Goal: Task Accomplishment & Management: Manage account settings

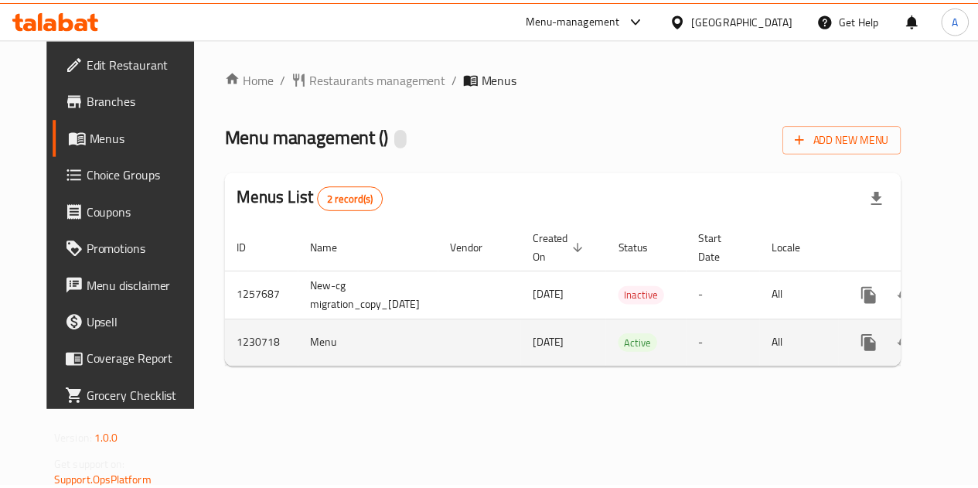
scroll to position [0, 56]
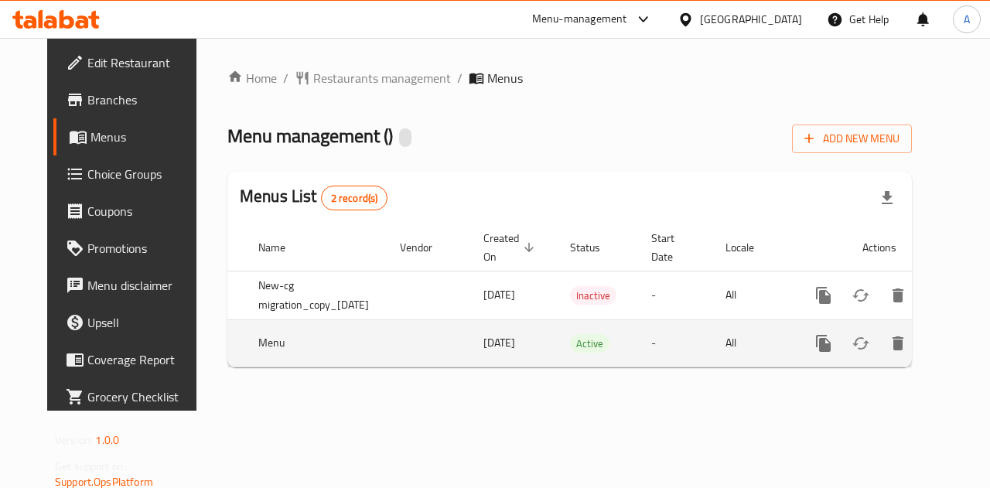
click at [942, 346] on link "enhanced table" at bounding box center [934, 343] width 37 height 37
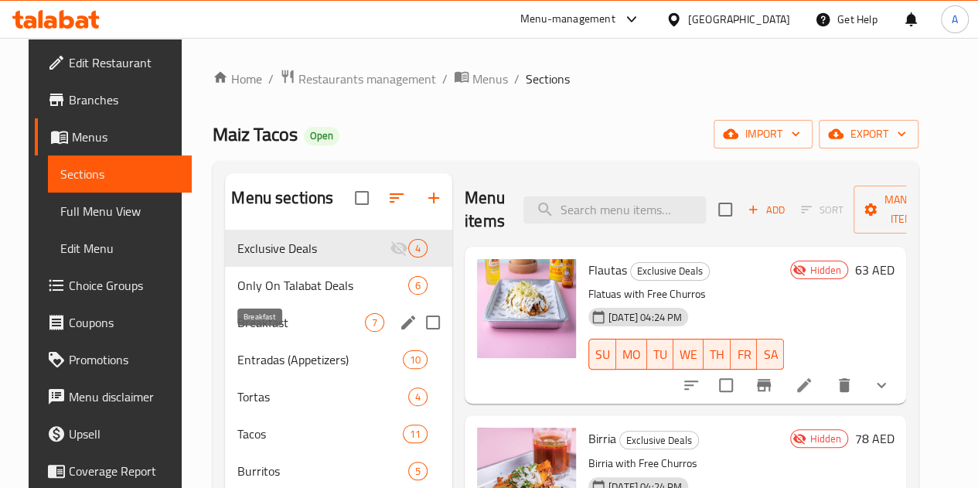
click at [280, 332] on span "Breakfast" at bounding box center [301, 322] width 128 height 19
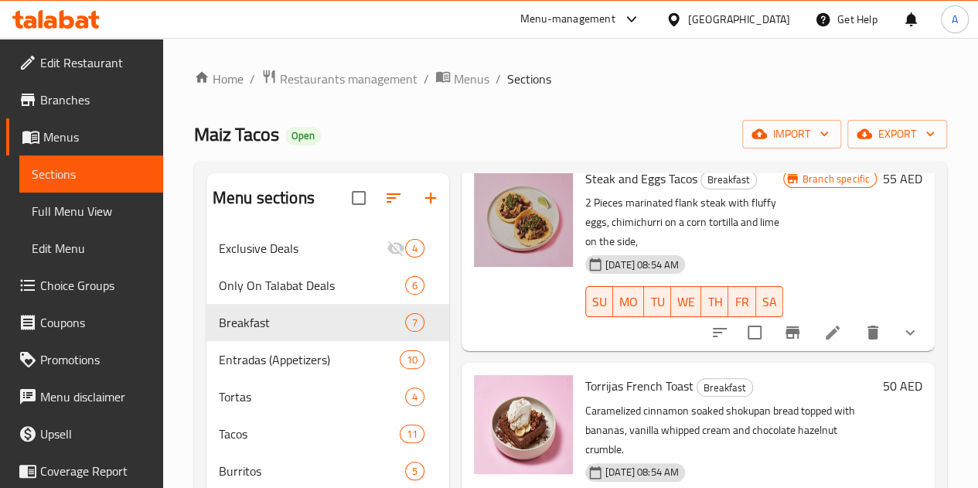
scroll to position [92, 0]
click at [826, 322] on icon at bounding box center [832, 331] width 19 height 19
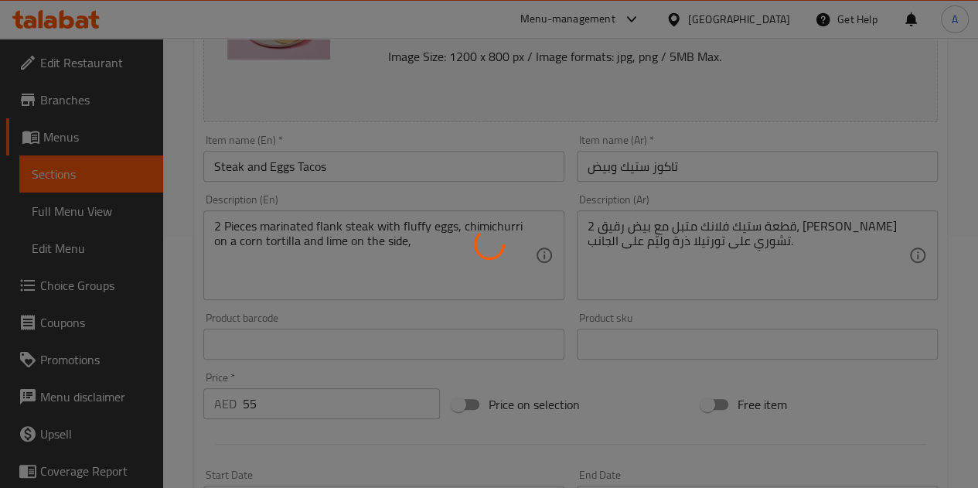
type input "اختيارك من:"
type input "1"
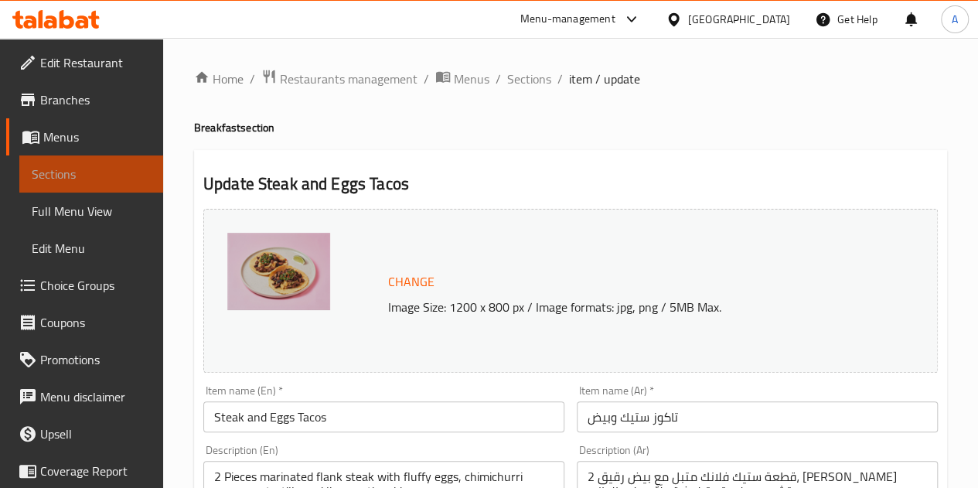
click at [127, 179] on span "Sections" at bounding box center [91, 174] width 119 height 19
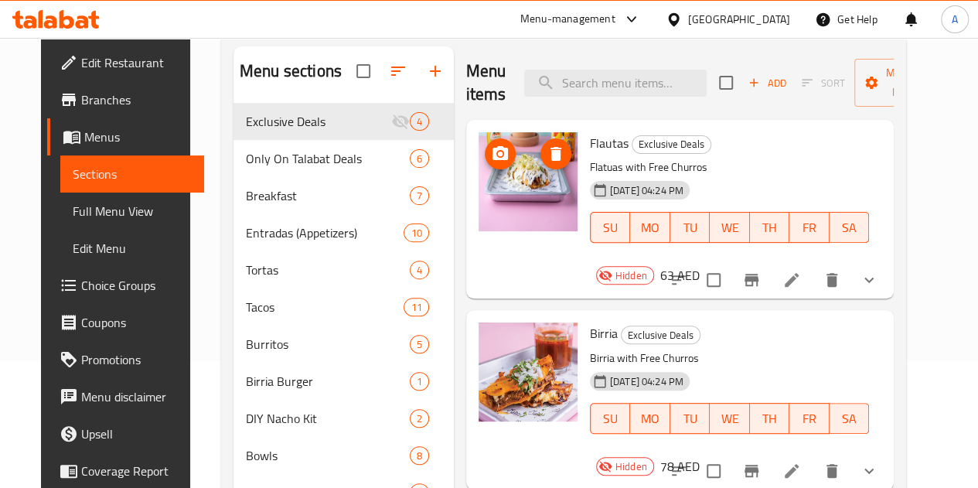
scroll to position [133, 0]
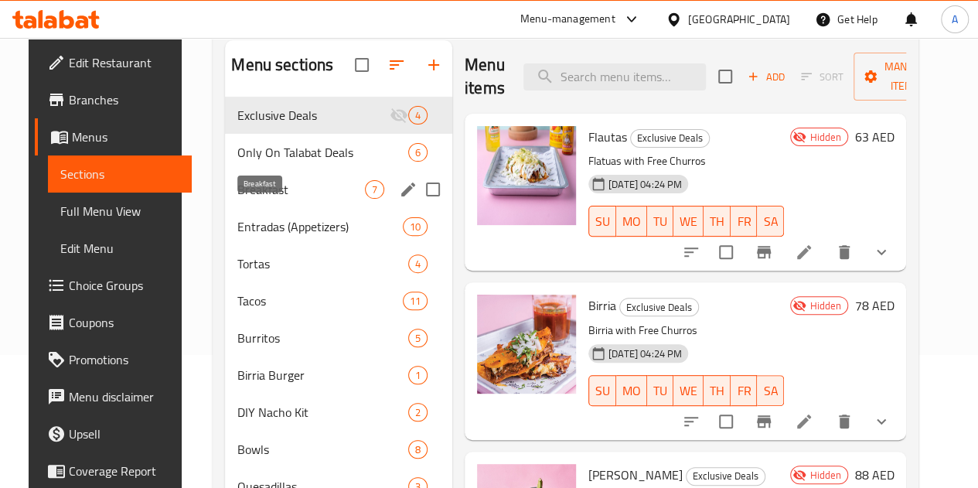
click at [266, 199] on span "Breakfast" at bounding box center [301, 189] width 128 height 19
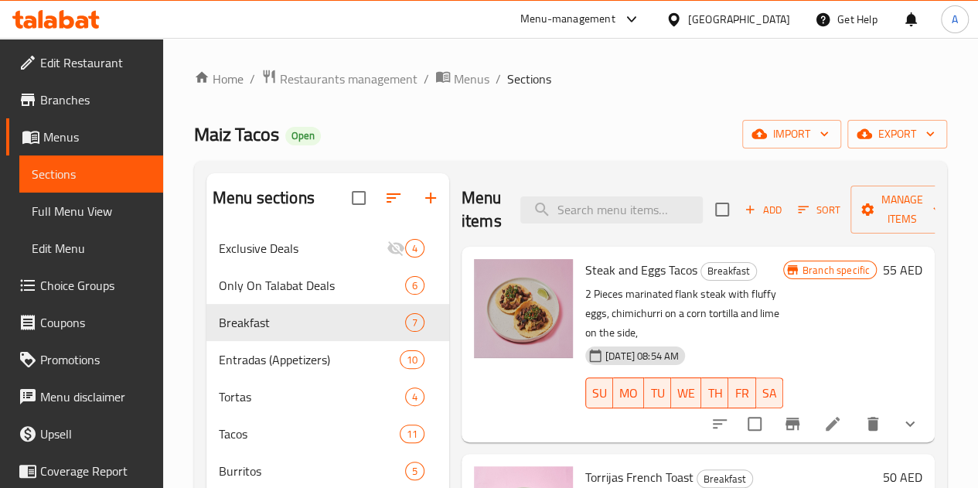
click at [611, 148] on div "Home / Restaurants management / Menus / Sections Maiz Tacos Open import export …" at bounding box center [570, 492] width 753 height 847
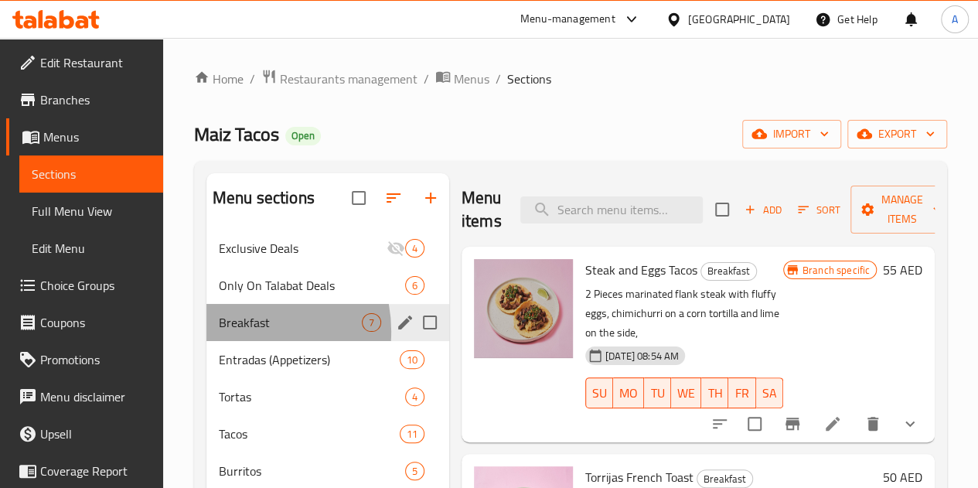
click at [240, 341] on div "Breakfast 7" at bounding box center [327, 322] width 243 height 37
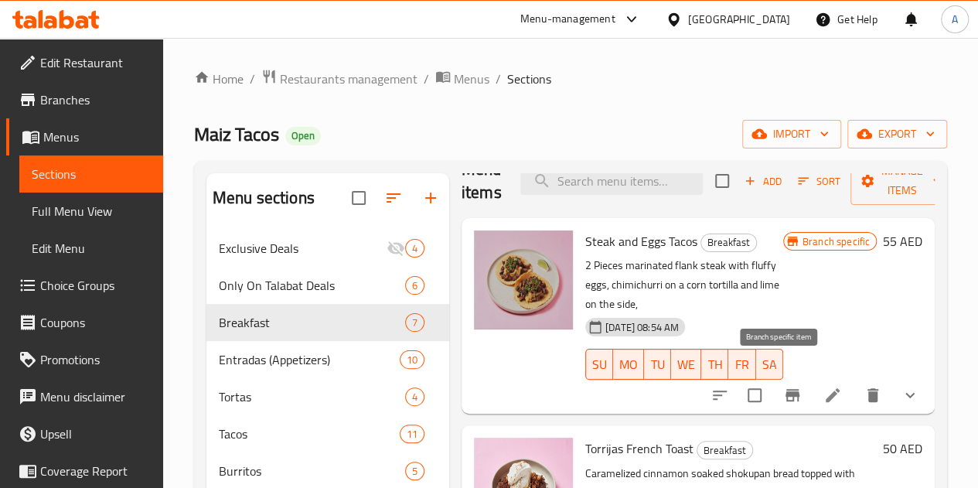
scroll to position [29, 0]
click at [823, 385] on icon at bounding box center [832, 394] width 19 height 19
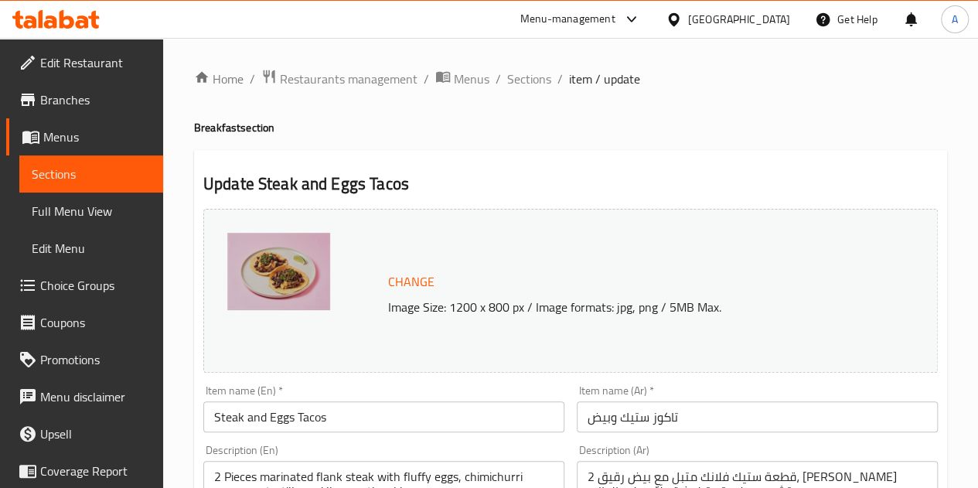
click at [99, 155] on link "Menus" at bounding box center [84, 136] width 157 height 37
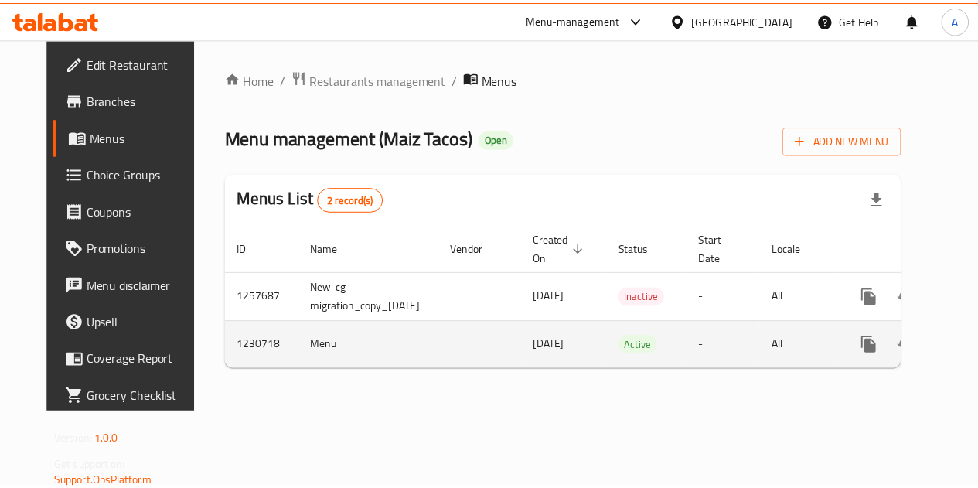
scroll to position [0, 56]
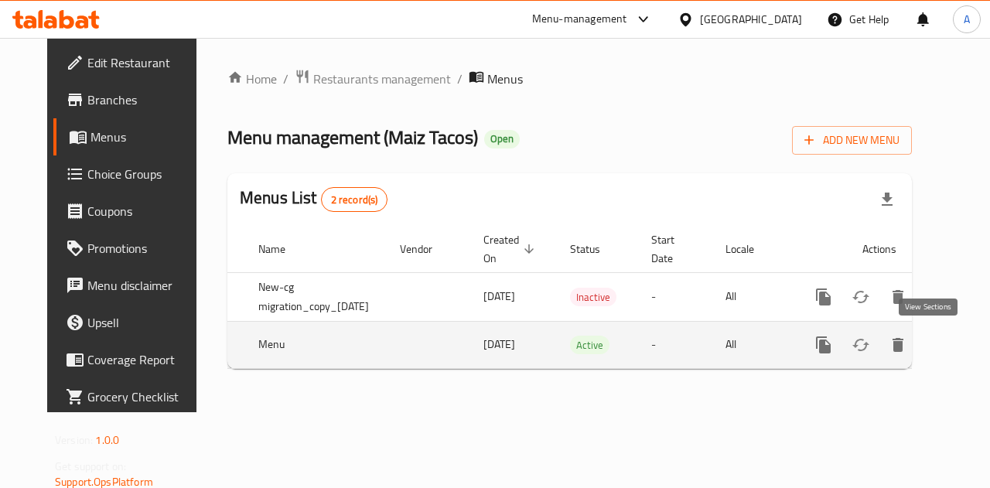
click at [933, 351] on icon "enhanced table" at bounding box center [934, 345] width 19 height 19
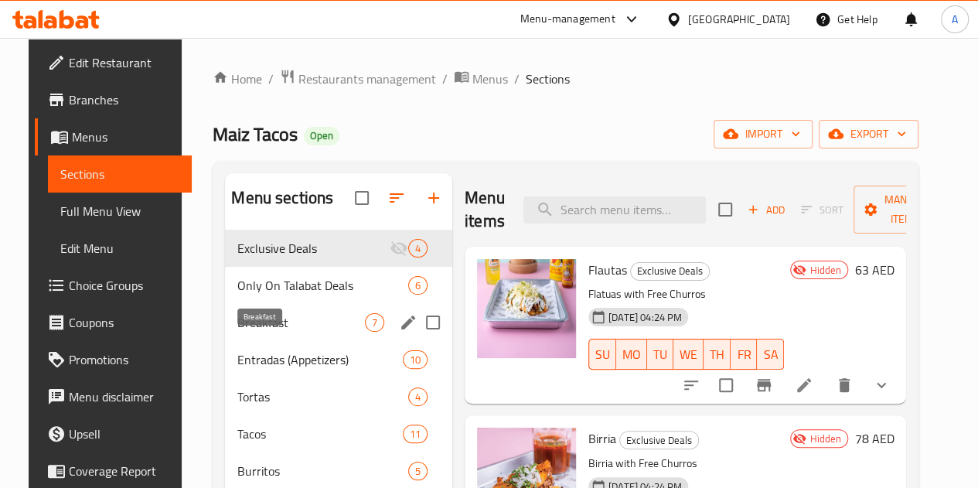
click at [271, 332] on span "Breakfast" at bounding box center [301, 322] width 128 height 19
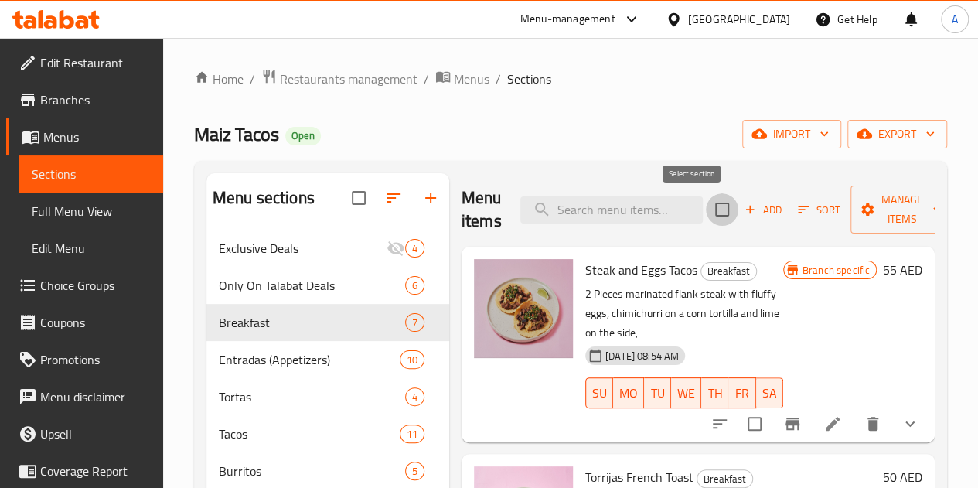
click at [706, 205] on input "checkbox" at bounding box center [722, 209] width 32 height 32
checkbox input "true"
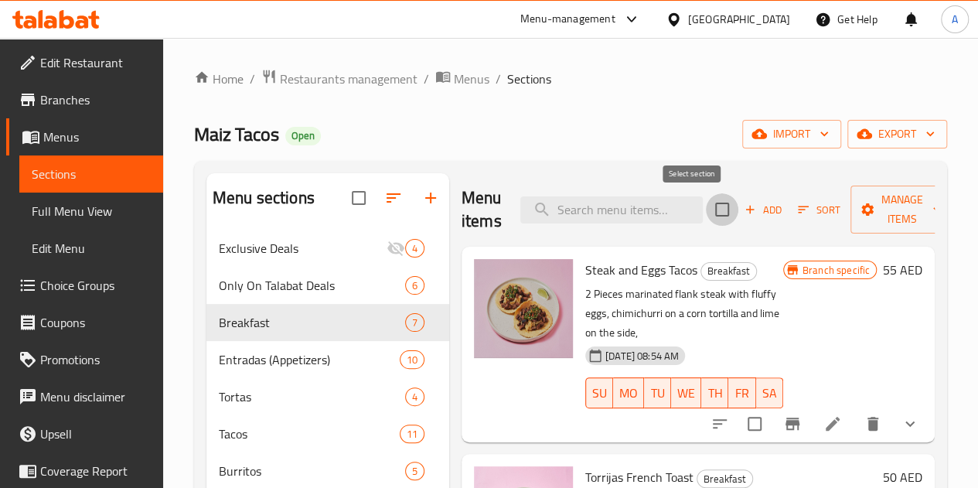
checkbox input "true"
click at [869, 216] on span "Manage items" at bounding box center [902, 209] width 79 height 39
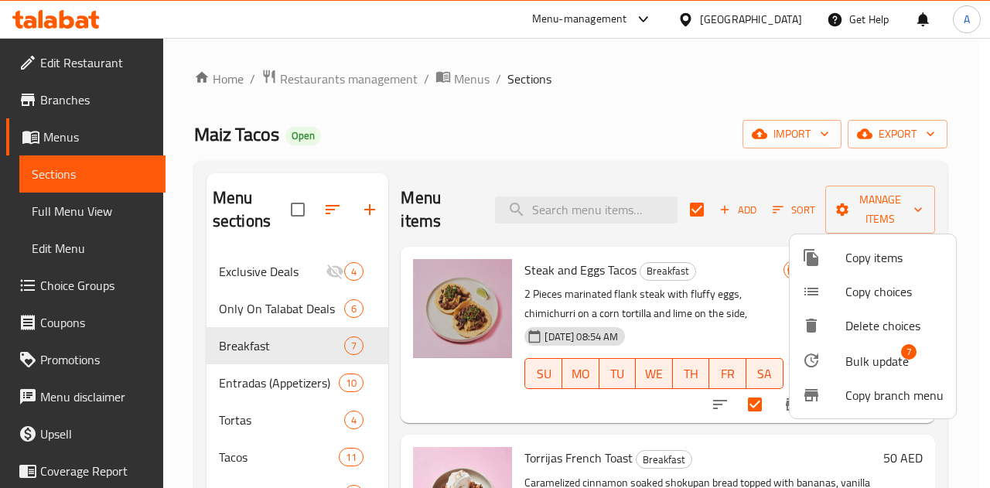
click at [857, 356] on span "Bulk update" at bounding box center [876, 361] width 63 height 19
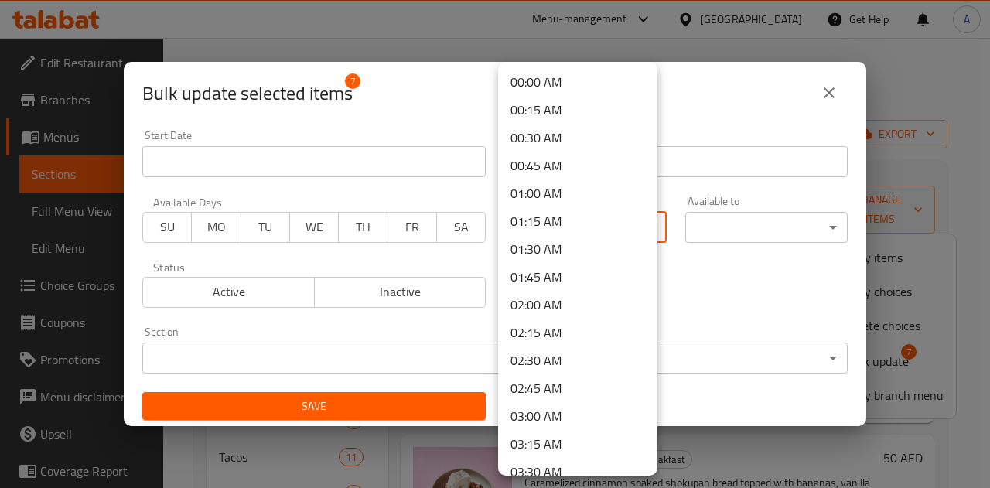
click at [559, 237] on body "​ Menu-management United Arab Emirates Get Help A Edit Restaurant Branches Menu…" at bounding box center [495, 263] width 990 height 450
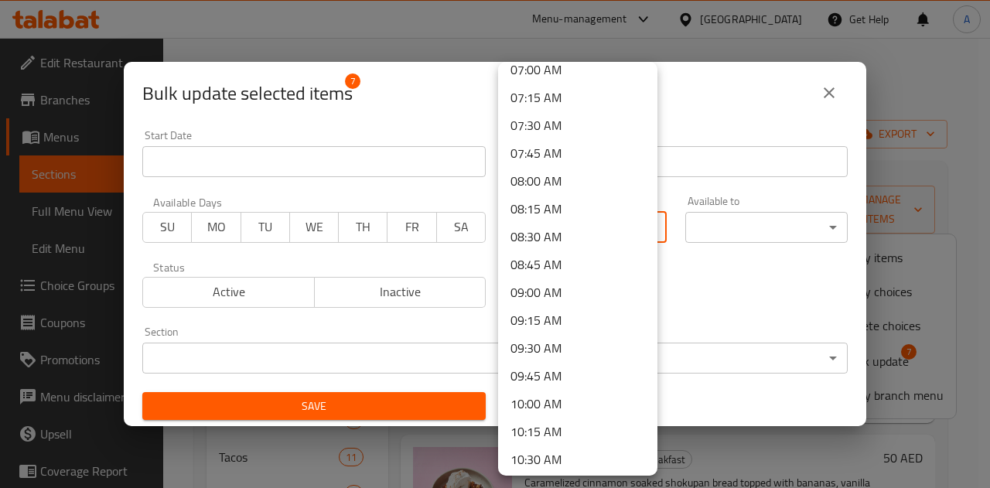
scroll to position [794, 0]
click at [530, 175] on li "08:00 AM" at bounding box center [577, 179] width 159 height 28
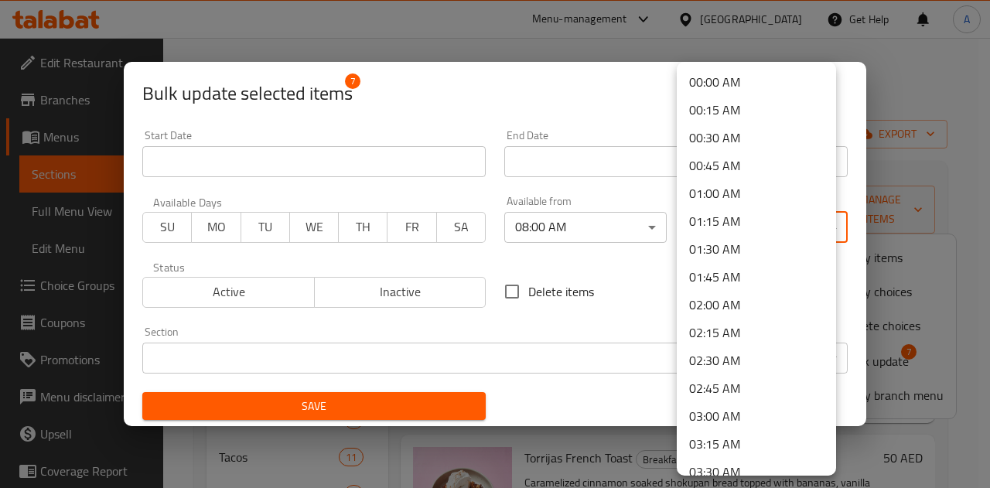
click at [702, 230] on body "​ Menu-management United Arab Emirates Get Help A Edit Restaurant Branches Menu…" at bounding box center [495, 263] width 990 height 450
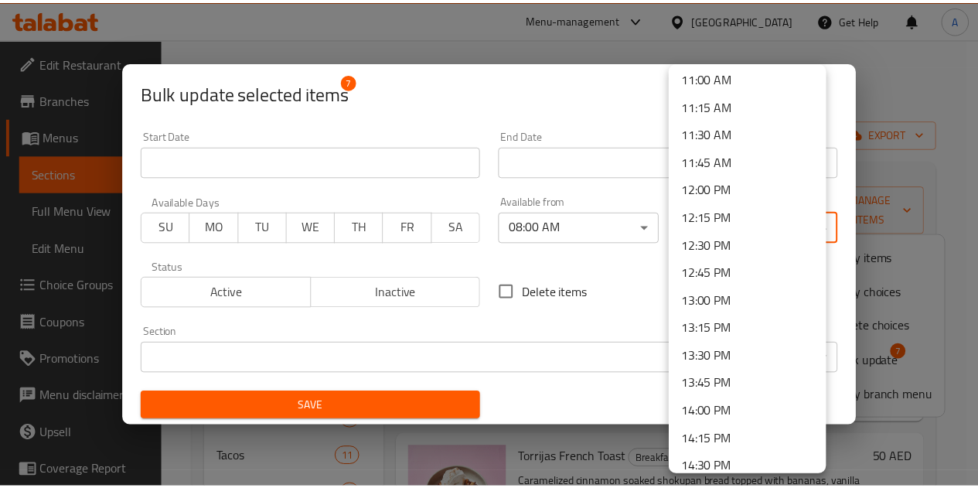
scroll to position [1230, 0]
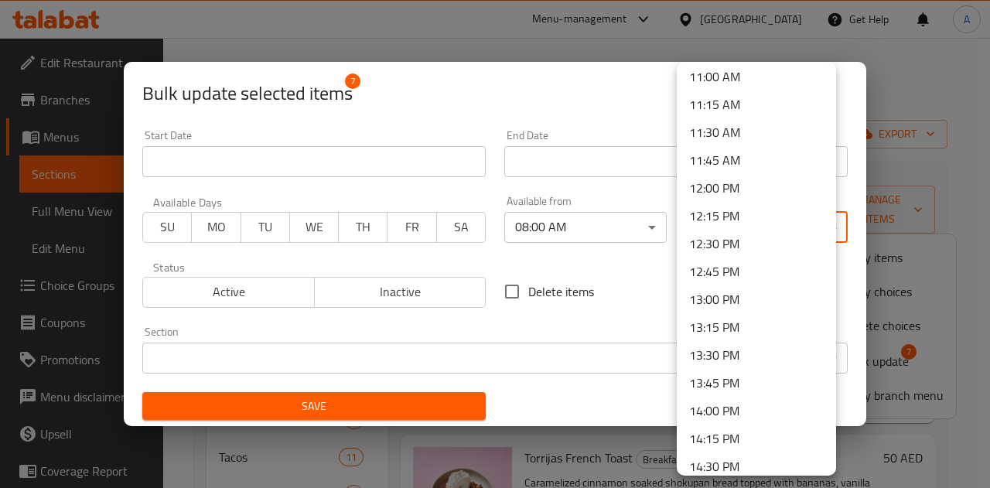
click at [710, 158] on li "11:45 AM" at bounding box center [755, 160] width 159 height 28
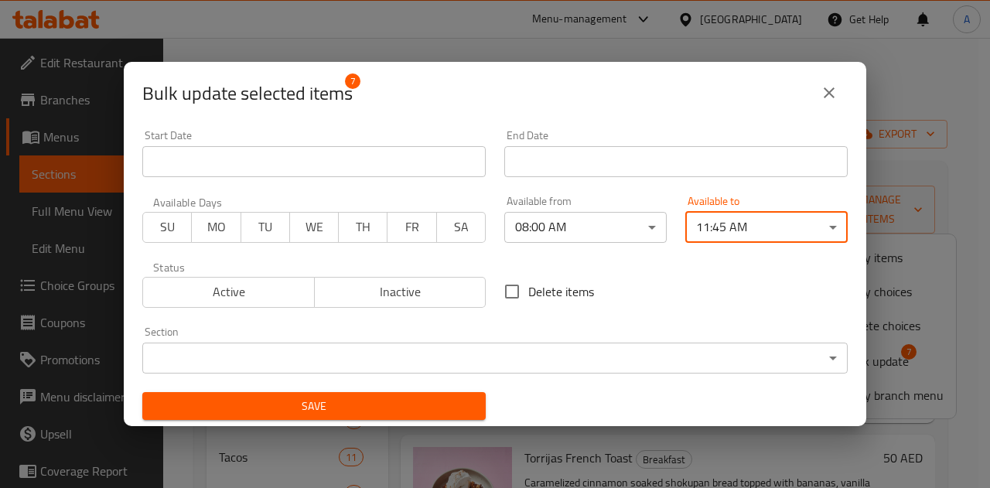
click at [595, 291] on div "Delete items" at bounding box center [676, 291] width 362 height 51
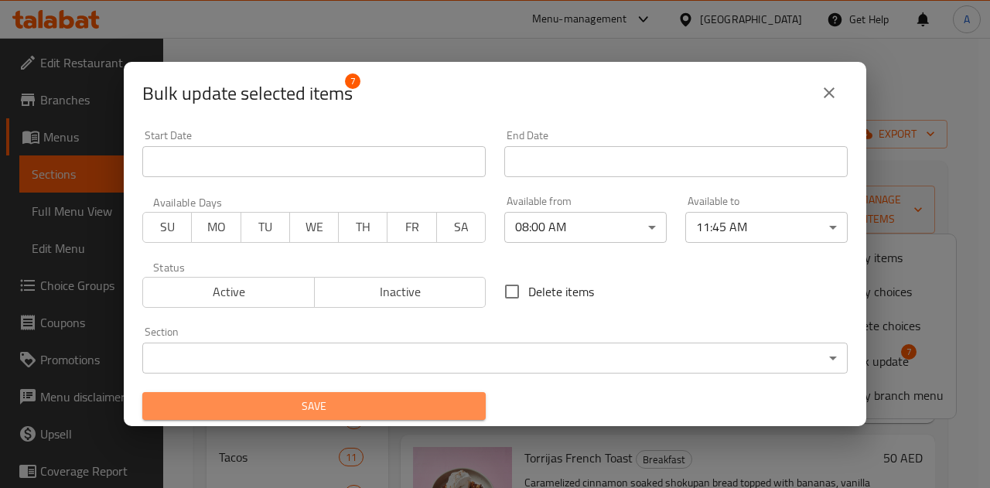
click at [400, 403] on span "Save" at bounding box center [314, 406] width 319 height 19
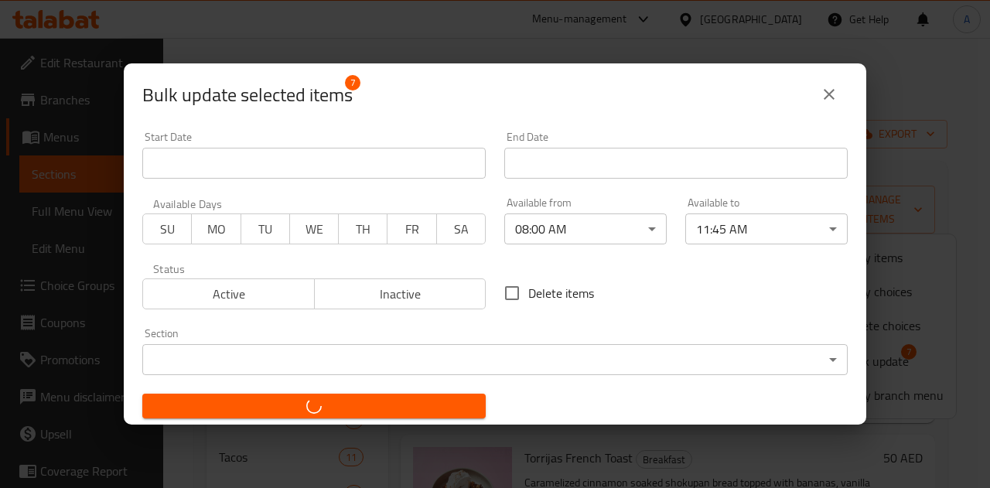
checkbox input "false"
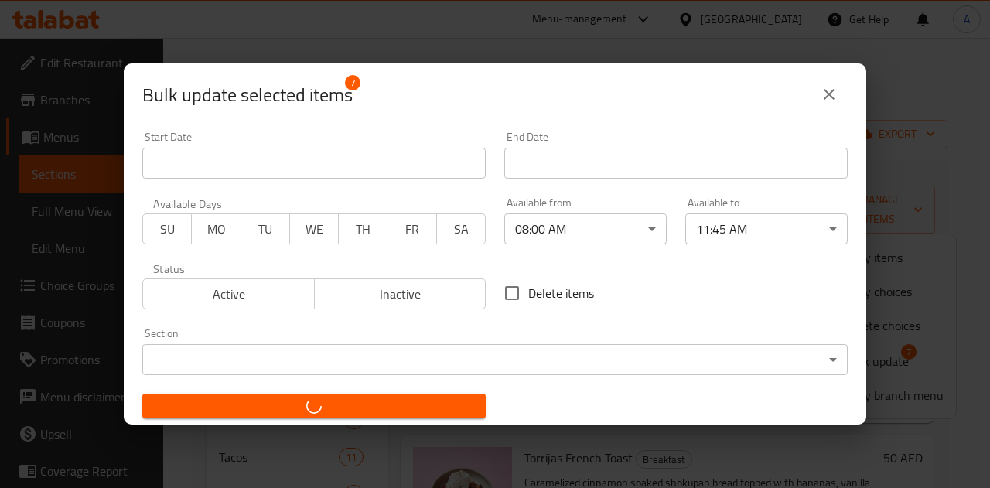
checkbox input "false"
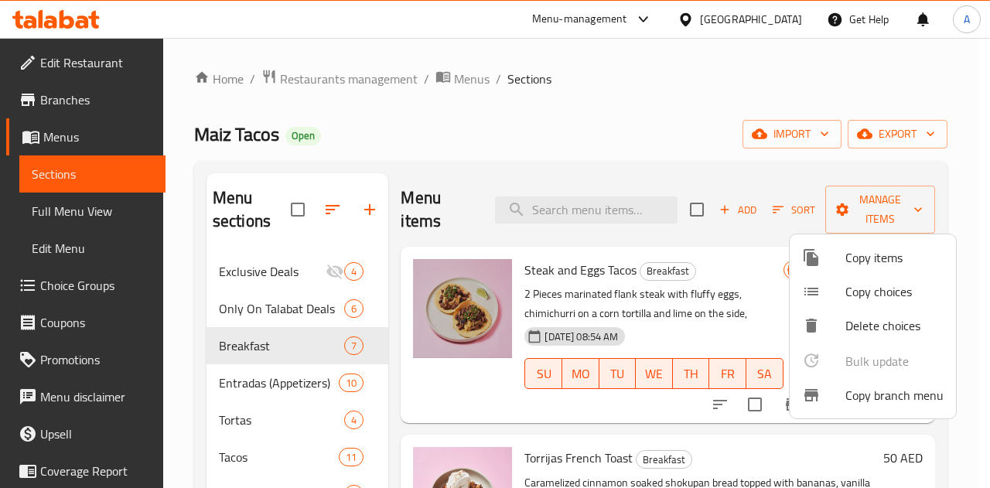
click at [532, 135] on div at bounding box center [495, 244] width 990 height 488
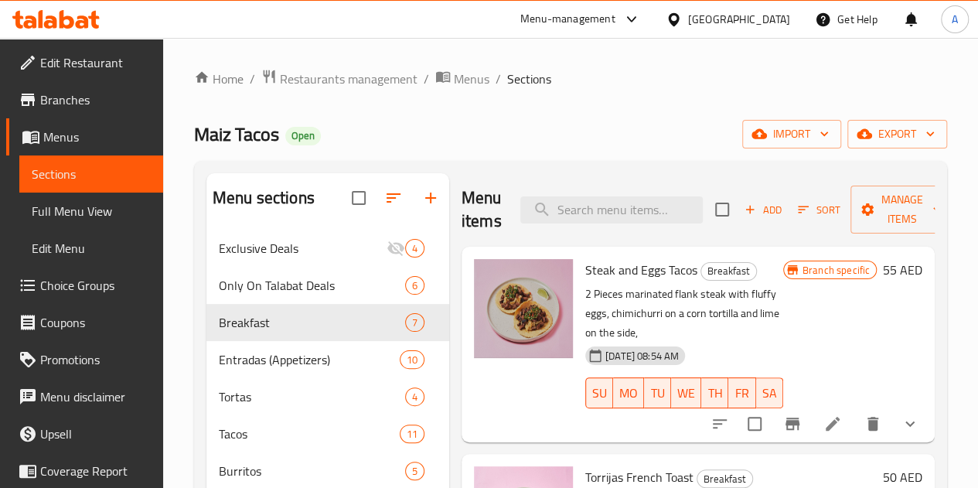
scroll to position [482, 0]
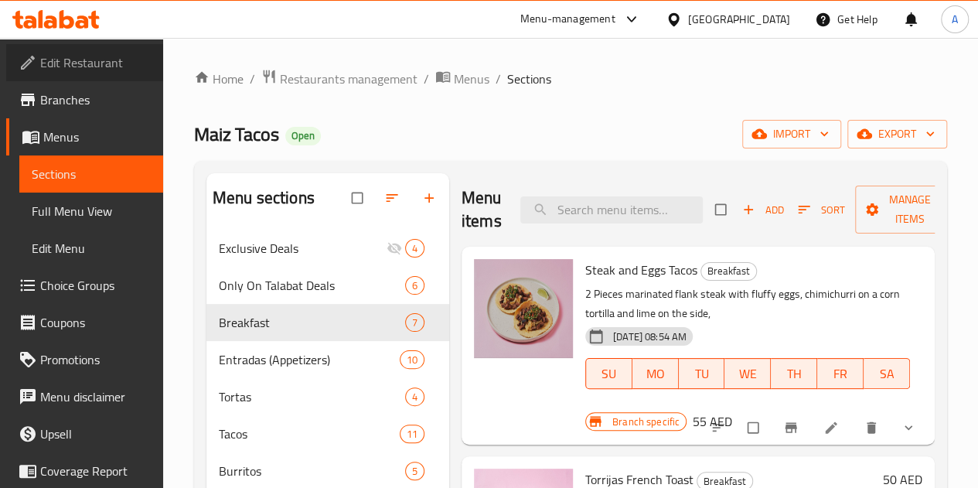
click at [104, 58] on span "Edit Restaurant" at bounding box center [95, 62] width 111 height 19
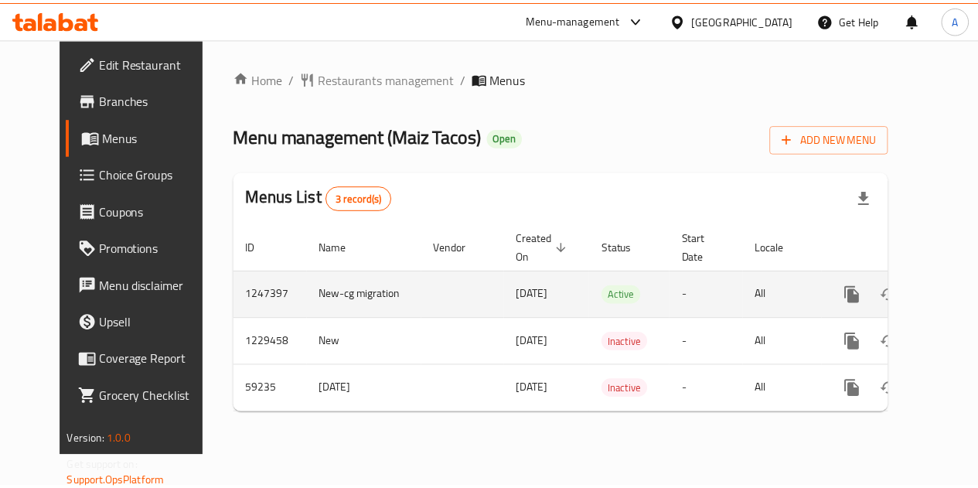
scroll to position [0, 5]
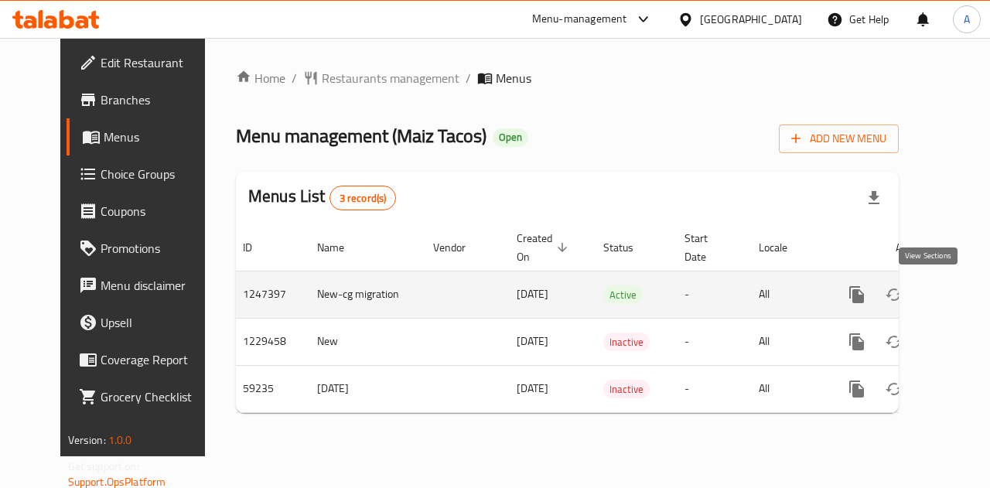
click at [959, 302] on icon "enhanced table" at bounding box center [968, 294] width 19 height 19
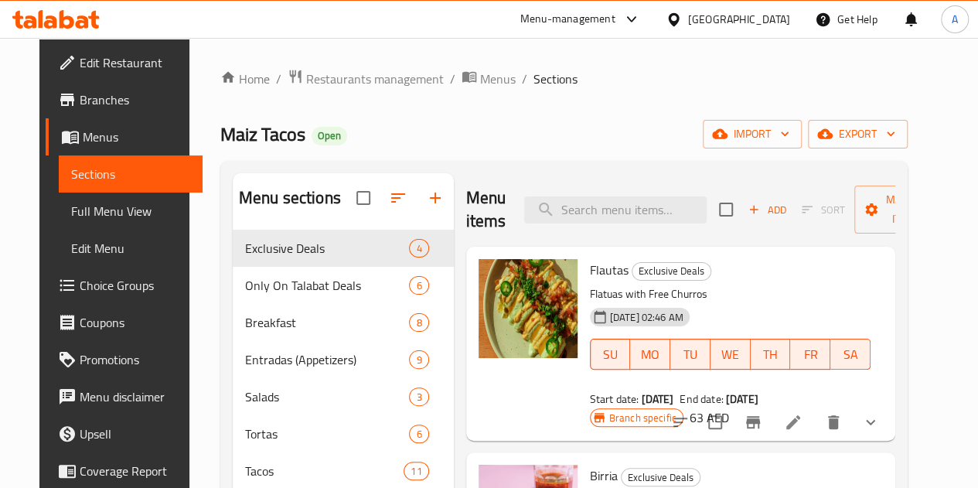
scroll to position [9, 0]
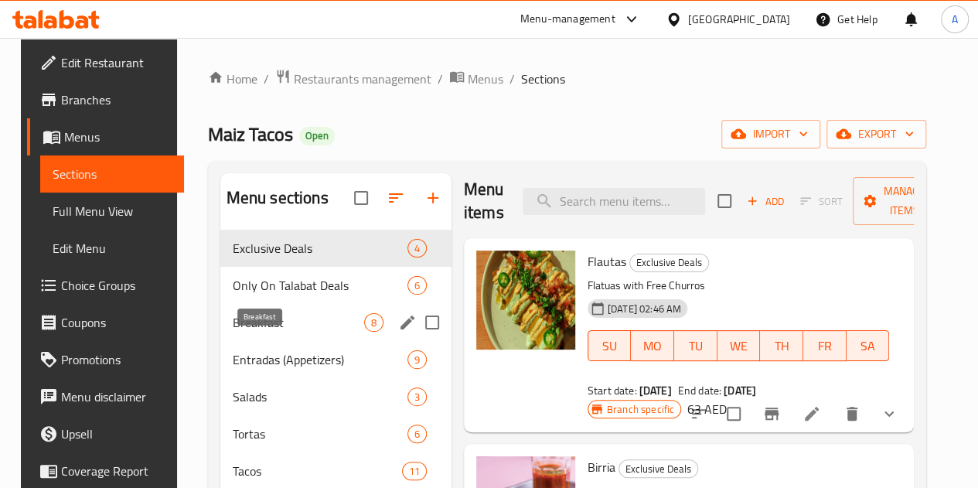
click at [286, 332] on span "Breakfast" at bounding box center [298, 322] width 131 height 19
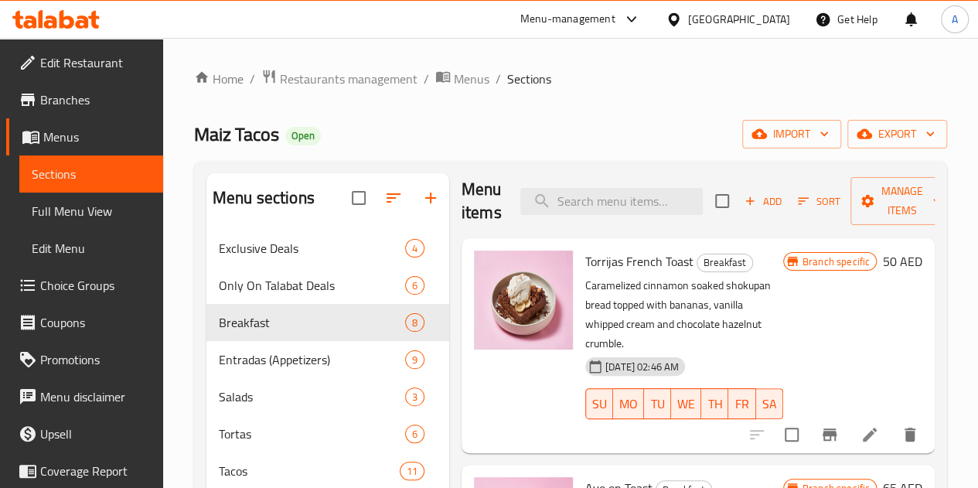
scroll to position [99, 0]
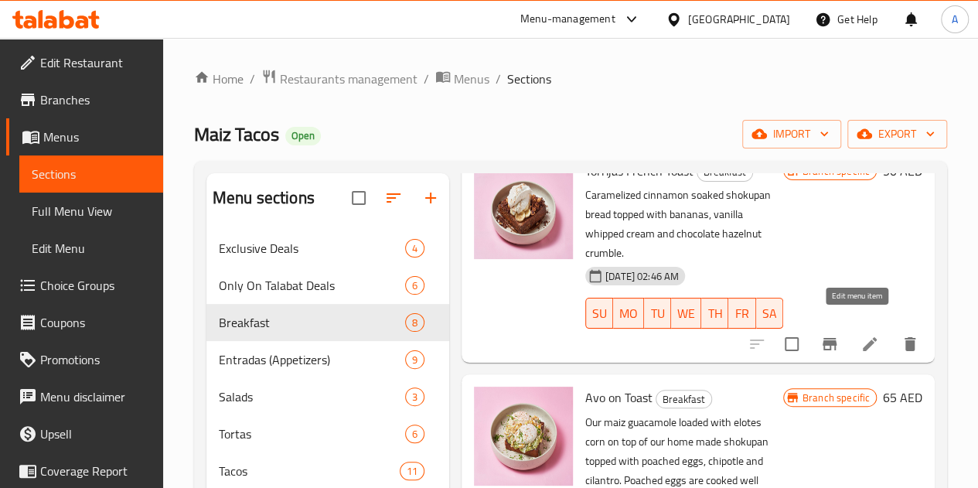
click at [860, 335] on icon at bounding box center [869, 344] width 19 height 19
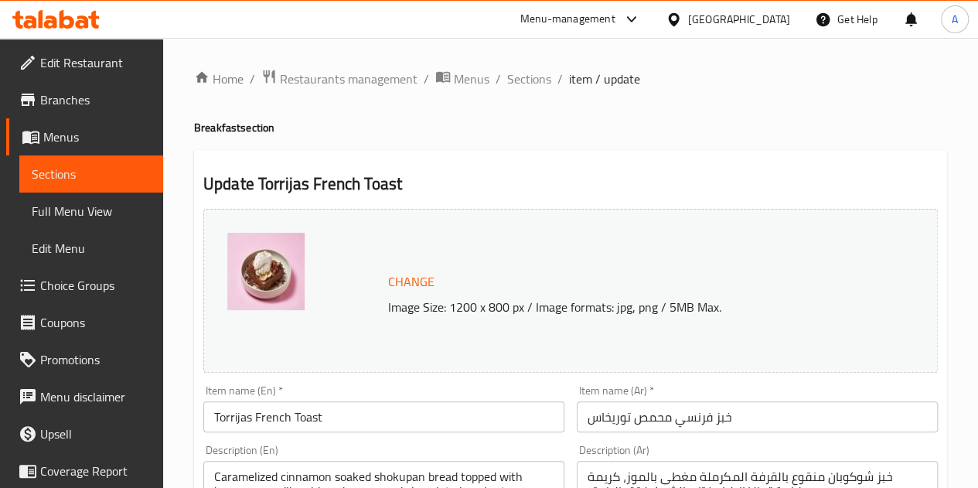
click at [130, 172] on span "Sections" at bounding box center [91, 174] width 119 height 19
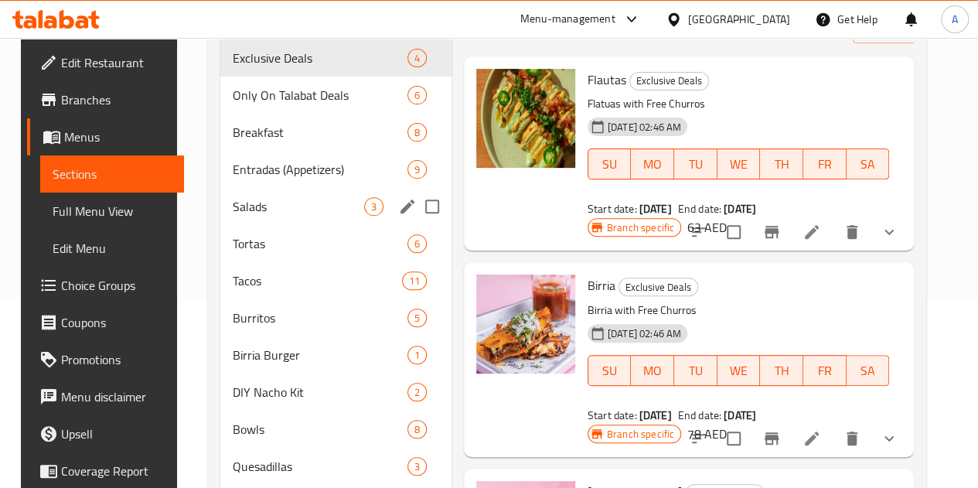
scroll to position [191, 0]
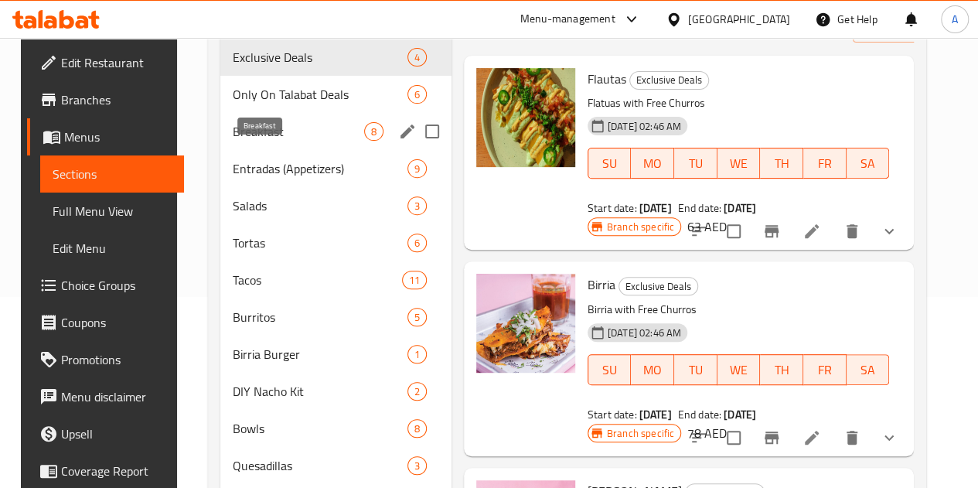
click at [258, 141] on span "Breakfast" at bounding box center [298, 131] width 131 height 19
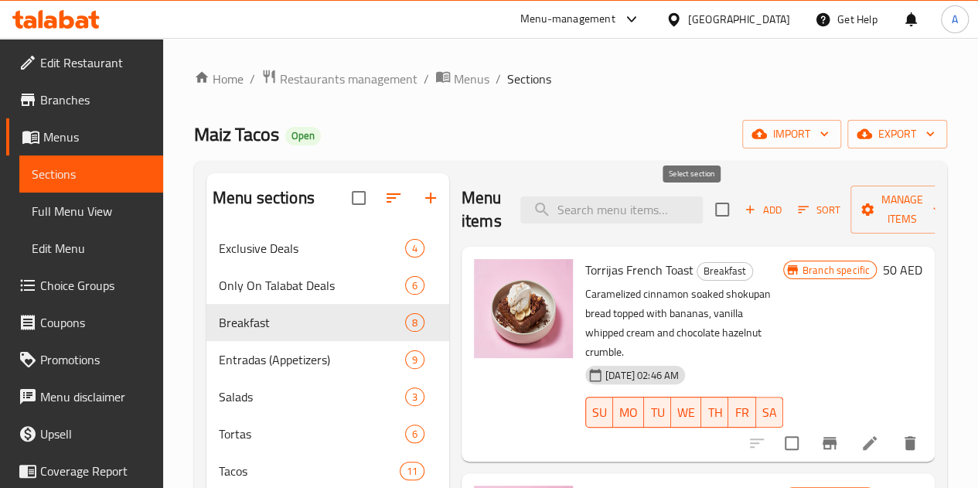
click at [706, 206] on input "checkbox" at bounding box center [722, 209] width 32 height 32
checkbox input "true"
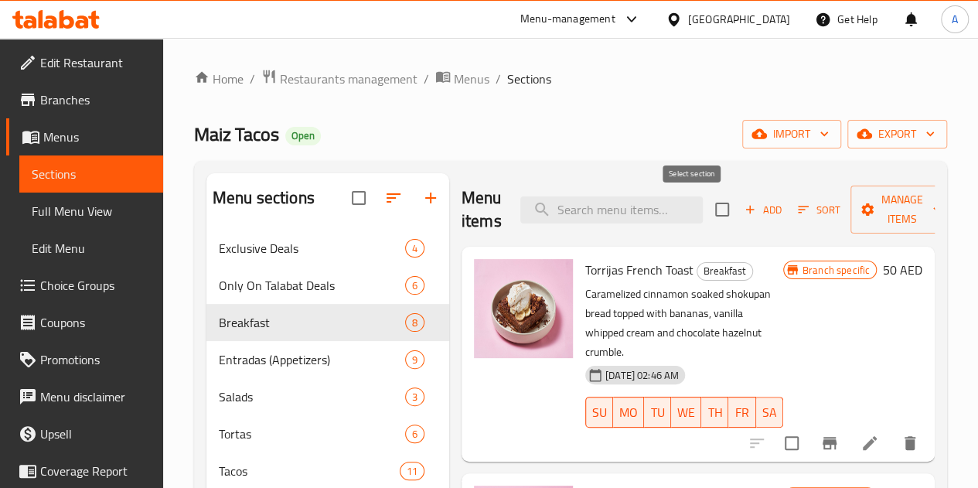
checkbox input "true"
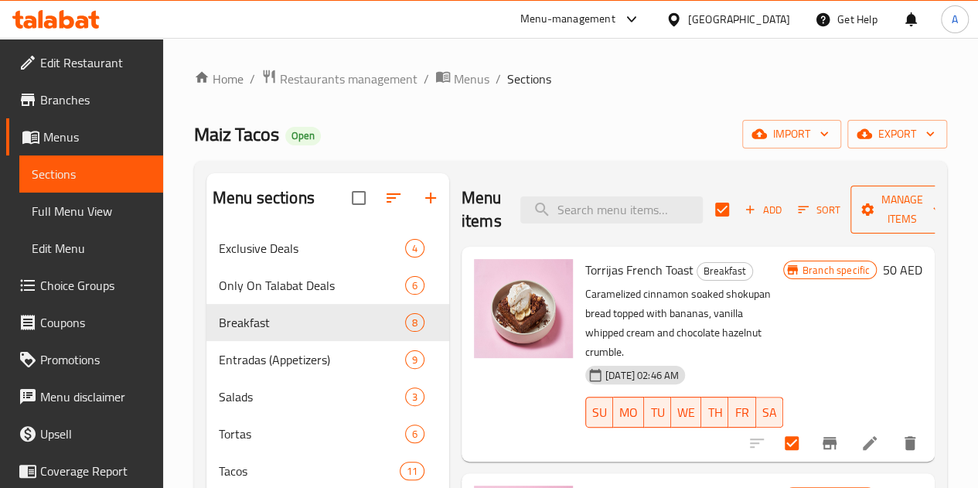
click at [881, 227] on span "Manage items" at bounding box center [902, 209] width 79 height 39
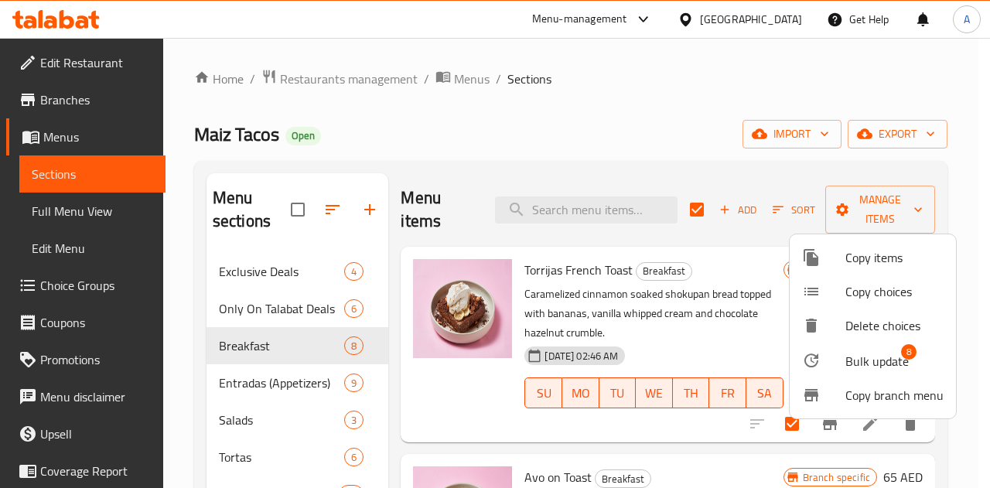
click at [881, 352] on span "Bulk update" at bounding box center [876, 361] width 63 height 19
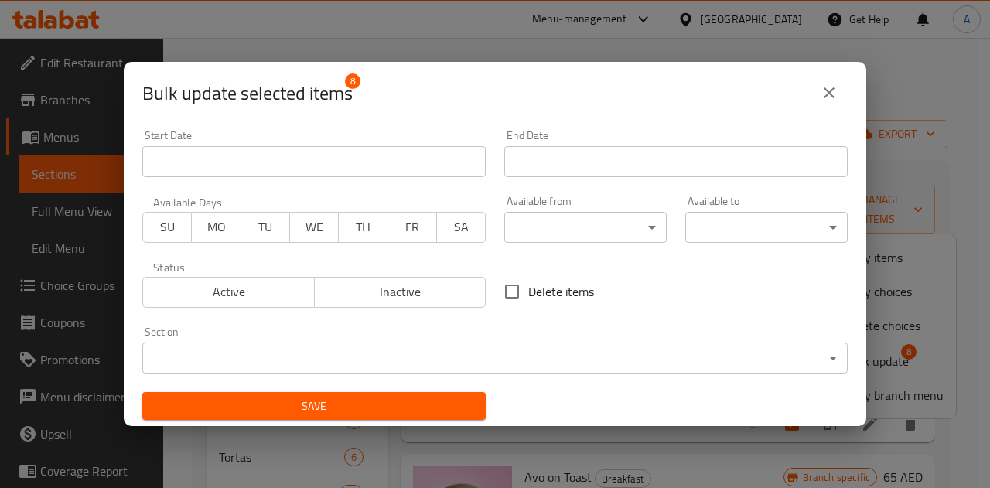
click at [545, 216] on body "​ Menu-management United Arab Emirates Get Help A Edit Restaurant Branches Menu…" at bounding box center [495, 263] width 990 height 450
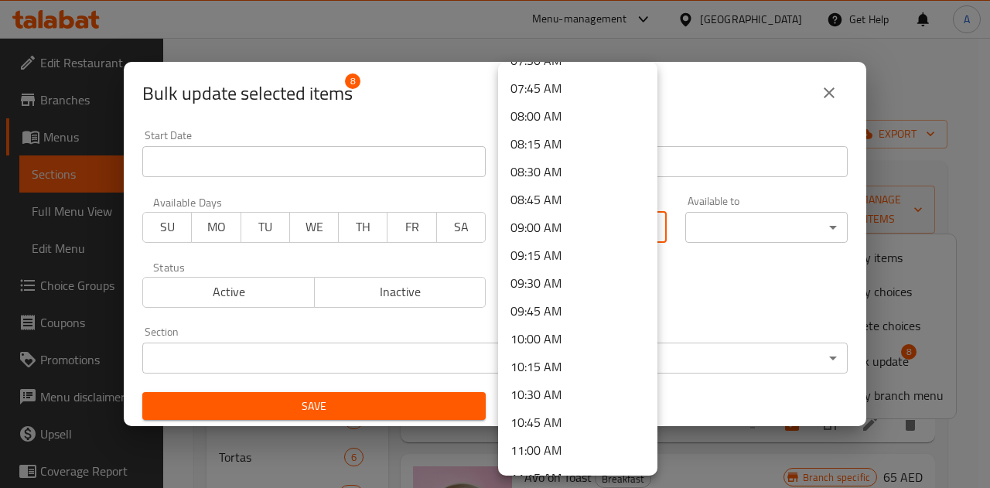
scroll to position [856, 0]
click at [538, 116] on li "08:00 AM" at bounding box center [577, 117] width 159 height 28
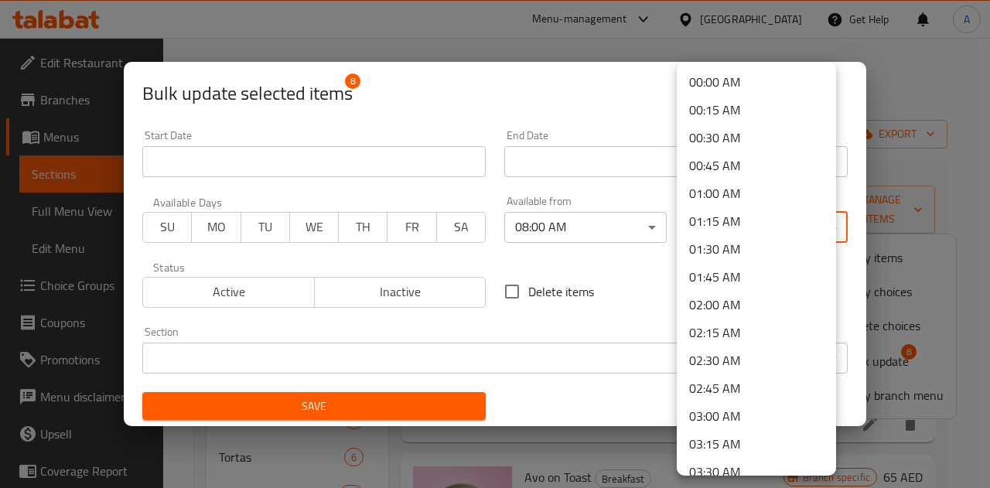
click at [697, 228] on body "​ Menu-management United Arab Emirates Get Help A Edit Restaurant Branches Menu…" at bounding box center [495, 263] width 990 height 450
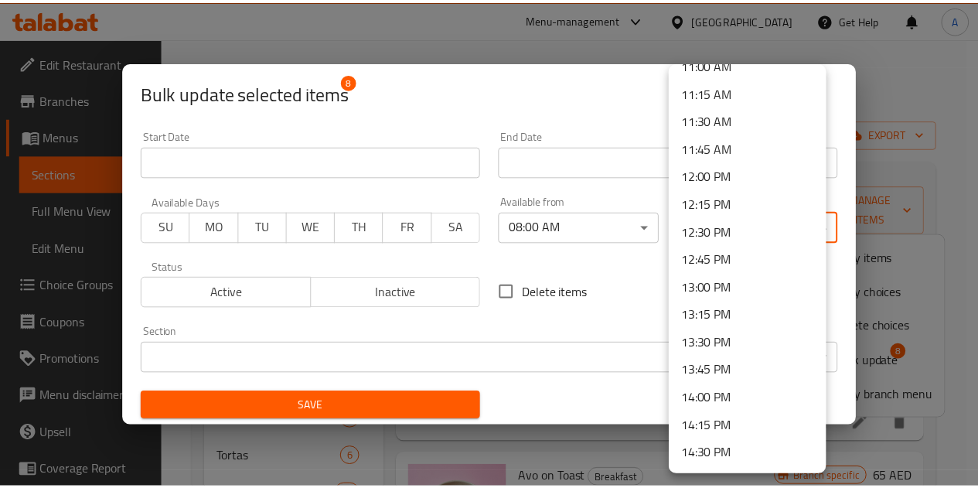
scroll to position [1207, 0]
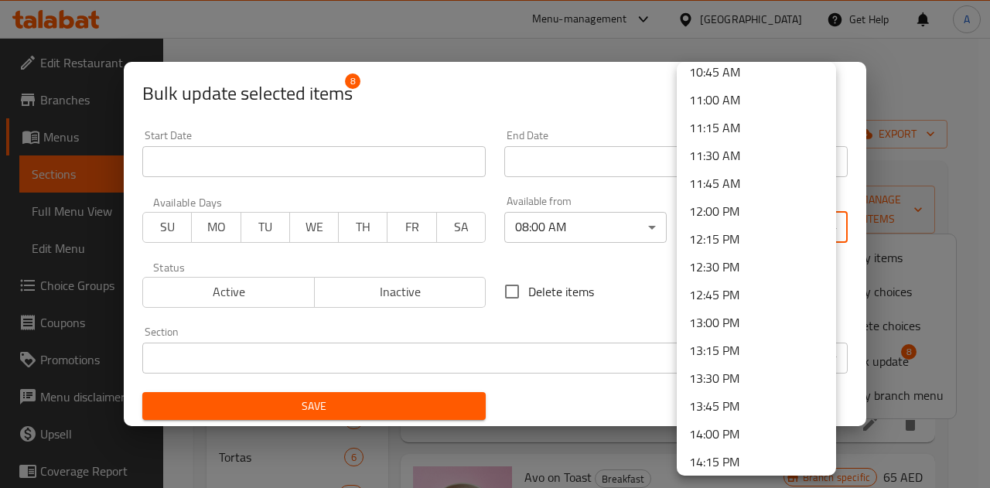
click at [705, 185] on li "11:45 AM" at bounding box center [755, 183] width 159 height 28
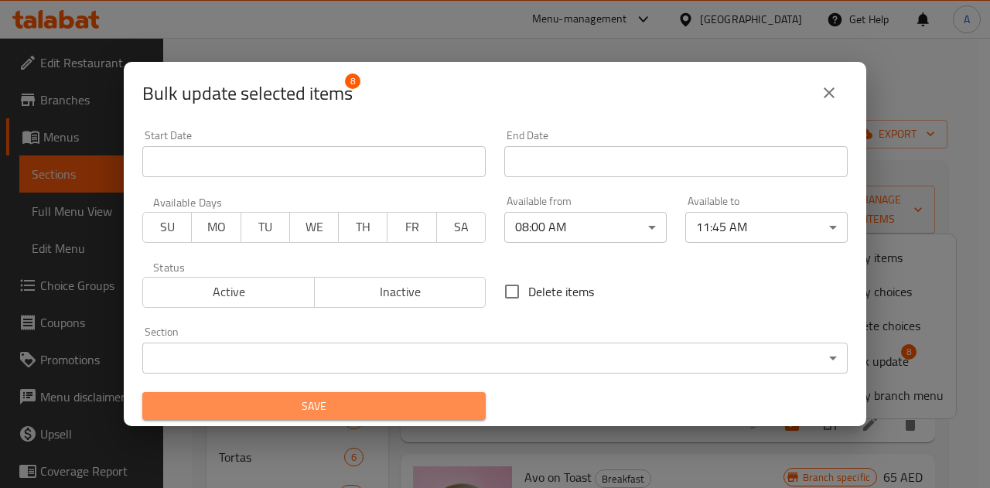
click at [401, 397] on span "Save" at bounding box center [314, 406] width 319 height 19
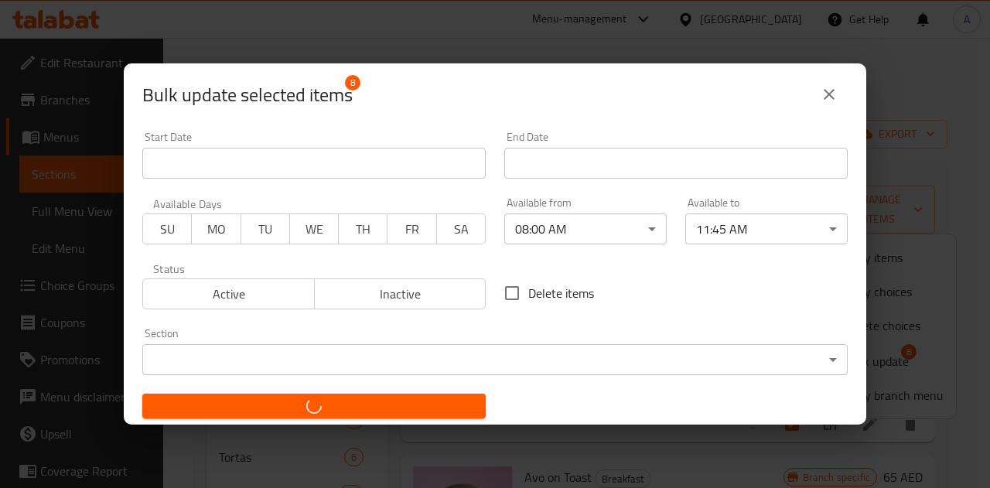
checkbox input "false"
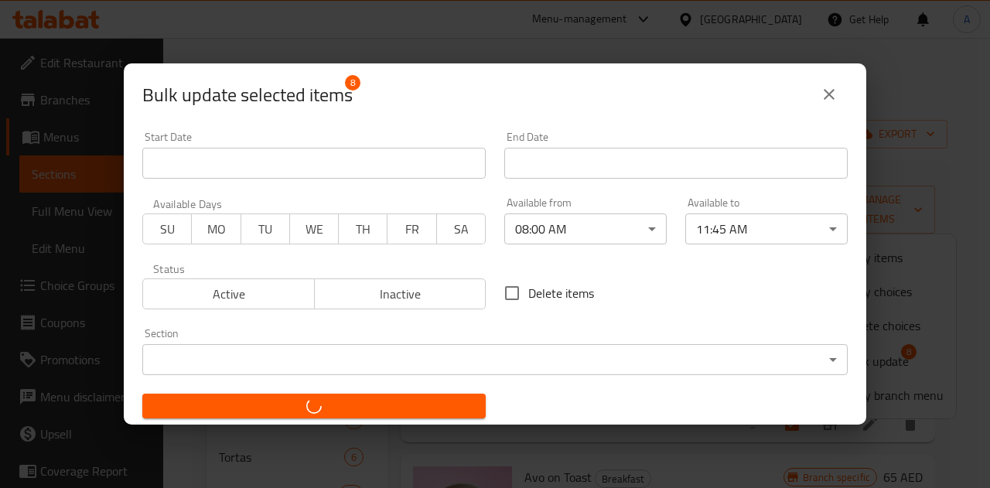
checkbox input "false"
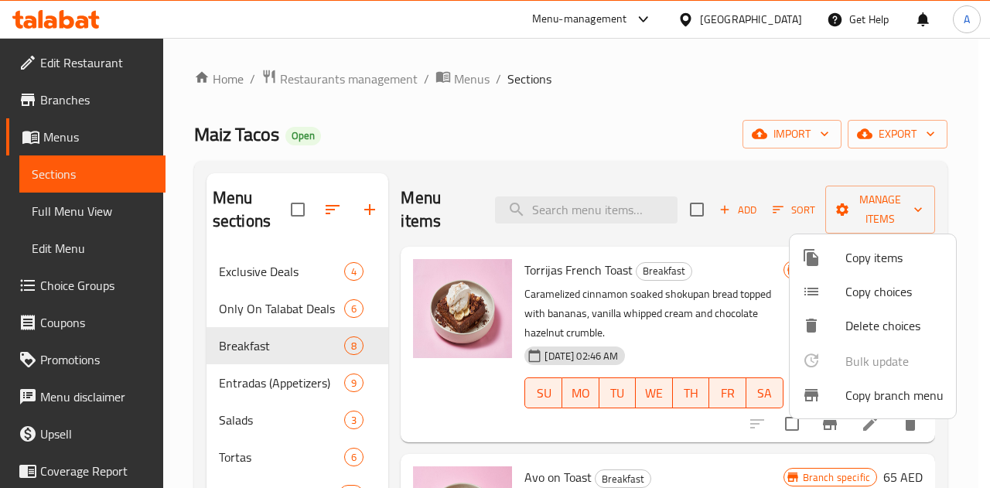
drag, startPoint x: 482, startPoint y: 151, endPoint x: 447, endPoint y: 123, distance: 45.2
click at [447, 123] on div at bounding box center [495, 244] width 990 height 488
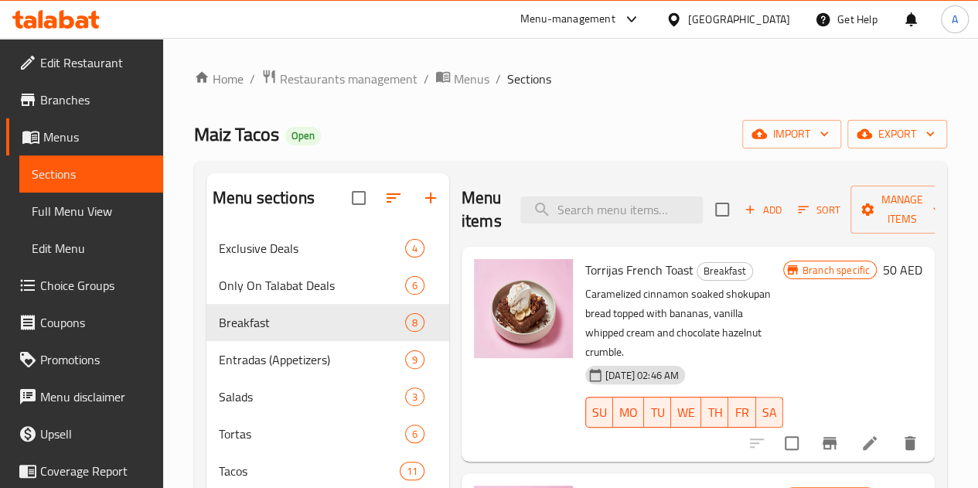
scroll to position [88, 0]
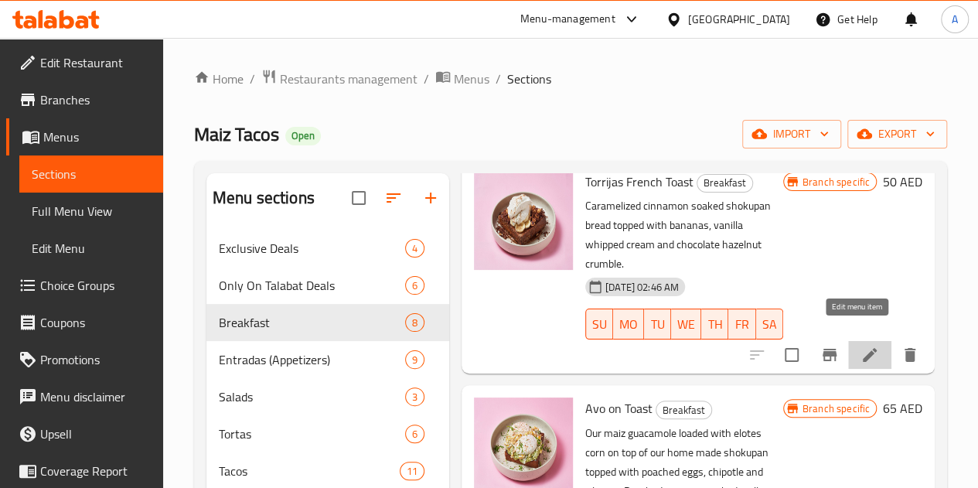
click at [860, 346] on icon at bounding box center [869, 355] width 19 height 19
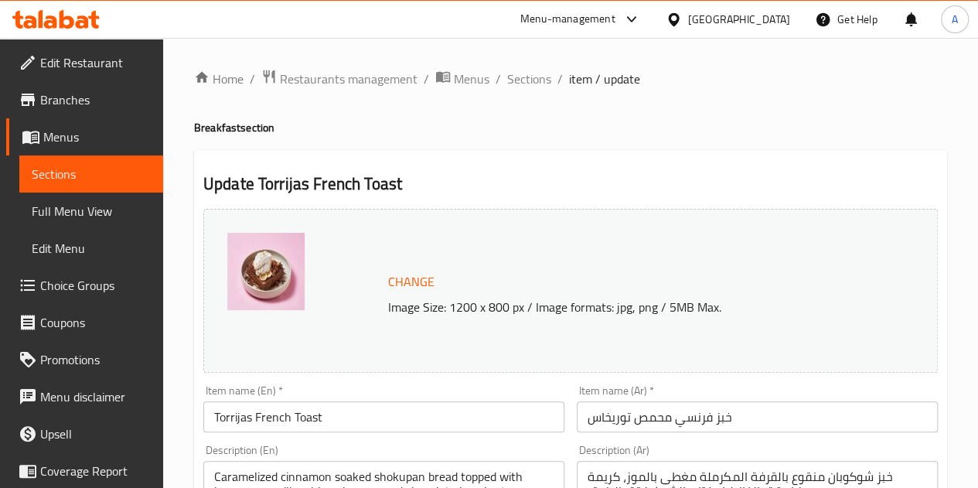
click at [132, 171] on span "Sections" at bounding box center [91, 174] width 119 height 19
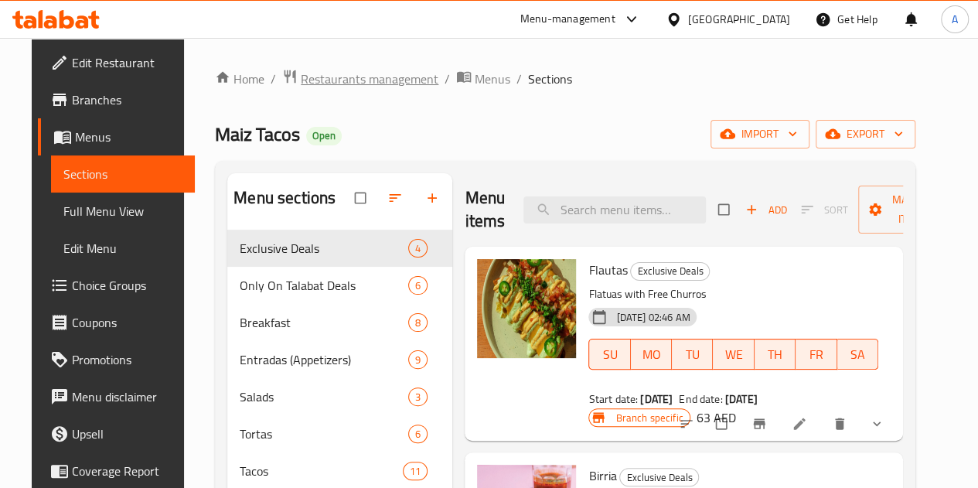
click at [307, 73] on span "Restaurants management" at bounding box center [370, 79] width 138 height 19
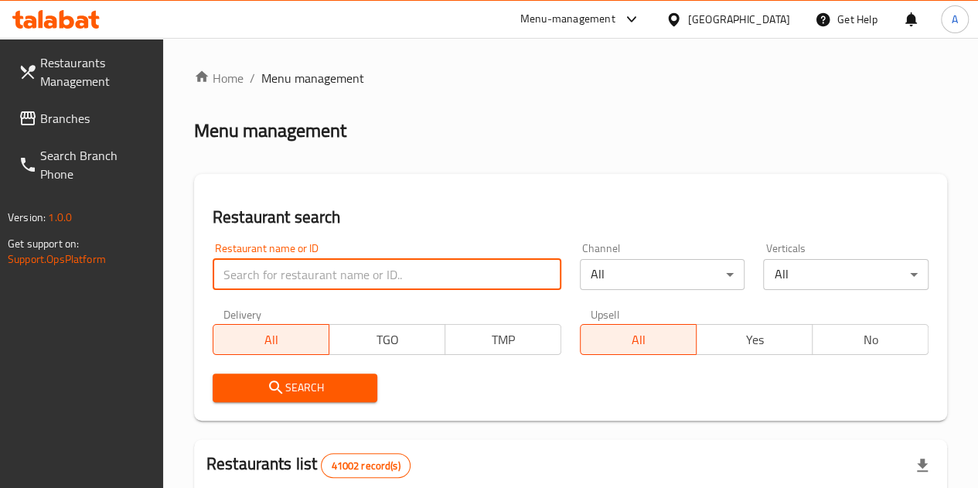
click at [295, 267] on input "search" at bounding box center [387, 274] width 349 height 31
type input "maiz tacos"
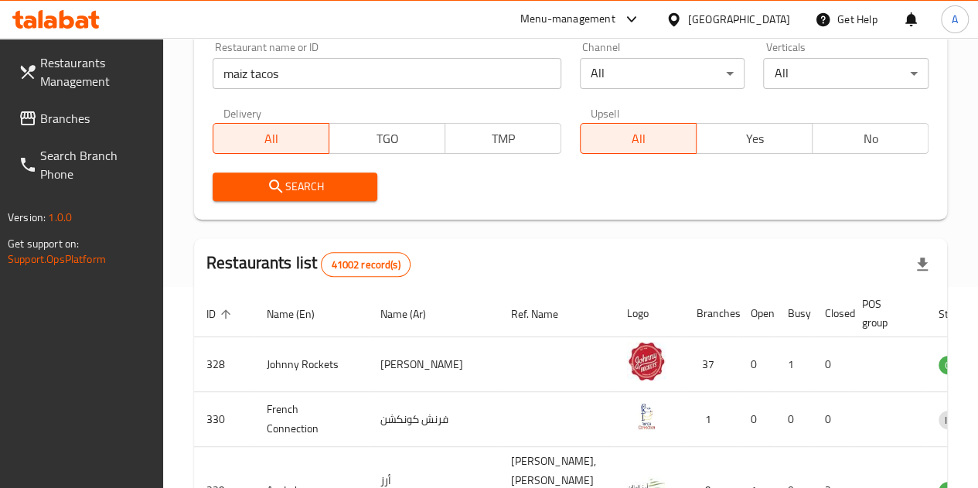
scroll to position [202, 0]
click at [278, 194] on icon "submit" at bounding box center [276, 185] width 19 height 19
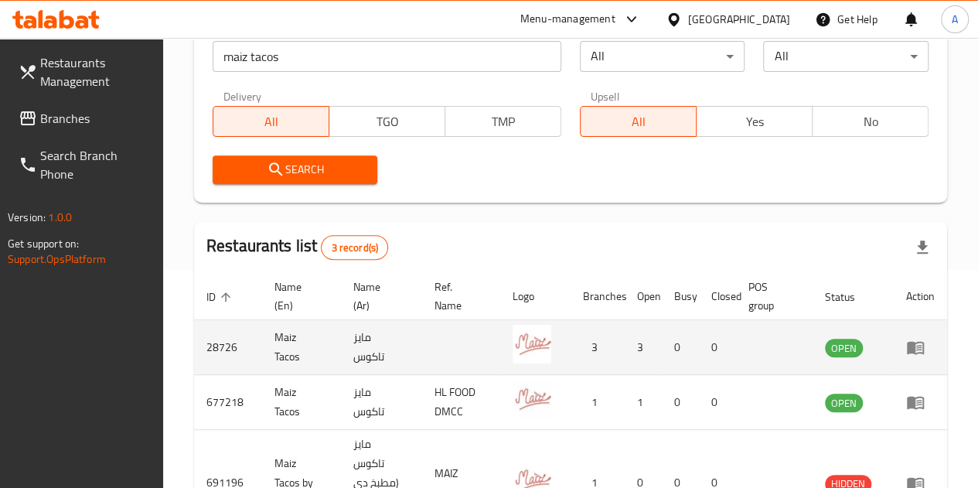
scroll to position [260, 0]
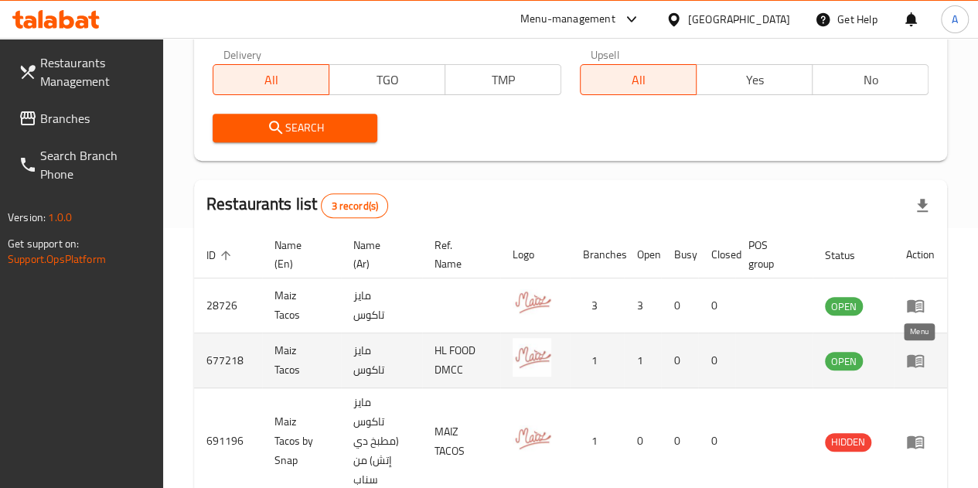
click at [920, 365] on icon "enhanced table" at bounding box center [915, 361] width 17 height 13
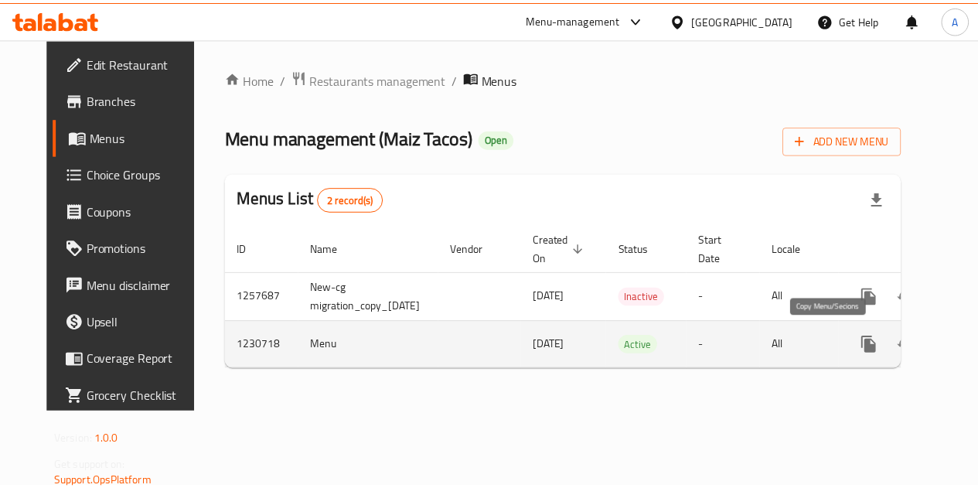
scroll to position [0, 56]
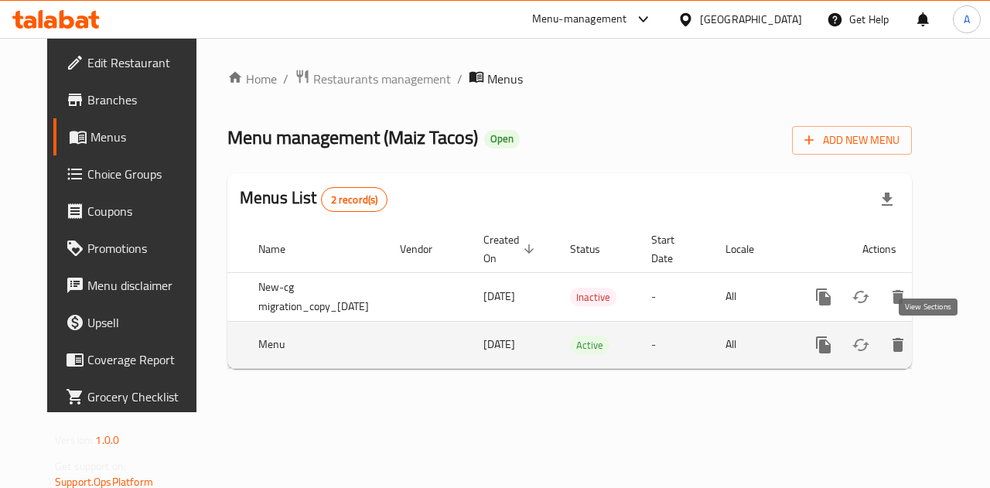
click at [932, 348] on icon "enhanced table" at bounding box center [934, 345] width 19 height 19
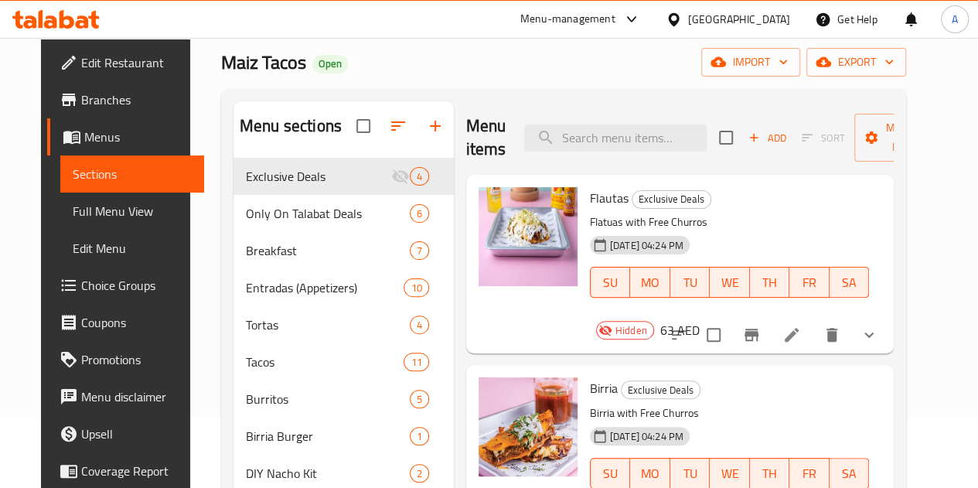
scroll to position [73, 0]
click at [70, 112] on link "Branches" at bounding box center [125, 99] width 157 height 37
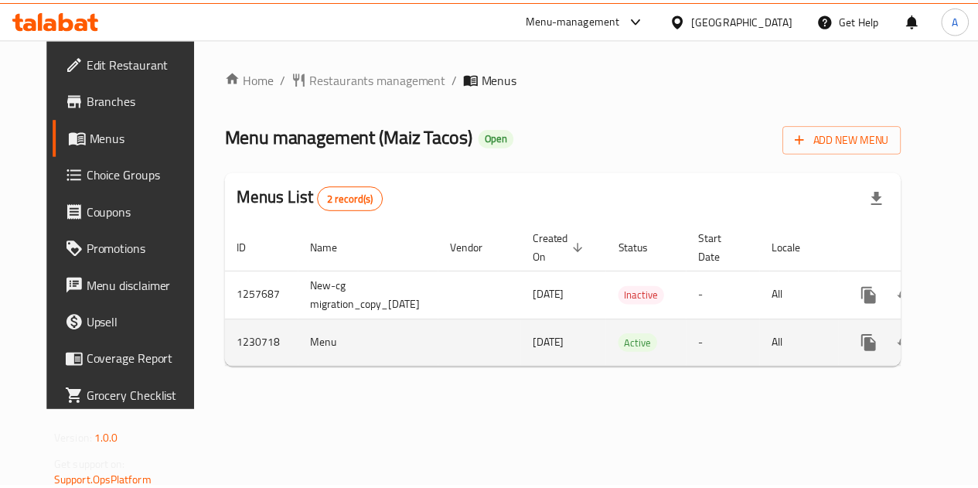
scroll to position [0, 56]
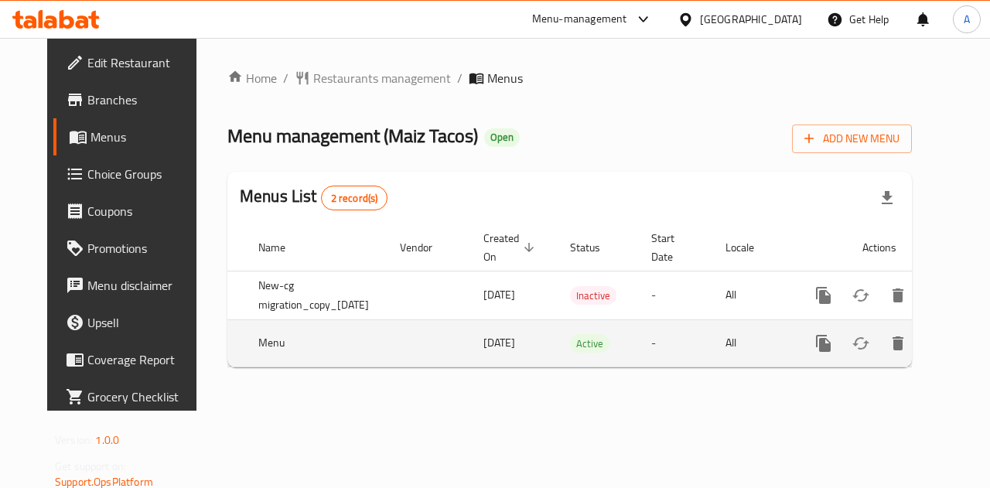
click at [935, 347] on icon "enhanced table" at bounding box center [934, 343] width 19 height 19
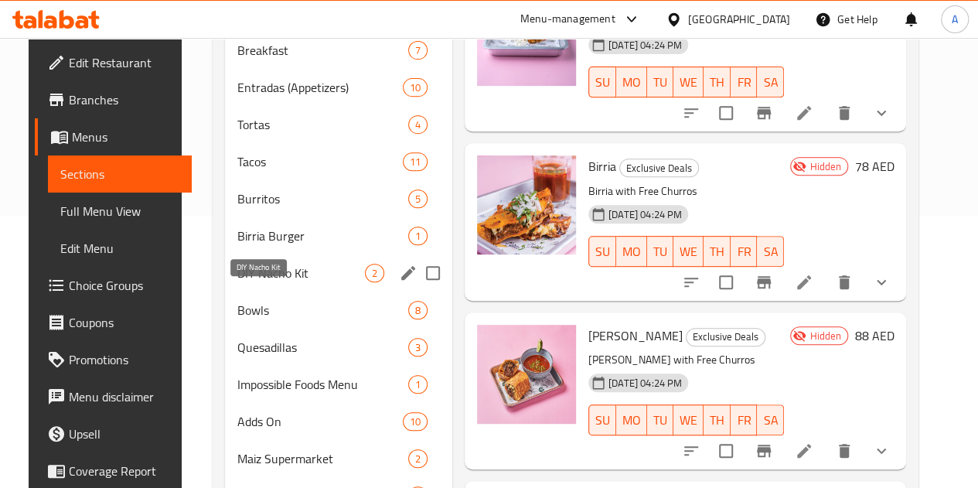
scroll to position [273, 0]
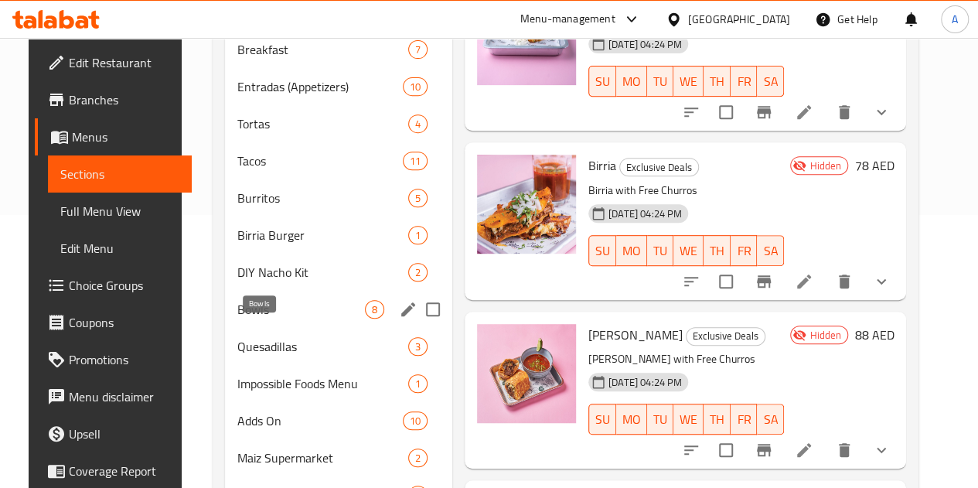
click at [257, 319] on span "Bowls" at bounding box center [301, 309] width 128 height 19
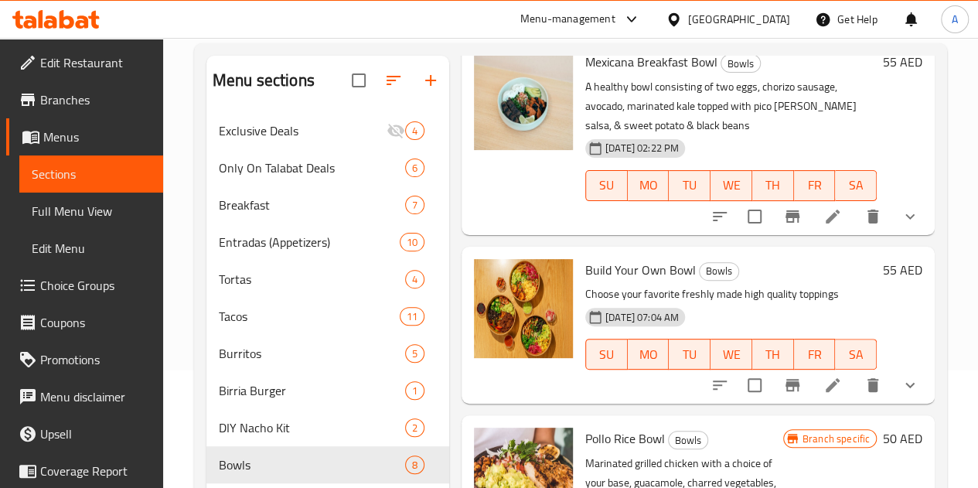
scroll to position [337, 0]
click at [828, 375] on icon at bounding box center [832, 384] width 19 height 19
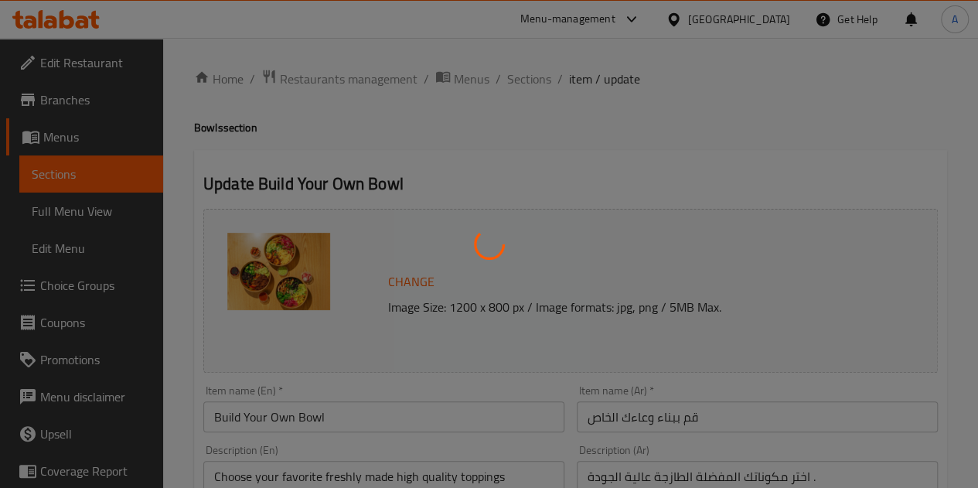
type input "اختيارك من:"
type input "1"
type input "اختر القاعدة الخاصة بك"
type input "1"
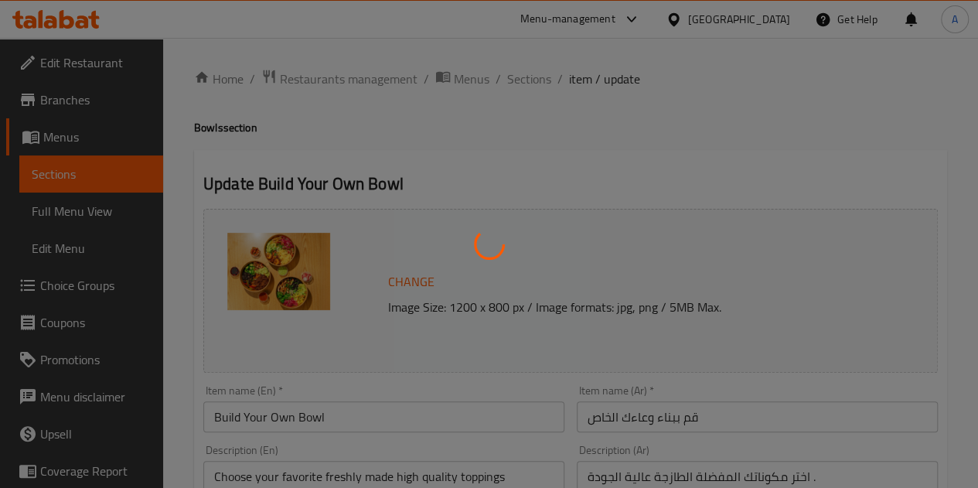
type input "1"
type input "اختر بروتين خاص بك"
type input "1"
type input "اختر إضافاتك"
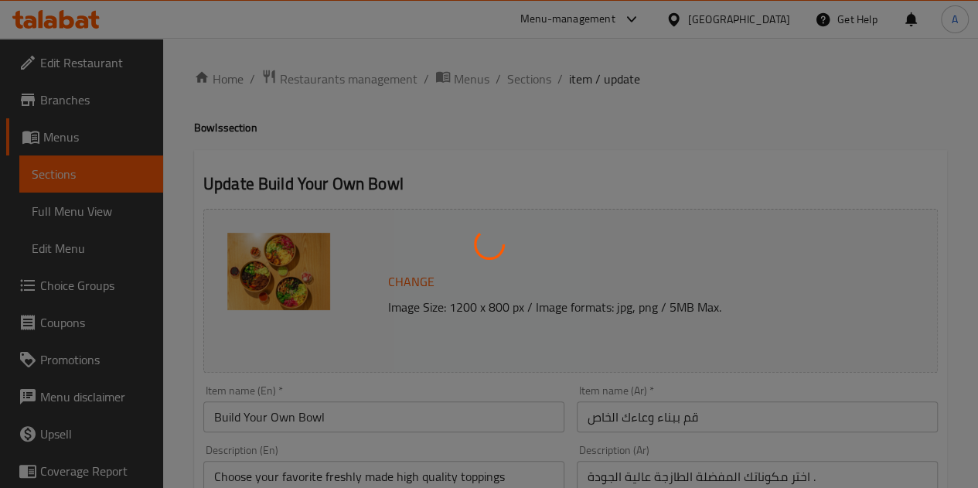
type input "1"
type input "اختر السالسا الخاصة بك"
type input "0"
type input "1"
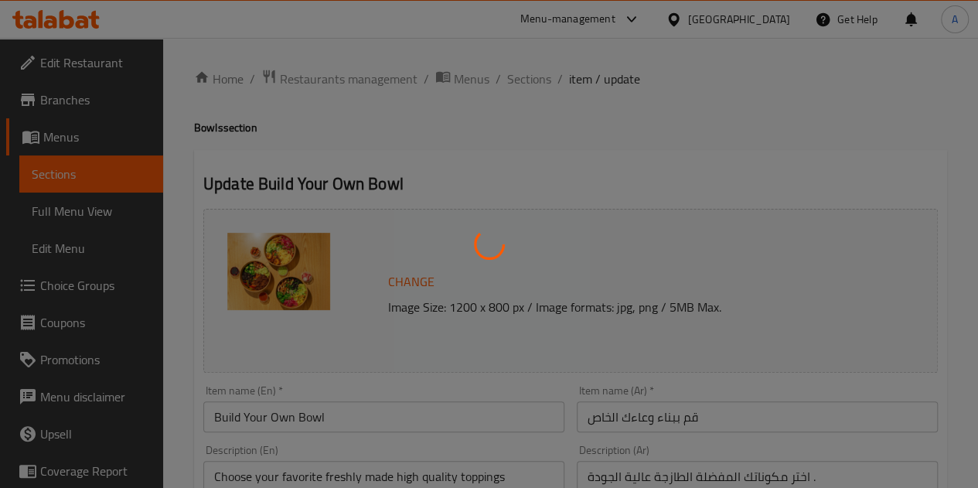
type input "إختيارك من بروتين إكسترا"
type input "0"
type input "7"
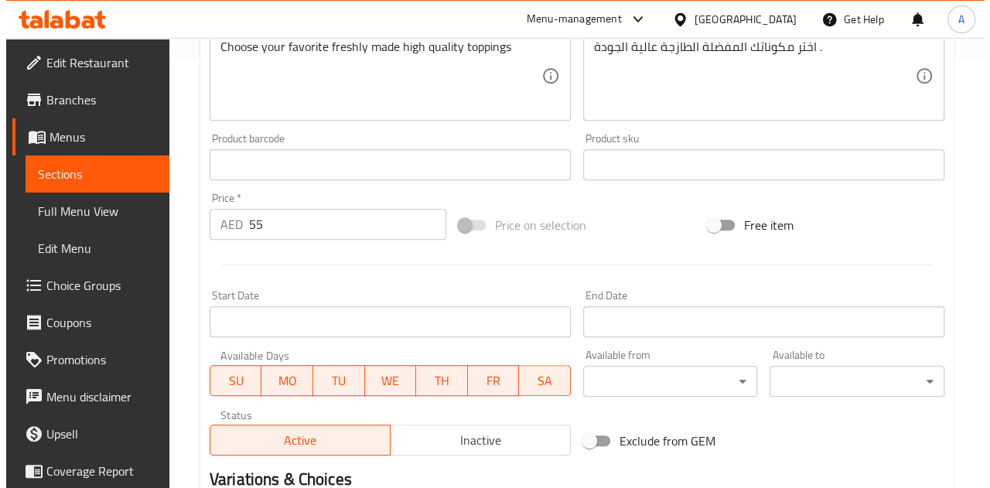
scroll to position [431, 0]
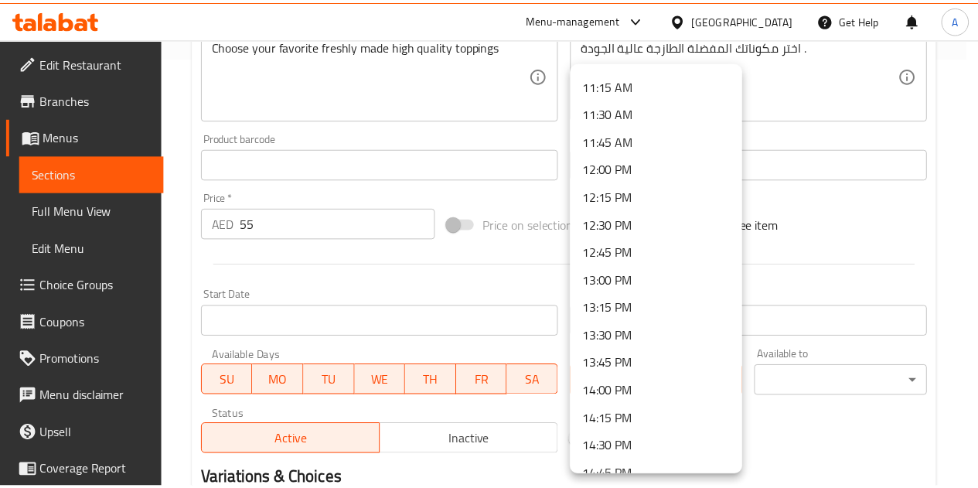
scroll to position [1249, 0]
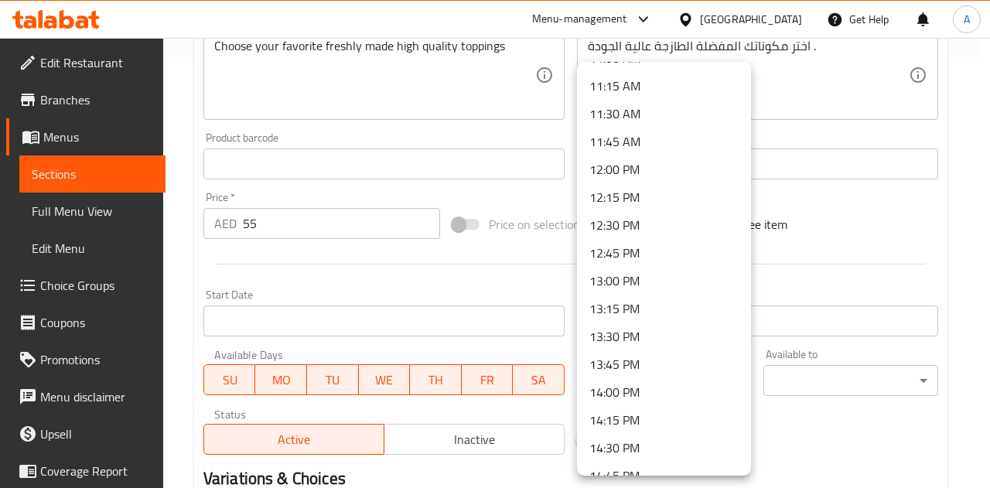
click at [618, 148] on li "11:45 AM" at bounding box center [664, 142] width 174 height 28
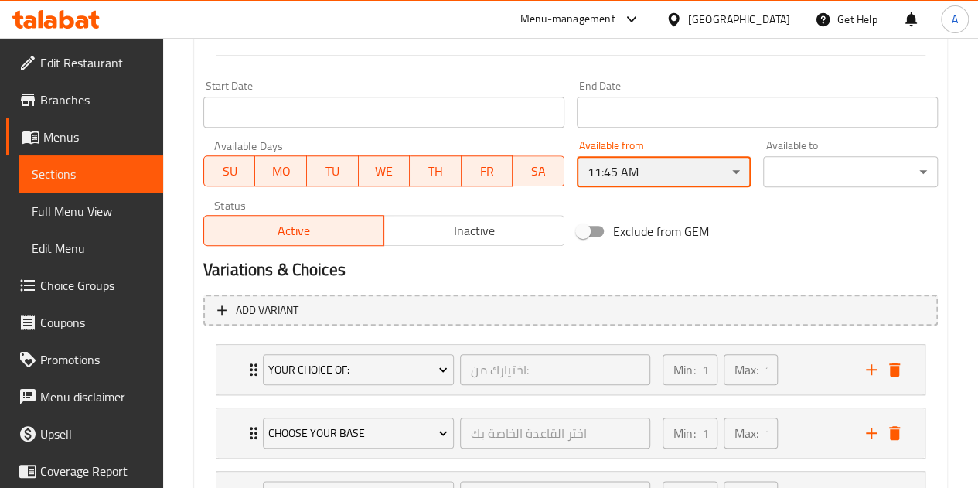
scroll to position [966, 0]
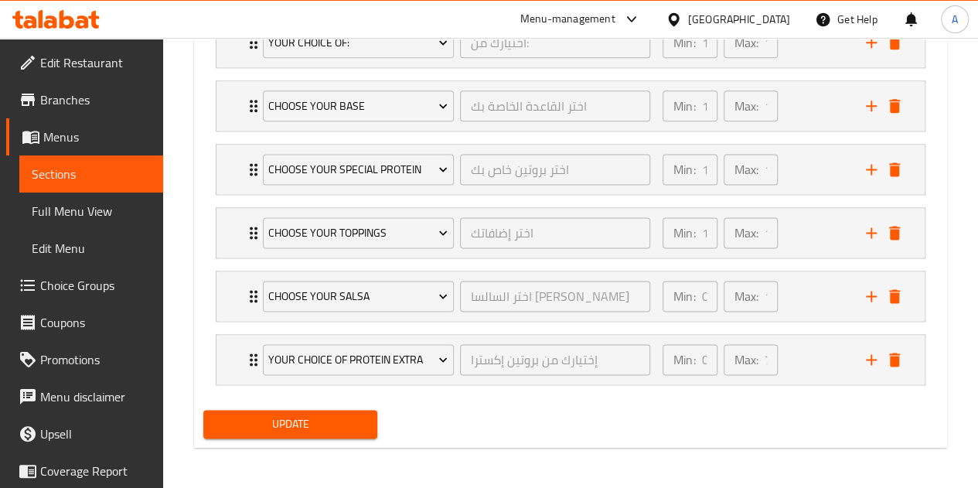
click at [317, 414] on span "Update" at bounding box center [291, 423] width 150 height 19
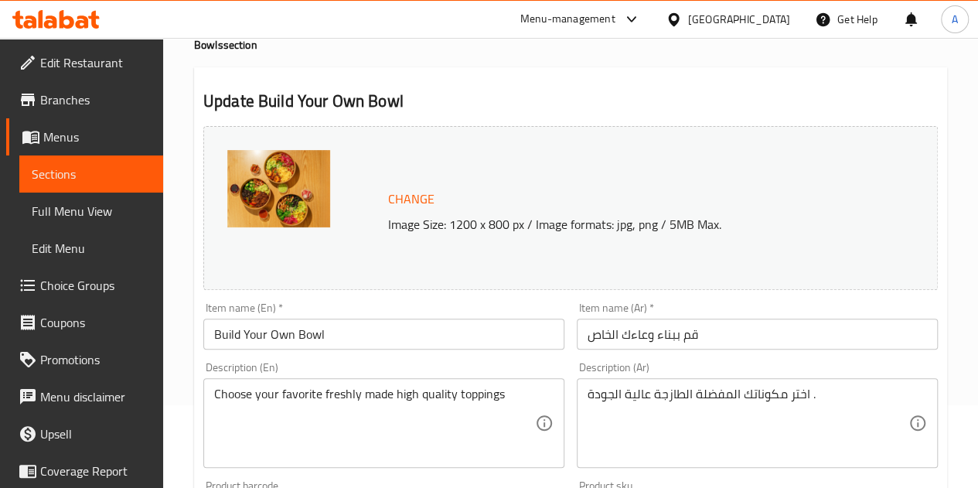
scroll to position [82, 0]
click at [87, 177] on span "Sections" at bounding box center [91, 174] width 119 height 19
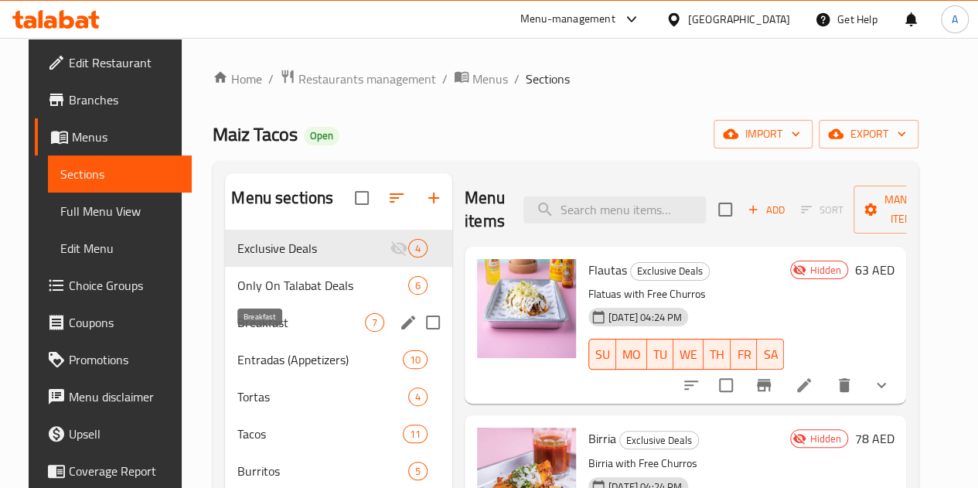
click at [237, 332] on span "Breakfast" at bounding box center [301, 322] width 128 height 19
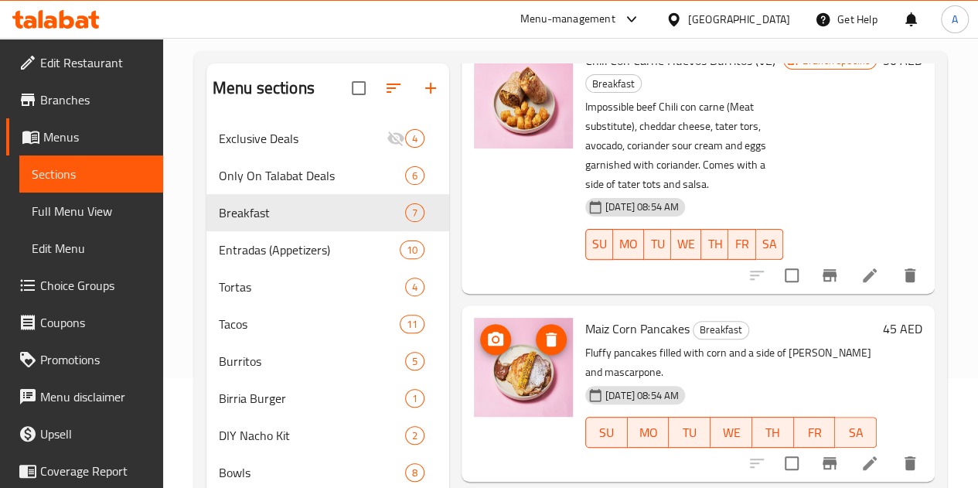
scroll to position [111, 0]
click at [237, 295] on span "Tortas" at bounding box center [290, 286] width 143 height 19
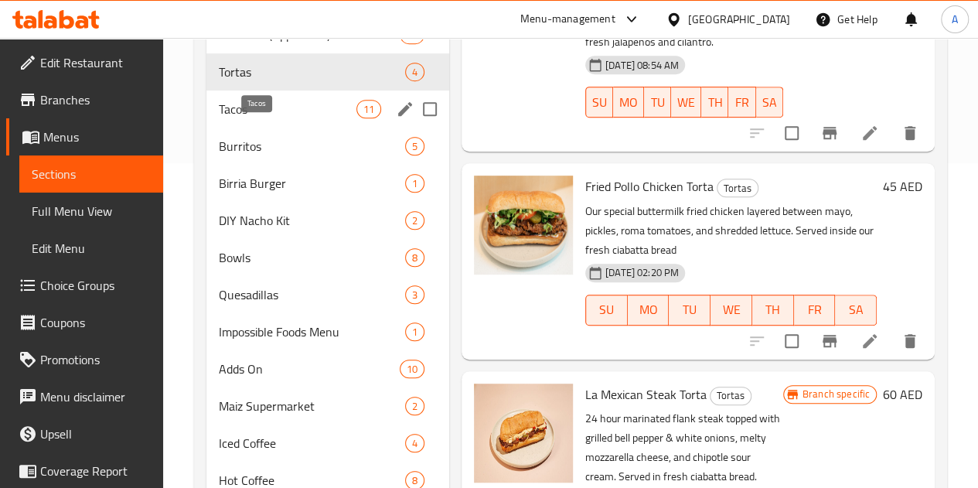
scroll to position [324, 0]
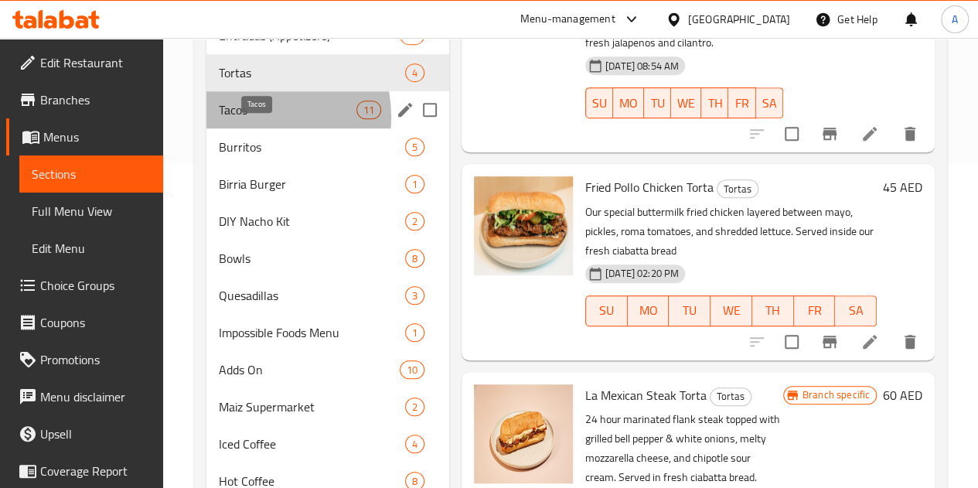
click at [244, 119] on span "Tacos" at bounding box center [288, 109] width 138 height 19
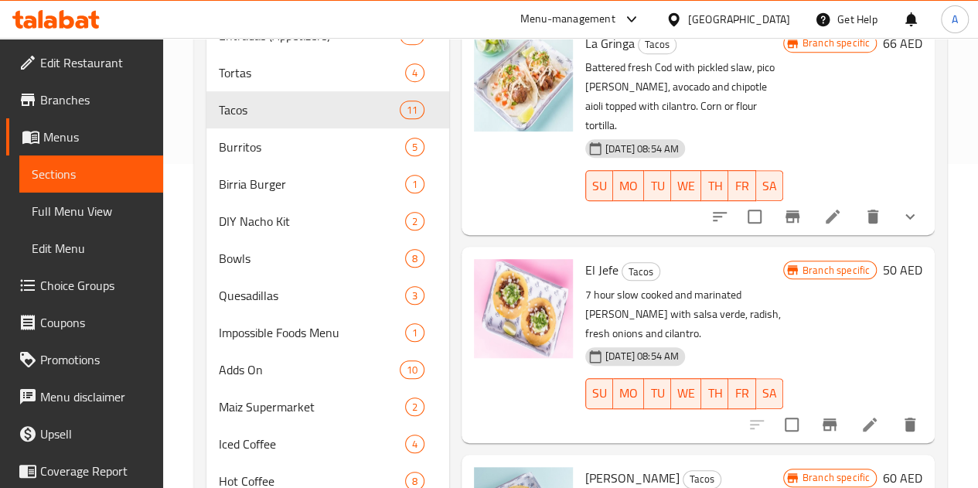
scroll to position [328, 0]
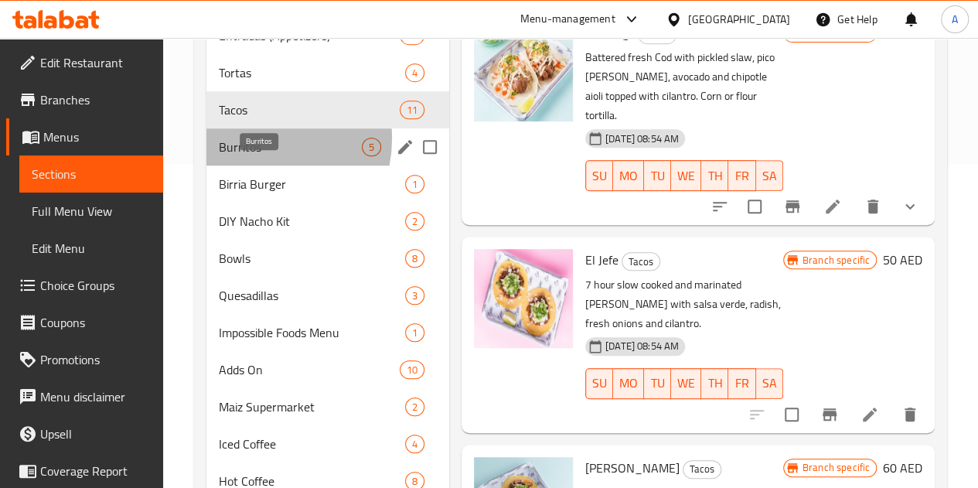
click at [255, 156] on span "Burritos" at bounding box center [290, 147] width 143 height 19
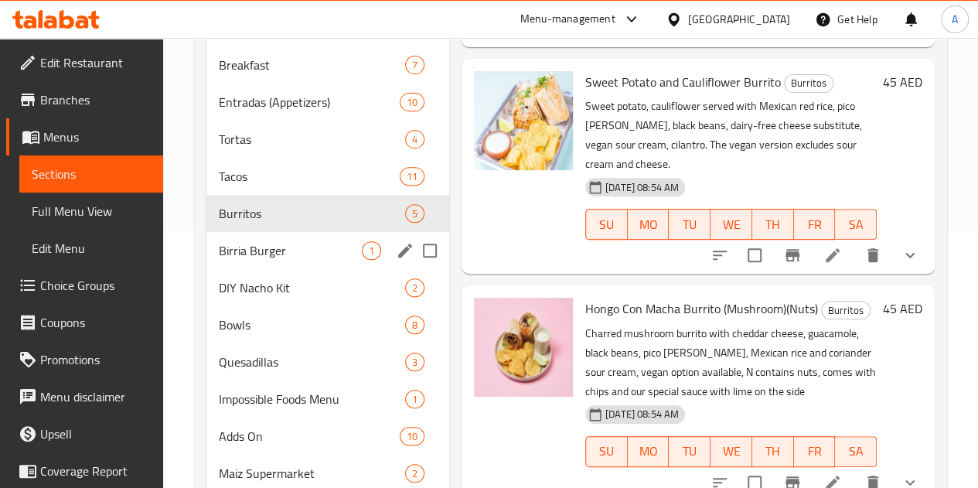
scroll to position [257, 0]
click at [256, 335] on span "Bowls" at bounding box center [290, 325] width 143 height 19
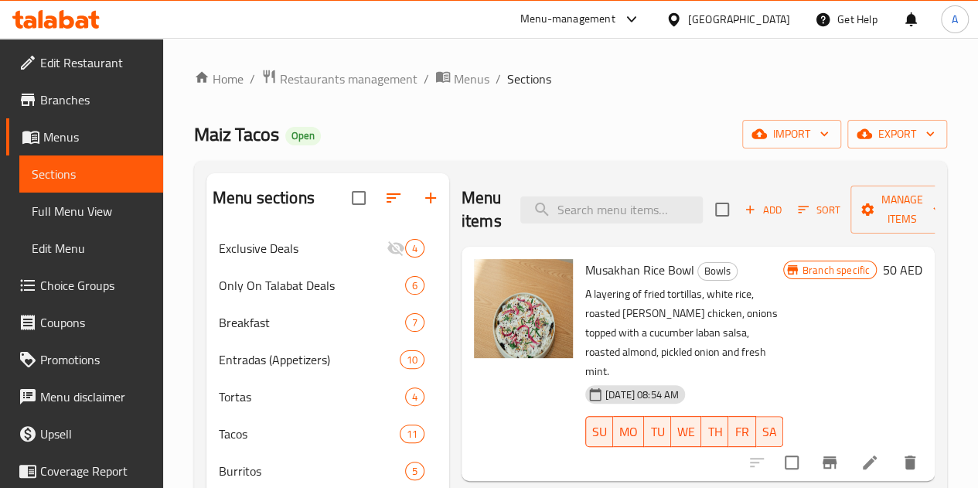
click at [583, 160] on div "Home / Restaurants management / Menus / Sections Maiz Tacos Open import export …" at bounding box center [570, 492] width 753 height 847
click at [706, 206] on input "checkbox" at bounding box center [722, 209] width 32 height 32
checkbox input "true"
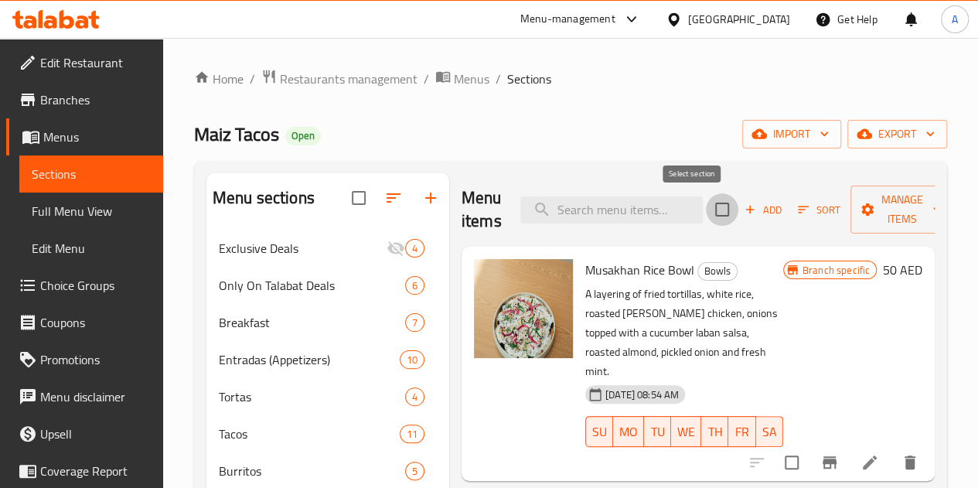
checkbox input "true"
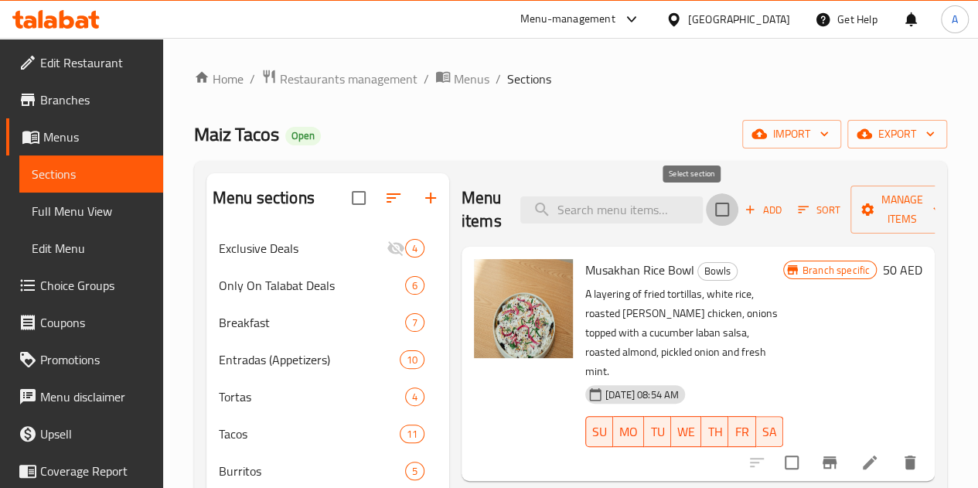
checkbox input "true"
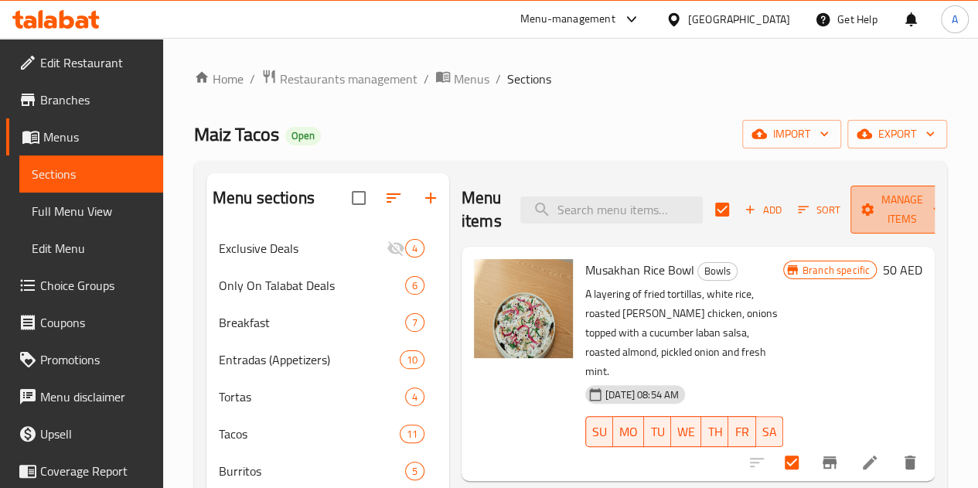
click at [895, 213] on span "Manage items" at bounding box center [902, 209] width 79 height 39
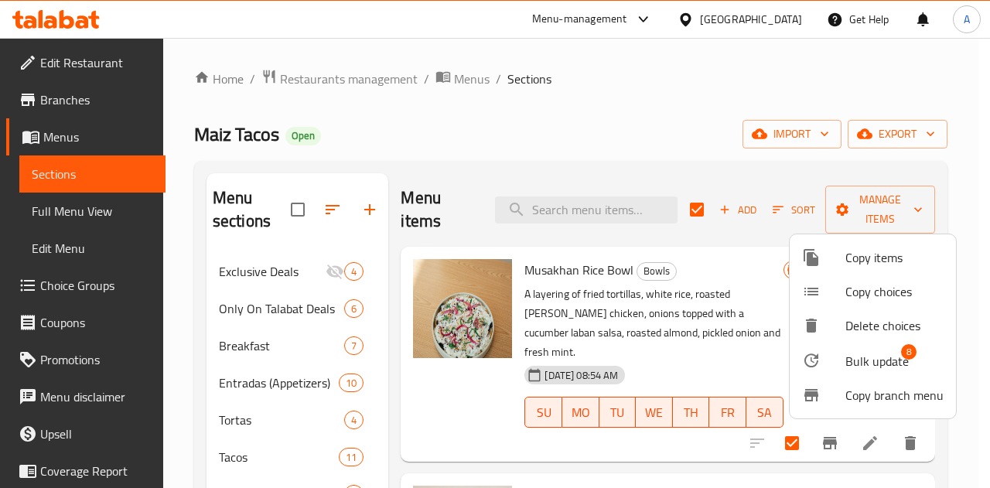
click at [872, 357] on span "Bulk update" at bounding box center [876, 361] width 63 height 19
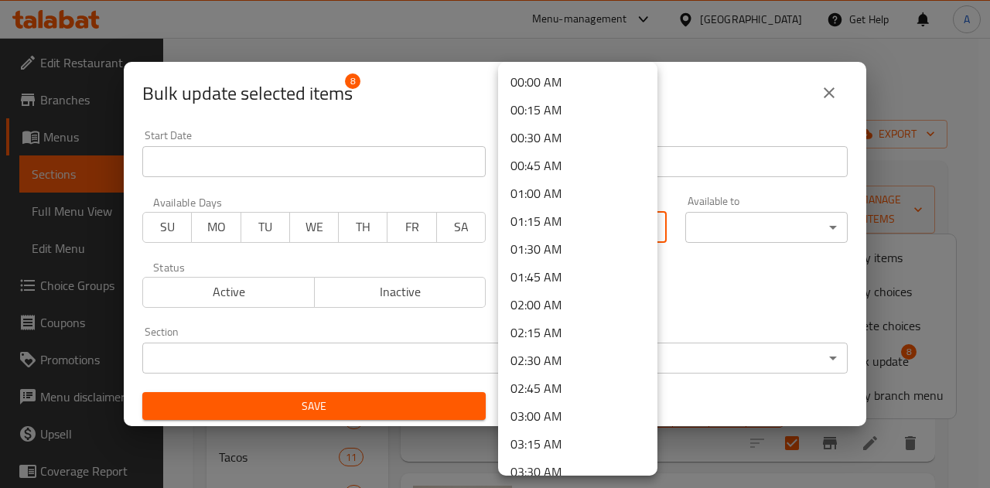
click at [548, 223] on body "​ Menu-management United Arab Emirates Get Help A Edit Restaurant Branches Menu…" at bounding box center [495, 263] width 990 height 450
click at [721, 325] on div at bounding box center [495, 244] width 990 height 488
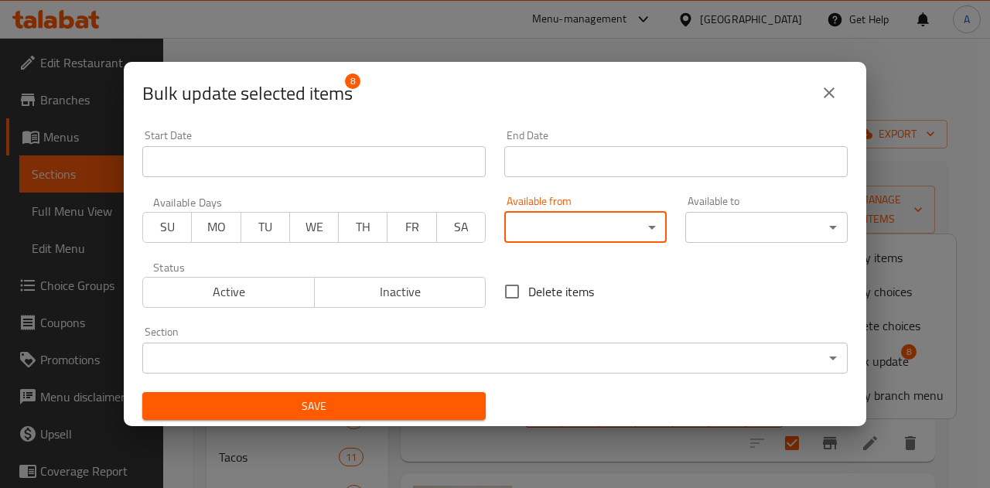
click at [824, 92] on icon "close" at bounding box center [828, 92] width 19 height 19
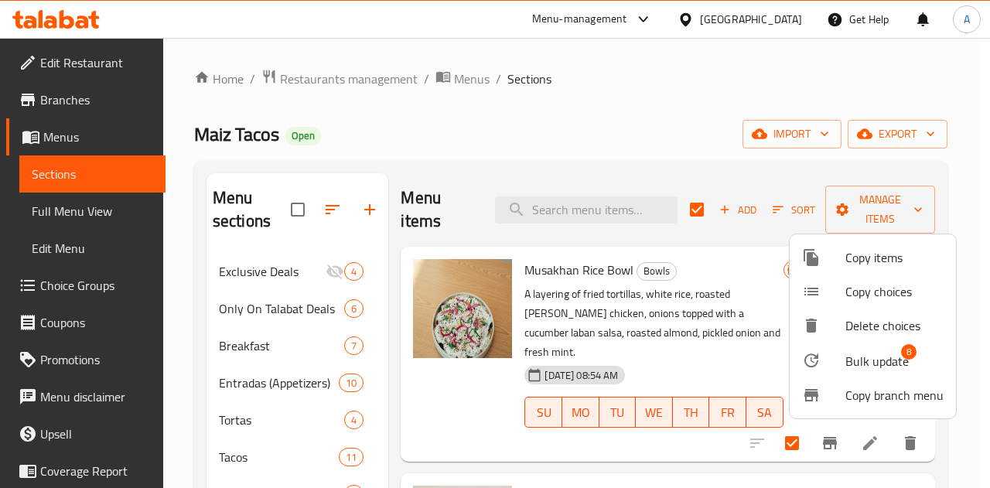
drag, startPoint x: 158, startPoint y: 291, endPoint x: 159, endPoint y: 370, distance: 78.9
click at [159, 370] on div at bounding box center [495, 244] width 990 height 488
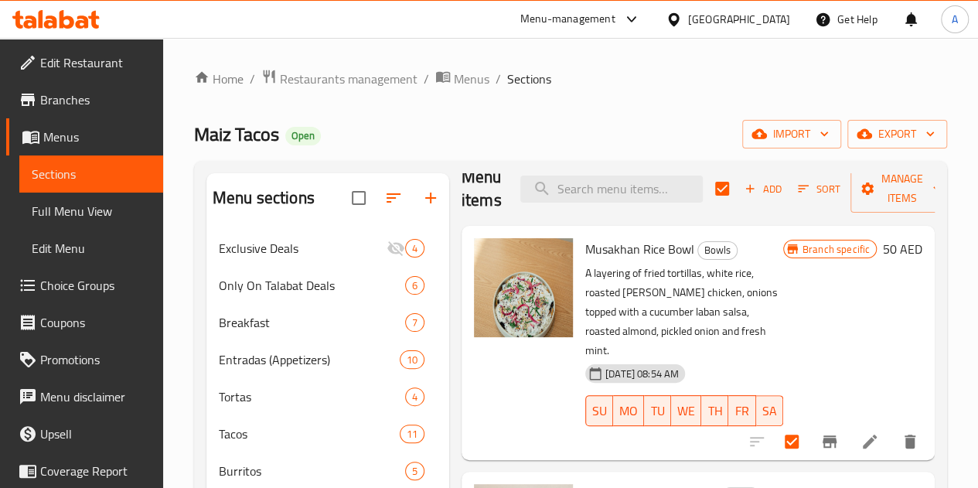
scroll to position [20, 0]
click at [629, 125] on div "Maiz Tacos Open import export" at bounding box center [570, 134] width 753 height 29
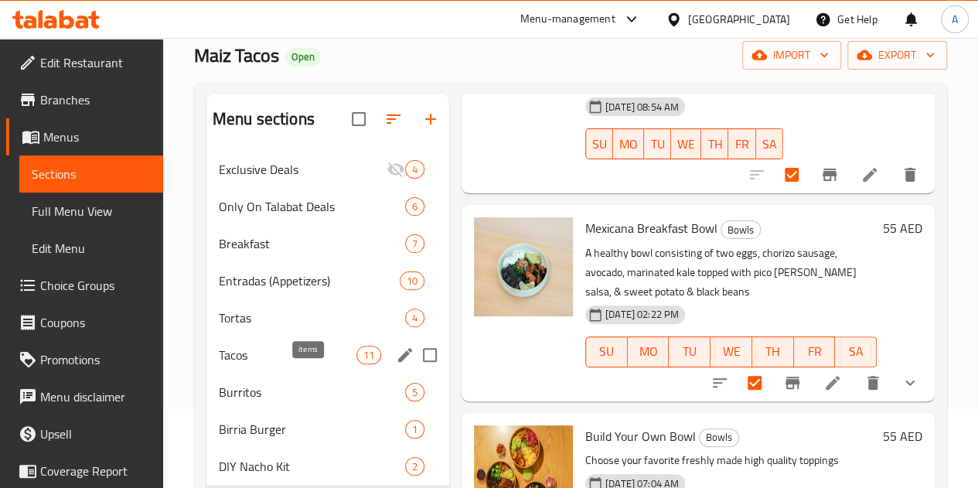
scroll to position [80, 0]
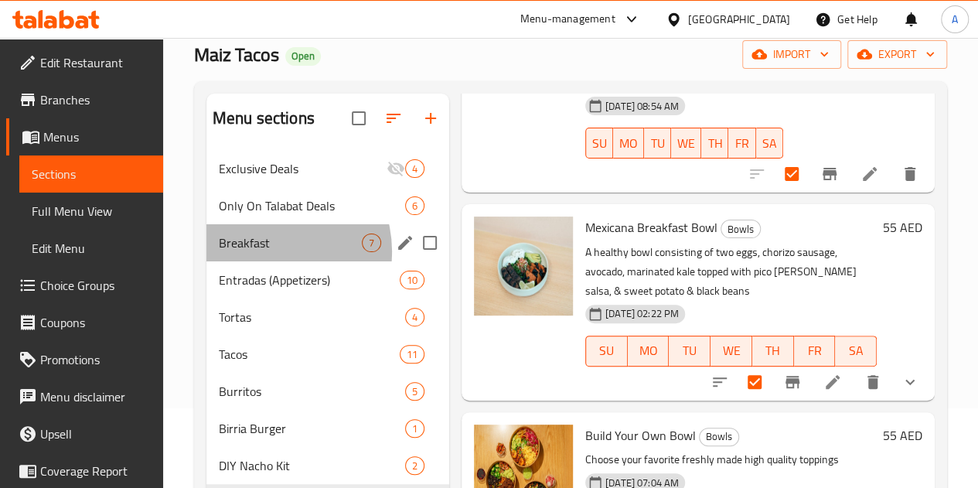
click at [267, 261] on div "Breakfast 7" at bounding box center [327, 242] width 243 height 37
checkbox input "false"
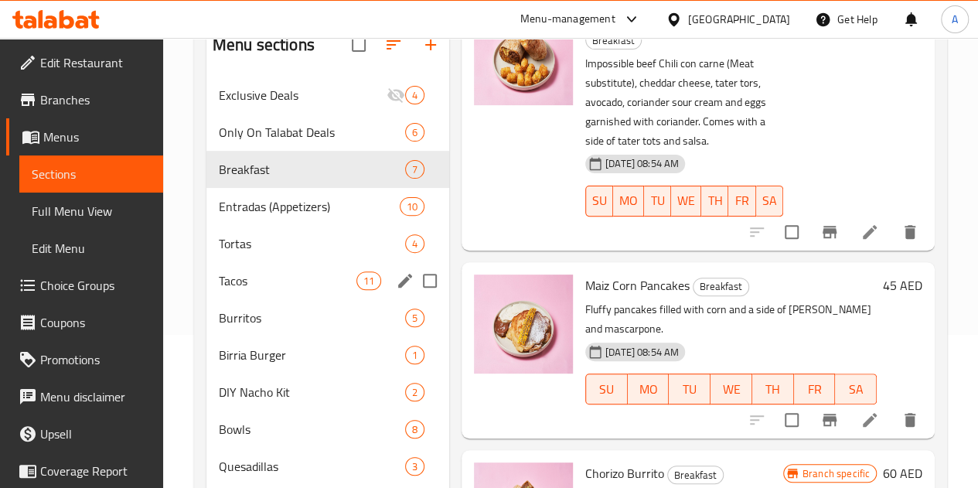
scroll to position [154, 0]
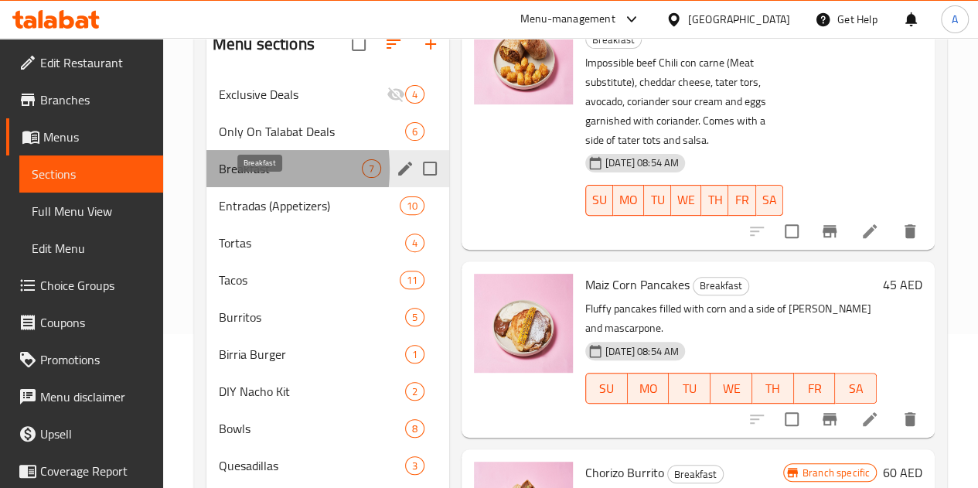
click at [223, 178] on span "Breakfast" at bounding box center [290, 168] width 143 height 19
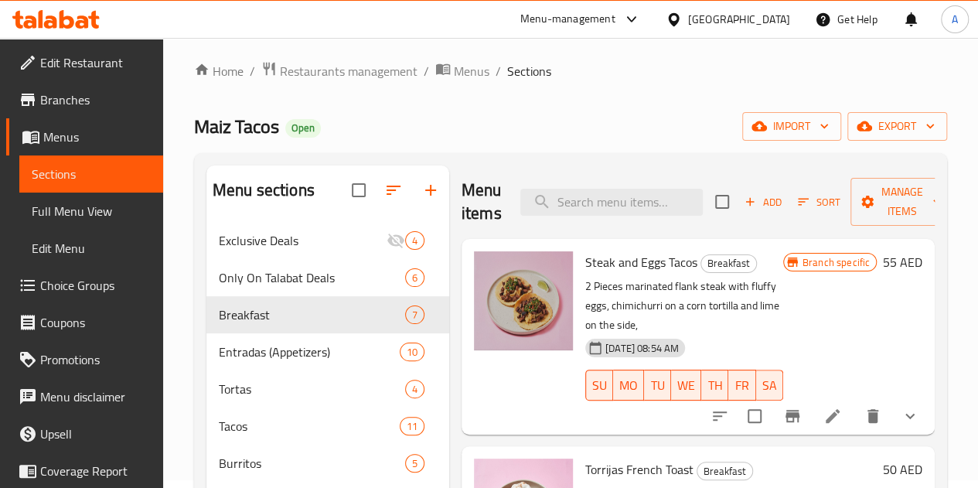
scroll to position [4, 0]
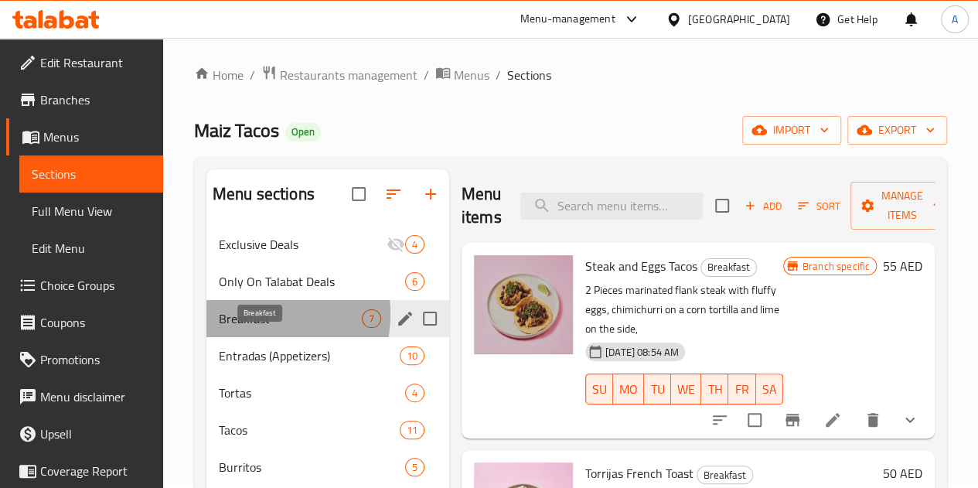
click at [252, 328] on span "Breakfast" at bounding box center [290, 318] width 143 height 19
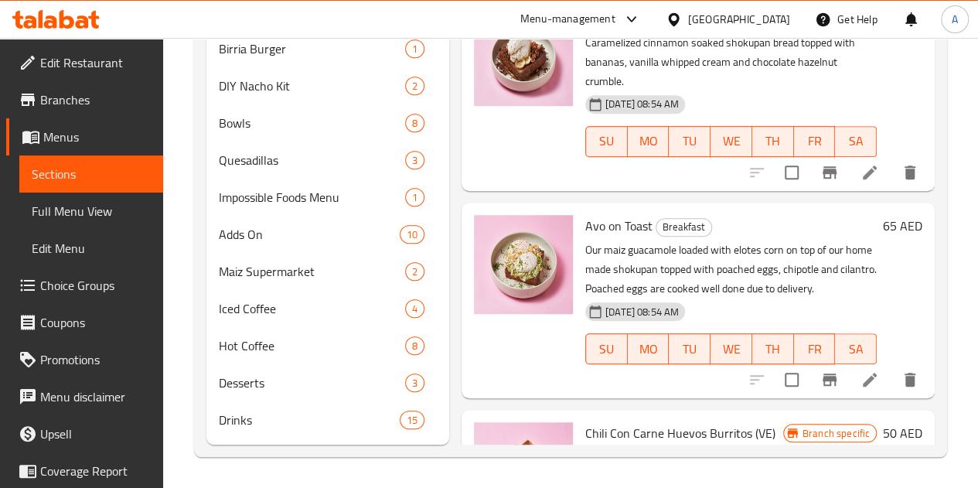
scroll to position [0, 0]
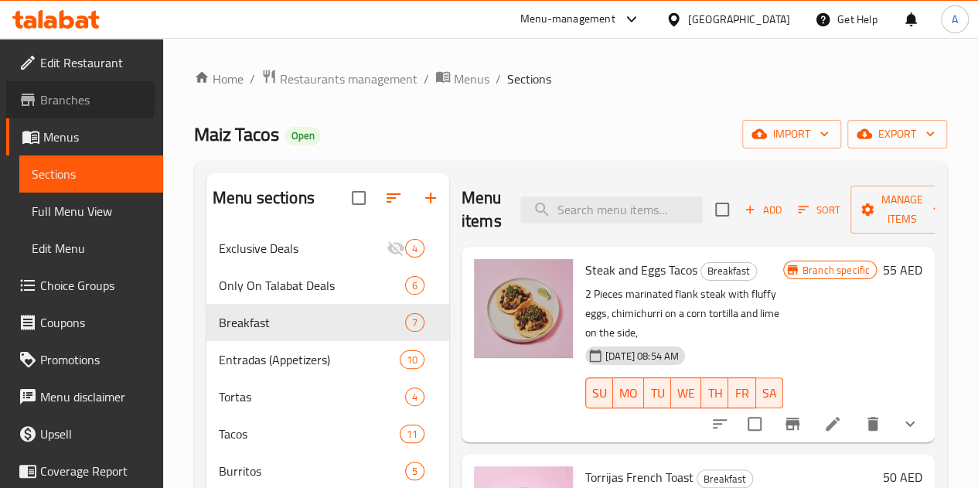
click at [61, 97] on span "Branches" at bounding box center [95, 99] width 111 height 19
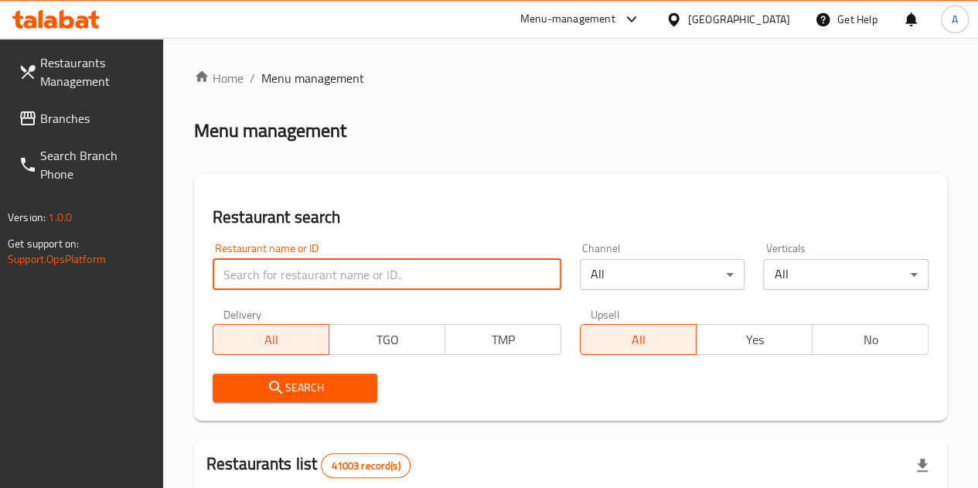
click at [328, 271] on input "search" at bounding box center [387, 274] width 349 height 31
click at [291, 76] on span "Menu management" at bounding box center [312, 78] width 103 height 19
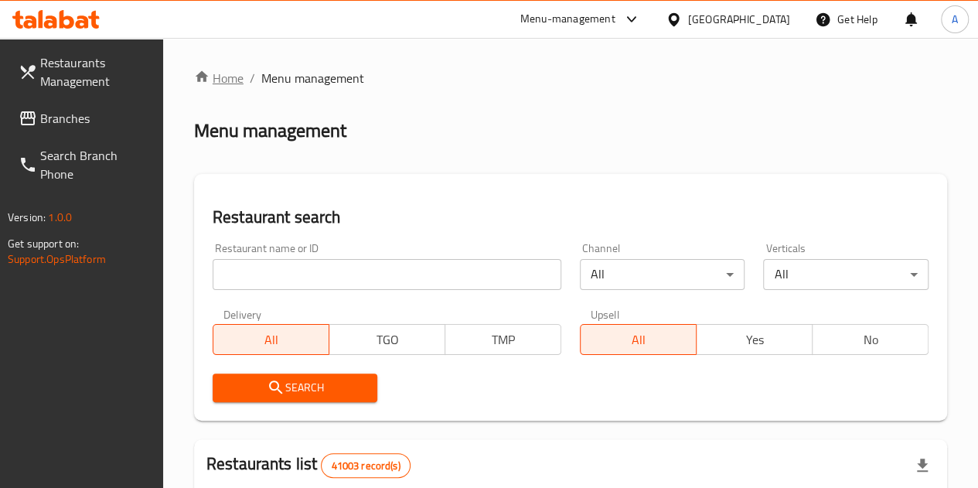
click at [220, 76] on link "Home" at bounding box center [218, 78] width 49 height 19
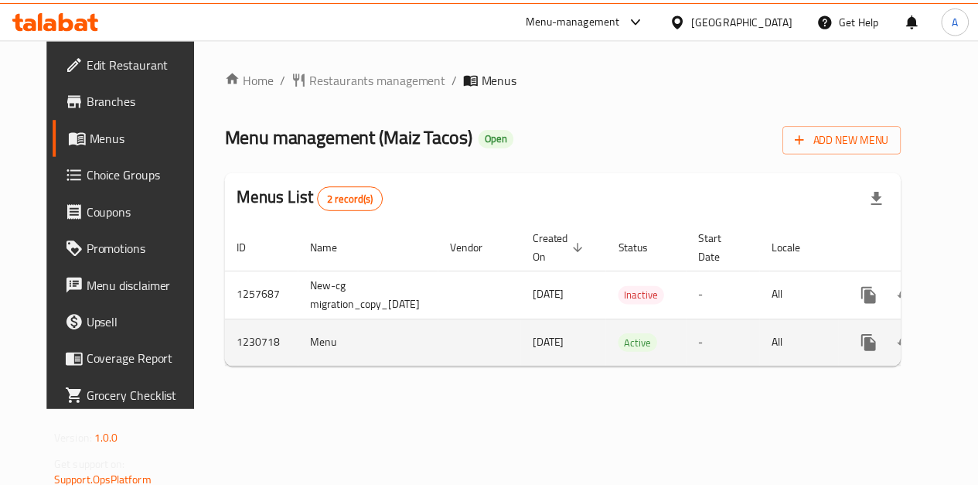
scroll to position [0, 56]
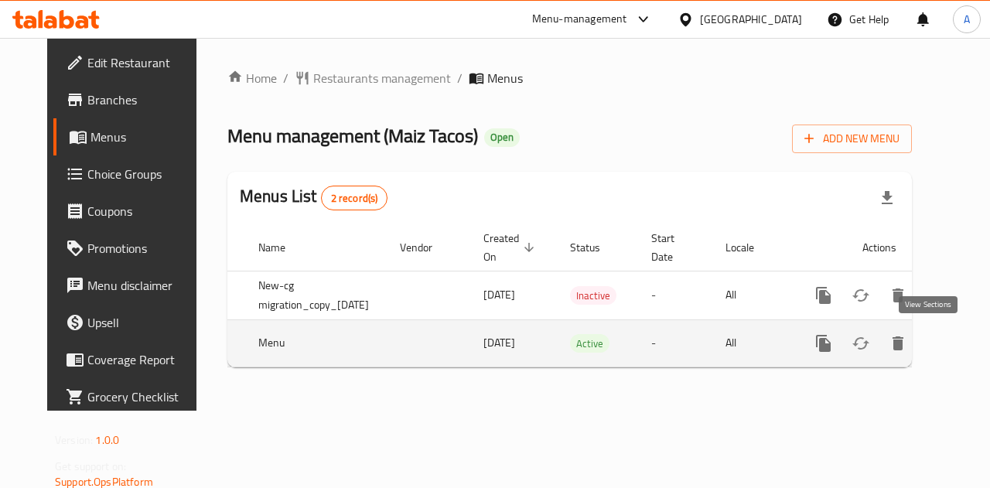
click at [926, 352] on link "enhanced table" at bounding box center [934, 343] width 37 height 37
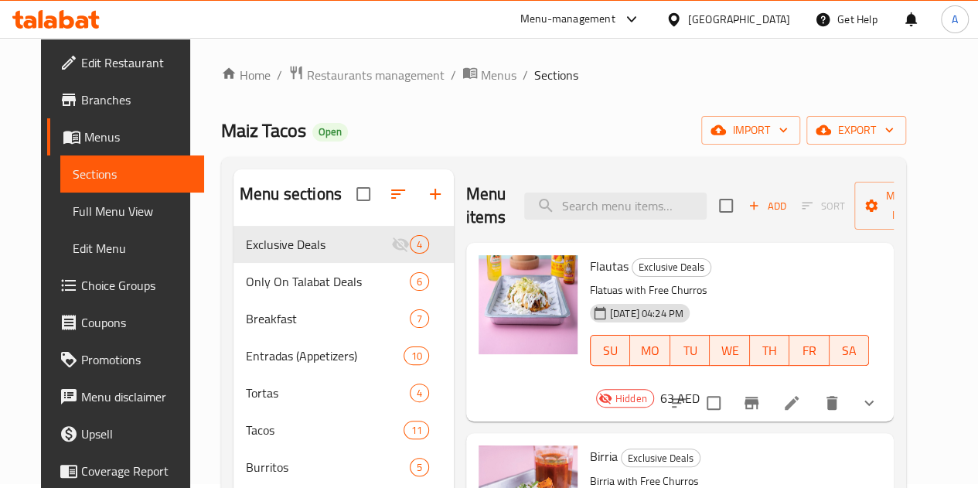
scroll to position [7, 0]
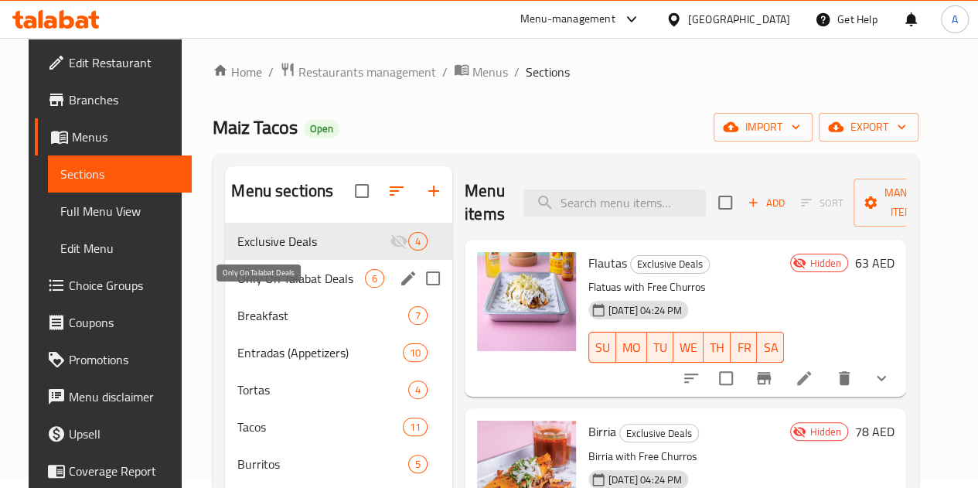
click at [262, 288] on span "Only On Talabat Deals" at bounding box center [301, 278] width 128 height 19
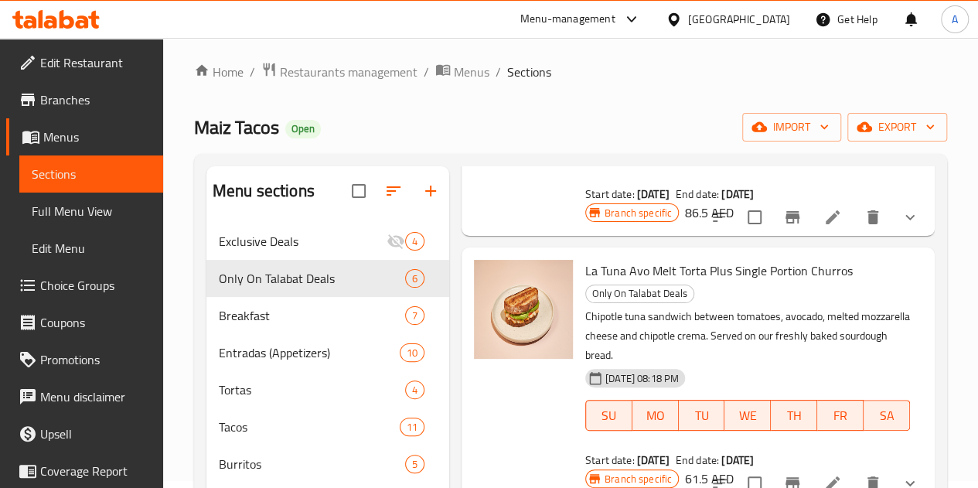
scroll to position [443, 0]
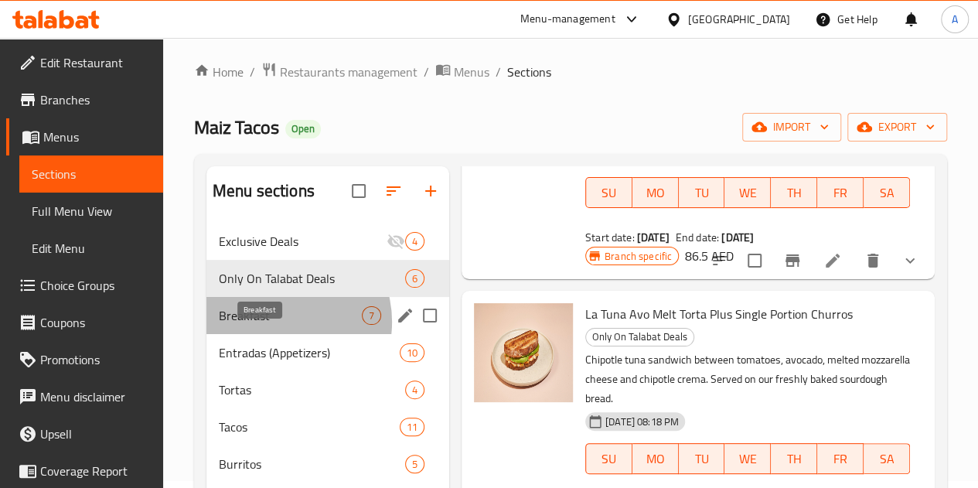
click at [280, 325] on span "Breakfast" at bounding box center [290, 315] width 143 height 19
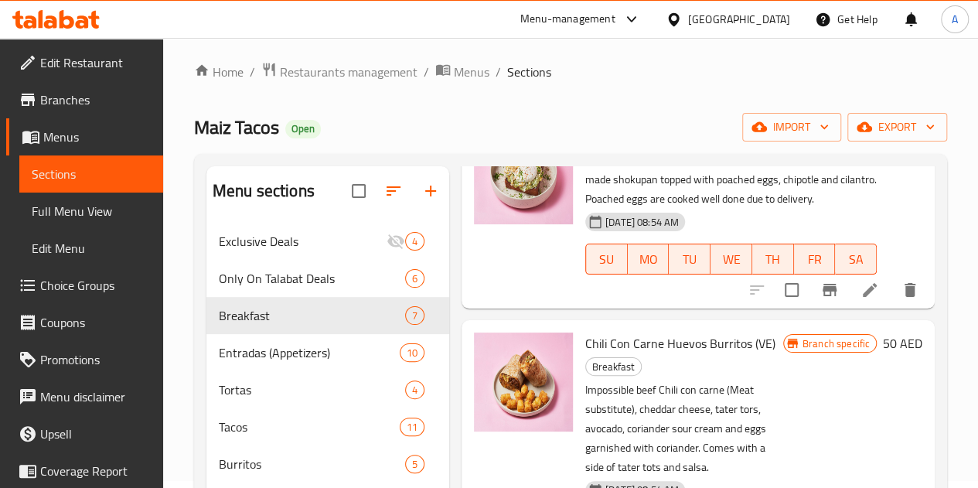
scroll to position [554, 0]
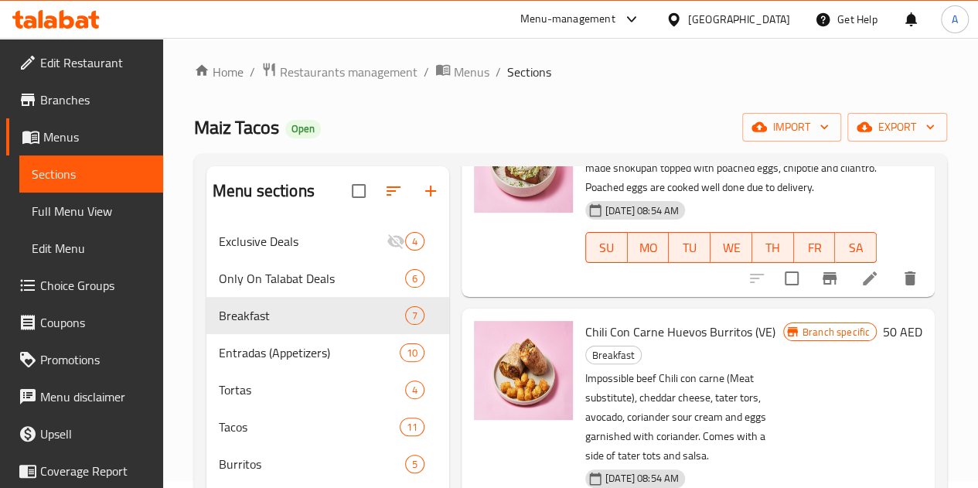
click at [852, 264] on li at bounding box center [869, 278] width 43 height 28
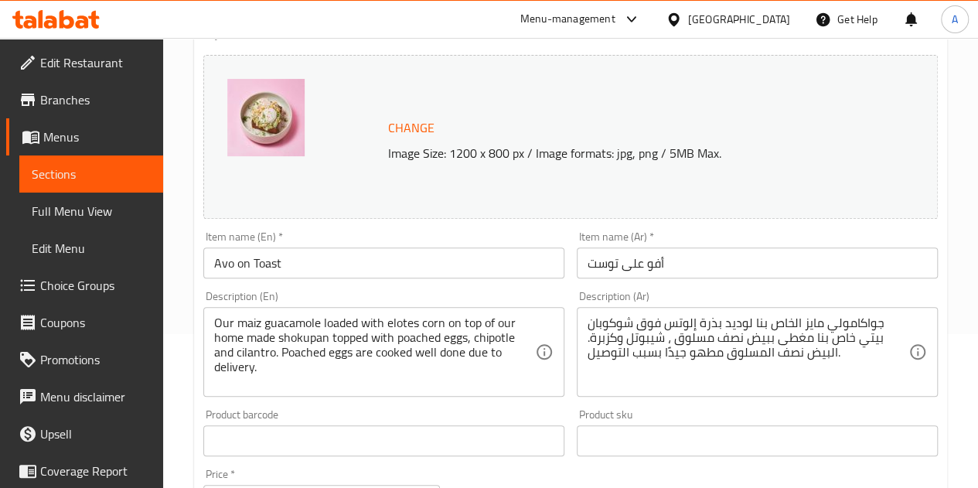
scroll to position [66, 0]
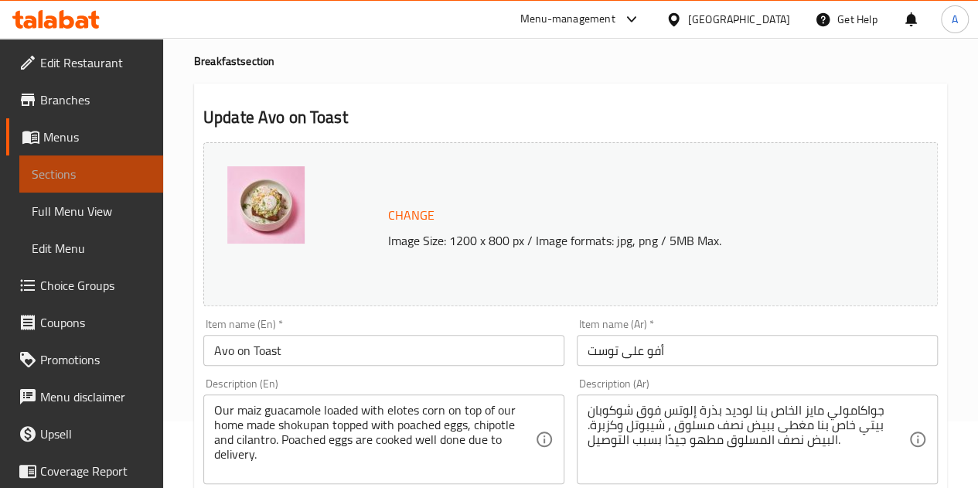
click at [124, 174] on span "Sections" at bounding box center [91, 174] width 119 height 19
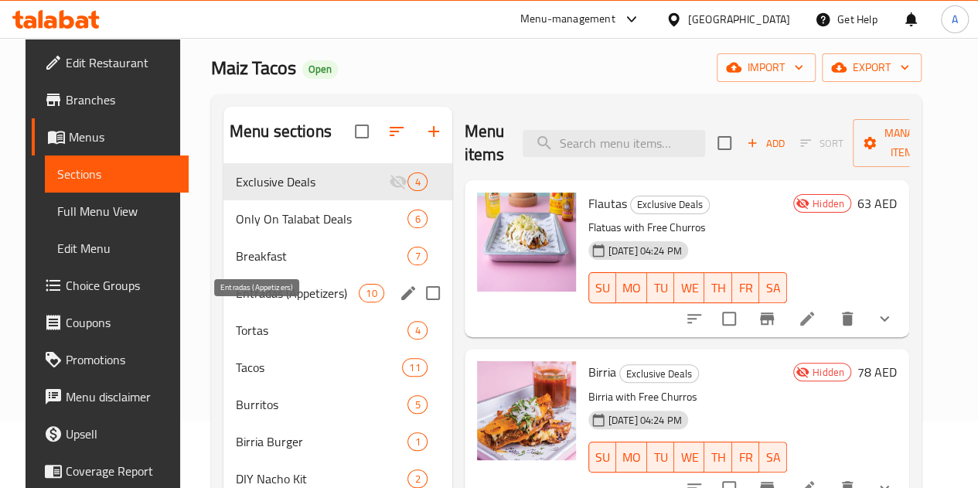
click at [260, 302] on span "Entradas (Appetizers)" at bounding box center [297, 293] width 123 height 19
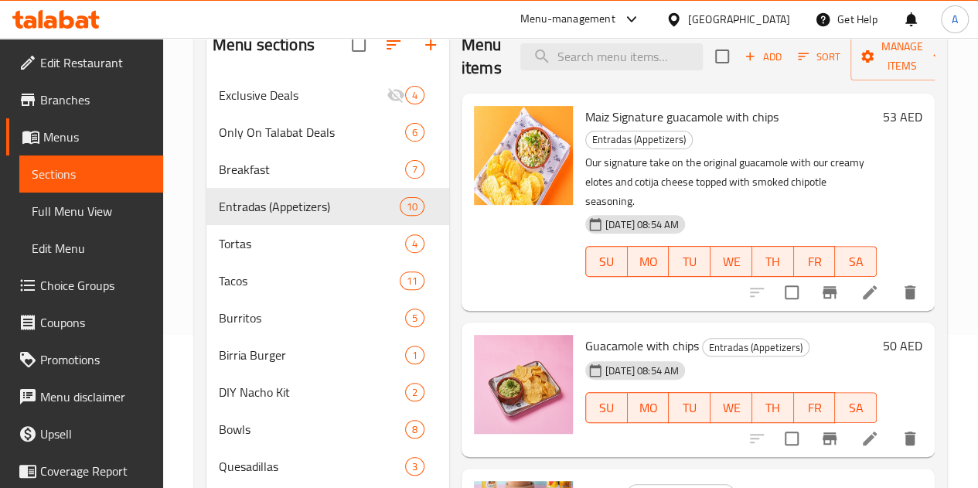
scroll to position [152, 0]
click at [864, 284] on icon at bounding box center [869, 293] width 19 height 19
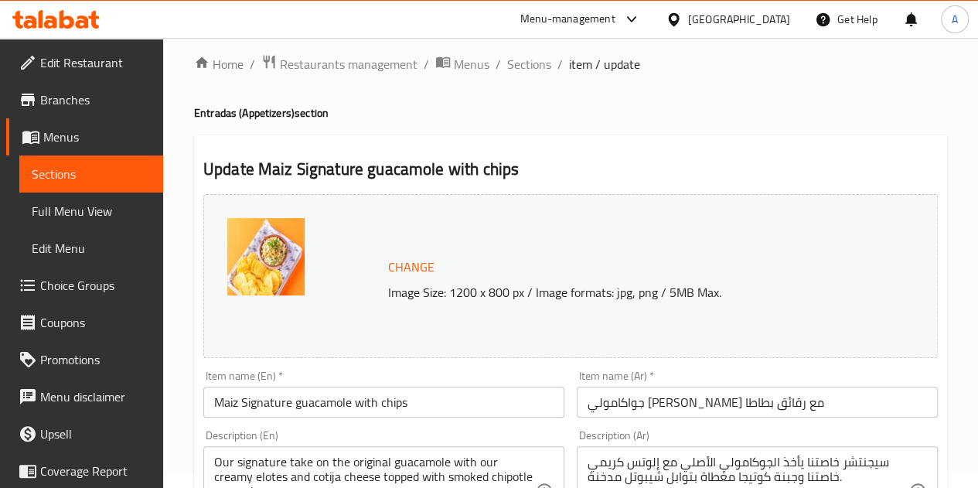
scroll to position [13, 0]
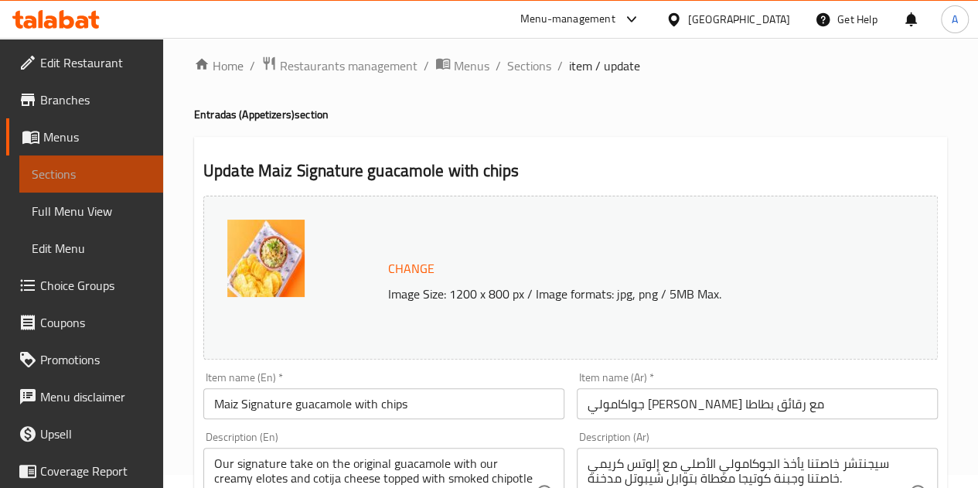
click at [97, 177] on span "Sections" at bounding box center [91, 174] width 119 height 19
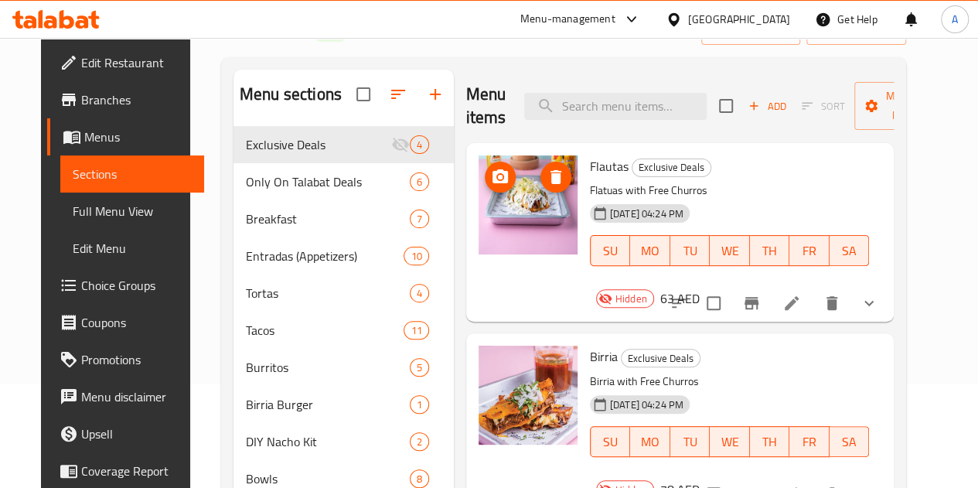
scroll to position [104, 0]
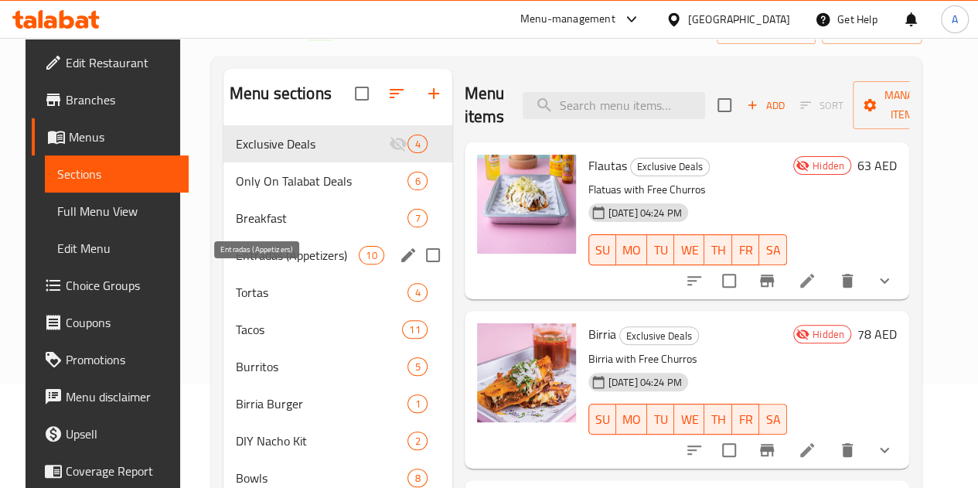
click at [236, 264] on span "Entradas (Appetizers)" at bounding box center [297, 255] width 123 height 19
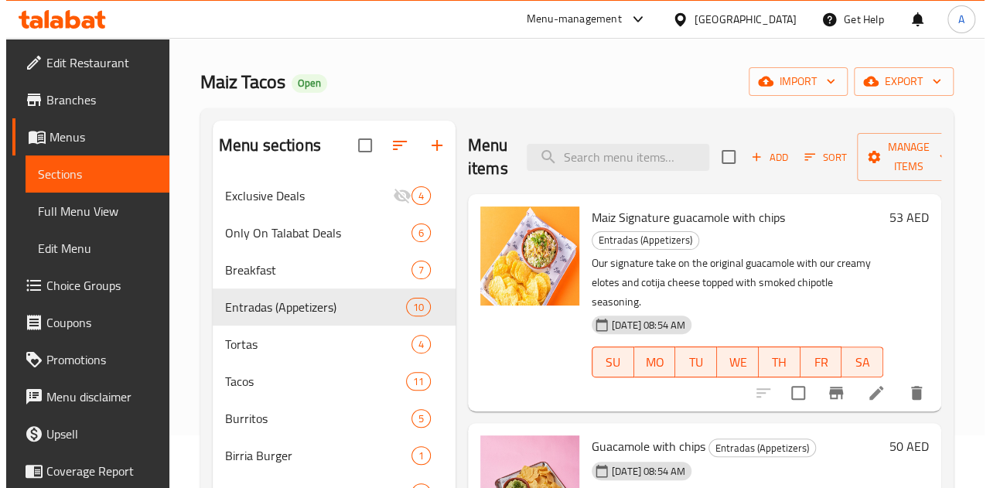
scroll to position [52, 0]
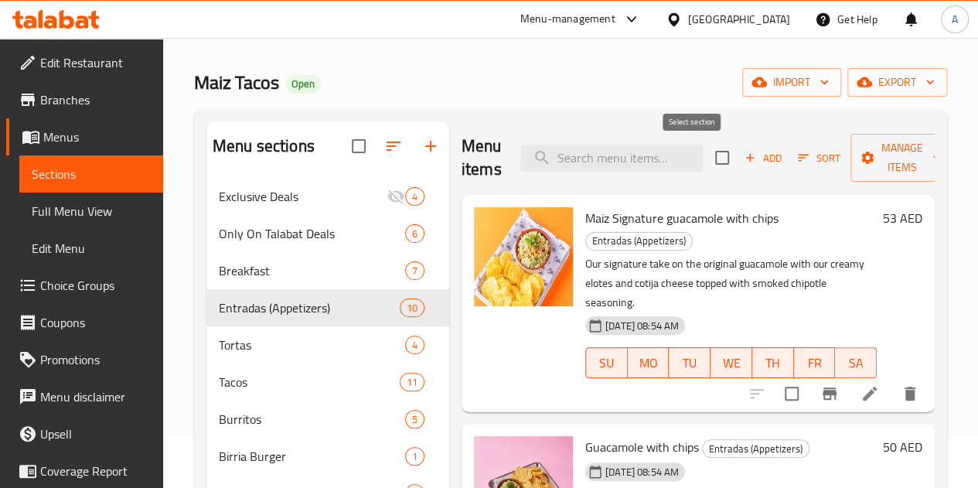
click at [706, 160] on input "checkbox" at bounding box center [722, 157] width 32 height 32
checkbox input "true"
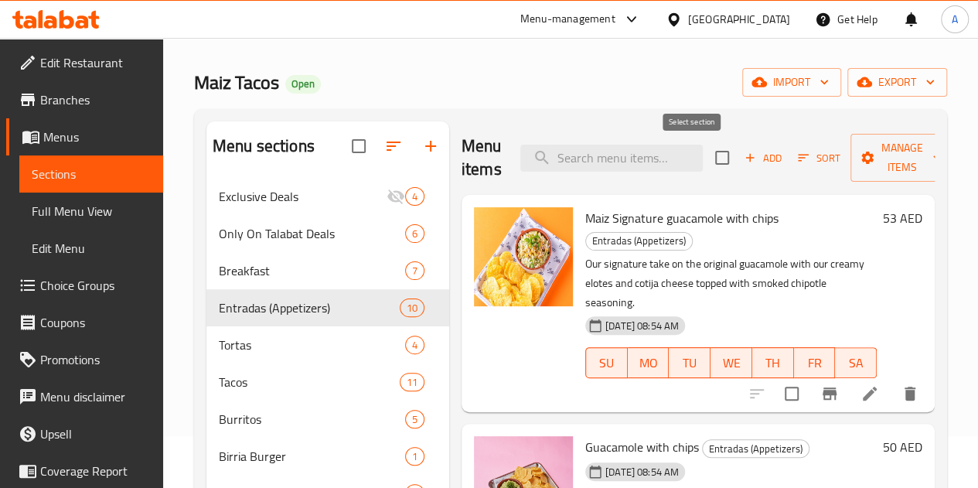
checkbox input "true"
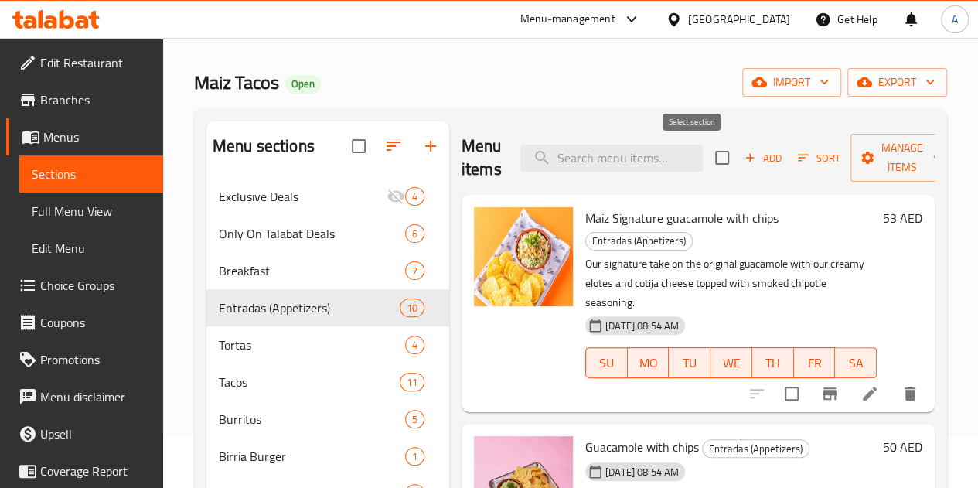
checkbox input "true"
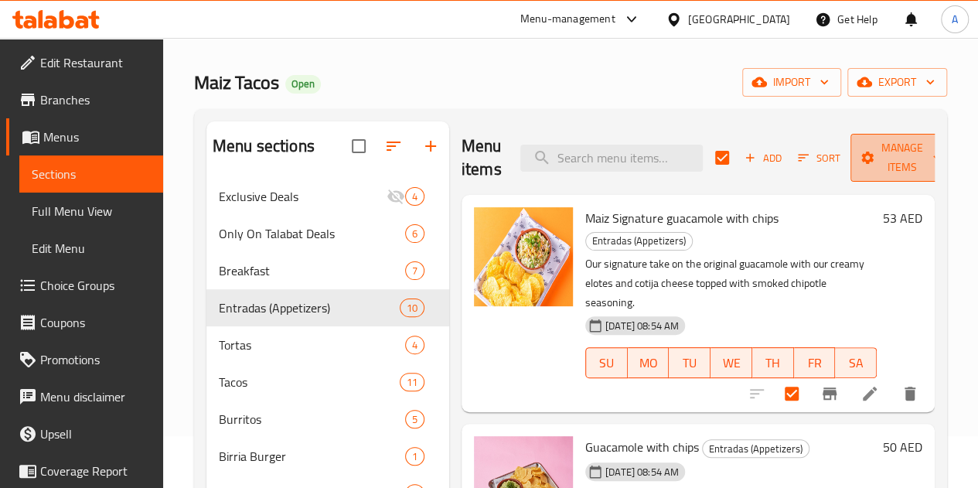
click at [884, 168] on span "Manage items" at bounding box center [902, 157] width 79 height 39
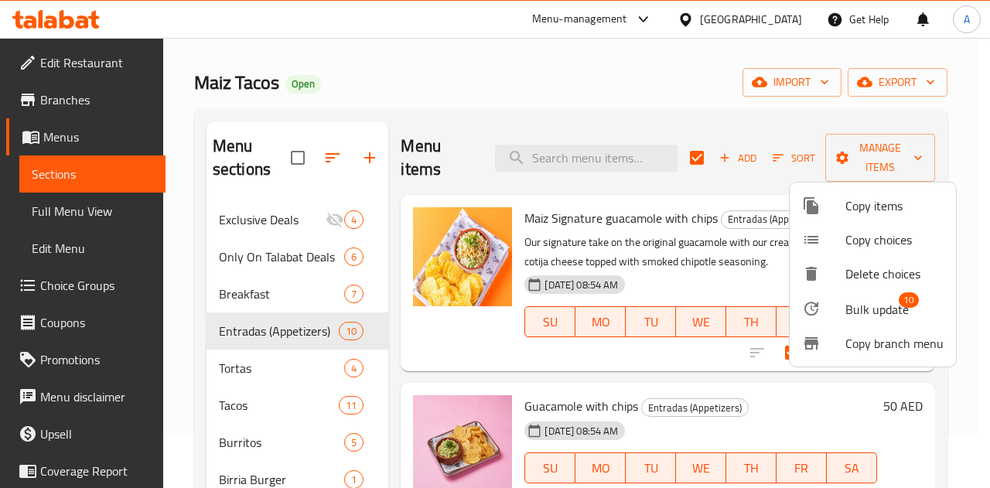
click at [736, 135] on div at bounding box center [495, 244] width 990 height 488
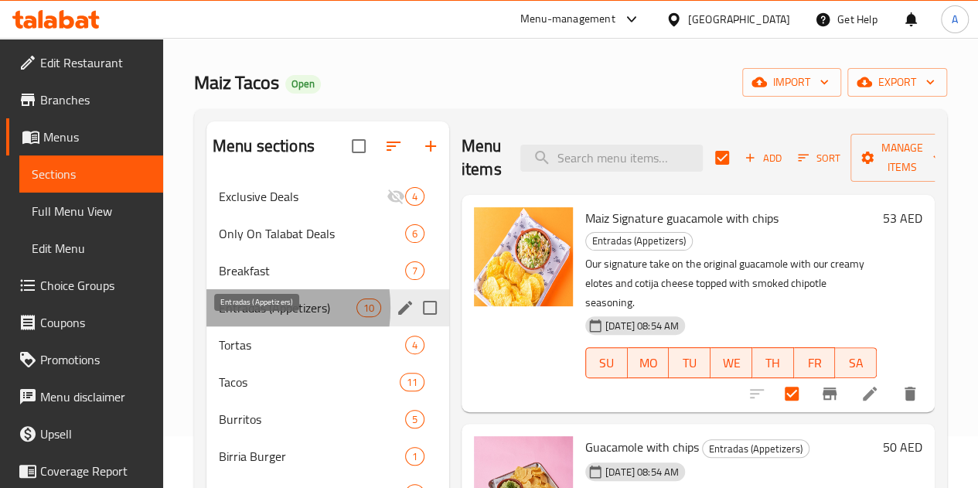
click at [246, 317] on span "Entradas (Appetizers)" at bounding box center [288, 307] width 138 height 19
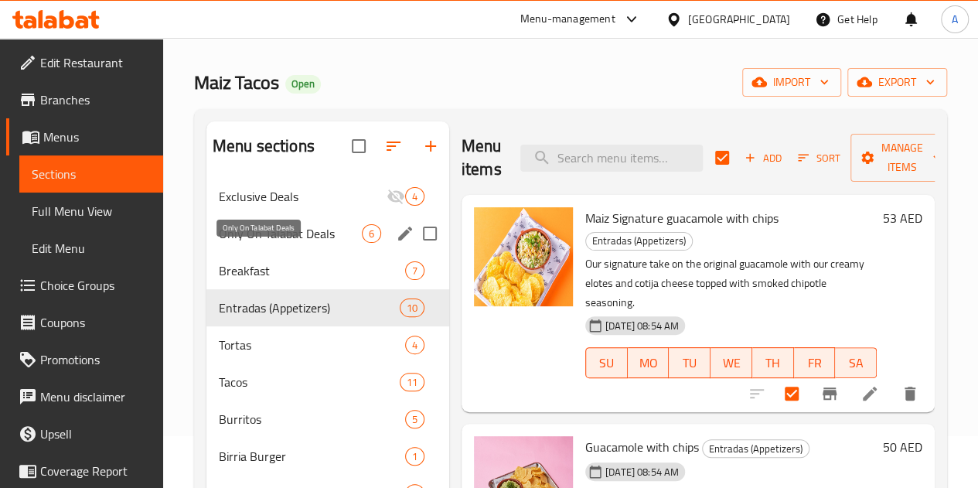
click at [291, 243] on span "Only On Talabat Deals" at bounding box center [290, 233] width 143 height 19
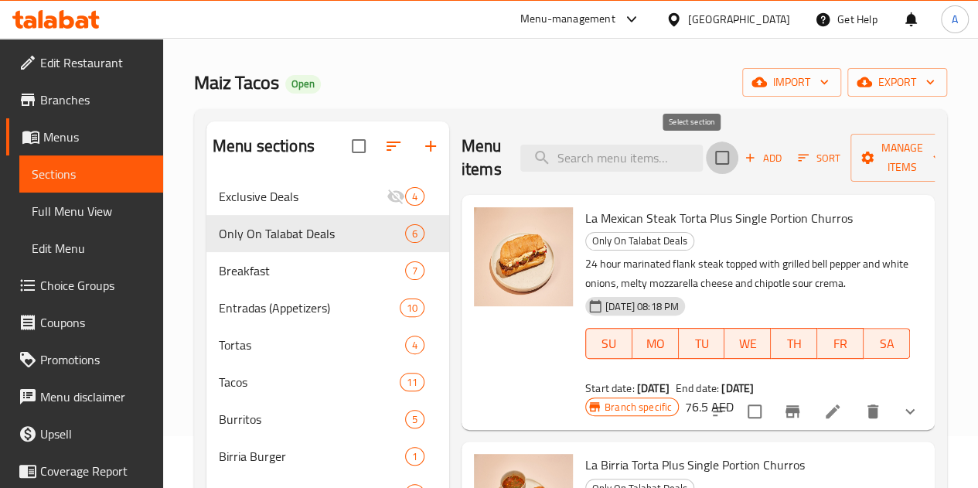
click at [706, 157] on input "checkbox" at bounding box center [722, 157] width 32 height 32
checkbox input "true"
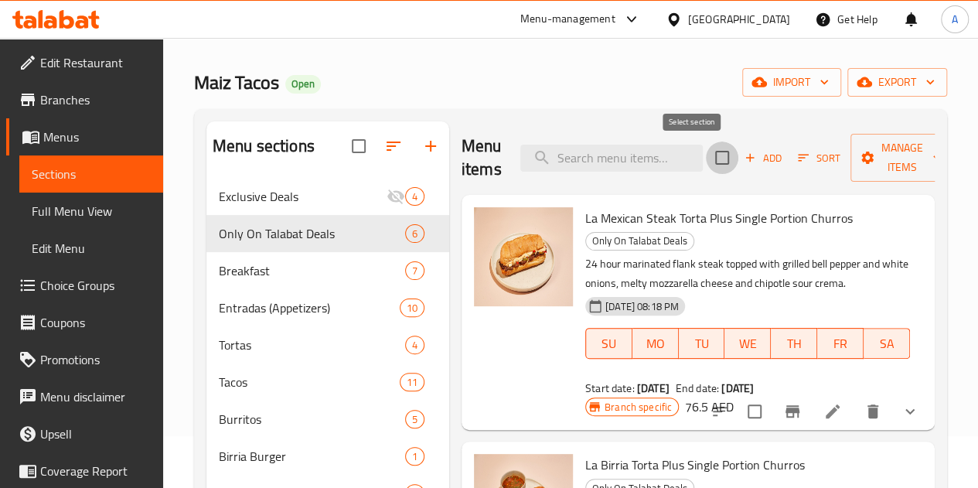
checkbox input "true"
click at [878, 172] on span "Manage items" at bounding box center [902, 157] width 79 height 39
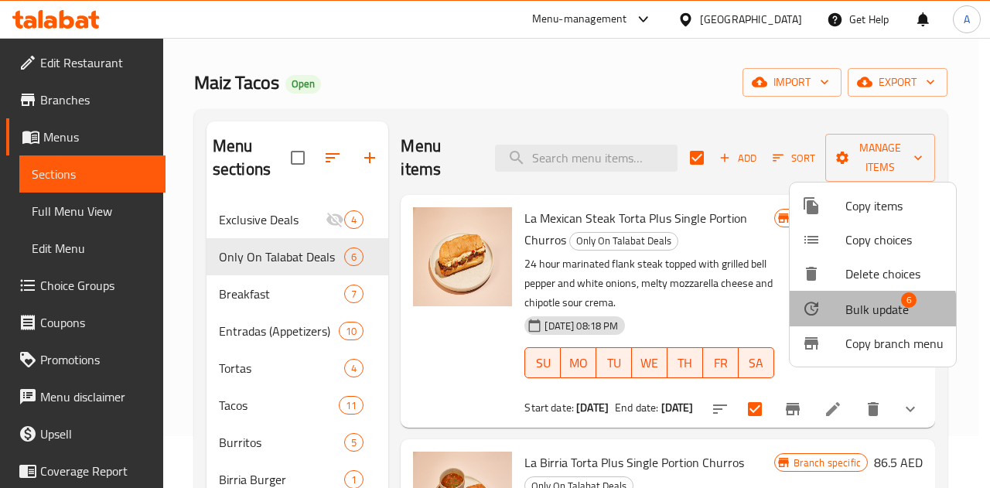
click at [857, 312] on span "Bulk update" at bounding box center [876, 309] width 63 height 19
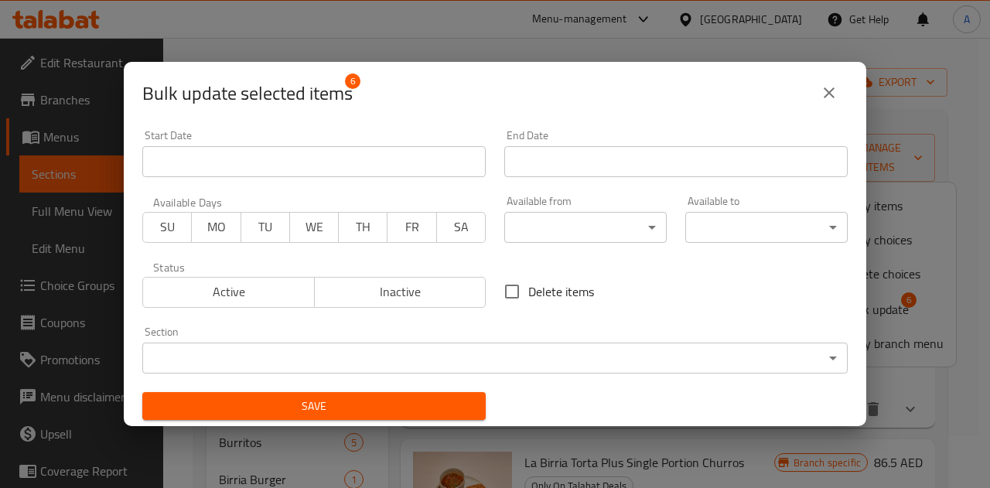
click at [600, 230] on body "​ Menu-management United Arab Emirates Get Help A Edit Restaurant Branches Menu…" at bounding box center [495, 211] width 990 height 450
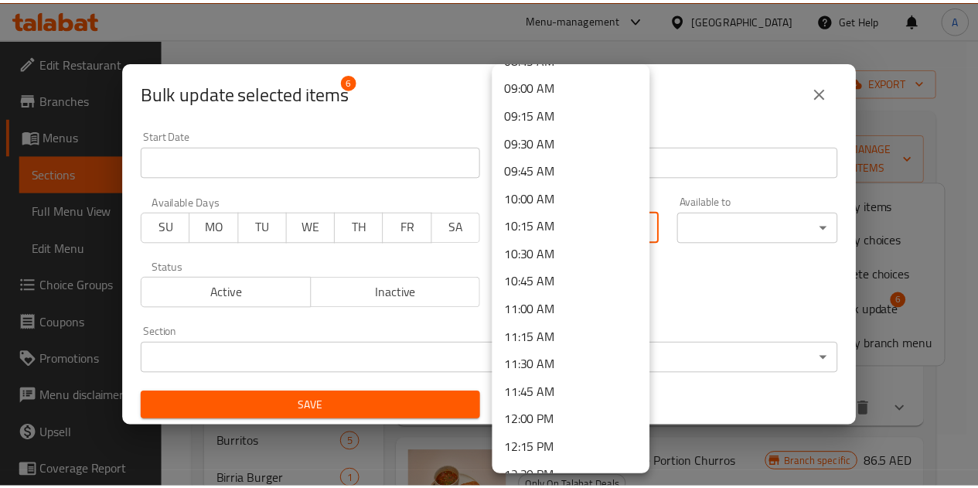
scroll to position [998, 0]
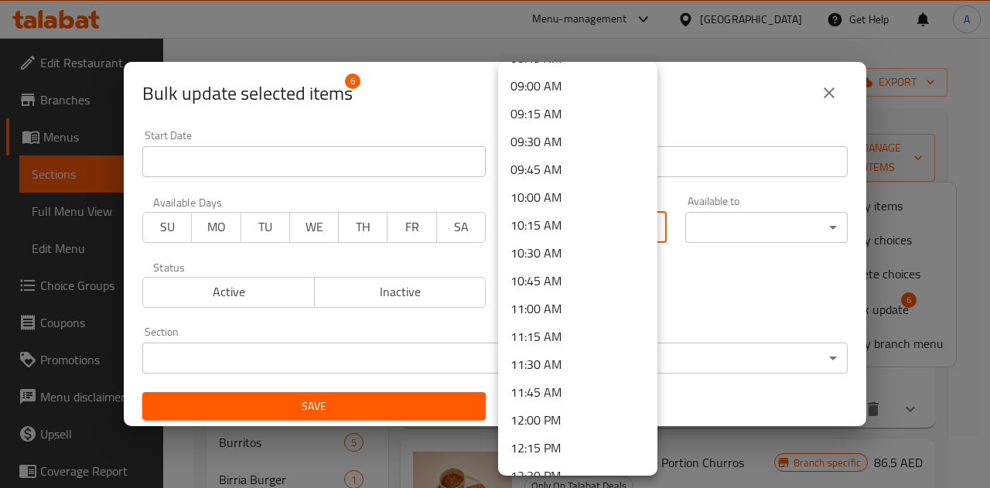
click at [557, 393] on li "11:45 AM" at bounding box center [577, 392] width 159 height 28
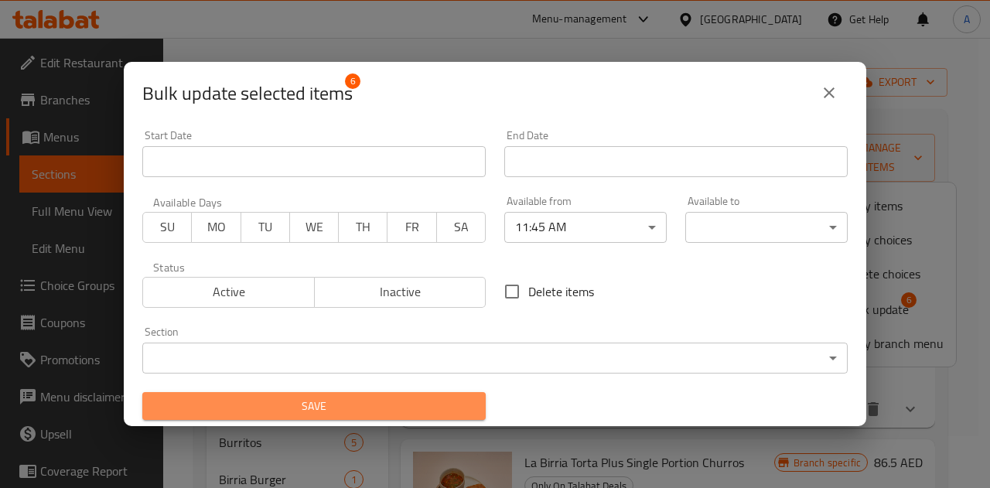
click at [425, 398] on span "Save" at bounding box center [314, 406] width 319 height 19
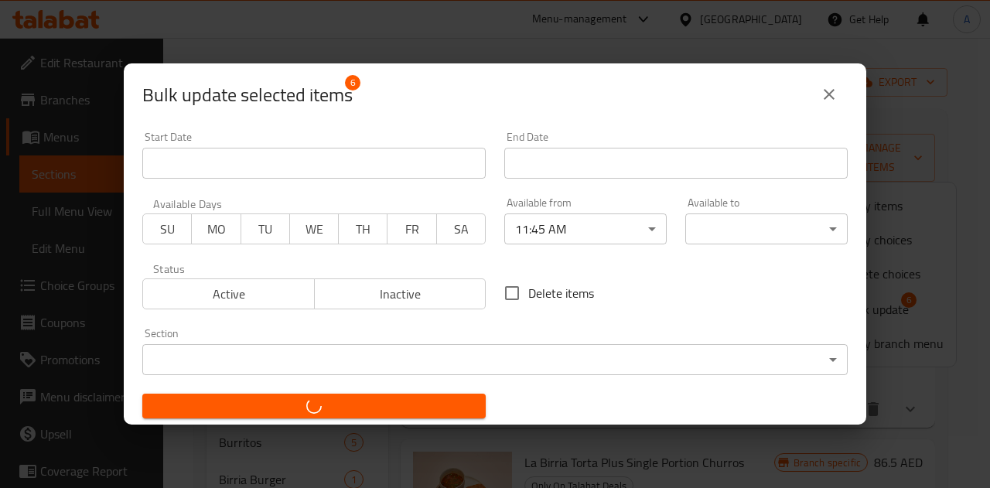
checkbox input "false"
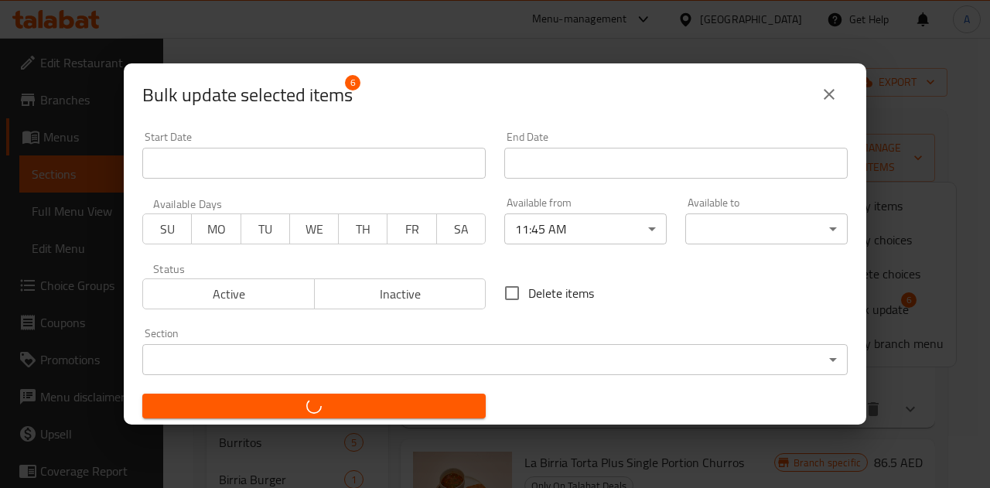
checkbox input "false"
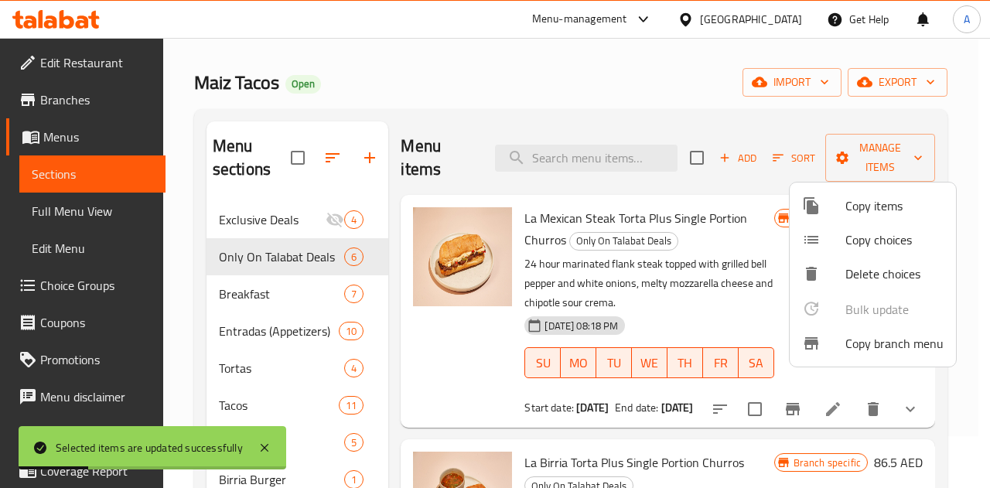
click at [679, 121] on div at bounding box center [495, 244] width 990 height 488
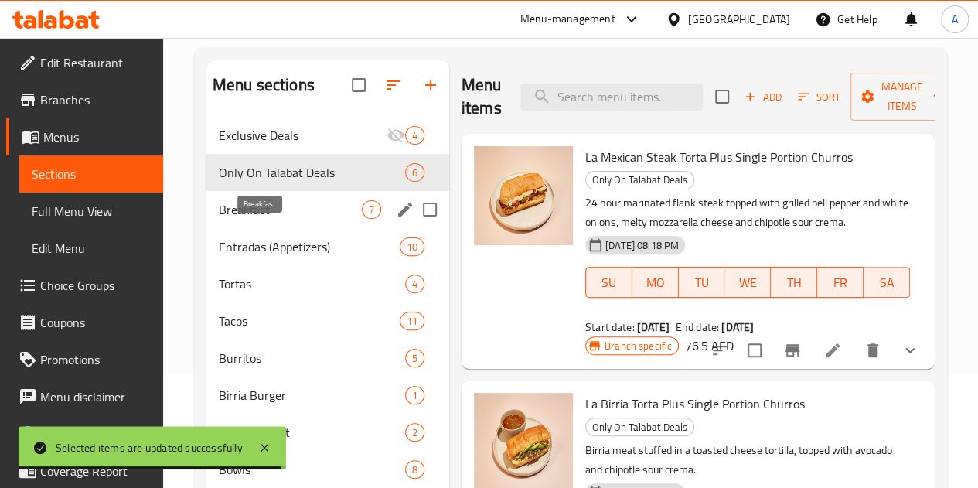
scroll to position [115, 0]
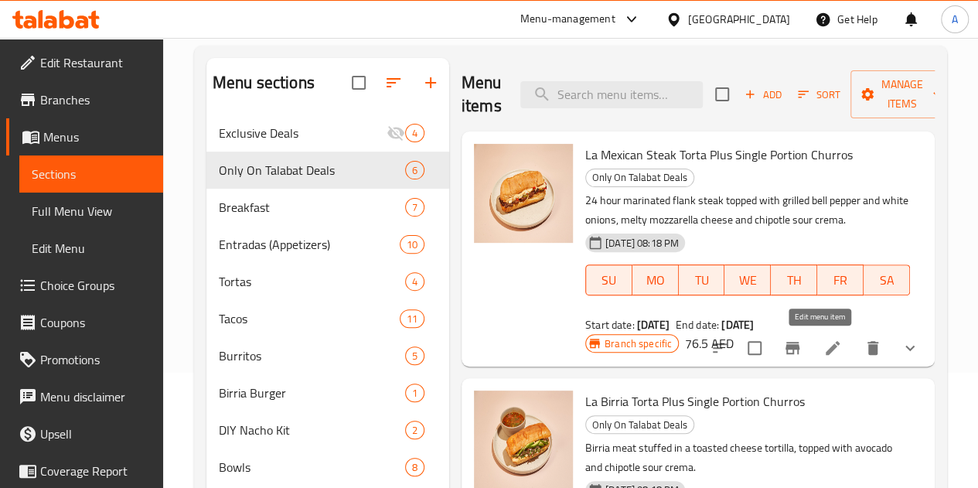
click at [826, 343] on icon at bounding box center [833, 348] width 14 height 14
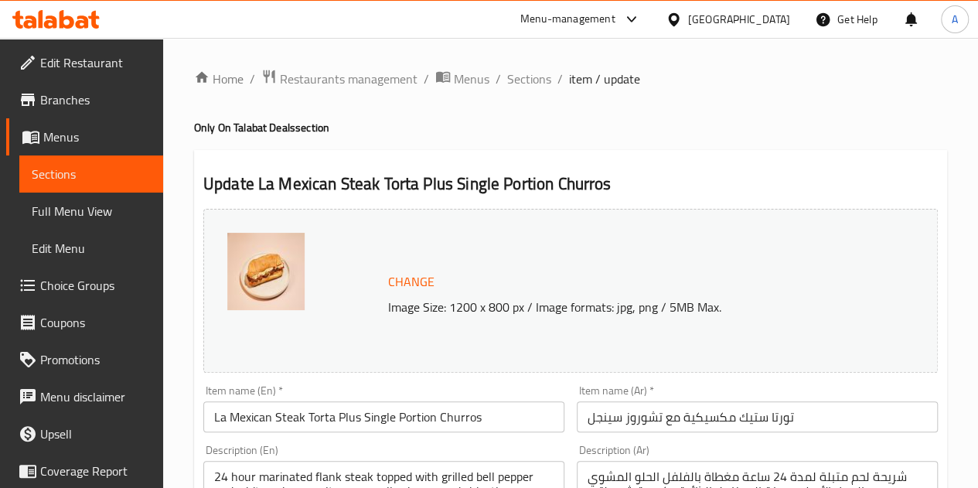
click at [123, 180] on span "Sections" at bounding box center [91, 174] width 119 height 19
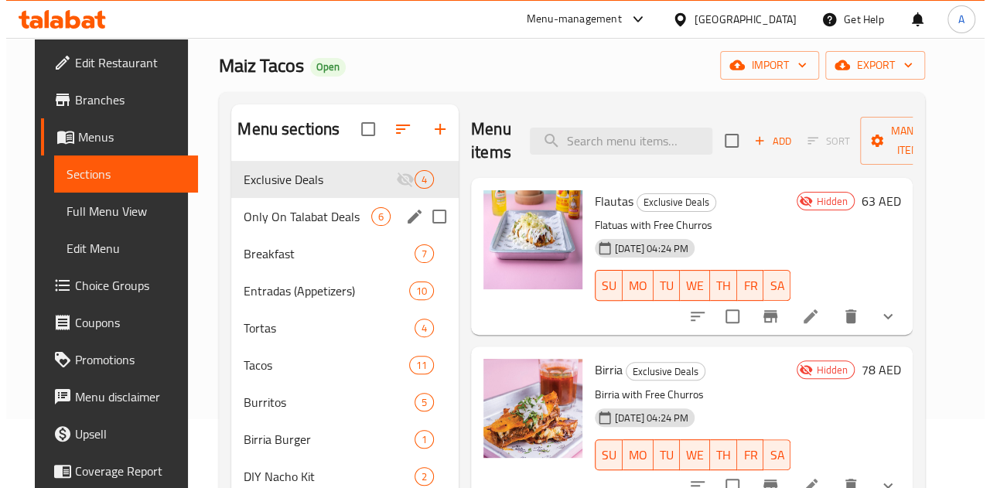
scroll to position [71, 0]
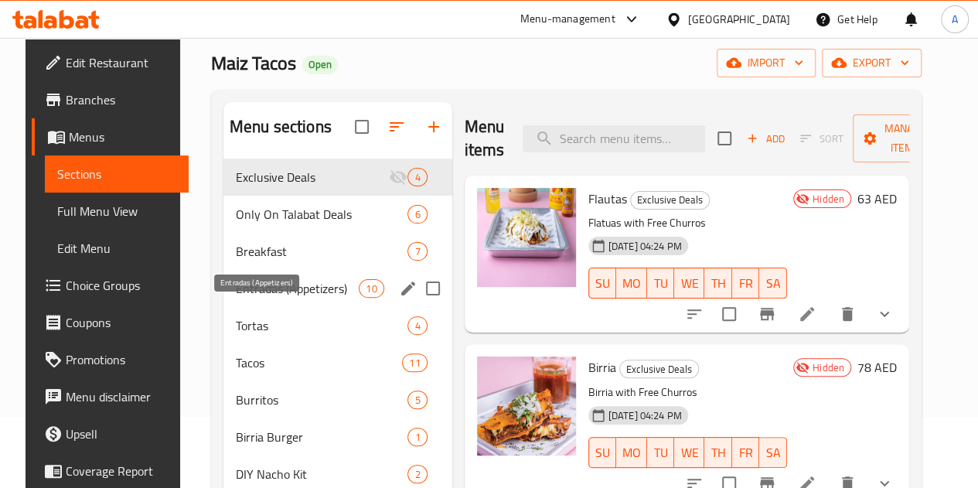
click at [267, 298] on span "Entradas (Appetizers)" at bounding box center [297, 288] width 123 height 19
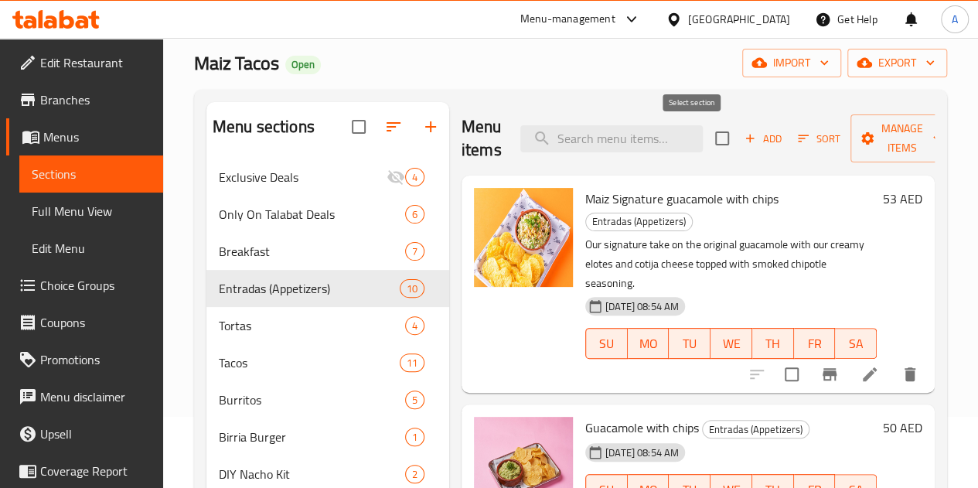
click at [706, 138] on input "checkbox" at bounding box center [722, 138] width 32 height 32
checkbox input "true"
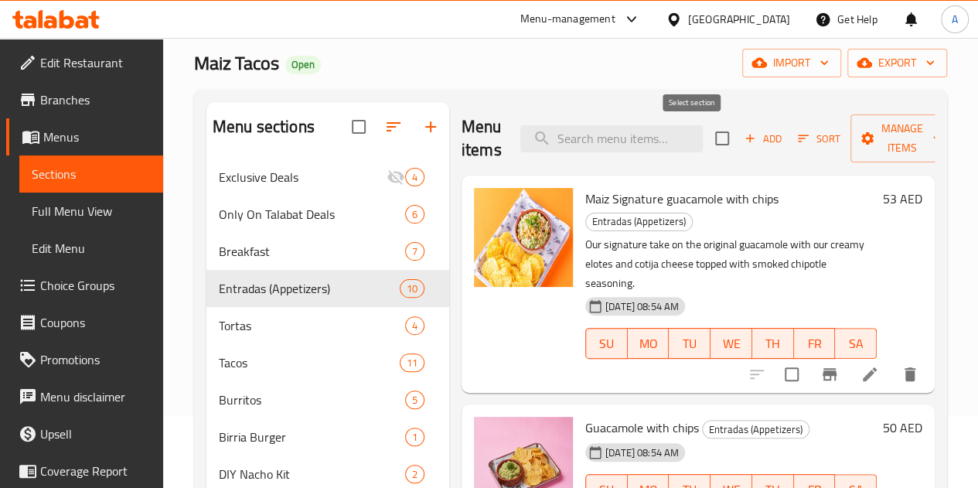
checkbox input "true"
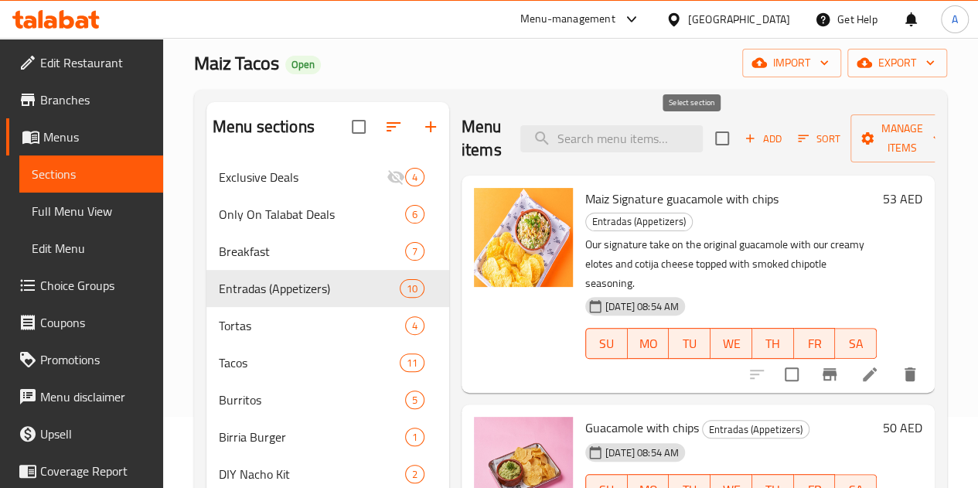
checkbox input "true"
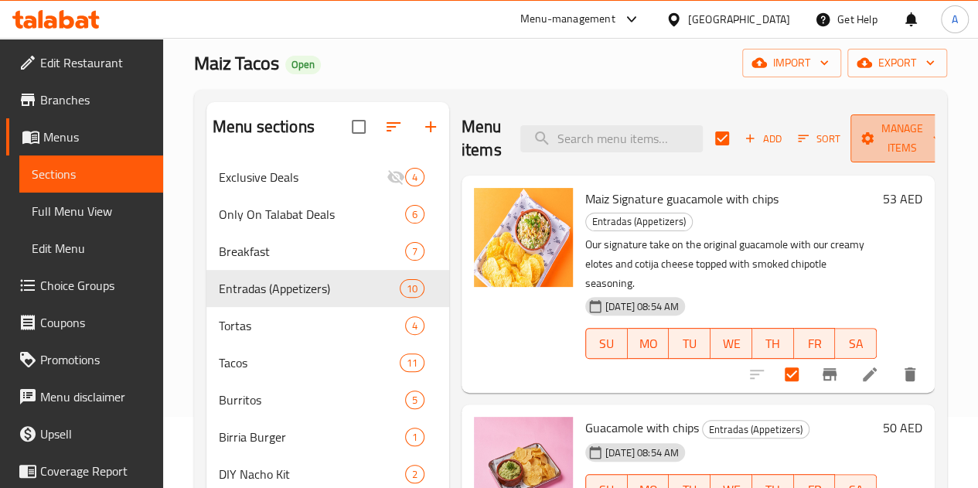
click at [863, 142] on span "Manage items" at bounding box center [902, 138] width 79 height 39
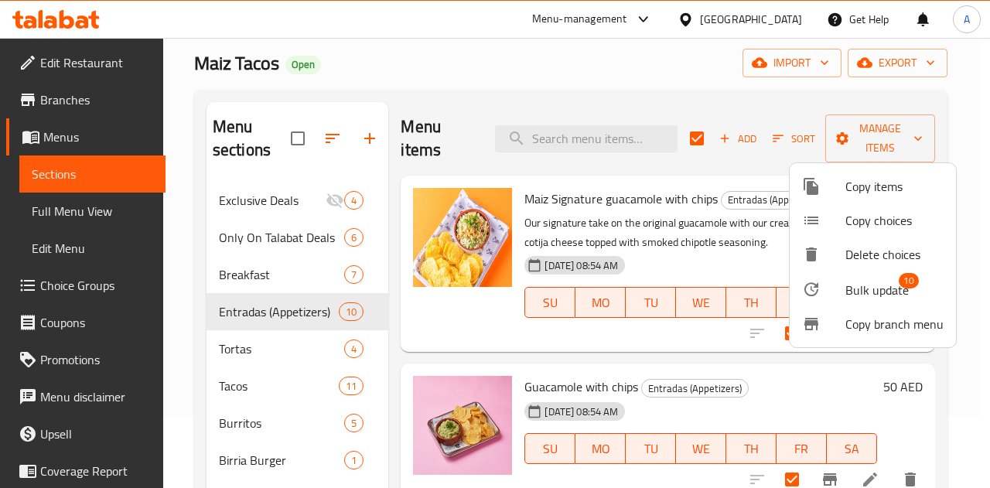
click at [844, 287] on div at bounding box center [823, 289] width 43 height 19
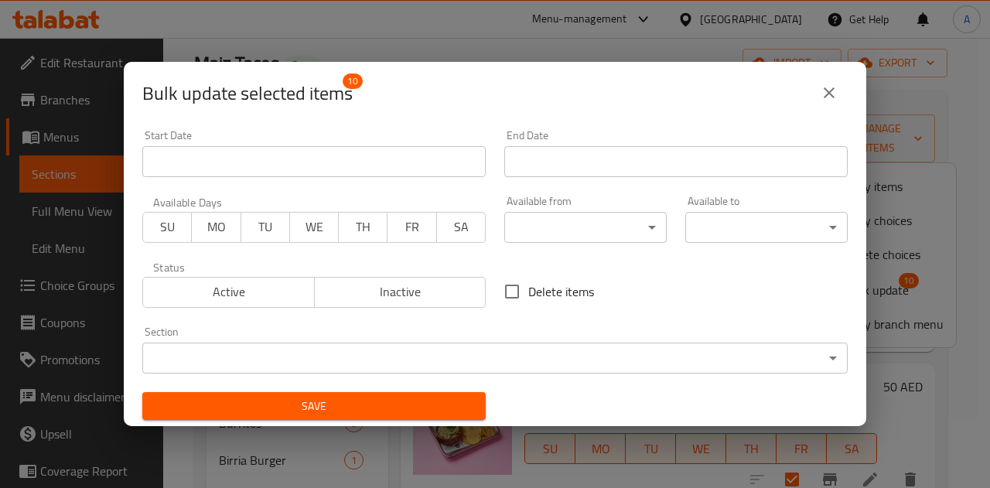
click at [552, 232] on body "​ Menu-management United Arab Emirates Get Help A Edit Restaurant Branches Menu…" at bounding box center [495, 192] width 990 height 450
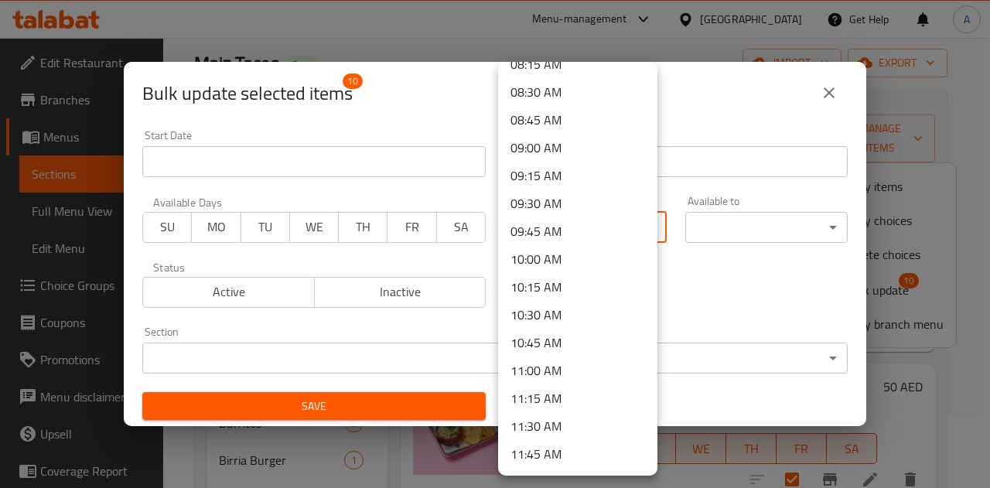
scroll to position [937, 0]
click at [538, 336] on li "10:45 AM" at bounding box center [577, 342] width 159 height 28
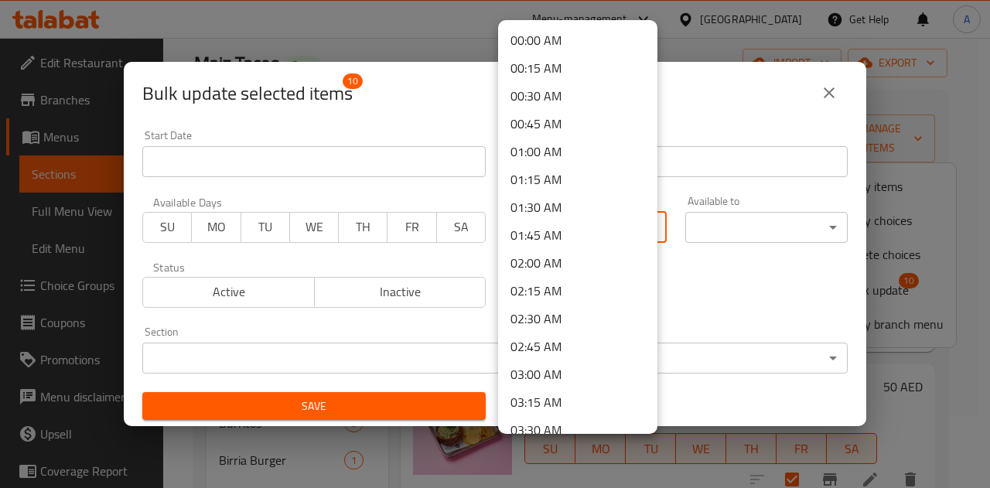
click at [568, 223] on body "​ Menu-management United Arab Emirates Get Help A Edit Restaurant Branches Menu…" at bounding box center [495, 192] width 990 height 450
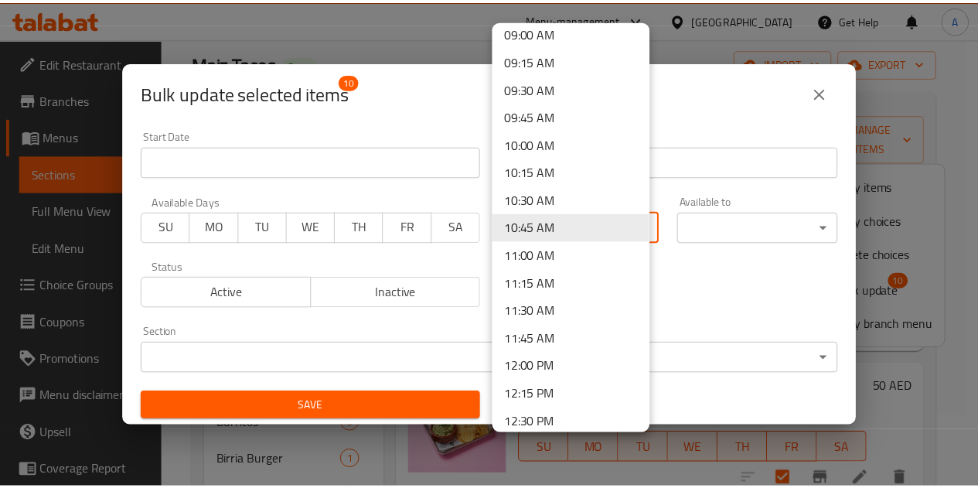
scroll to position [1031, 0]
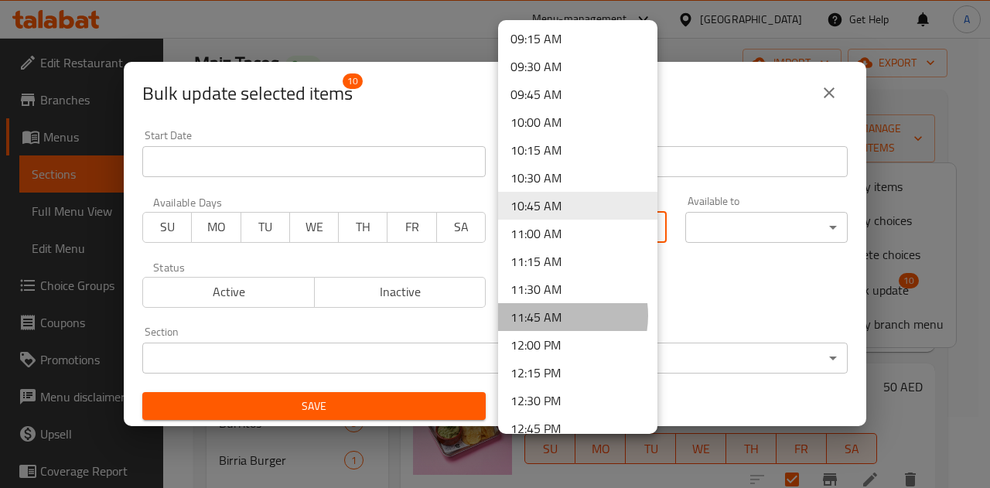
click at [550, 315] on li "11:45 AM" at bounding box center [577, 317] width 159 height 28
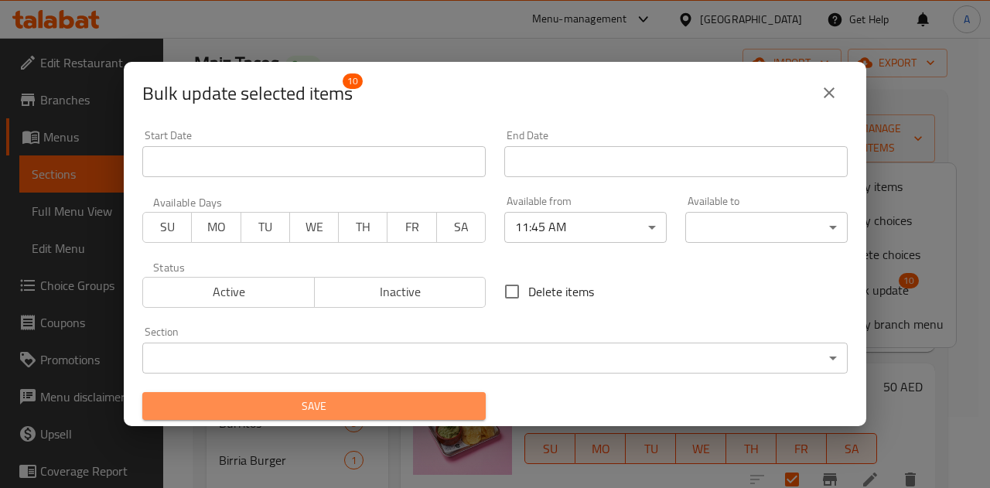
click at [436, 403] on span "Save" at bounding box center [314, 406] width 319 height 19
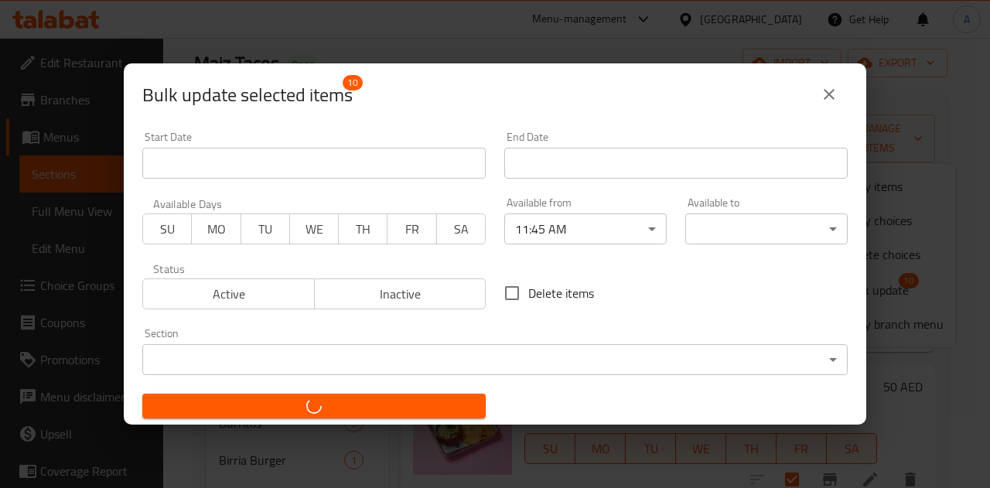
checkbox input "false"
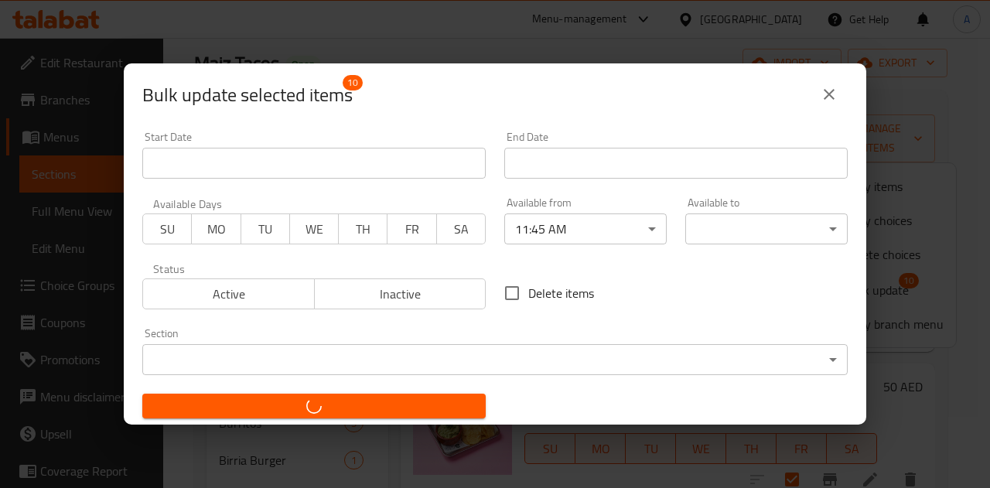
checkbox input "false"
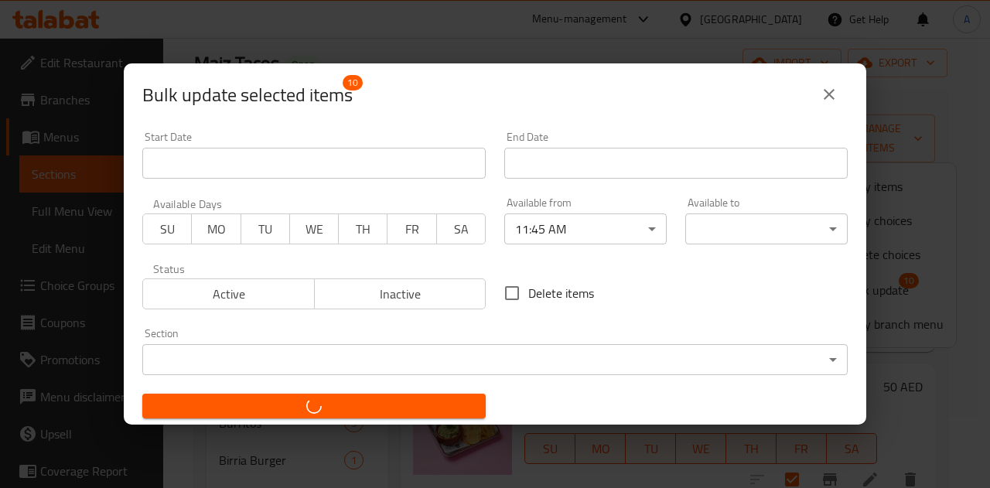
checkbox input "false"
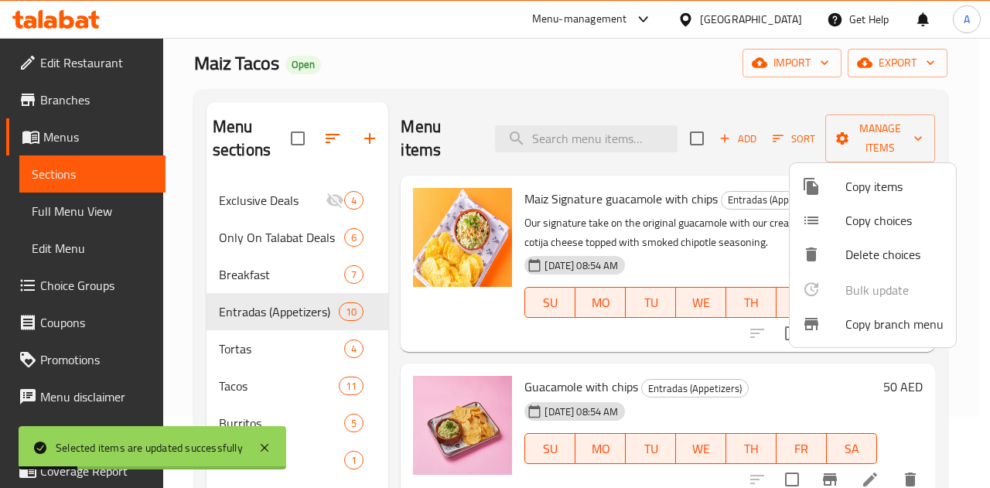
click at [718, 106] on div at bounding box center [495, 244] width 990 height 488
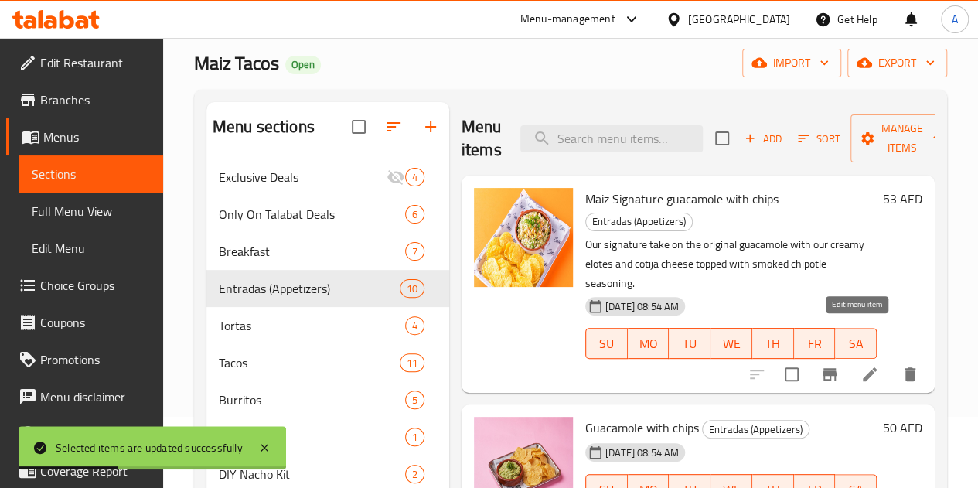
click at [860, 365] on icon at bounding box center [869, 374] width 19 height 19
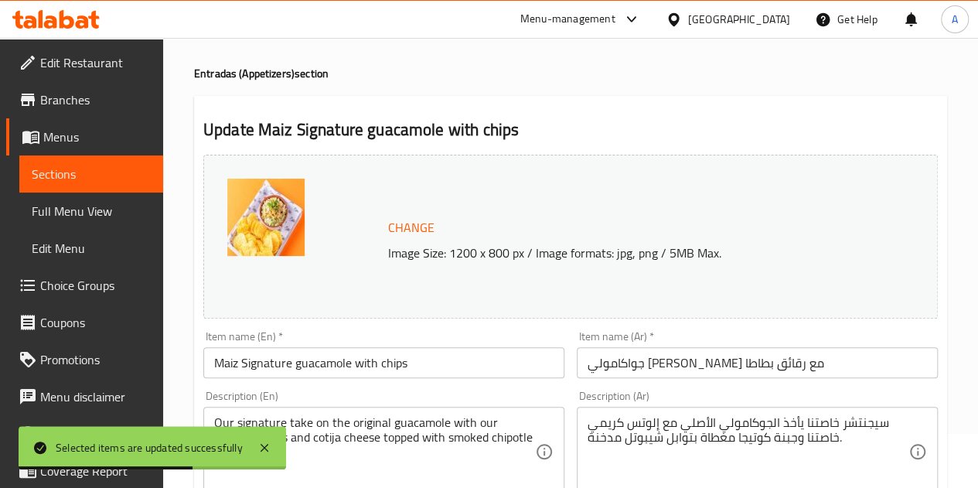
scroll to position [39, 0]
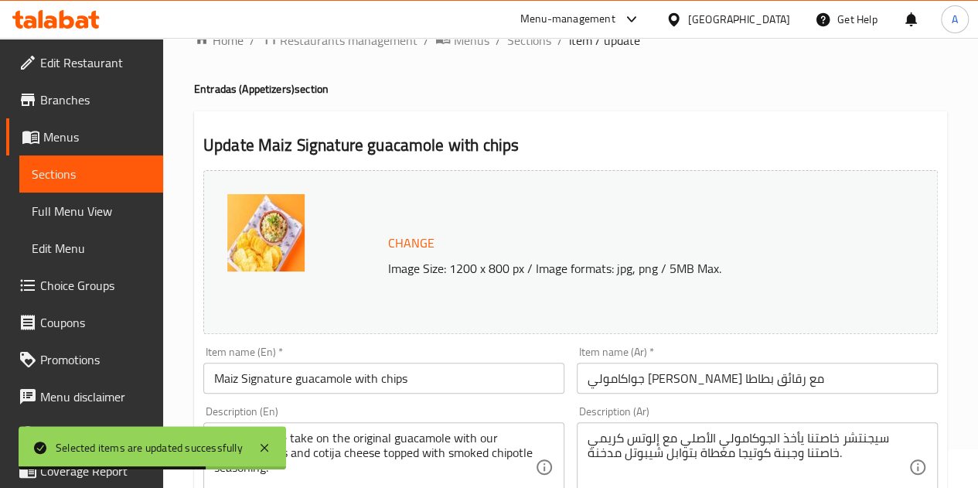
click at [100, 177] on span "Sections" at bounding box center [91, 174] width 119 height 19
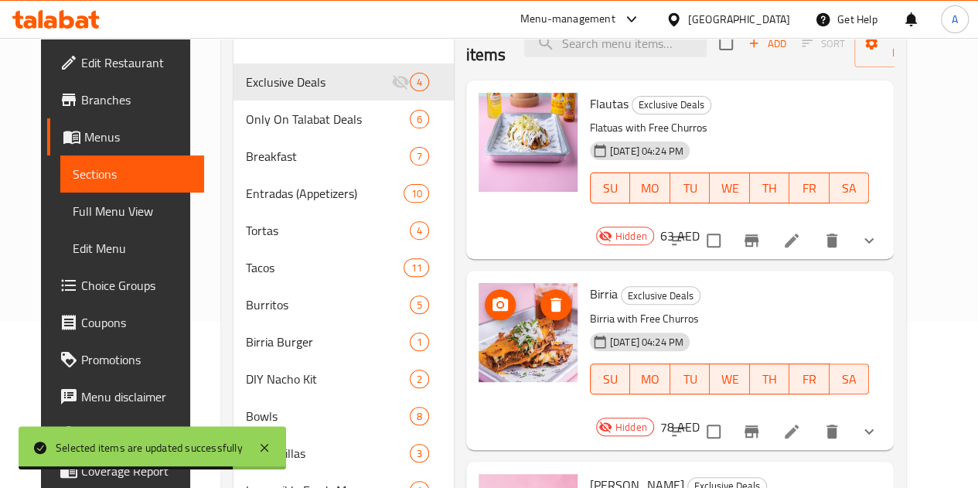
scroll to position [167, 0]
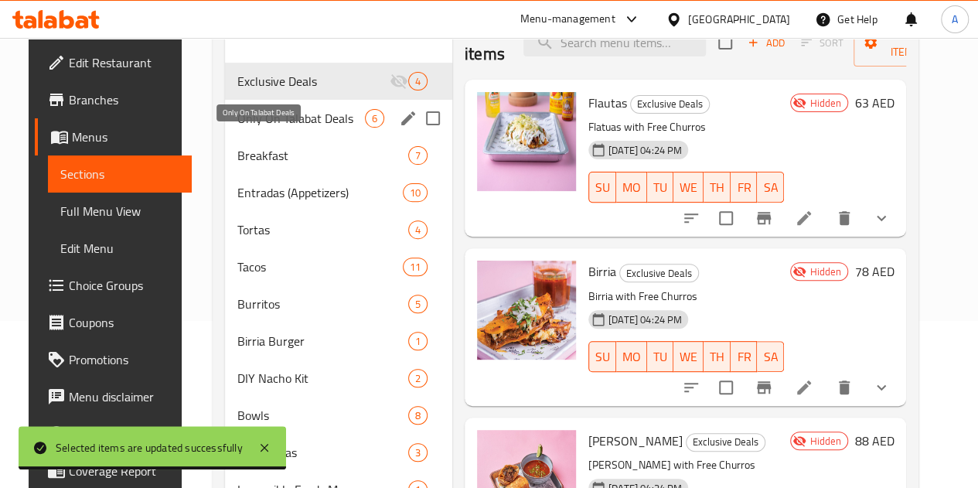
click at [255, 128] on span "Only On Talabat Deals" at bounding box center [301, 118] width 128 height 19
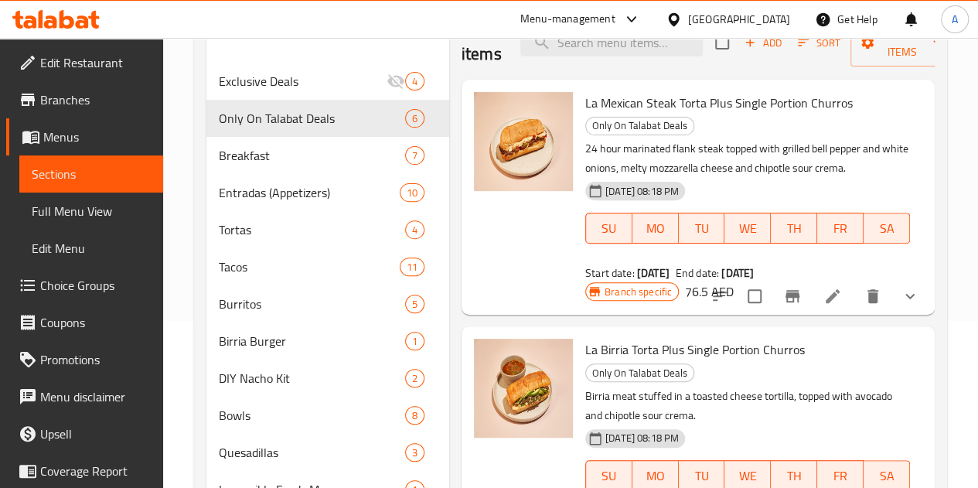
click at [829, 295] on icon at bounding box center [832, 296] width 19 height 19
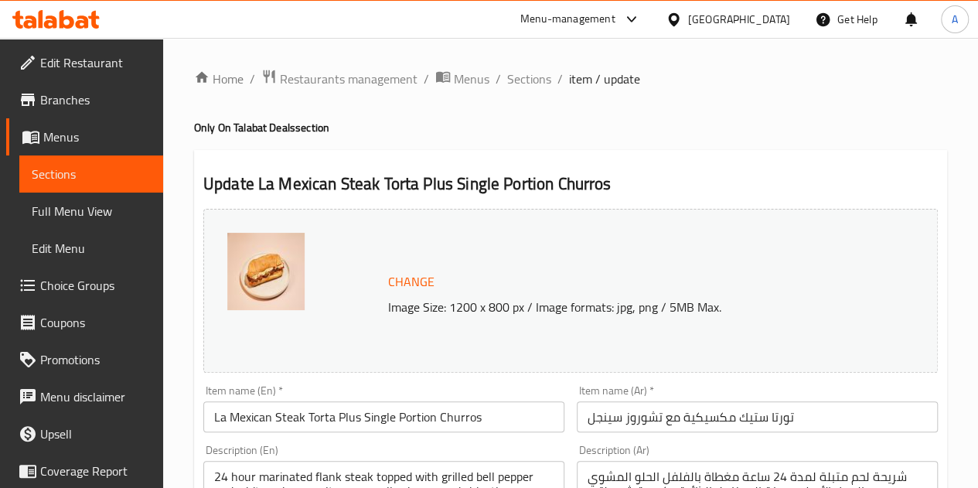
click at [115, 179] on span "Sections" at bounding box center [91, 174] width 119 height 19
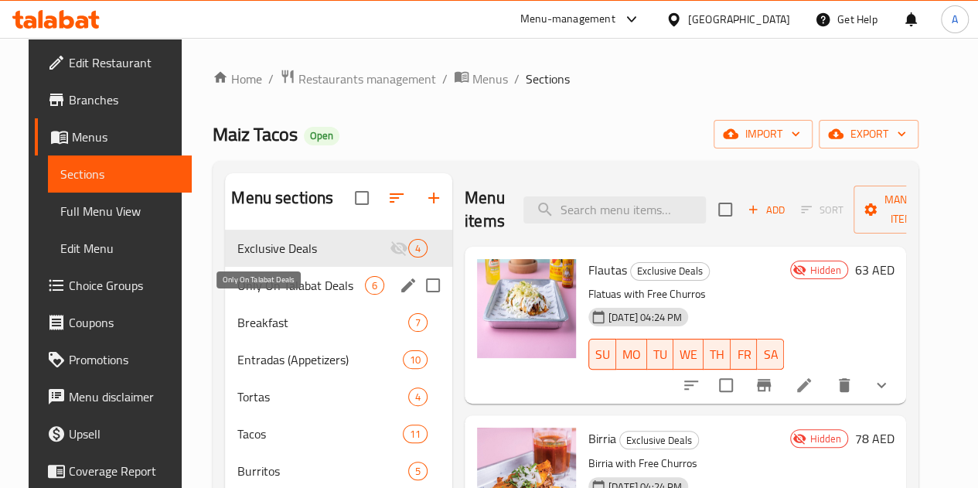
scroll to position [76, 0]
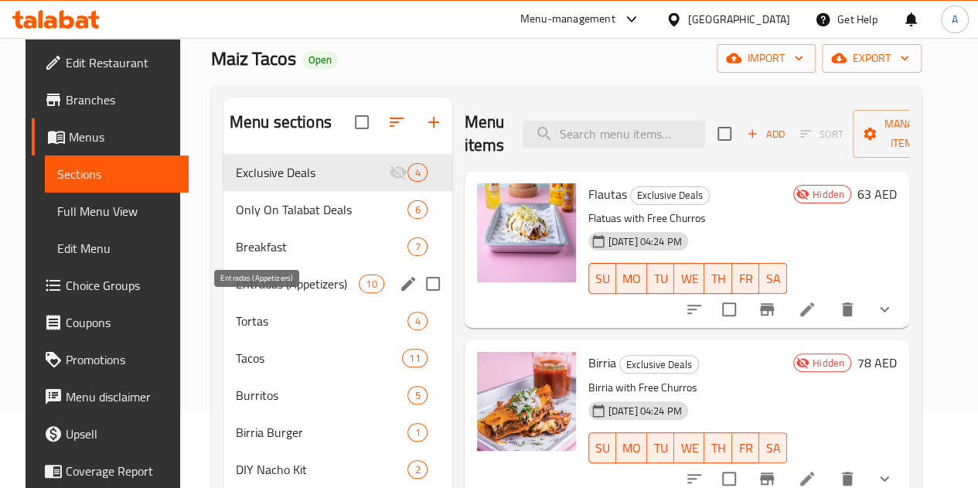
click at [246, 293] on span "Entradas (Appetizers)" at bounding box center [297, 283] width 123 height 19
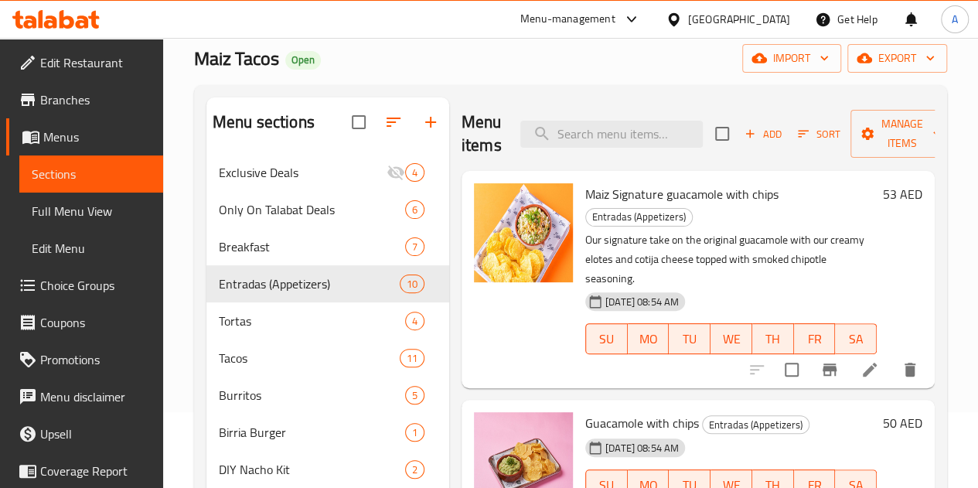
scroll to position [42, 0]
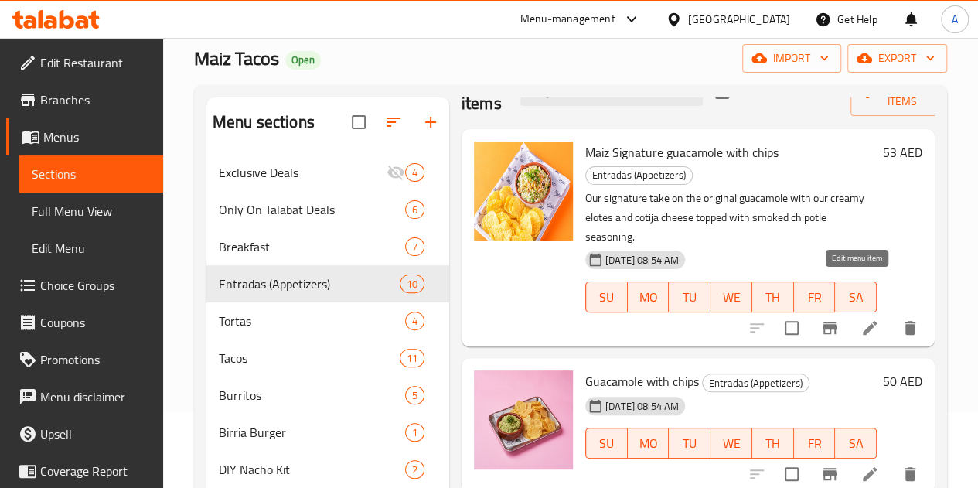
click at [860, 319] on icon at bounding box center [869, 328] width 19 height 19
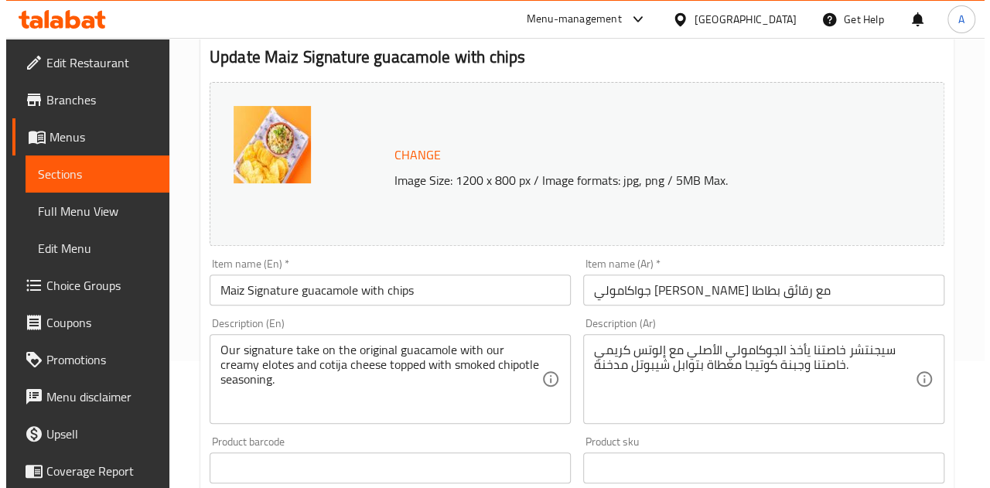
scroll to position [125, 0]
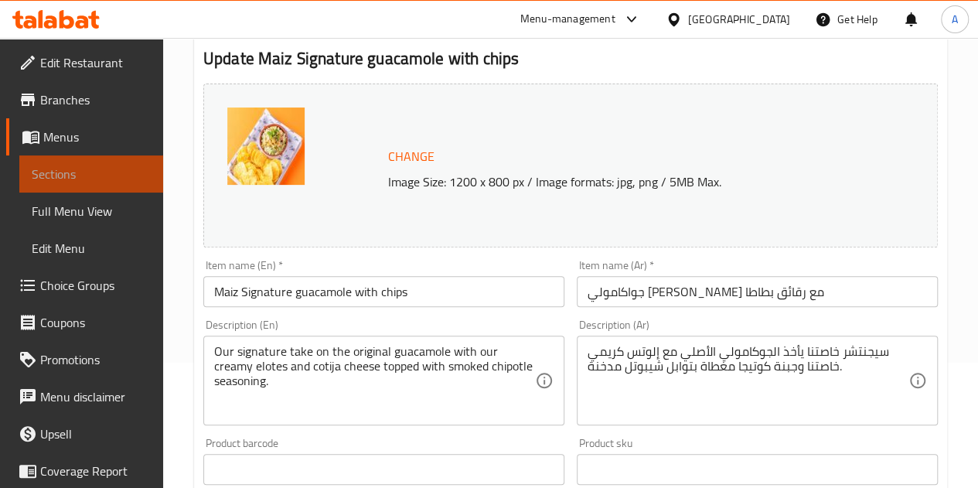
click at [124, 170] on span "Sections" at bounding box center [91, 174] width 119 height 19
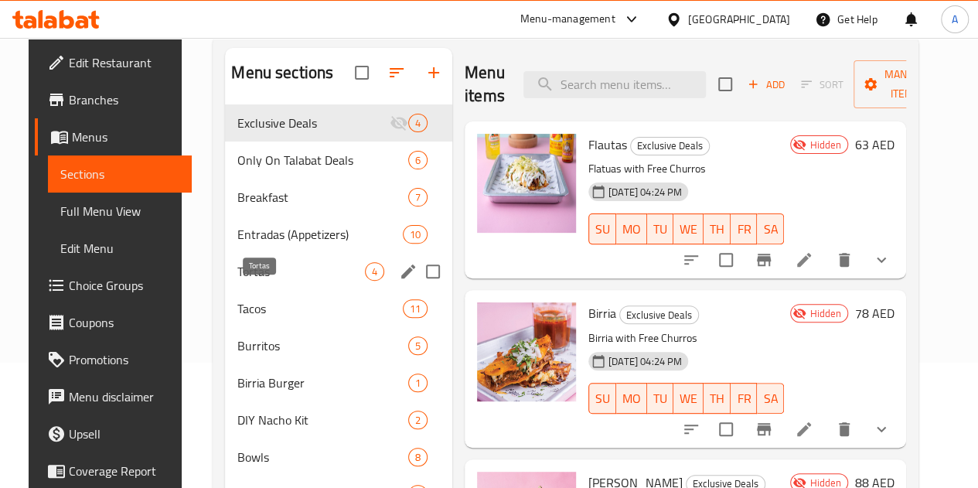
click at [257, 281] on span "Tortas" at bounding box center [301, 271] width 128 height 19
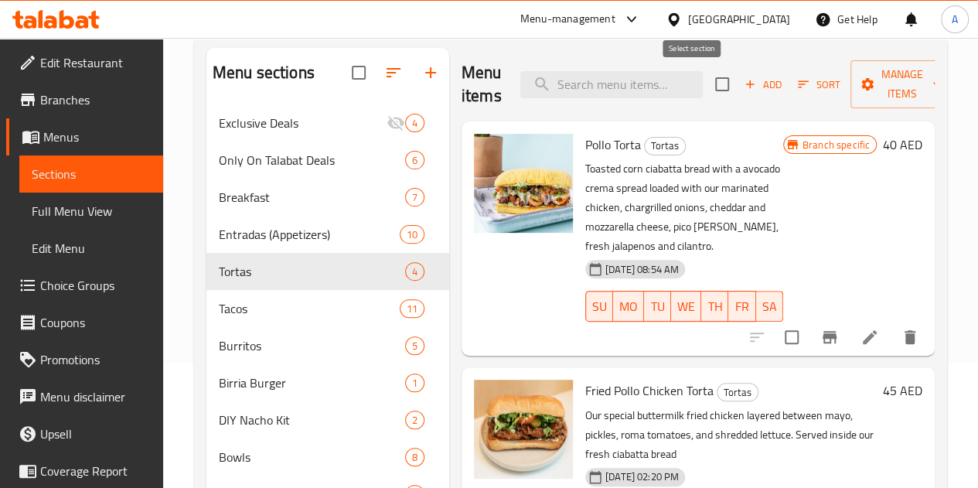
click at [706, 86] on input "checkbox" at bounding box center [722, 84] width 32 height 32
checkbox input "true"
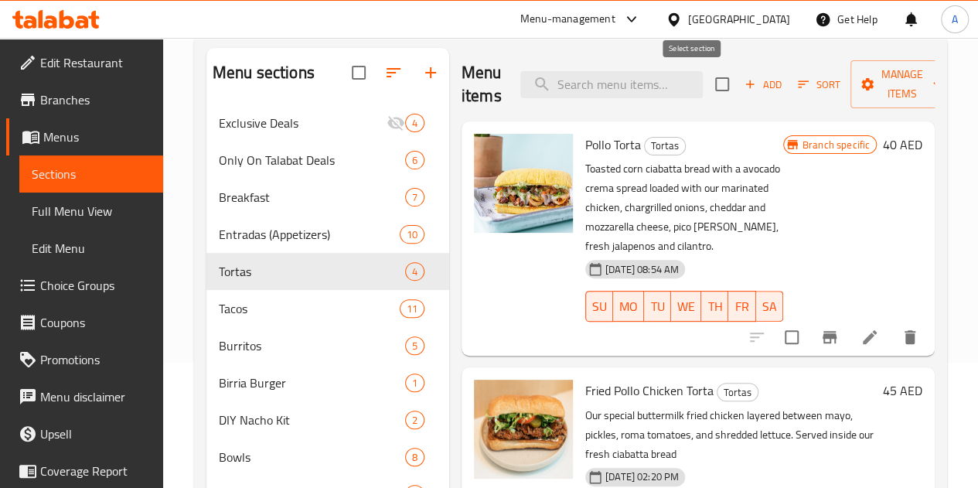
checkbox input "true"
click at [863, 92] on span "Manage items" at bounding box center [902, 84] width 79 height 39
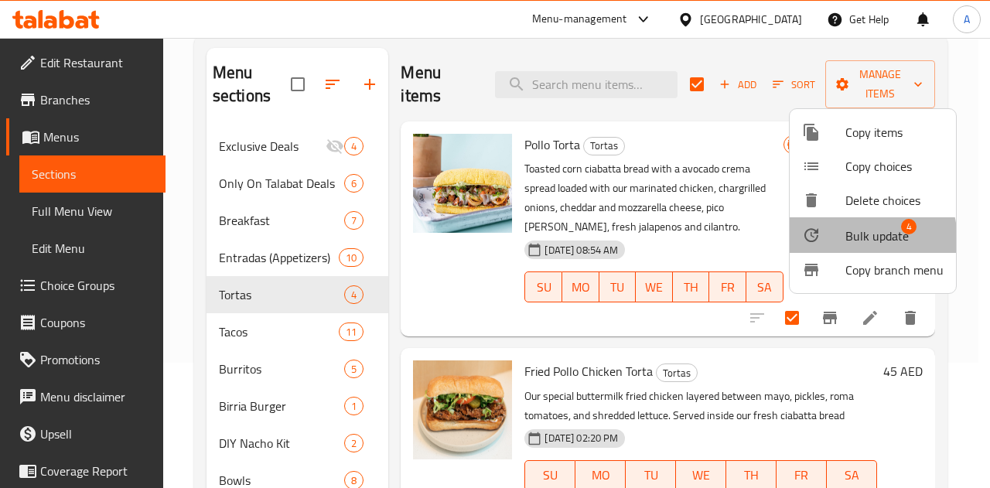
click at [835, 242] on div at bounding box center [823, 235] width 43 height 19
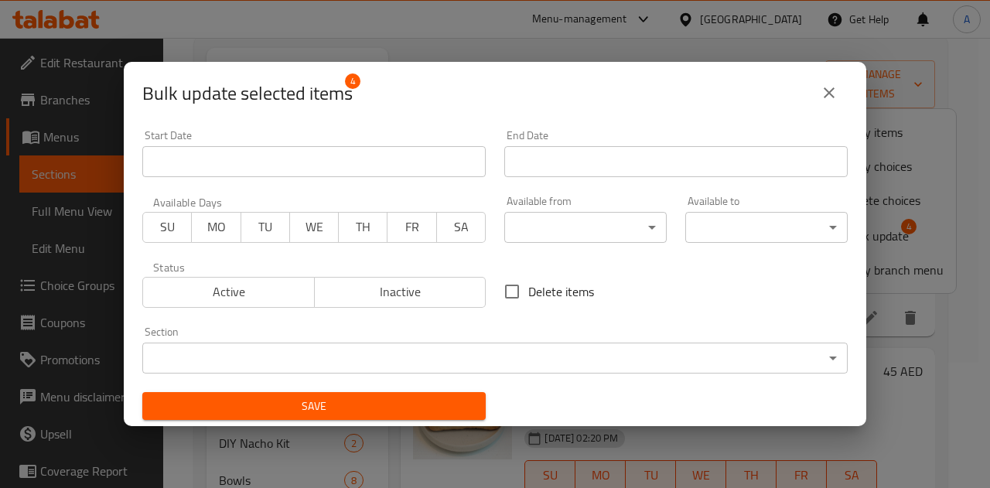
click at [522, 237] on body "​ Menu-management United Arab Emirates Get Help A Edit Restaurant Branches Menu…" at bounding box center [495, 138] width 990 height 450
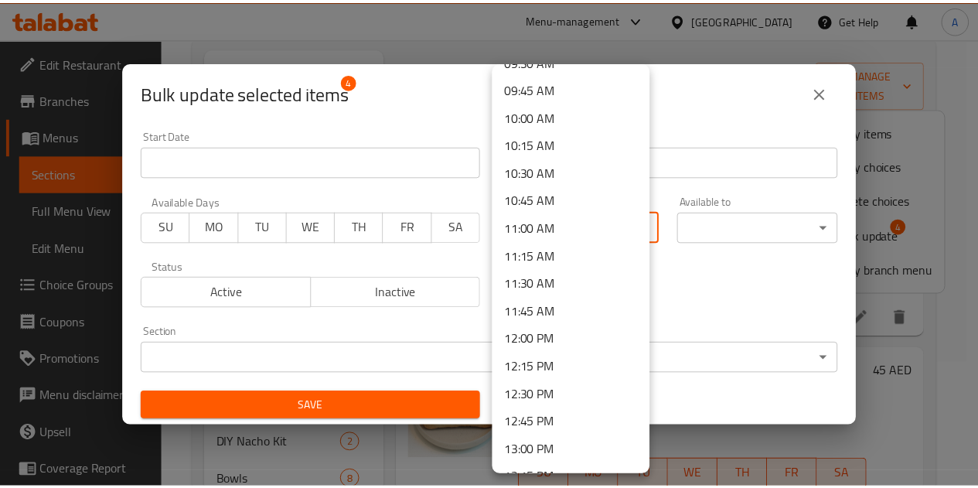
scroll to position [1079, 0]
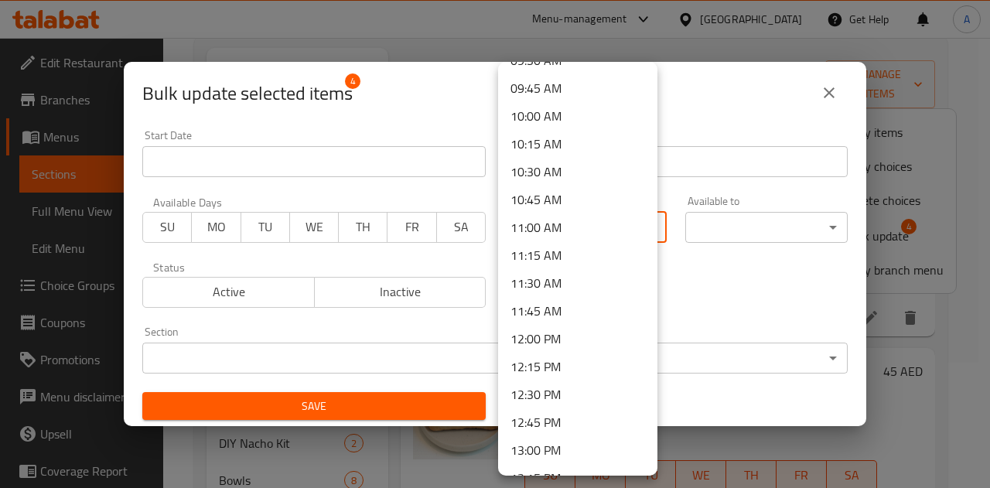
click at [537, 315] on li "11:45 AM" at bounding box center [577, 311] width 159 height 28
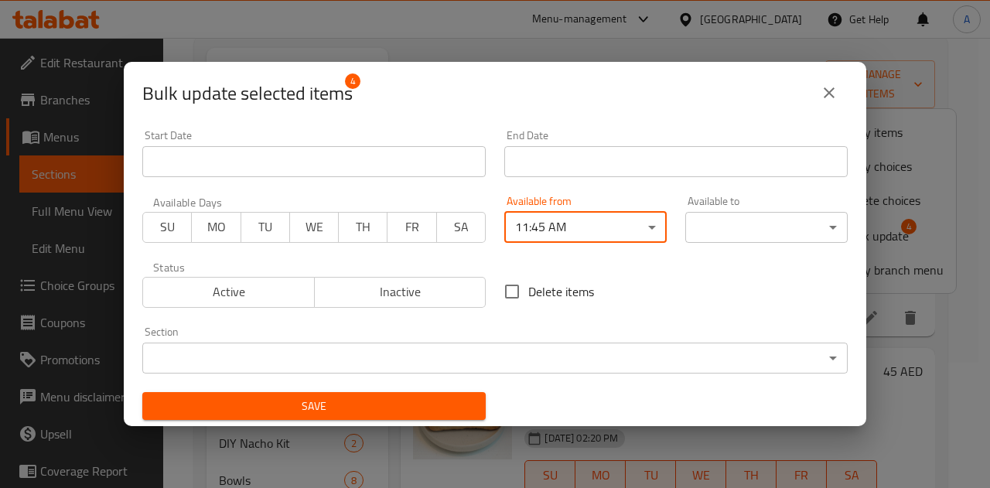
click at [434, 404] on span "Save" at bounding box center [314, 406] width 319 height 19
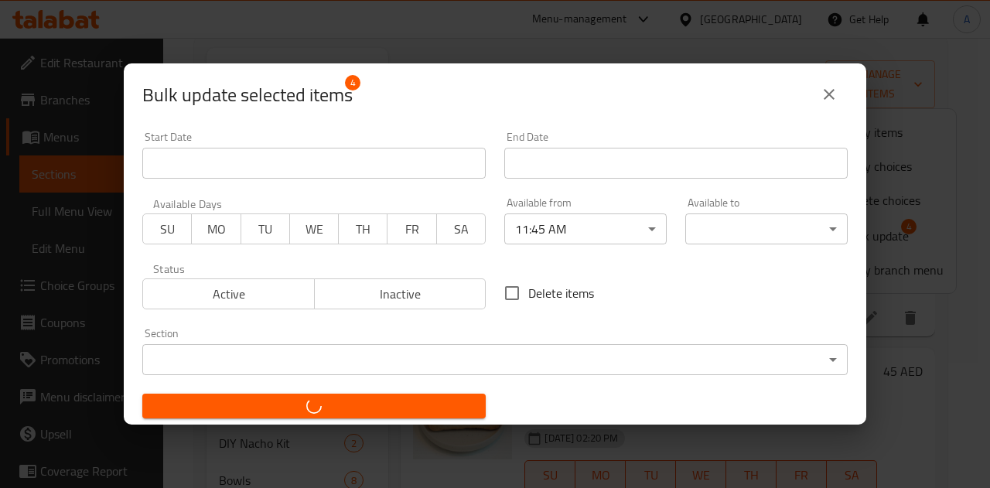
checkbox input "false"
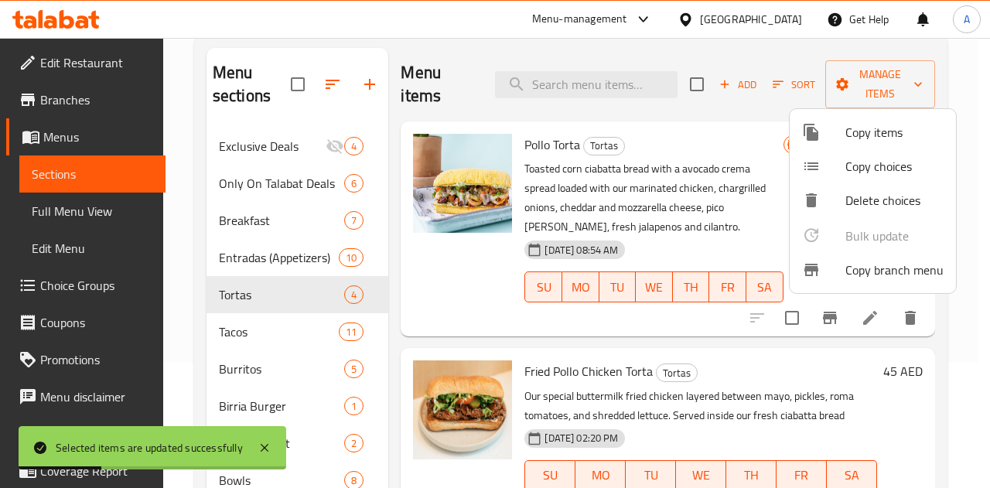
click at [980, 124] on div at bounding box center [495, 244] width 990 height 488
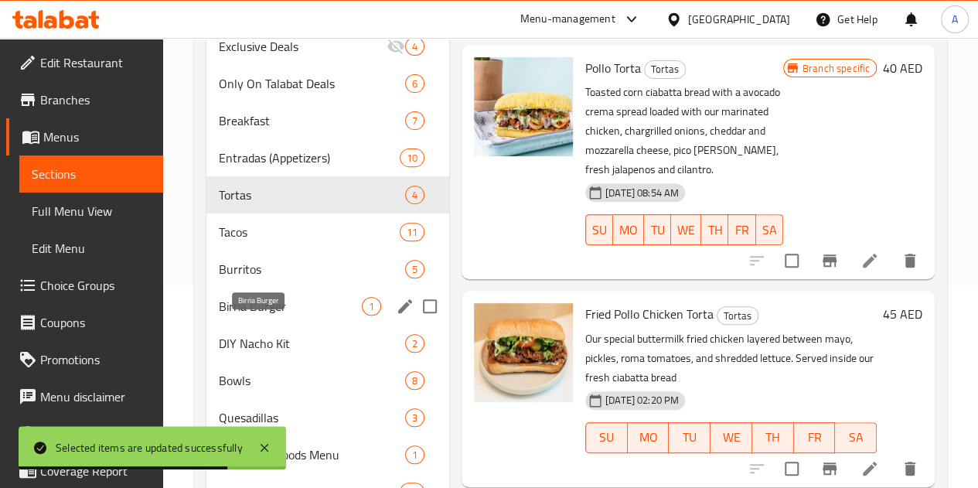
scroll to position [201, 0]
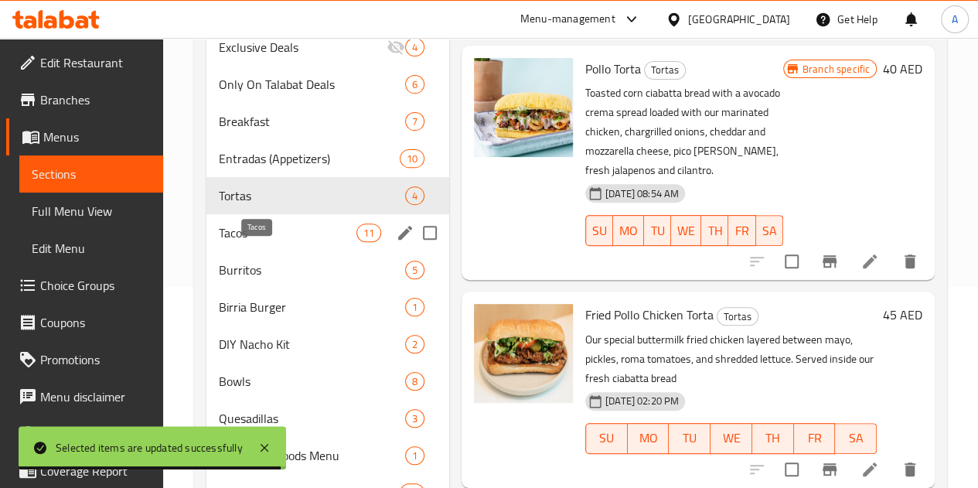
click at [247, 242] on span "Tacos" at bounding box center [288, 232] width 138 height 19
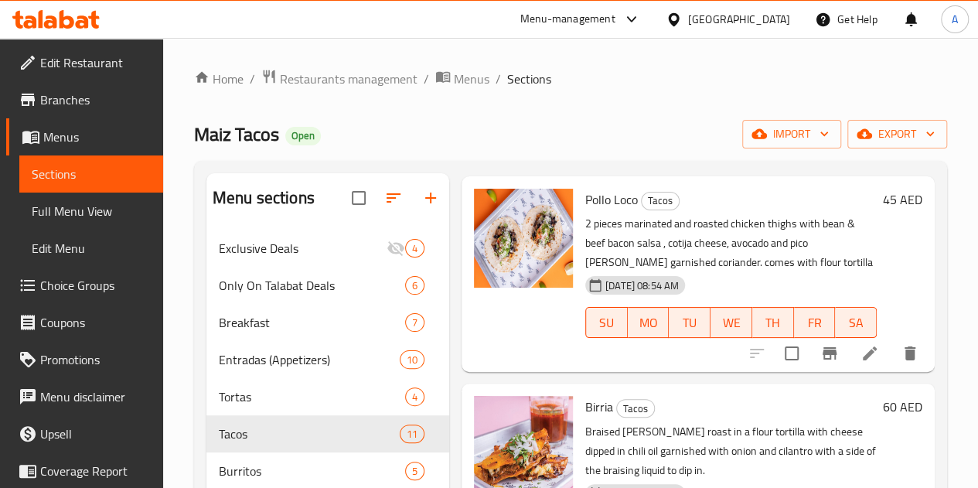
scroll to position [73, 0]
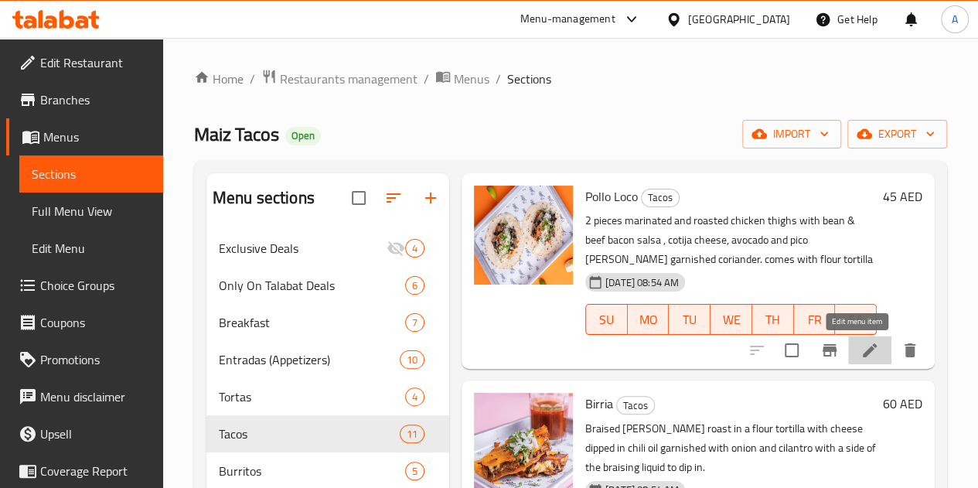
click at [860, 355] on icon at bounding box center [869, 350] width 19 height 19
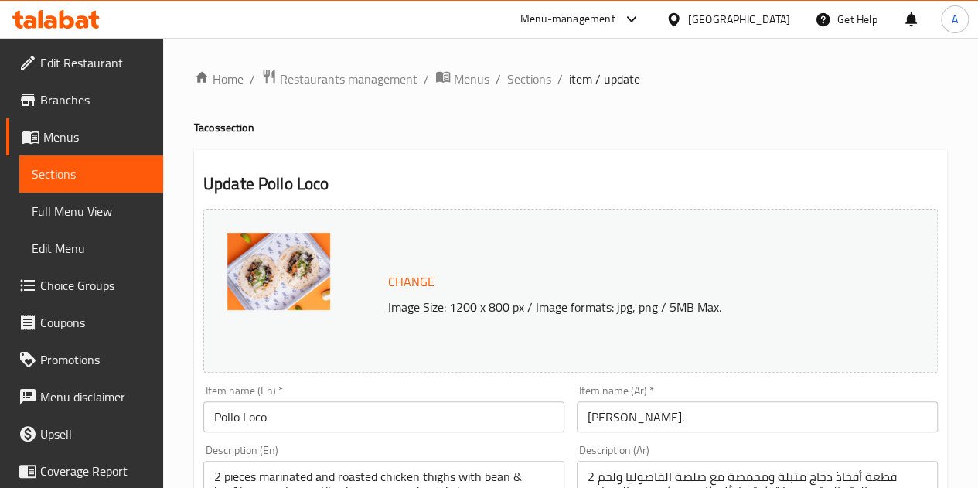
click at [122, 179] on span "Sections" at bounding box center [91, 174] width 119 height 19
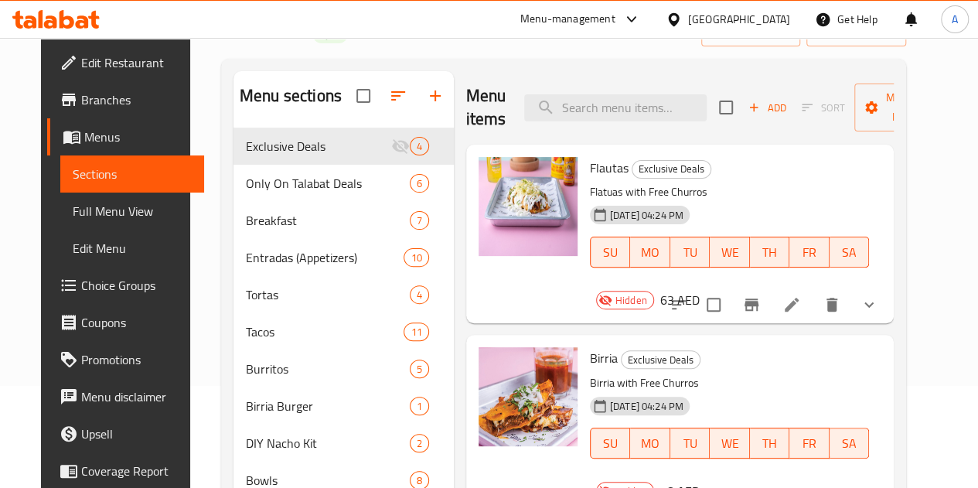
scroll to position [104, 0]
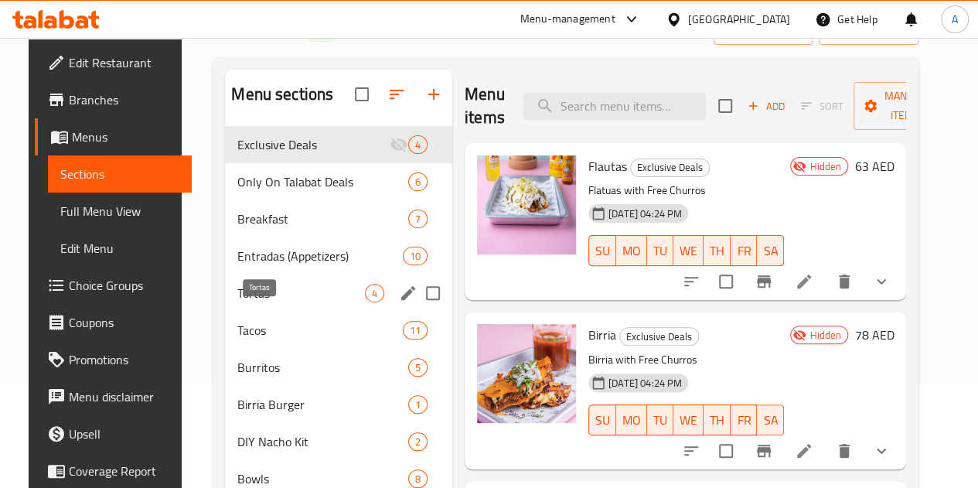
click at [247, 302] on span "Tortas" at bounding box center [301, 293] width 128 height 19
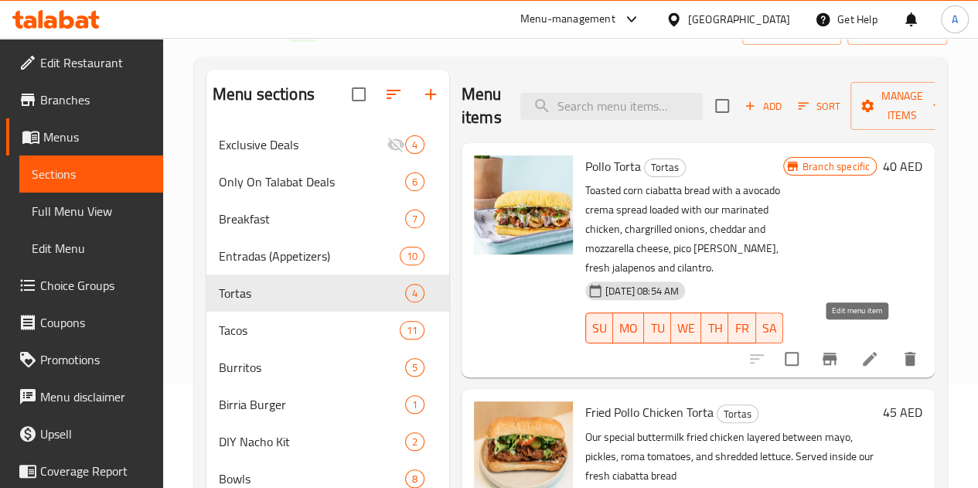
click at [864, 349] on icon at bounding box center [869, 358] width 19 height 19
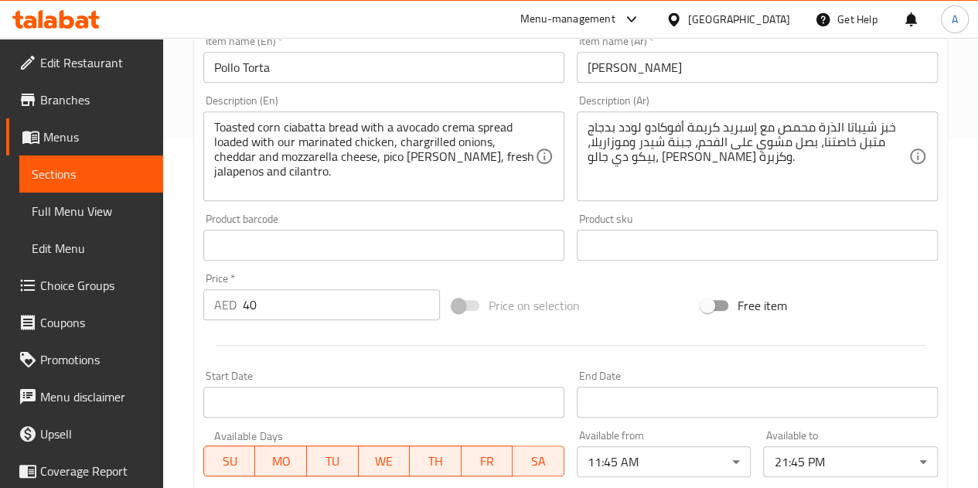
scroll to position [397, 0]
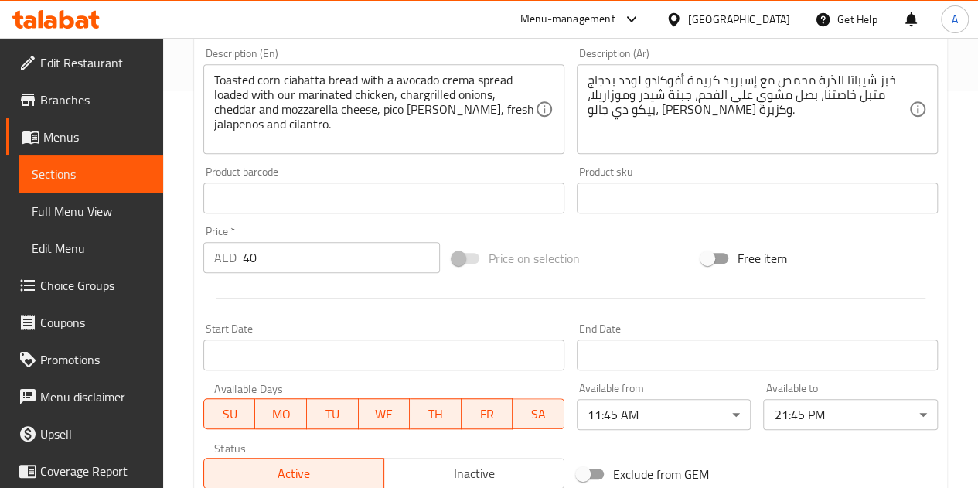
click at [87, 167] on span "Sections" at bounding box center [91, 174] width 119 height 19
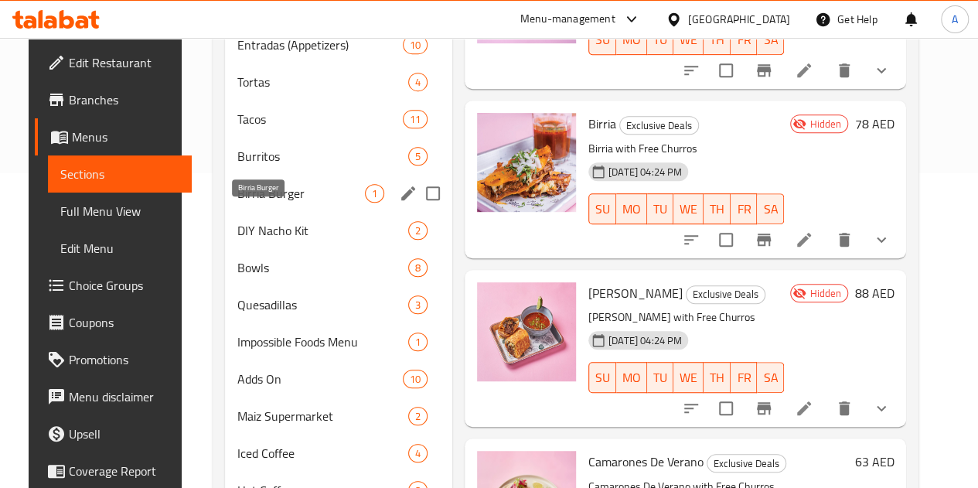
scroll to position [314, 0]
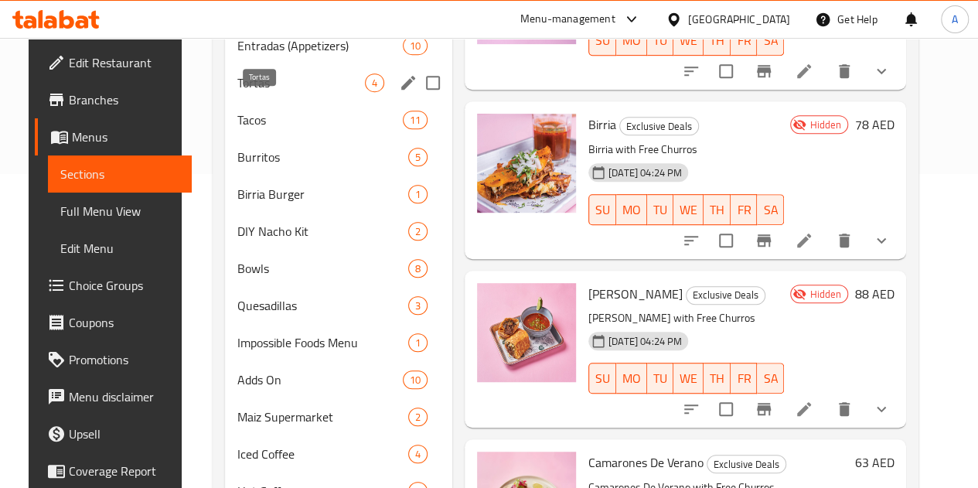
click at [237, 92] on span "Tortas" at bounding box center [301, 82] width 128 height 19
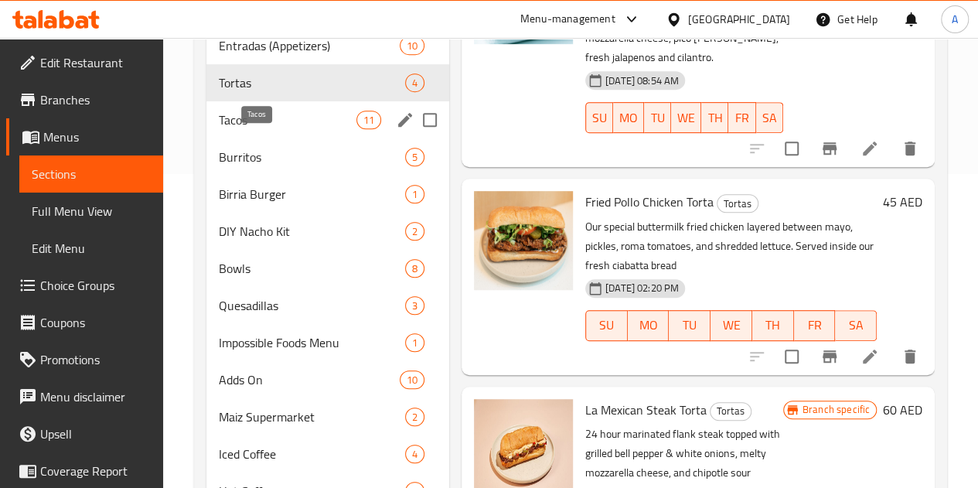
click at [244, 129] on span "Tacos" at bounding box center [288, 120] width 138 height 19
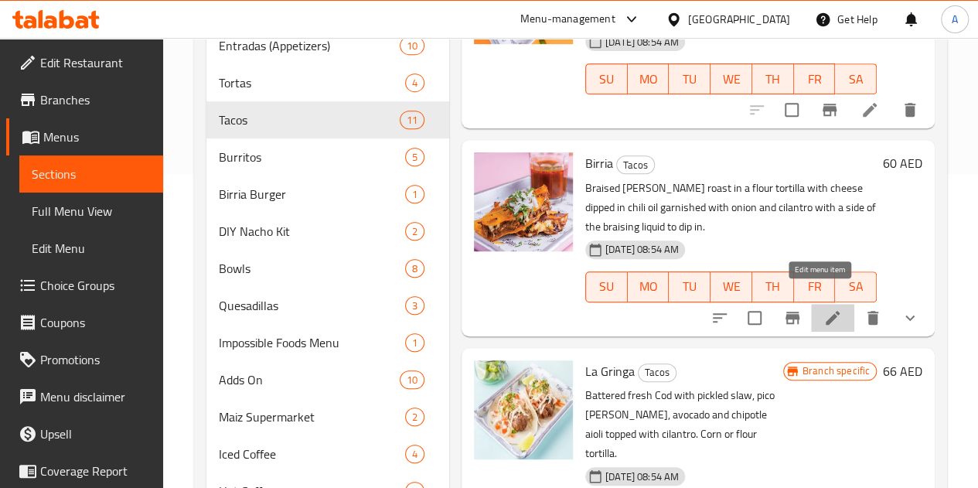
click at [828, 308] on icon at bounding box center [832, 317] width 19 height 19
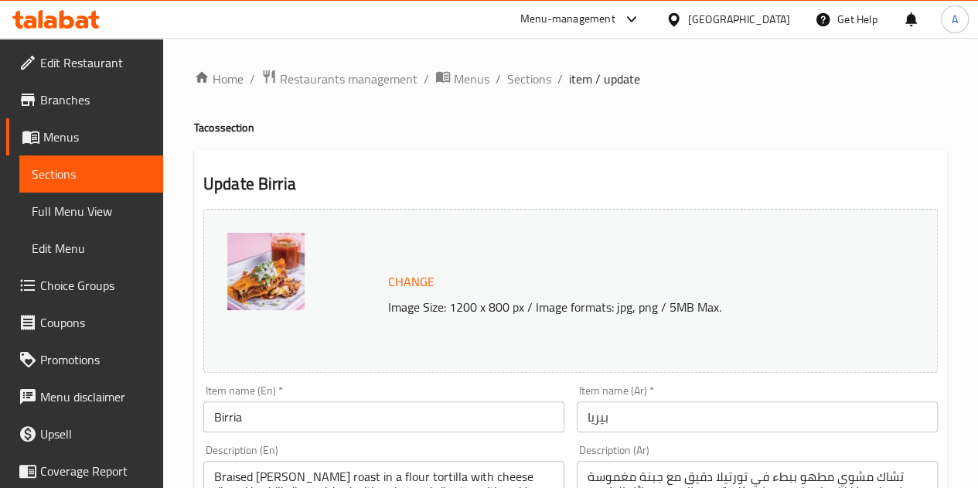
click at [580, 85] on span "item / update" at bounding box center [604, 79] width 71 height 19
click at [530, 75] on span "Sections" at bounding box center [529, 79] width 44 height 19
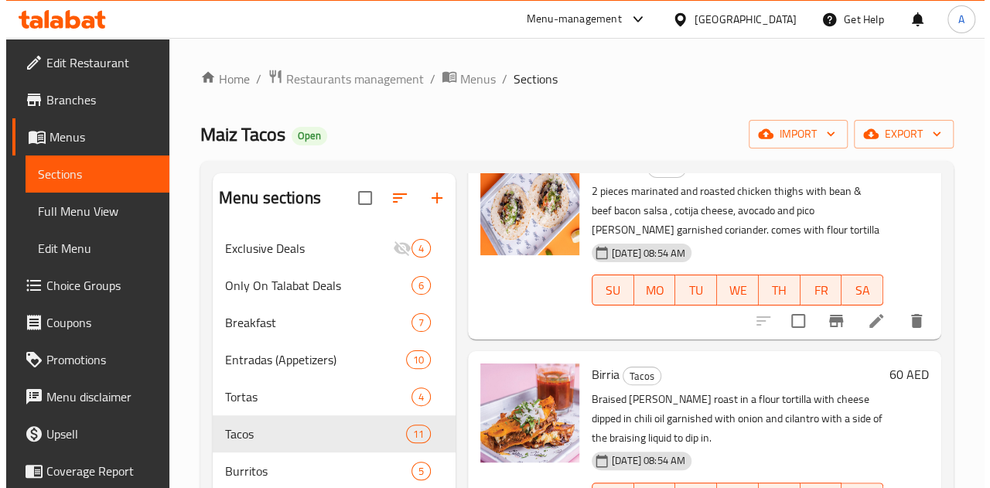
scroll to position [6, 0]
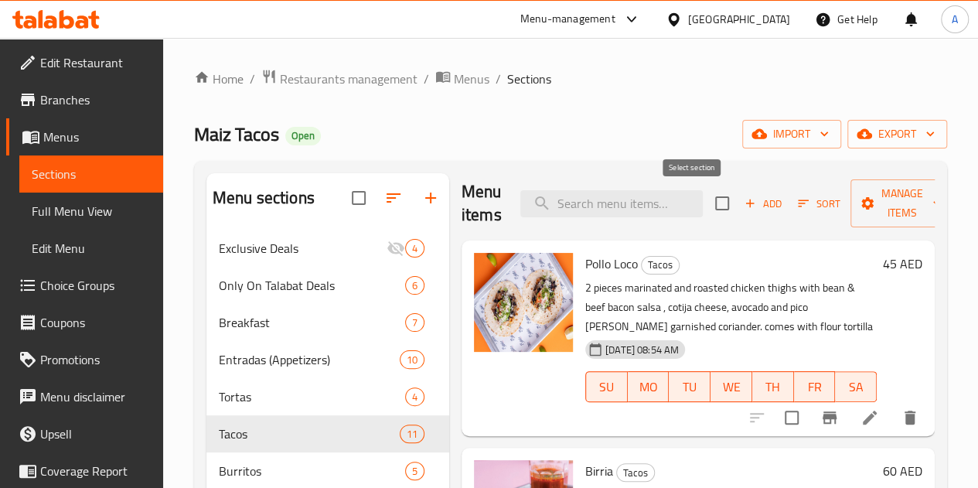
click at [706, 206] on input "checkbox" at bounding box center [722, 203] width 32 height 32
checkbox input "true"
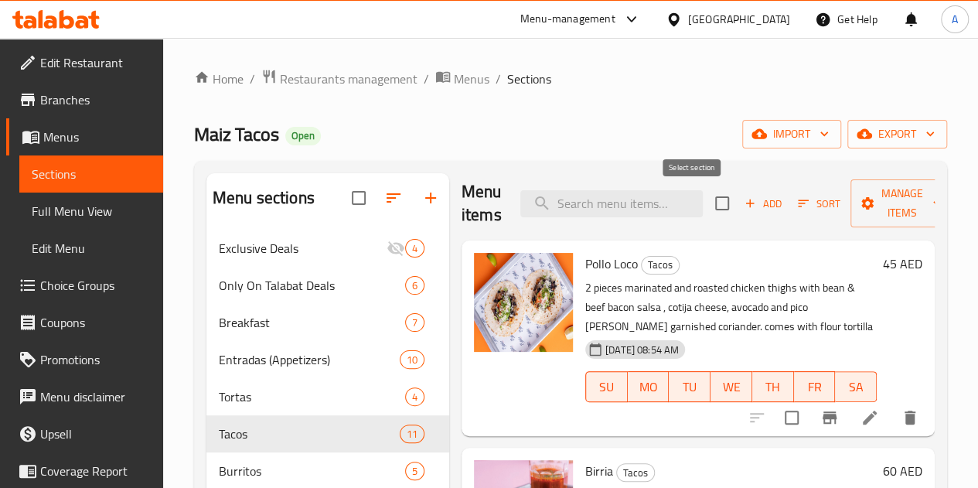
checkbox input "true"
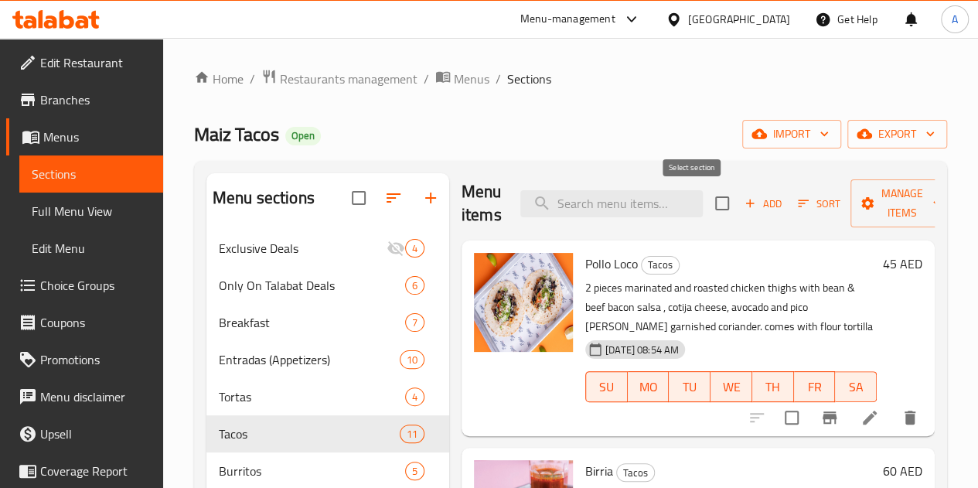
checkbox input "true"
click at [863, 218] on span "Manage items" at bounding box center [902, 203] width 79 height 39
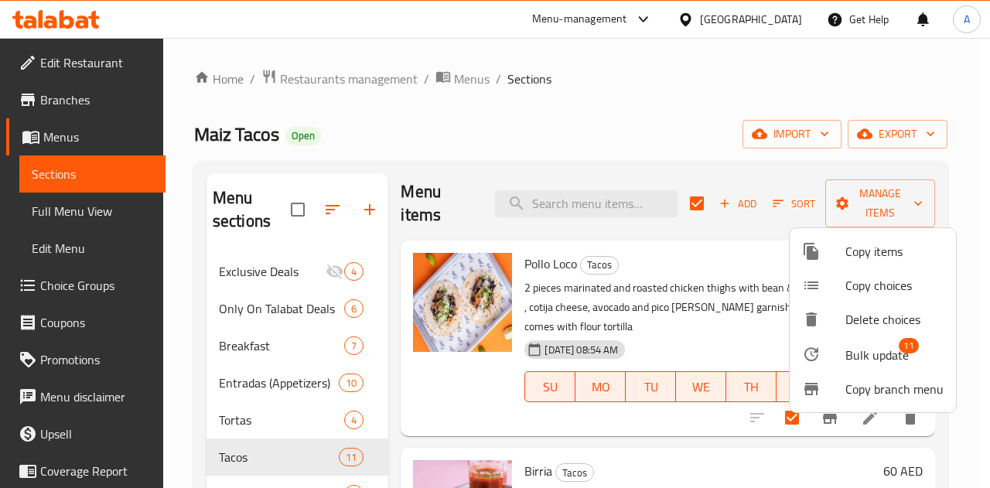
click at [850, 349] on span "Bulk update" at bounding box center [876, 355] width 63 height 19
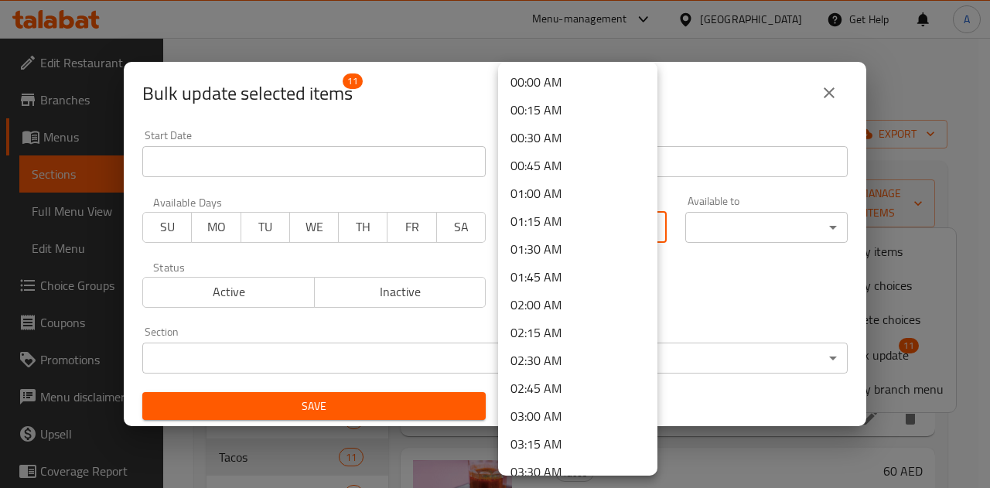
click at [527, 230] on body "​ Menu-management United Arab Emirates Get Help A Edit Restaurant Branches Menu…" at bounding box center [495, 263] width 990 height 450
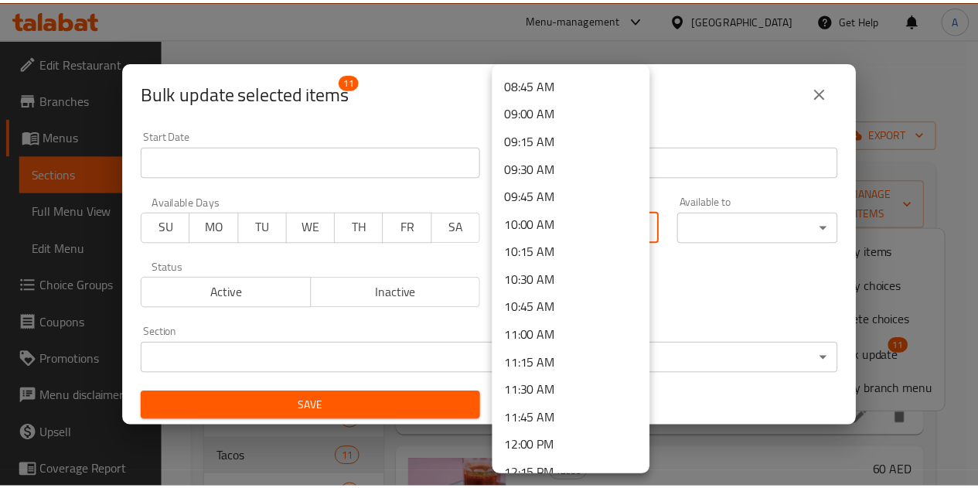
scroll to position [1027, 0]
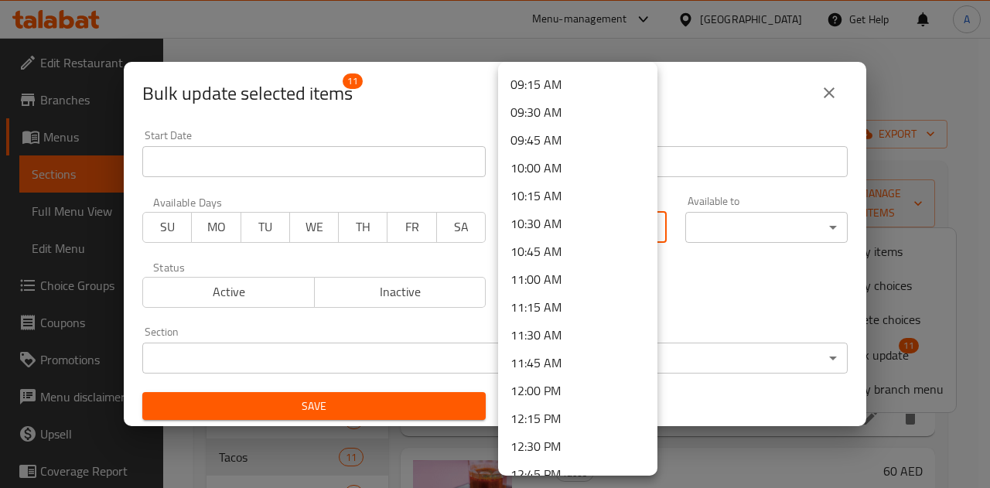
click at [528, 364] on li "11:45 AM" at bounding box center [577, 363] width 159 height 28
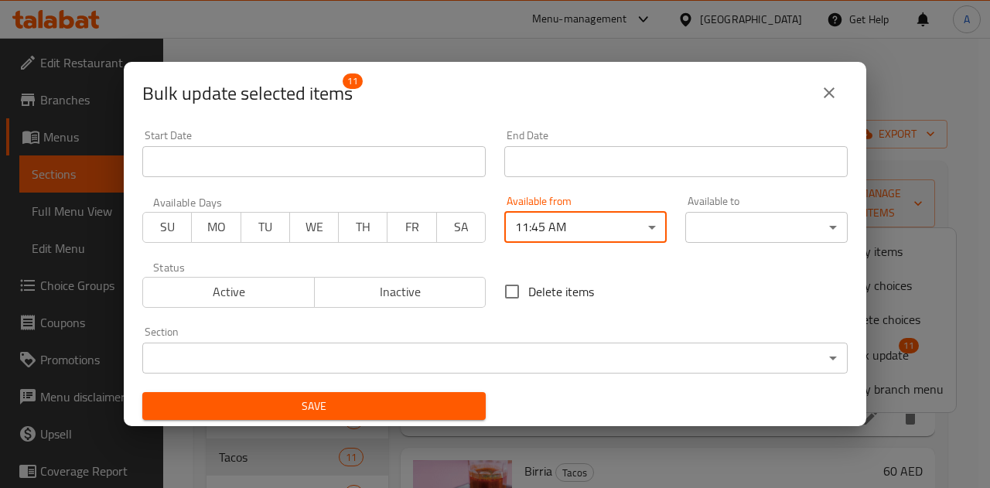
click at [432, 408] on span "Save" at bounding box center [314, 406] width 319 height 19
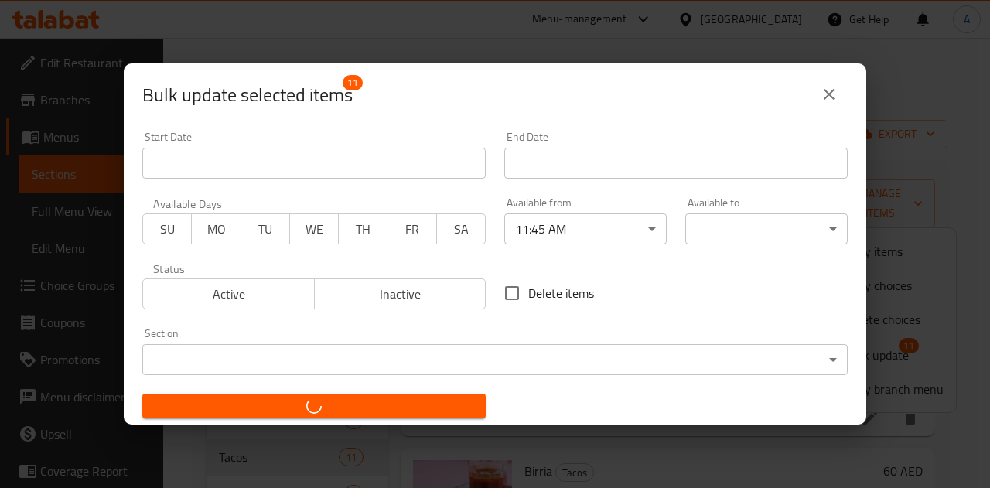
checkbox input "false"
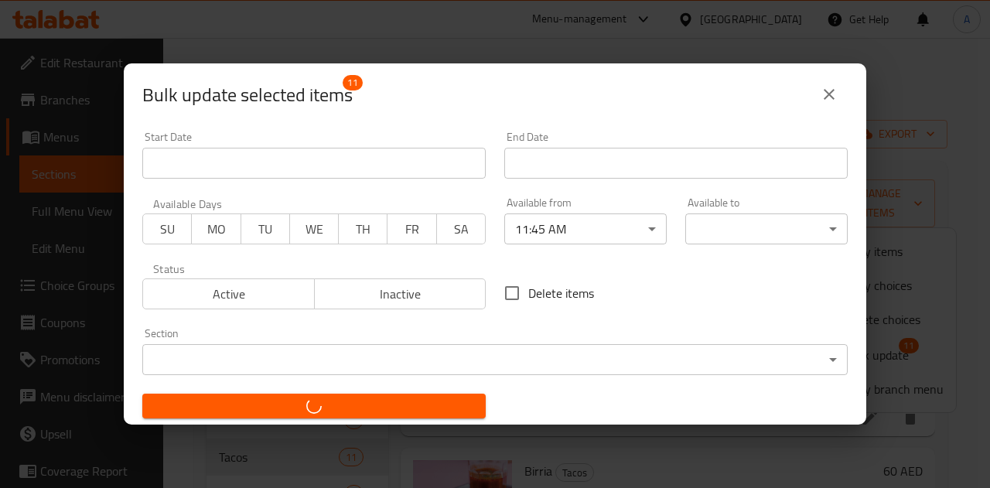
checkbox input "false"
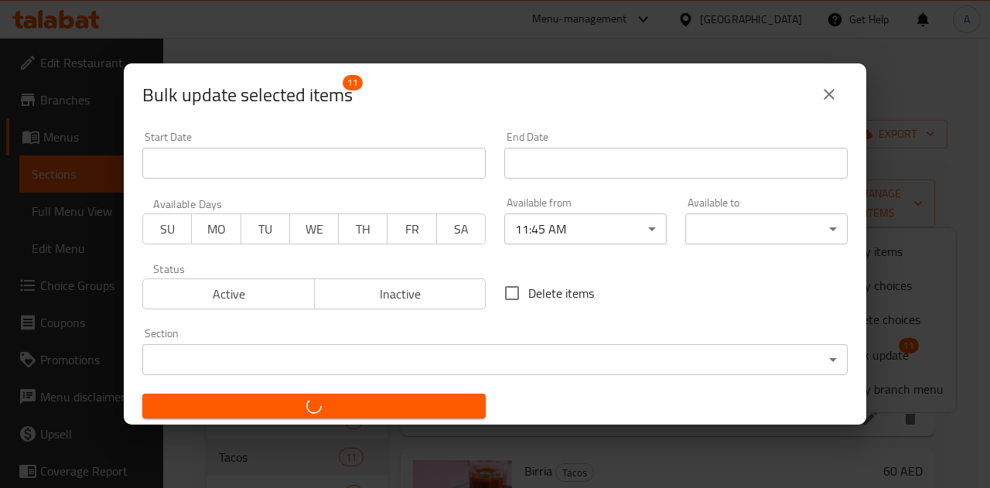
checkbox input "false"
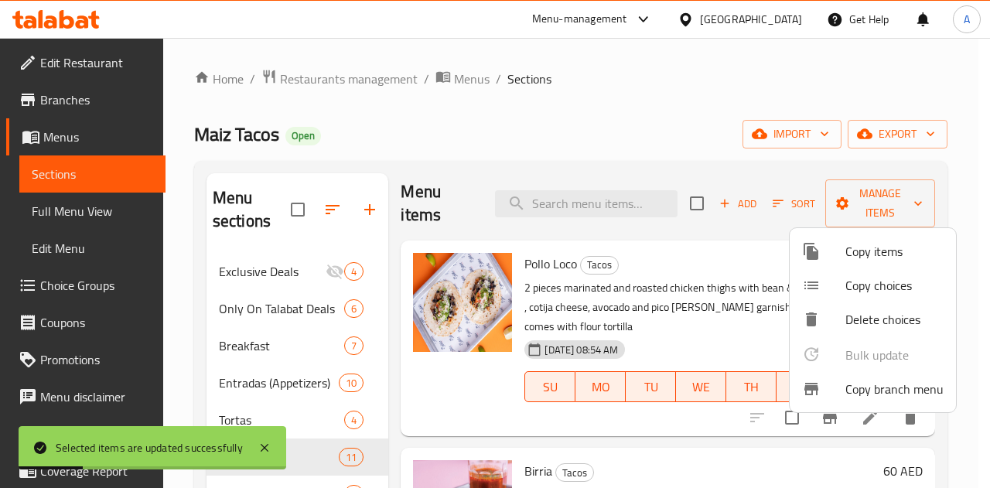
click at [584, 101] on div at bounding box center [495, 244] width 990 height 488
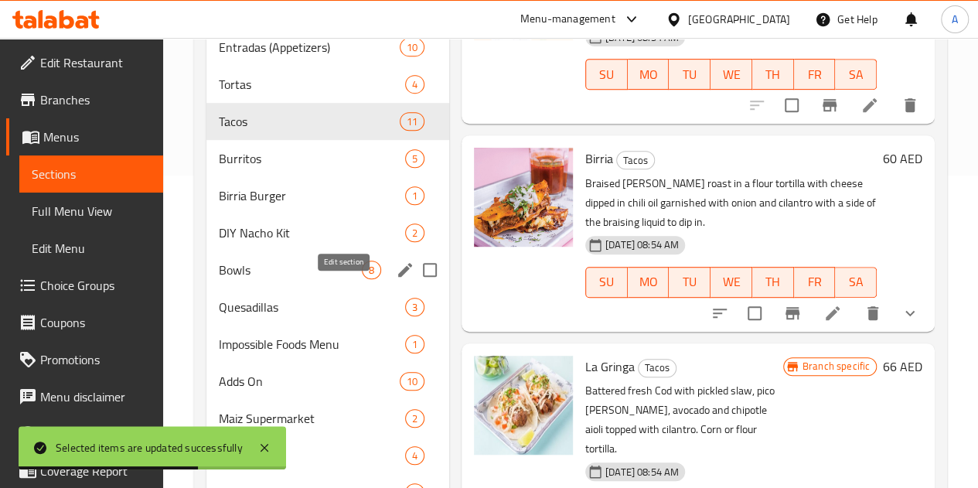
scroll to position [289, 0]
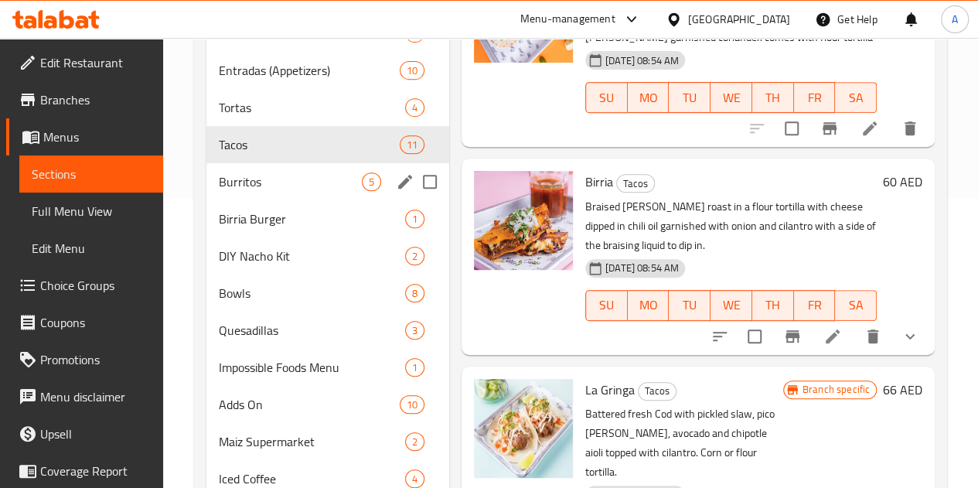
click at [270, 200] on div "Burritos 5" at bounding box center [327, 181] width 243 height 37
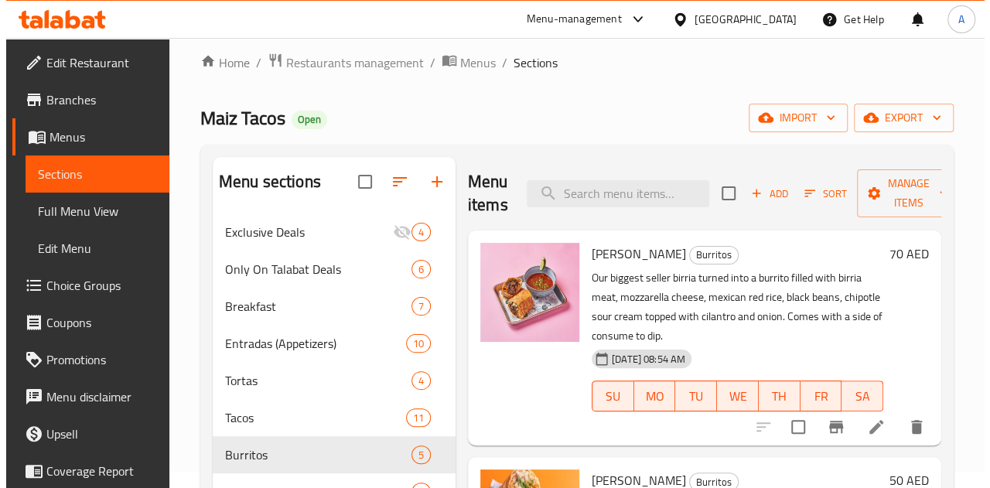
scroll to position [12, 0]
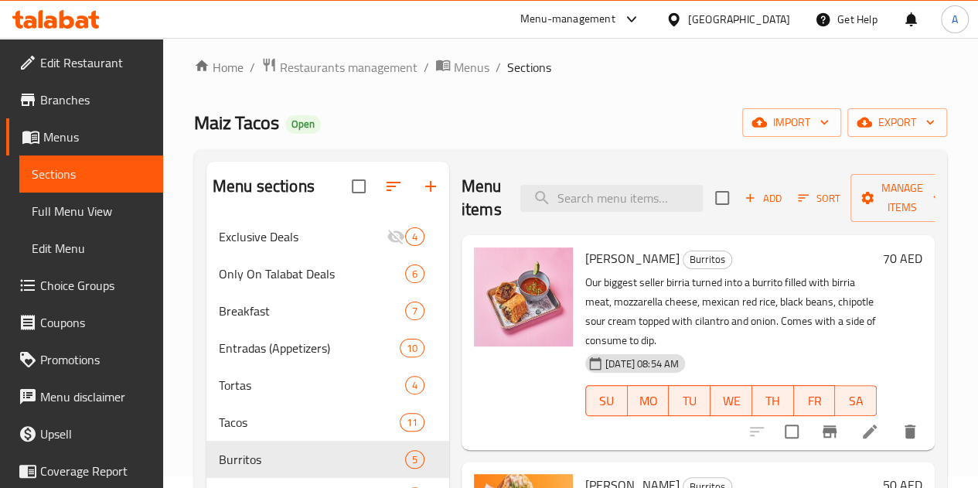
click at [706, 203] on input "checkbox" at bounding box center [722, 198] width 32 height 32
checkbox input "true"
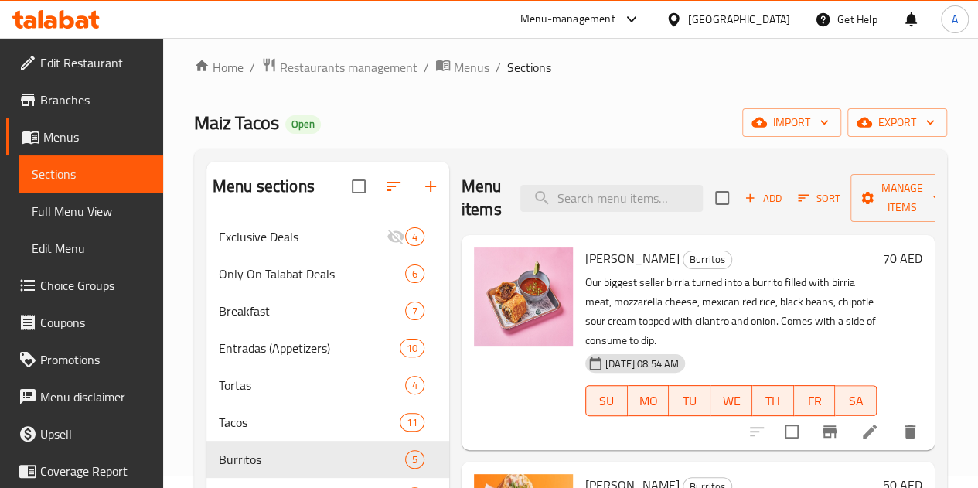
checkbox input "true"
click at [886, 200] on span "Manage items" at bounding box center [902, 198] width 79 height 39
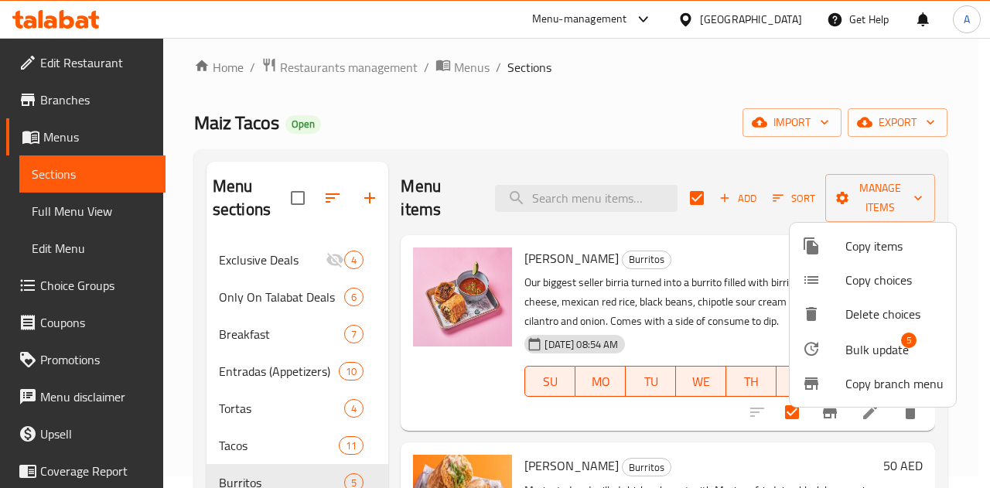
click at [860, 340] on span "Bulk update" at bounding box center [876, 349] width 63 height 19
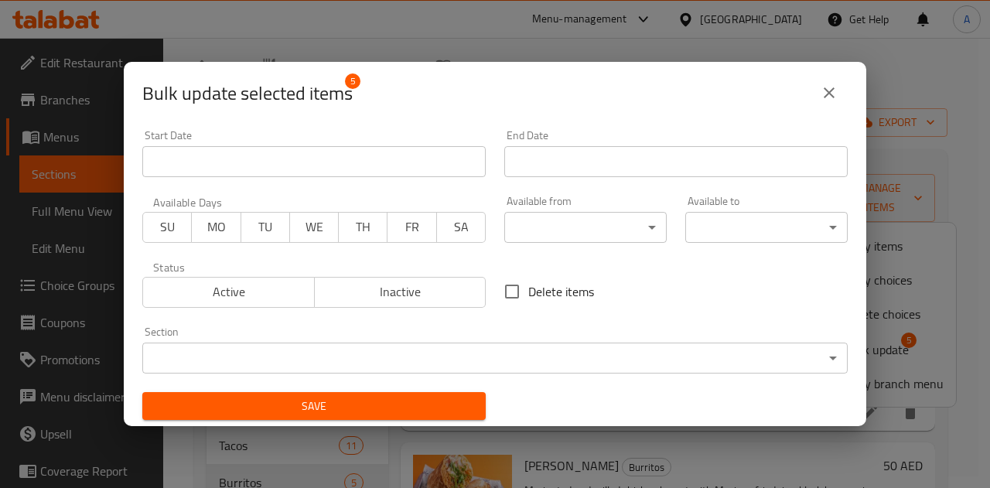
click at [540, 228] on body "​ Menu-management United Arab Emirates Get Help A Edit Restaurant Branches Menu…" at bounding box center [495, 251] width 990 height 450
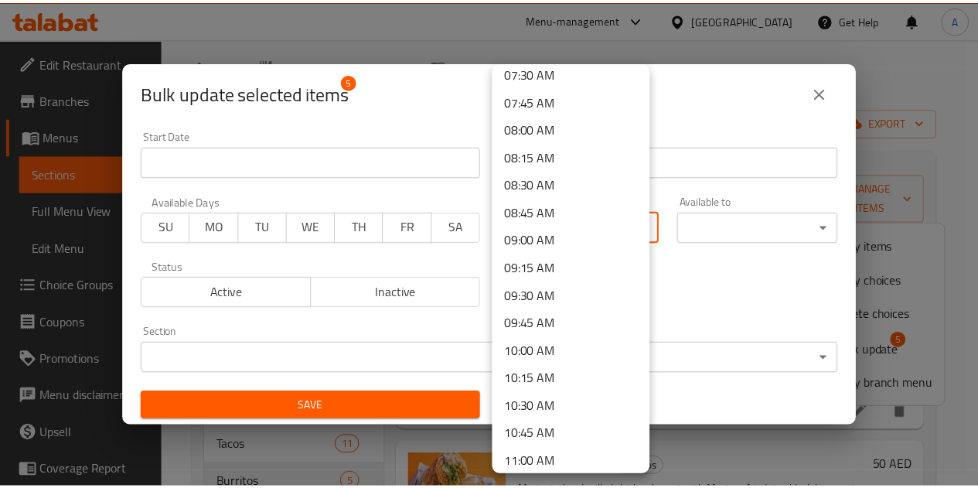
scroll to position [966, 0]
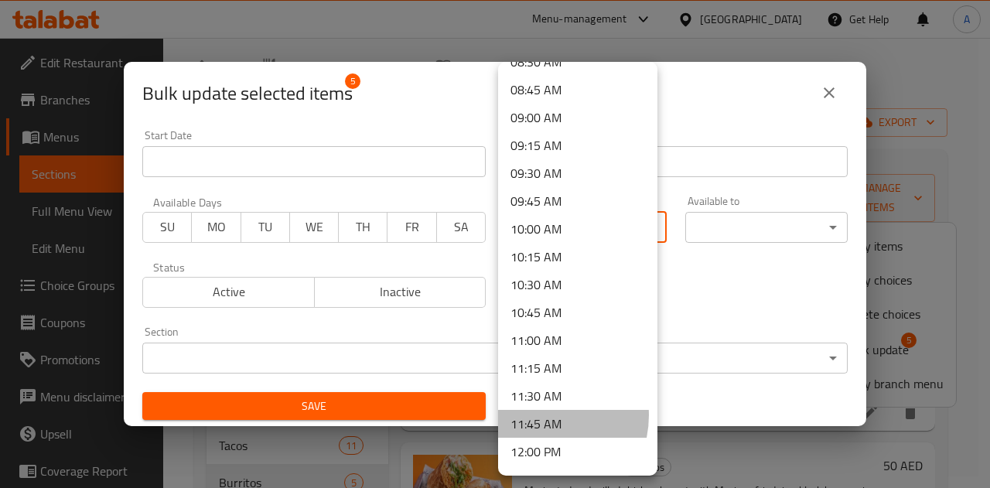
click at [537, 415] on li "11:45 AM" at bounding box center [577, 424] width 159 height 28
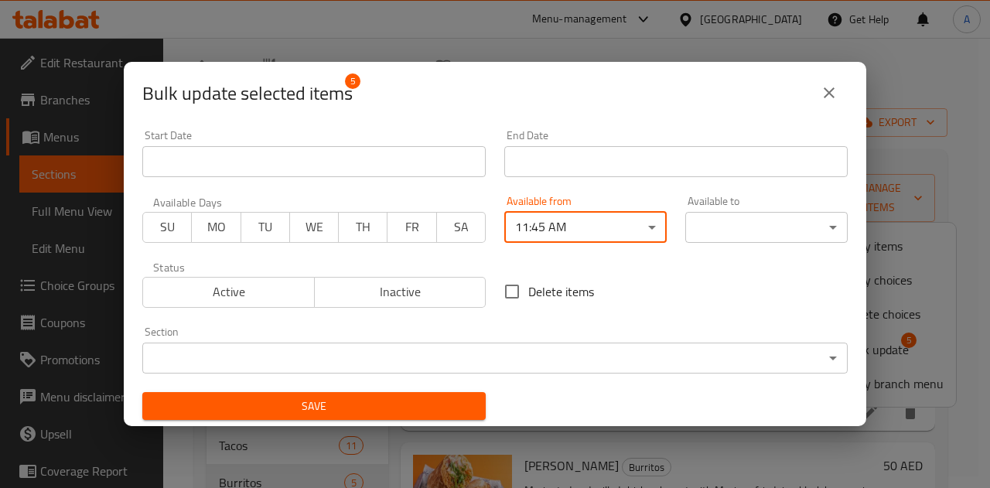
click at [423, 397] on span "Save" at bounding box center [314, 406] width 319 height 19
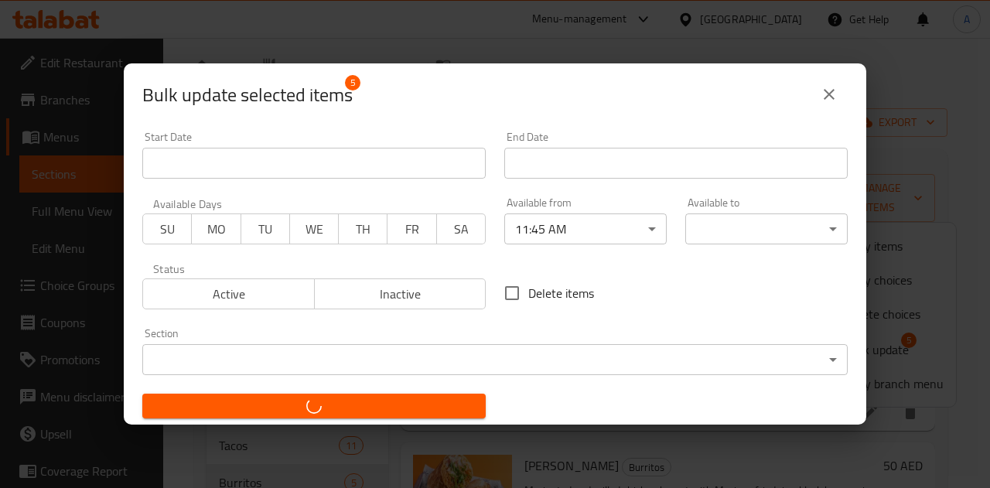
checkbox input "false"
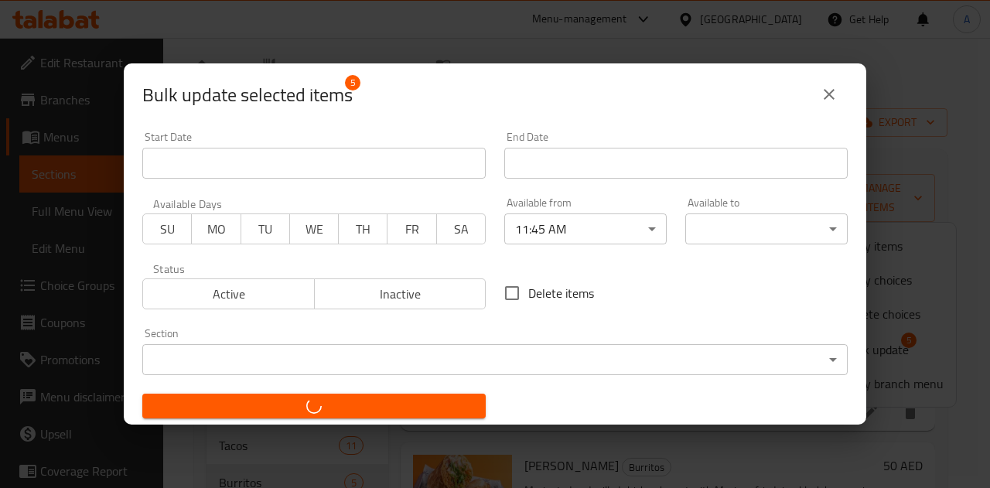
checkbox input "false"
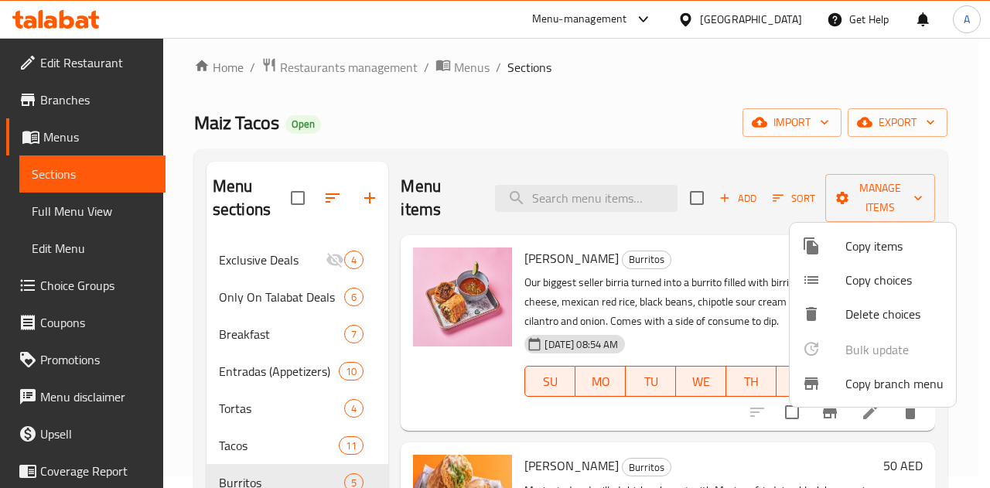
click at [458, 144] on div at bounding box center [495, 244] width 990 height 488
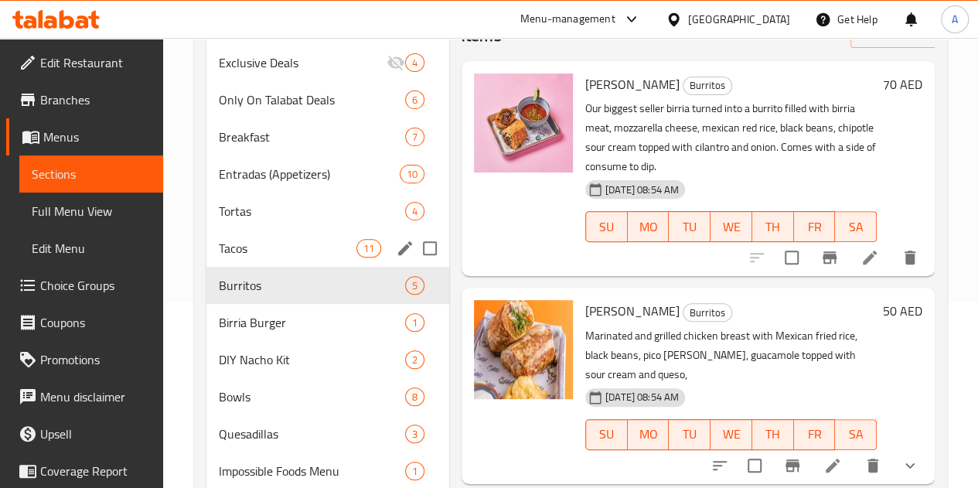
scroll to position [192, 0]
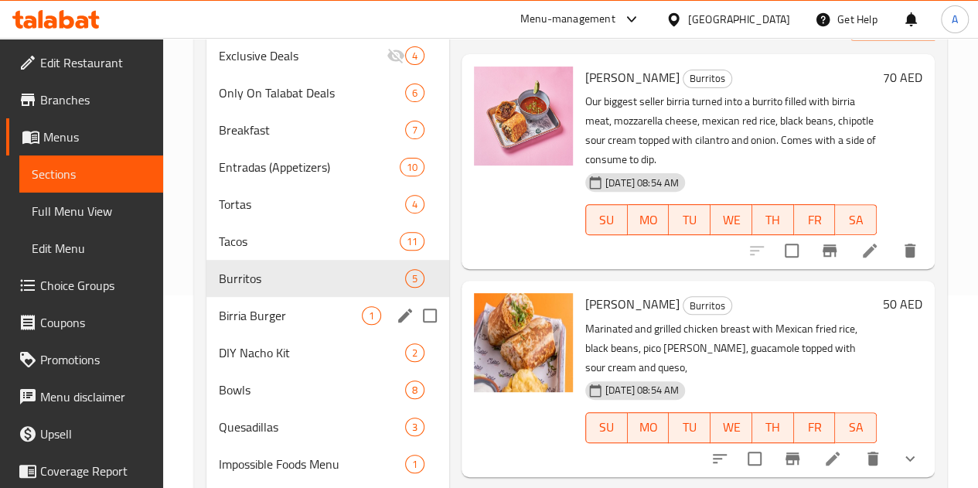
click at [275, 325] on span "Birria Burger" at bounding box center [290, 315] width 143 height 19
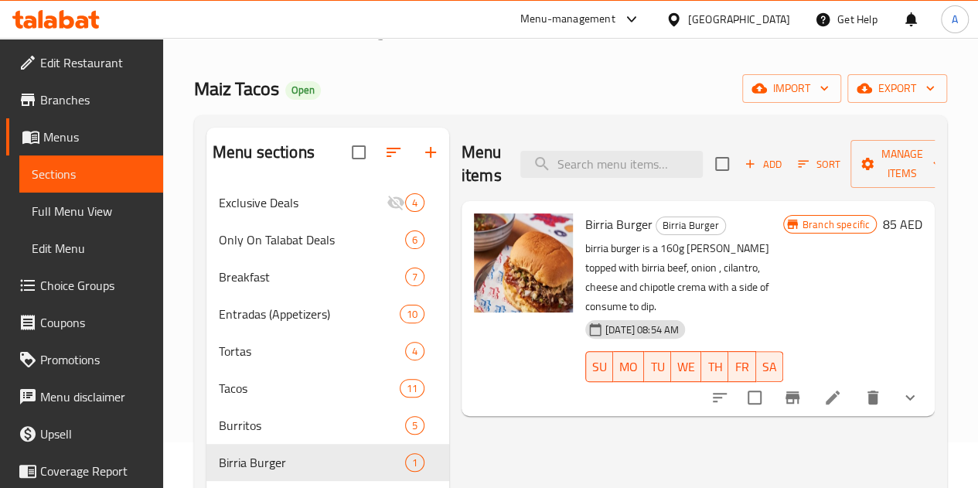
scroll to position [45, 0]
click at [843, 384] on li at bounding box center [832, 398] width 43 height 28
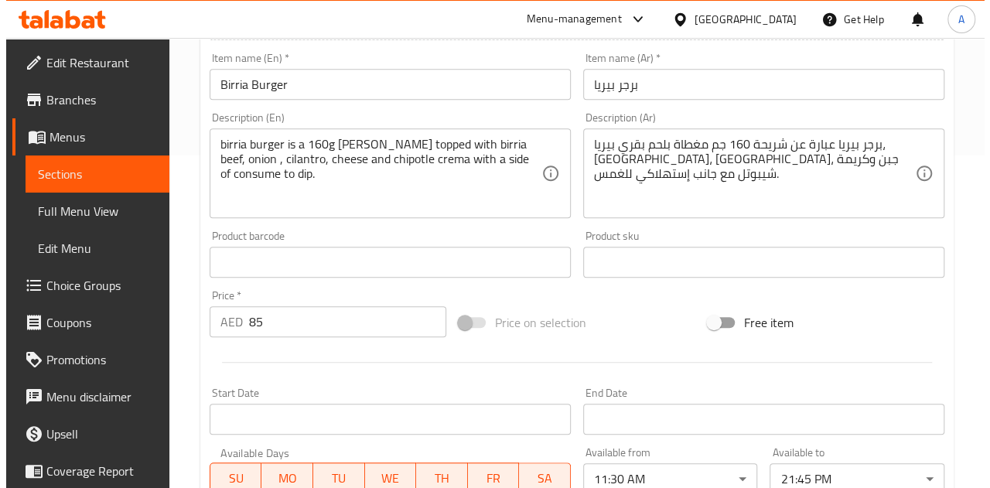
scroll to position [393, 0]
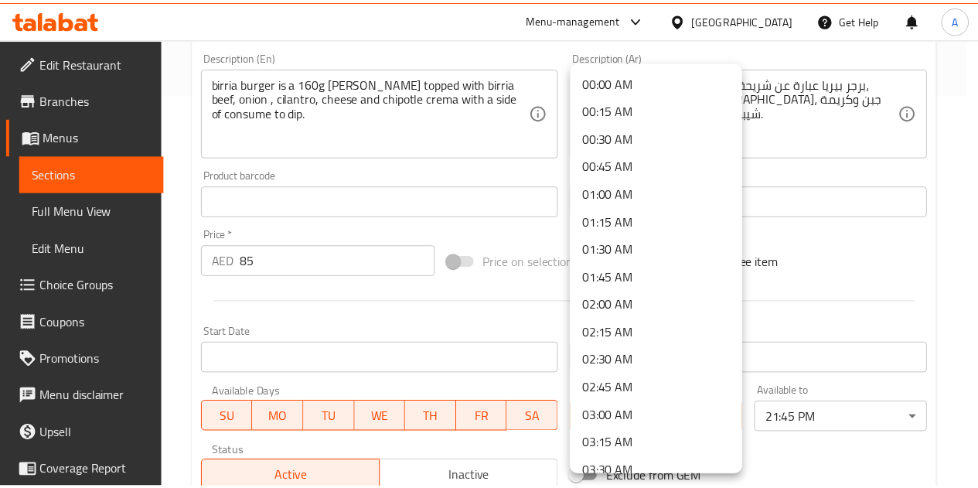
scroll to position [1093, 0]
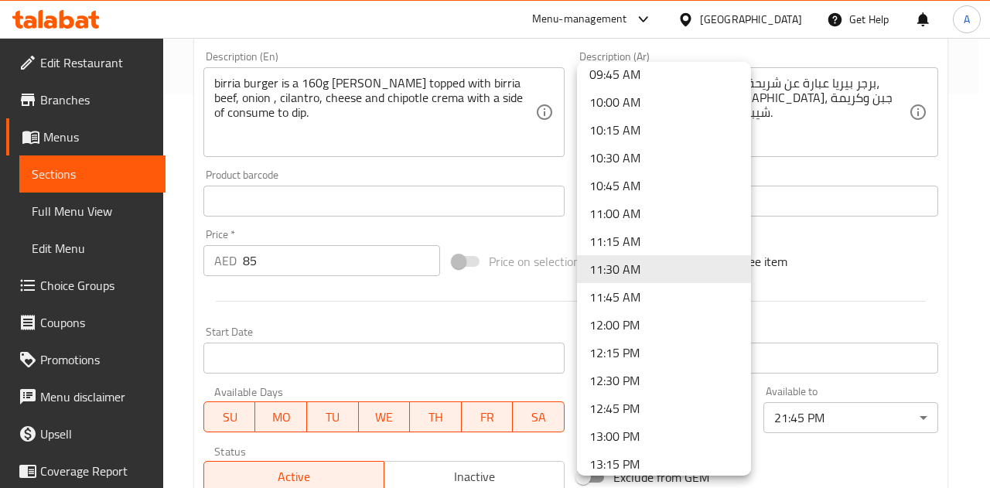
click at [621, 297] on li "11:45 AM" at bounding box center [664, 297] width 174 height 28
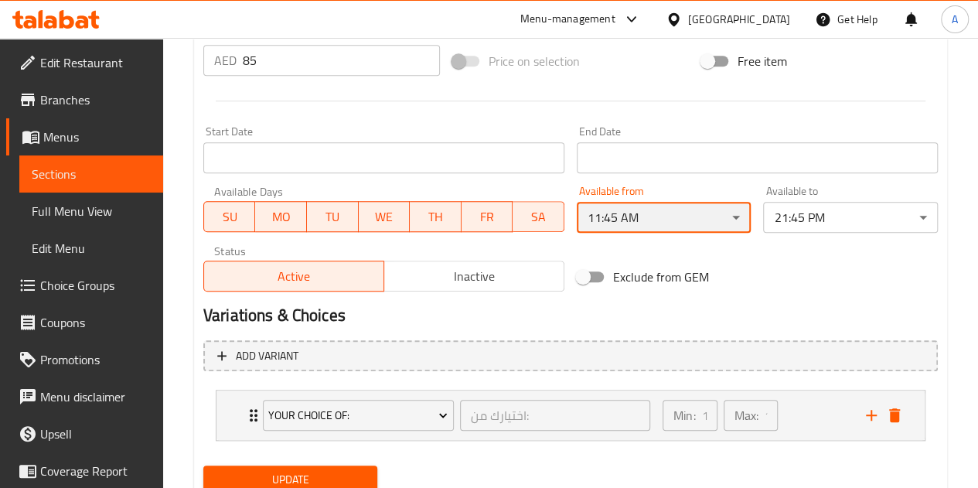
scroll to position [595, 0]
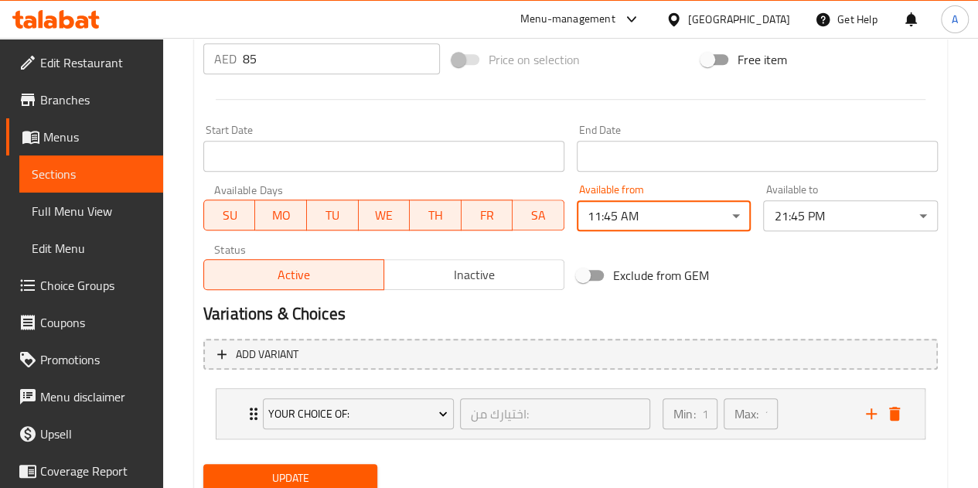
click at [324, 471] on span "Update" at bounding box center [291, 477] width 150 height 19
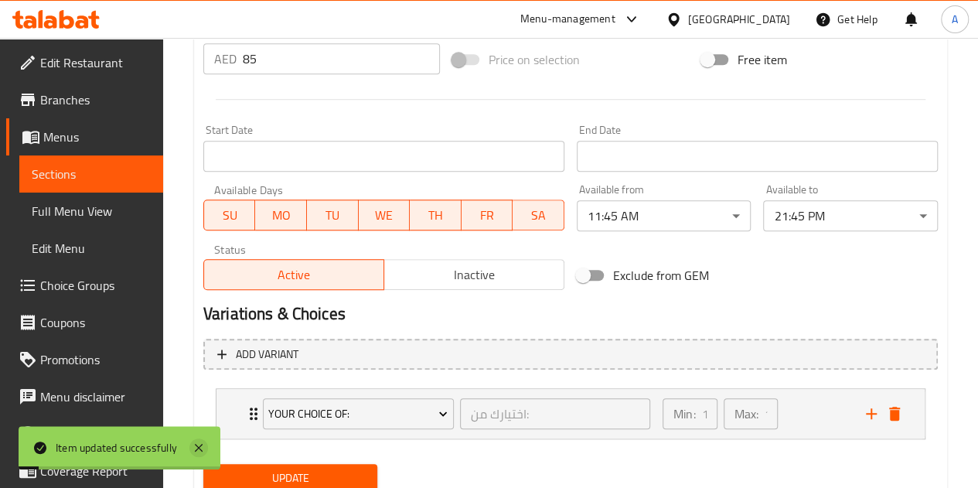
click at [199, 445] on icon at bounding box center [198, 447] width 19 height 19
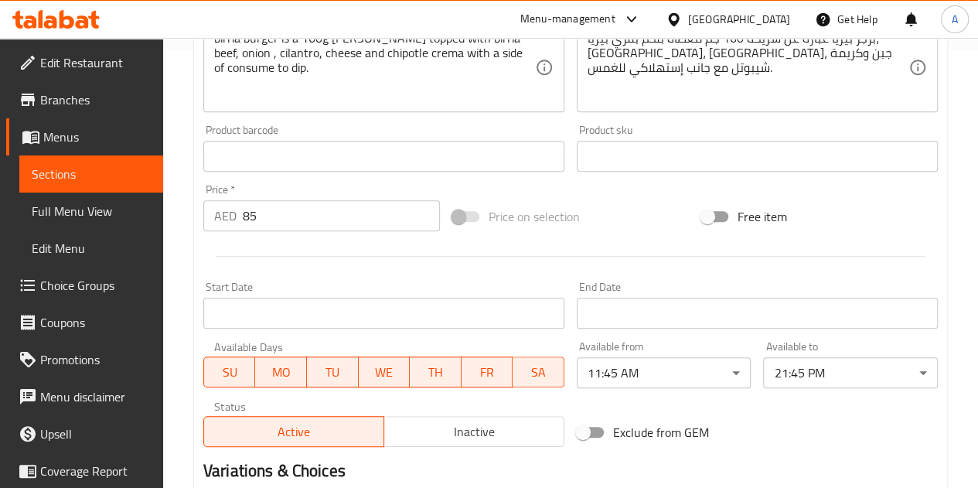
scroll to position [436, 0]
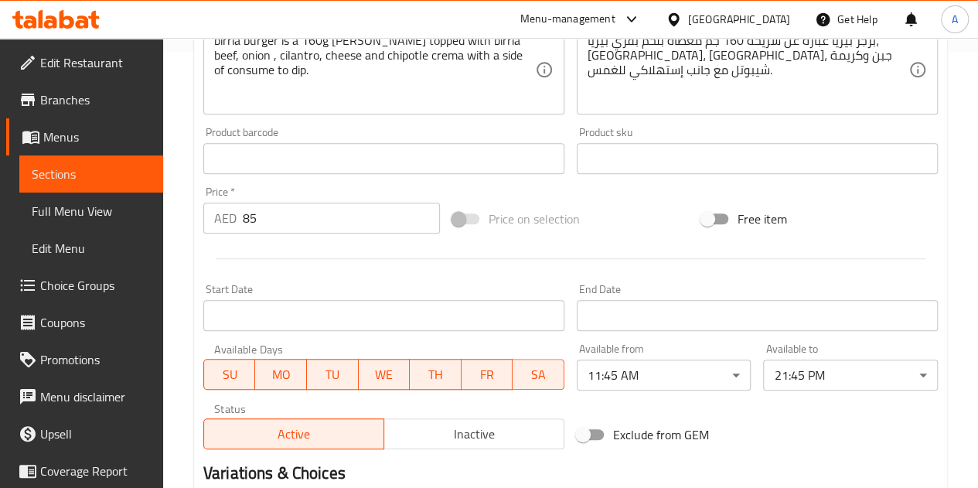
click at [104, 171] on span "Sections" at bounding box center [91, 174] width 119 height 19
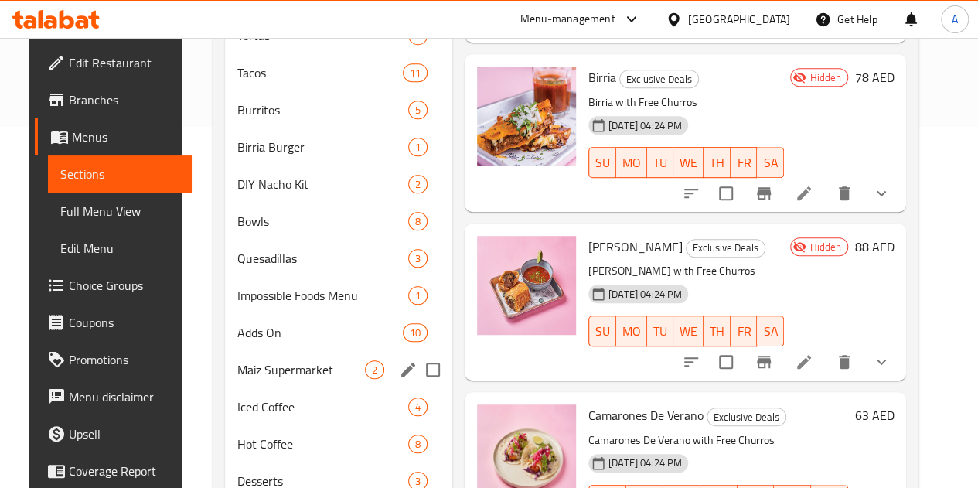
scroll to position [359, 0]
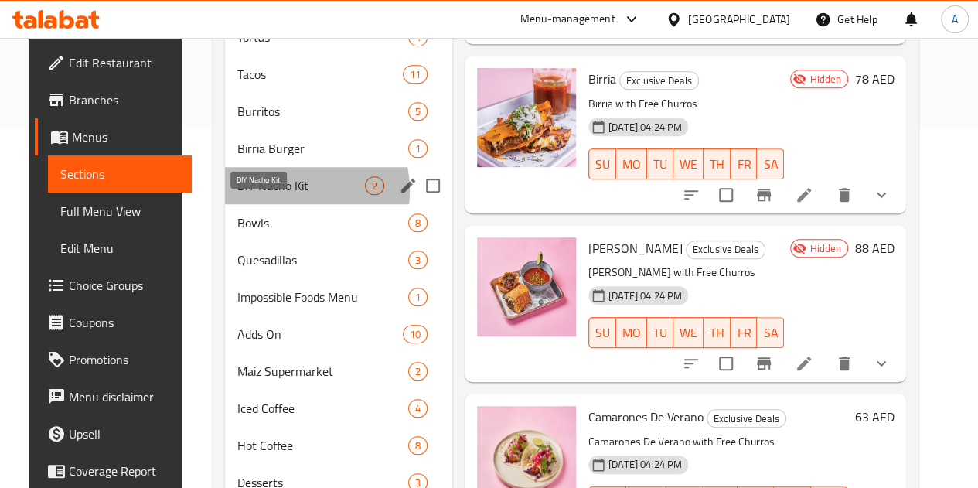
click at [269, 195] on span "DIY Nacho Kit" at bounding box center [301, 185] width 128 height 19
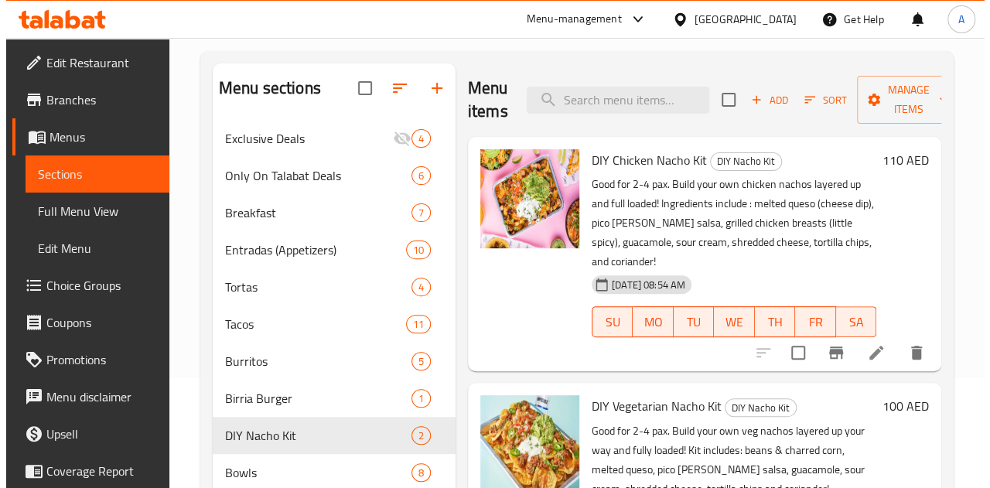
scroll to position [109, 0]
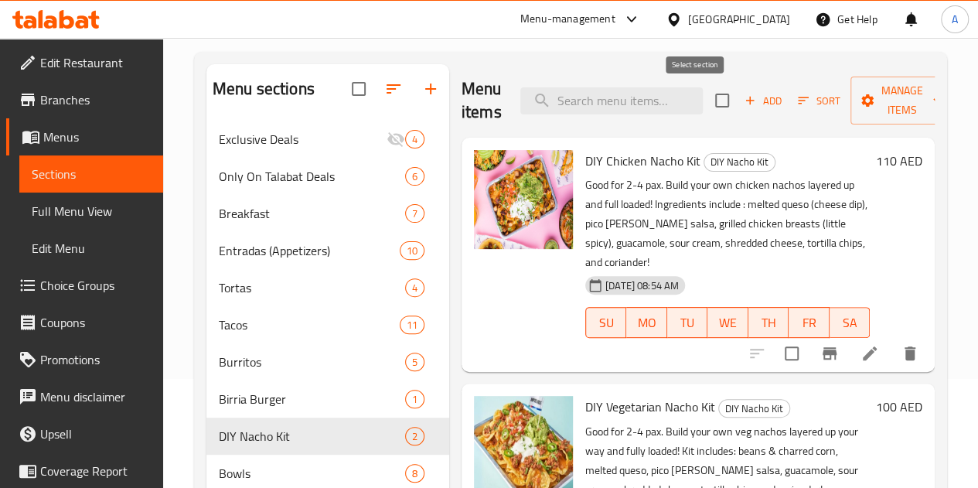
click at [706, 100] on input "checkbox" at bounding box center [722, 100] width 32 height 32
checkbox input "true"
click at [863, 113] on span "Manage items" at bounding box center [902, 100] width 79 height 39
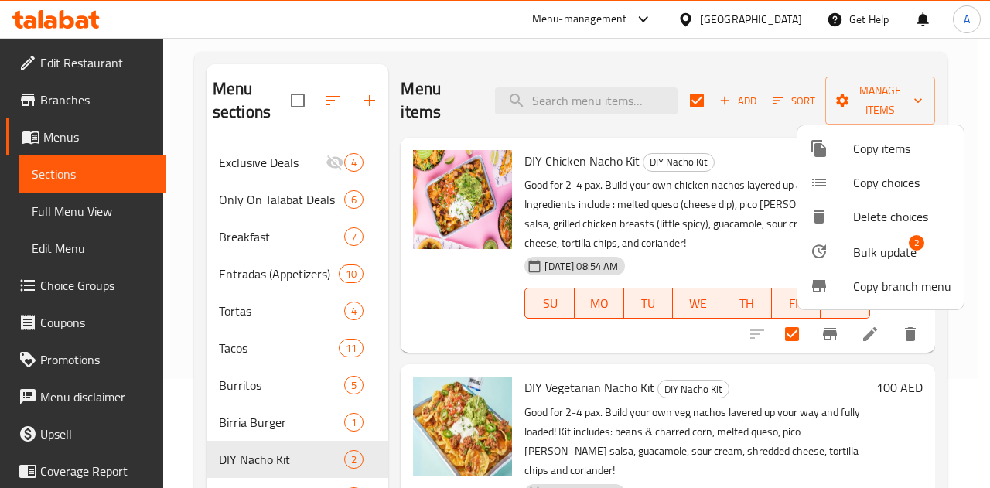
click at [847, 248] on div at bounding box center [830, 251] width 43 height 19
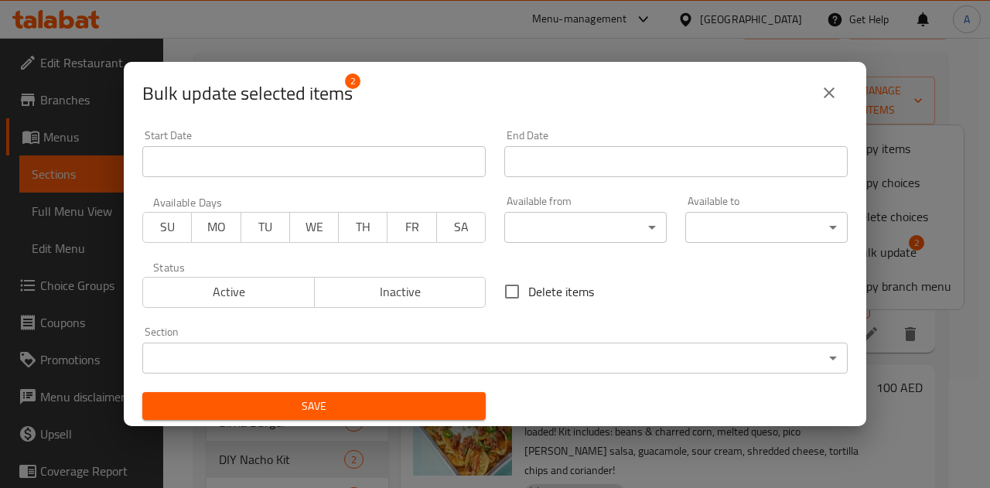
click at [555, 216] on body "​ Menu-management United Arab Emirates Get Help A Edit Restaurant Branches Menu…" at bounding box center [495, 154] width 990 height 450
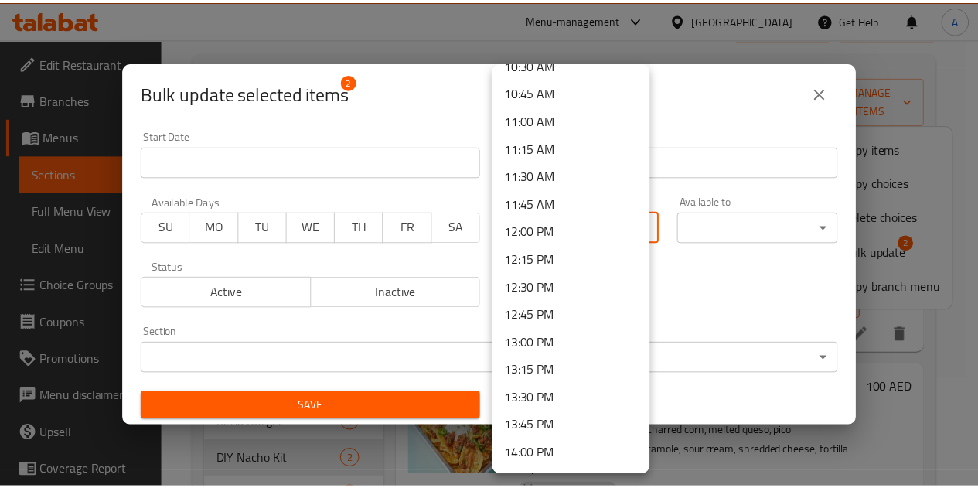
scroll to position [1184, 0]
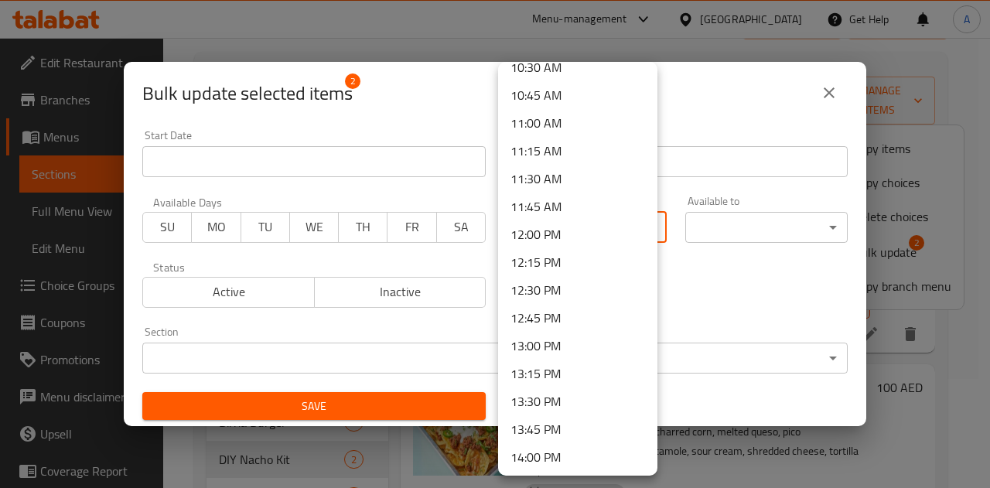
click at [549, 208] on li "11:45 AM" at bounding box center [577, 206] width 159 height 28
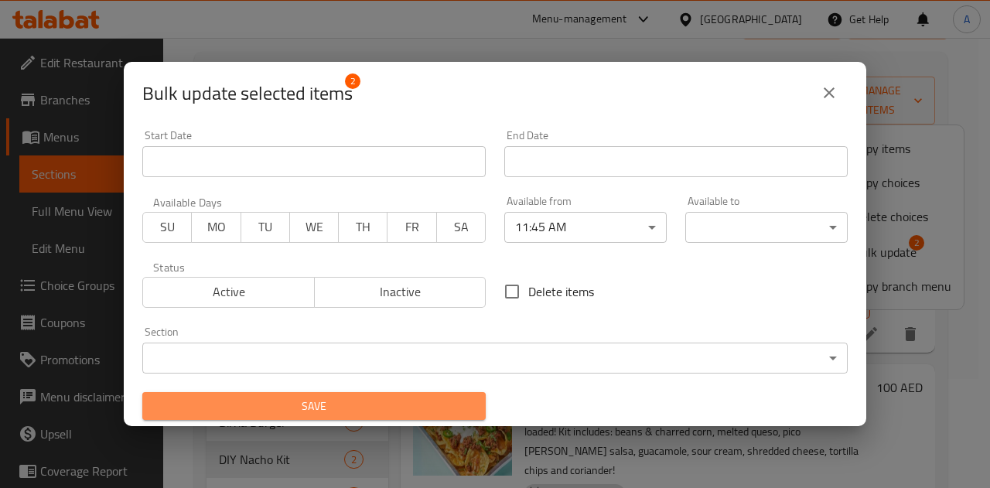
click at [404, 420] on button "Save" at bounding box center [313, 406] width 343 height 29
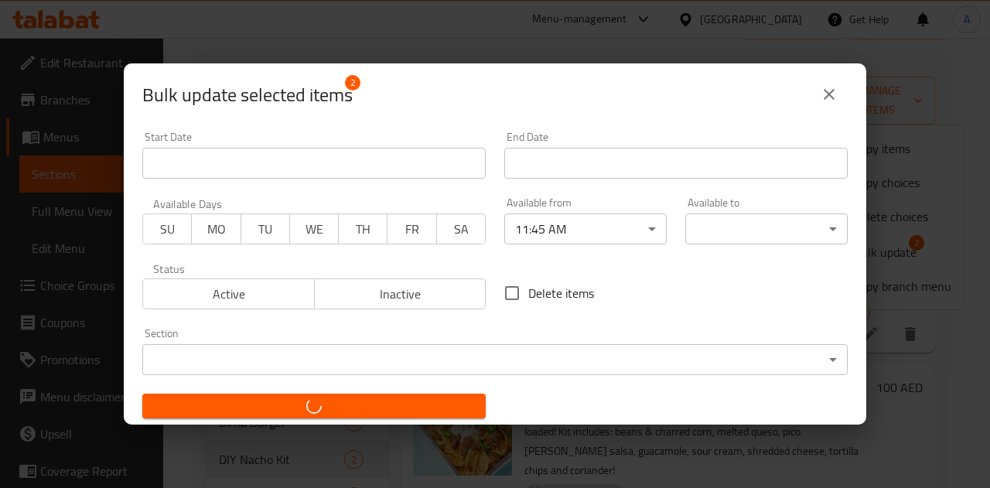
checkbox input "false"
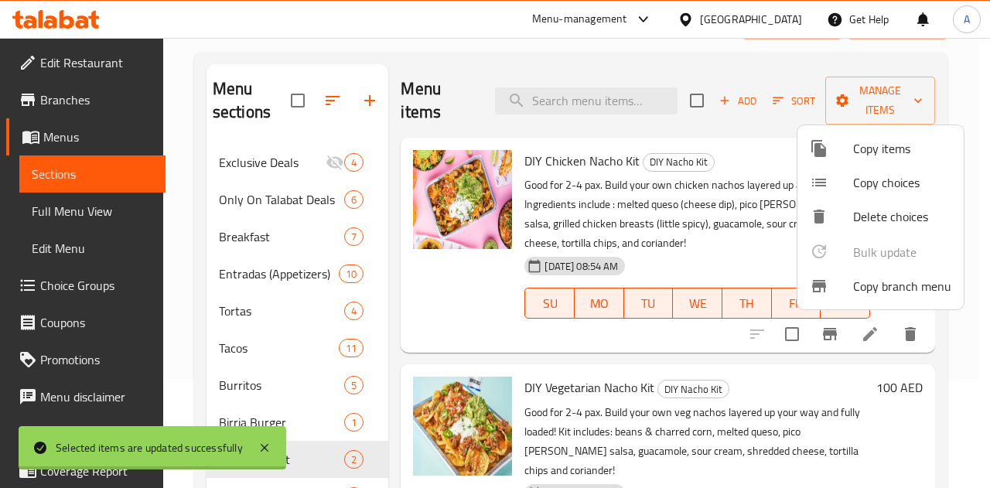
click at [648, 71] on div at bounding box center [495, 244] width 990 height 488
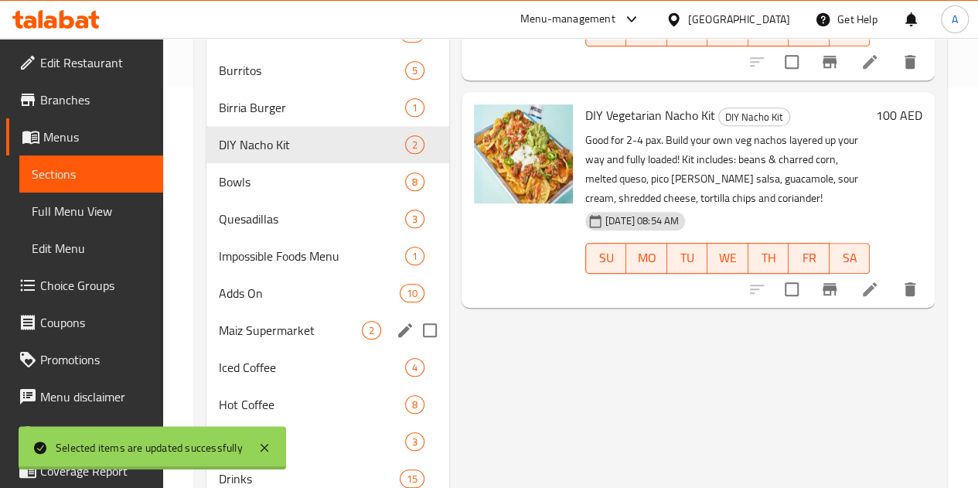
scroll to position [401, 0]
click at [264, 190] on span "Bowls" at bounding box center [290, 181] width 143 height 19
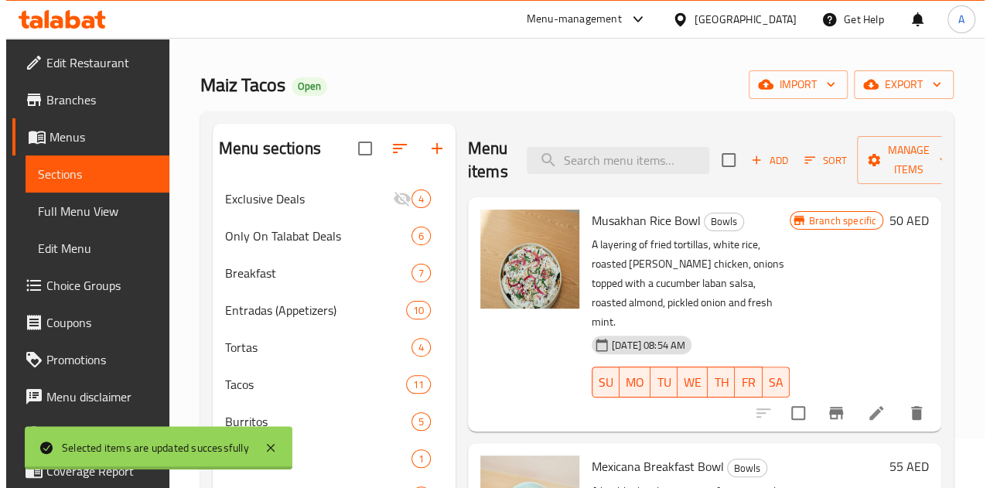
scroll to position [49, 0]
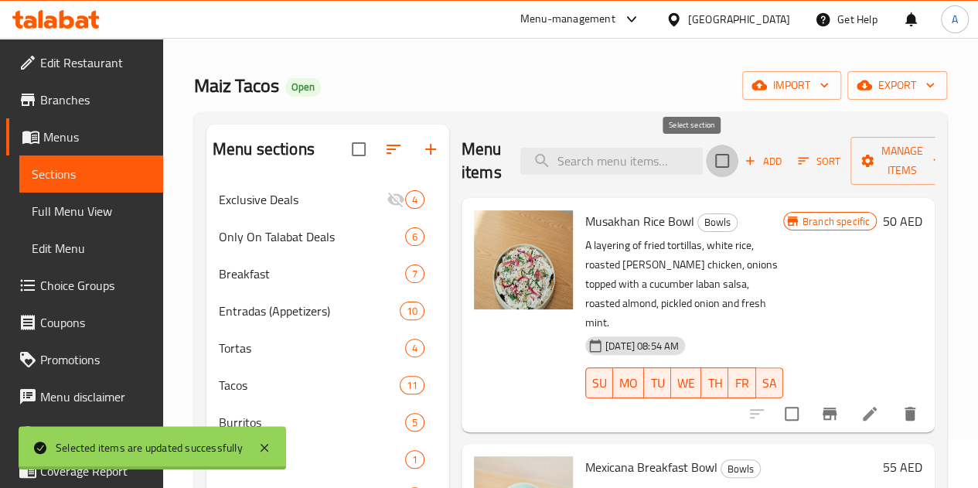
click at [706, 166] on input "checkbox" at bounding box center [722, 161] width 32 height 32
checkbox input "true"
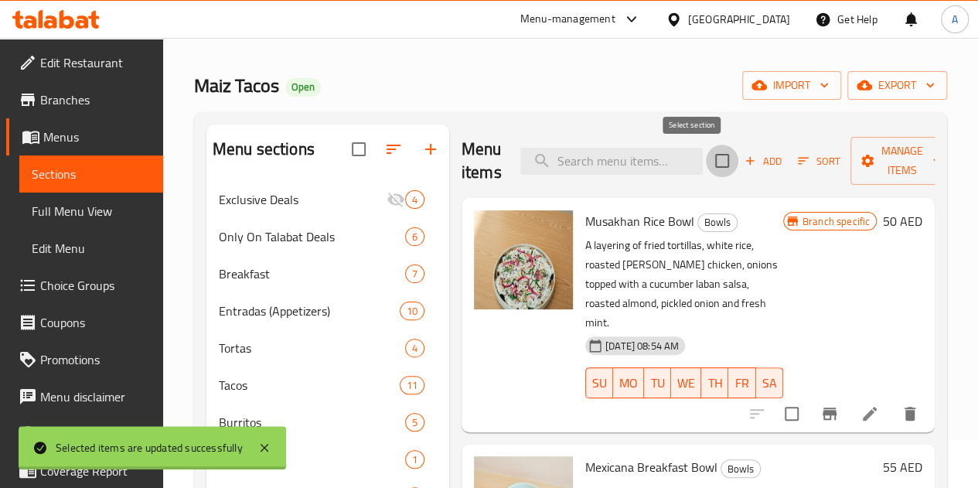
checkbox input "true"
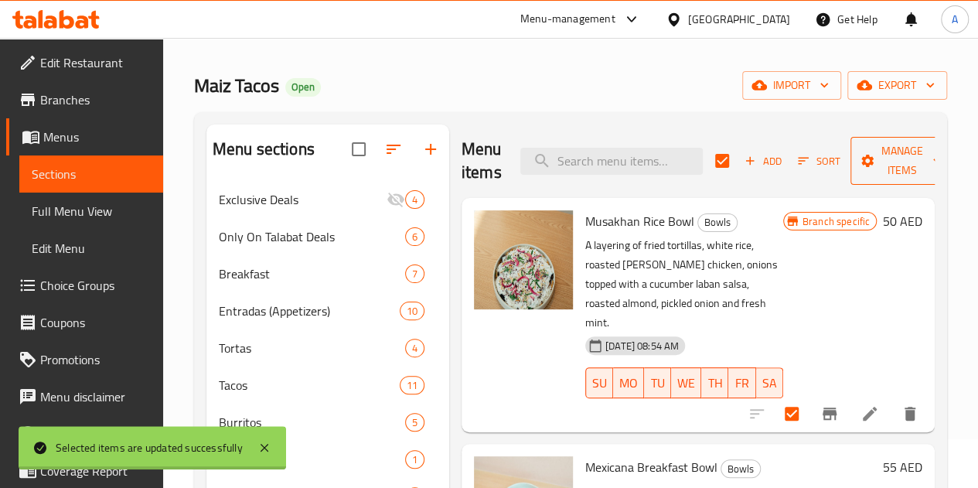
click at [867, 172] on span "Manage items" at bounding box center [902, 160] width 79 height 39
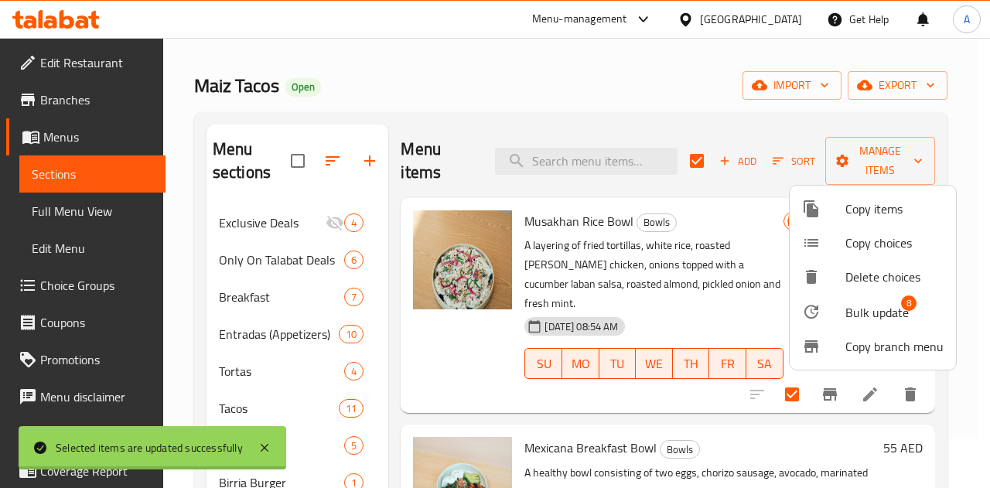
click at [835, 312] on div at bounding box center [823, 311] width 43 height 19
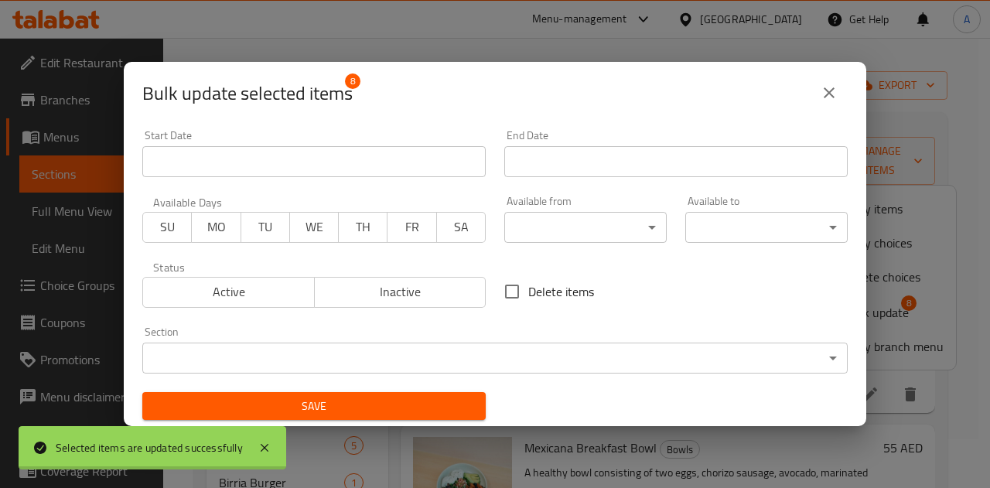
click at [530, 225] on body "Selected items are updated successfully ​ Menu-management United Arab Emirates …" at bounding box center [495, 214] width 990 height 450
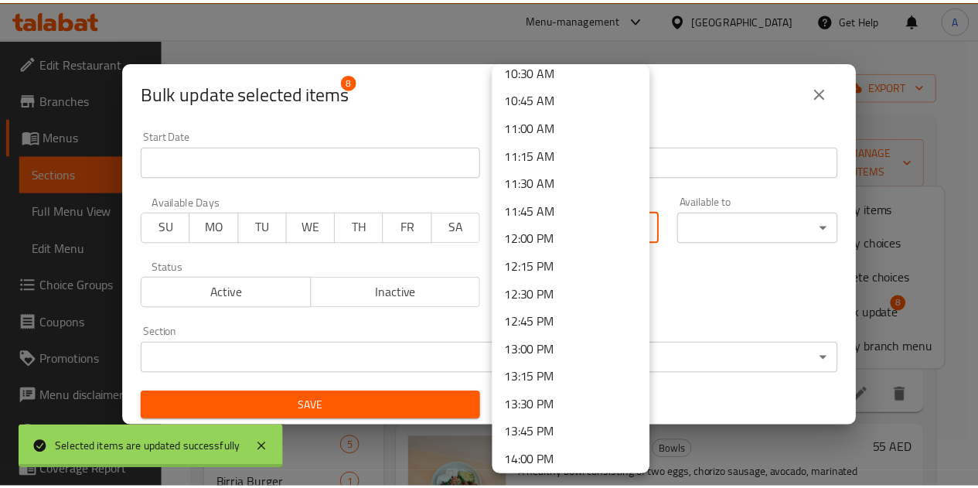
scroll to position [1179, 0]
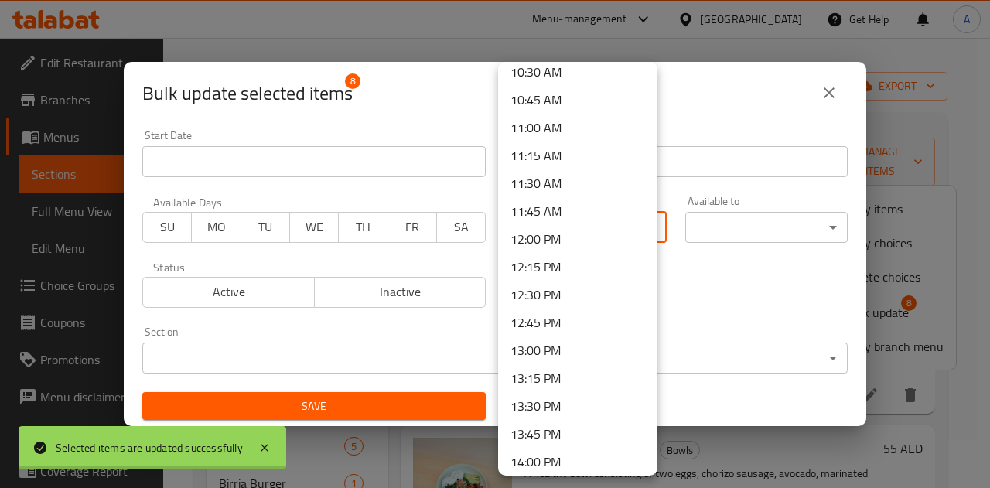
click at [541, 212] on li "11:45 AM" at bounding box center [577, 211] width 159 height 28
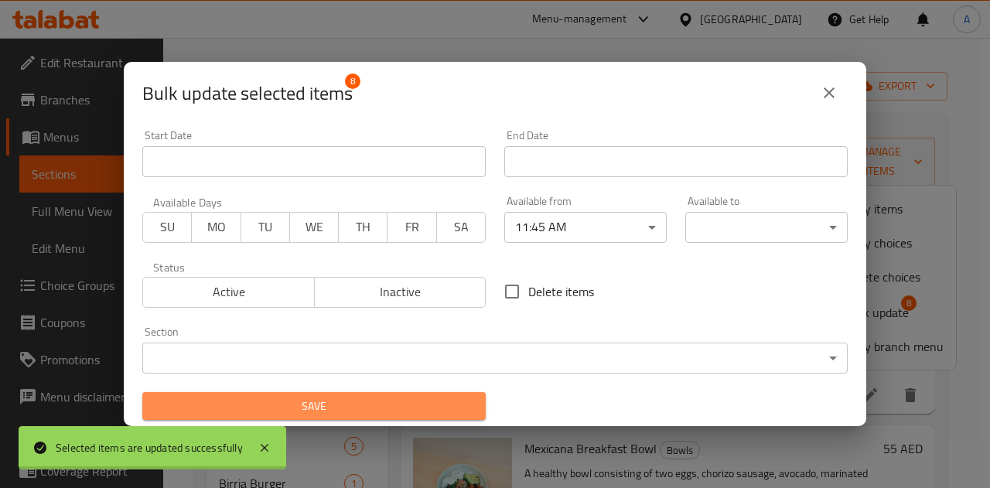
click at [402, 410] on span "Save" at bounding box center [314, 406] width 319 height 19
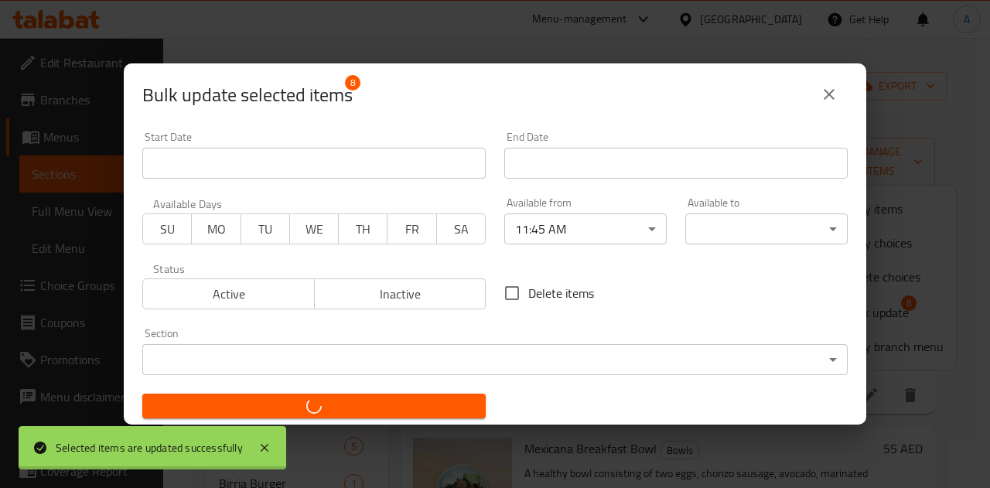
checkbox input "false"
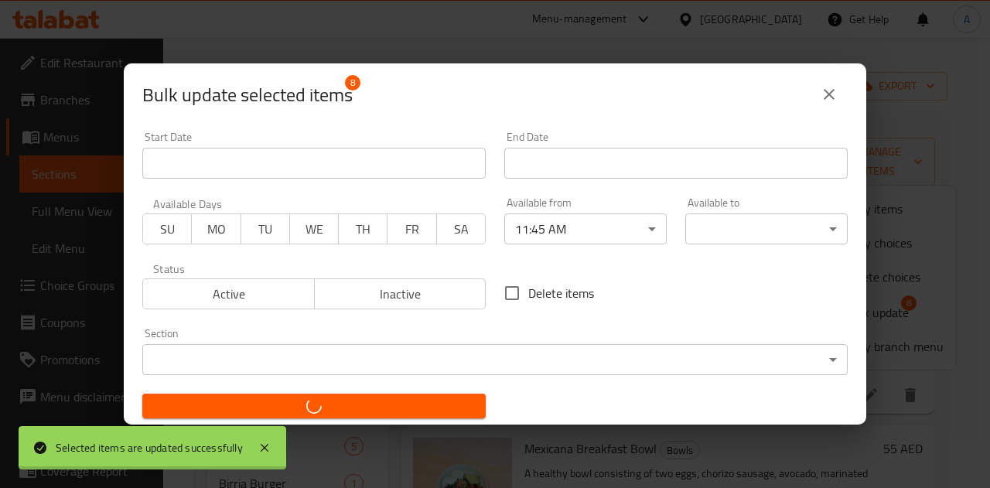
checkbox input "false"
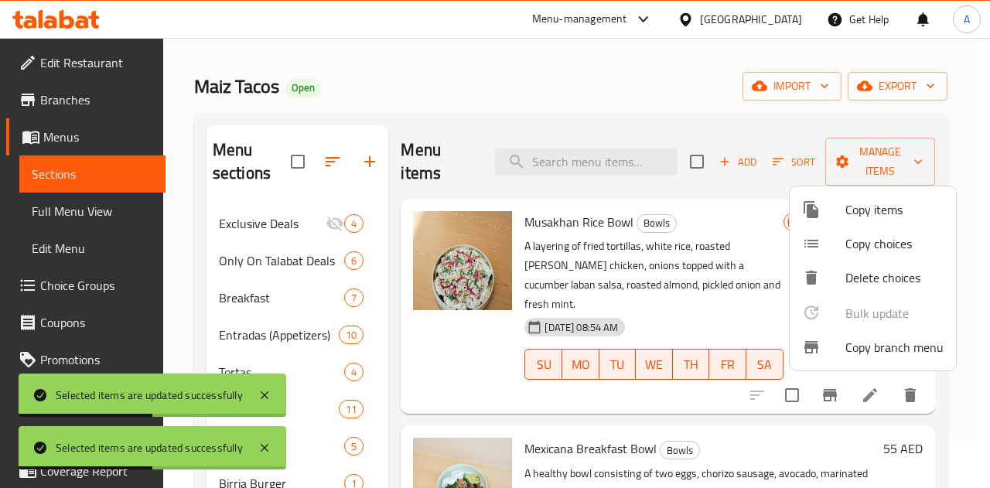
click at [970, 196] on div at bounding box center [495, 244] width 990 height 488
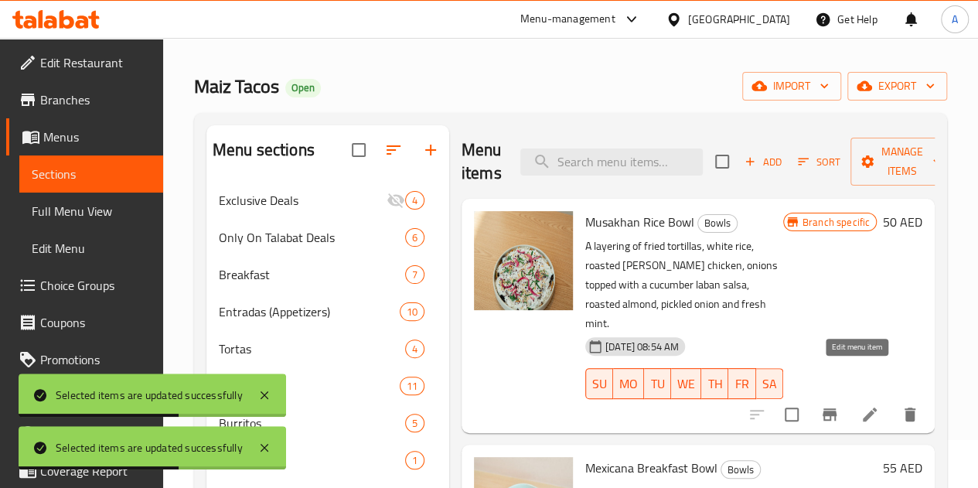
click at [863, 407] on icon at bounding box center [870, 414] width 14 height 14
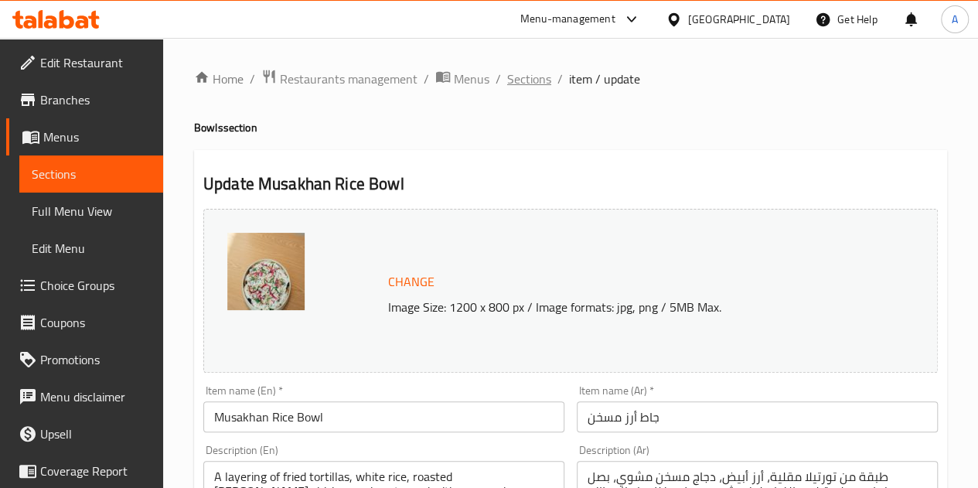
click at [525, 83] on span "Sections" at bounding box center [529, 79] width 44 height 19
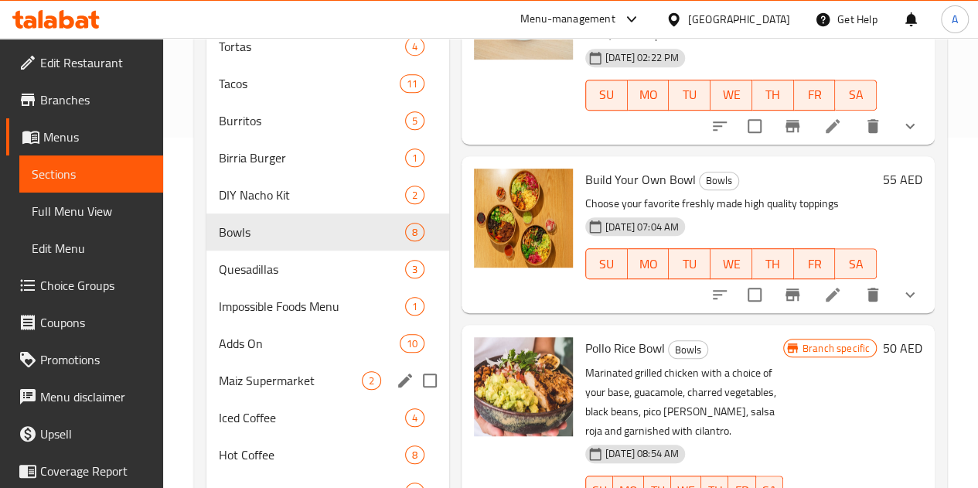
scroll to position [351, 0]
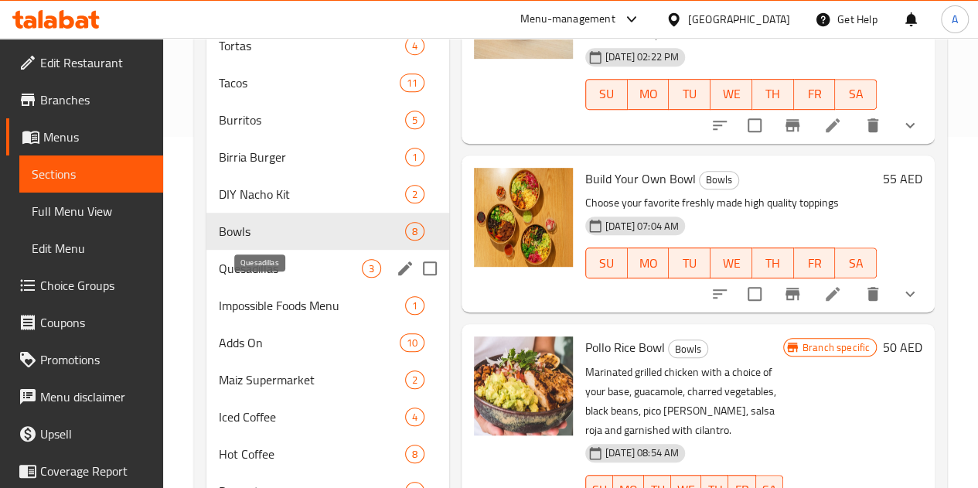
click at [260, 278] on span "Quesadillas" at bounding box center [290, 268] width 143 height 19
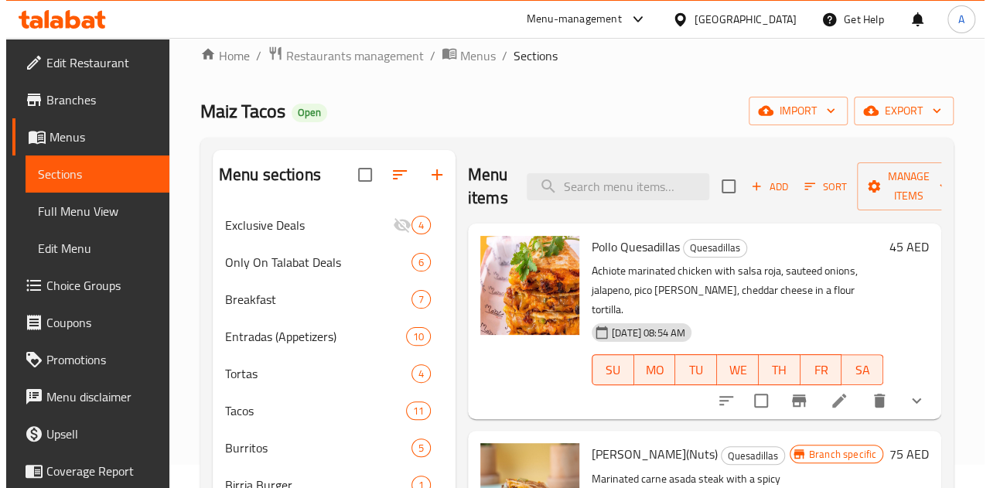
scroll to position [20, 0]
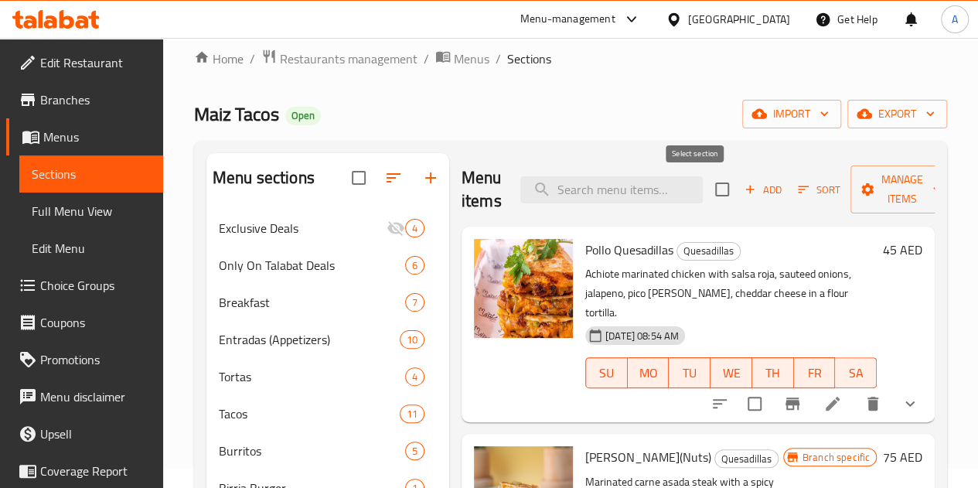
click at [706, 196] on input "checkbox" at bounding box center [722, 189] width 32 height 32
checkbox input "true"
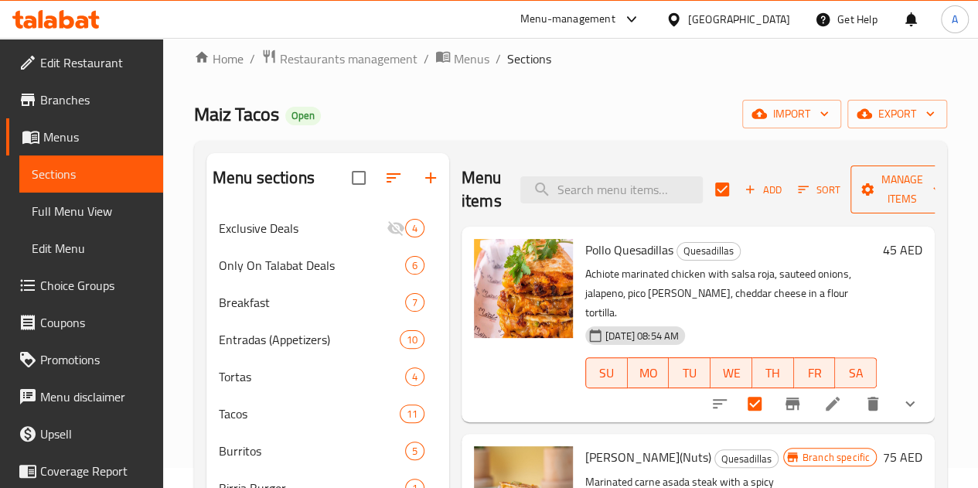
click at [863, 183] on span "Manage items" at bounding box center [902, 189] width 79 height 39
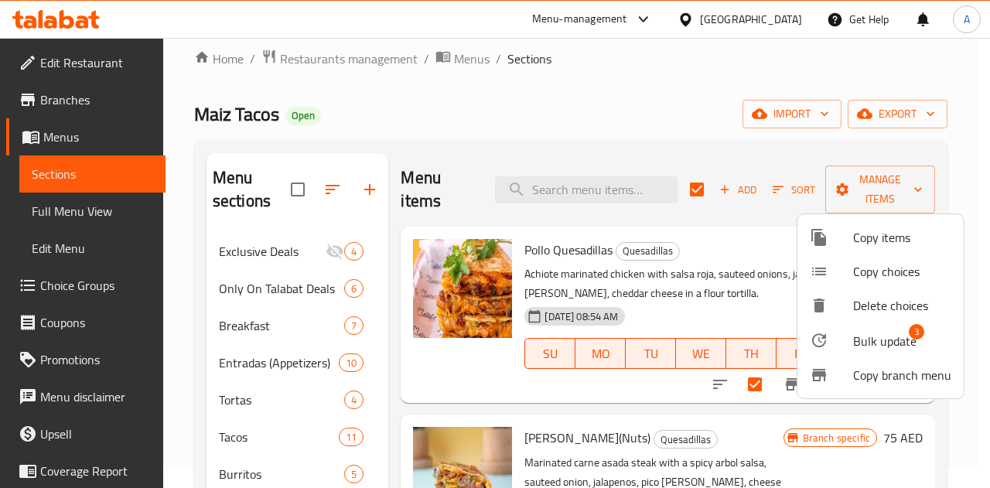
click at [871, 332] on span "Bulk update" at bounding box center [884, 341] width 63 height 19
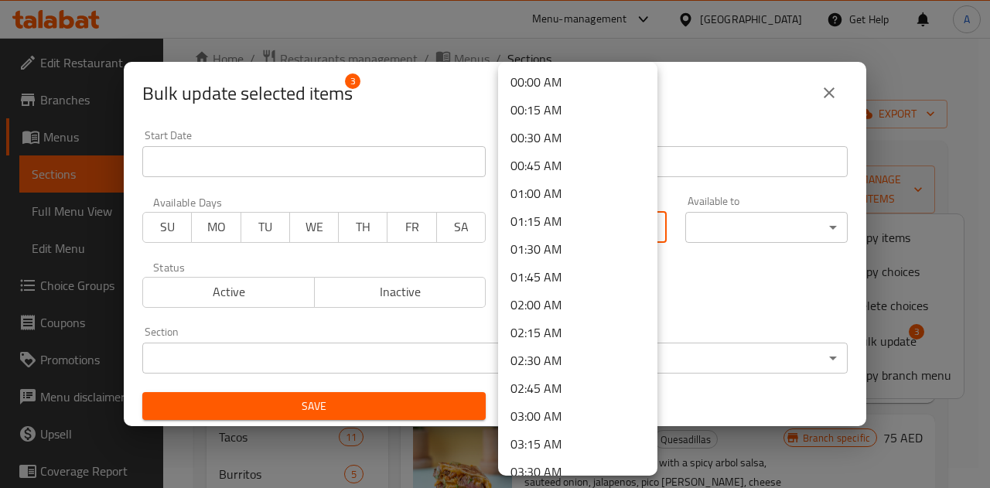
click at [506, 228] on body "​ Menu-management United Arab Emirates Get Help A Edit Restaurant Branches Menu…" at bounding box center [495, 243] width 990 height 450
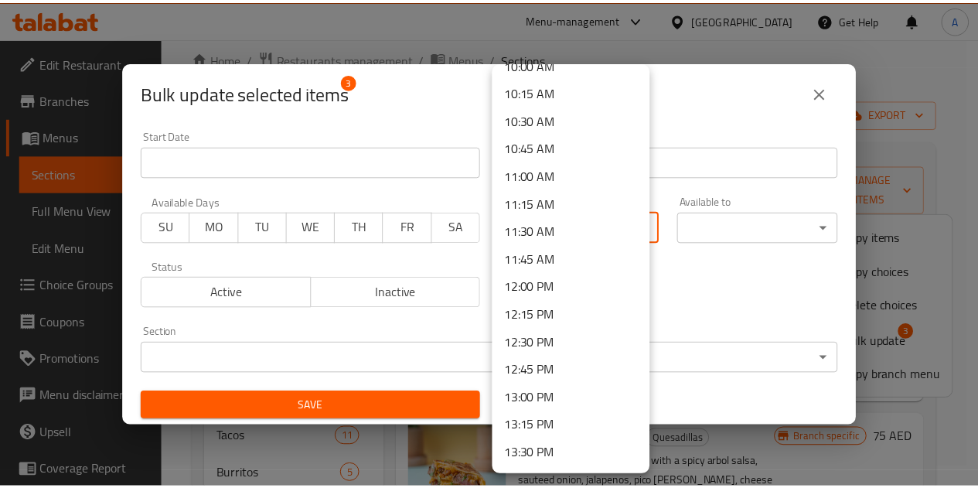
scroll to position [1144, 0]
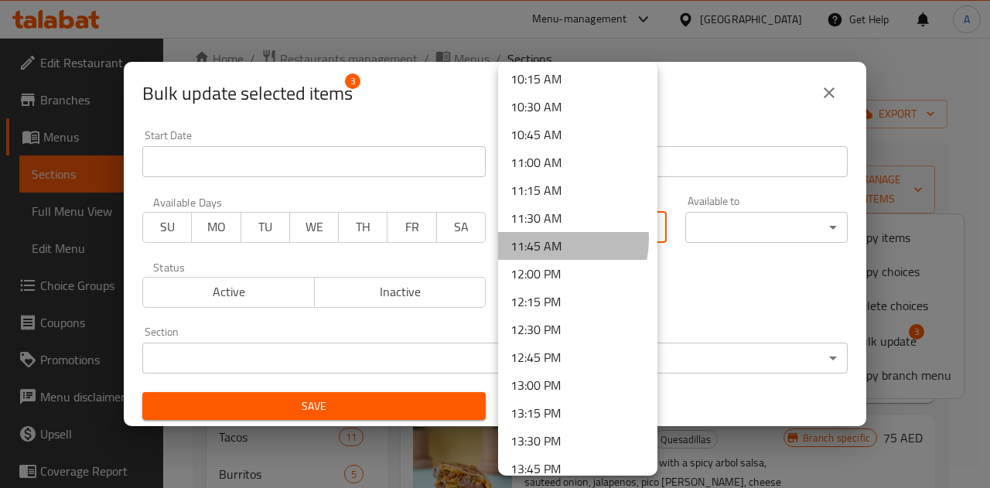
click at [544, 239] on li "11:45 AM" at bounding box center [577, 246] width 159 height 28
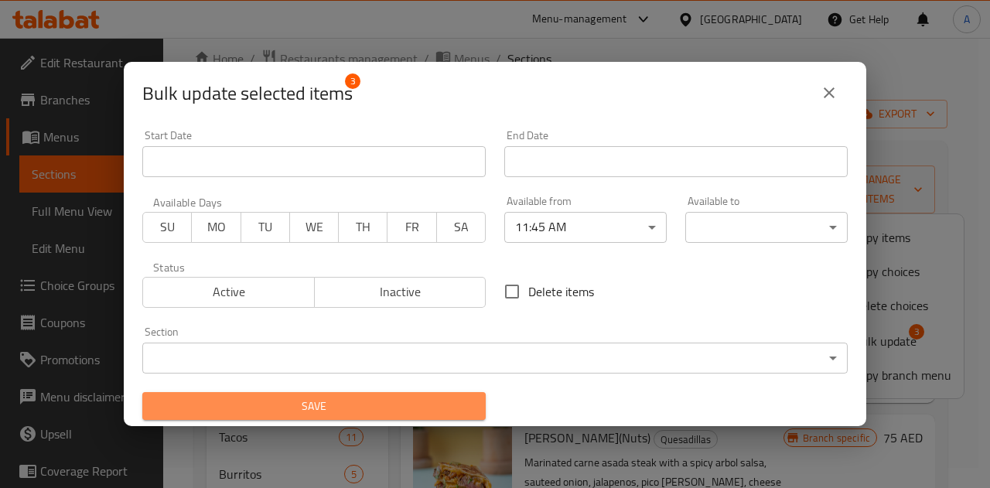
click at [436, 404] on span "Save" at bounding box center [314, 406] width 319 height 19
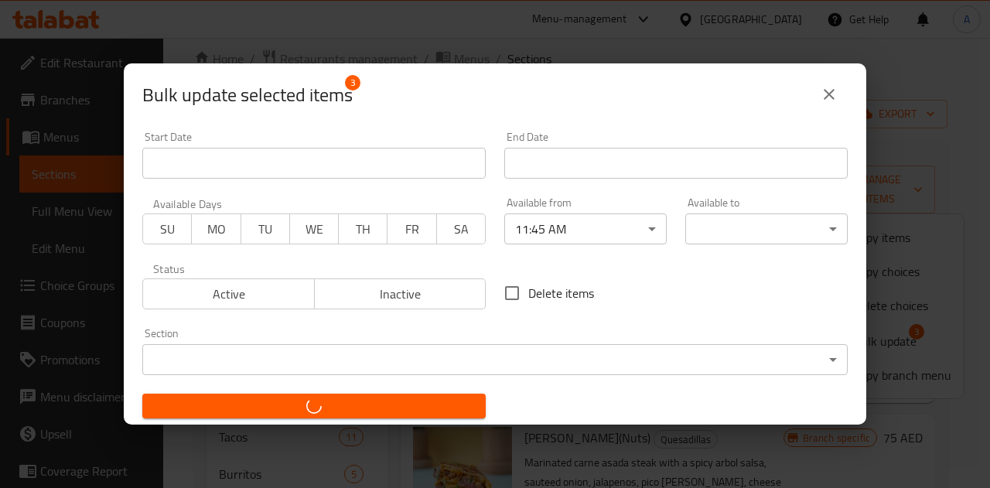
checkbox input "false"
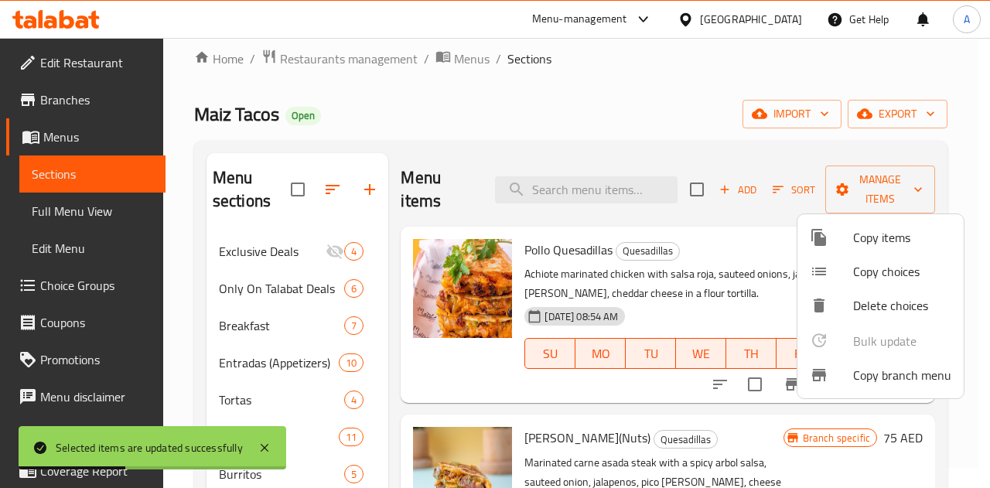
click at [635, 147] on div at bounding box center [495, 244] width 990 height 488
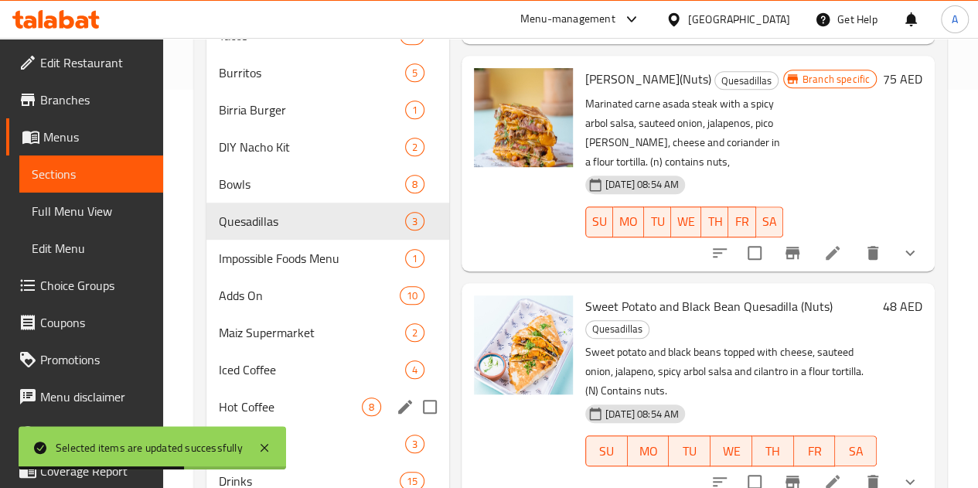
scroll to position [482, 0]
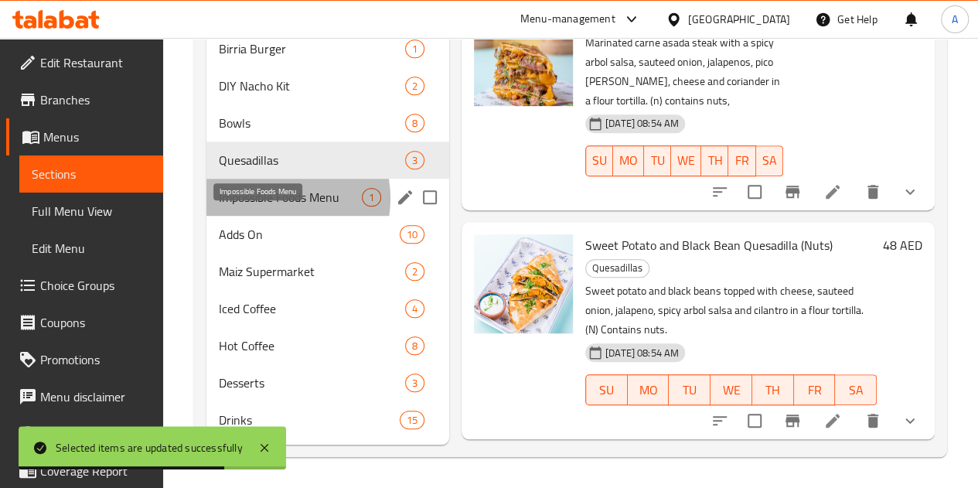
click at [275, 199] on span "Impossible Foods Menu" at bounding box center [290, 197] width 143 height 19
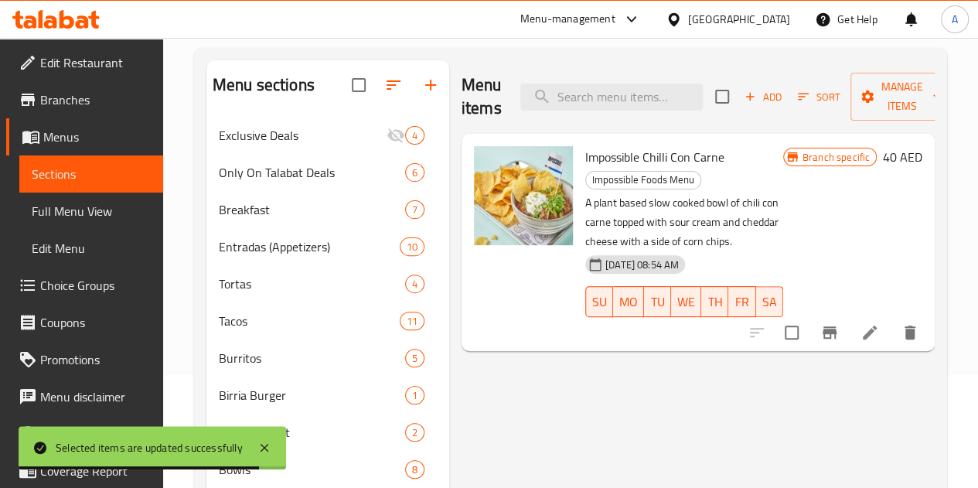
scroll to position [109, 0]
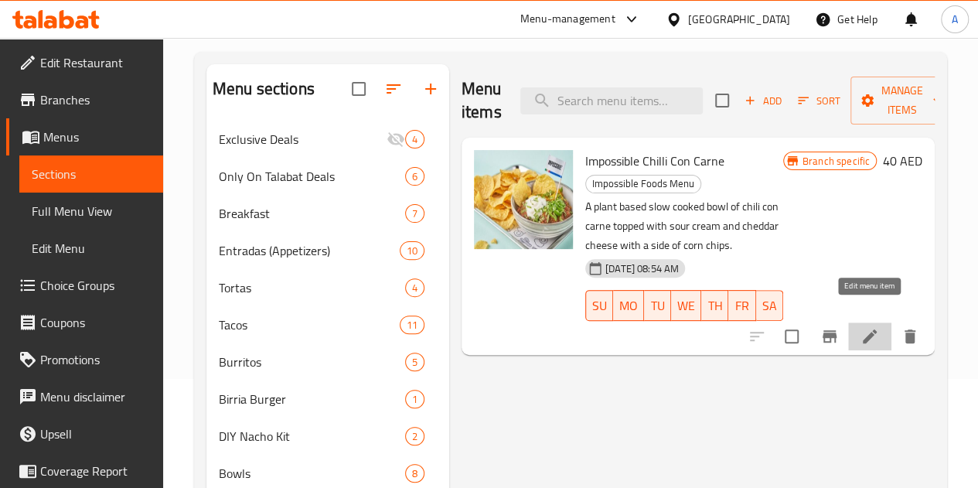
click at [873, 327] on icon at bounding box center [869, 336] width 19 height 19
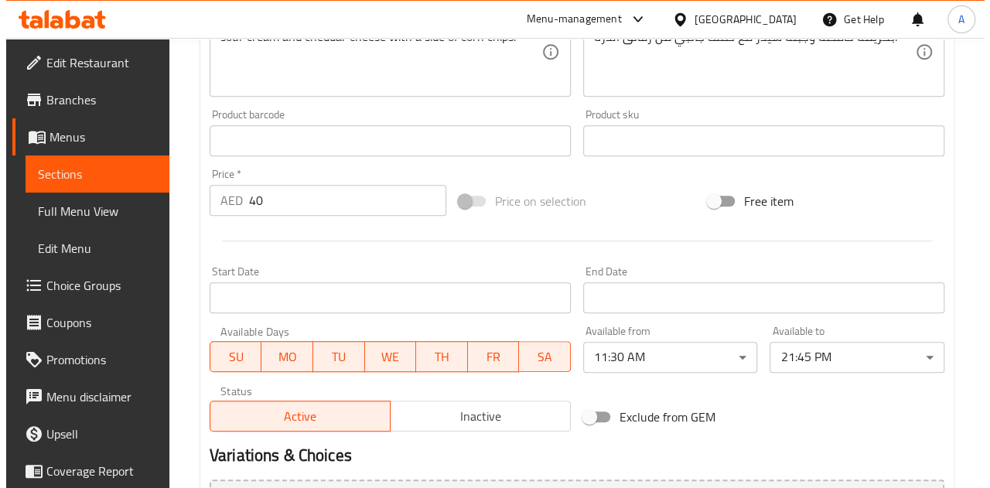
scroll to position [464, 0]
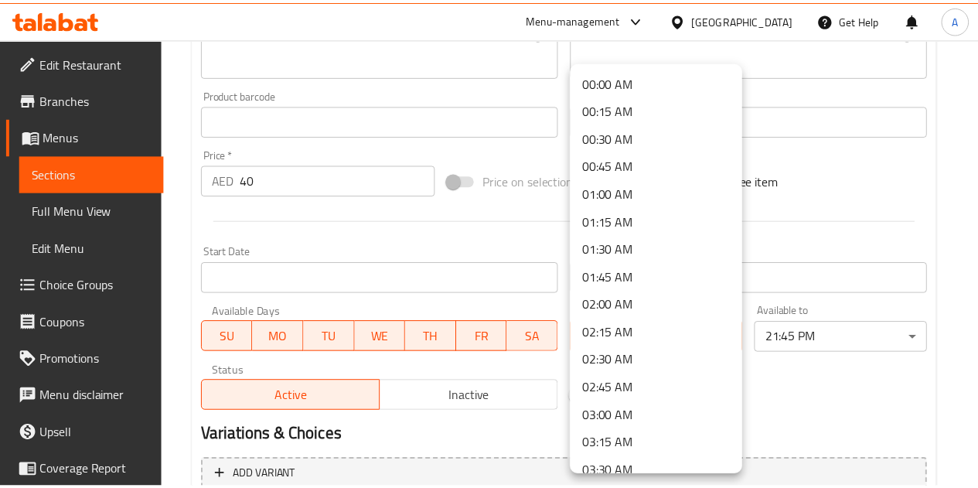
scroll to position [1093, 0]
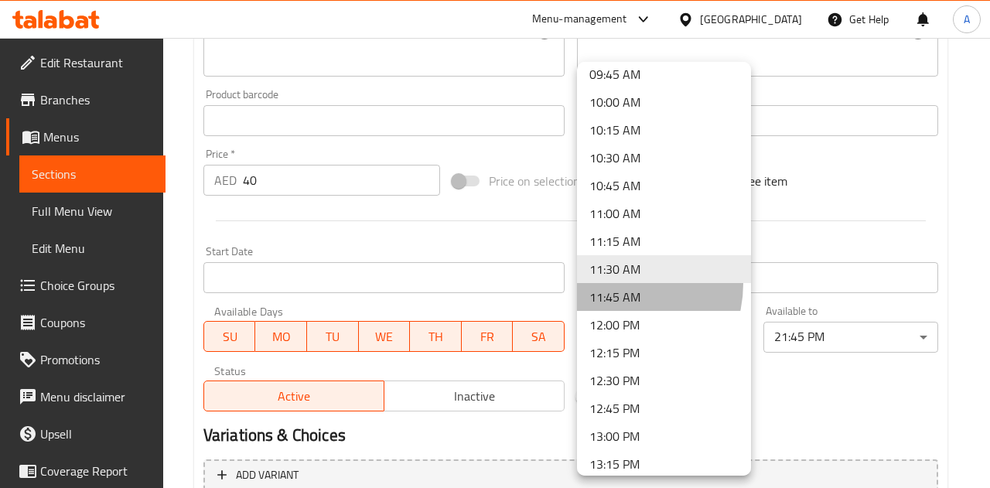
click at [615, 283] on li "11:45 AM" at bounding box center [664, 297] width 174 height 28
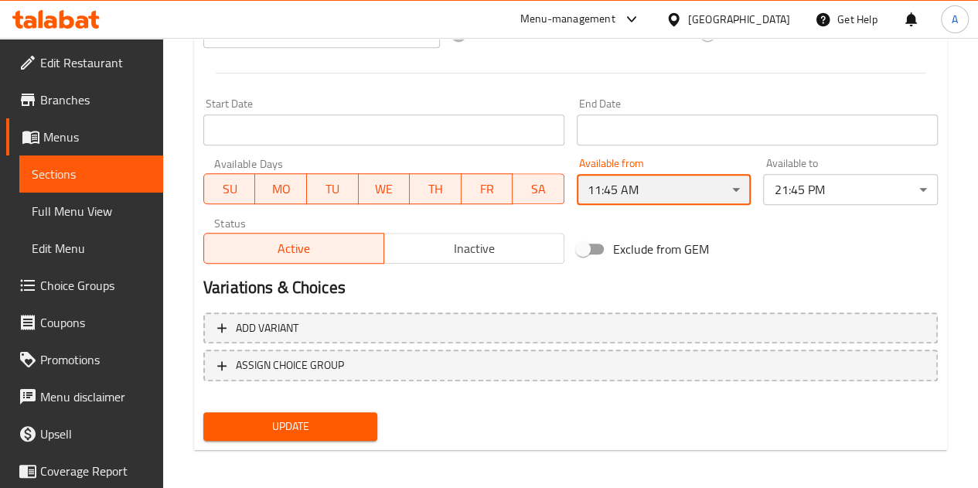
scroll to position [627, 0]
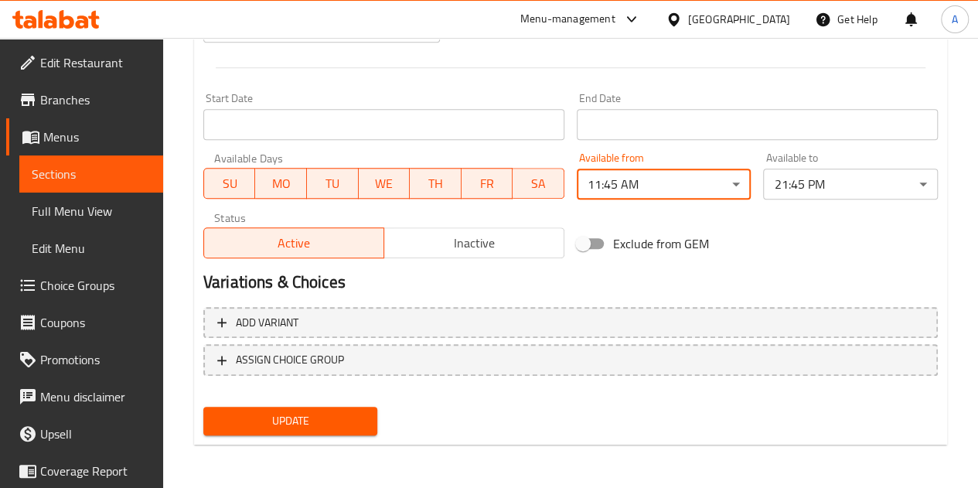
click at [336, 411] on span "Update" at bounding box center [291, 420] width 150 height 19
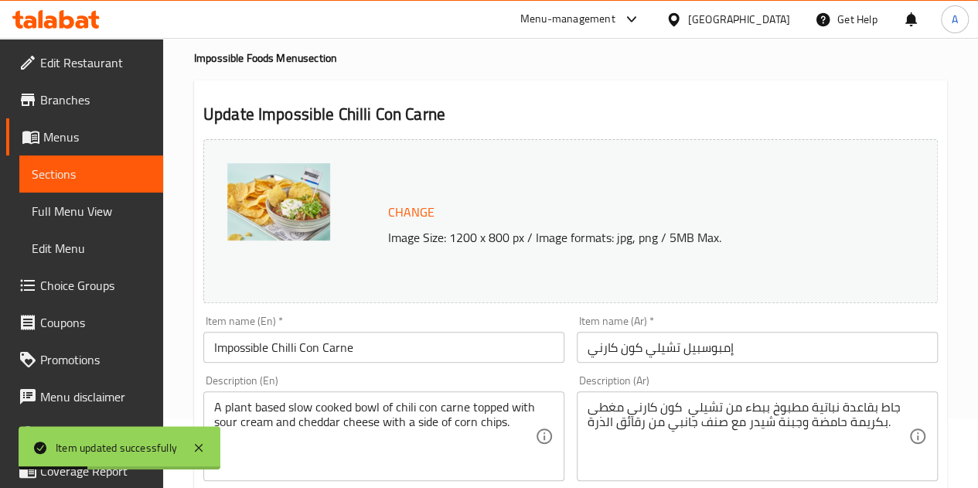
scroll to position [0, 0]
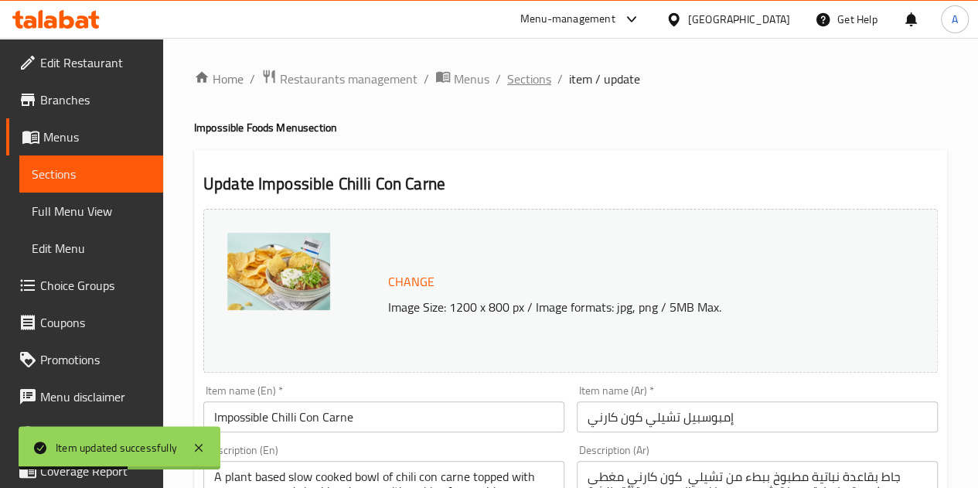
click at [530, 76] on span "Sections" at bounding box center [529, 79] width 44 height 19
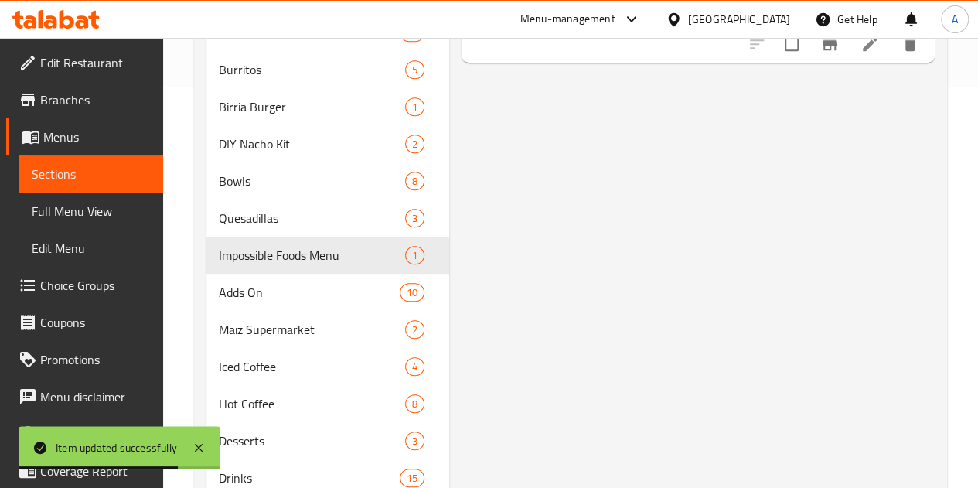
scroll to position [402, 0]
click at [246, 301] on span "Adds On" at bounding box center [288, 291] width 138 height 19
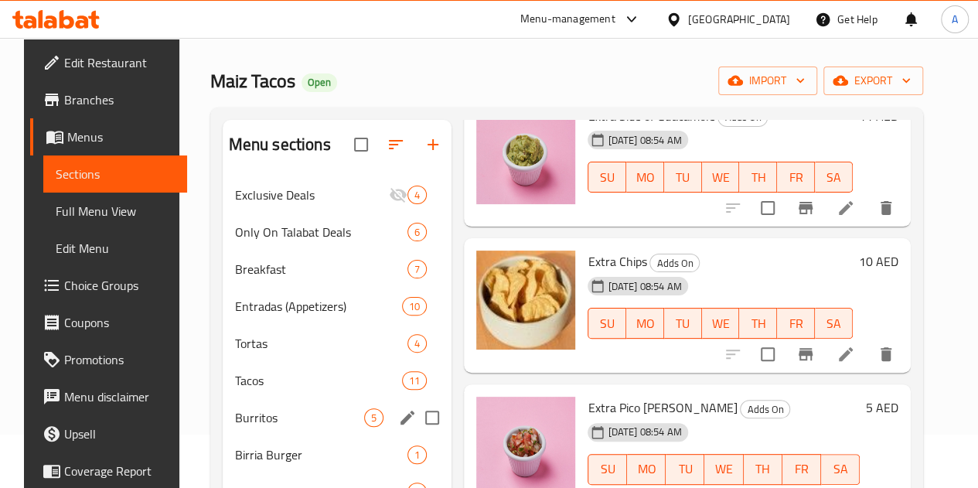
scroll to position [53, 0]
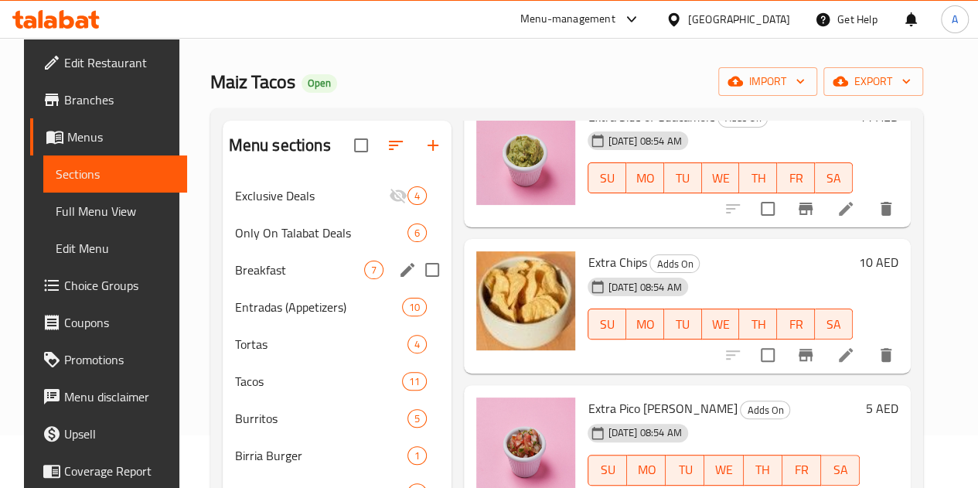
click at [261, 282] on div "Breakfast 7" at bounding box center [338, 269] width 230 height 37
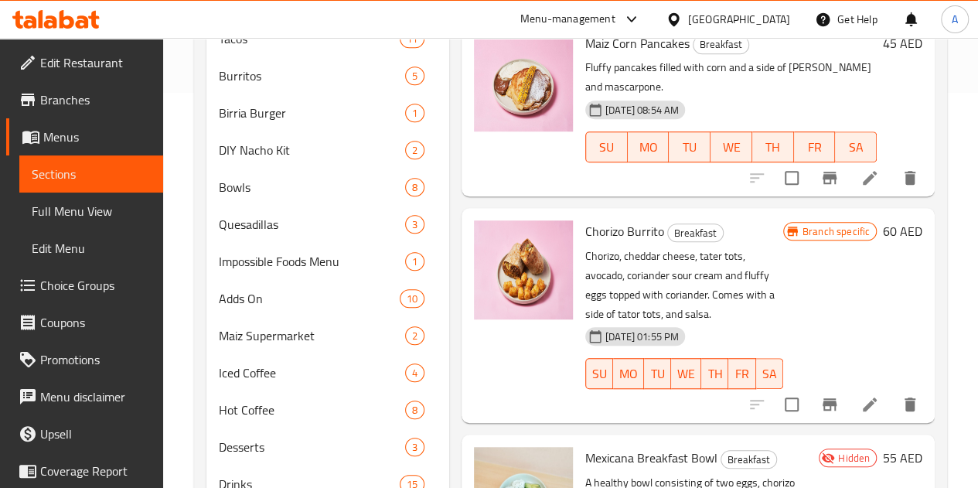
scroll to position [482, 0]
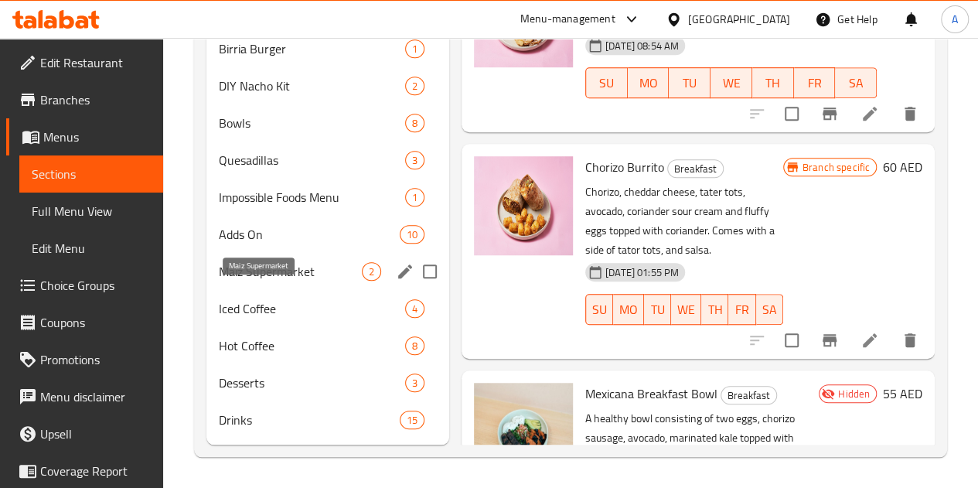
click at [263, 271] on span "Maiz Supermarket" at bounding box center [290, 271] width 143 height 19
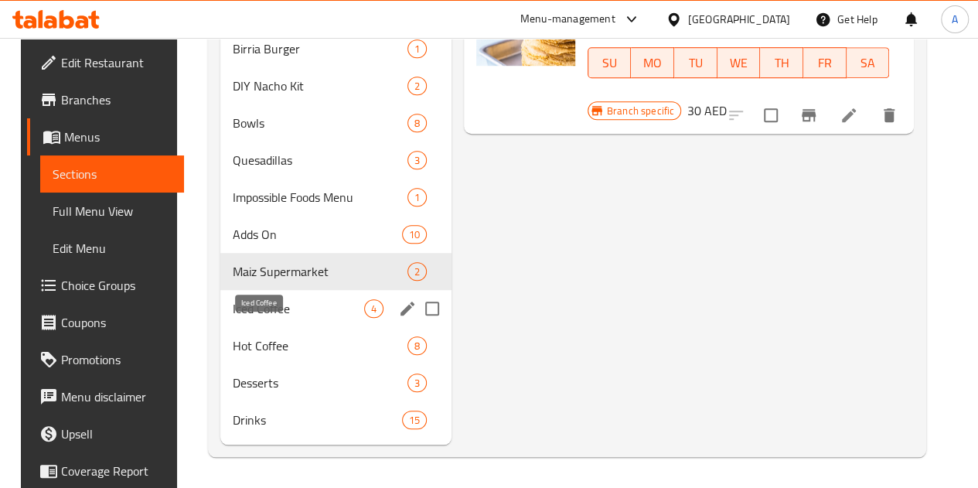
click at [262, 315] on span "Iced Coffee" at bounding box center [298, 308] width 131 height 19
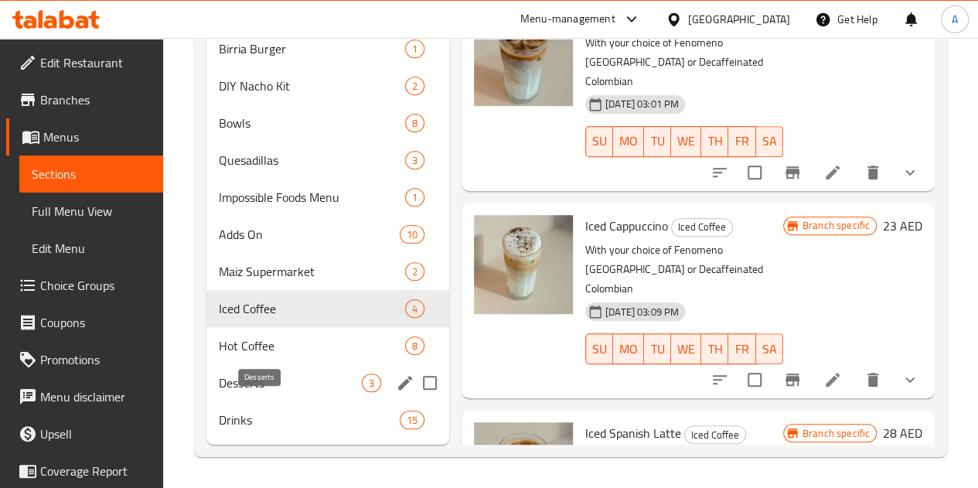
click at [263, 388] on span "Desserts" at bounding box center [290, 382] width 143 height 19
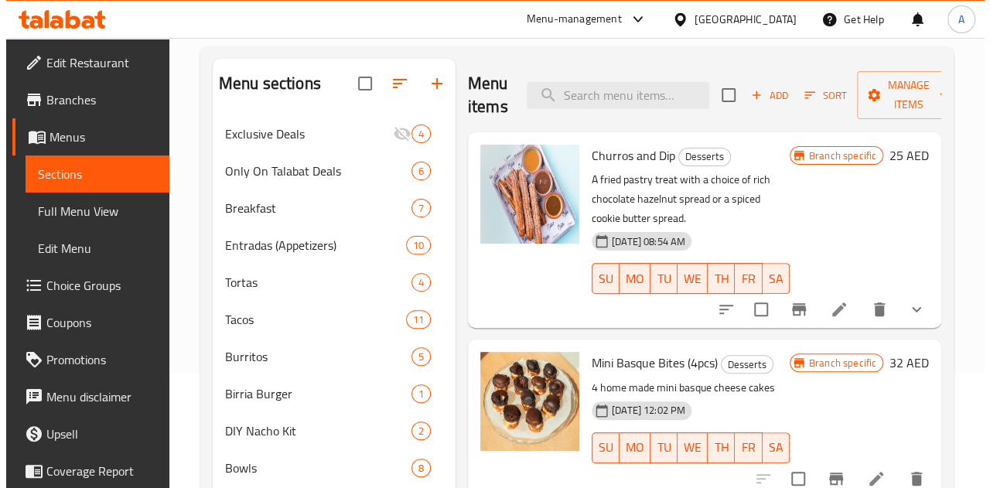
scroll to position [63, 0]
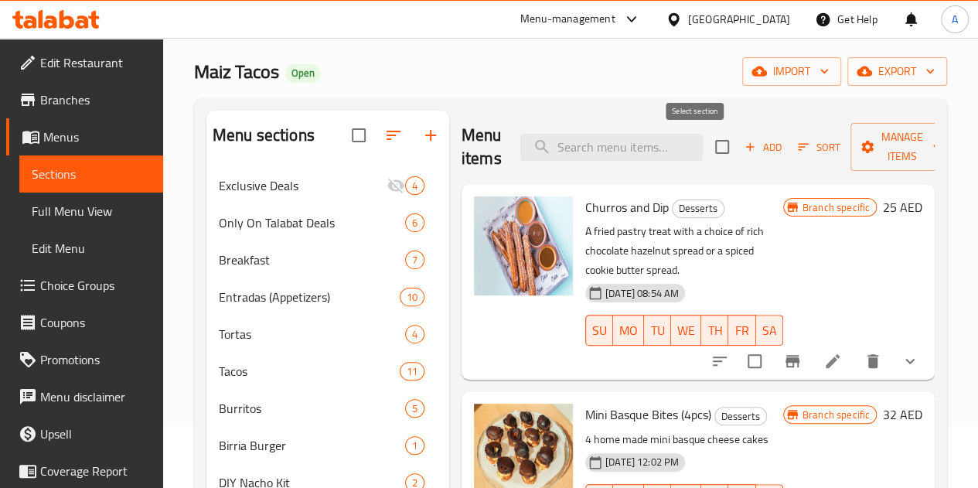
click at [706, 147] on input "checkbox" at bounding box center [722, 147] width 32 height 32
checkbox input "true"
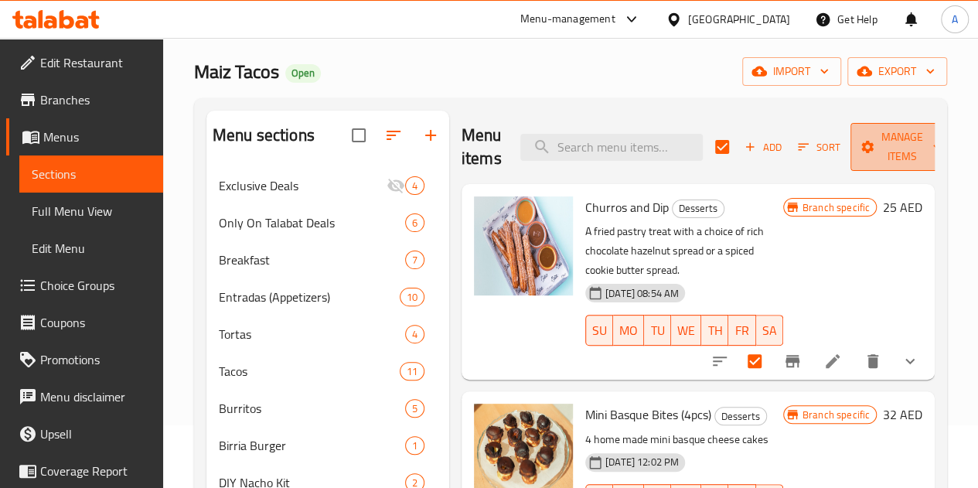
click at [865, 141] on span "Manage items" at bounding box center [902, 147] width 79 height 39
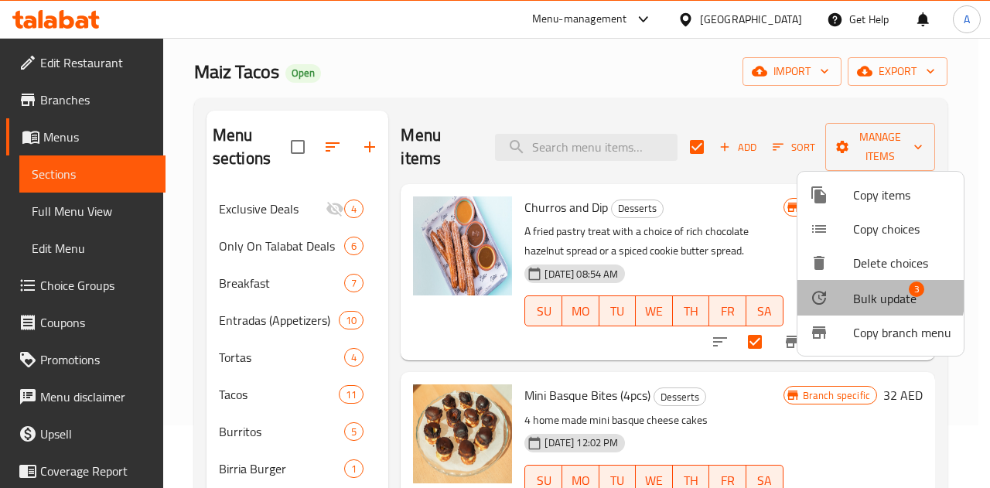
click at [850, 292] on div at bounding box center [830, 297] width 43 height 19
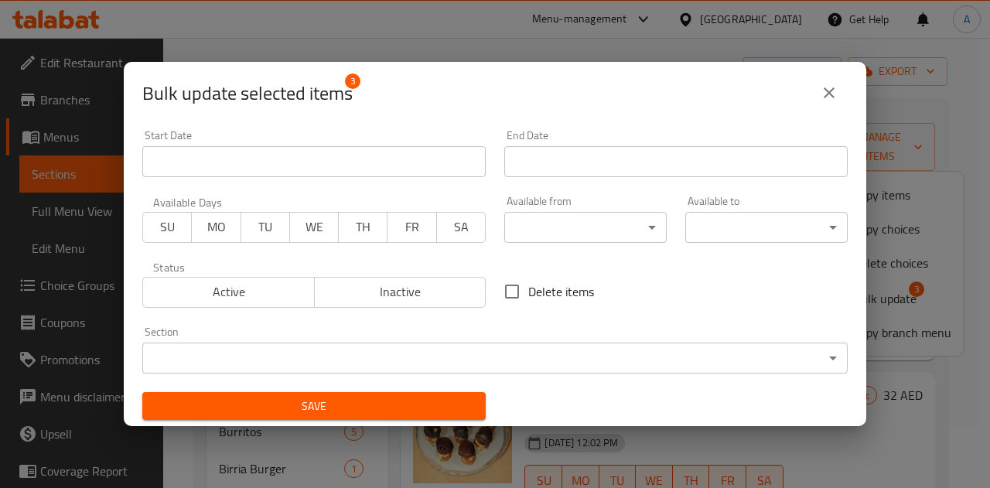
scroll to position [3, 0]
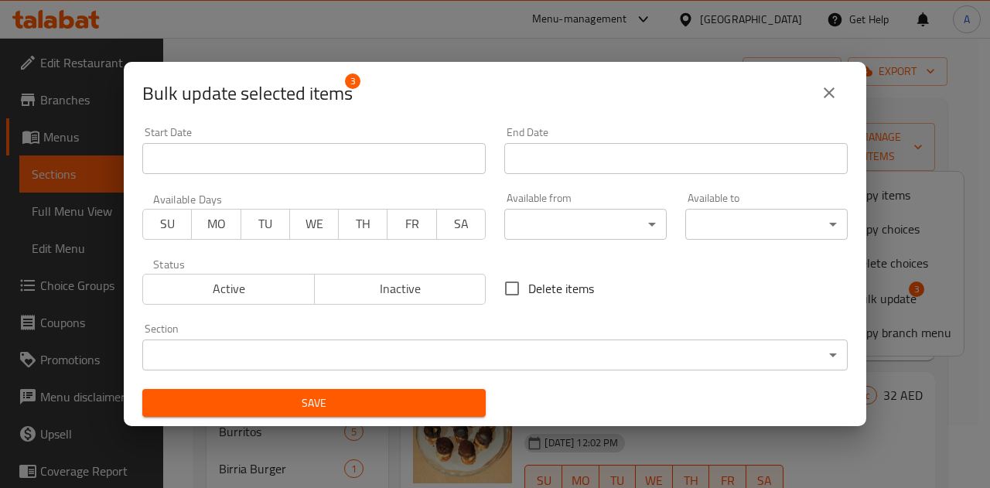
click at [547, 227] on body "​ Menu-management United Arab Emirates Get Help A Edit Restaurant Branches Menu…" at bounding box center [495, 200] width 990 height 450
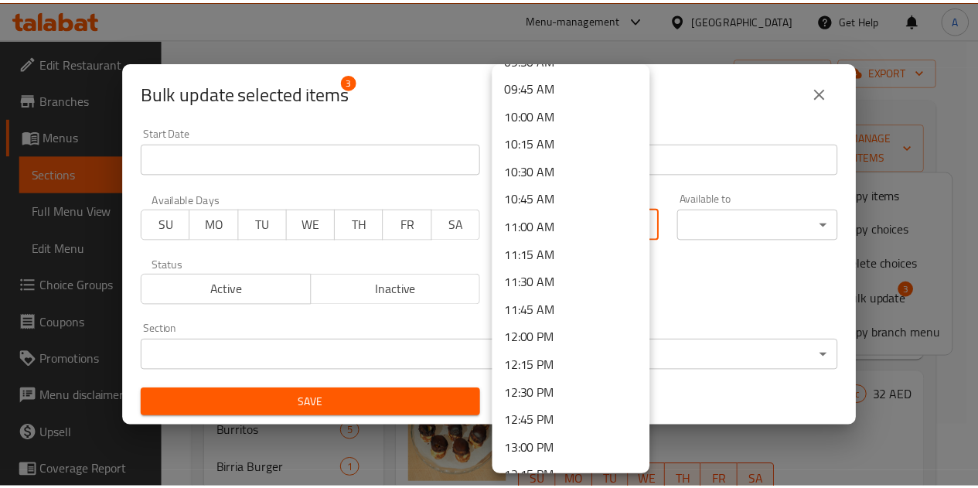
scroll to position [1081, 0]
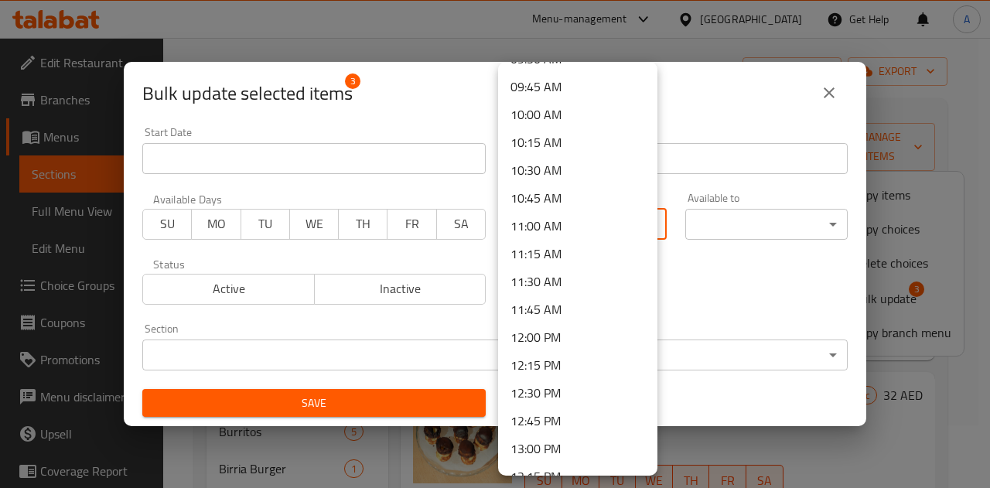
click at [543, 309] on li "11:45 AM" at bounding box center [577, 309] width 159 height 28
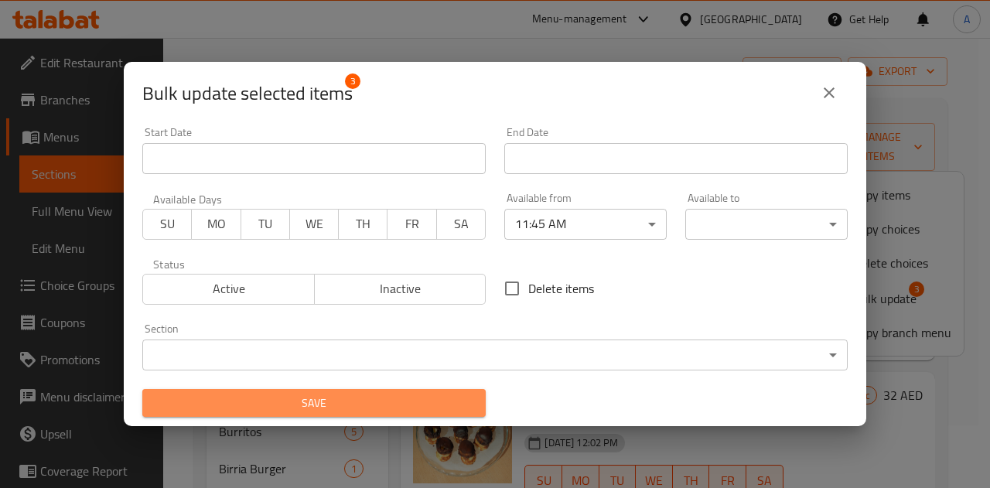
click at [424, 393] on span "Save" at bounding box center [314, 402] width 319 height 19
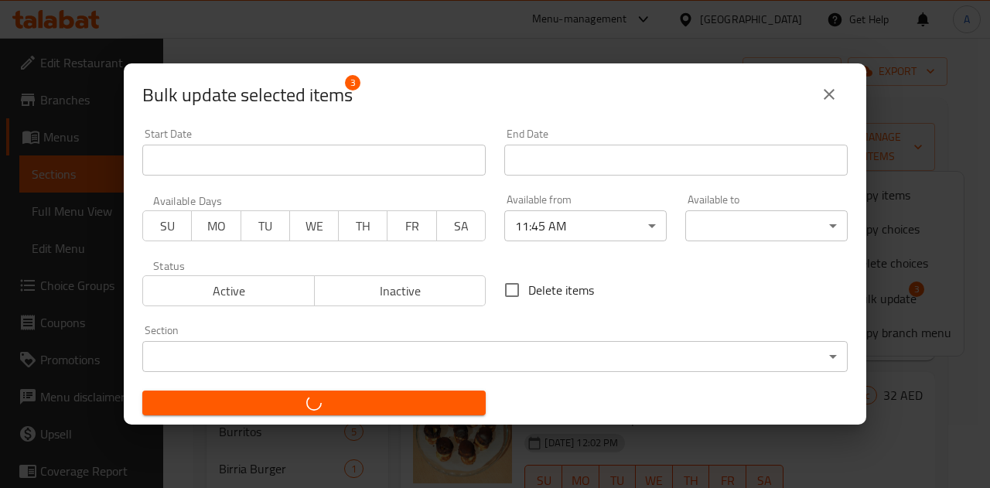
checkbox input "false"
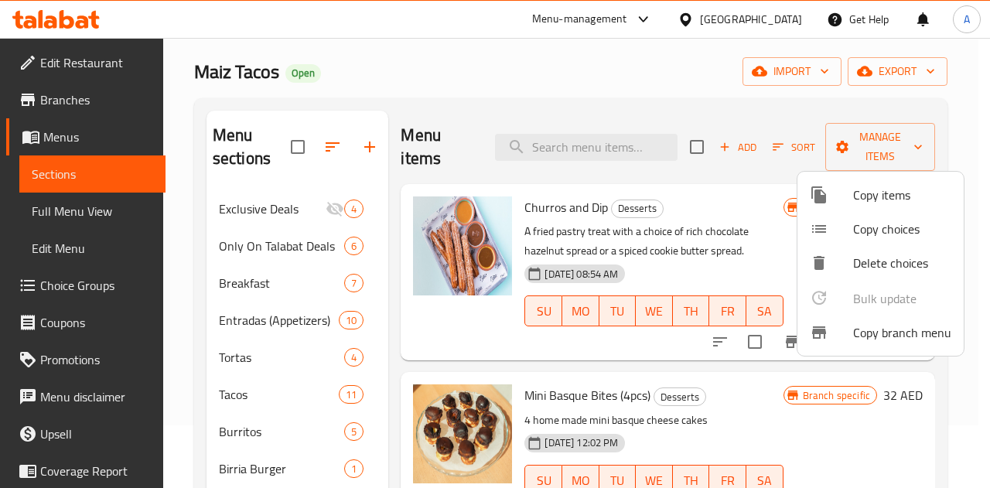
click at [451, 87] on div at bounding box center [495, 244] width 990 height 488
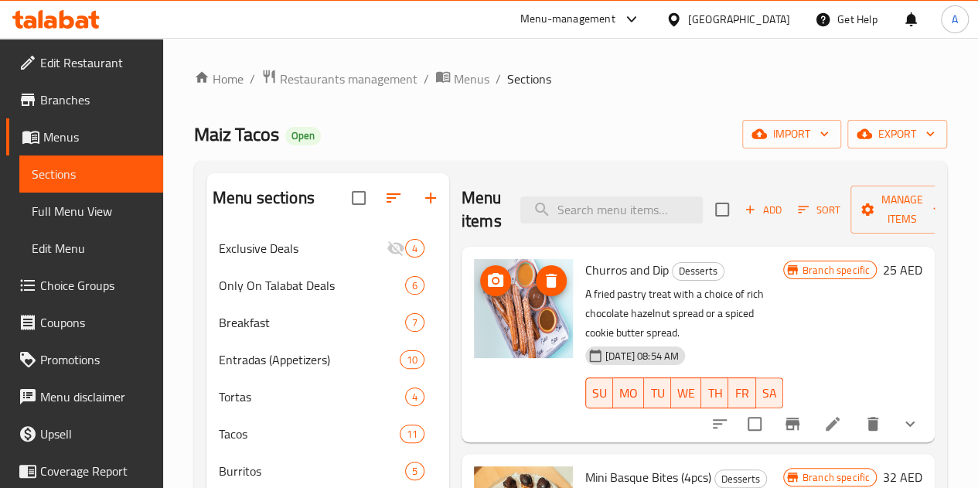
scroll to position [1, 0]
click at [83, 166] on span "Sections" at bounding box center [91, 174] width 119 height 19
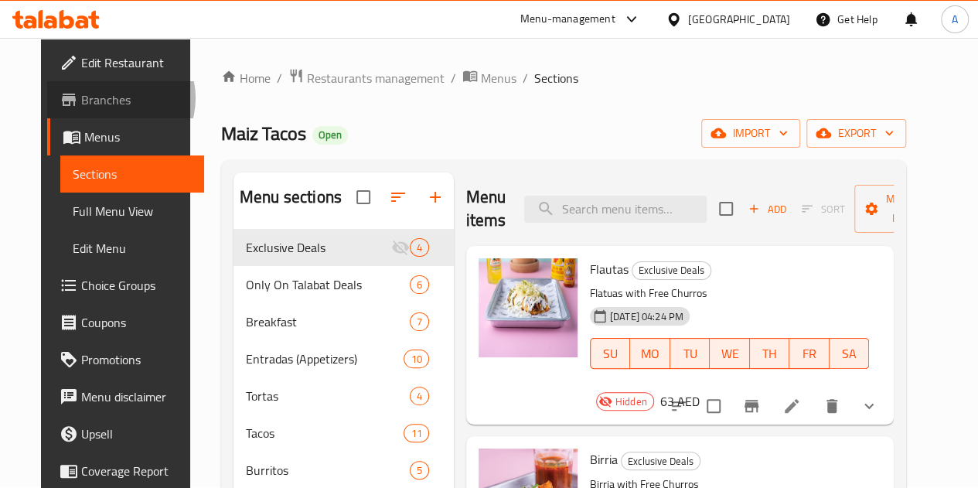
click at [81, 98] on span "Branches" at bounding box center [136, 99] width 111 height 19
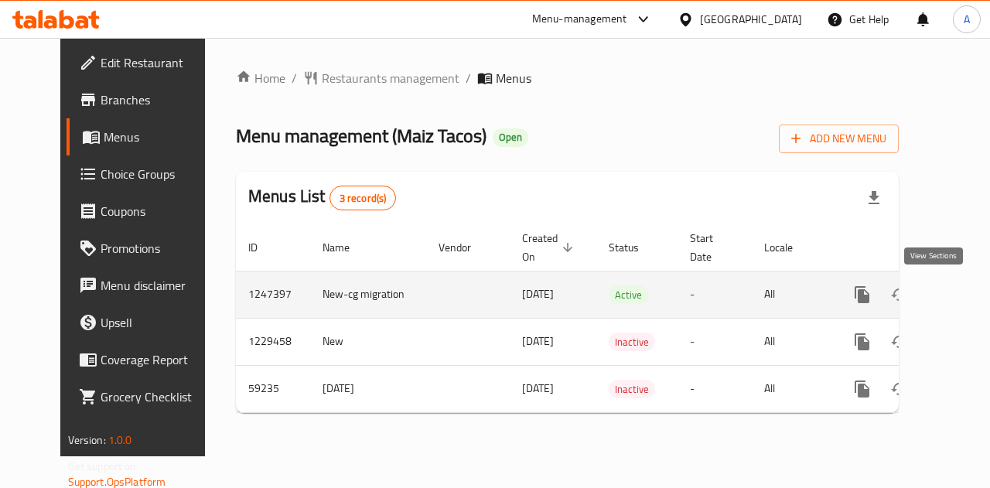
click at [964, 299] on icon "enhanced table" at bounding box center [973, 294] width 19 height 19
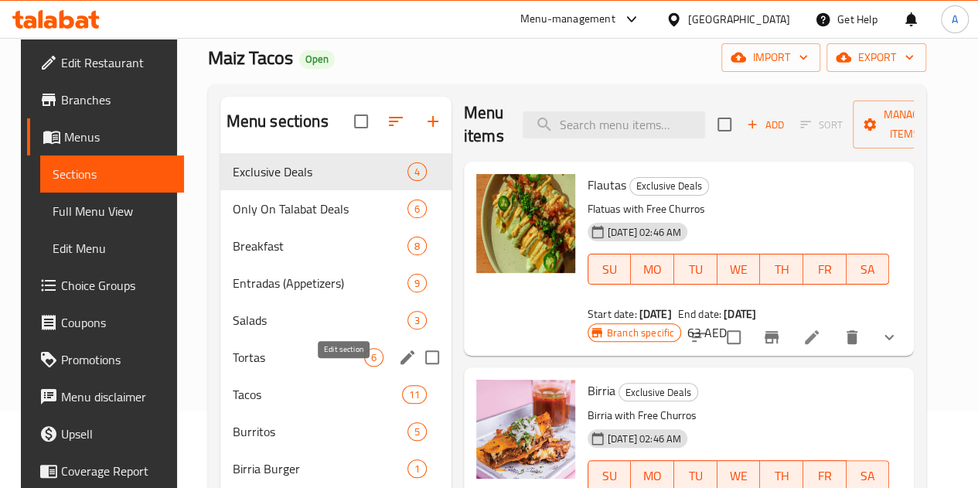
scroll to position [77, 0]
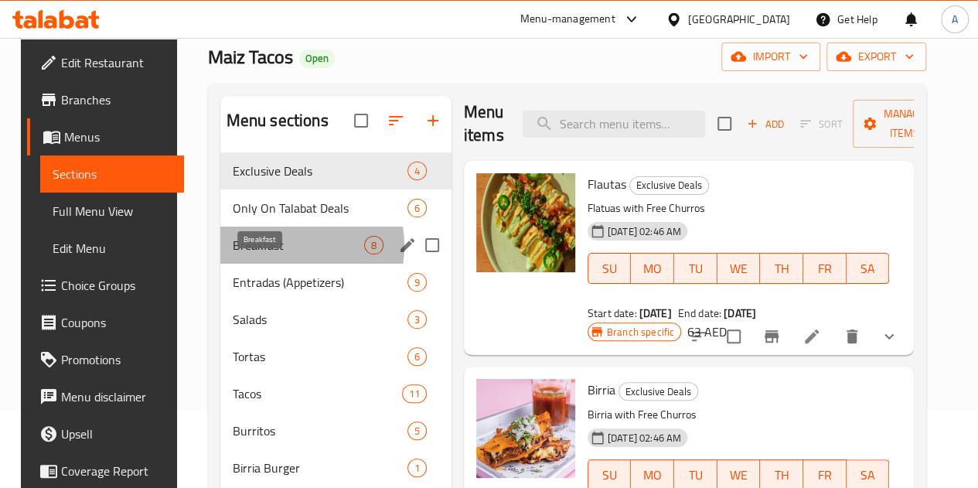
click at [268, 254] on span "Breakfast" at bounding box center [298, 245] width 131 height 19
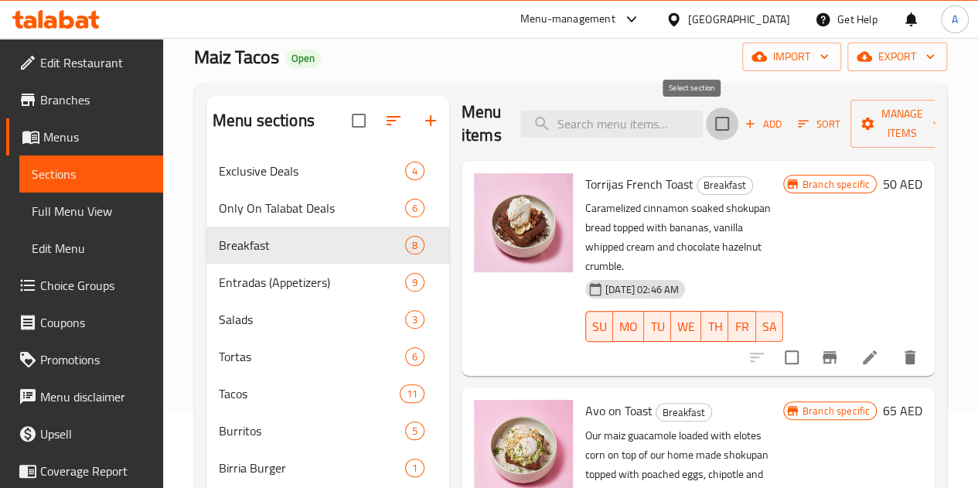
click at [706, 120] on input "checkbox" at bounding box center [722, 123] width 32 height 32
checkbox input "true"
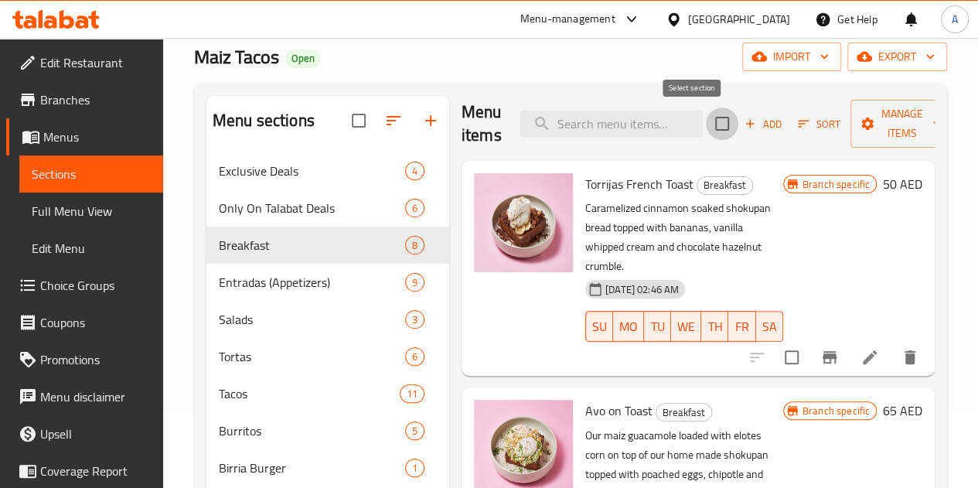
checkbox input "true"
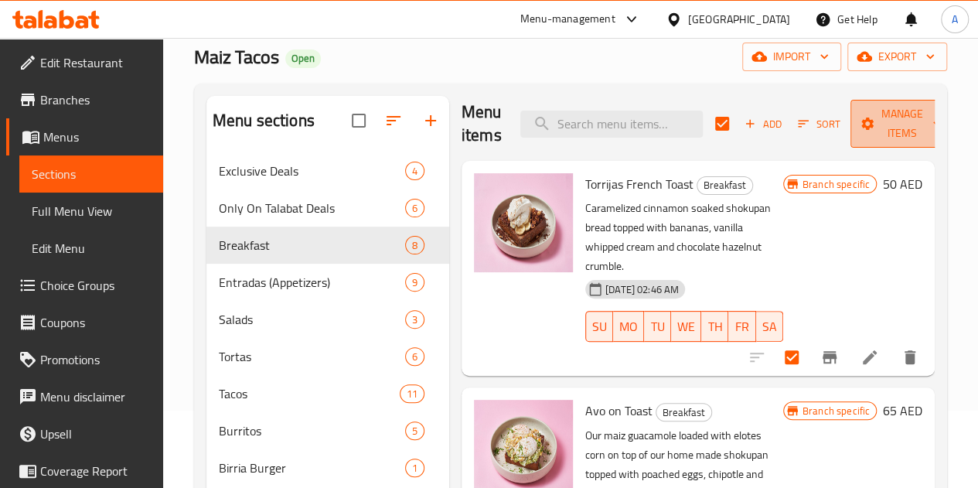
click at [872, 137] on span "Manage items" at bounding box center [902, 123] width 79 height 39
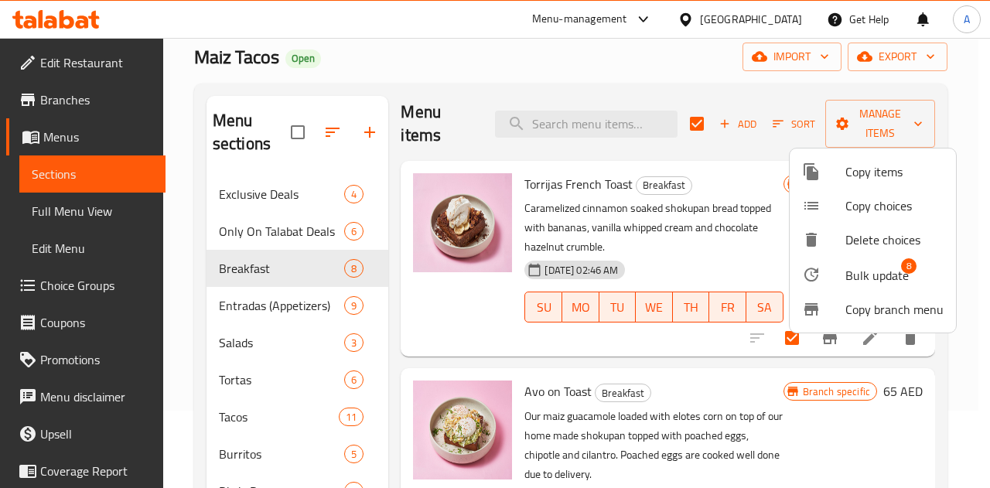
click at [742, 251] on div at bounding box center [495, 244] width 990 height 488
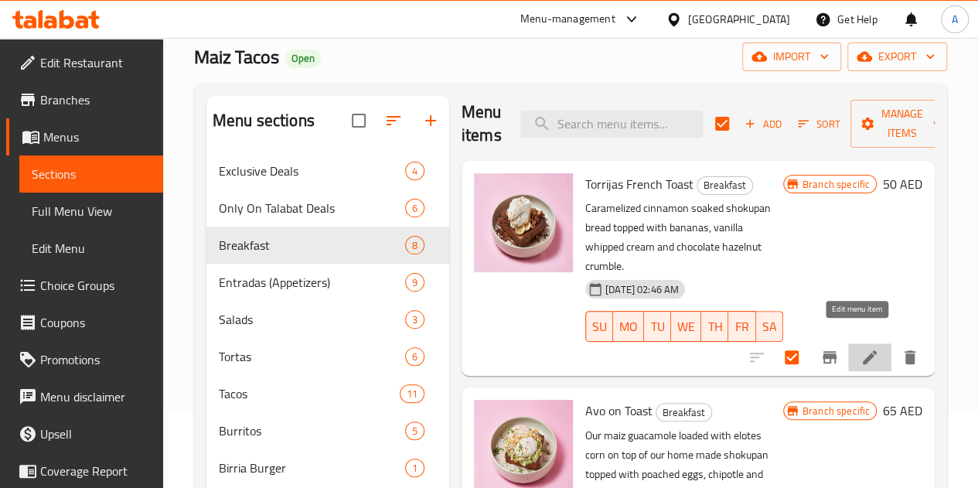
click at [860, 348] on icon at bounding box center [869, 357] width 19 height 19
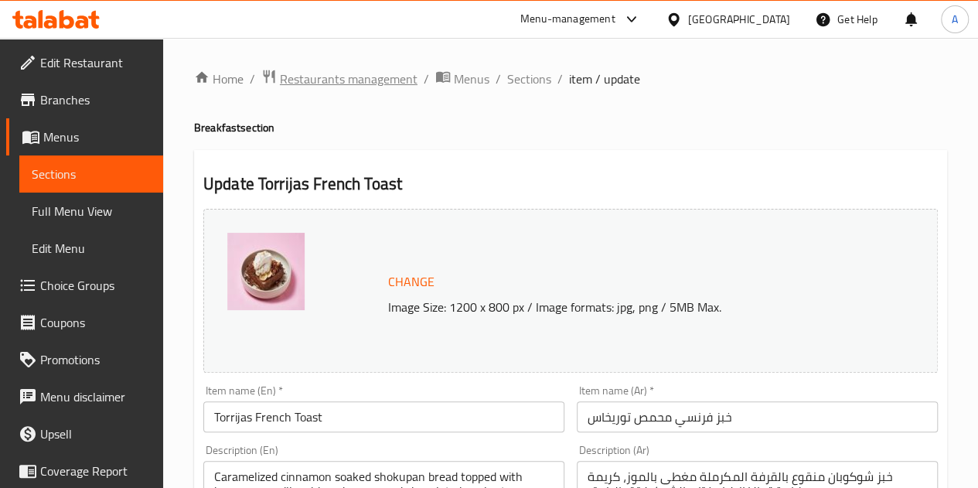
click at [334, 75] on span "Restaurants management" at bounding box center [349, 79] width 138 height 19
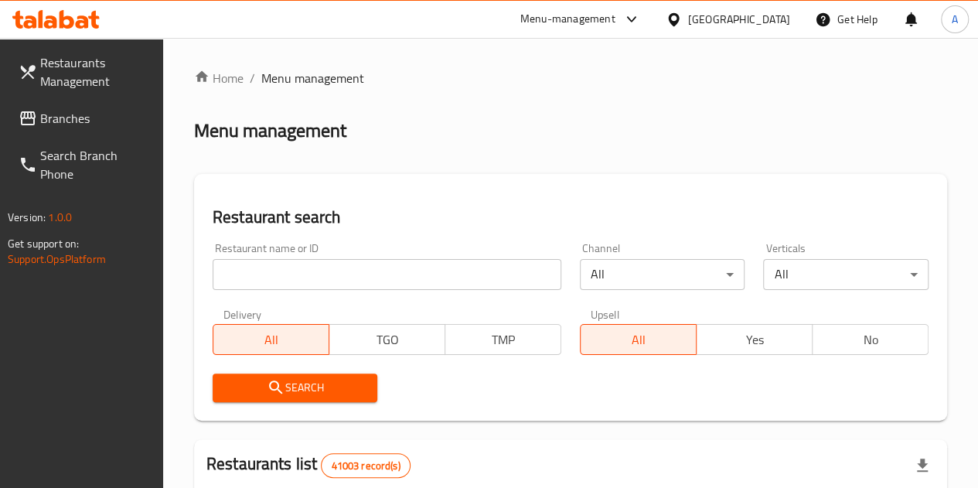
click at [306, 266] on input "search" at bounding box center [387, 274] width 349 height 31
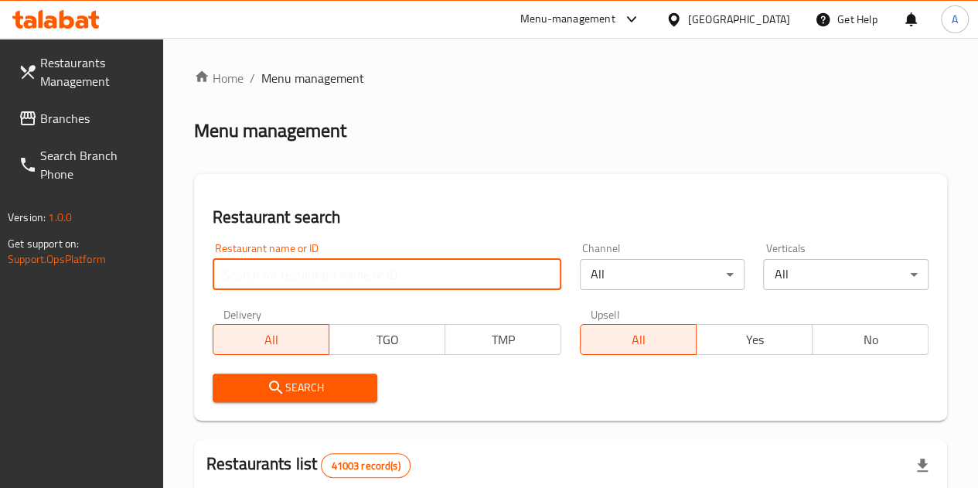
type input "maiz tacos"
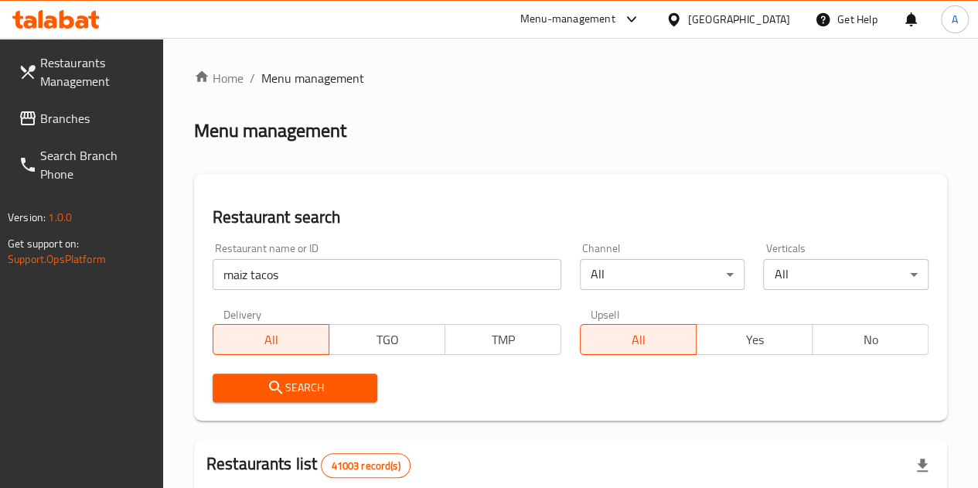
click at [298, 394] on span "Search" at bounding box center [295, 387] width 141 height 19
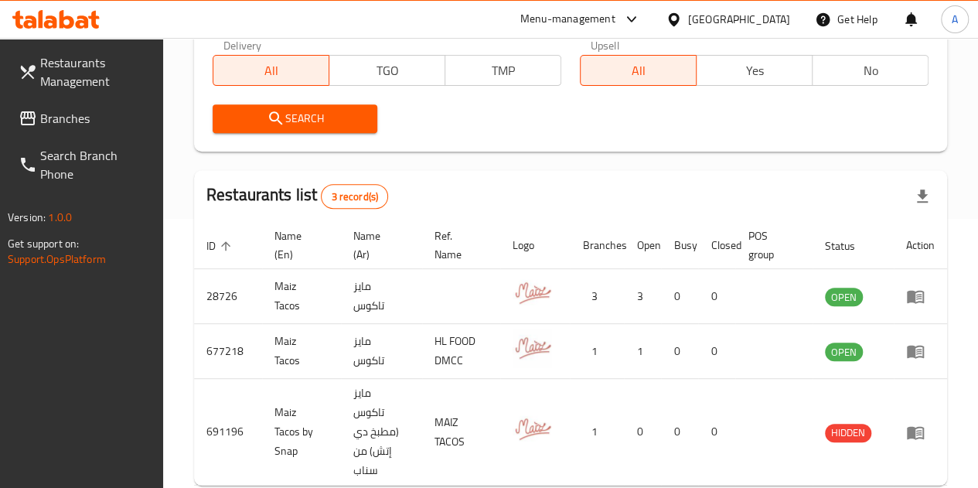
scroll to position [349, 0]
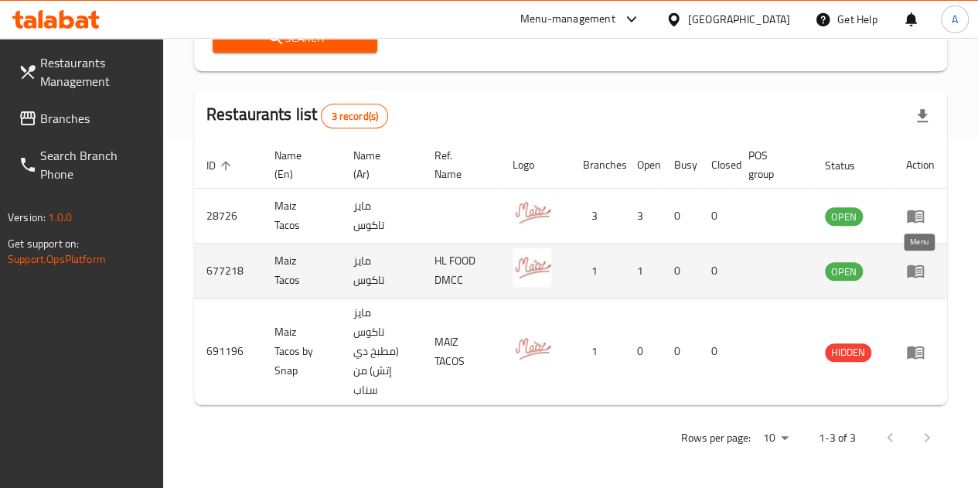
click at [907, 278] on icon "enhanced table" at bounding box center [915, 270] width 19 height 19
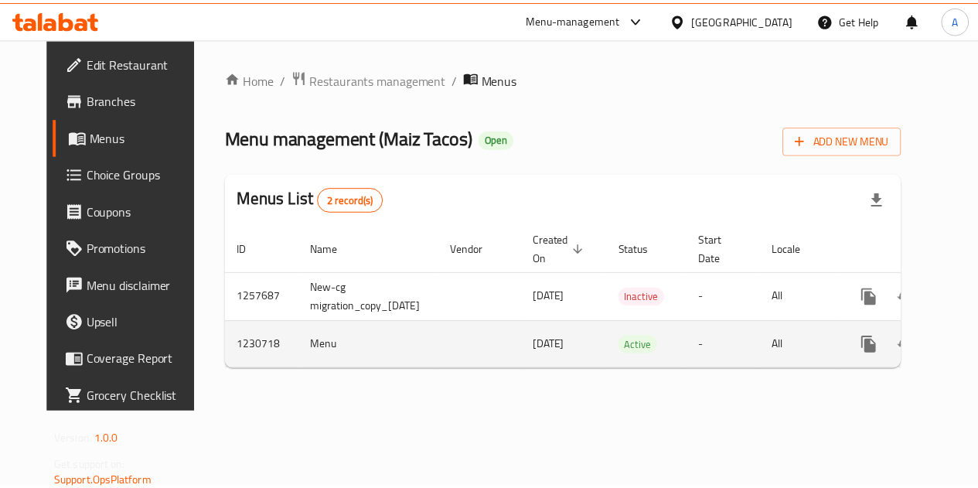
scroll to position [0, 56]
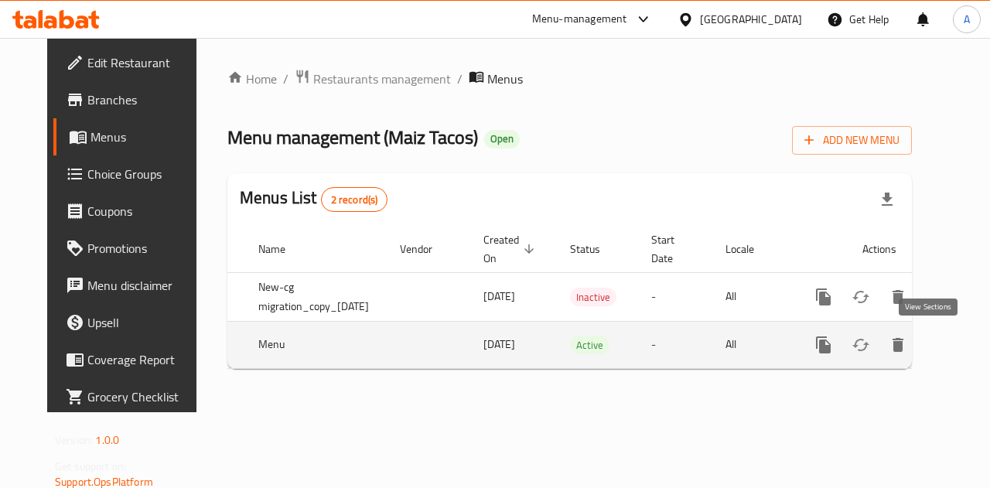
click at [938, 344] on link "enhanced table" at bounding box center [934, 344] width 37 height 37
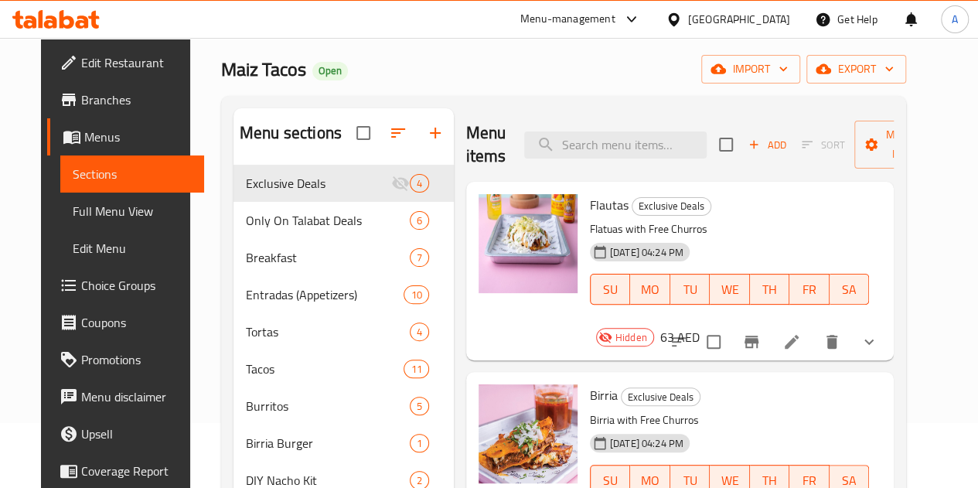
scroll to position [124, 0]
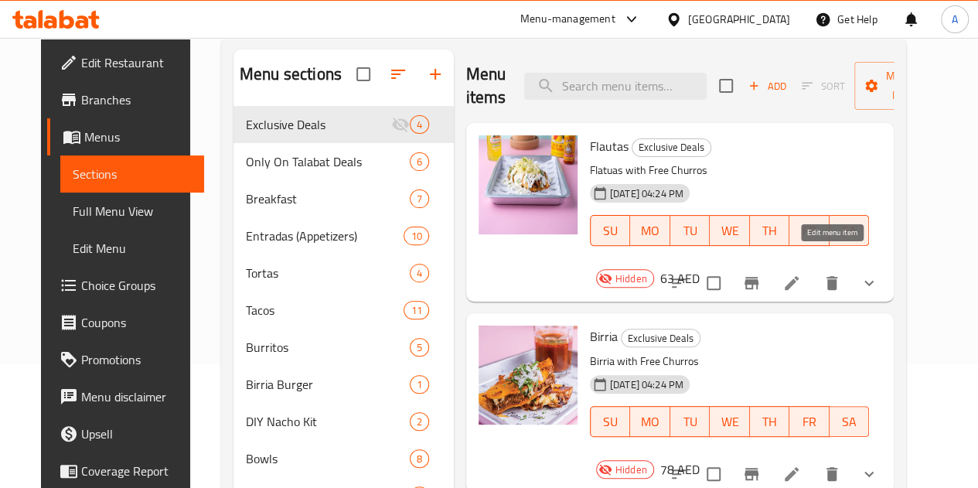
click at [801, 274] on icon at bounding box center [791, 283] width 19 height 19
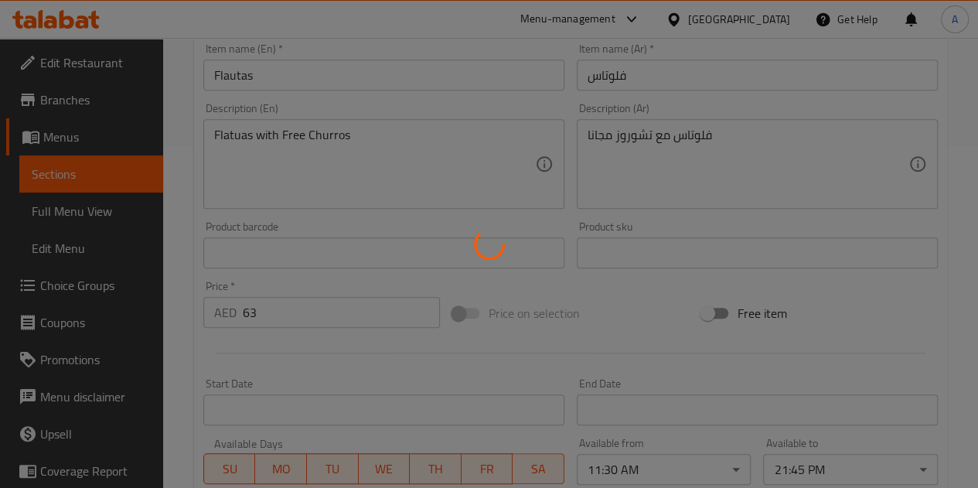
type input "احصل على تشوروز مجانا"
type input "1"
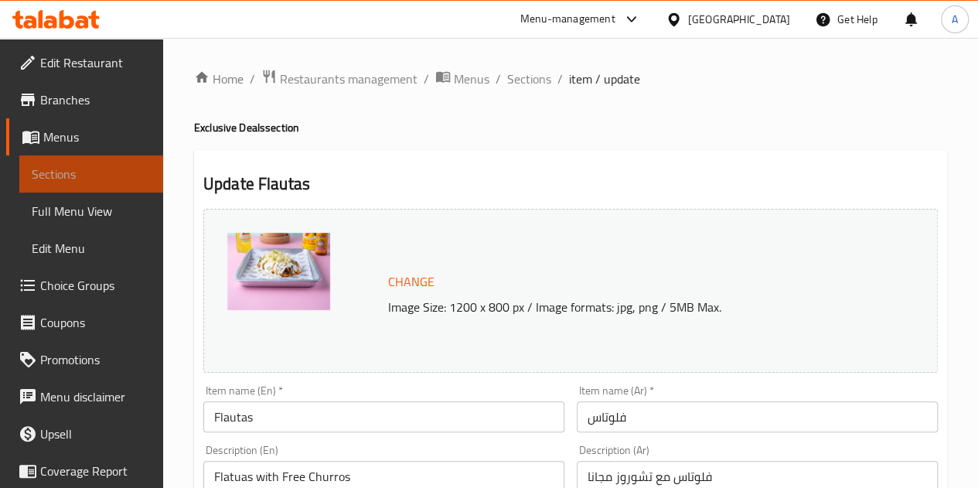
click at [122, 192] on link "Sections" at bounding box center [91, 173] width 144 height 37
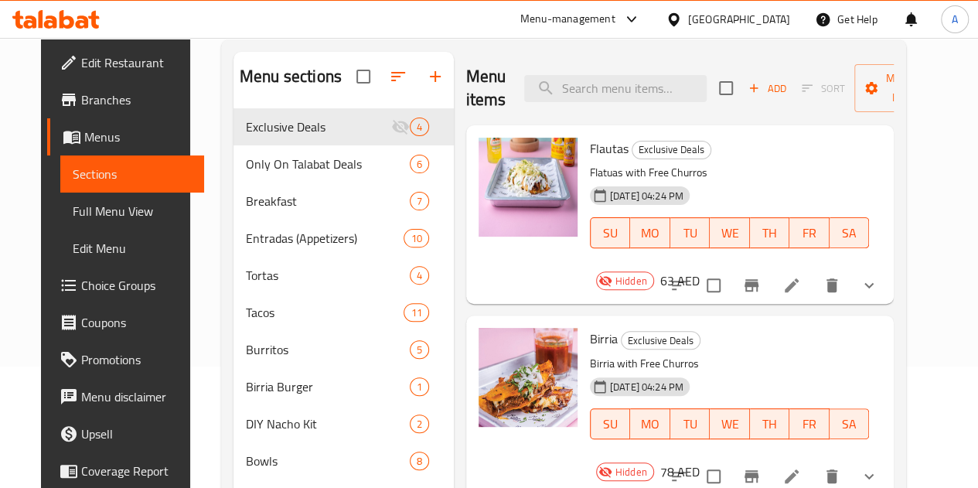
scroll to position [122, 0]
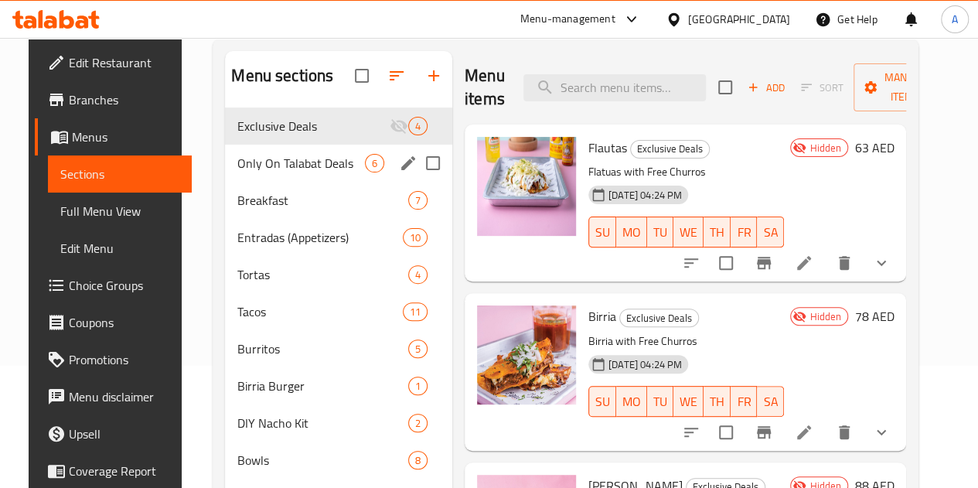
click at [258, 182] on div "Only On Talabat Deals 6" at bounding box center [338, 163] width 227 height 37
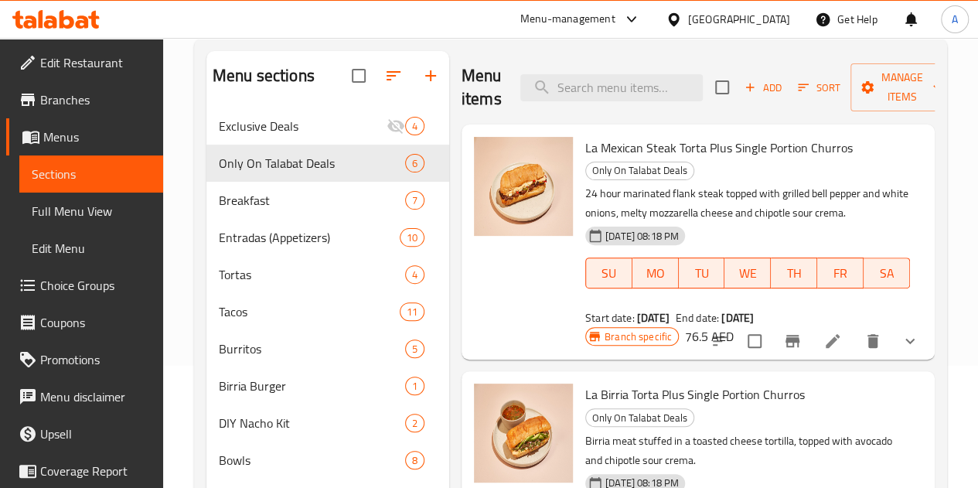
scroll to position [73, 0]
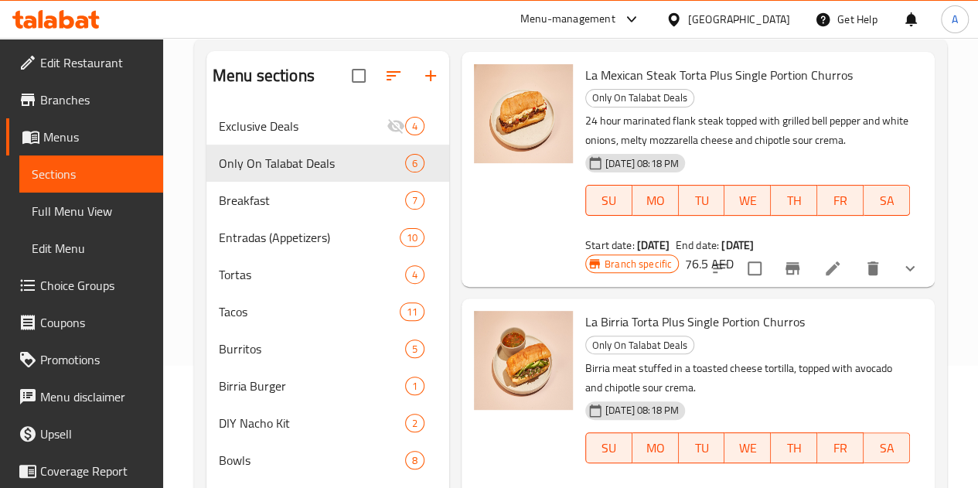
click at [826, 273] on icon at bounding box center [832, 268] width 19 height 19
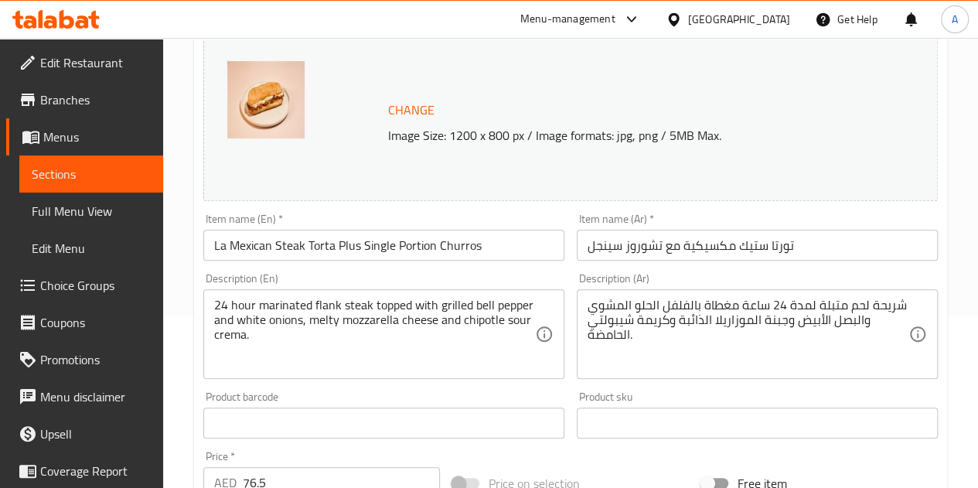
scroll to position [24, 0]
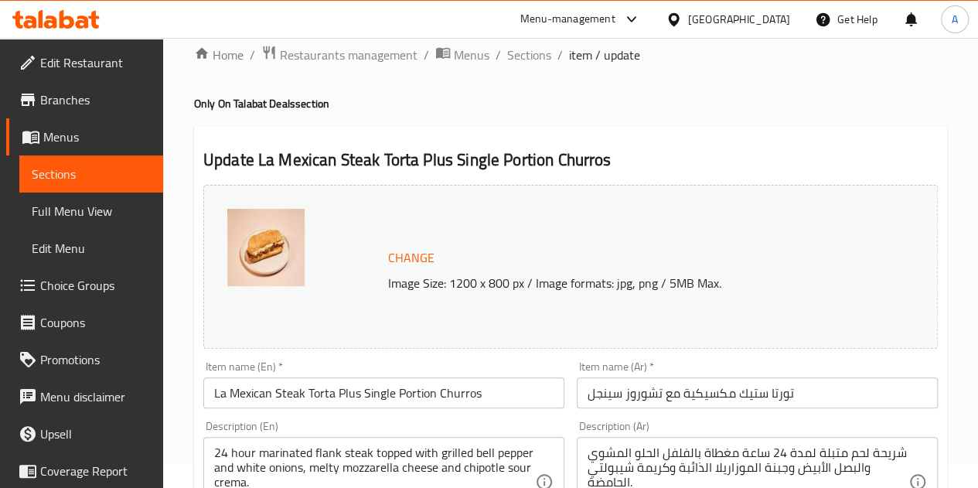
click at [120, 140] on span "Menus" at bounding box center [96, 137] width 107 height 19
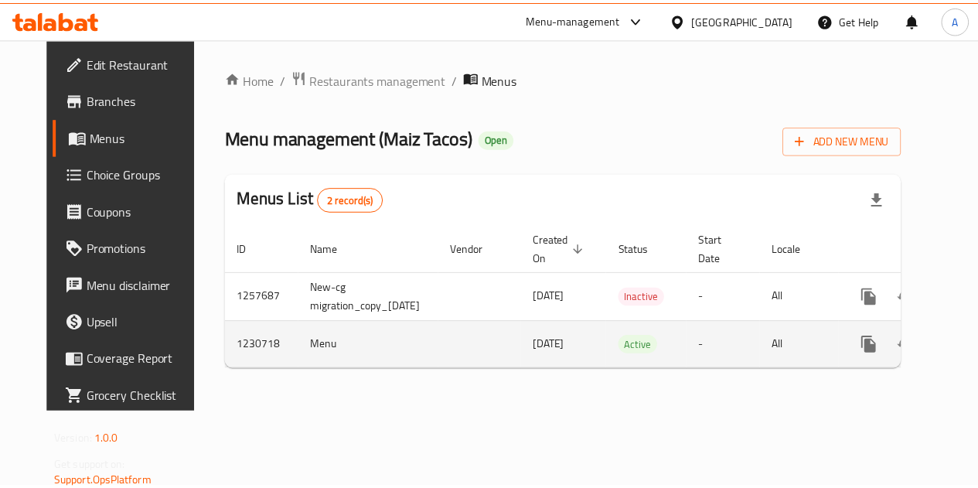
scroll to position [0, 56]
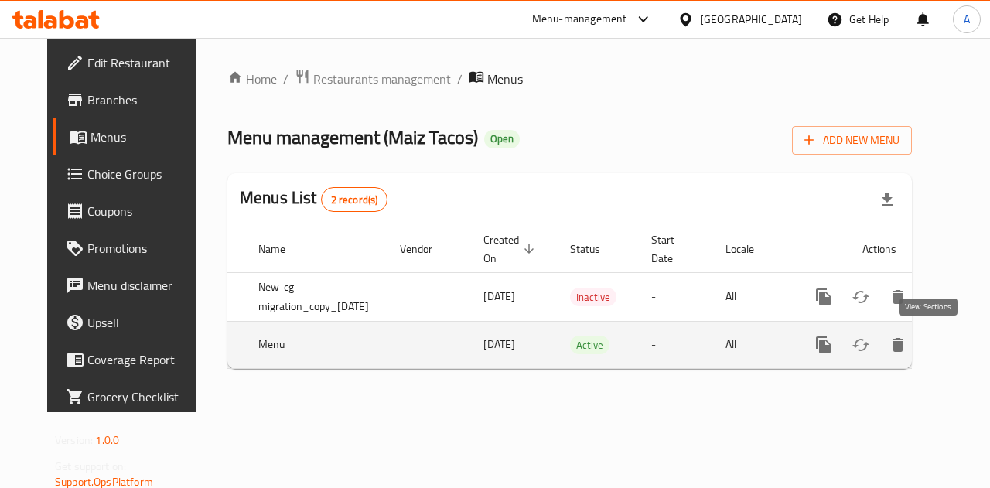
click at [927, 356] on link "enhanced table" at bounding box center [934, 344] width 37 height 37
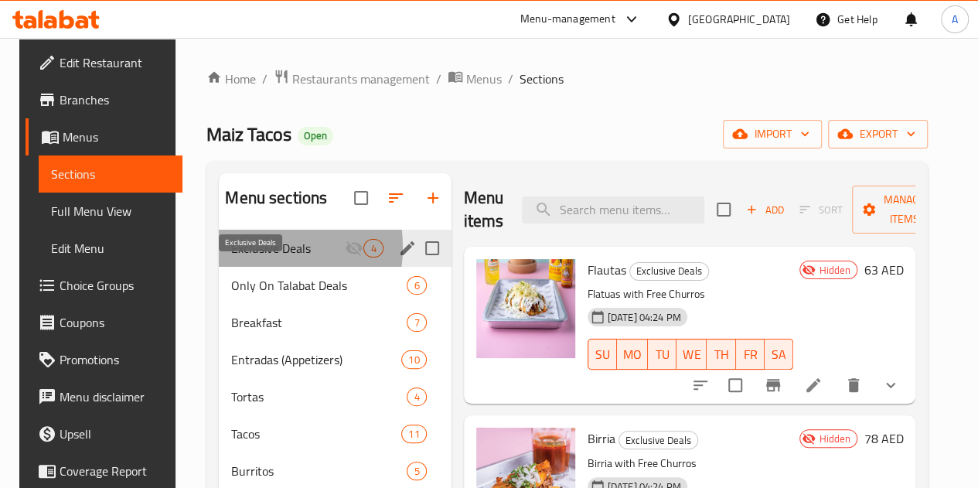
click at [246, 257] on span "Exclusive Deals" at bounding box center [288, 248] width 114 height 19
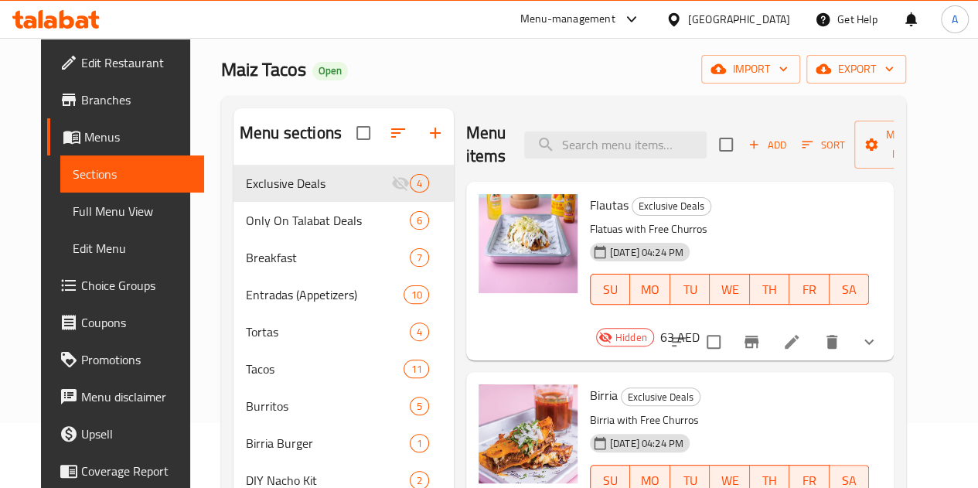
scroll to position [70, 0]
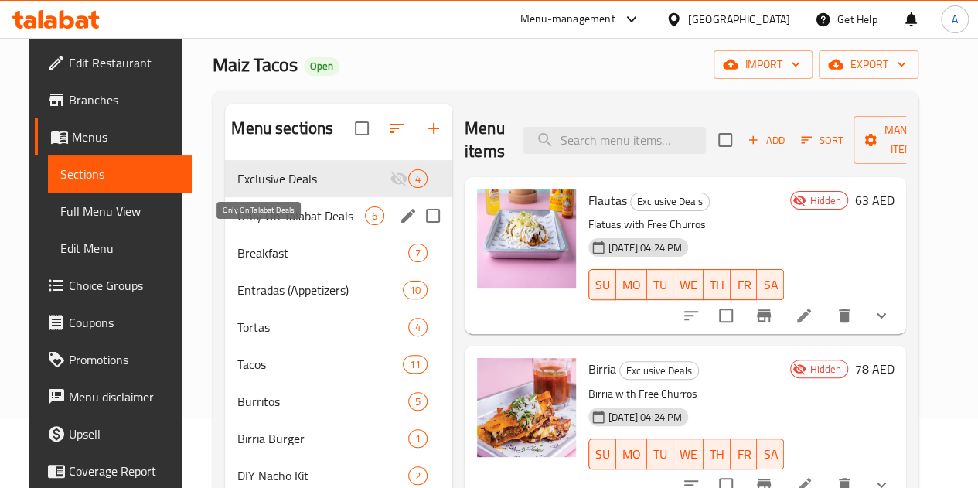
click at [264, 225] on span "Only On Talabat Deals" at bounding box center [301, 215] width 128 height 19
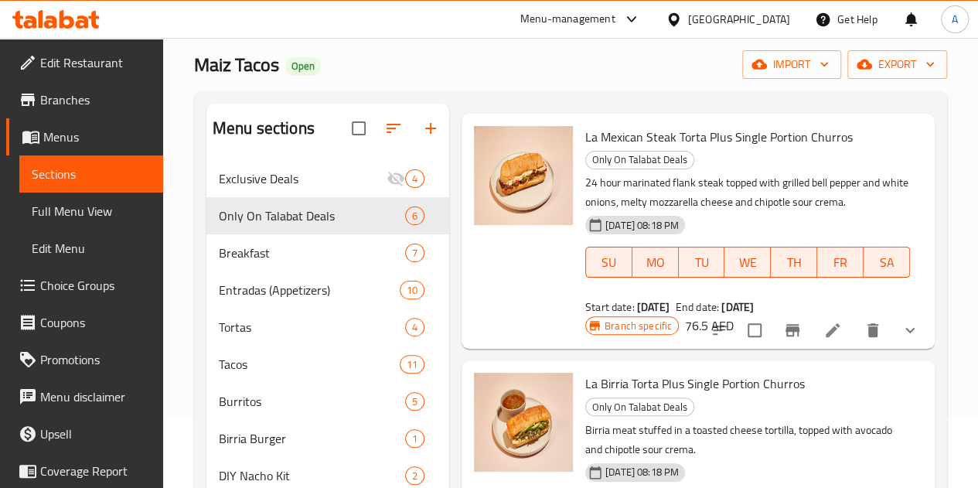
scroll to position [64, 0]
click at [823, 320] on icon at bounding box center [832, 329] width 19 height 19
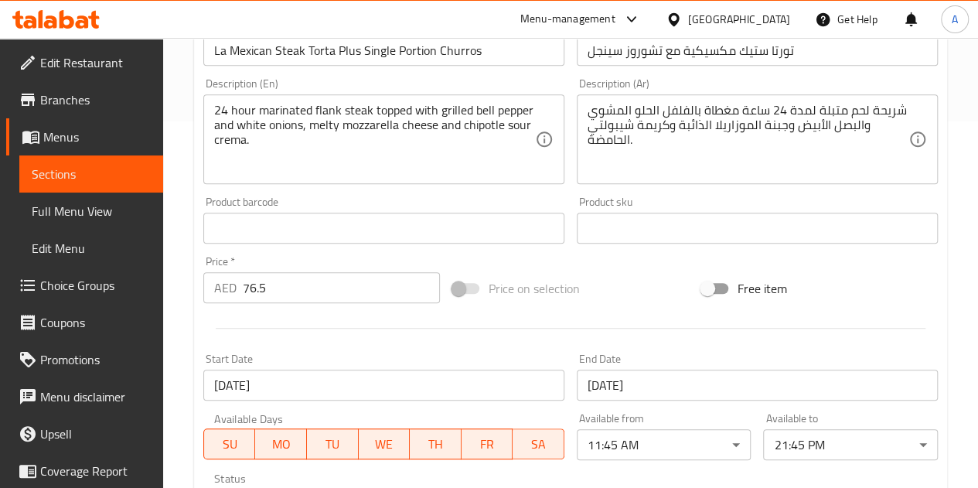
scroll to position [384, 0]
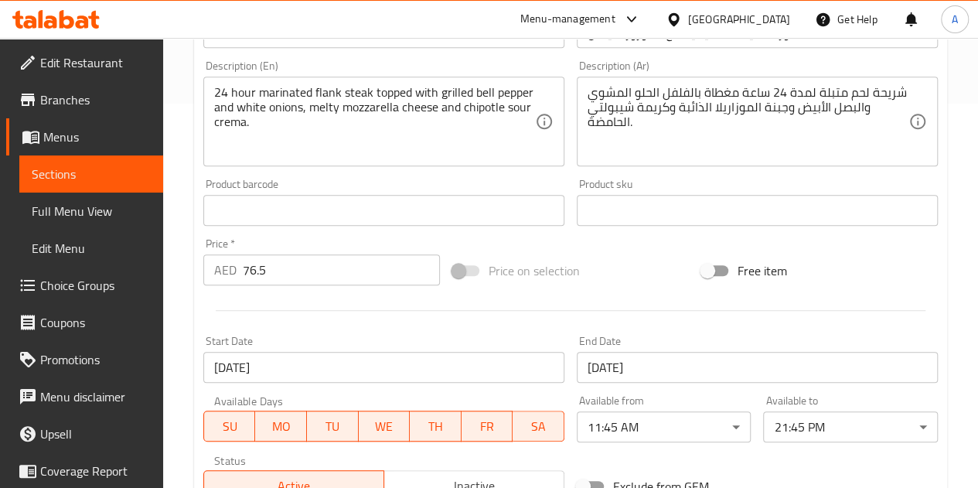
click at [84, 175] on span "Sections" at bounding box center [91, 174] width 119 height 19
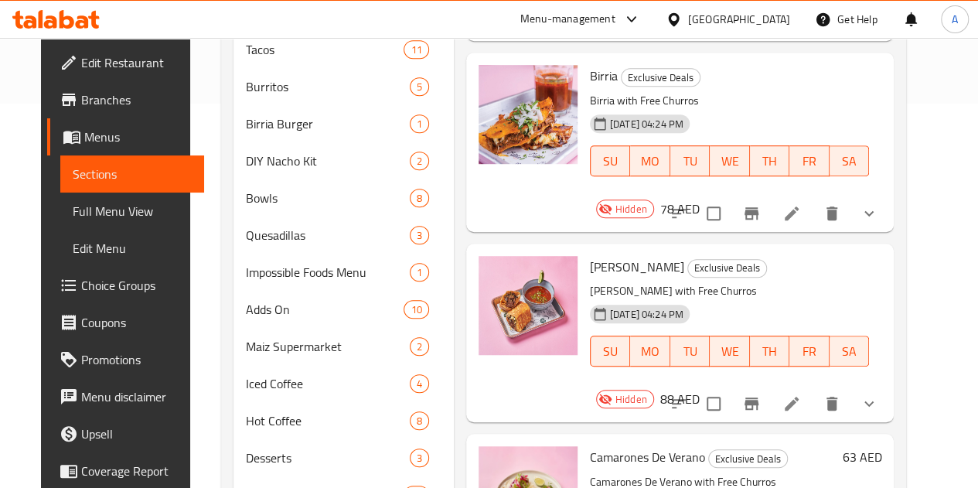
scroll to position [222, 0]
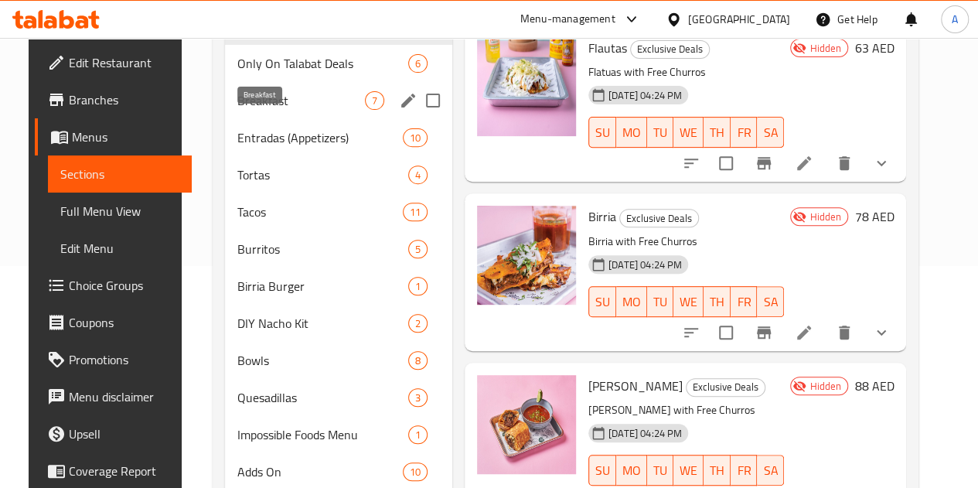
click at [237, 110] on span "Breakfast" at bounding box center [301, 100] width 128 height 19
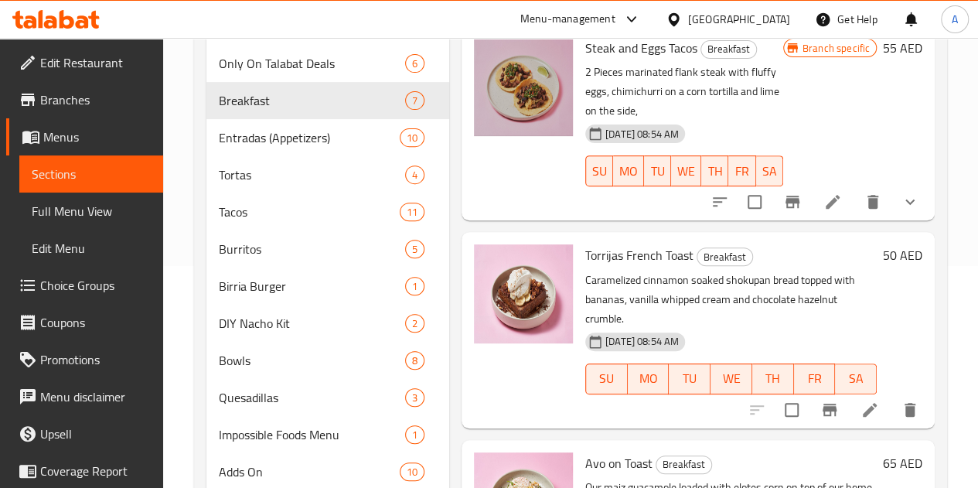
click at [826, 195] on icon at bounding box center [833, 202] width 14 height 14
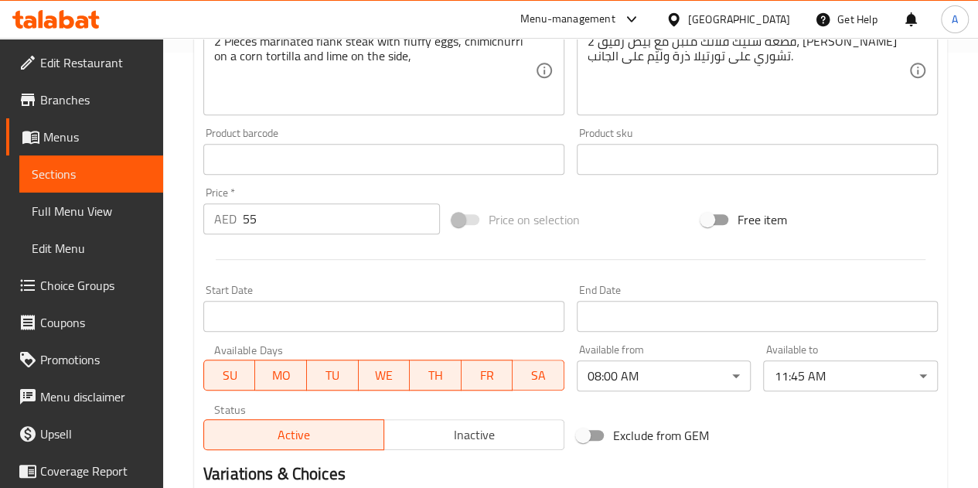
scroll to position [437, 0]
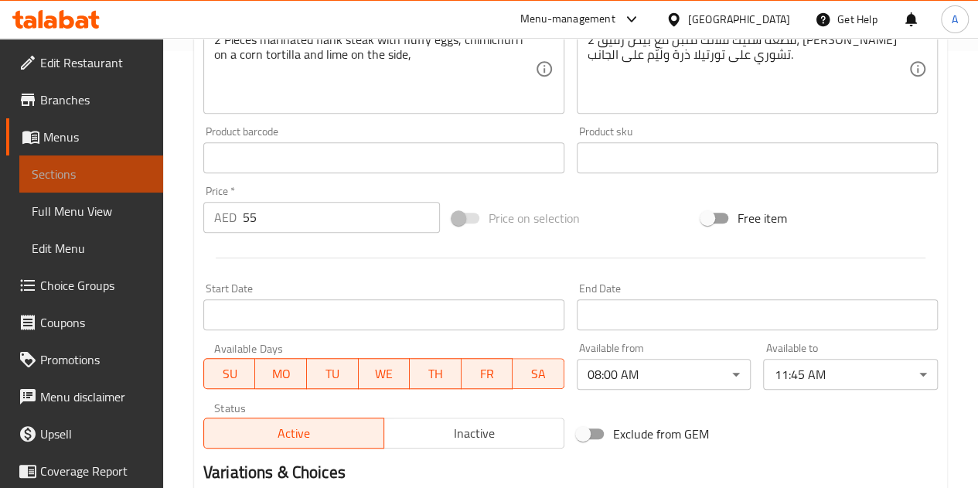
click at [92, 167] on span "Sections" at bounding box center [91, 174] width 119 height 19
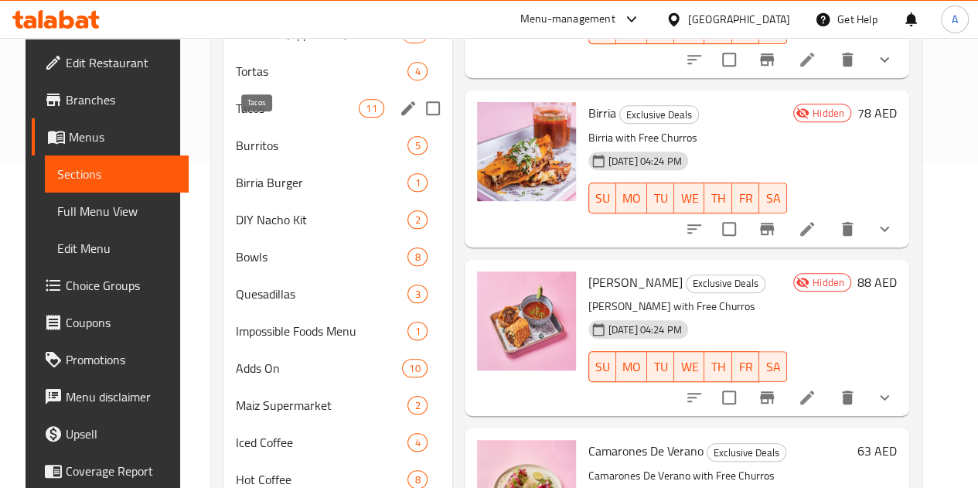
scroll to position [285, 0]
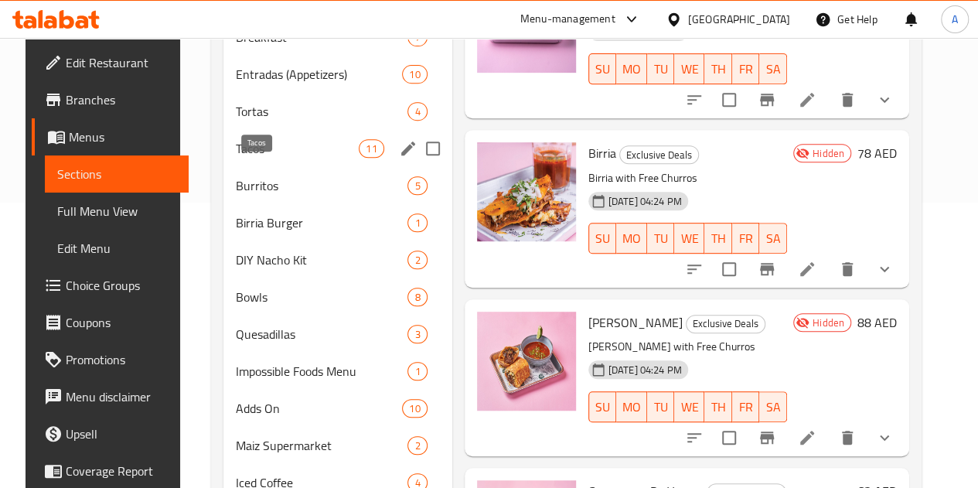
click at [244, 158] on span "Tacos" at bounding box center [297, 148] width 123 height 19
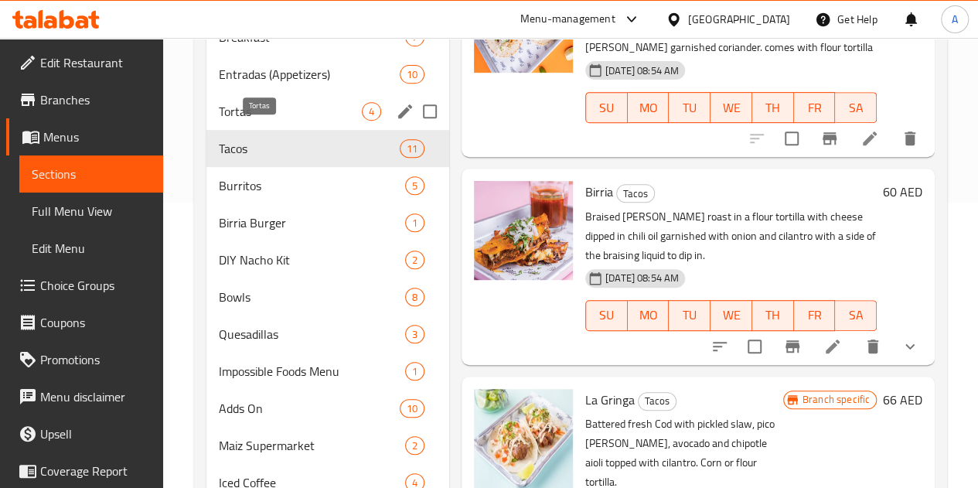
click at [229, 121] on span "Tortas" at bounding box center [290, 111] width 143 height 19
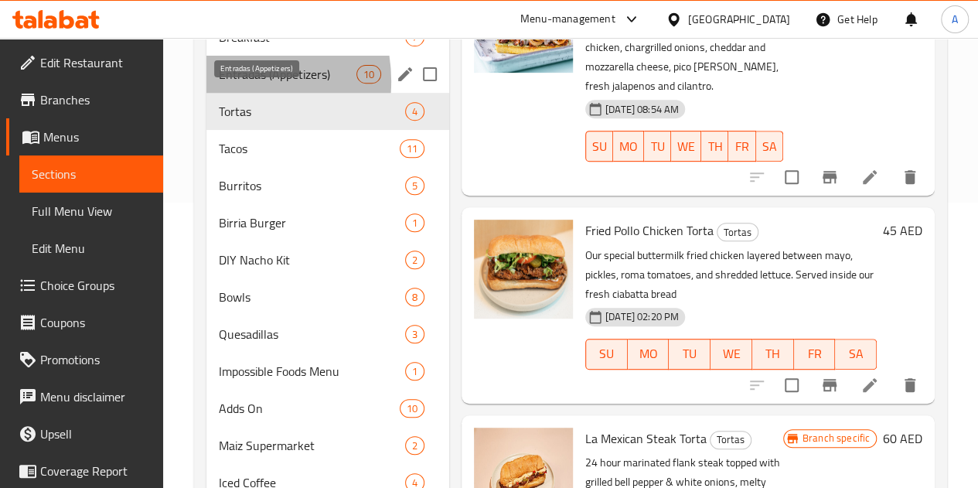
click at [226, 83] on span "Entradas (Appetizers)" at bounding box center [288, 74] width 138 height 19
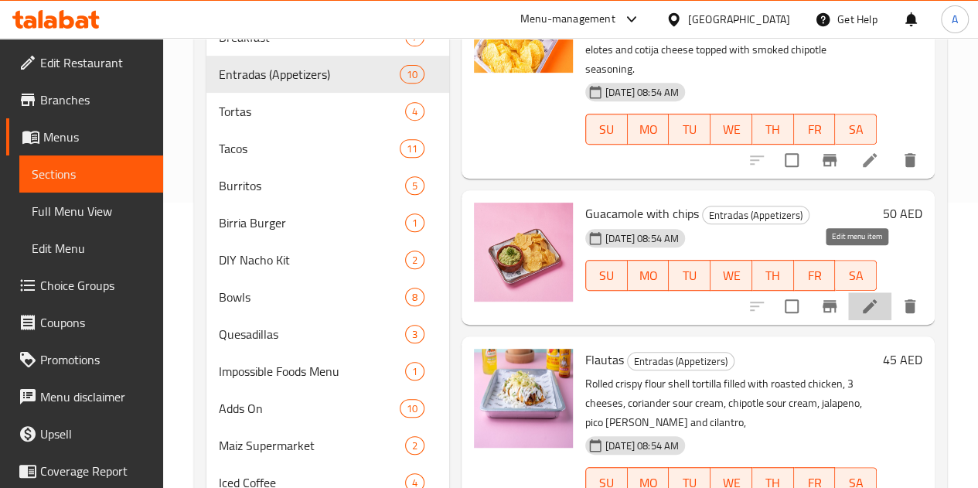
click at [861, 297] on icon at bounding box center [869, 306] width 19 height 19
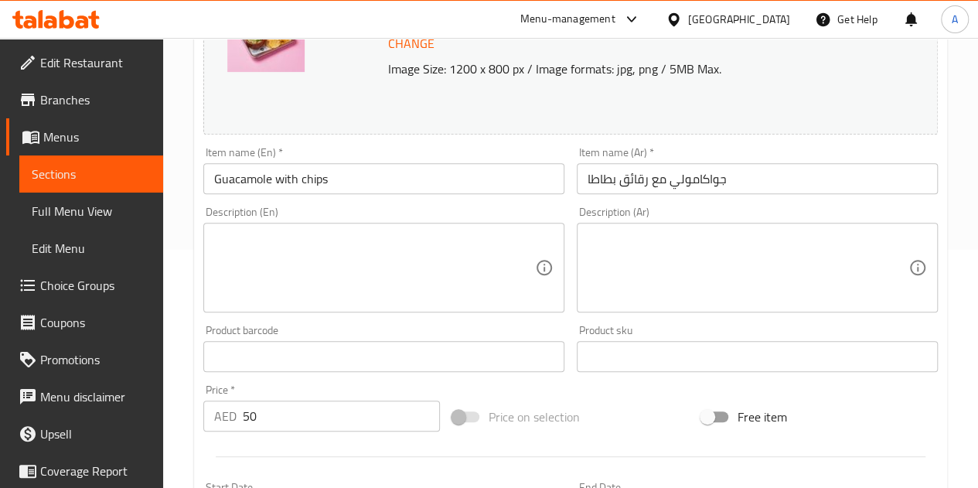
scroll to position [181, 0]
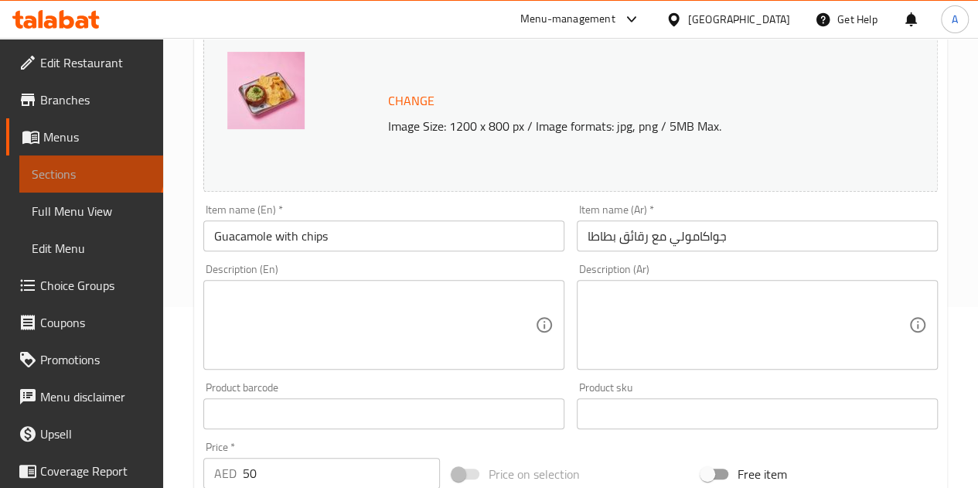
click at [90, 165] on span "Sections" at bounding box center [91, 174] width 119 height 19
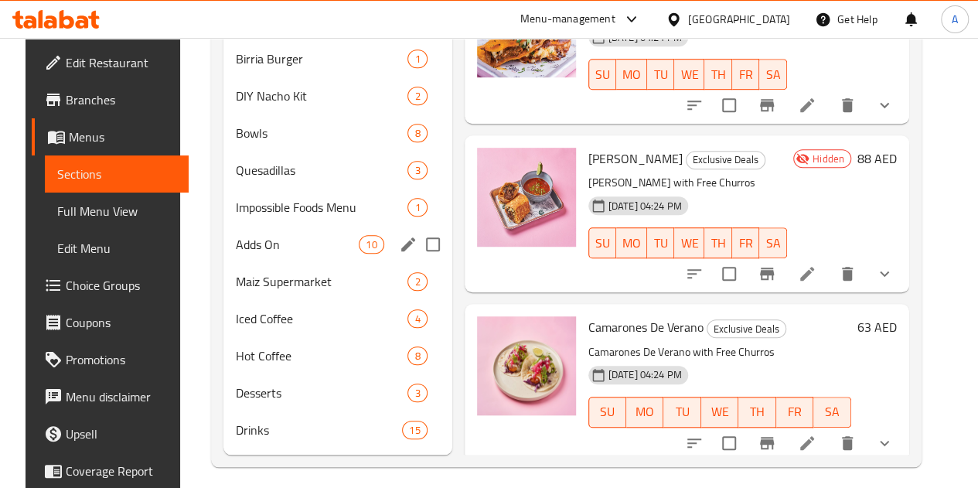
scroll to position [450, 0]
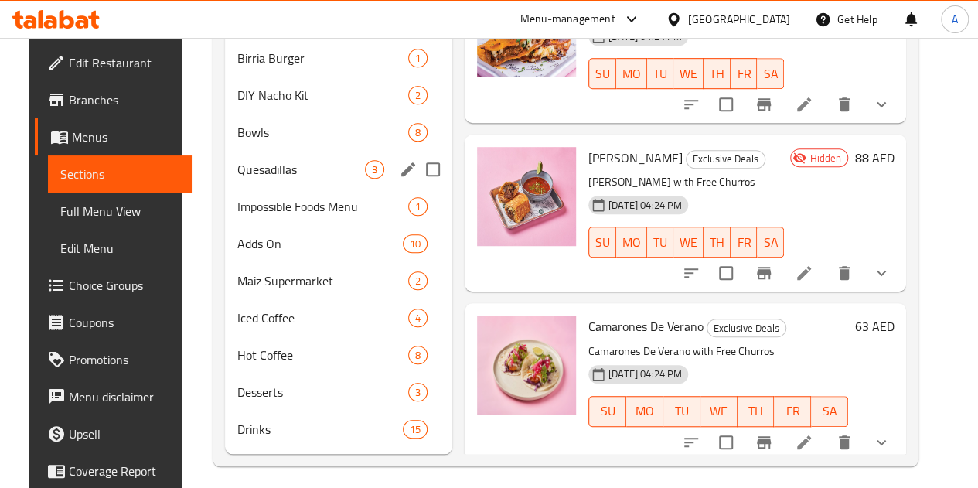
click at [238, 180] on div "Quesadillas 3" at bounding box center [338, 169] width 227 height 37
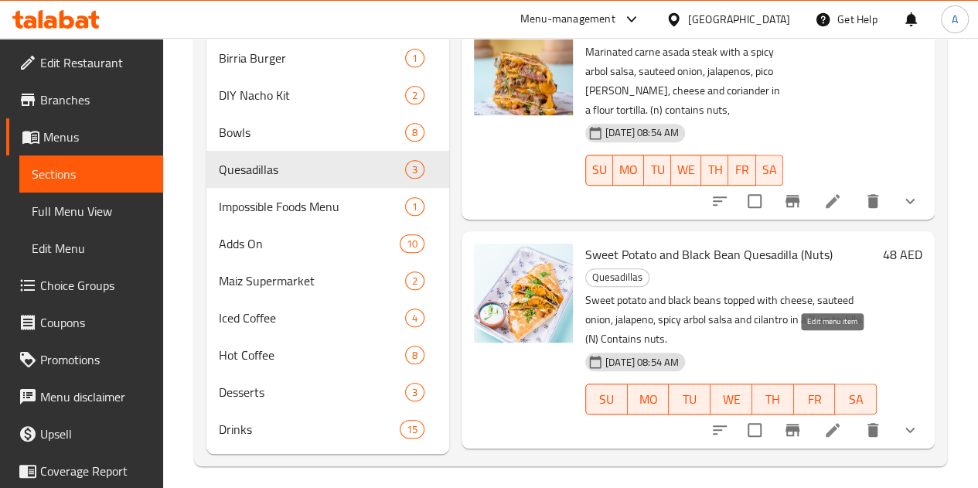
click at [829, 421] on icon at bounding box center [832, 430] width 19 height 19
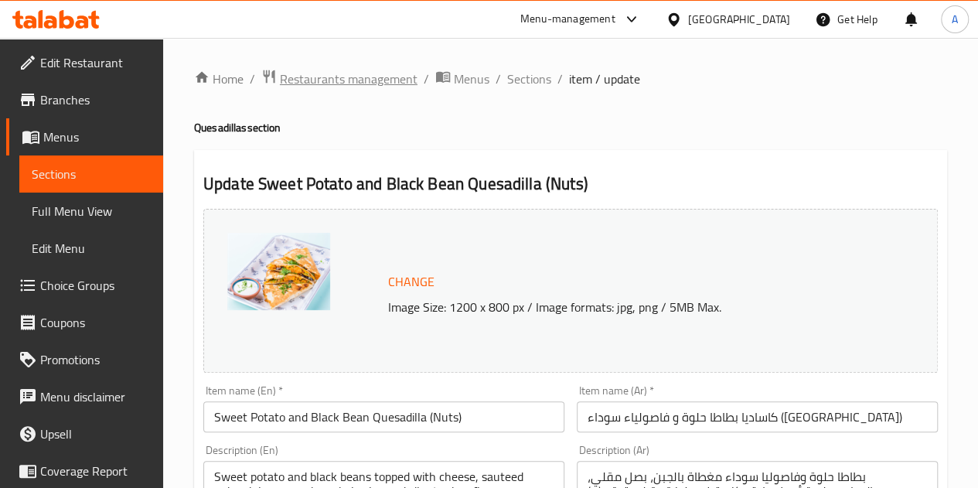
click at [331, 70] on span "Restaurants management" at bounding box center [349, 79] width 138 height 19
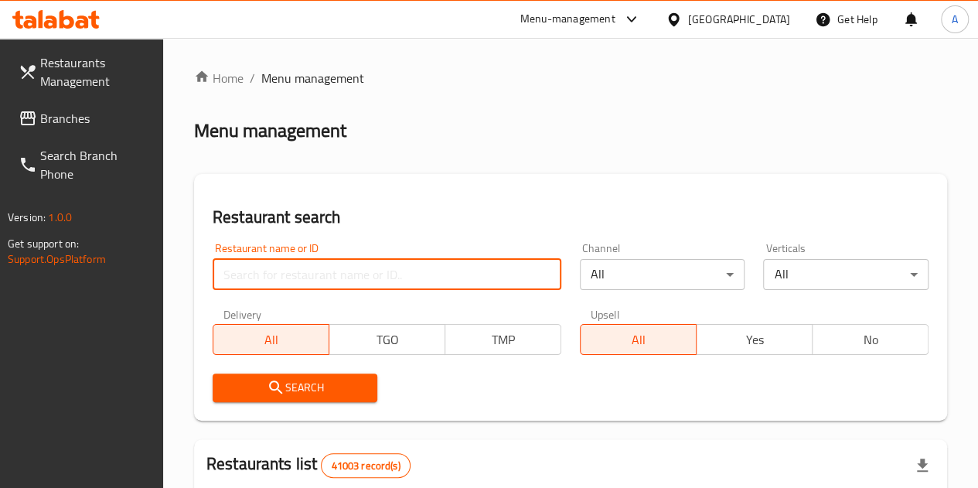
click at [328, 276] on input "search" at bounding box center [387, 274] width 349 height 31
type input "maiz tacos"
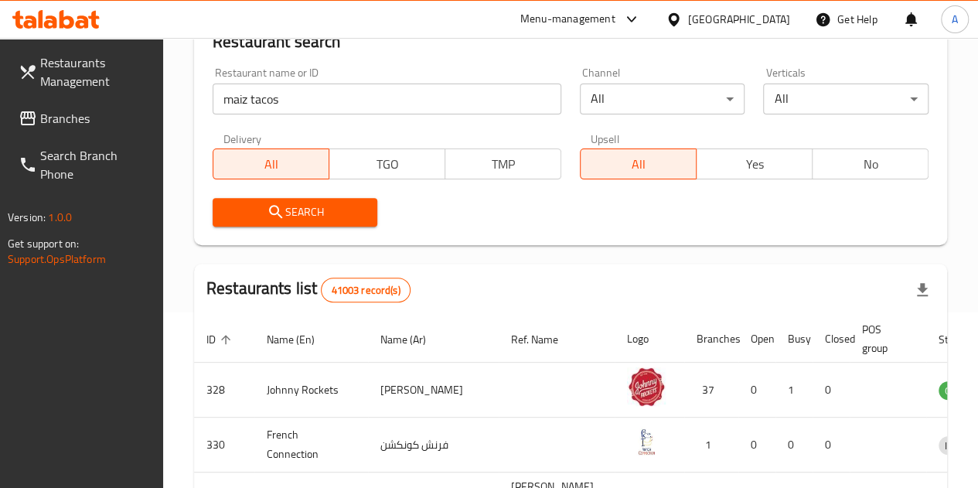
scroll to position [175, 0]
click at [325, 196] on div "Search" at bounding box center [295, 212] width 184 height 47
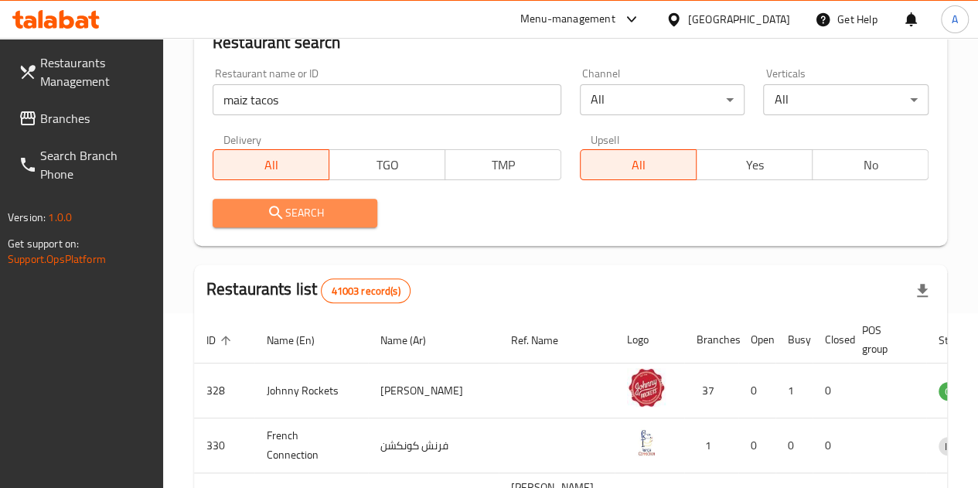
click at [325, 202] on button "Search" at bounding box center [295, 213] width 165 height 29
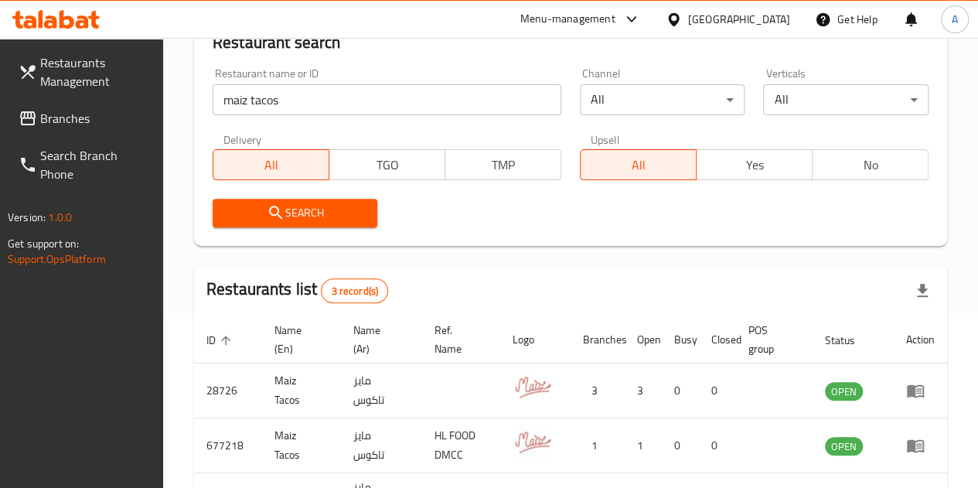
scroll to position [339, 0]
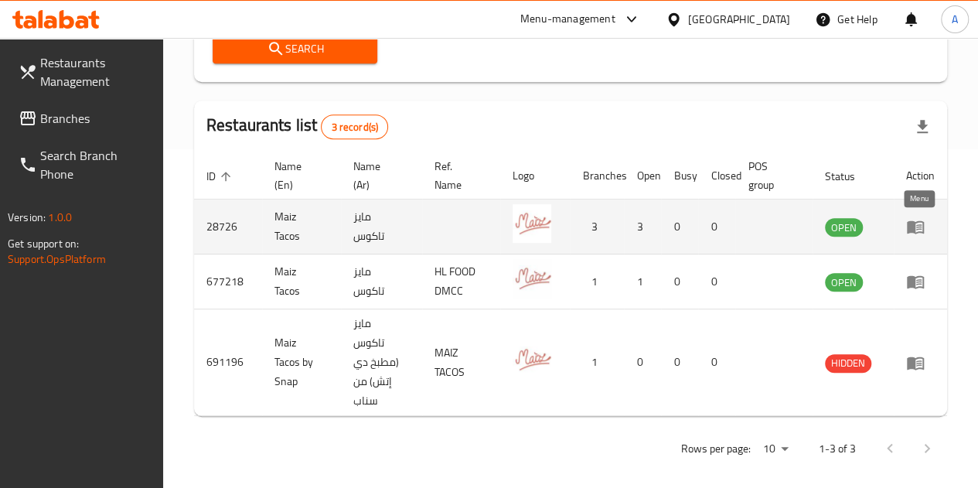
click at [912, 236] on icon "enhanced table" at bounding box center [915, 226] width 19 height 19
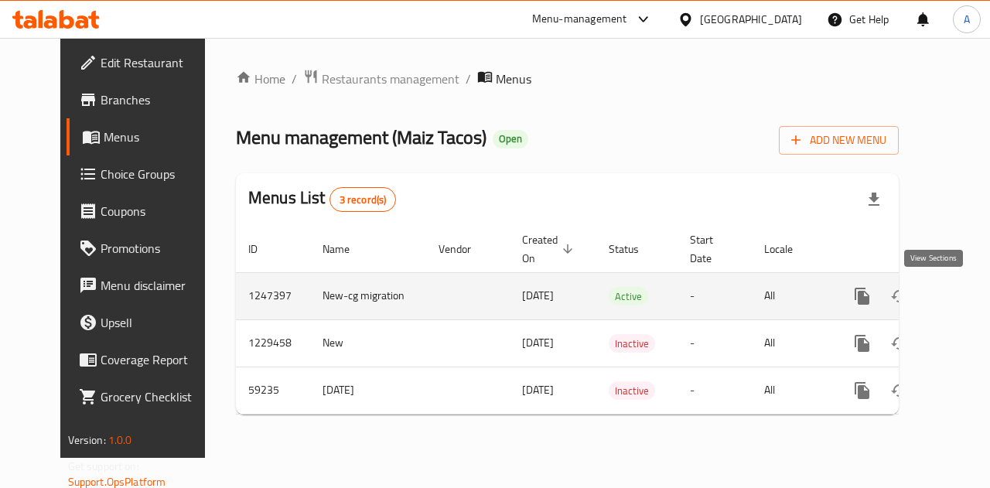
click at [964, 301] on icon "enhanced table" at bounding box center [973, 296] width 19 height 19
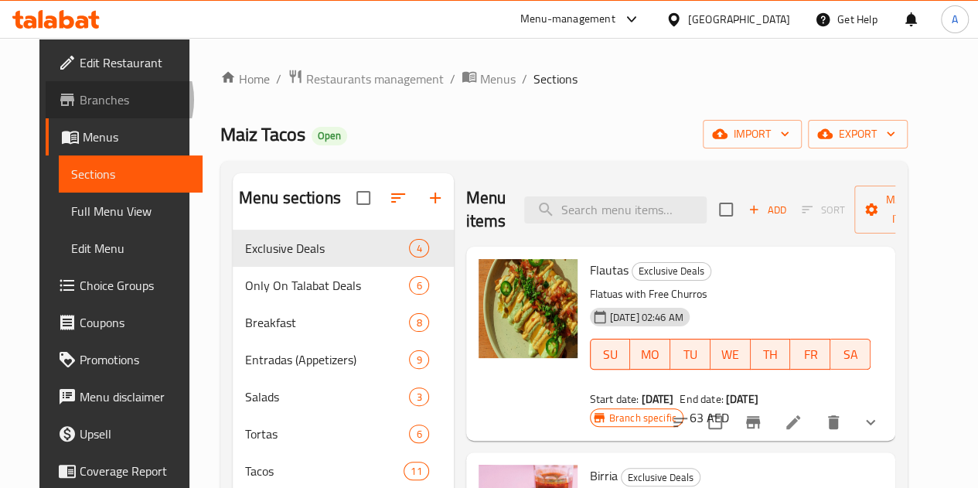
click at [80, 100] on span "Branches" at bounding box center [135, 99] width 111 height 19
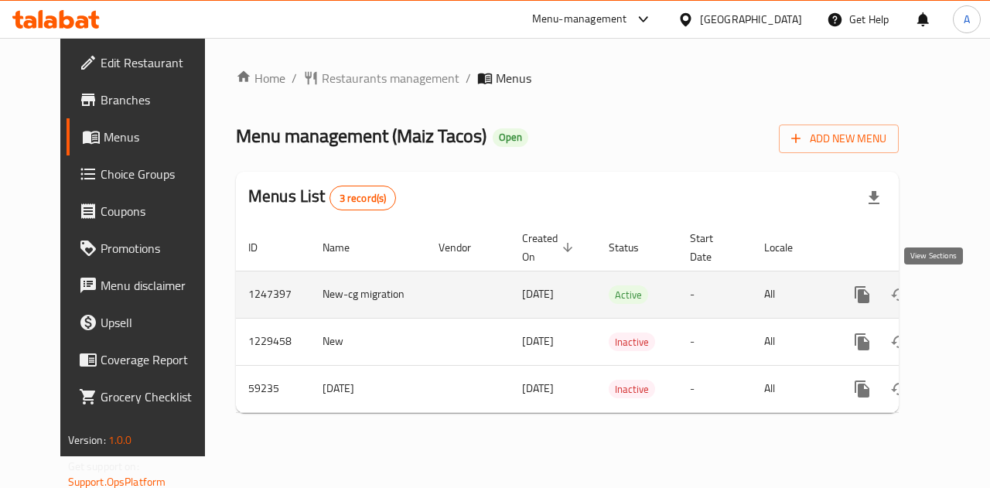
click at [964, 291] on icon "enhanced table" at bounding box center [973, 294] width 19 height 19
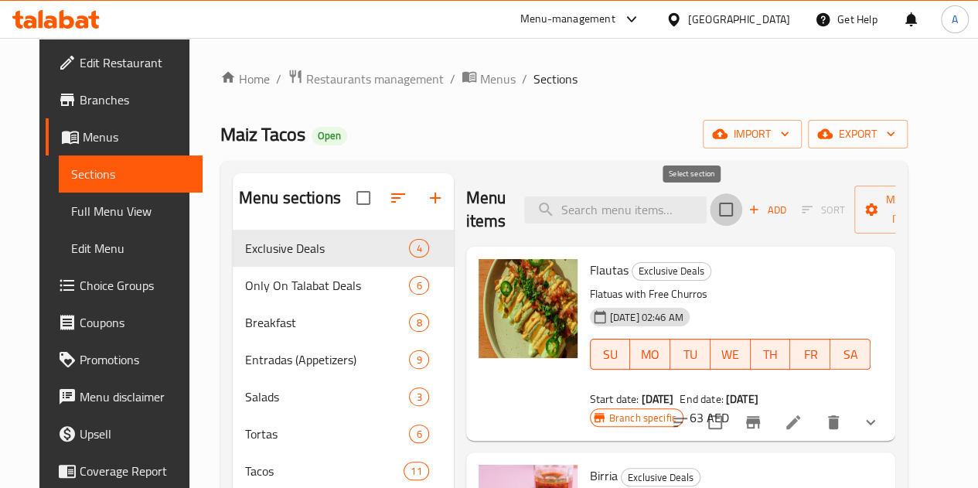
click at [710, 206] on input "checkbox" at bounding box center [726, 209] width 32 height 32
checkbox input "true"
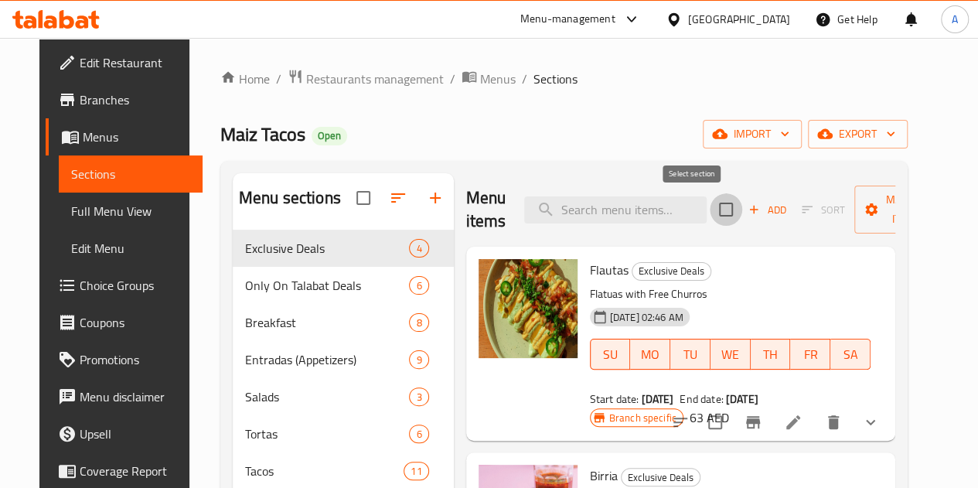
checkbox input "true"
click at [867, 217] on span "Manage items" at bounding box center [906, 209] width 79 height 39
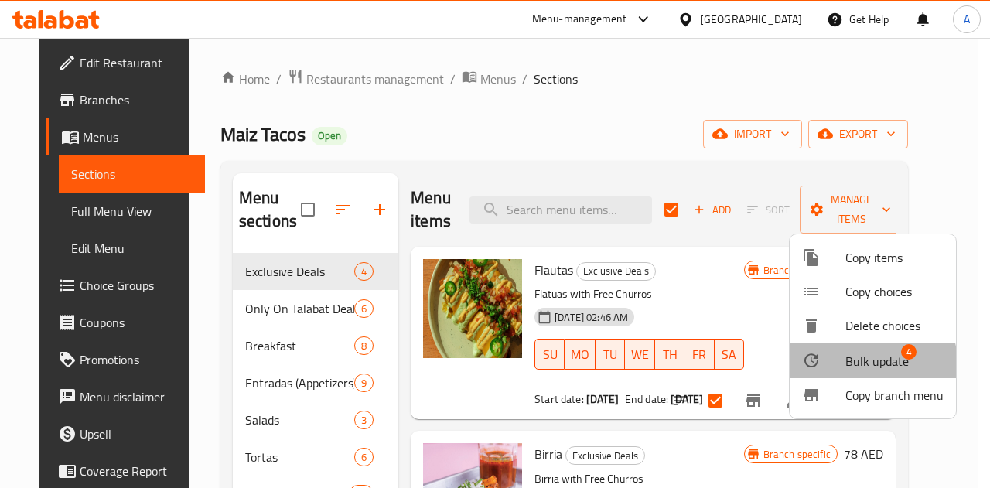
click at [854, 368] on span "Bulk update" at bounding box center [876, 361] width 63 height 19
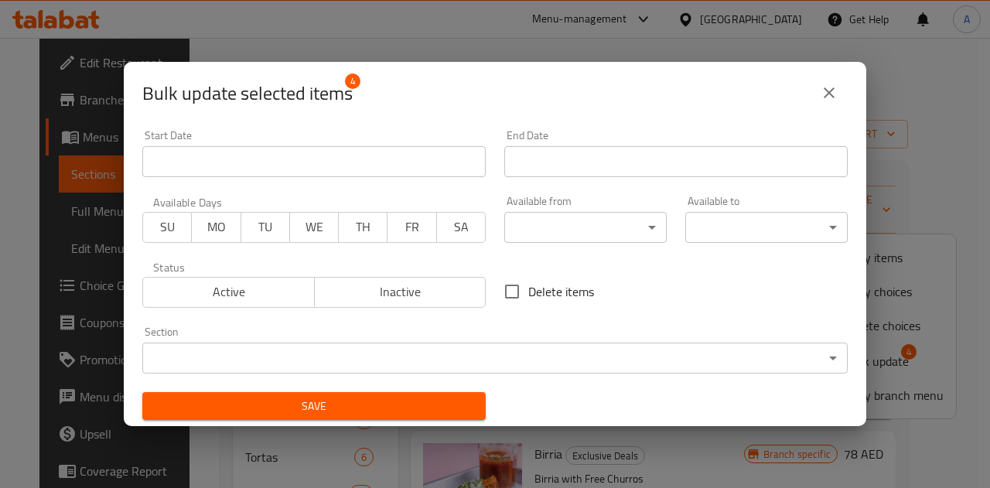
click at [537, 237] on body "​ Menu-management [GEOGRAPHIC_DATA] Get Help A Edit Restaurant Branches Menus S…" at bounding box center [495, 263] width 990 height 450
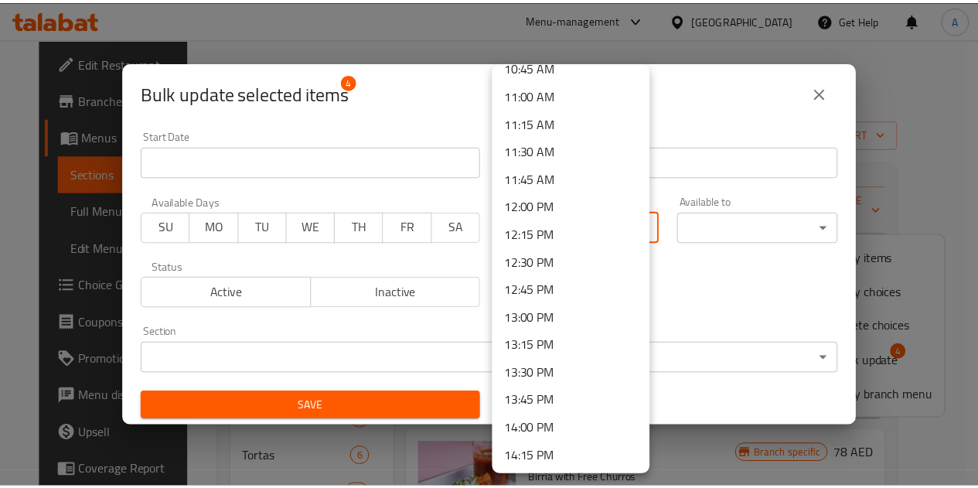
scroll to position [1205, 0]
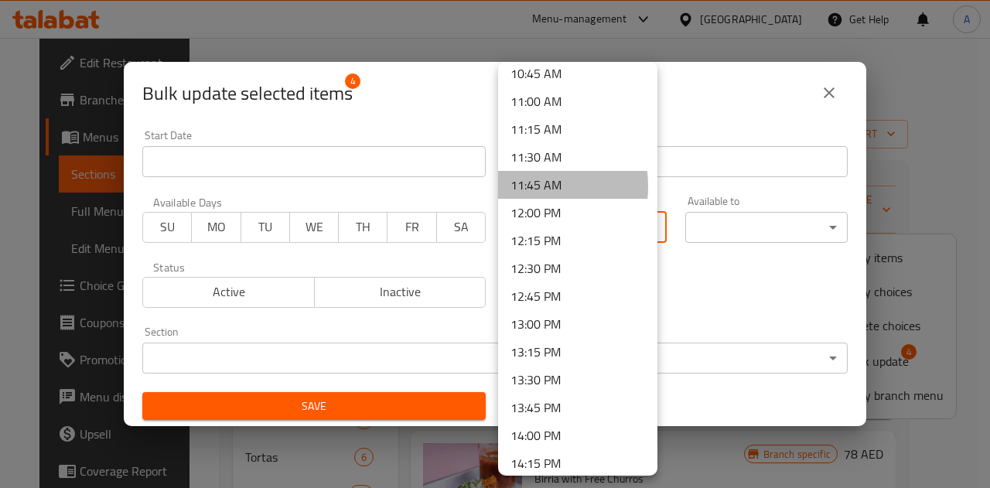
click at [535, 186] on li "11:45 AM" at bounding box center [577, 185] width 159 height 28
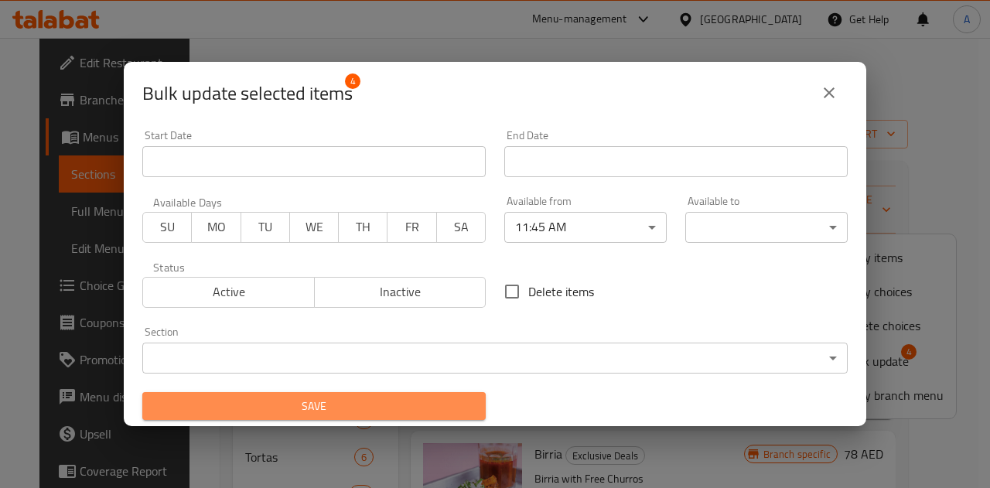
click at [430, 404] on span "Save" at bounding box center [314, 406] width 319 height 19
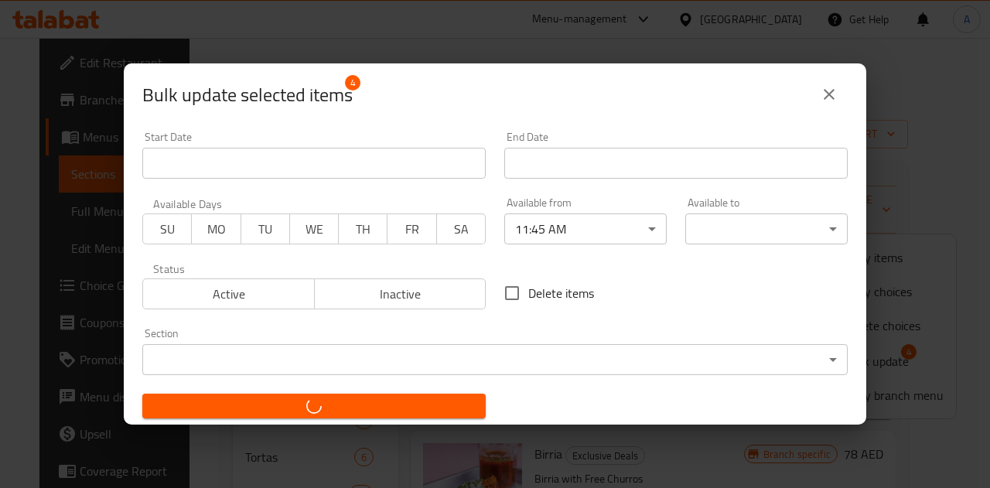
checkbox input "false"
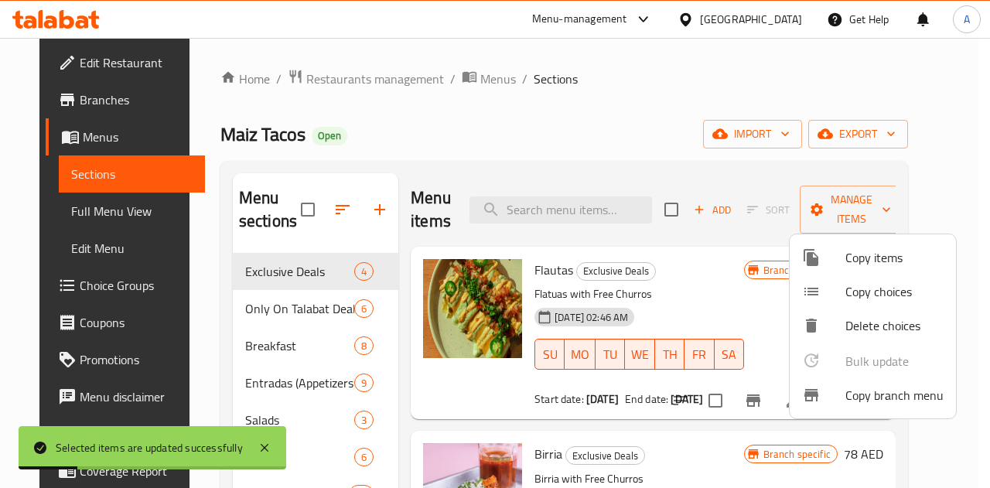
click at [678, 172] on div at bounding box center [495, 244] width 990 height 488
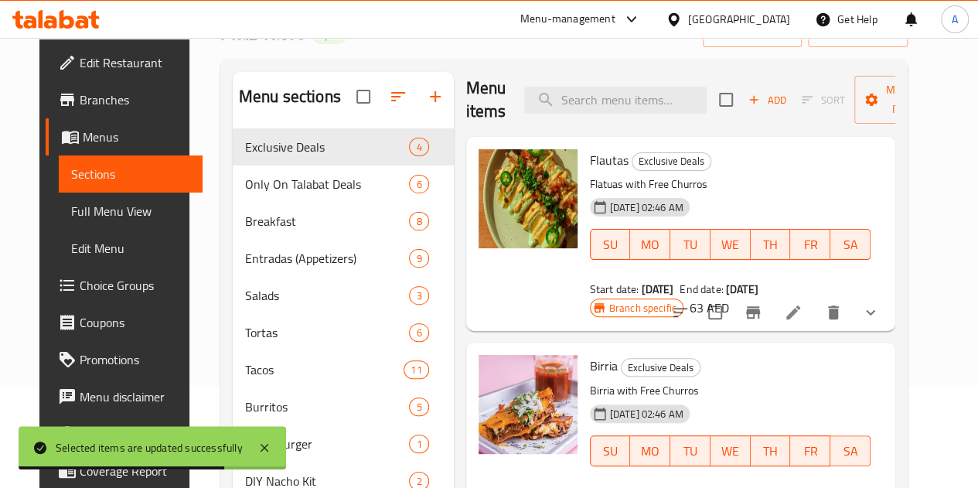
scroll to position [102, 0]
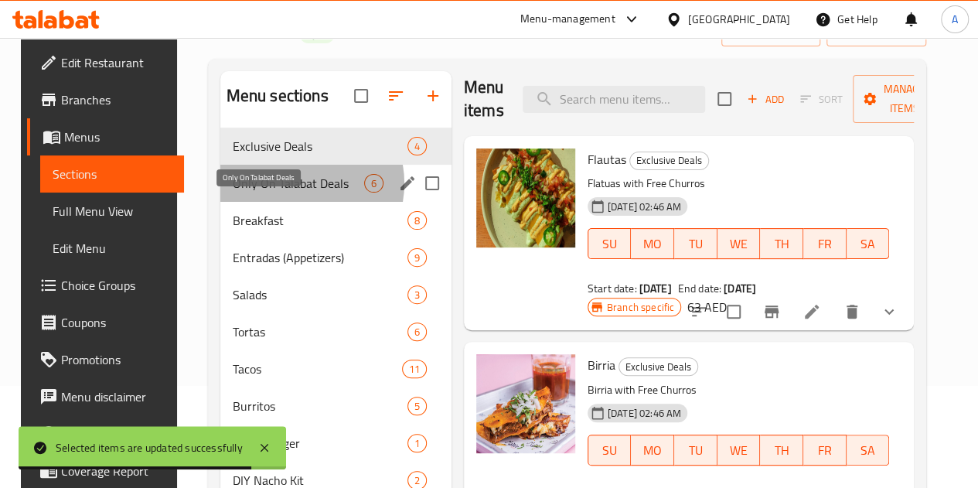
click at [284, 192] on span "Only On Talabat Deals" at bounding box center [298, 183] width 131 height 19
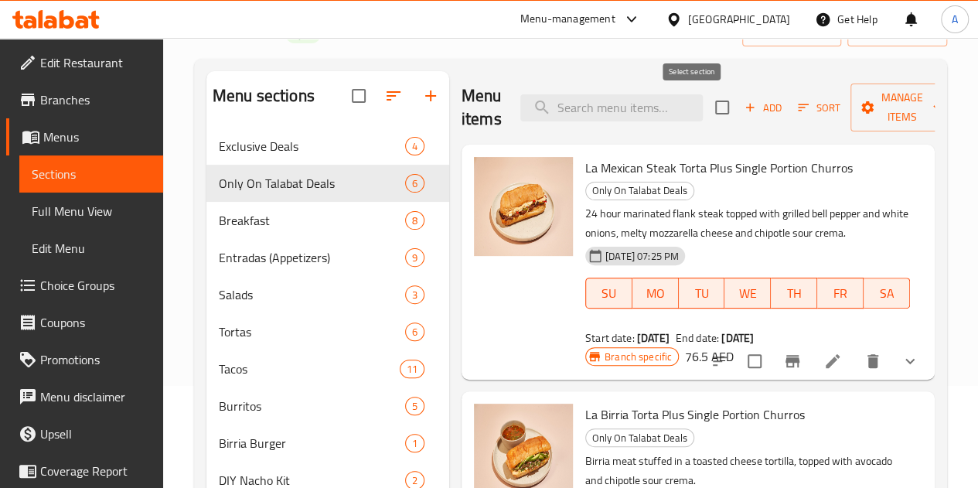
click at [706, 112] on input "checkbox" at bounding box center [722, 107] width 32 height 32
checkbox input "true"
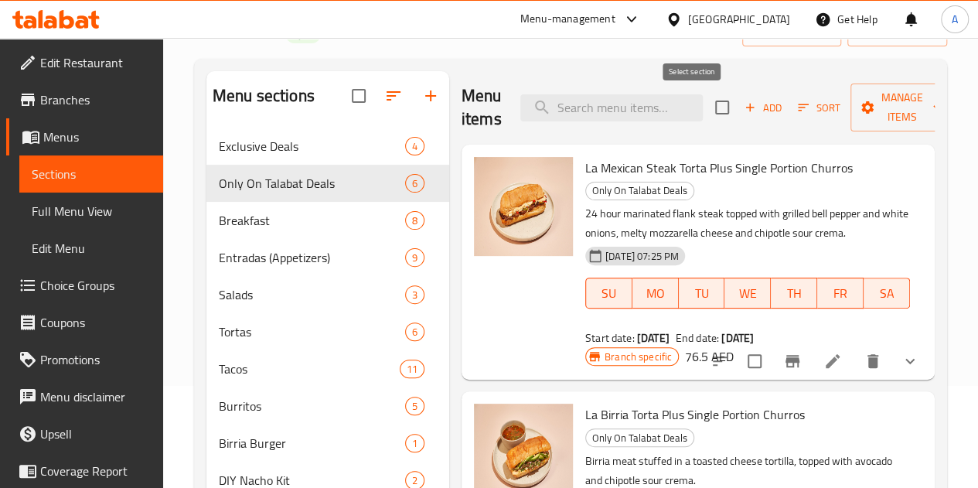
checkbox input "true"
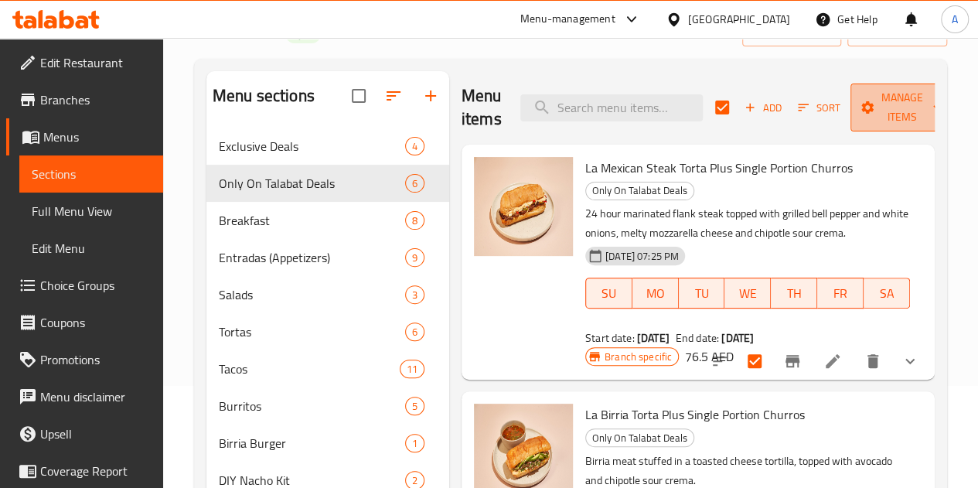
click at [877, 121] on span "Manage items" at bounding box center [902, 107] width 79 height 39
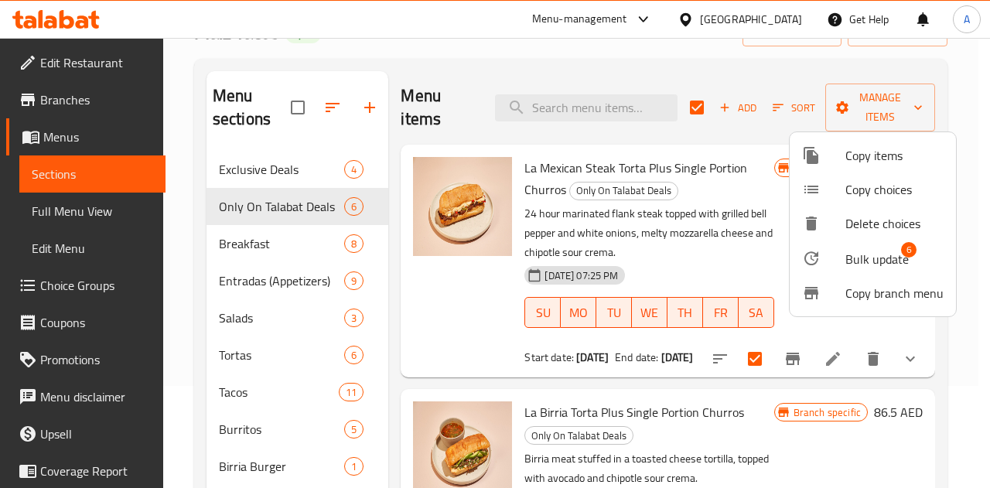
click at [866, 254] on span "Bulk update" at bounding box center [876, 259] width 63 height 19
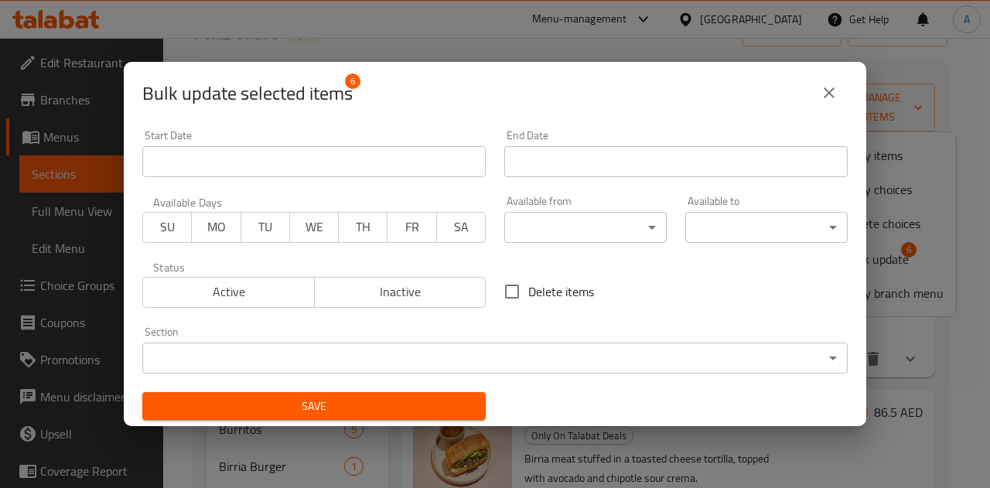
click at [546, 230] on body "​ Menu-management [GEOGRAPHIC_DATA] Get Help A Edit Restaurant Branches Menus S…" at bounding box center [495, 161] width 990 height 450
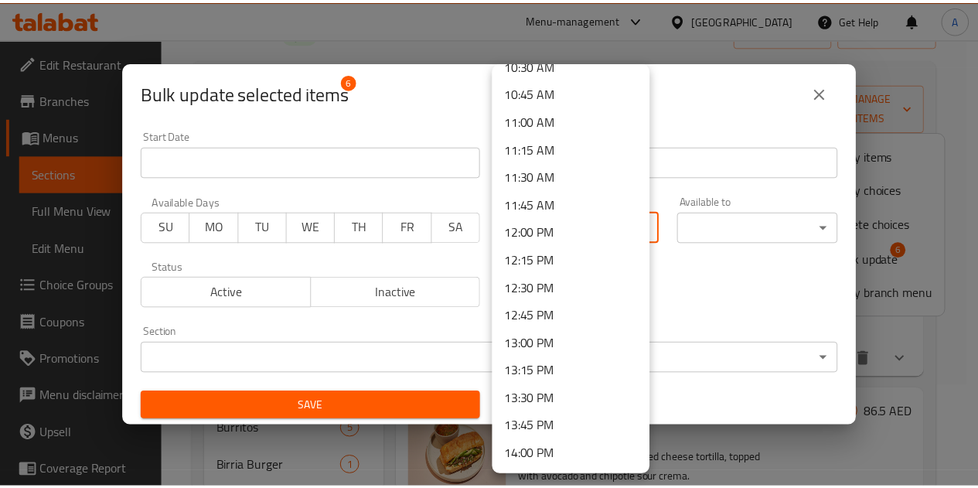
scroll to position [1187, 0]
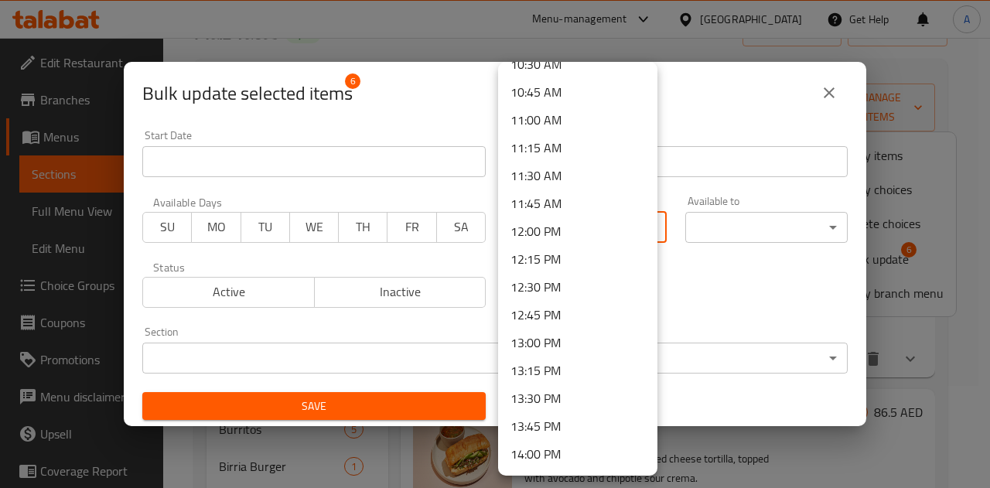
click at [537, 194] on li "11:45 AM" at bounding box center [577, 203] width 159 height 28
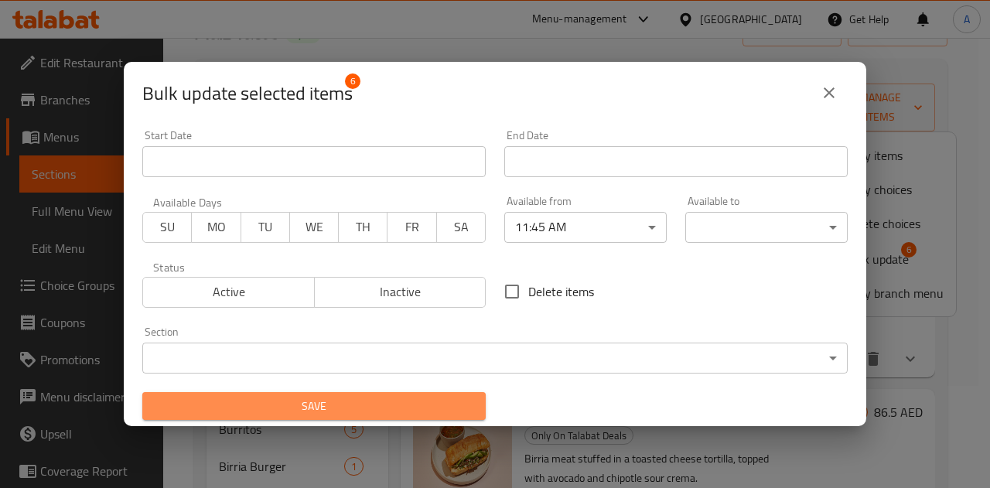
click at [393, 407] on span "Save" at bounding box center [314, 406] width 319 height 19
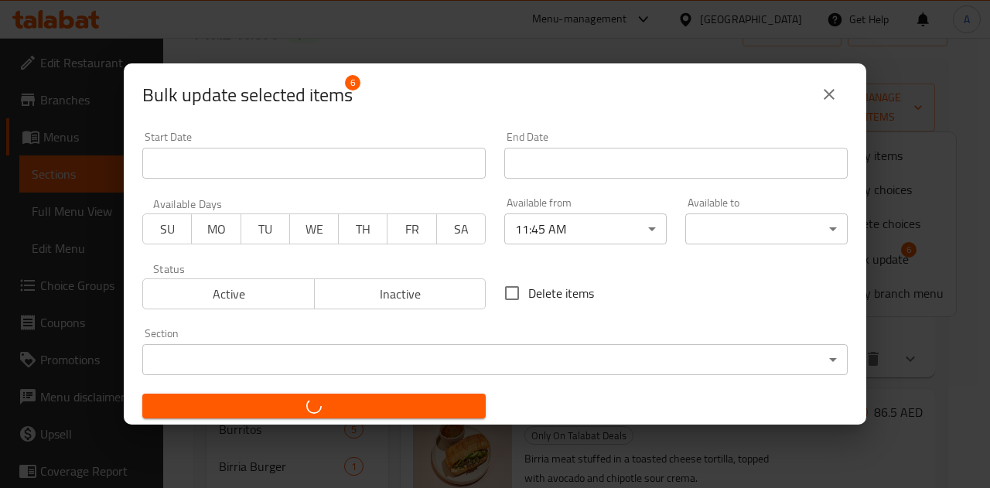
checkbox input "false"
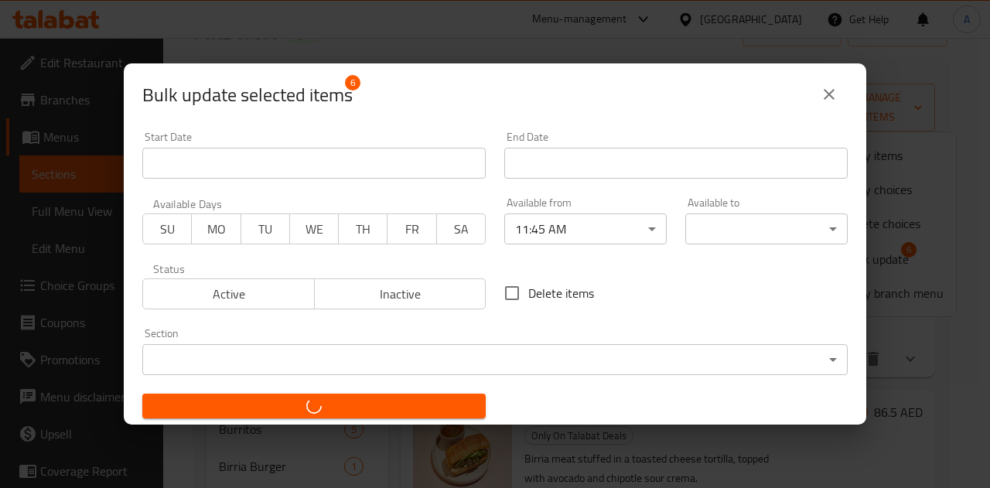
checkbox input "false"
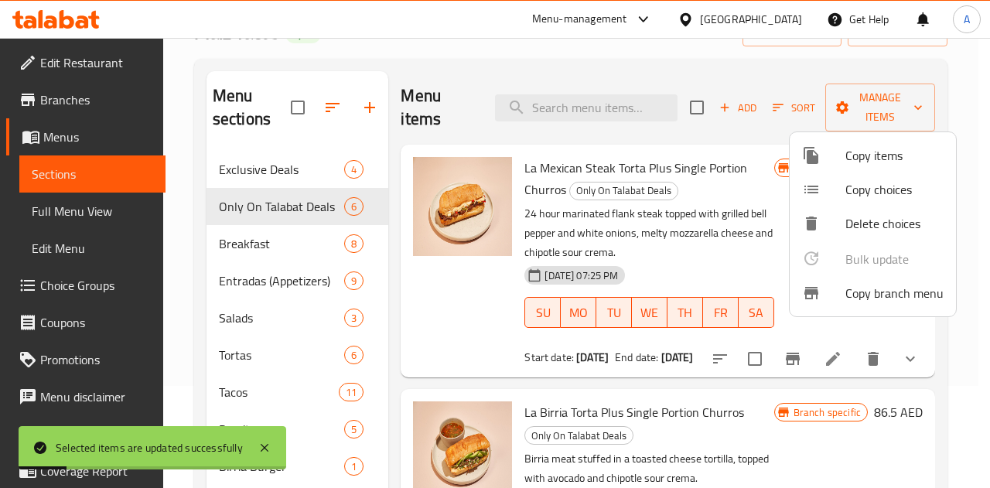
click at [254, 247] on div at bounding box center [495, 244] width 990 height 488
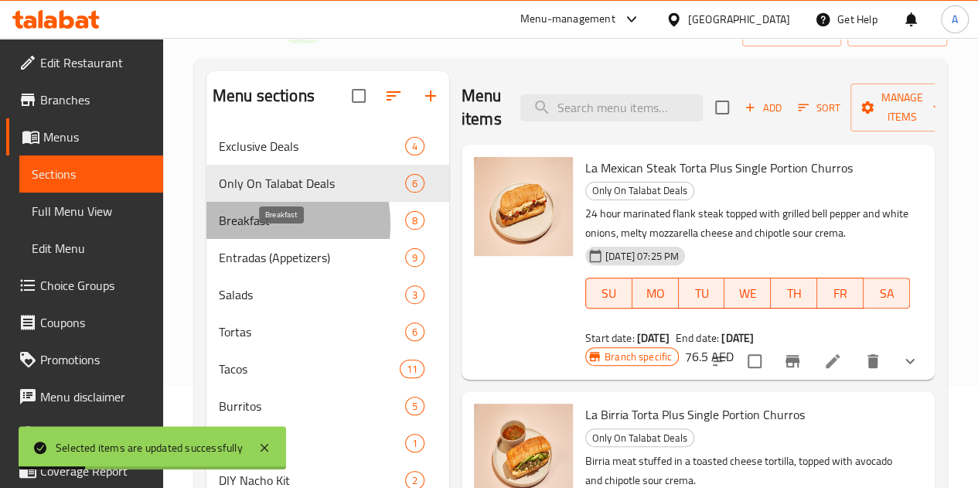
click at [254, 230] on span "Breakfast" at bounding box center [312, 220] width 186 height 19
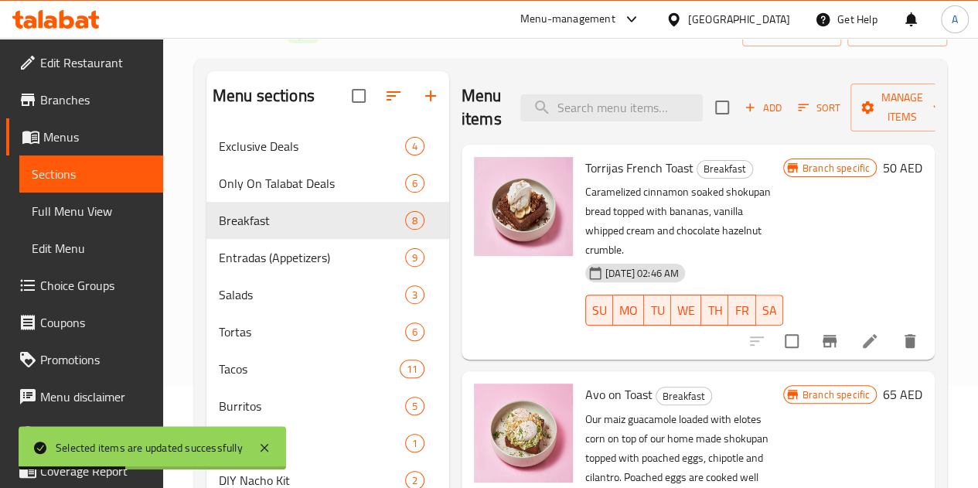
click at [866, 332] on icon at bounding box center [869, 341] width 19 height 19
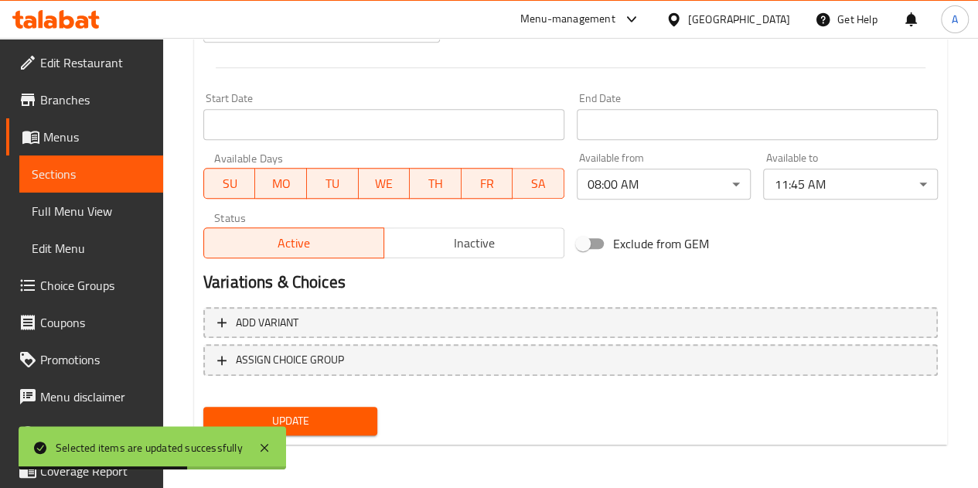
scroll to position [626, 0]
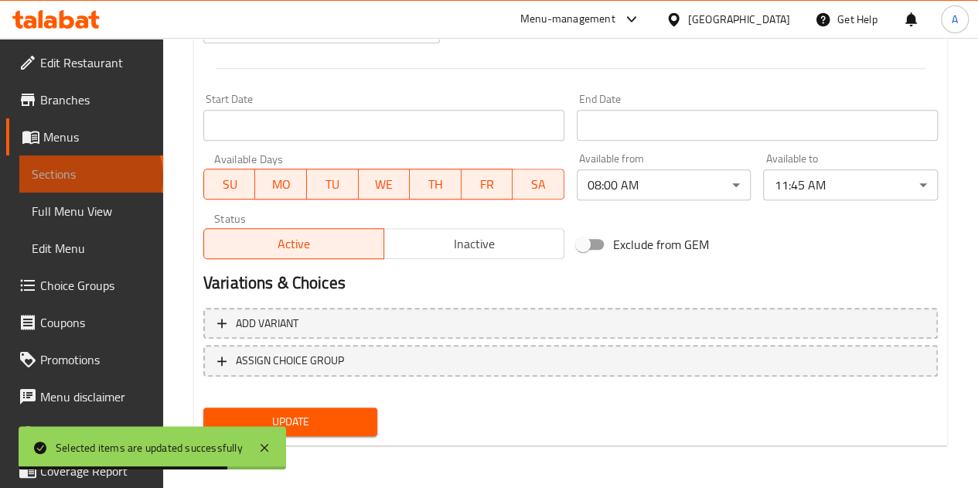
click at [89, 177] on span "Sections" at bounding box center [91, 174] width 119 height 19
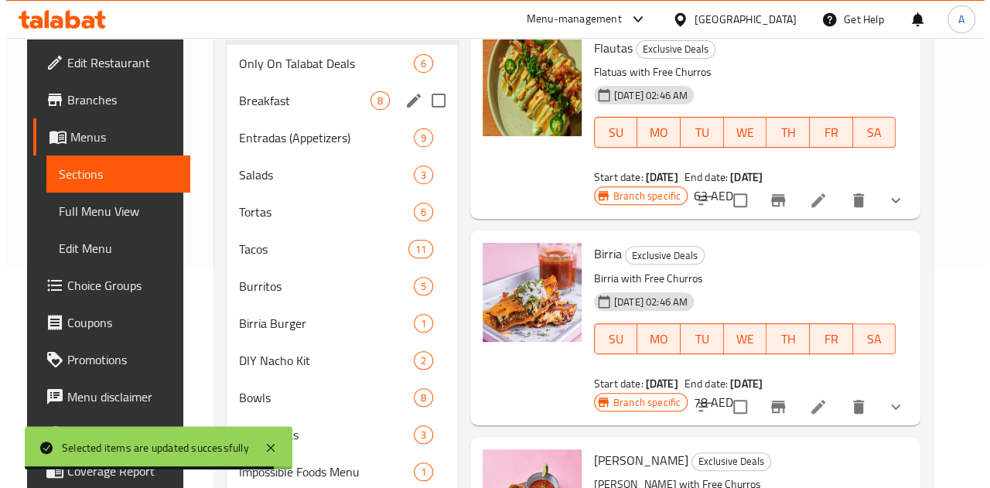
scroll to position [121, 0]
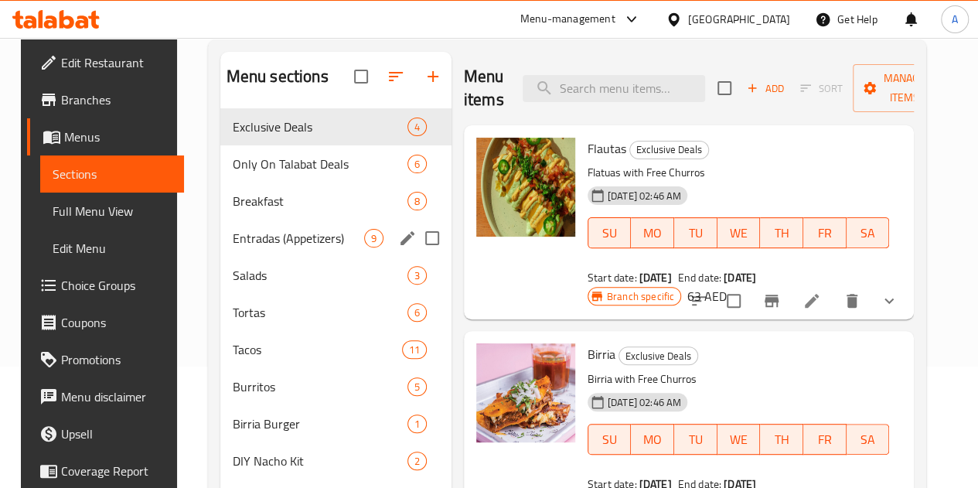
click at [250, 257] on div "Entradas (Appetizers) 9" at bounding box center [335, 238] width 231 height 37
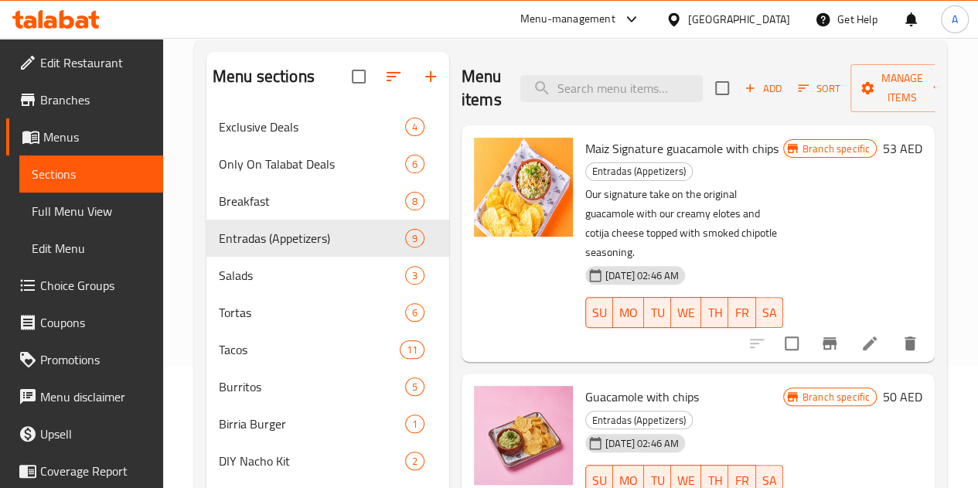
click at [706, 90] on input "checkbox" at bounding box center [722, 88] width 32 height 32
checkbox input "true"
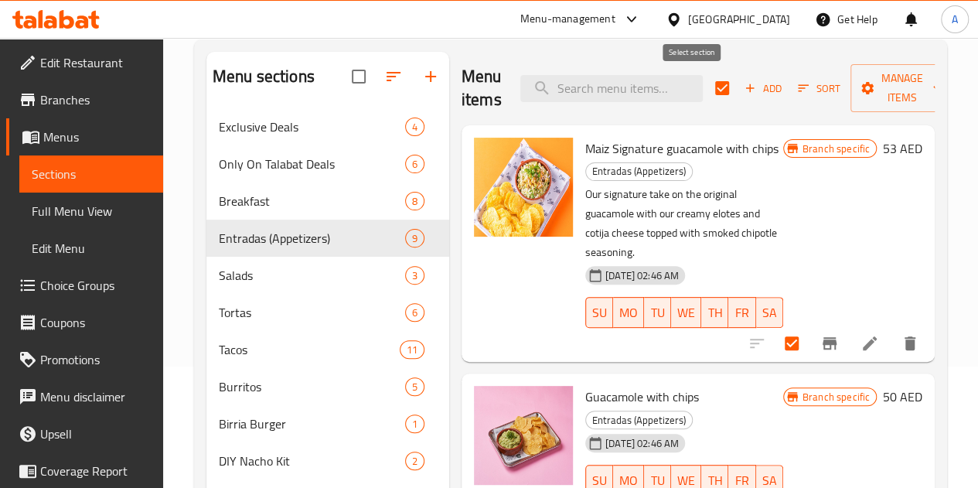
checkbox input "true"
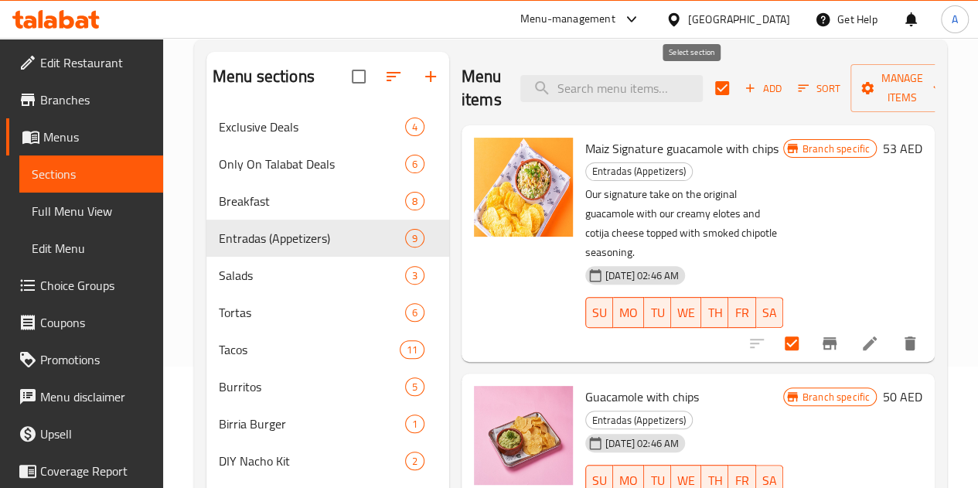
checkbox input "true"
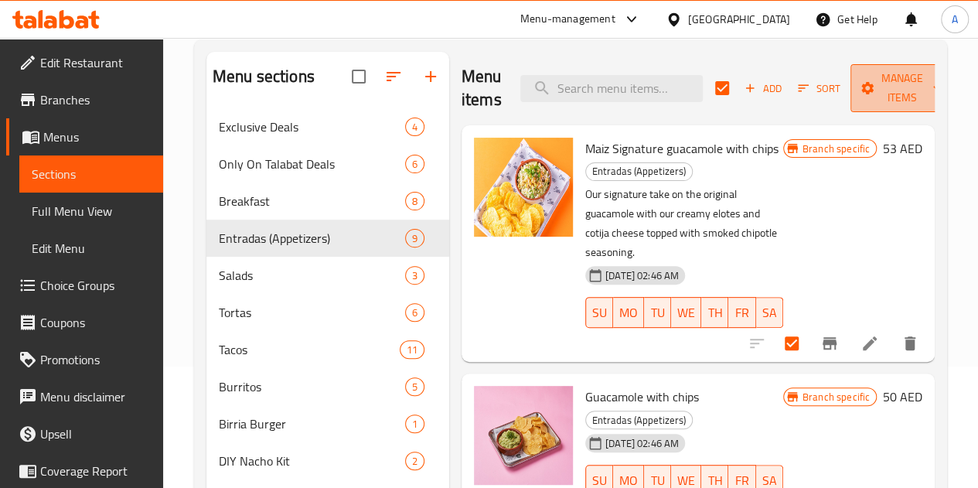
click at [866, 94] on span "Manage items" at bounding box center [902, 88] width 79 height 39
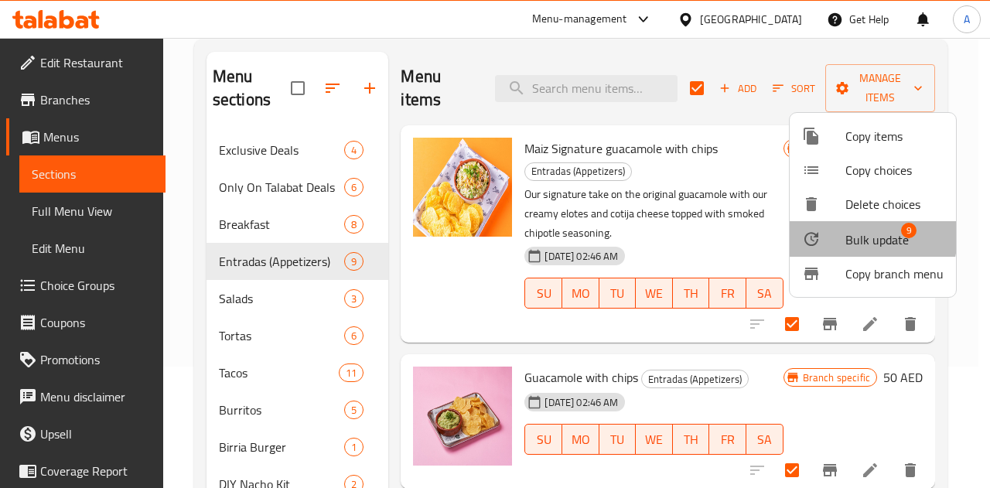
click at [841, 234] on div at bounding box center [823, 239] width 43 height 19
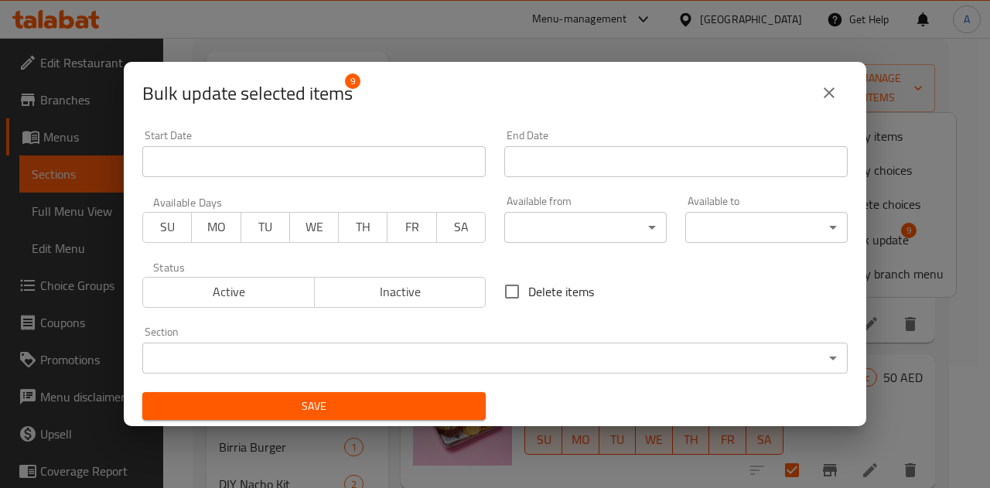
click at [535, 256] on div "Start Date Start Date End Date End Date Available Days SU MO TU WE TH FR SA Ava…" at bounding box center [495, 275] width 724 height 309
click at [524, 244] on div "Available from ​ ​" at bounding box center [585, 219] width 181 height 66
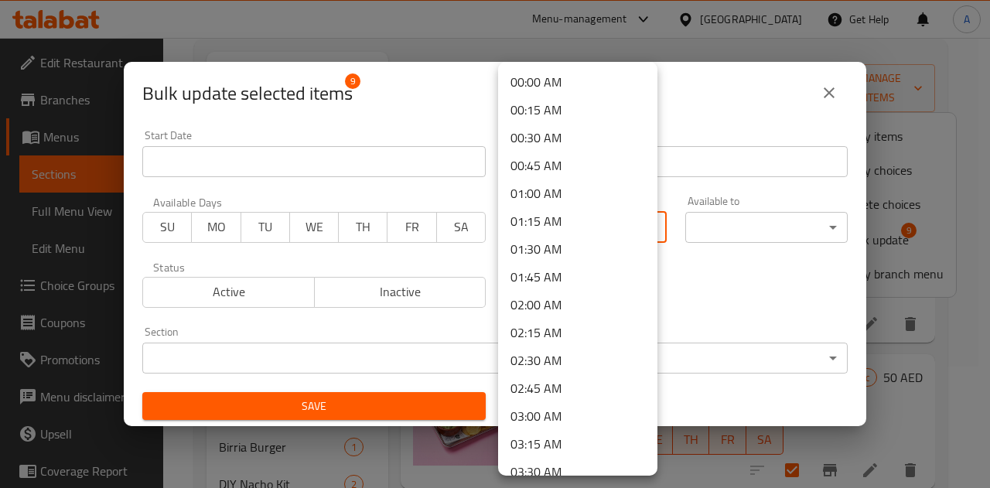
click at [509, 211] on body "​ Menu-management United Arab Emirates Get Help A Edit Restaurant Branches Menu…" at bounding box center [495, 142] width 990 height 450
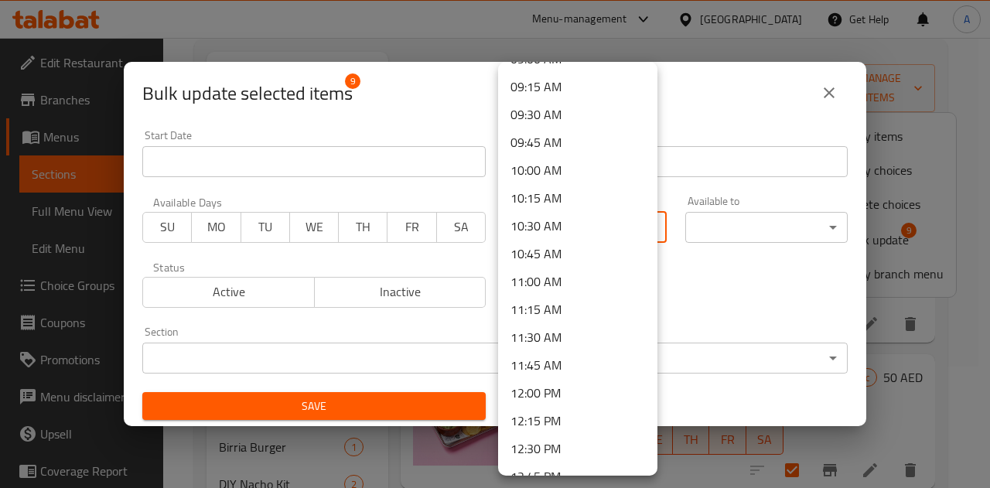
scroll to position [1031, 0]
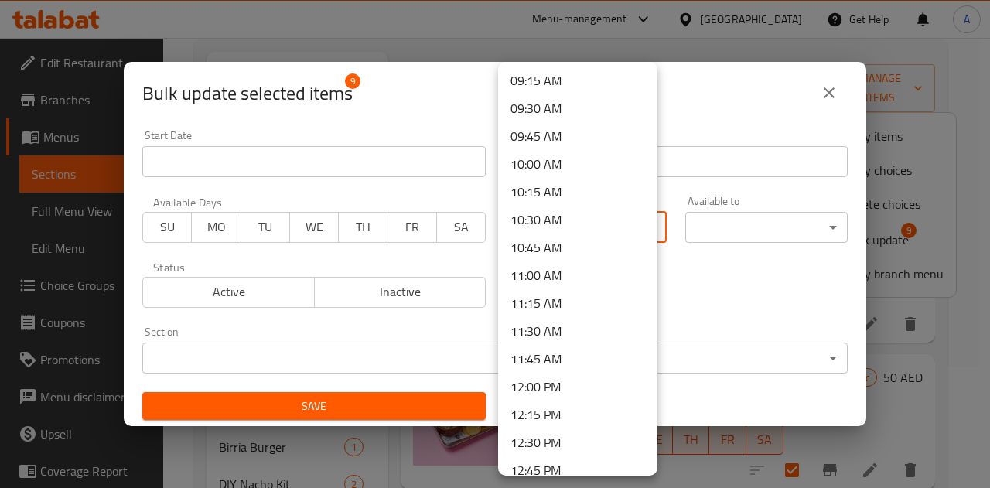
click at [535, 359] on li "11:45 AM" at bounding box center [577, 359] width 159 height 28
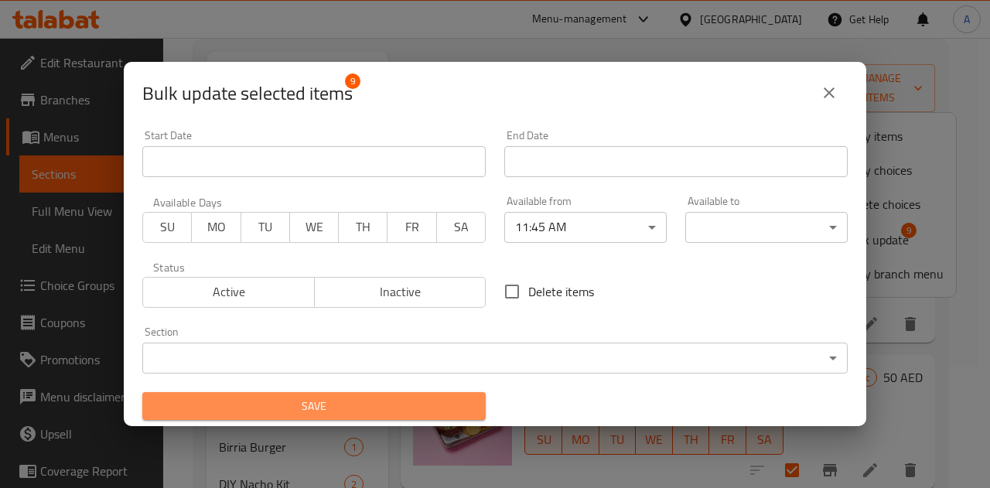
click at [425, 418] on button "Save" at bounding box center [313, 406] width 343 height 29
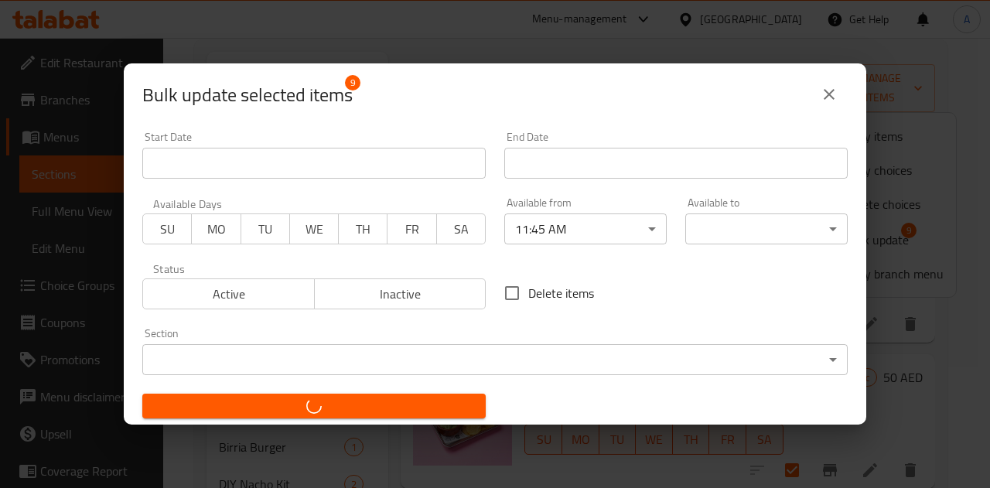
checkbox input "false"
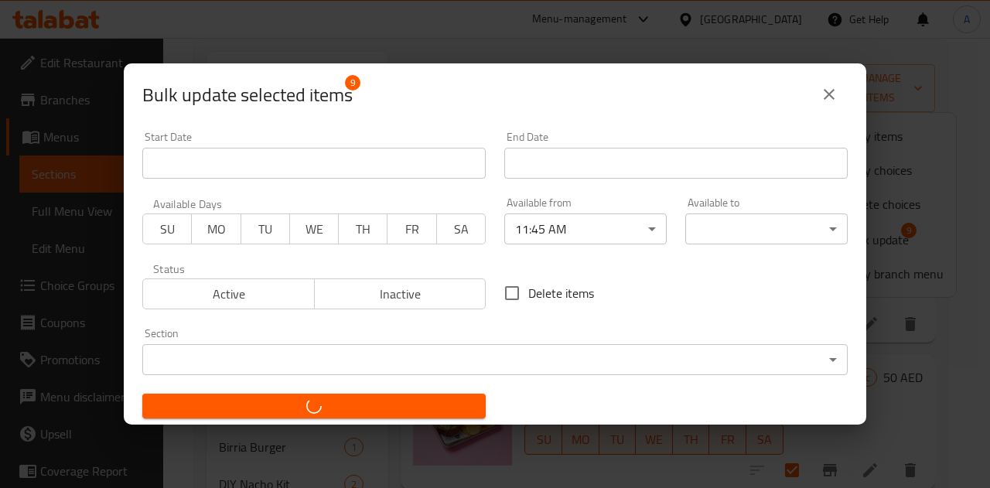
checkbox input "false"
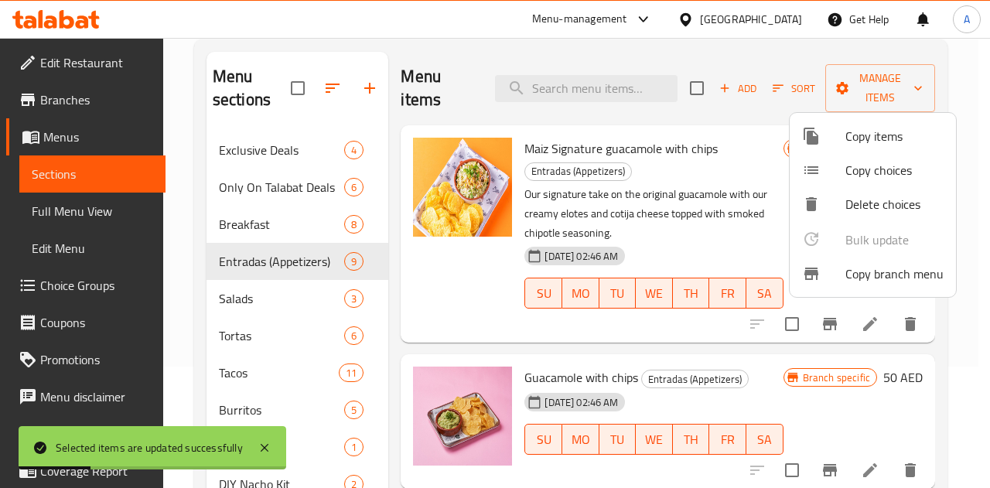
click at [269, 302] on div at bounding box center [495, 244] width 990 height 488
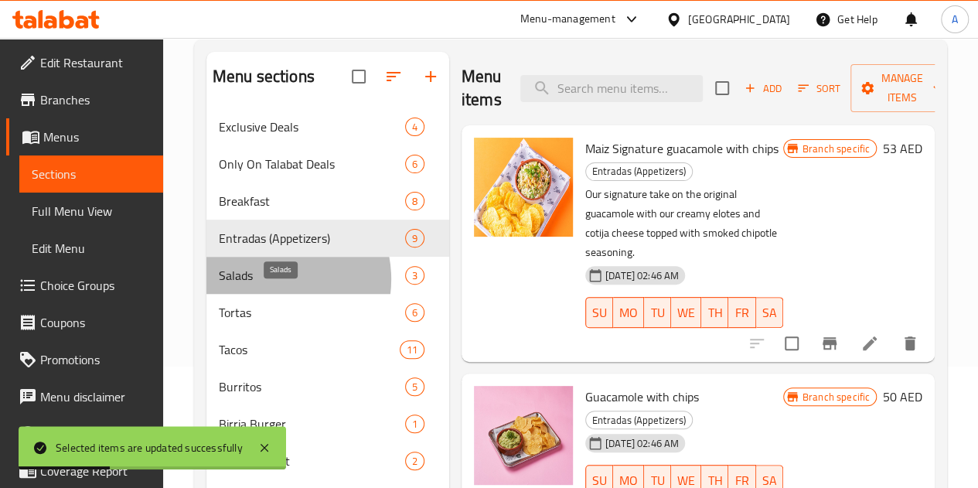
click at [269, 284] on span "Salads" at bounding box center [312, 275] width 186 height 19
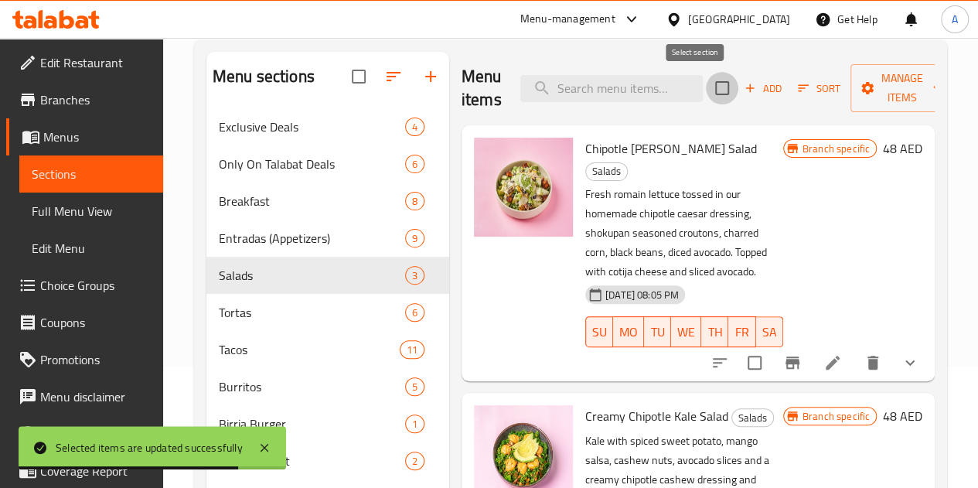
click at [706, 91] on input "checkbox" at bounding box center [722, 88] width 32 height 32
checkbox input "true"
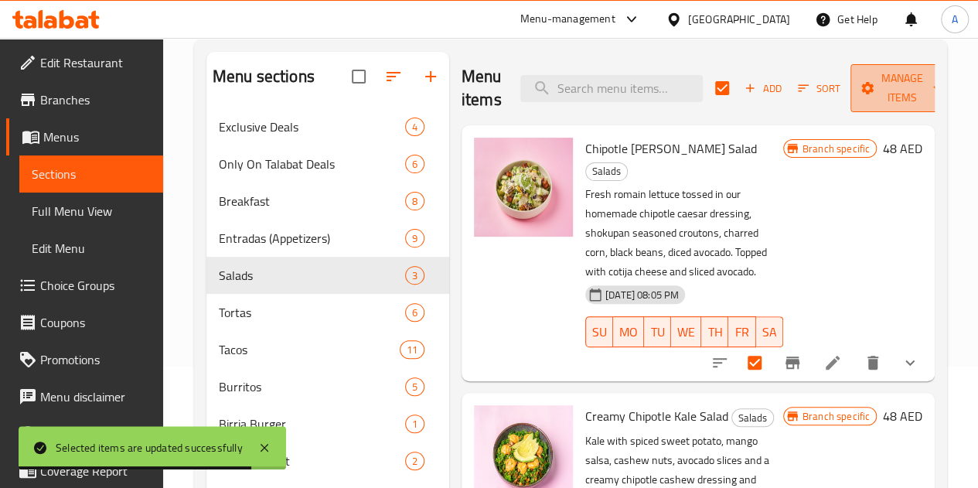
click at [892, 90] on span "Manage items" at bounding box center [902, 88] width 79 height 39
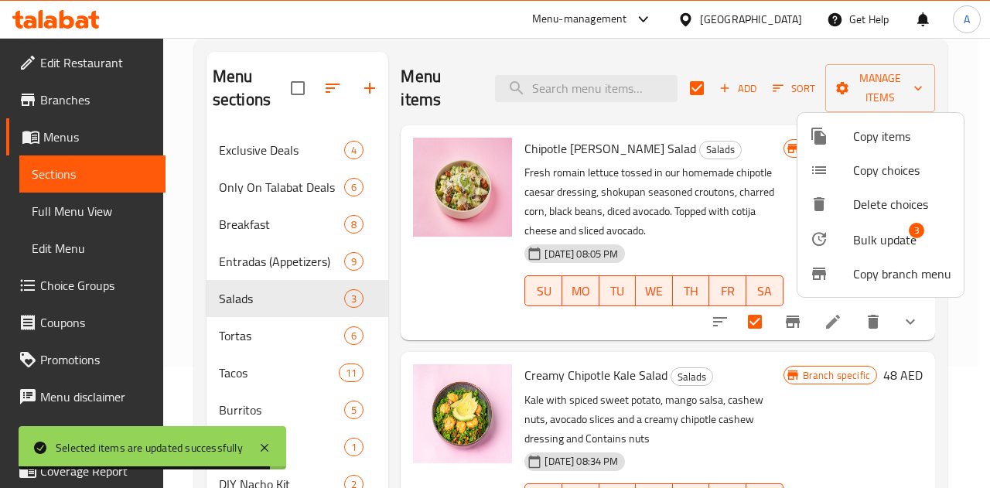
click at [891, 234] on span "Bulk update" at bounding box center [884, 239] width 63 height 19
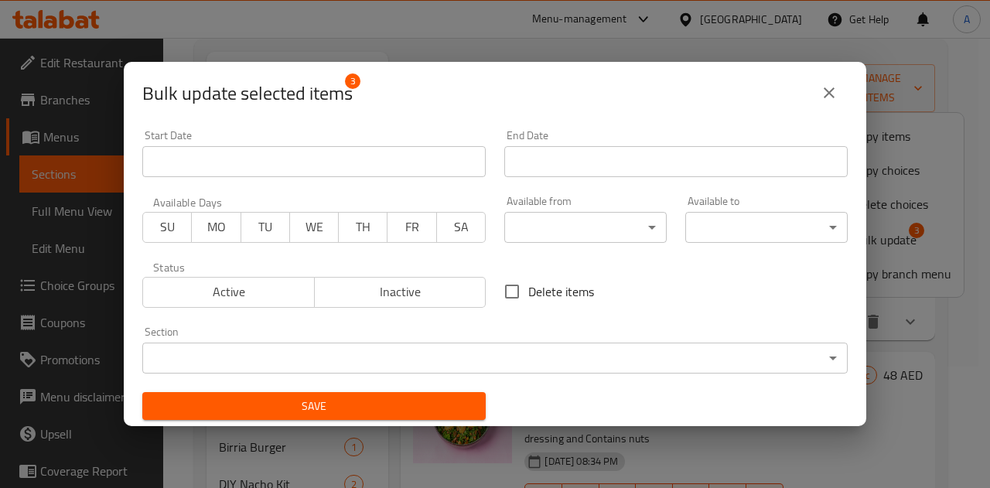
click at [580, 228] on body "​ Menu-management United Arab Emirates Get Help A Edit Restaurant Branches Menu…" at bounding box center [495, 142] width 990 height 450
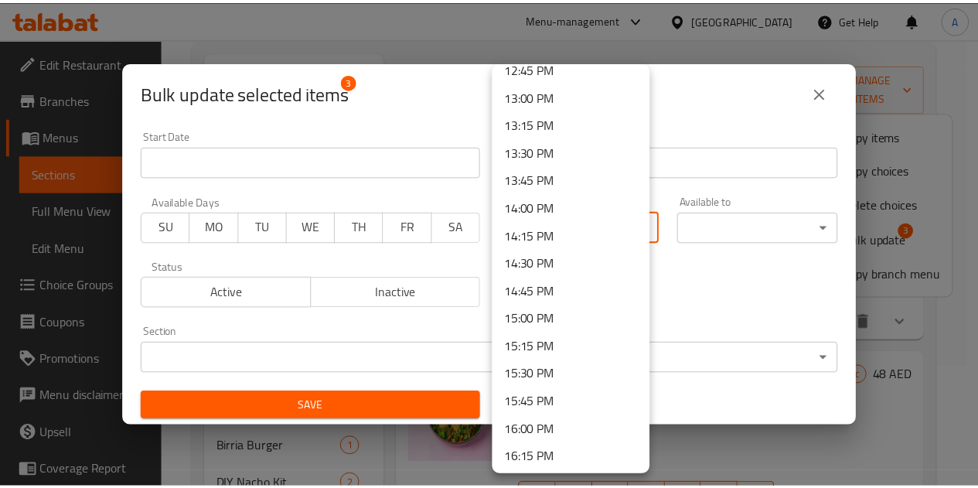
scroll to position [1218, 0]
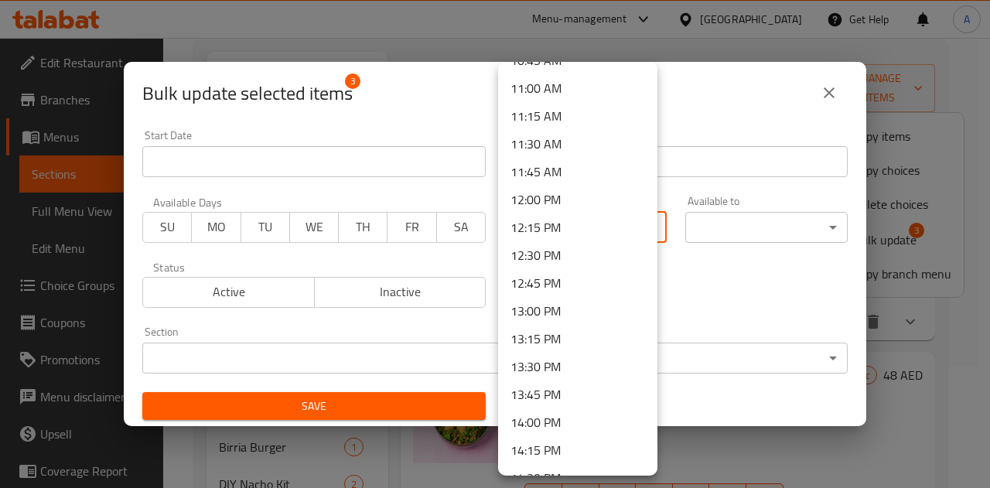
click at [538, 176] on li "11:45 AM" at bounding box center [577, 172] width 159 height 28
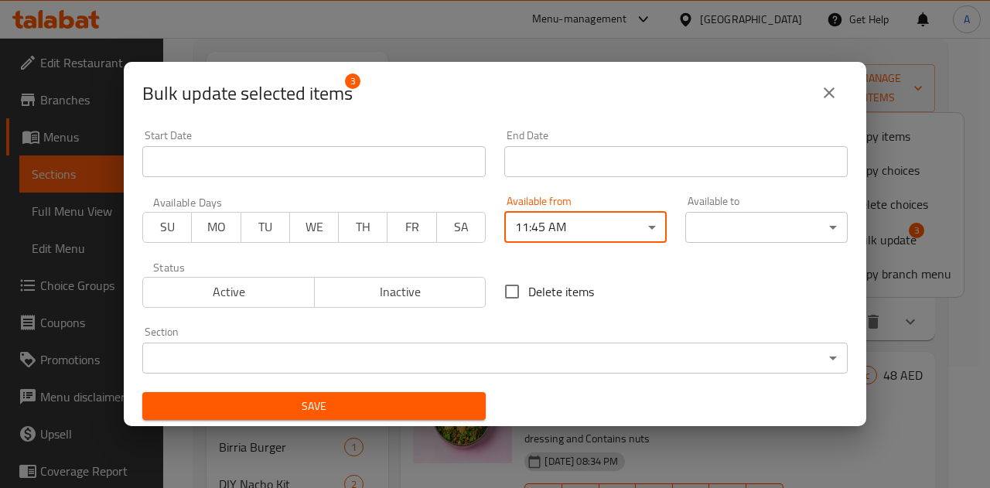
click at [394, 415] on span "Save" at bounding box center [314, 406] width 319 height 19
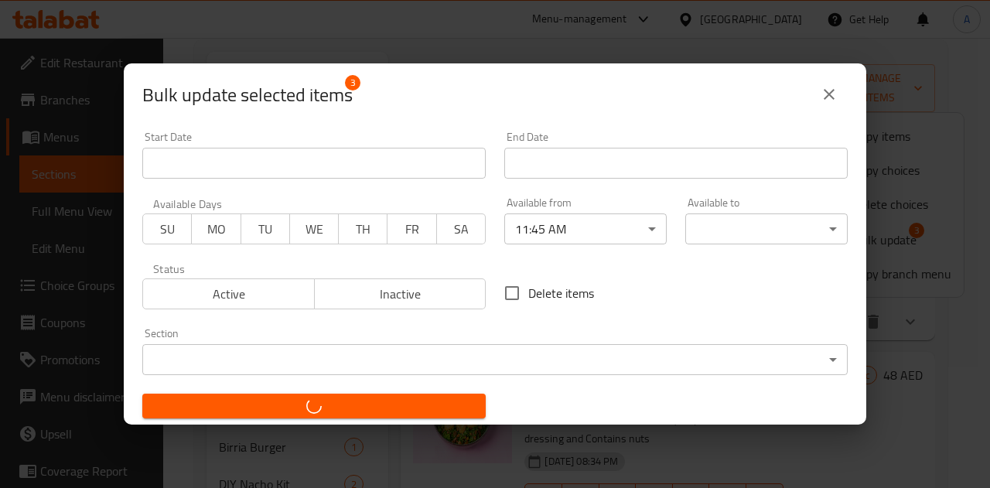
checkbox input "false"
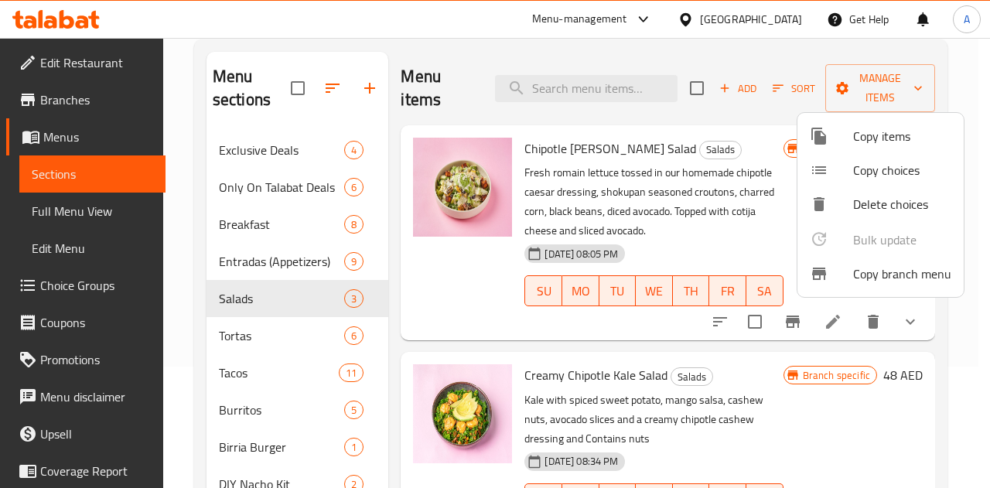
click at [837, 318] on div at bounding box center [495, 244] width 990 height 488
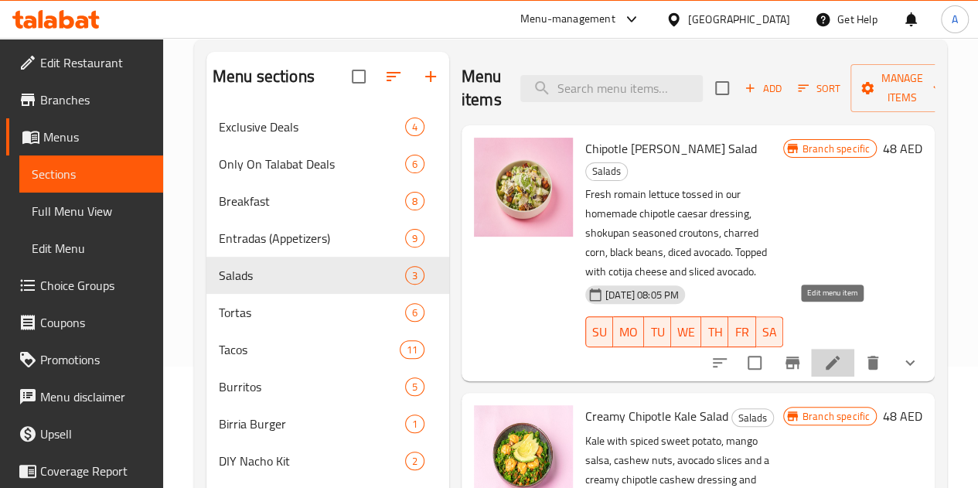
click at [837, 356] on icon at bounding box center [833, 363] width 14 height 14
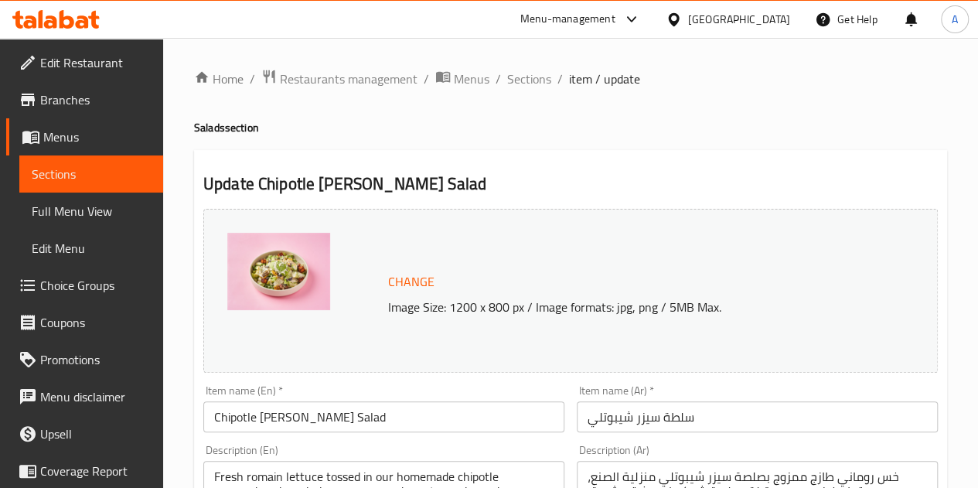
click at [122, 179] on span "Sections" at bounding box center [91, 174] width 119 height 19
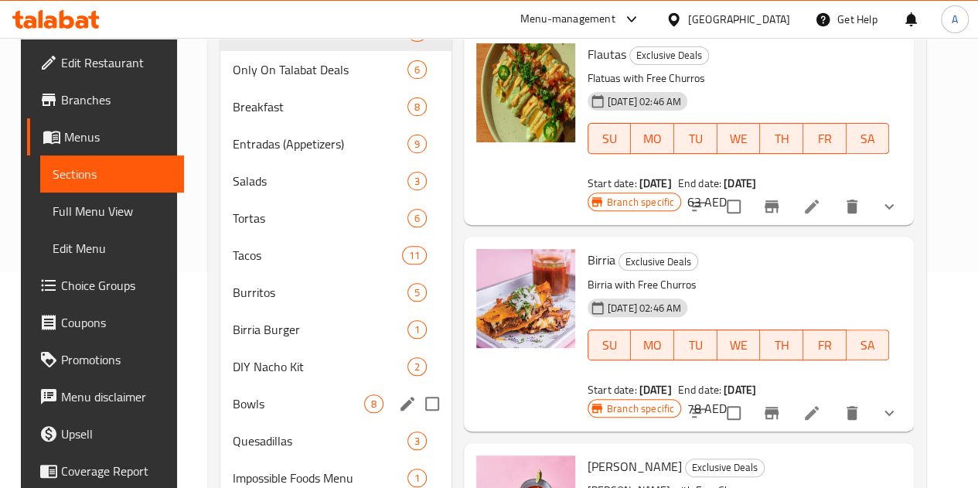
scroll to position [226, 0]
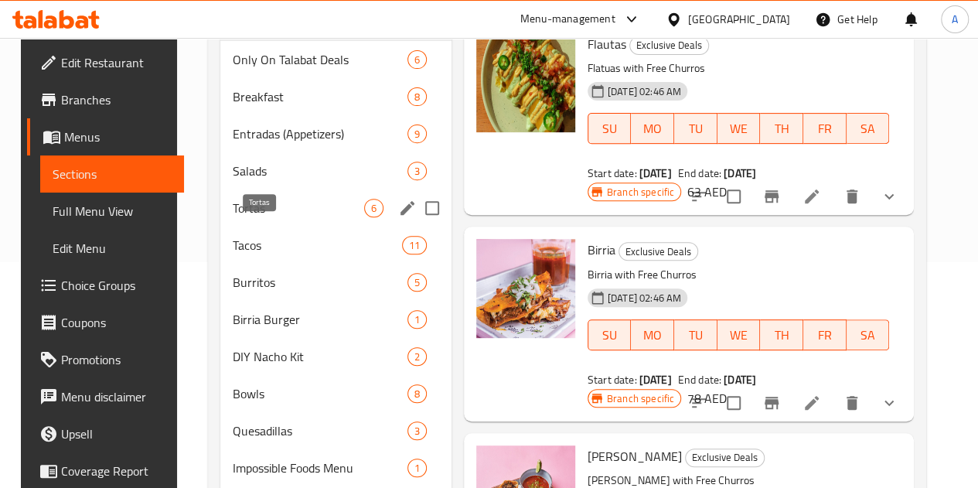
click at [239, 217] on span "Tortas" at bounding box center [298, 208] width 131 height 19
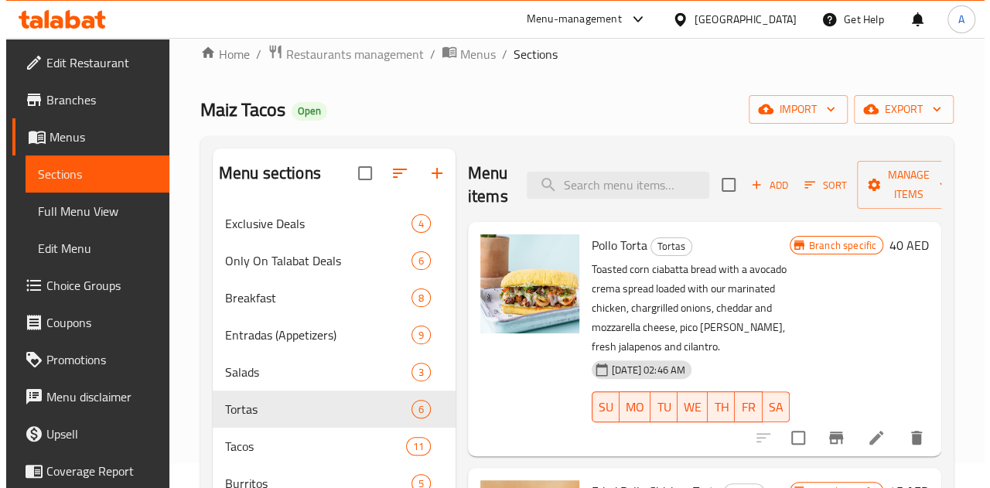
scroll to position [17, 0]
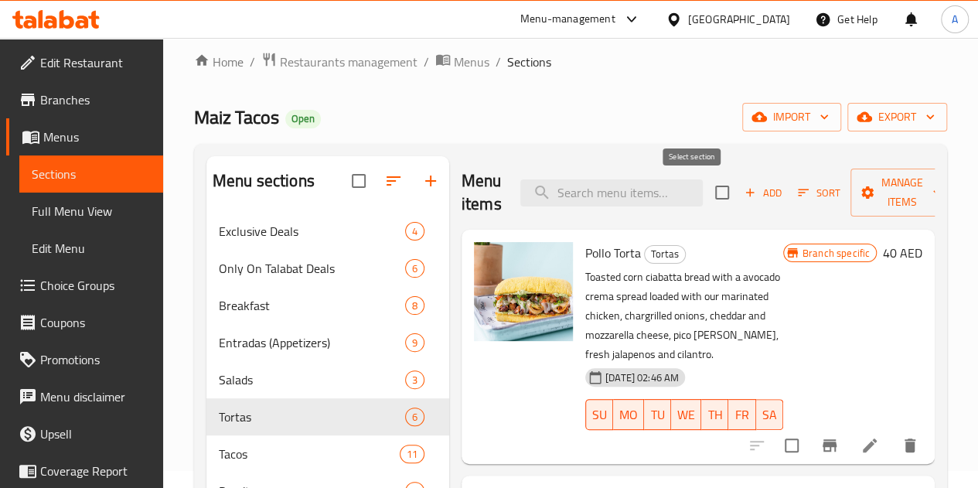
click at [706, 197] on input "checkbox" at bounding box center [722, 192] width 32 height 32
checkbox input "true"
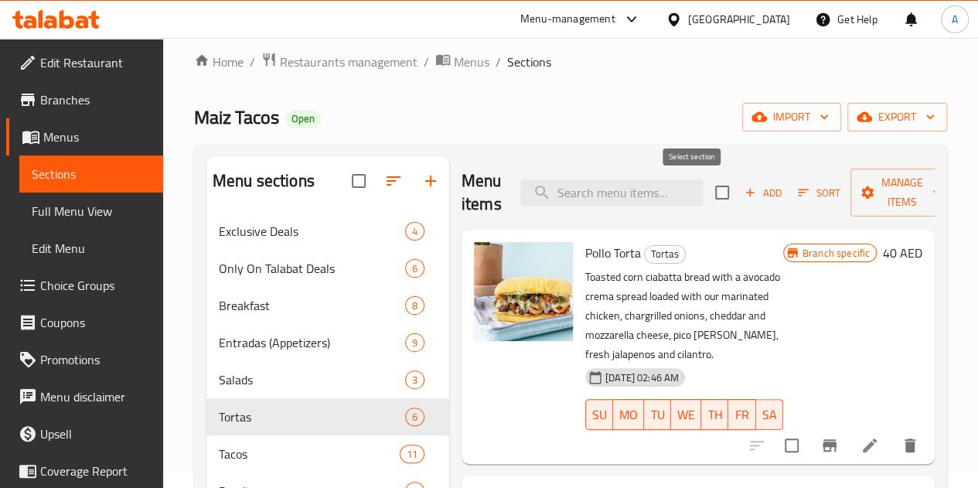
checkbox input "true"
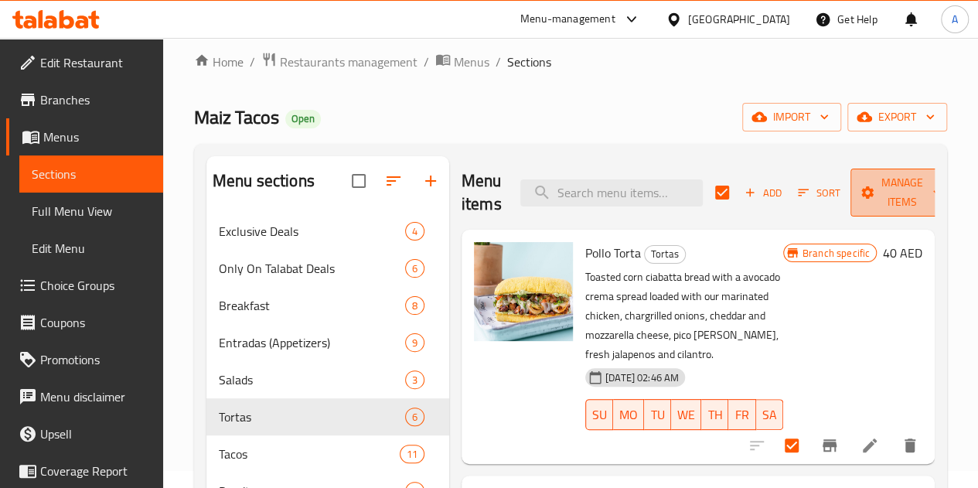
click at [875, 203] on span "Manage items" at bounding box center [902, 192] width 79 height 39
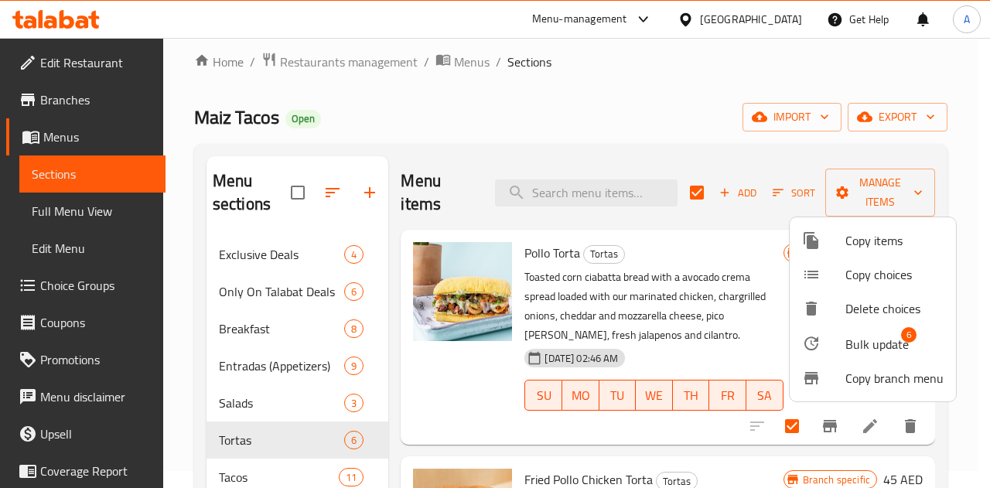
click at [847, 343] on span "Bulk update" at bounding box center [876, 344] width 63 height 19
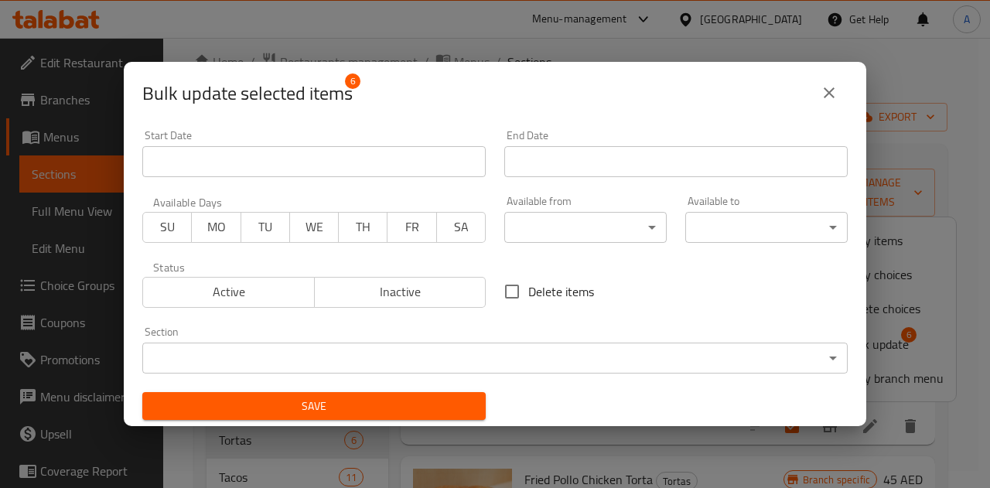
click at [577, 234] on body "​ Menu-management United Arab Emirates Get Help A Edit Restaurant Branches Menu…" at bounding box center [495, 246] width 990 height 450
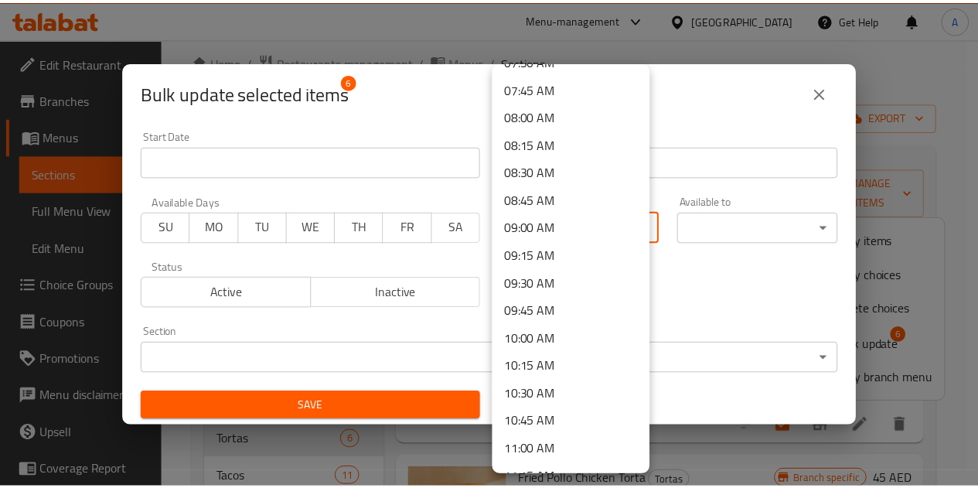
scroll to position [1150, 0]
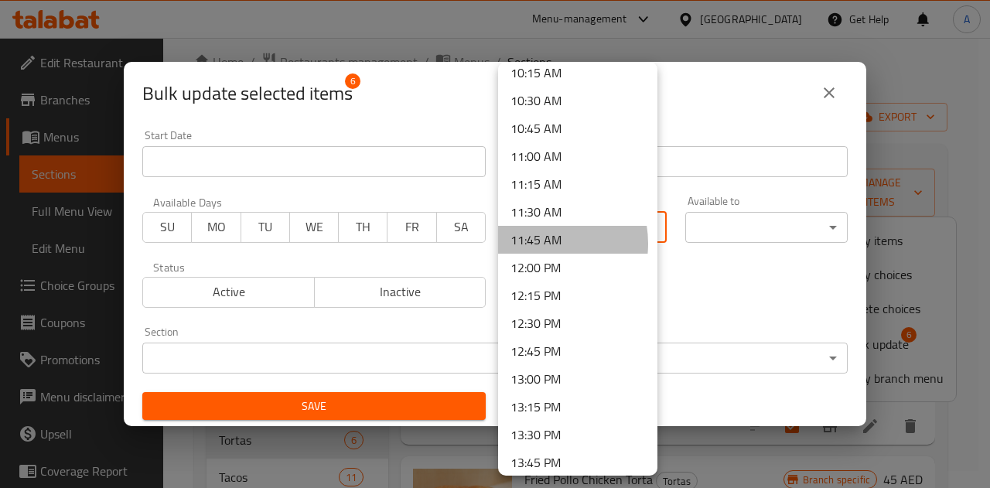
click at [533, 244] on li "11:45 AM" at bounding box center [577, 240] width 159 height 28
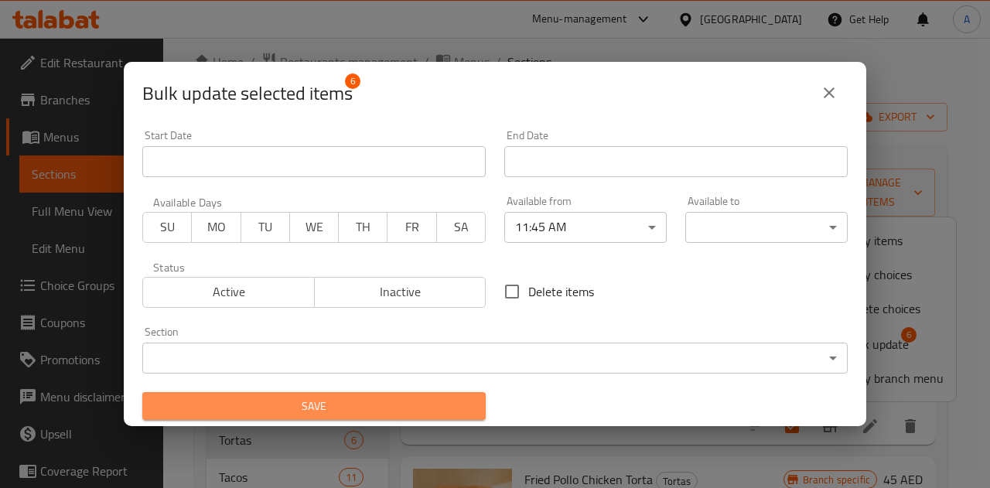
click at [424, 400] on span "Save" at bounding box center [314, 406] width 319 height 19
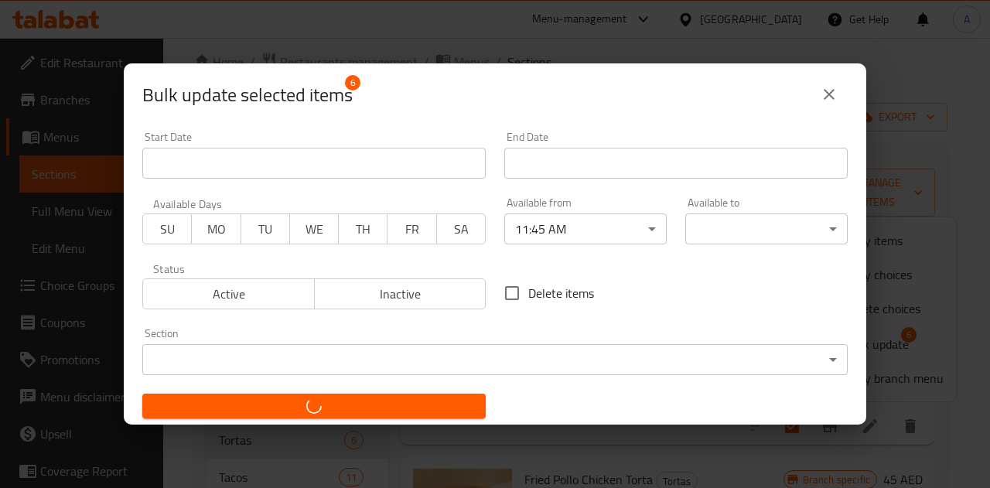
checkbox input "false"
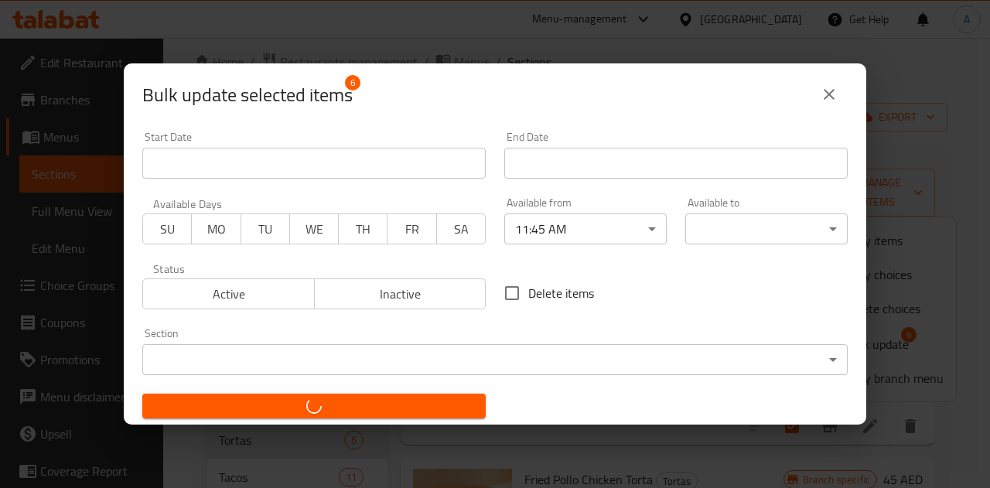
checkbox input "false"
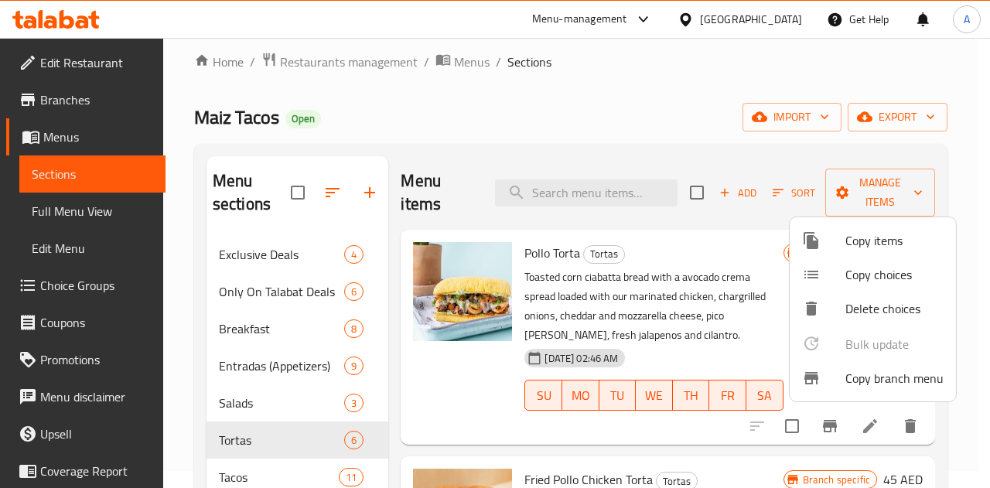
click at [301, 468] on div at bounding box center [495, 244] width 990 height 488
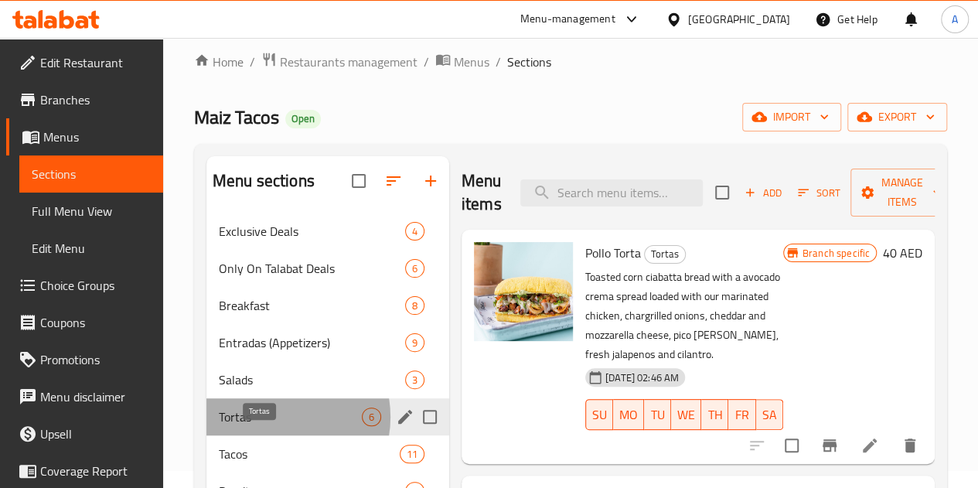
click at [274, 426] on span "Tortas" at bounding box center [290, 416] width 143 height 19
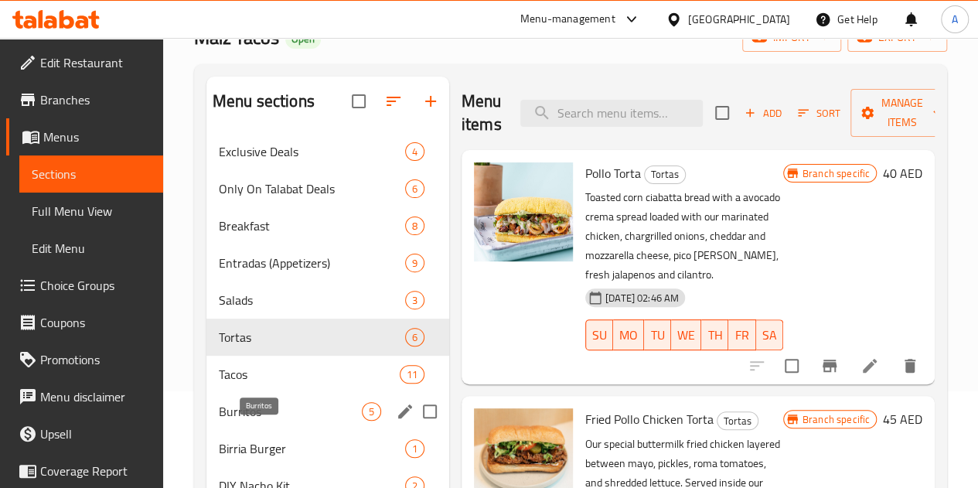
scroll to position [124, 0]
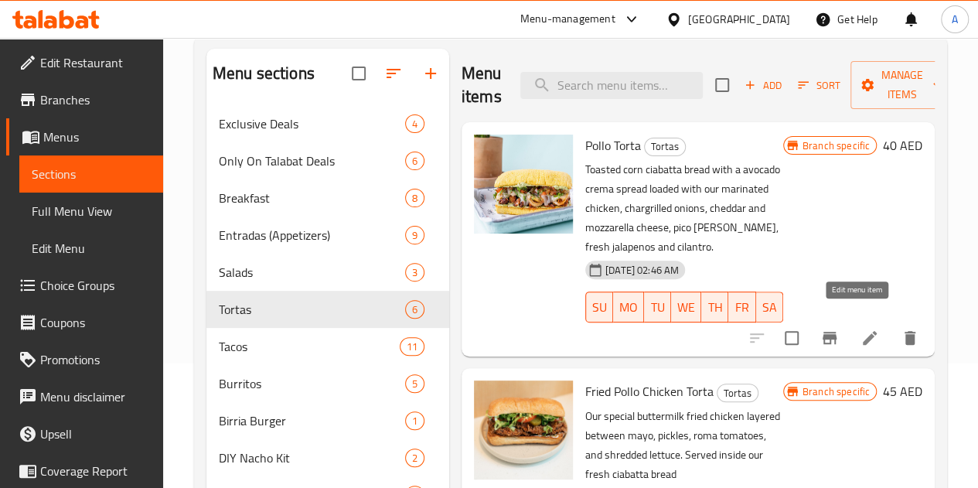
click at [864, 329] on icon at bounding box center [869, 338] width 19 height 19
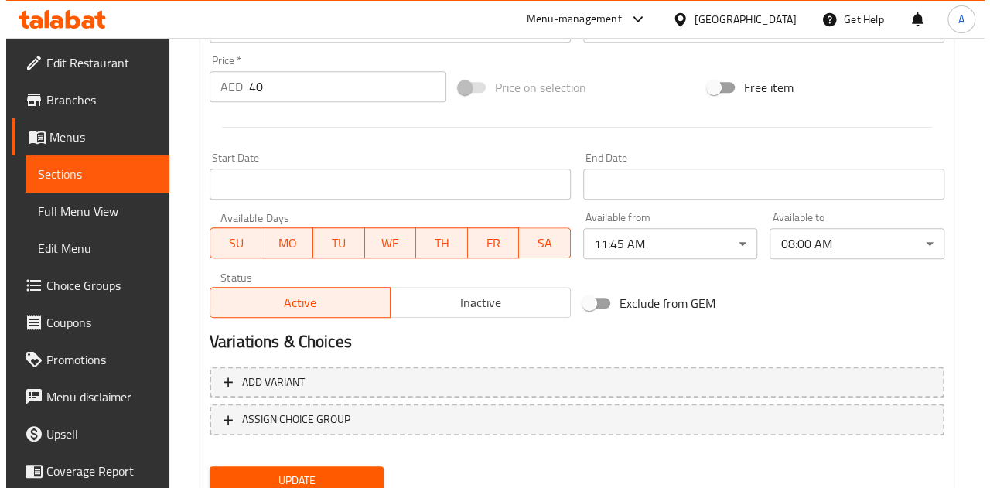
scroll to position [567, 0]
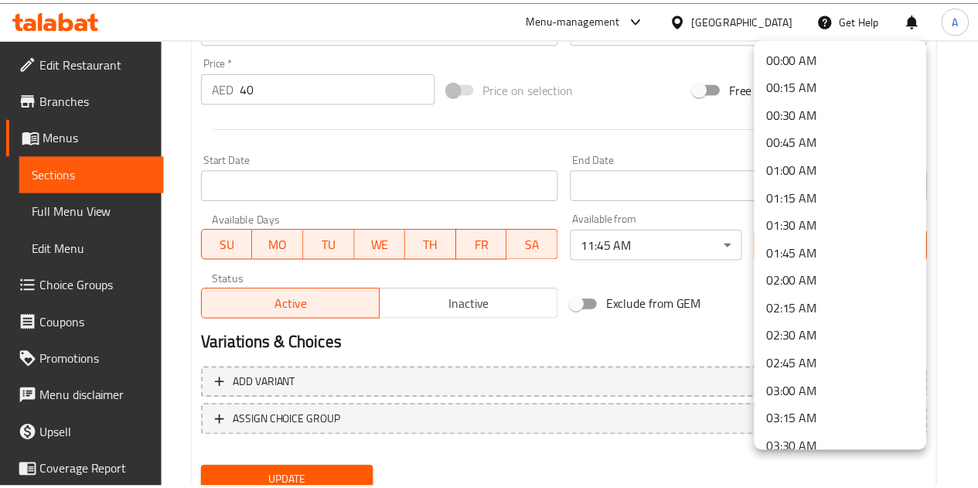
scroll to position [703, 0]
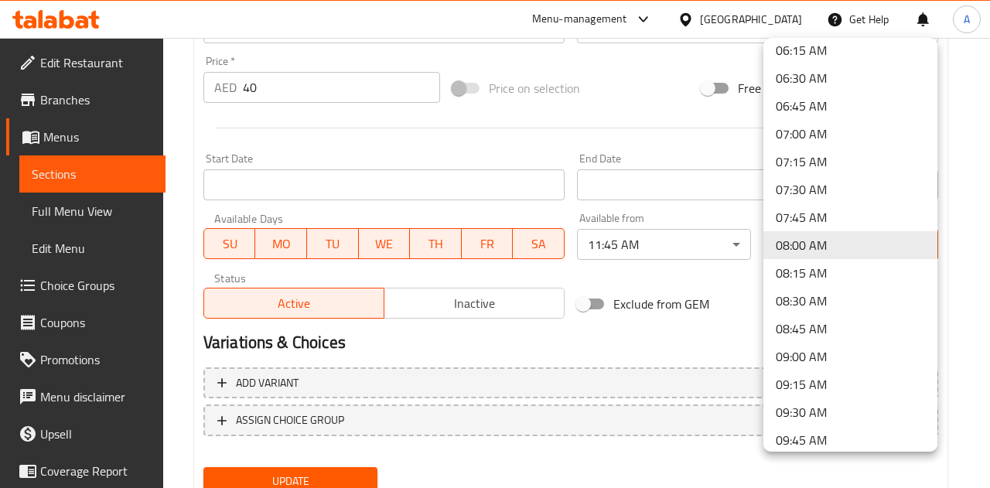
click at [108, 174] on div at bounding box center [495, 244] width 990 height 488
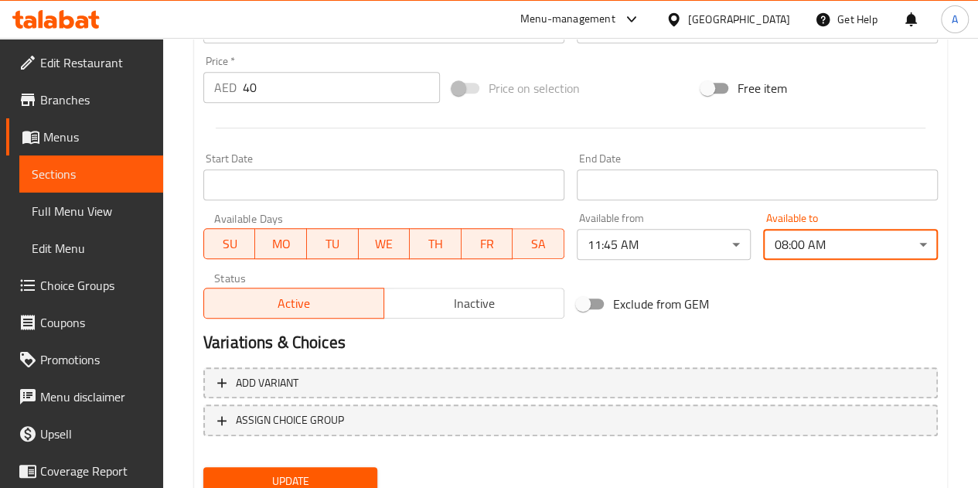
click at [78, 176] on span "Sections" at bounding box center [91, 174] width 119 height 19
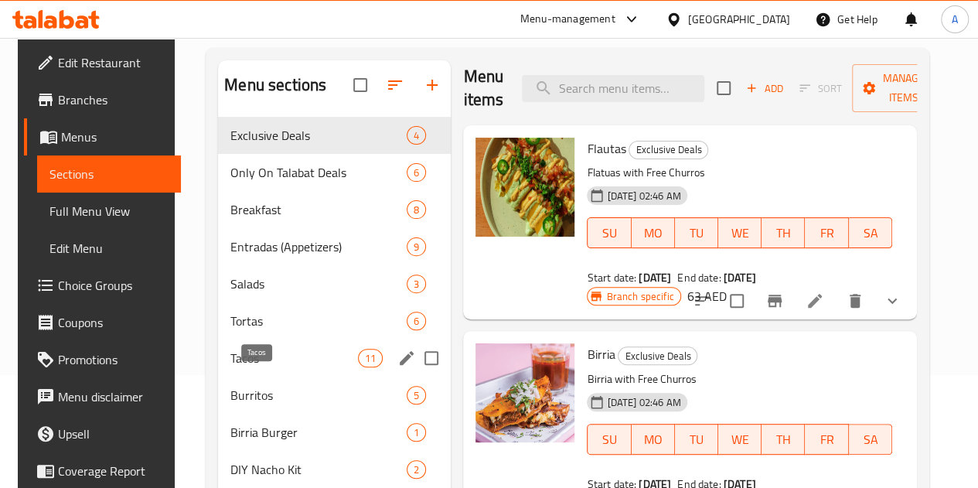
scroll to position [114, 0]
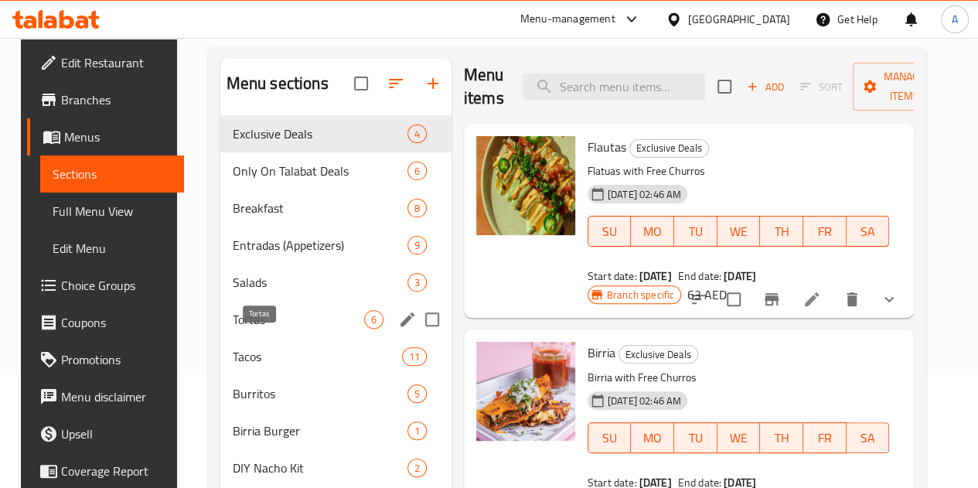
click at [240, 329] on span "Tortas" at bounding box center [298, 319] width 131 height 19
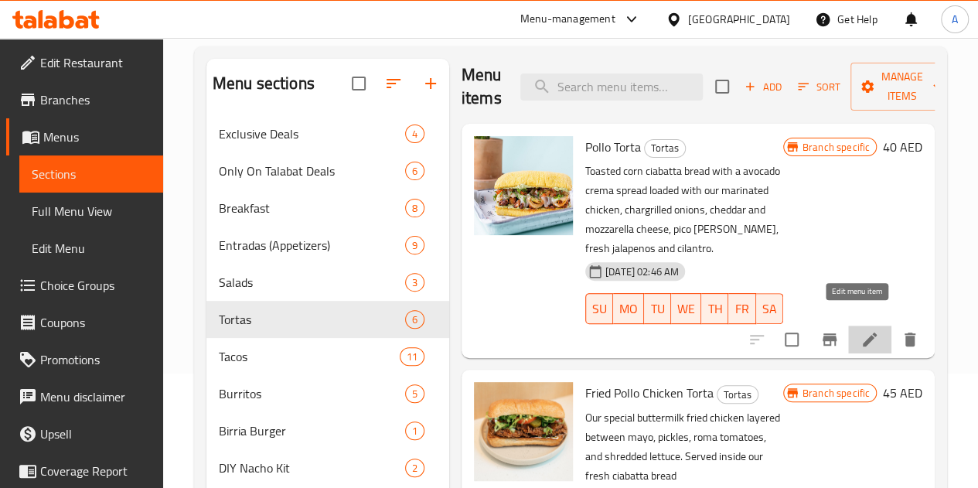
click at [864, 330] on icon at bounding box center [869, 339] width 19 height 19
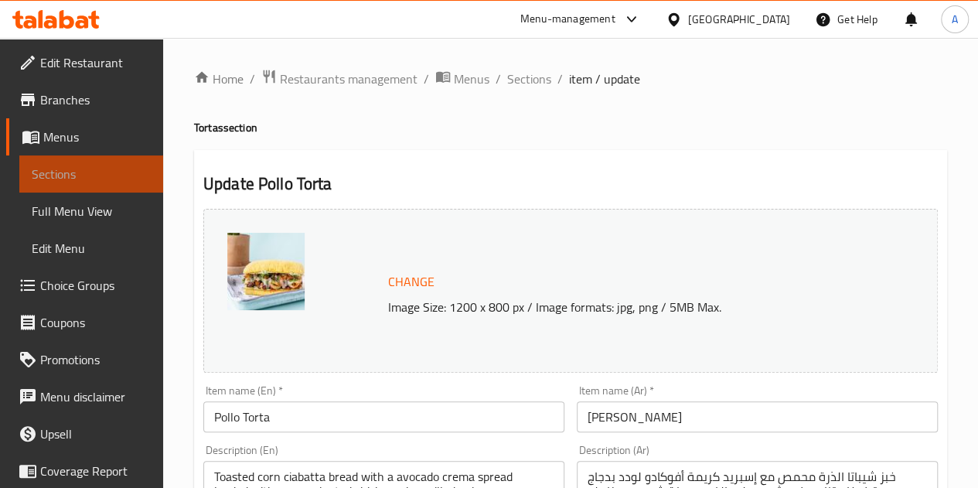
click at [138, 182] on span "Sections" at bounding box center [91, 174] width 119 height 19
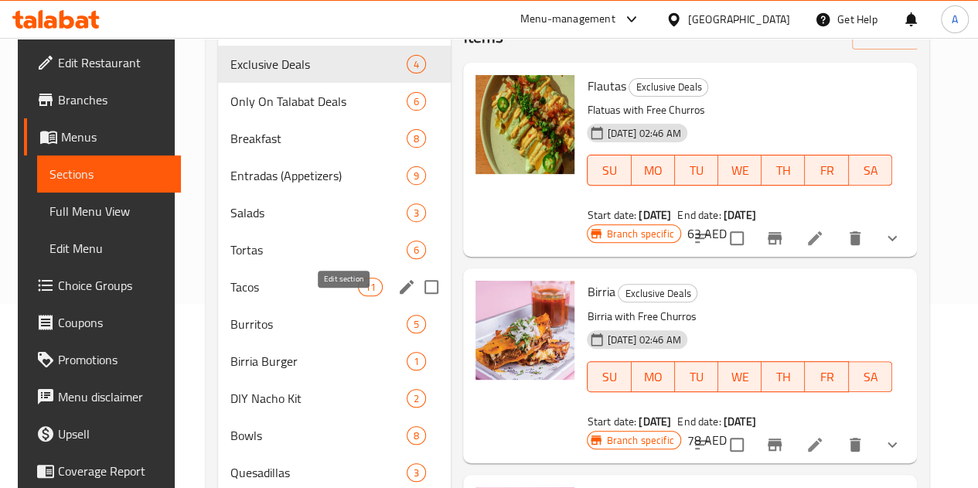
scroll to position [277, 0]
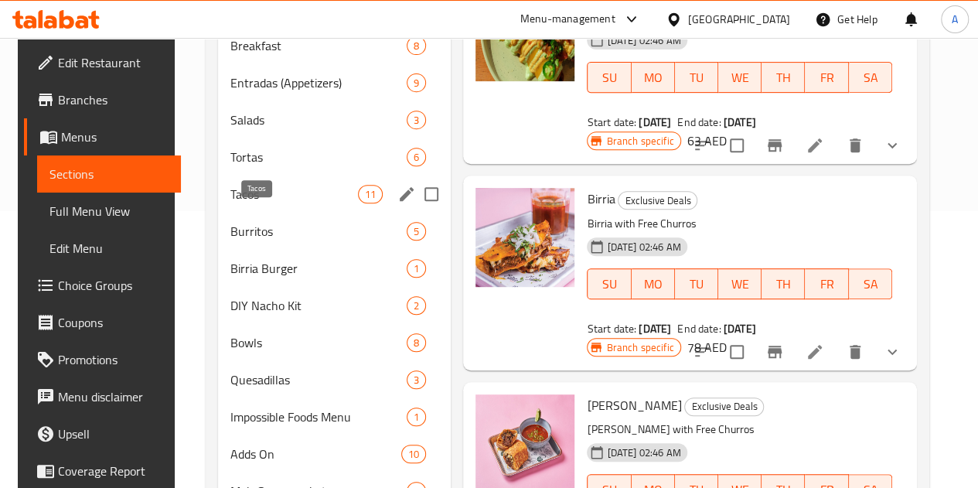
click at [262, 203] on span "Tacos" at bounding box center [294, 194] width 128 height 19
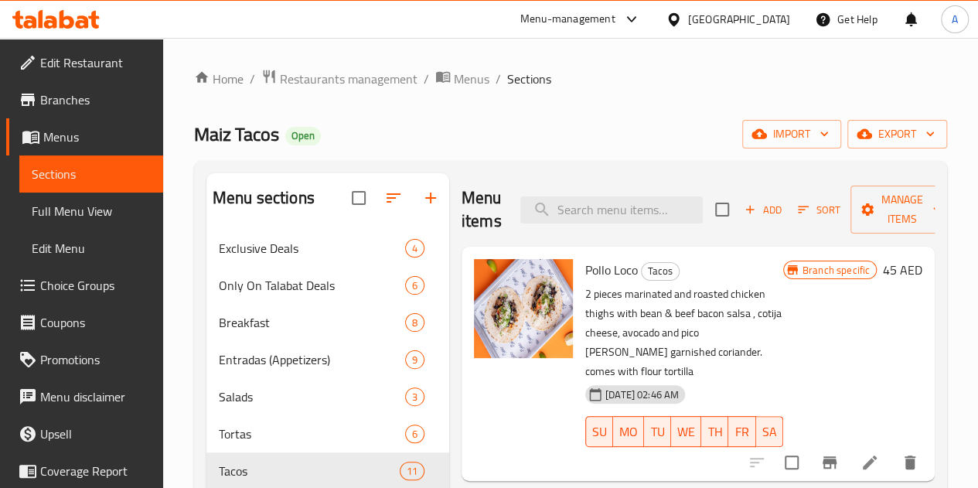
scroll to position [55, 0]
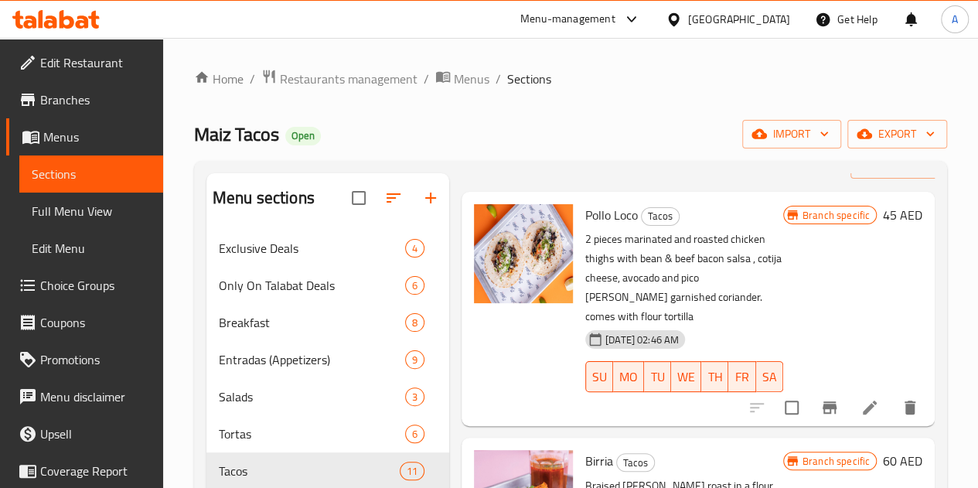
click at [860, 398] on icon at bounding box center [869, 407] width 19 height 19
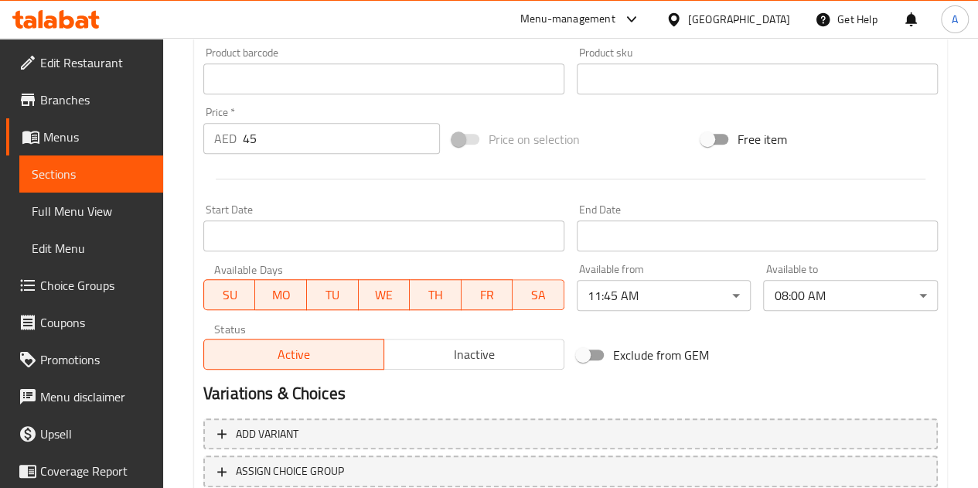
scroll to position [598, 0]
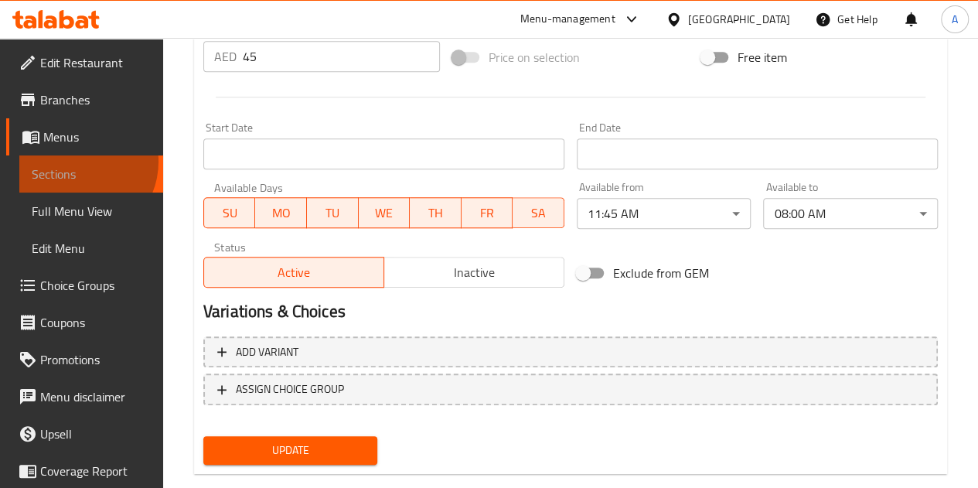
click at [76, 162] on link "Sections" at bounding box center [91, 173] width 144 height 37
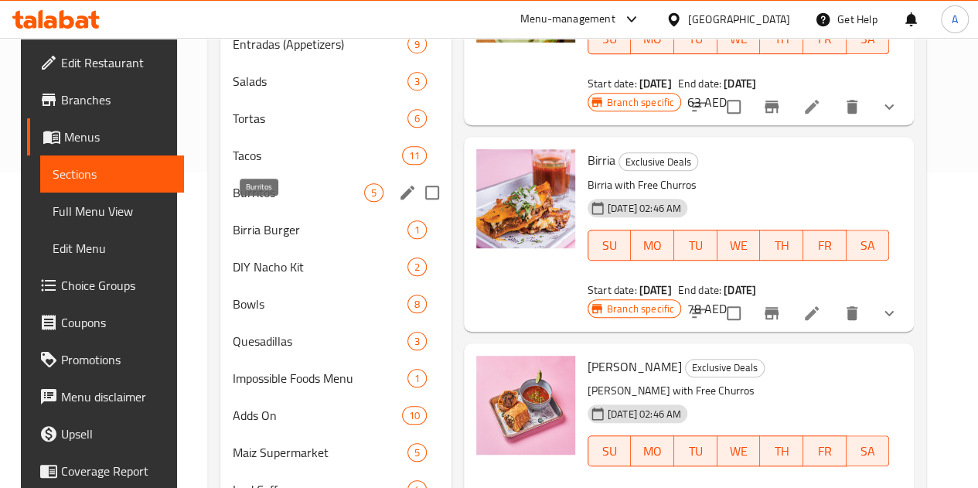
scroll to position [315, 0]
click at [248, 203] on span "Burritos" at bounding box center [298, 193] width 131 height 19
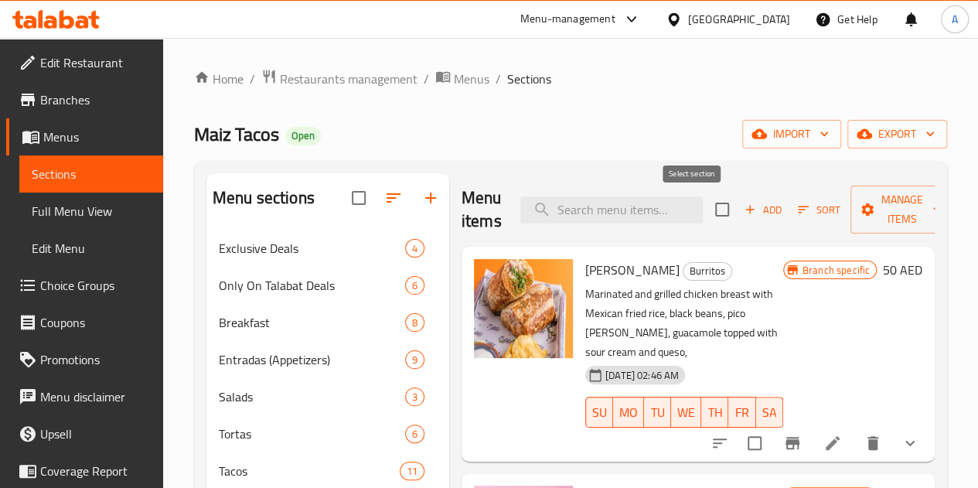
click at [706, 207] on input "checkbox" at bounding box center [722, 209] width 32 height 32
checkbox input "true"
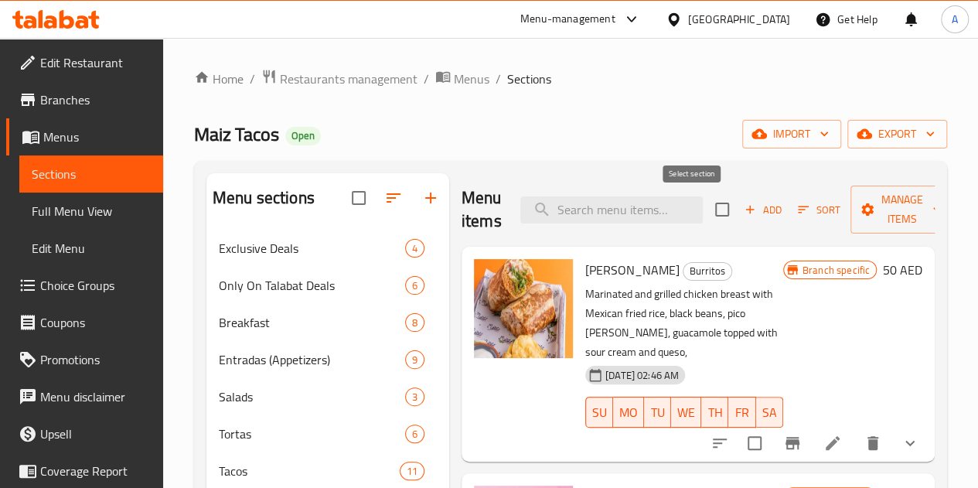
checkbox input "true"
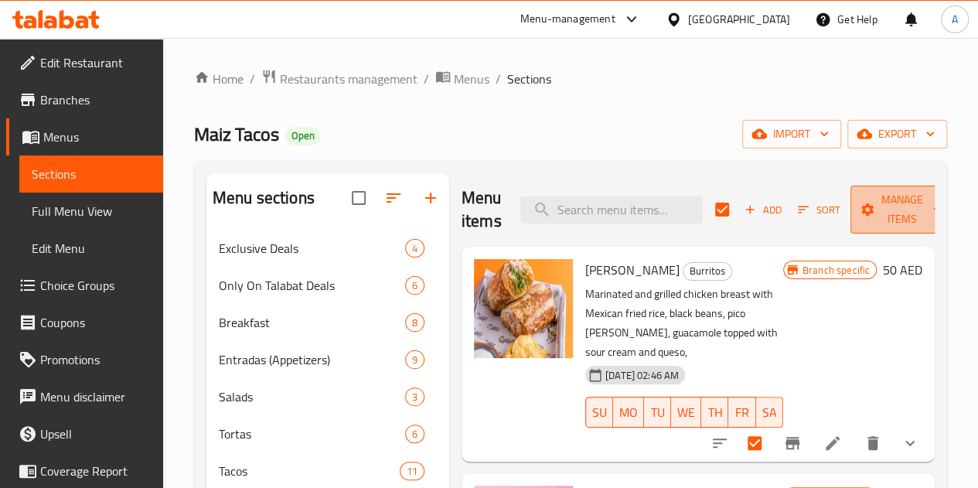
click at [863, 226] on span "Manage items" at bounding box center [902, 209] width 79 height 39
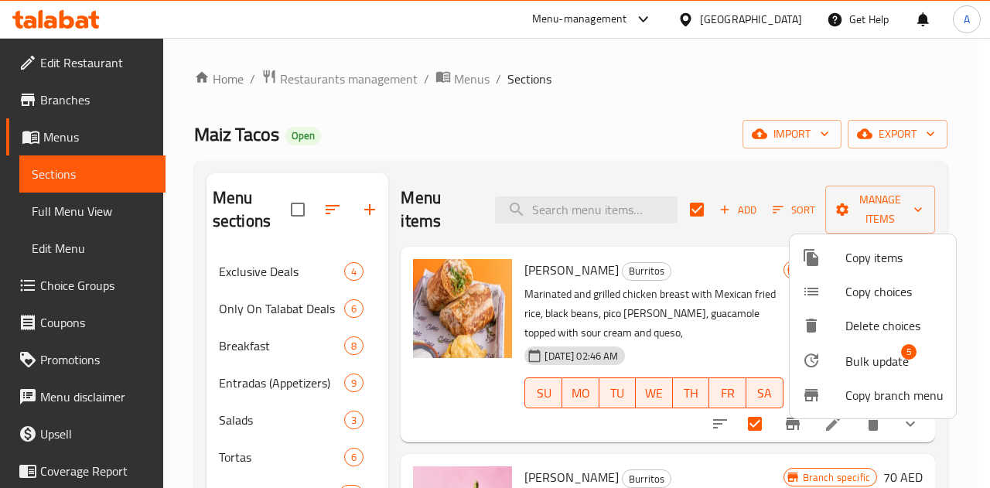
click at [832, 352] on div at bounding box center [823, 360] width 43 height 19
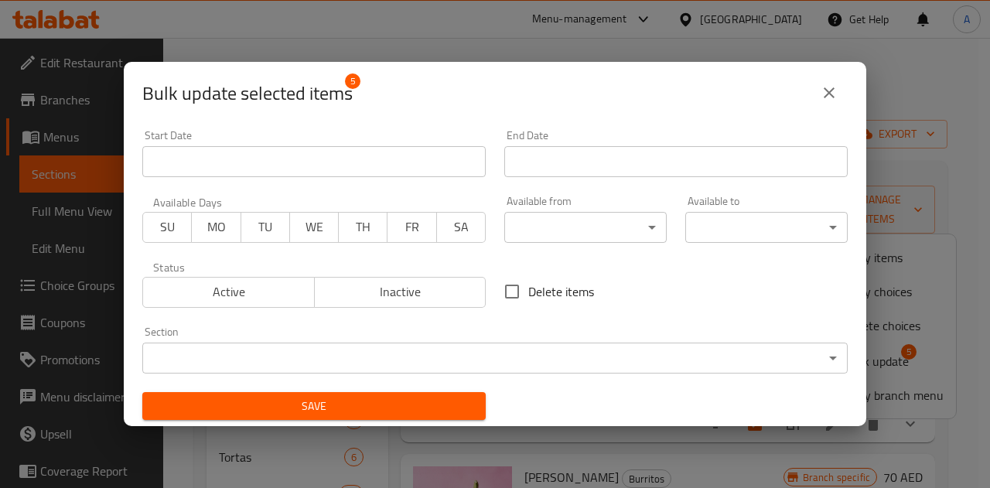
click at [546, 234] on body "​ Menu-management United Arab Emirates Get Help A Edit Restaurant Branches Menu…" at bounding box center [495, 263] width 990 height 450
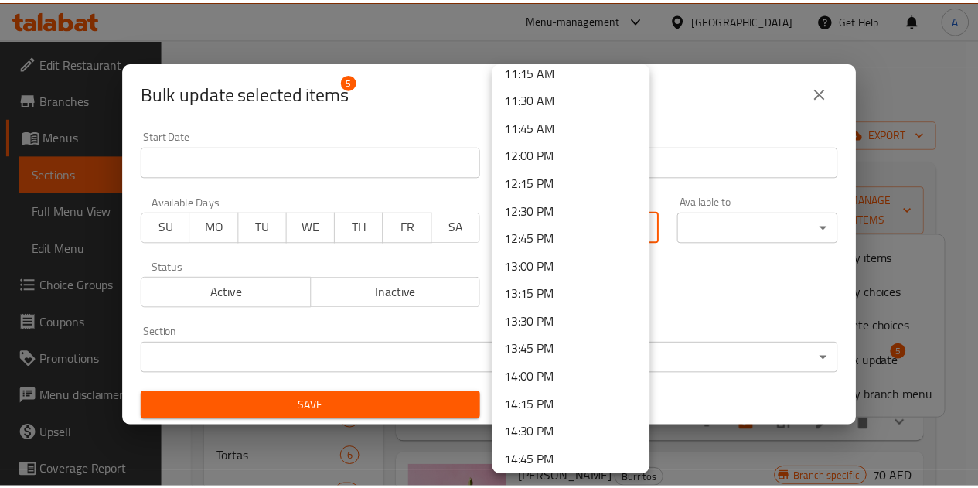
scroll to position [1279, 0]
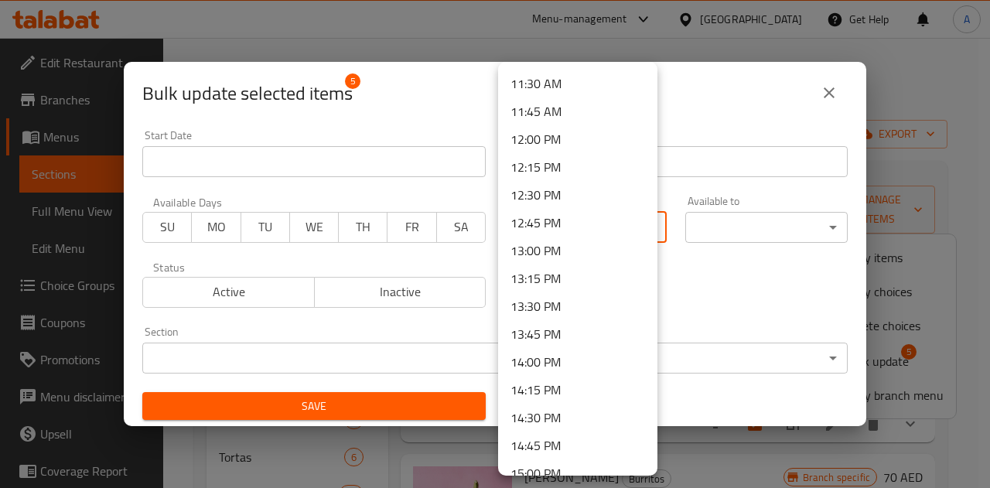
click at [537, 111] on li "11:45 AM" at bounding box center [577, 111] width 159 height 28
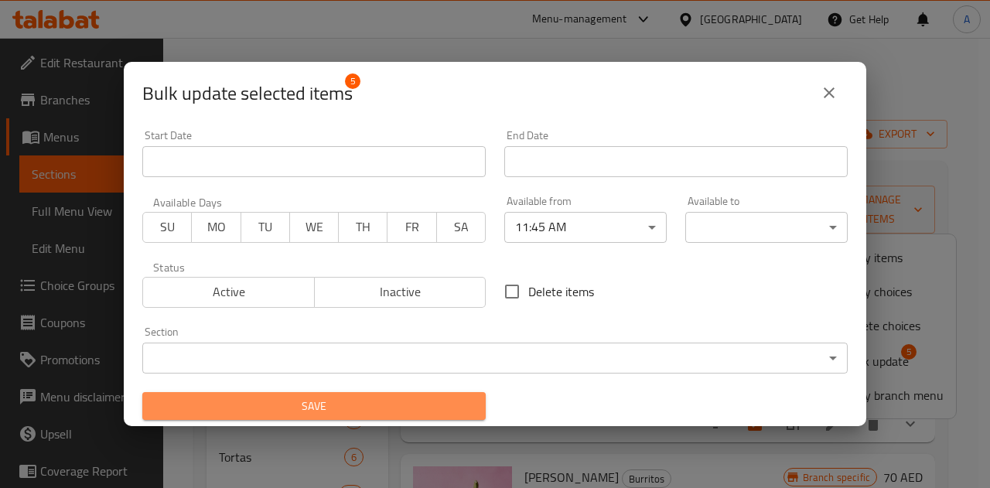
click at [402, 407] on span "Save" at bounding box center [314, 406] width 319 height 19
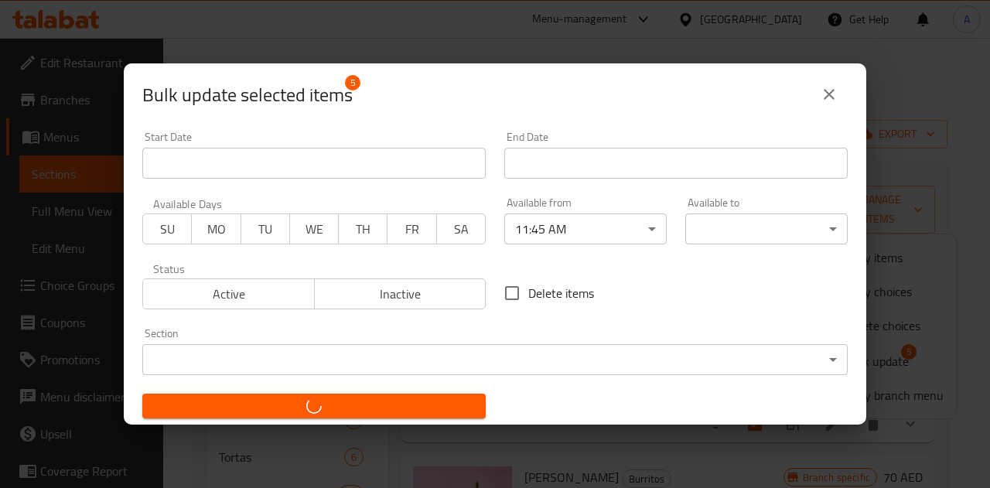
checkbox input "false"
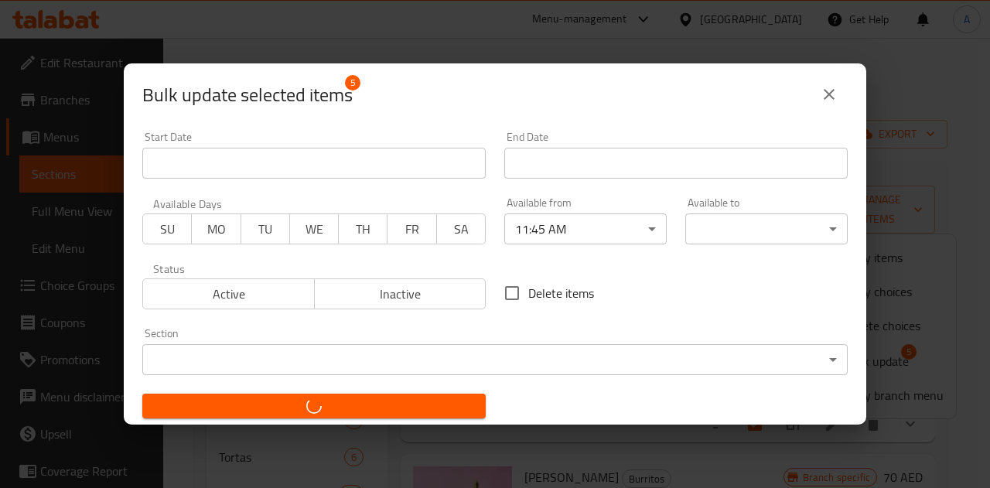
checkbox input "false"
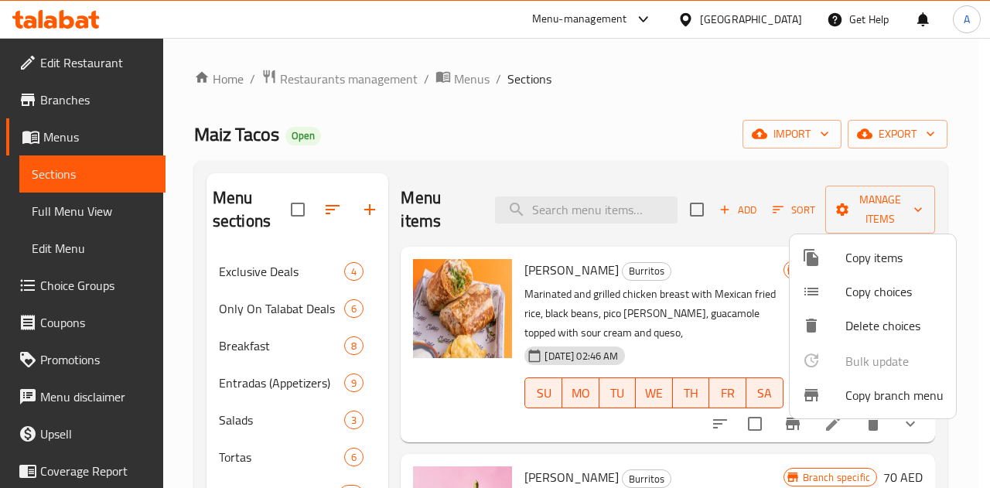
click at [642, 119] on div at bounding box center [495, 244] width 990 height 488
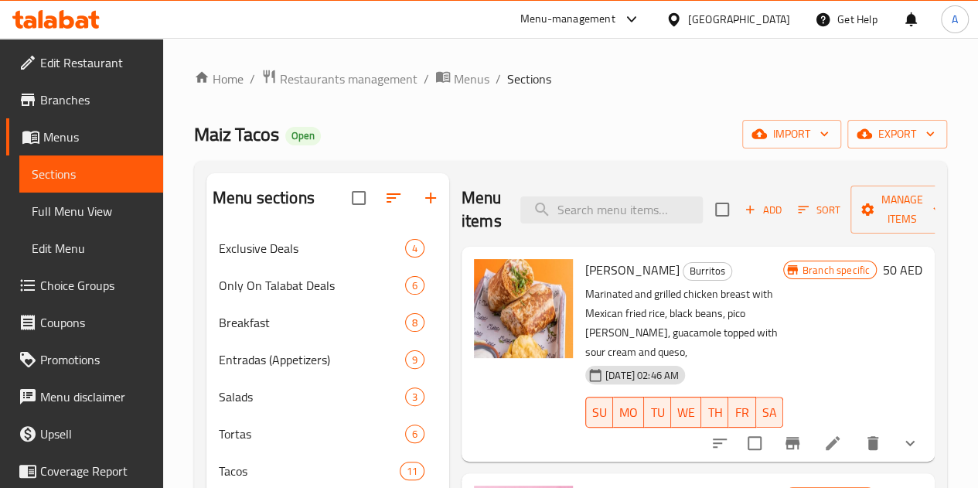
click at [823, 434] on icon at bounding box center [832, 443] width 19 height 19
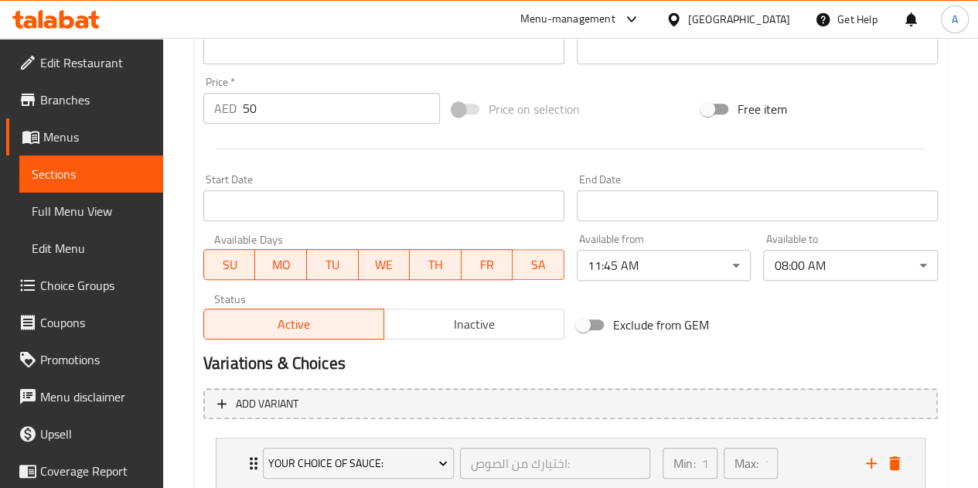
scroll to position [554, 0]
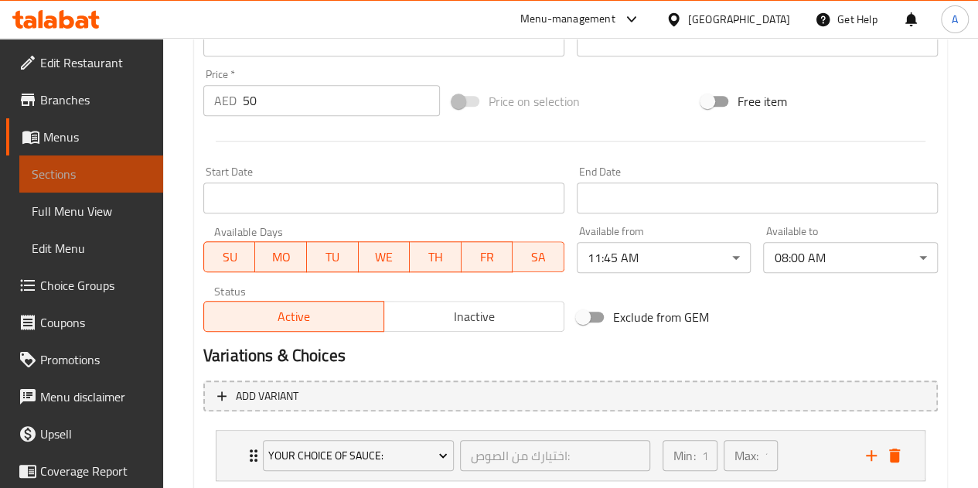
click at [111, 180] on span "Sections" at bounding box center [91, 174] width 119 height 19
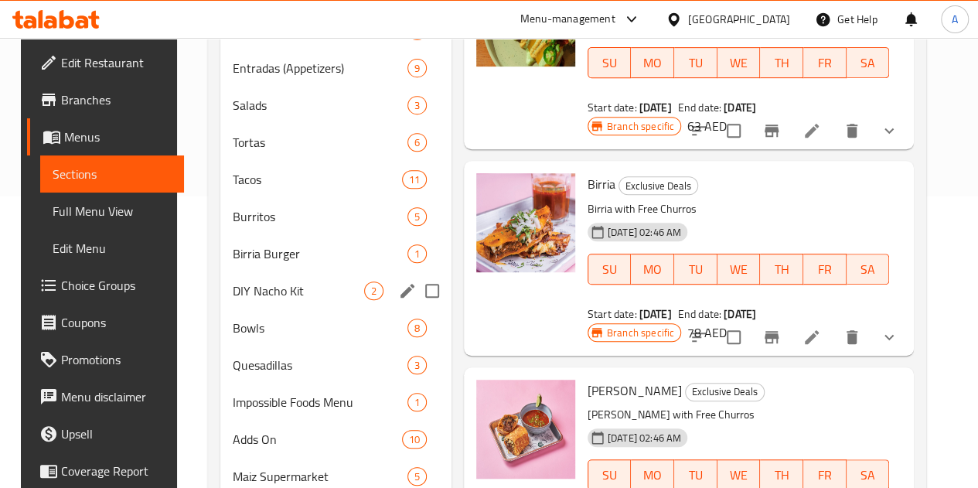
scroll to position [291, 0]
click at [261, 227] on span "Burritos" at bounding box center [298, 217] width 131 height 19
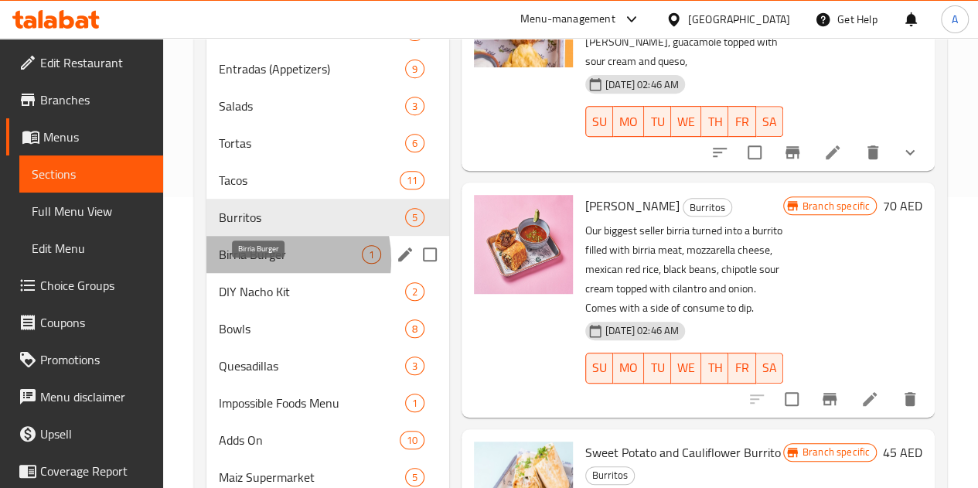
click at [261, 264] on span "Birria Burger" at bounding box center [290, 254] width 143 height 19
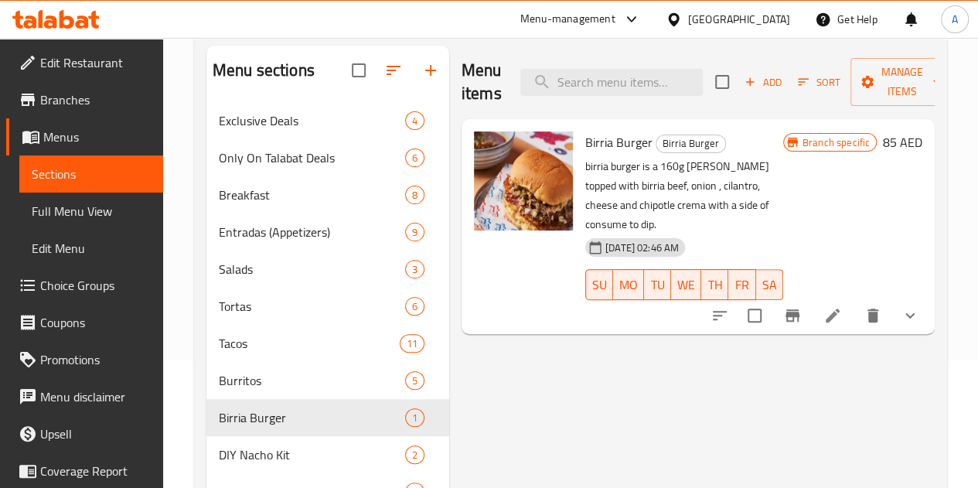
scroll to position [126, 0]
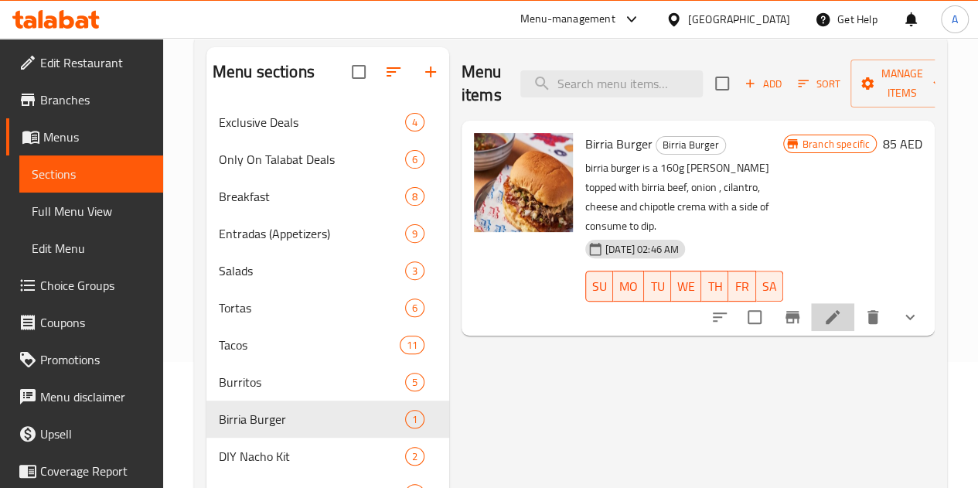
click at [843, 303] on li at bounding box center [832, 317] width 43 height 28
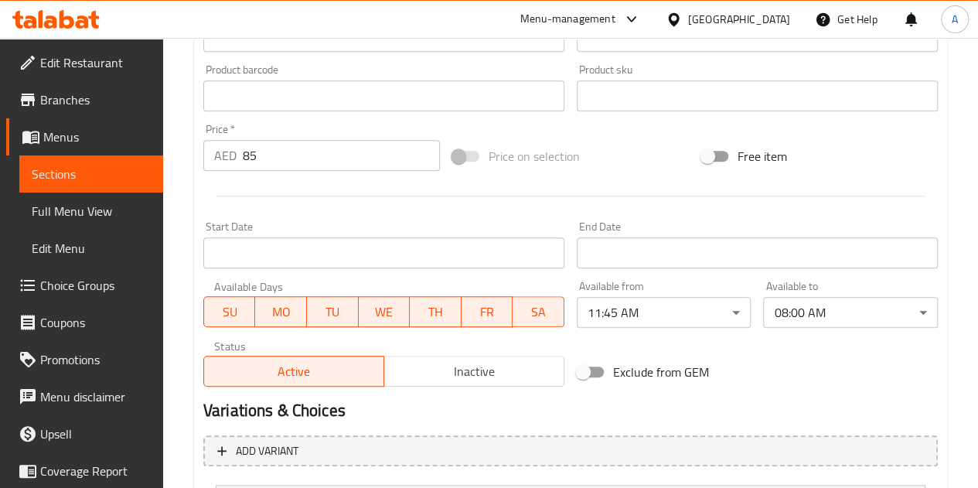
scroll to position [500, 0]
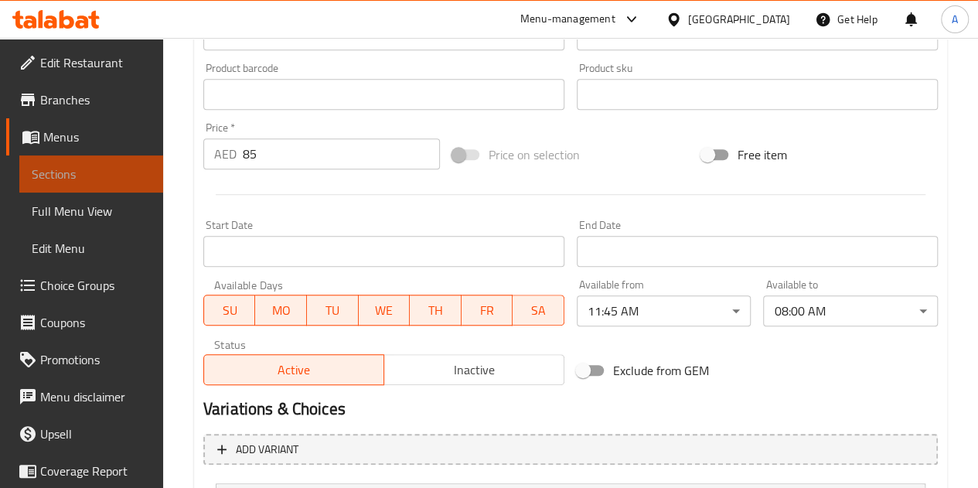
click at [104, 175] on span "Sections" at bounding box center [91, 174] width 119 height 19
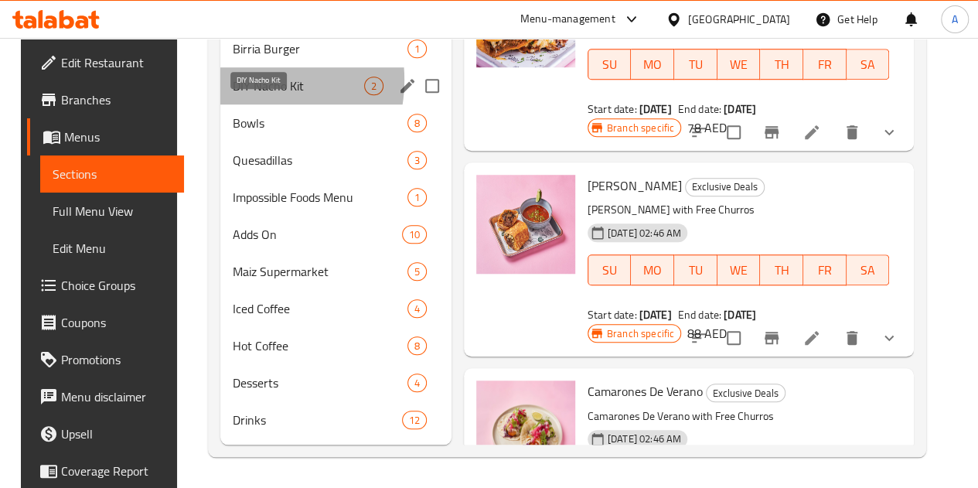
click at [233, 95] on span "DIY Nacho Kit" at bounding box center [298, 86] width 131 height 19
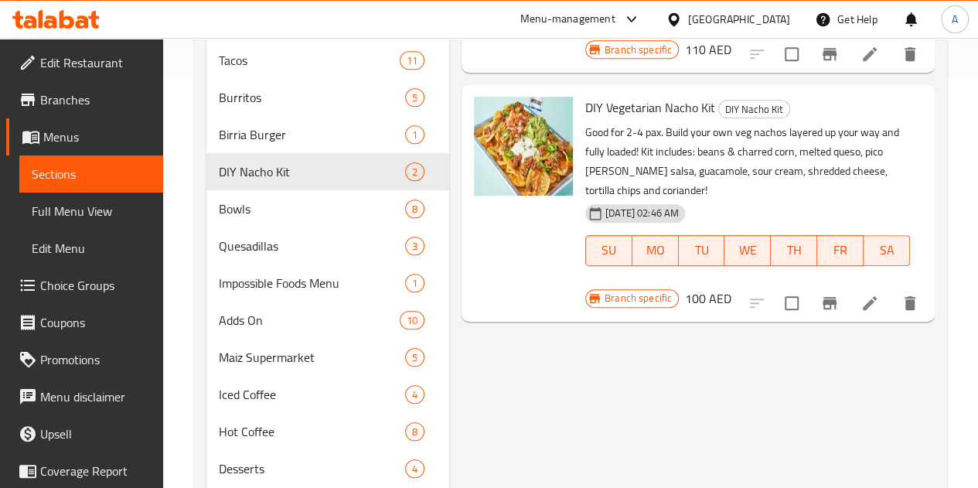
scroll to position [407, 0]
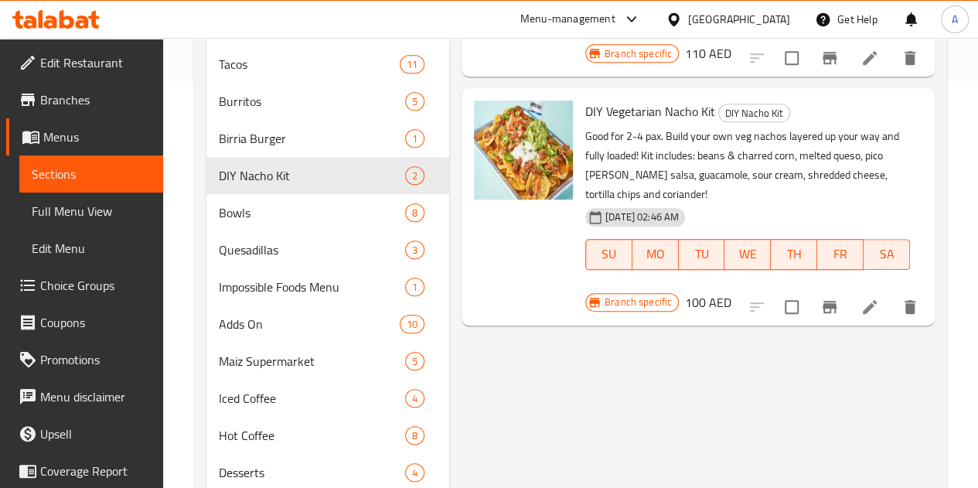
click at [875, 300] on icon at bounding box center [870, 307] width 14 height 14
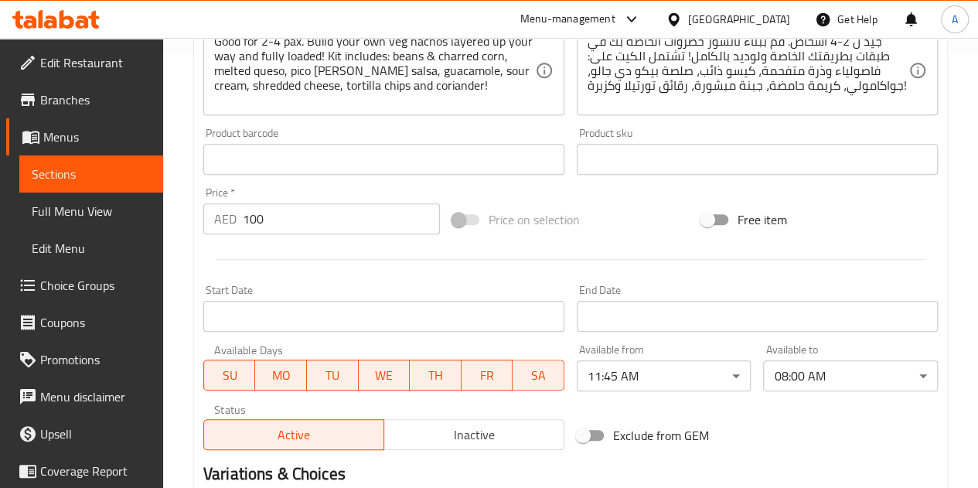
scroll to position [470, 0]
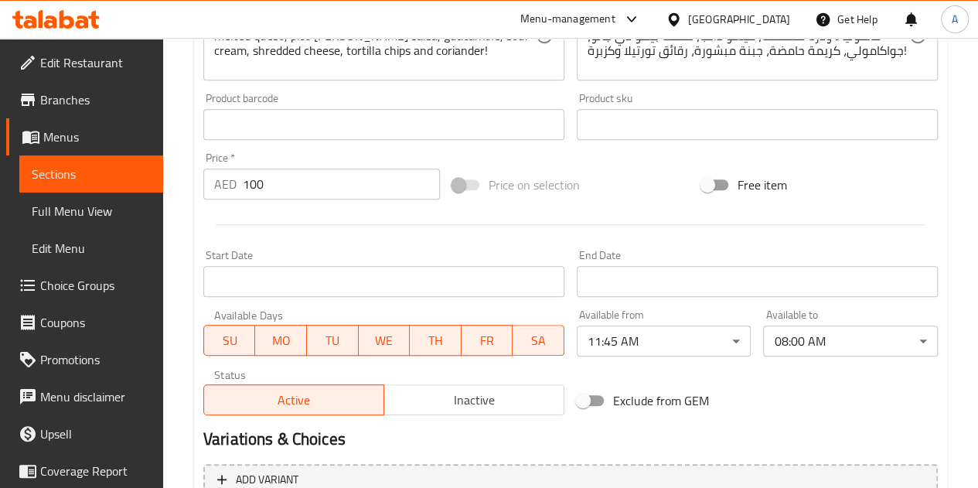
click at [60, 167] on span "Sections" at bounding box center [91, 174] width 119 height 19
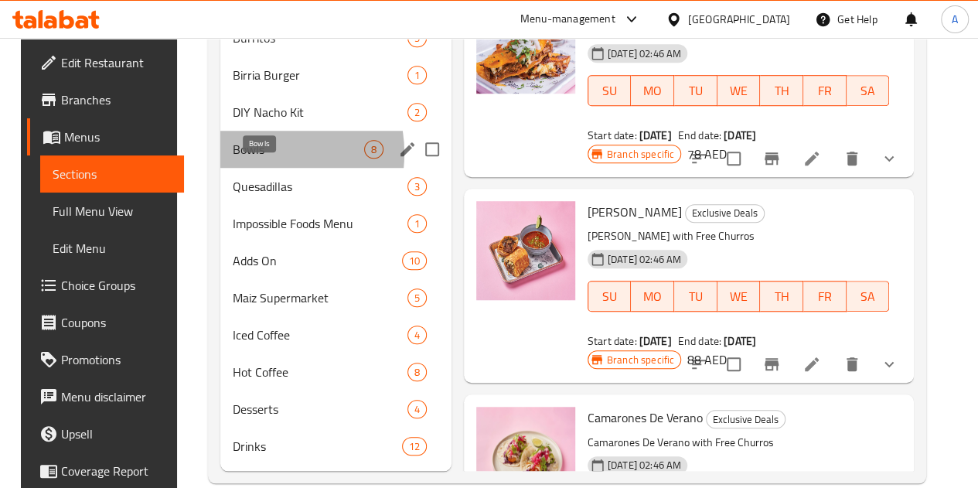
click at [241, 158] on span "Bowls" at bounding box center [298, 149] width 131 height 19
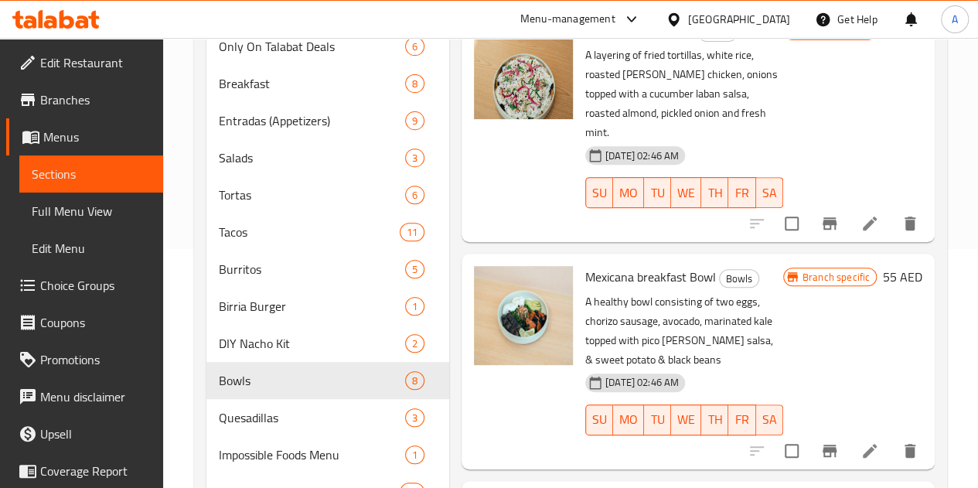
scroll to position [208, 0]
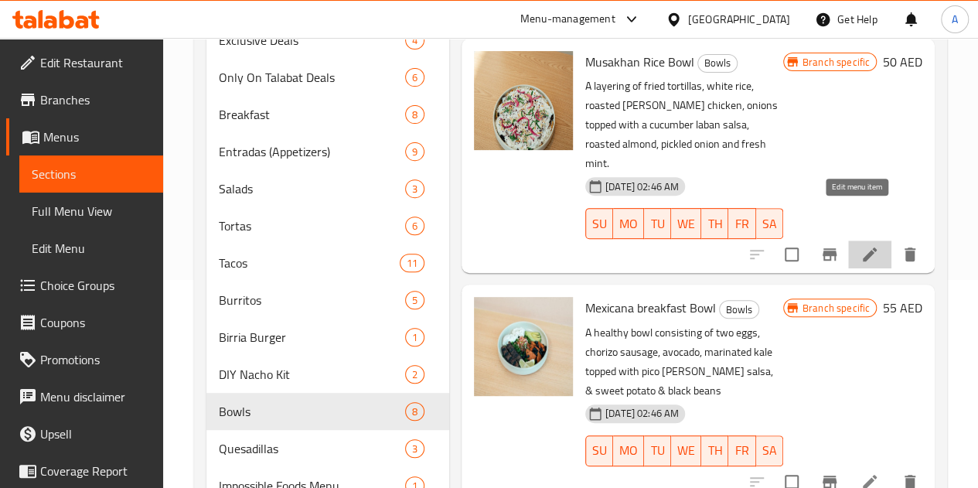
click at [860, 245] on icon at bounding box center [869, 254] width 19 height 19
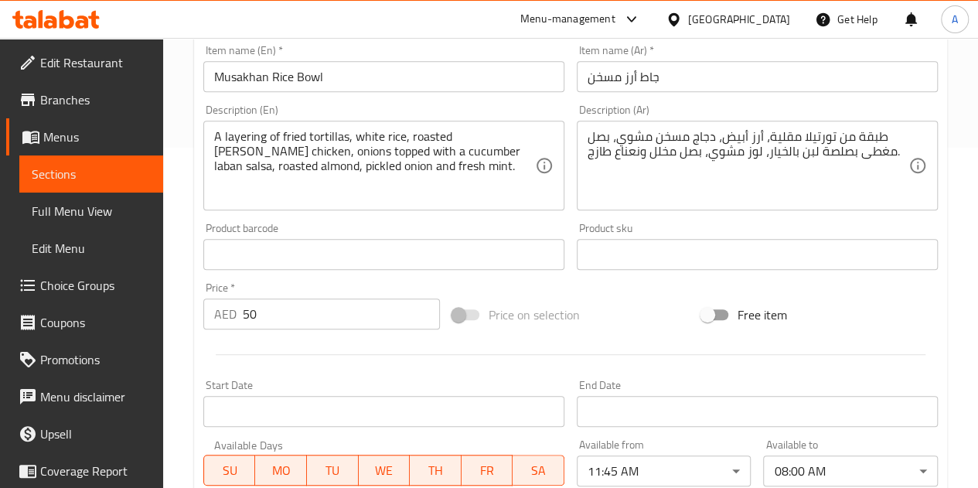
scroll to position [495, 0]
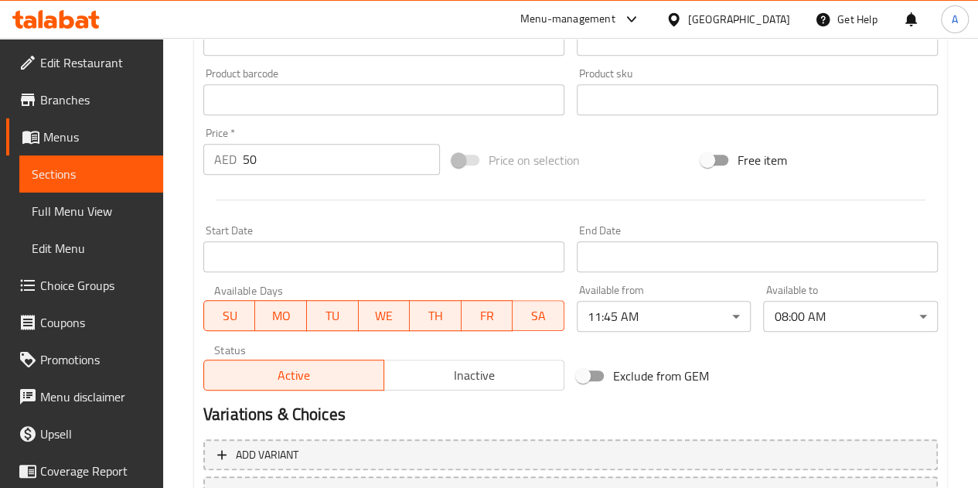
click at [74, 175] on span "Sections" at bounding box center [91, 174] width 119 height 19
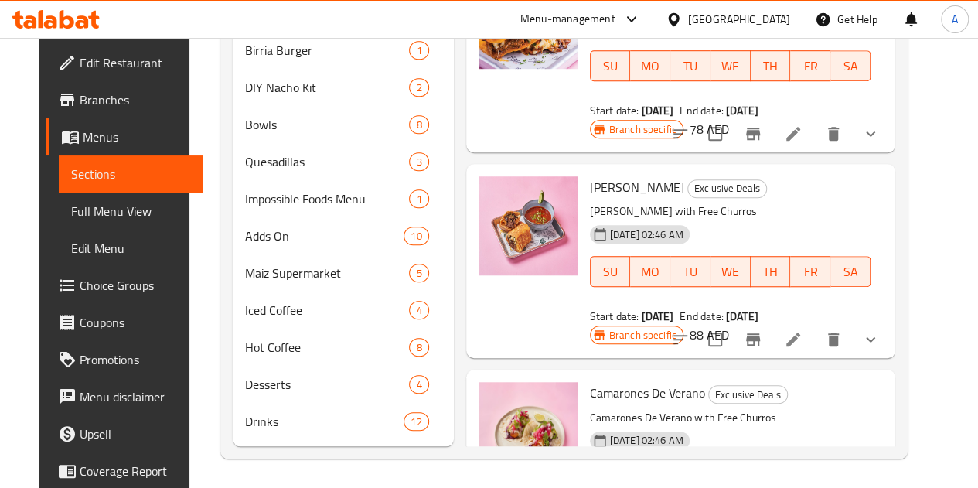
scroll to position [9, 0]
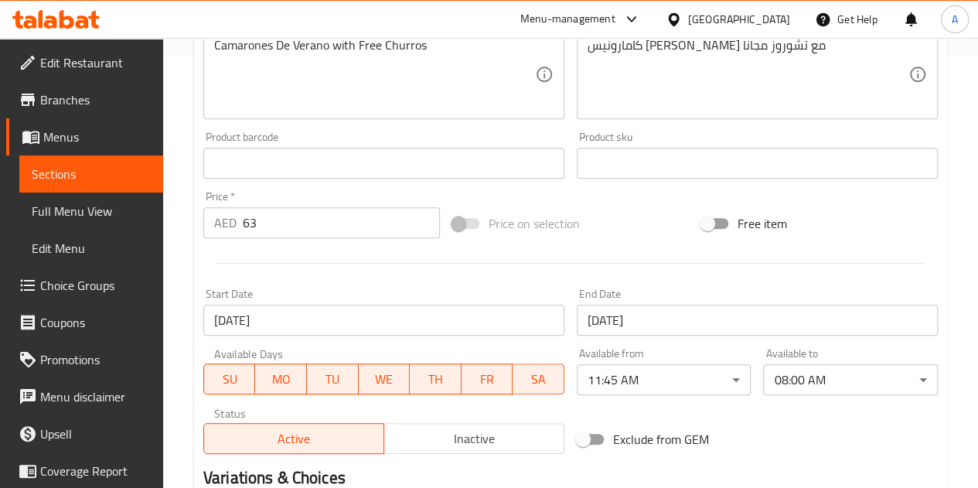
scroll to position [433, 0]
click at [104, 162] on link "Sections" at bounding box center [91, 173] width 144 height 37
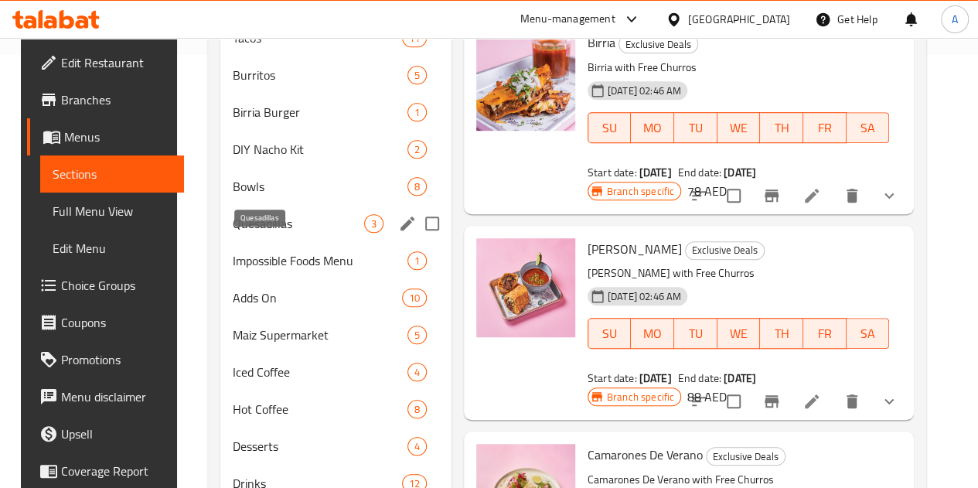
click at [250, 233] on span "Quesadillas" at bounding box center [298, 223] width 131 height 19
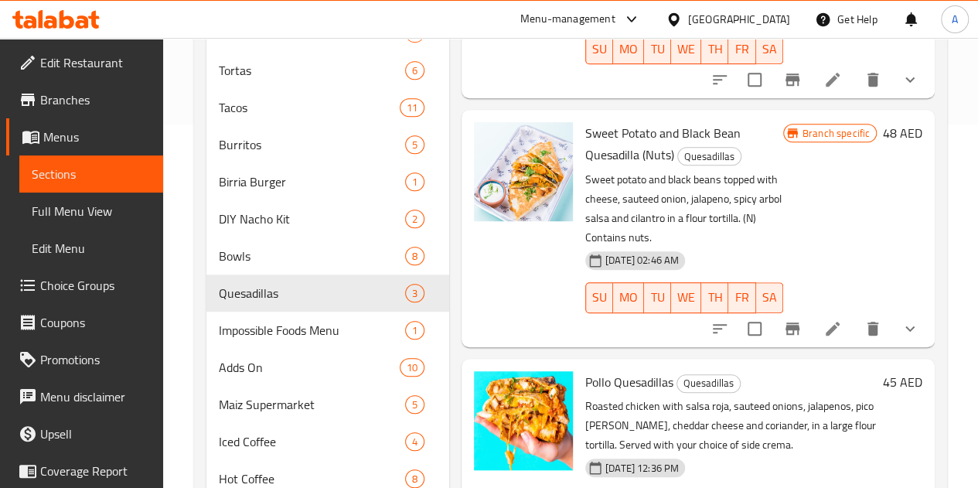
scroll to position [365, 0]
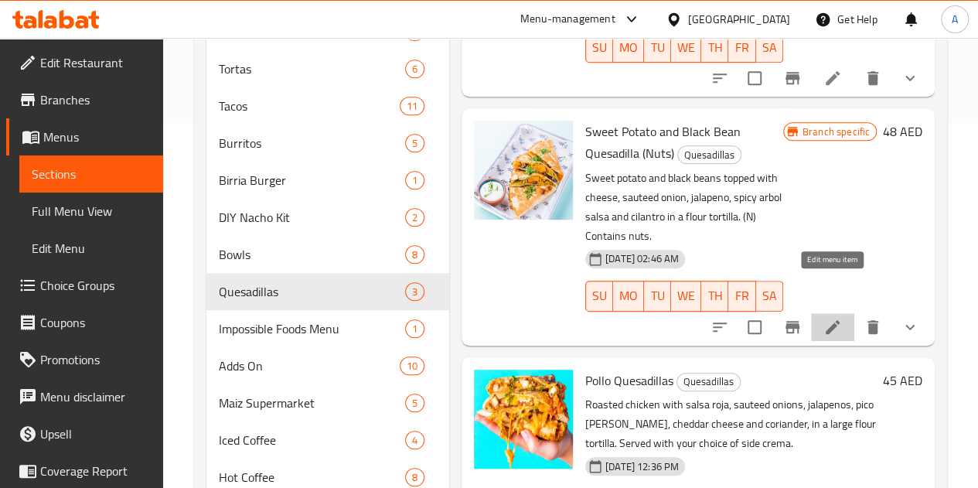
click at [830, 318] on icon at bounding box center [832, 327] width 19 height 19
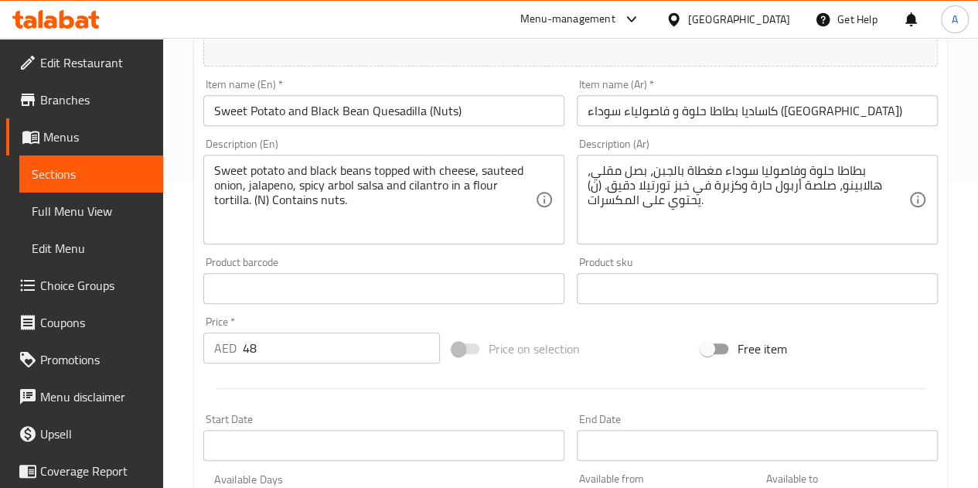
scroll to position [404, 0]
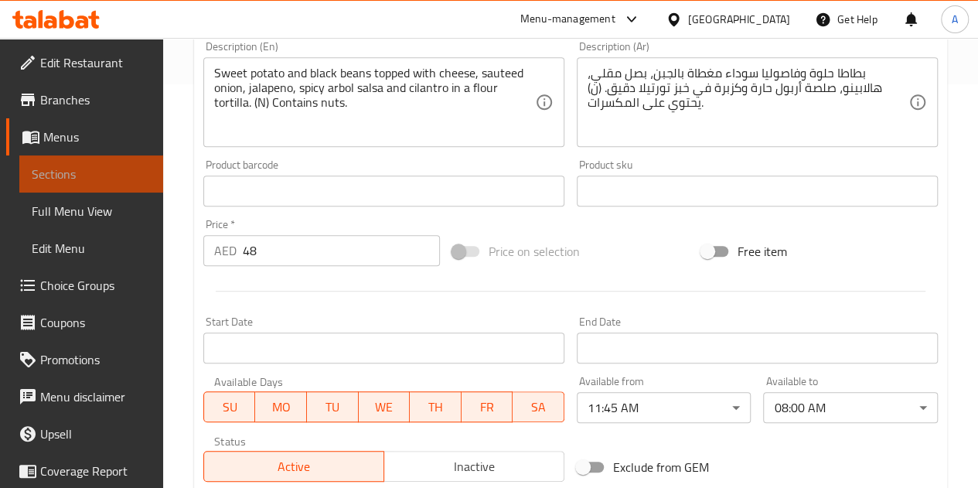
click at [93, 172] on span "Sections" at bounding box center [91, 174] width 119 height 19
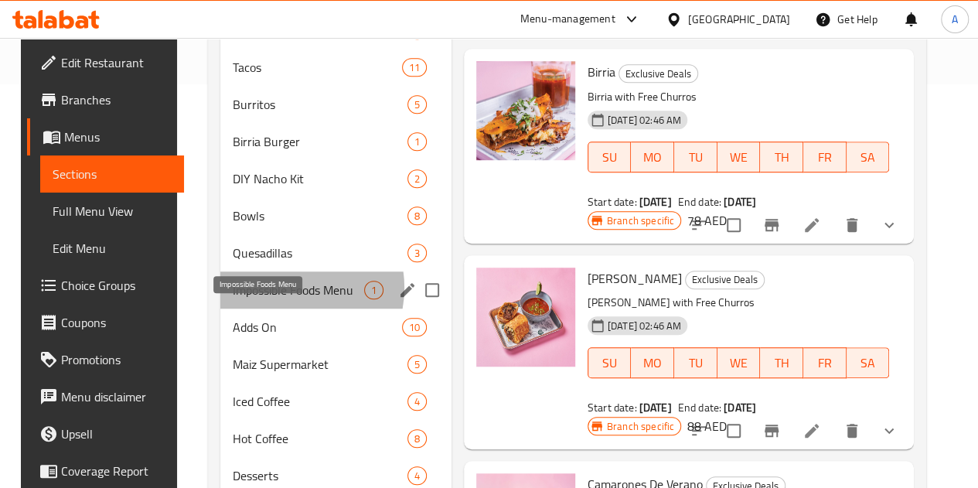
click at [277, 299] on span "Impossible Foods Menu" at bounding box center [298, 290] width 131 height 19
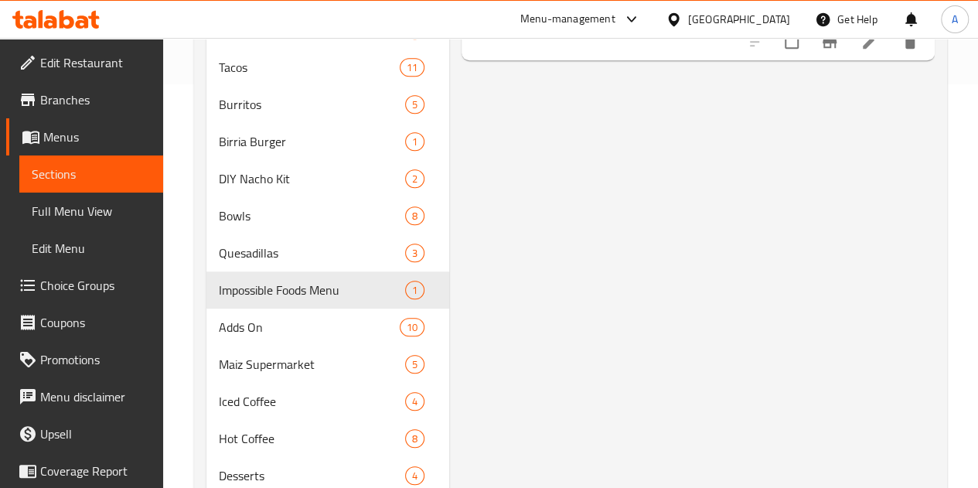
scroll to position [174, 0]
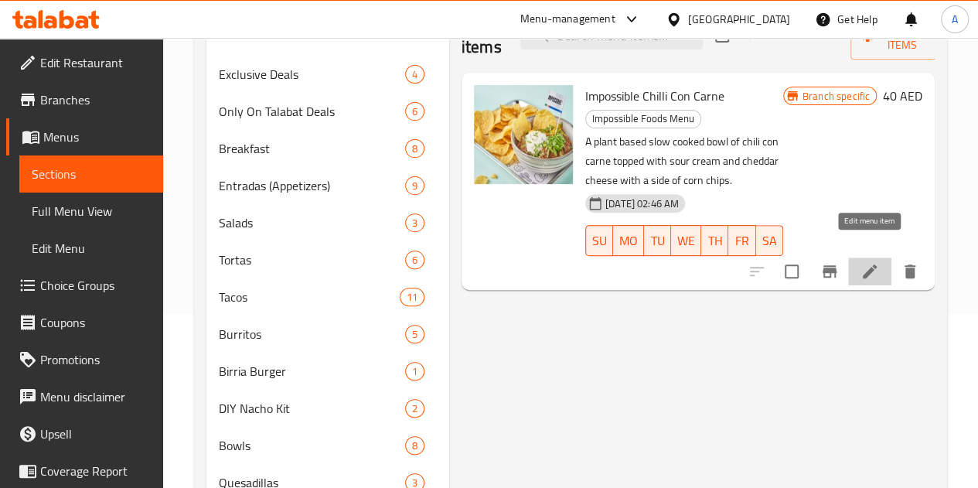
click at [860, 262] on icon at bounding box center [869, 271] width 19 height 19
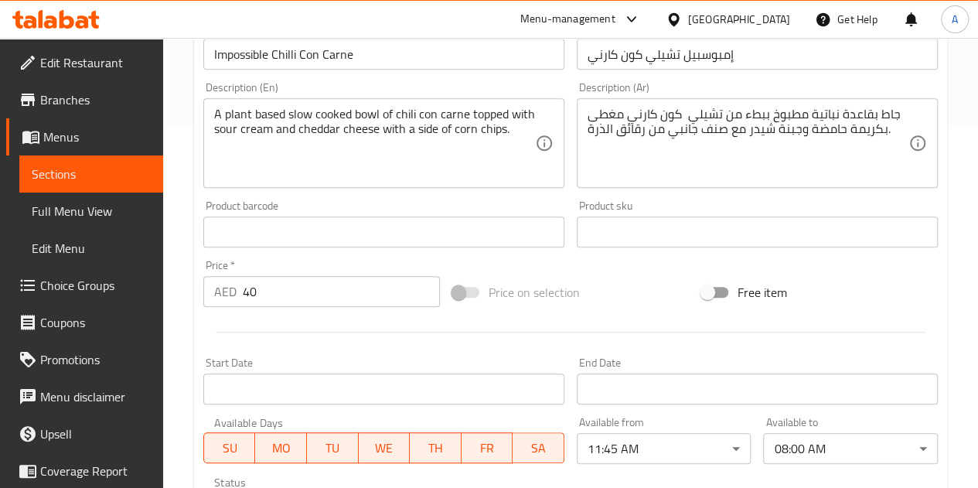
scroll to position [425, 0]
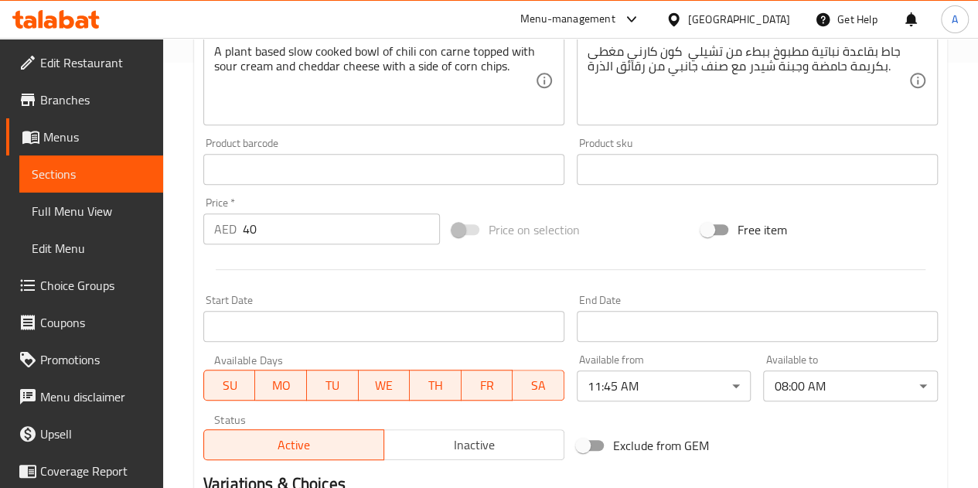
click at [107, 181] on span "Sections" at bounding box center [91, 174] width 119 height 19
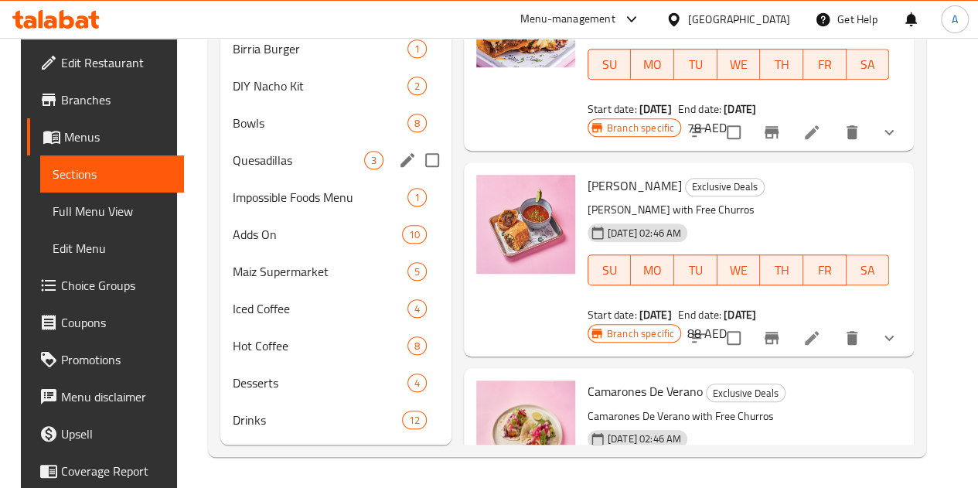
scroll to position [519, 0]
click at [258, 202] on span "Impossible Foods Menu" at bounding box center [298, 197] width 131 height 19
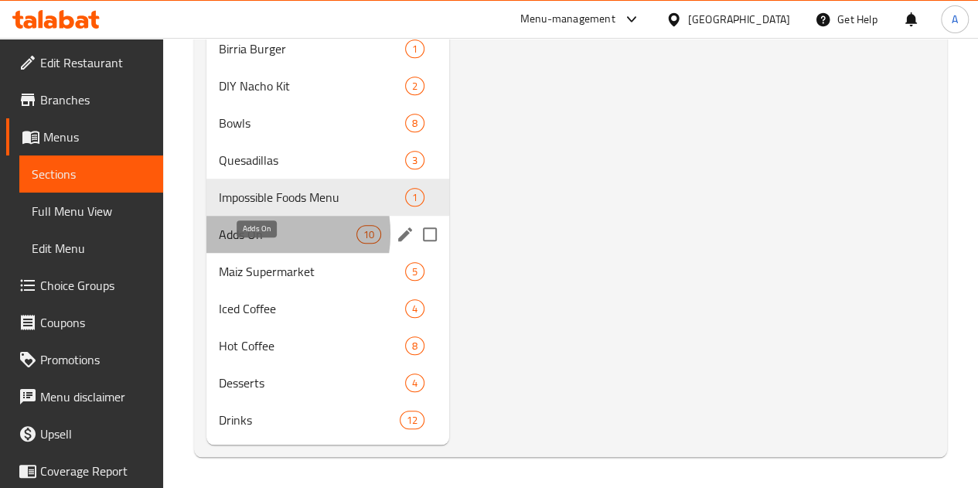
click at [257, 234] on span "Adds On" at bounding box center [288, 234] width 138 height 19
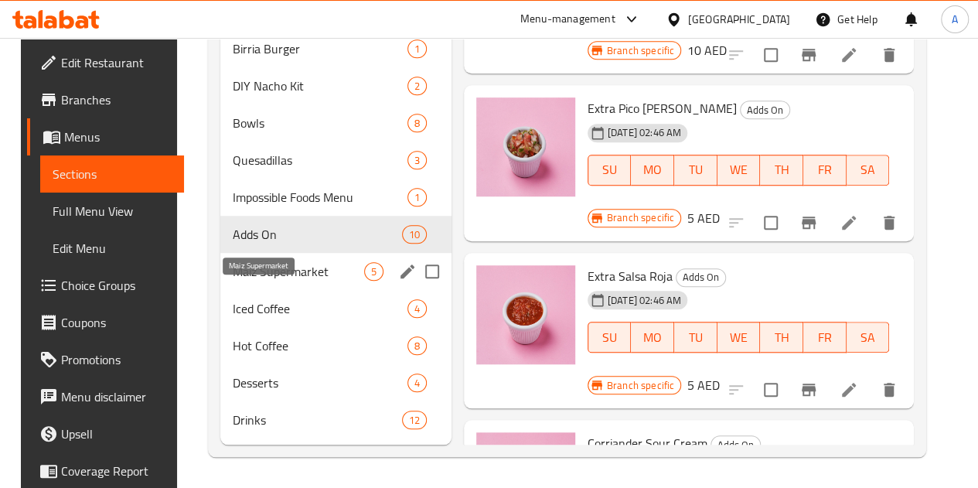
click at [261, 270] on span "Maiz Supermarket" at bounding box center [298, 271] width 131 height 19
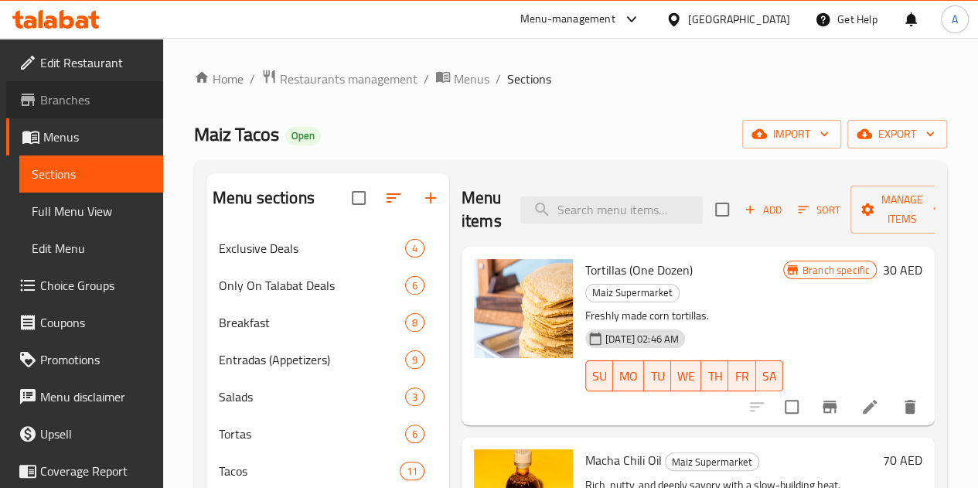
click at [92, 103] on span "Branches" at bounding box center [95, 99] width 111 height 19
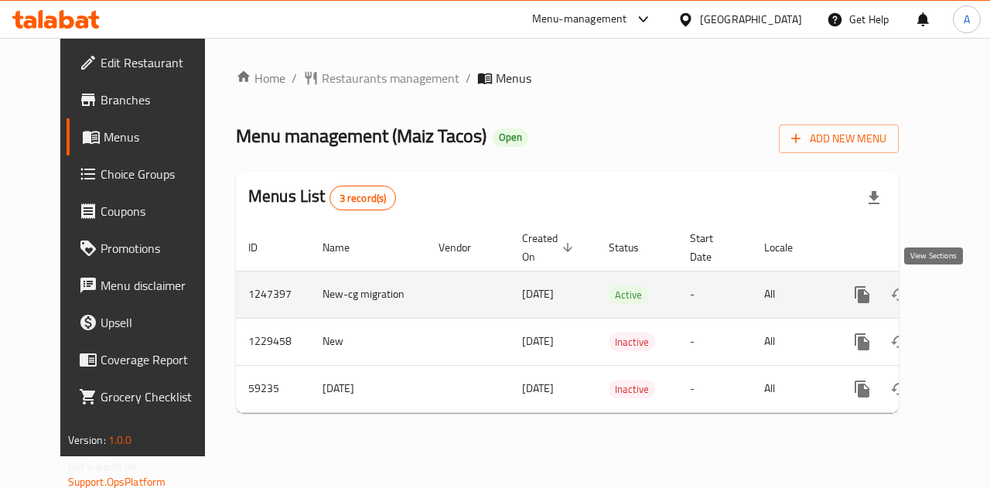
click at [964, 296] on icon "enhanced table" at bounding box center [973, 294] width 19 height 19
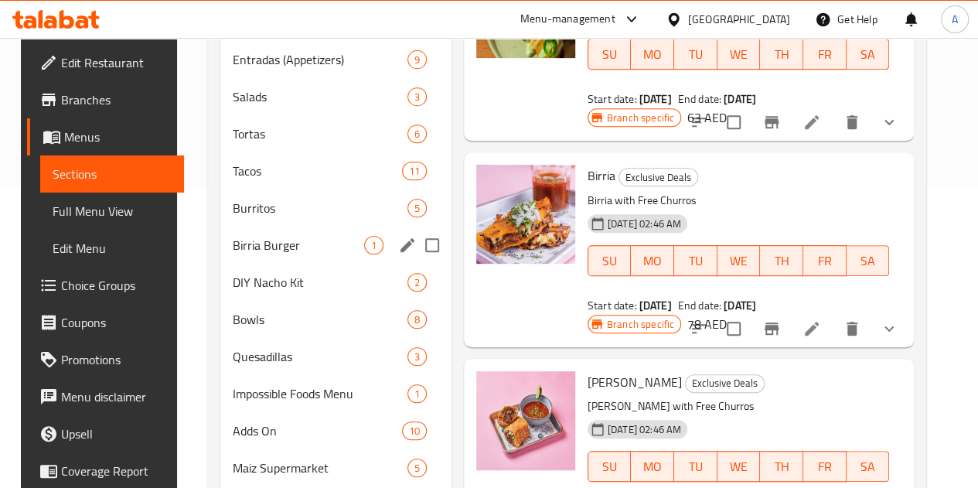
scroll to position [338, 0]
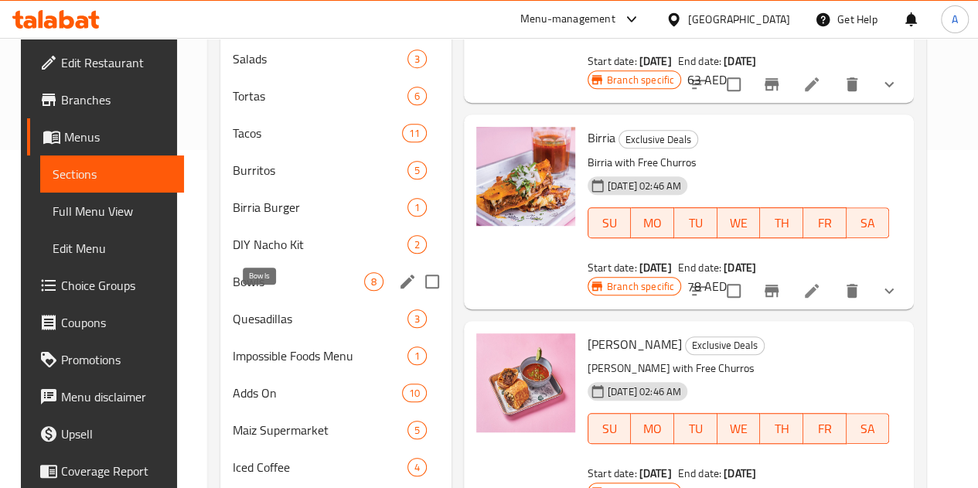
click at [233, 291] on span "Bowls" at bounding box center [298, 281] width 131 height 19
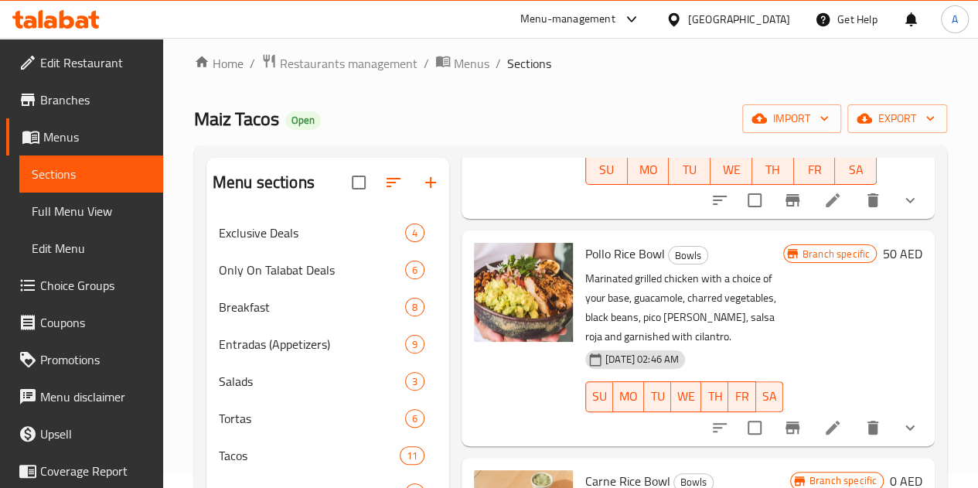
scroll to position [663, 0]
click at [824, 417] on icon at bounding box center [832, 426] width 19 height 19
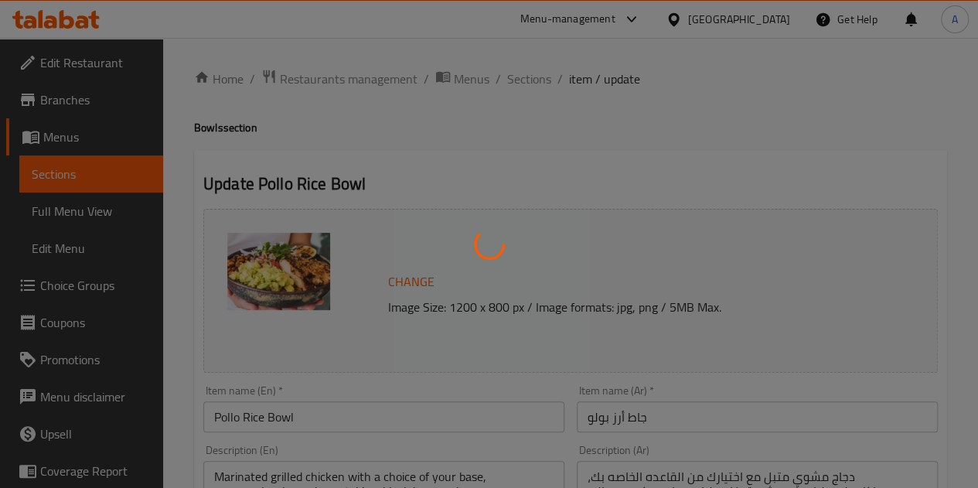
type input "اختيارك للقاعدة:"
type input "1"
type input "[PERSON_NAME]"
type input "1"
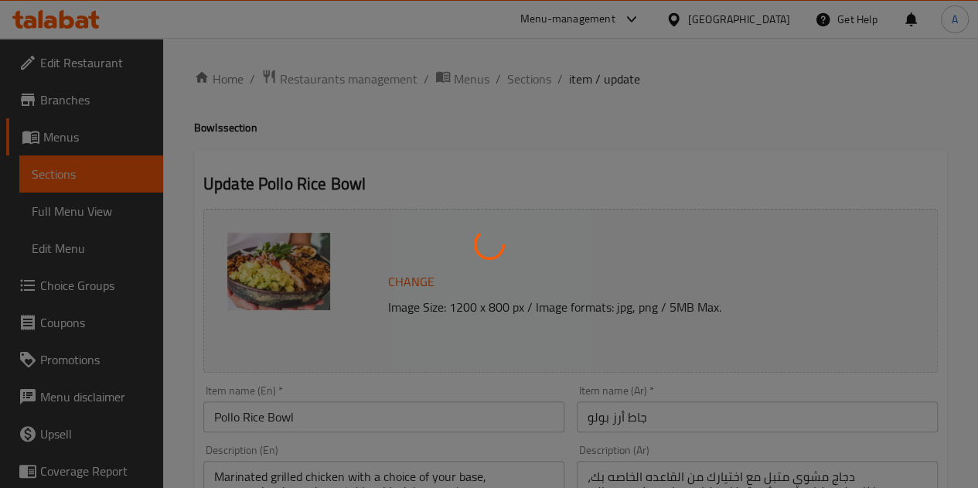
type input "1"
type input "اختيارك من [DEMOGRAPHIC_DATA] [DEMOGRAPHIC_DATA]"
type input "0"
type input "1"
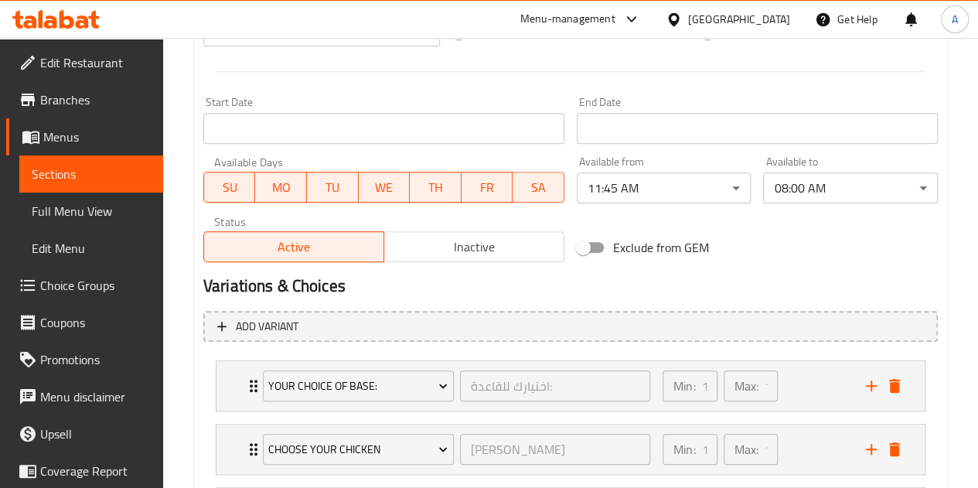
scroll to position [778, 0]
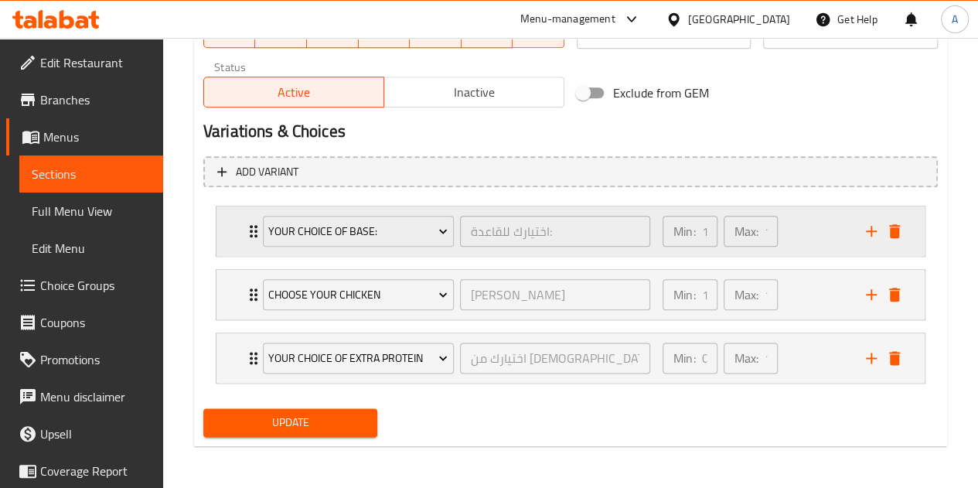
click at [250, 240] on div "Your Choice Of Base: اختيارك للقاعدة: ​ Min: 1 ​ Max: 1 ​" at bounding box center [575, 230] width 662 height 49
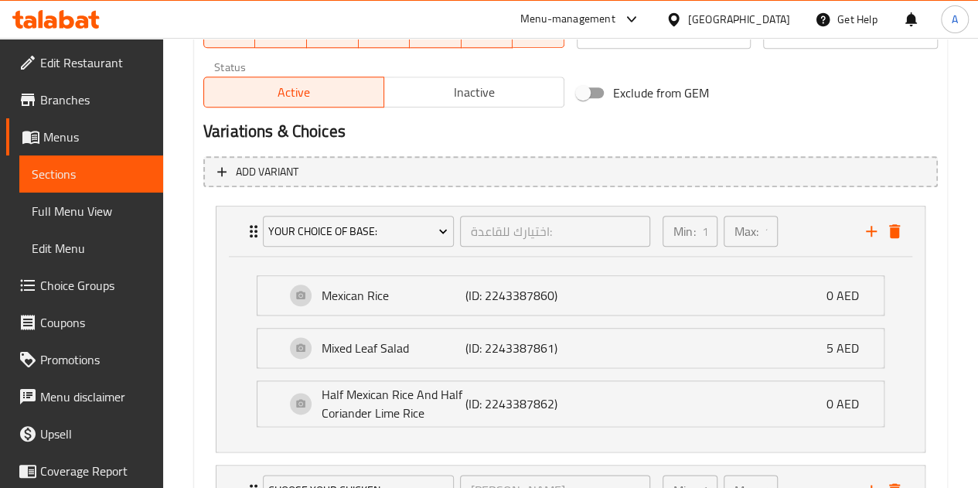
scroll to position [777, 0]
click at [254, 232] on div "Your Choice Of Base: اختيارك للقاعدة: ​" at bounding box center [457, 231] width 406 height 49
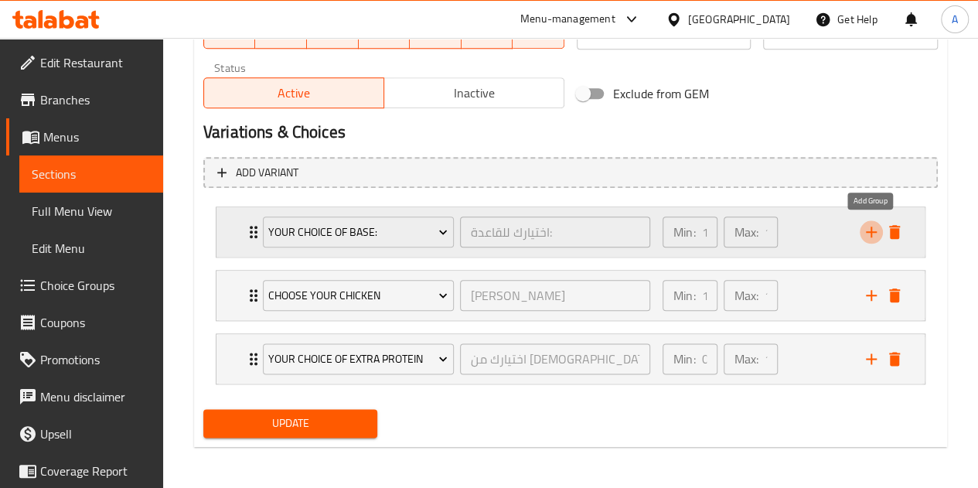
click at [867, 236] on icon "add" at bounding box center [871, 232] width 19 height 19
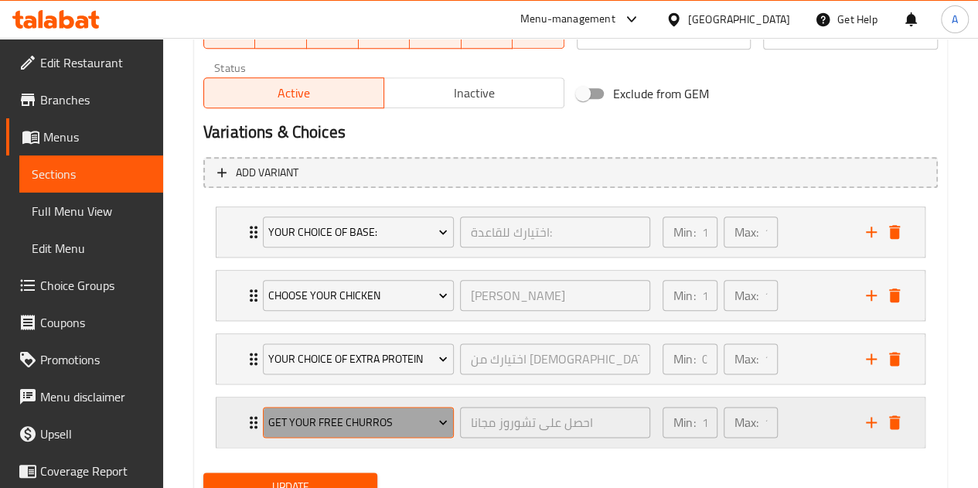
click at [393, 418] on span "Get Your Free Churros" at bounding box center [357, 422] width 179 height 19
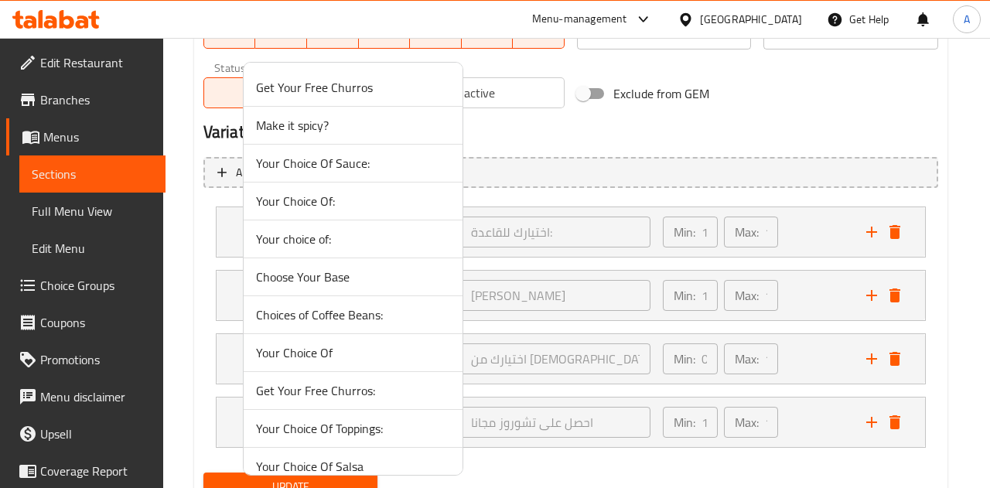
click at [310, 203] on span "Your Choice Of:" at bounding box center [353, 201] width 194 height 19
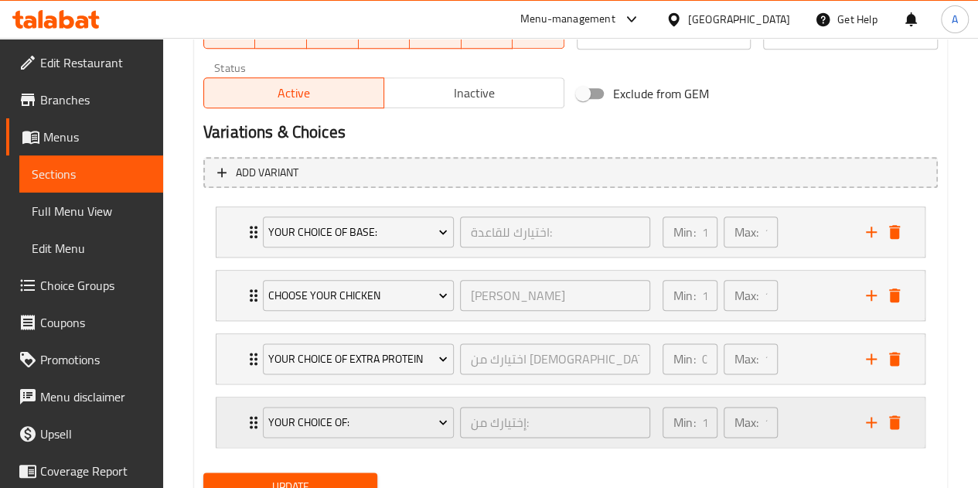
click at [249, 418] on icon "Expand" at bounding box center [253, 422] width 19 height 19
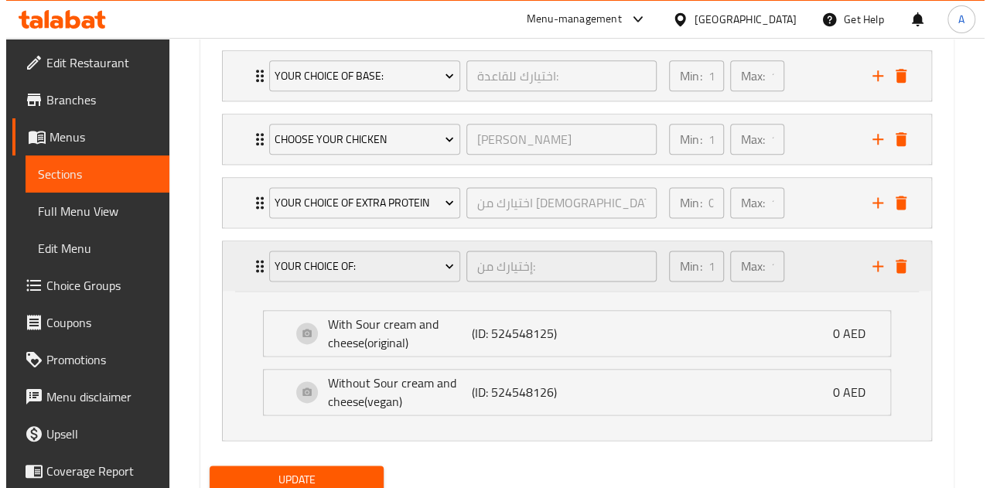
scroll to position [939, 0]
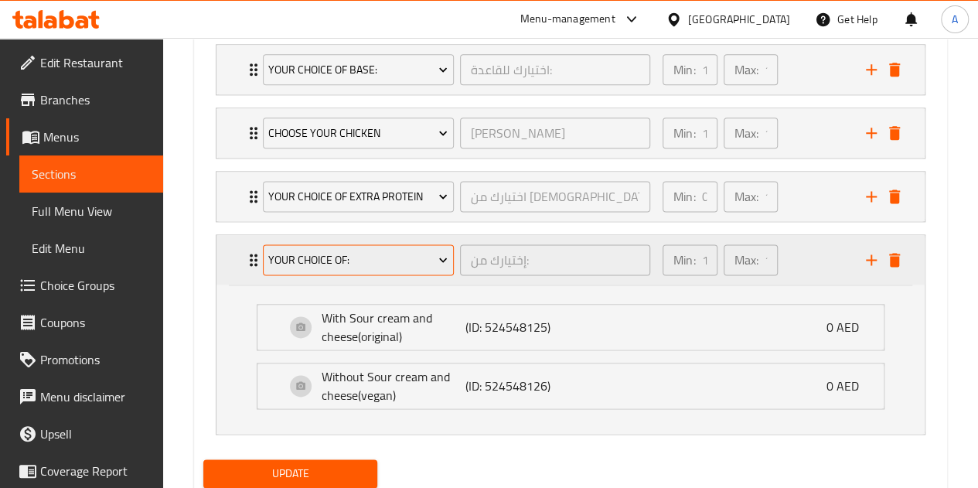
click at [303, 270] on button "Your Choice Of:" at bounding box center [358, 259] width 191 height 31
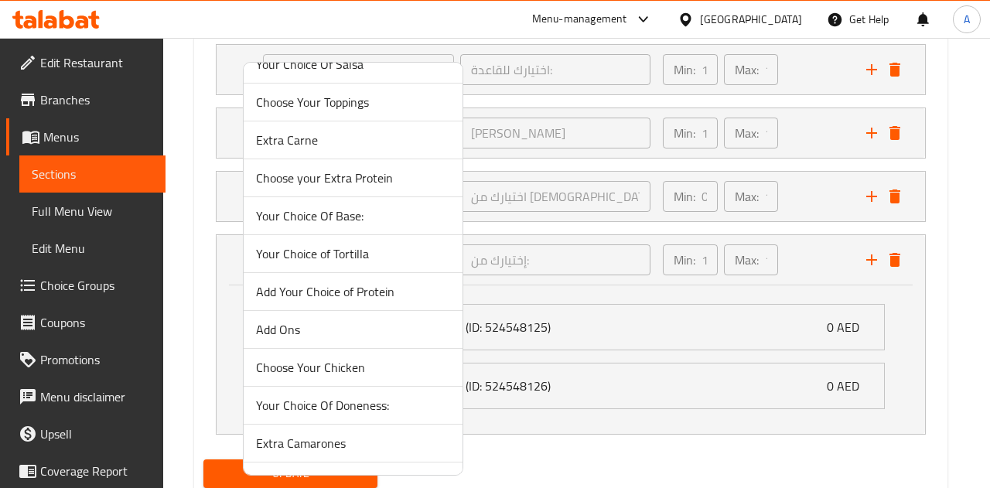
scroll to position [400, 0]
click at [312, 220] on span "Your Choice Of Base:" at bounding box center [353, 217] width 194 height 19
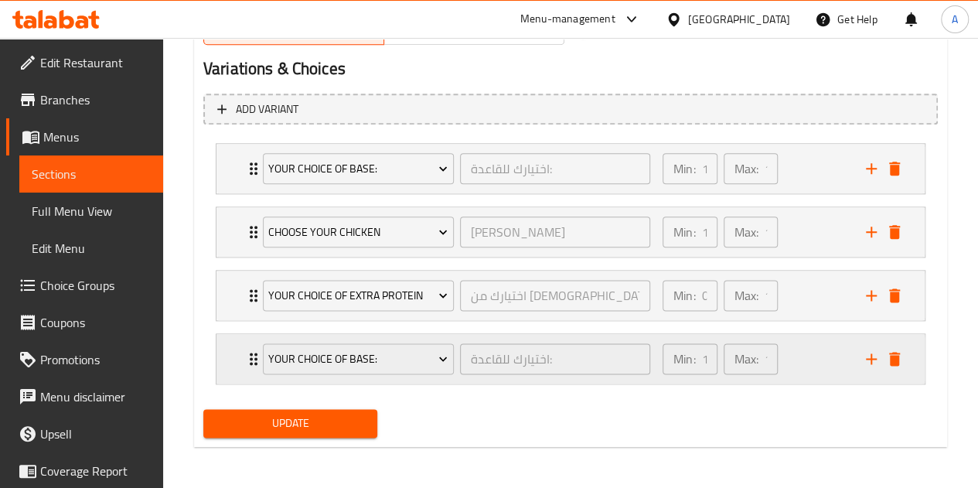
click at [254, 354] on div "Your Choice Of Base: اختيارك للقاعدة: ​" at bounding box center [457, 358] width 406 height 49
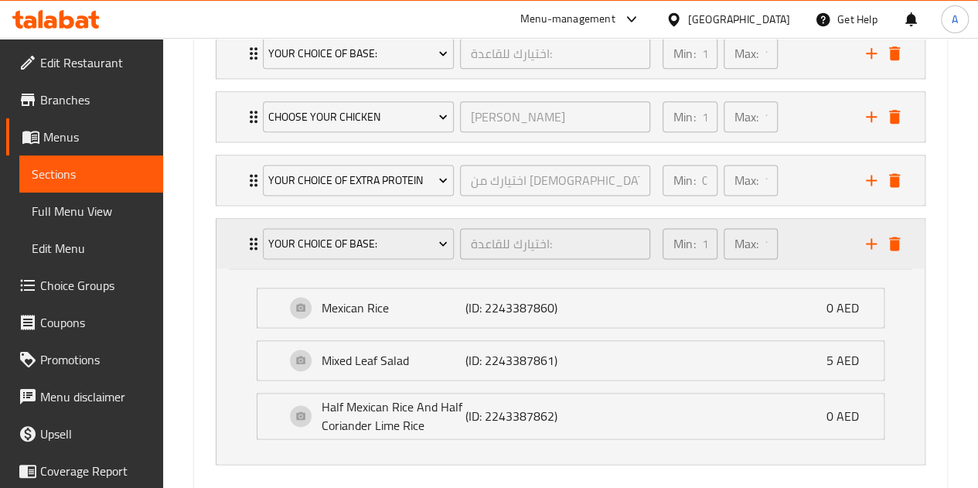
scroll to position [955, 0]
click at [247, 253] on div "Your Choice Of Base: اختيارك للقاعدة: ​ Min: 1 ​ Max: 1 ​" at bounding box center [575, 244] width 662 height 49
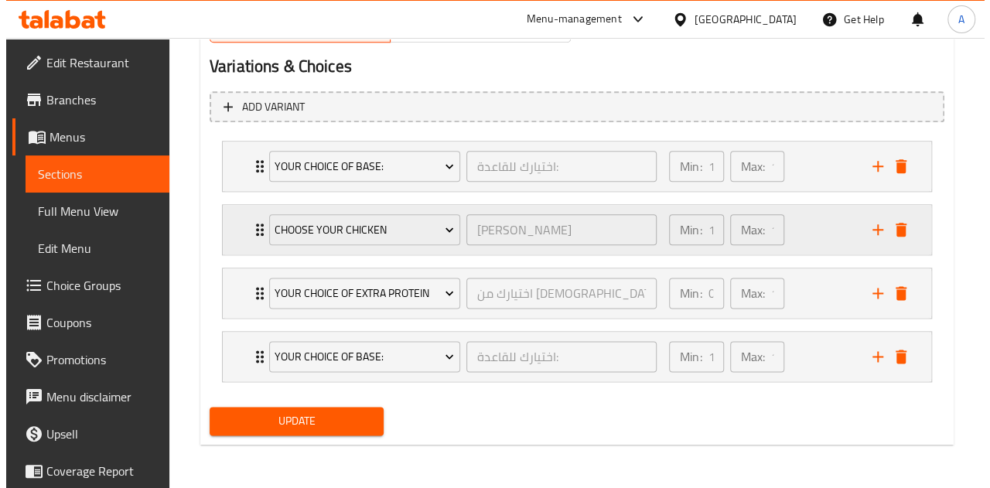
scroll to position [840, 0]
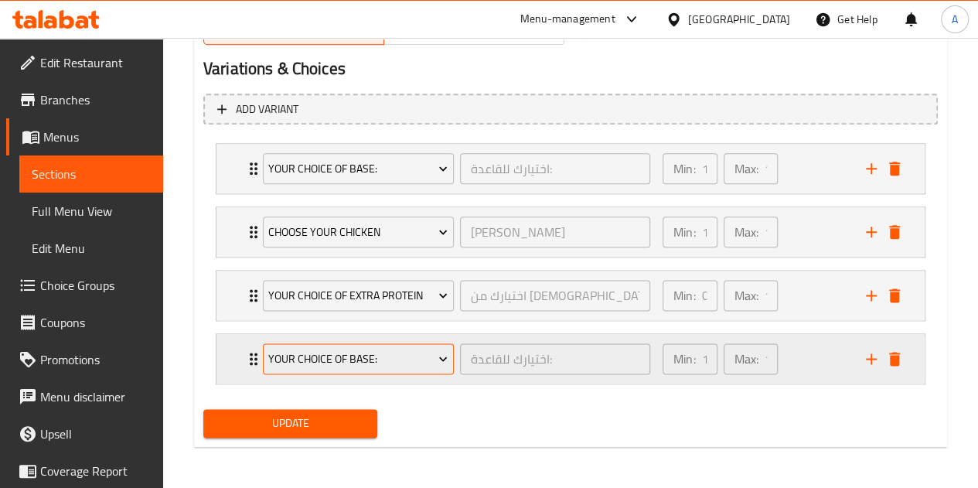
click at [356, 359] on span "Your Choice Of Base:" at bounding box center [357, 358] width 179 height 19
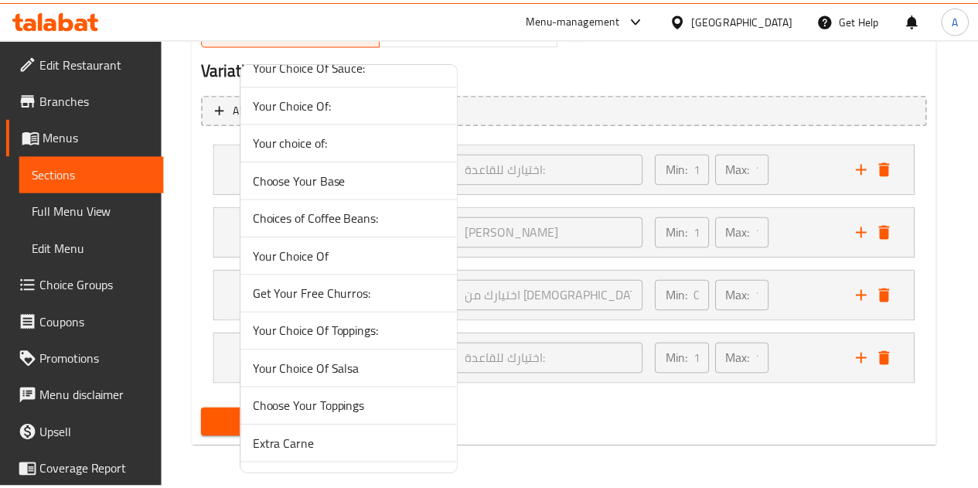
scroll to position [96, 0]
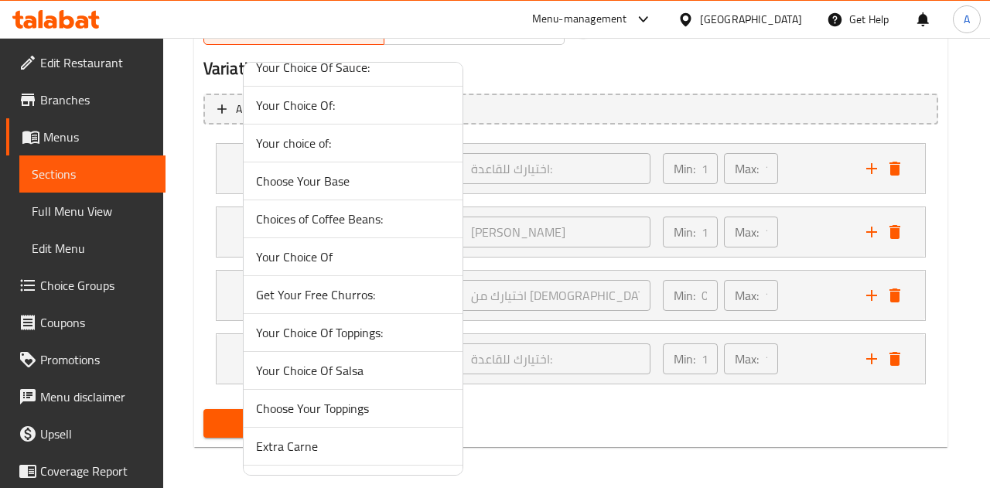
click at [266, 184] on span "Choose Your Base" at bounding box center [353, 181] width 194 height 19
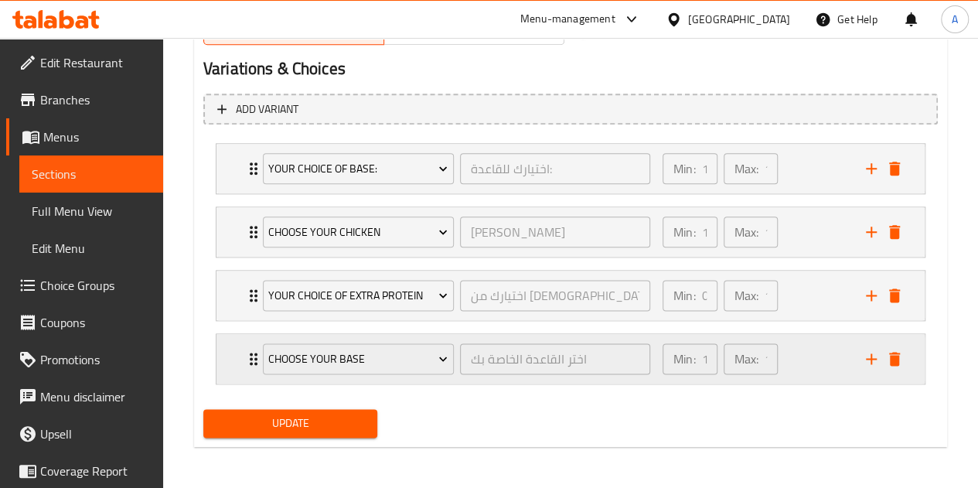
click at [261, 356] on div "Choose Your Base" at bounding box center [358, 358] width 197 height 37
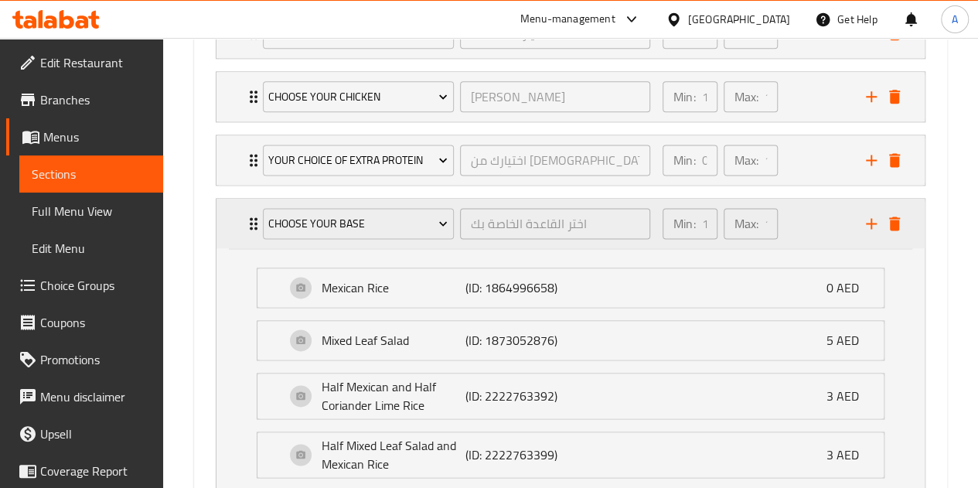
scroll to position [972, 0]
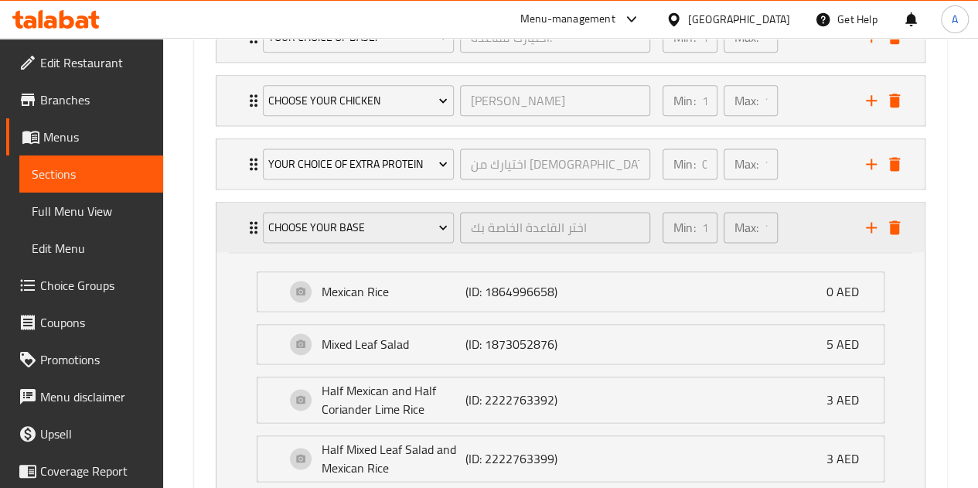
click at [258, 228] on div "Choose Your Base اختر القاعدة الخاصة بك ​" at bounding box center [457, 227] width 406 height 49
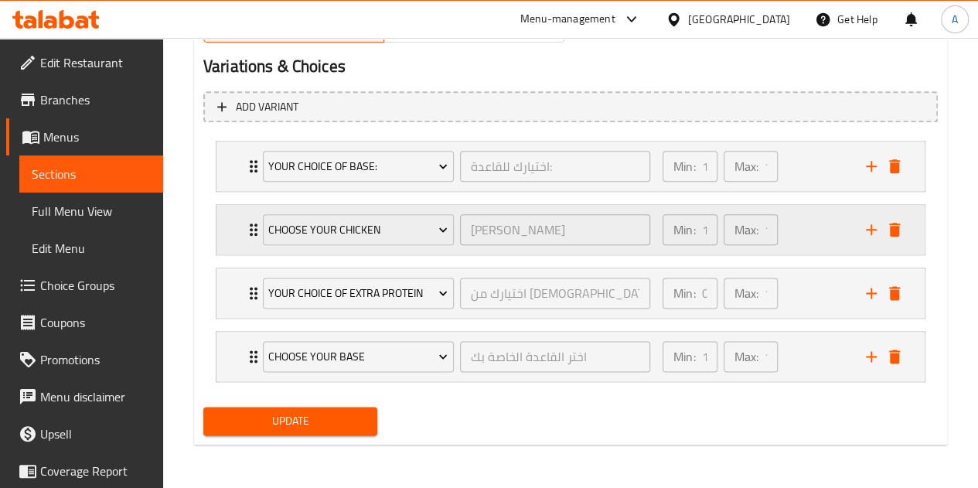
scroll to position [840, 0]
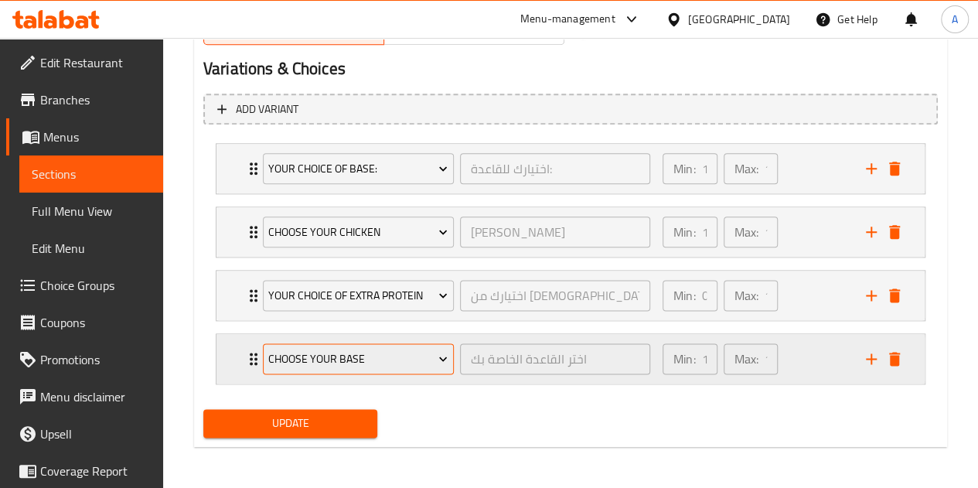
click at [319, 357] on span "Choose Your Base" at bounding box center [357, 358] width 179 height 19
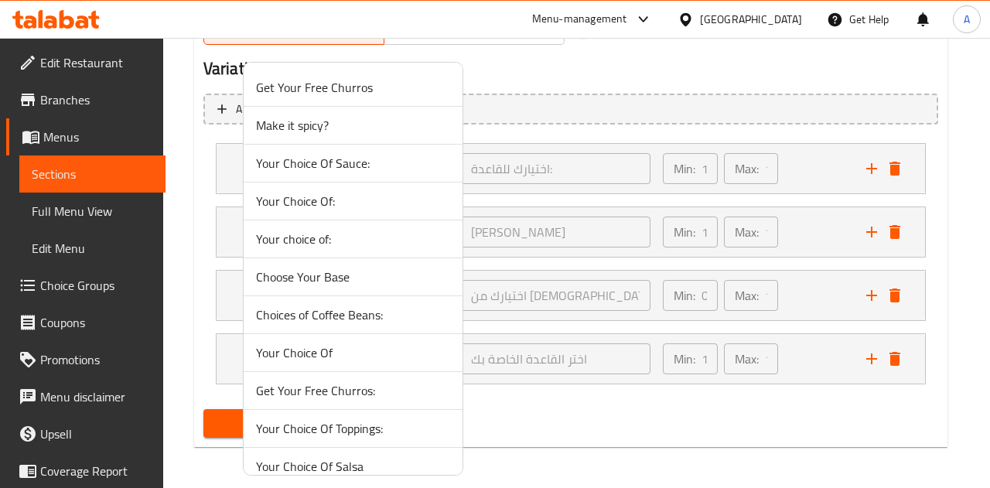
click at [897, 352] on div at bounding box center [495, 244] width 990 height 488
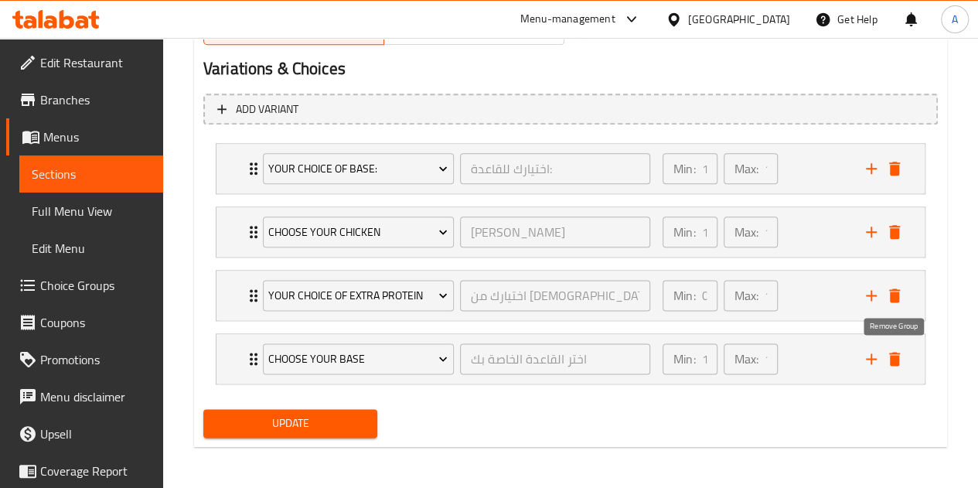
click at [897, 352] on icon "delete" at bounding box center [894, 359] width 11 height 14
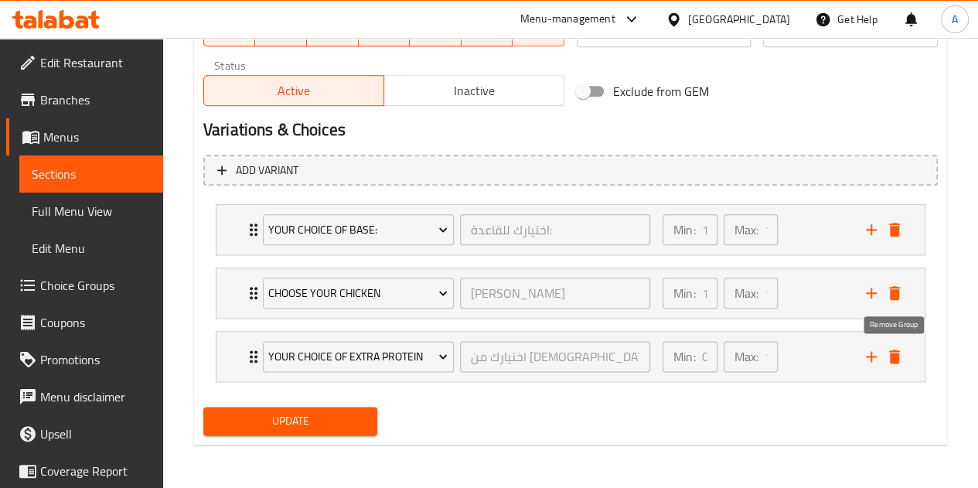
scroll to position [778, 0]
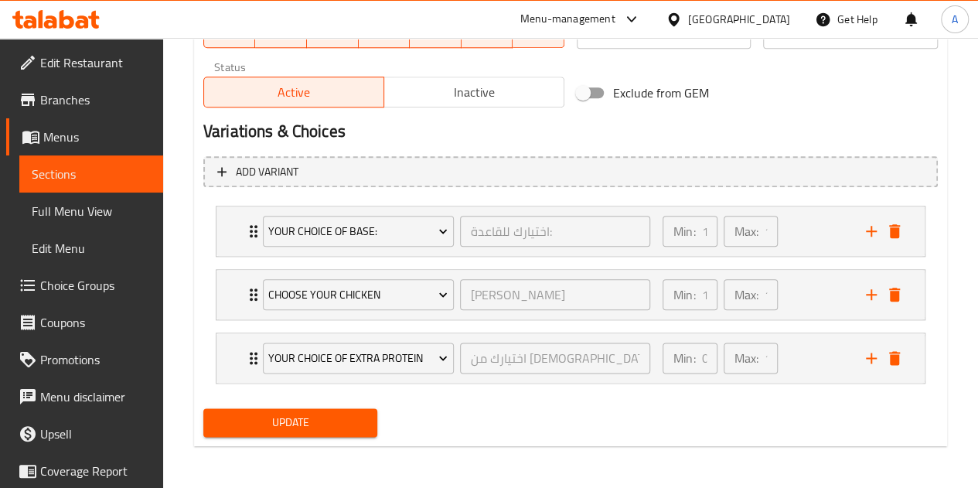
click at [591, 412] on div "Update" at bounding box center [570, 422] width 747 height 41
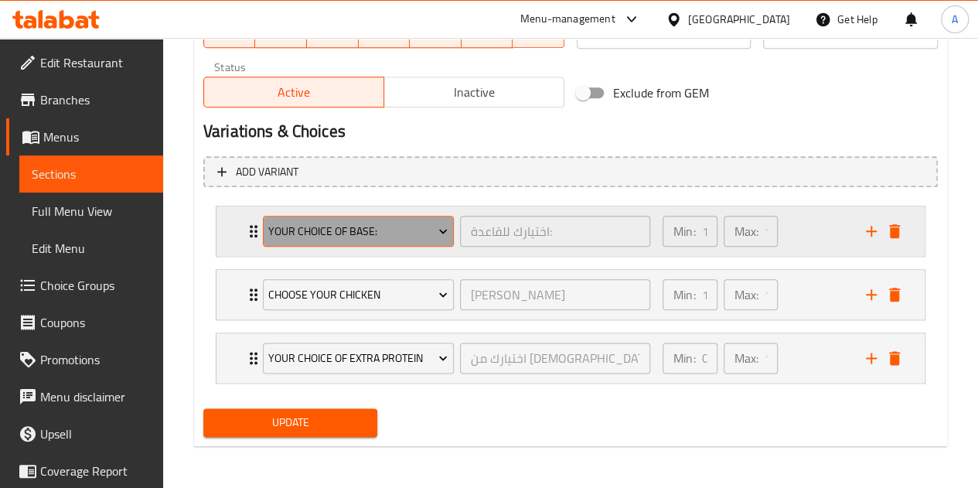
click at [411, 219] on button "Your Choice Of Base:" at bounding box center [358, 231] width 191 height 31
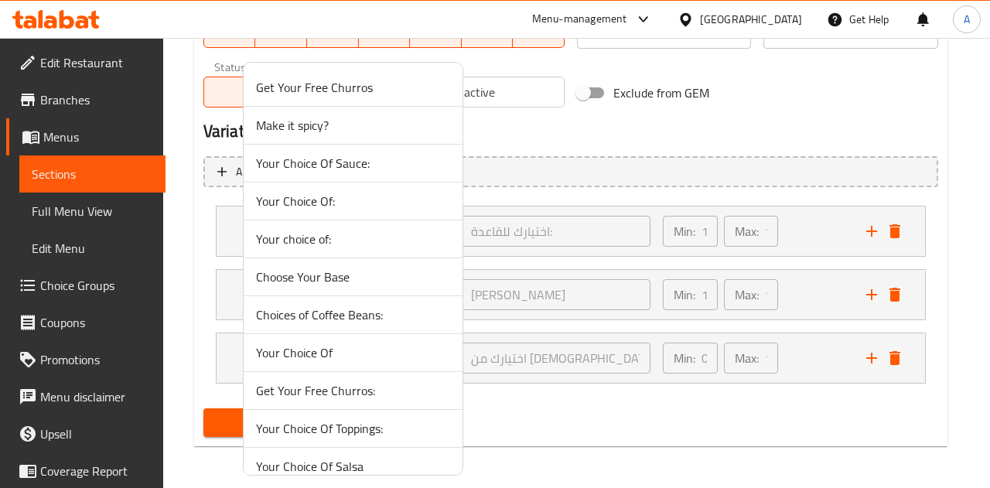
click at [79, 284] on div at bounding box center [495, 244] width 990 height 488
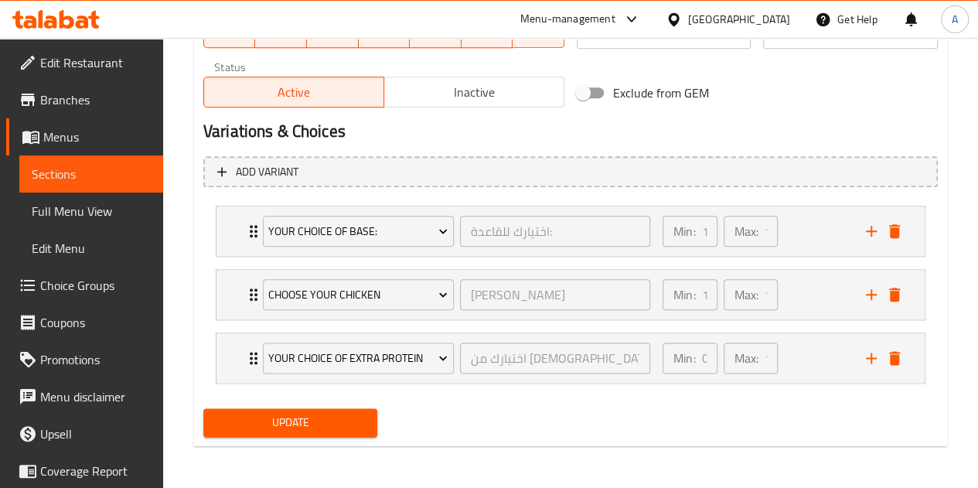
click at [79, 284] on span "Choice Groups" at bounding box center [95, 285] width 111 height 19
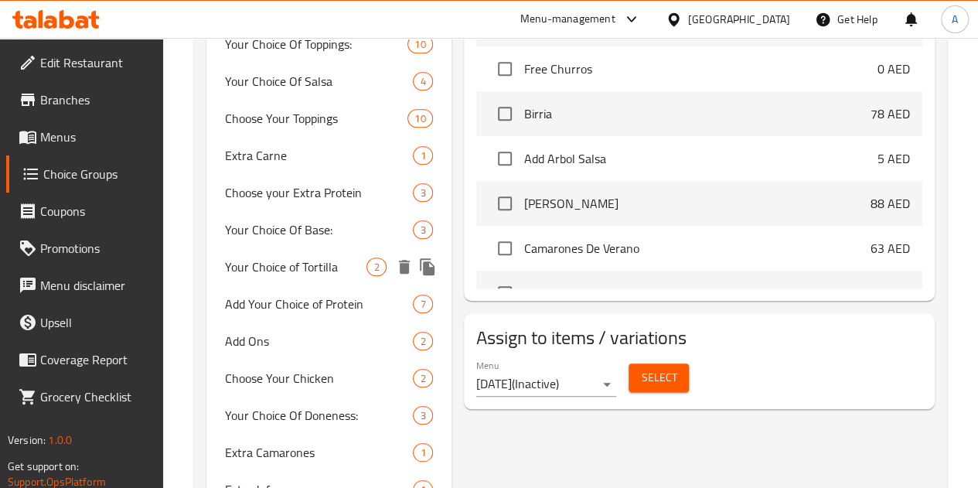
scroll to position [734, 0]
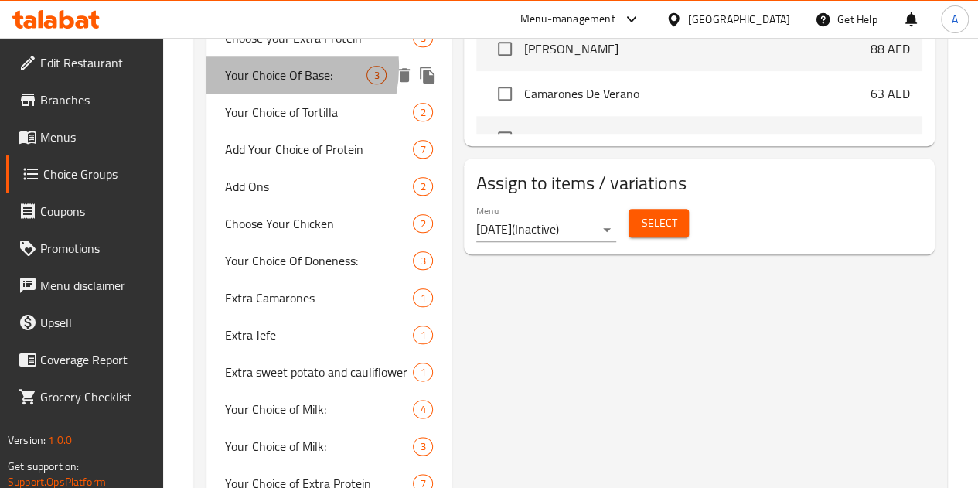
click at [262, 84] on span "Your Choice Of Base:" at bounding box center [296, 75] width 142 height 19
type input "Your Choice Of Base:"
type input "اختيارك للقاعدة:"
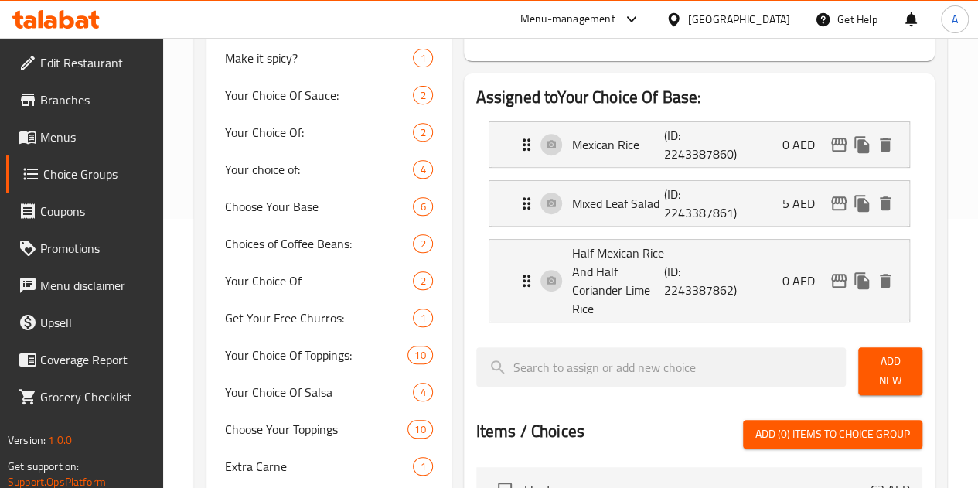
scroll to position [0, 0]
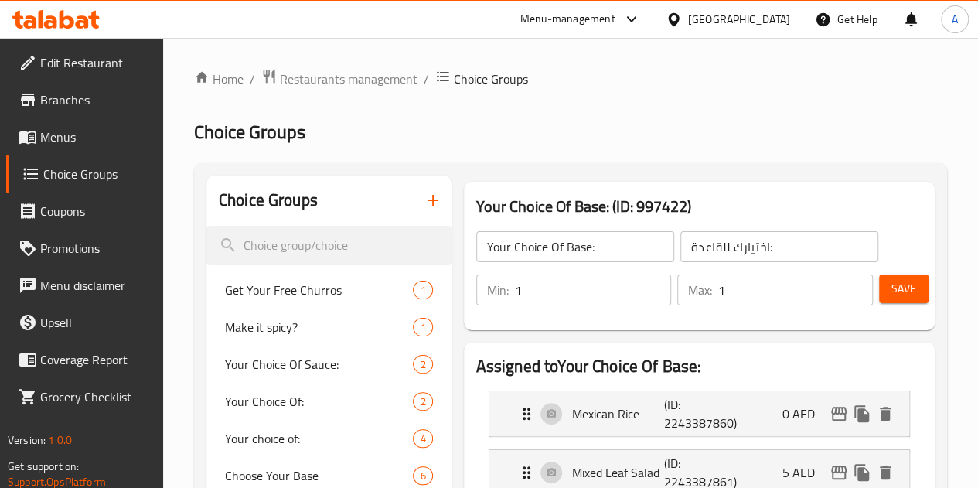
click at [59, 120] on link "Menus" at bounding box center [84, 136] width 157 height 37
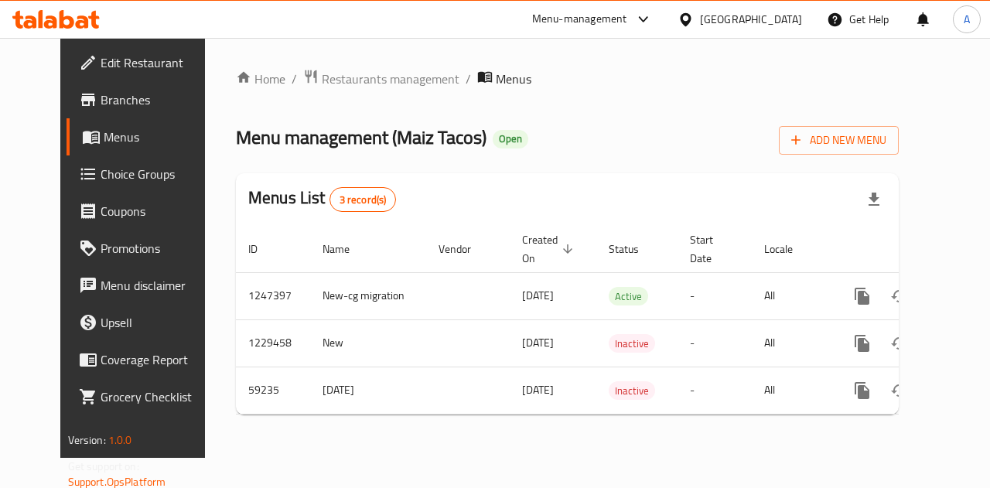
click at [104, 135] on span "Menus" at bounding box center [159, 137] width 110 height 19
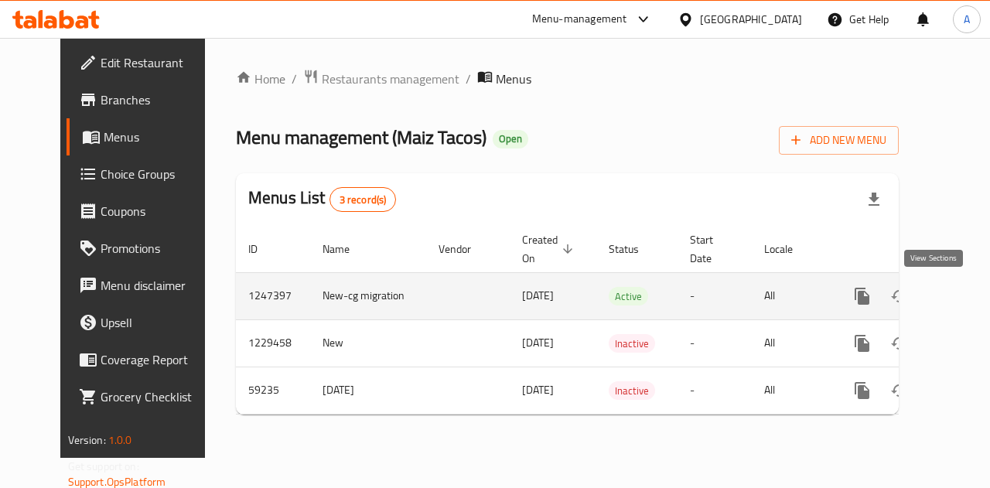
click at [964, 298] on icon "enhanced table" at bounding box center [973, 296] width 19 height 19
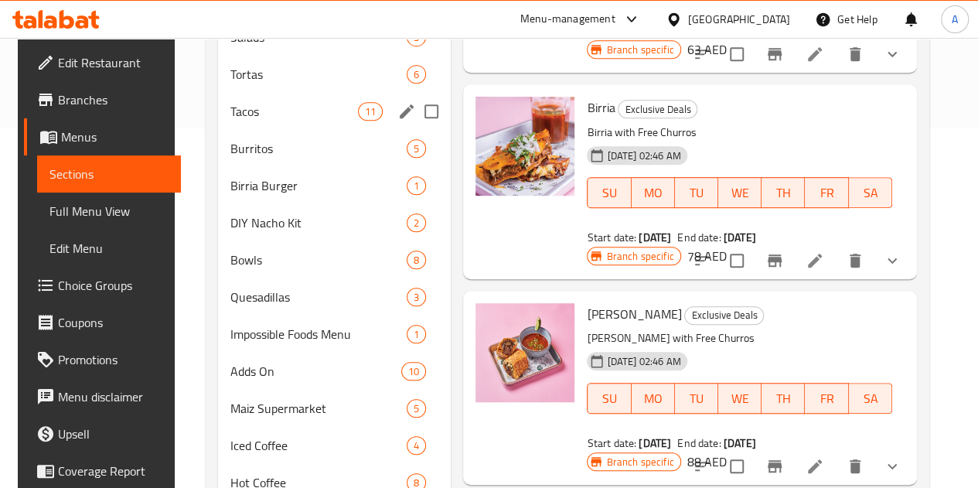
scroll to position [361, 0]
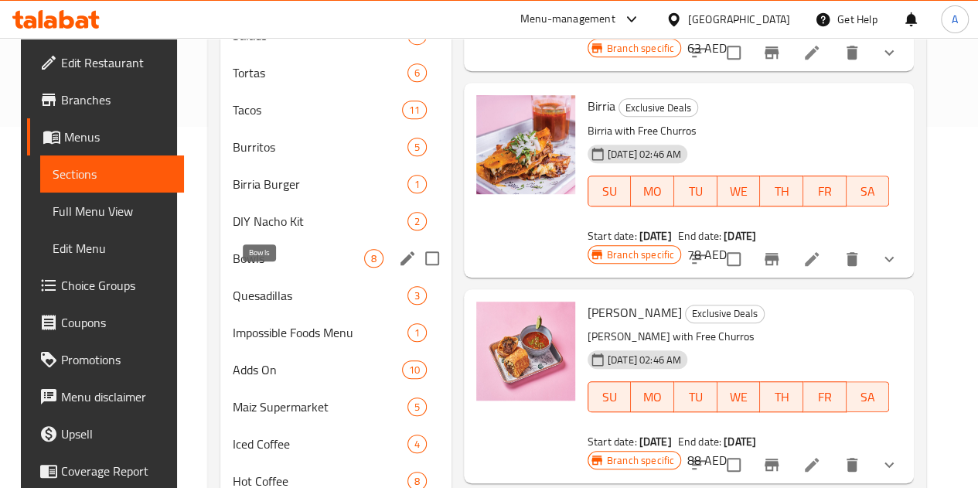
click at [254, 267] on span "Bowls" at bounding box center [298, 258] width 131 height 19
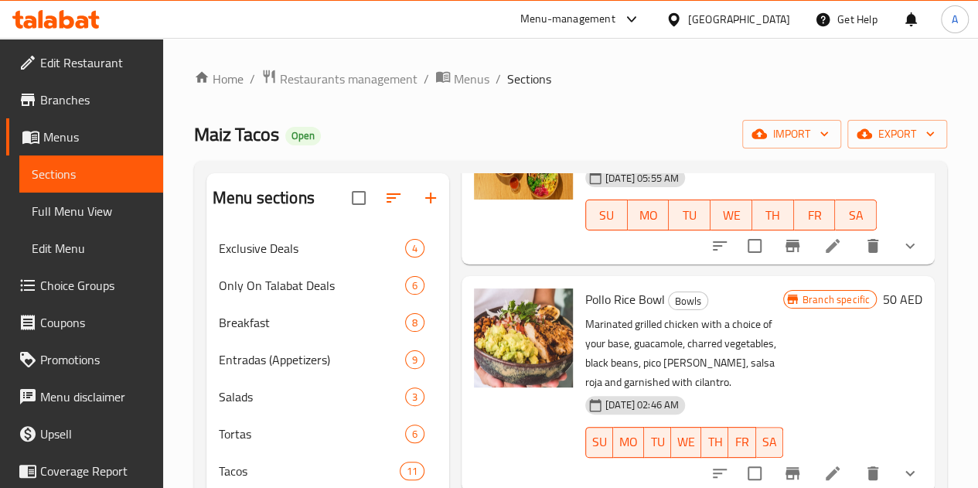
scroll to position [632, 0]
click at [813, 458] on li at bounding box center [832, 472] width 43 height 28
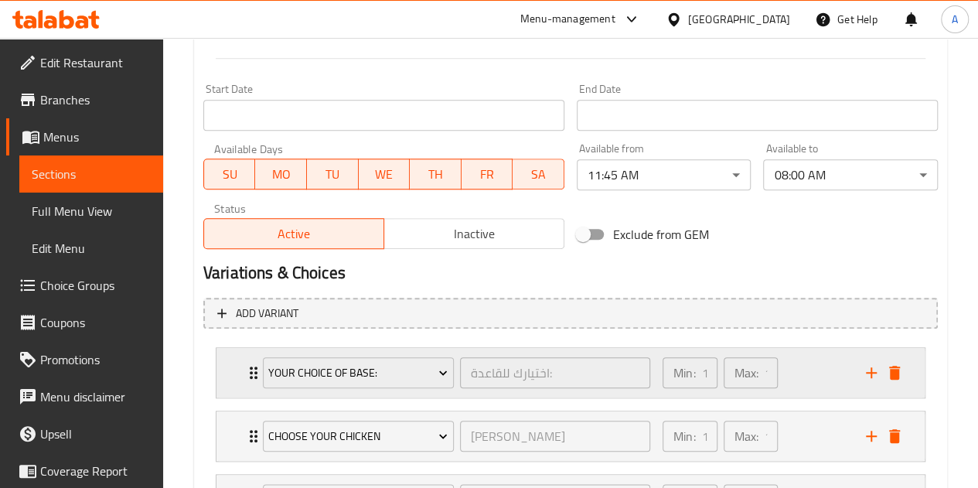
scroll to position [778, 0]
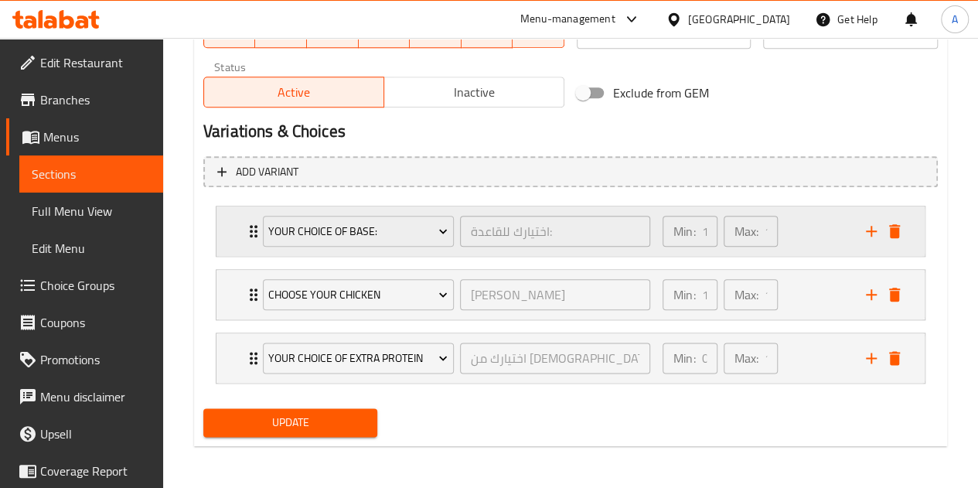
click at [255, 230] on div "Your Choice Of Base: اختيارك للقاعدة: ​" at bounding box center [457, 230] width 406 height 49
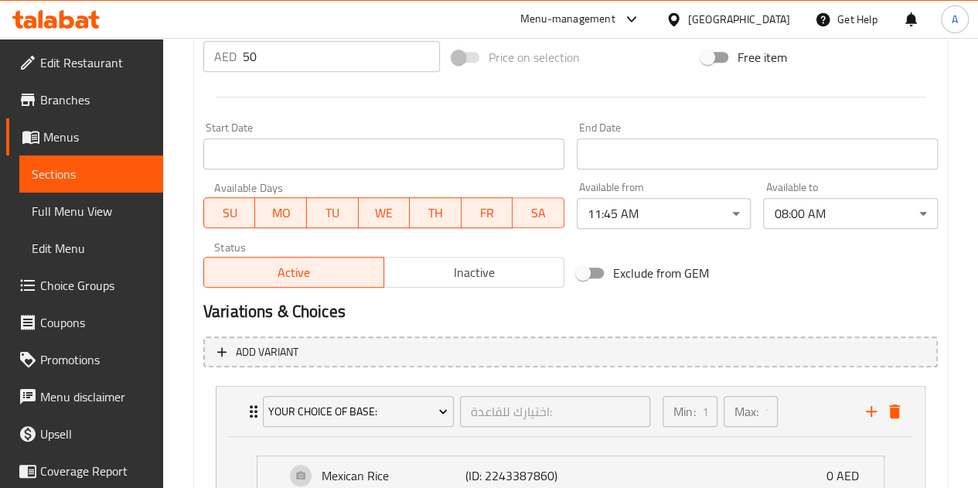
scroll to position [854, 0]
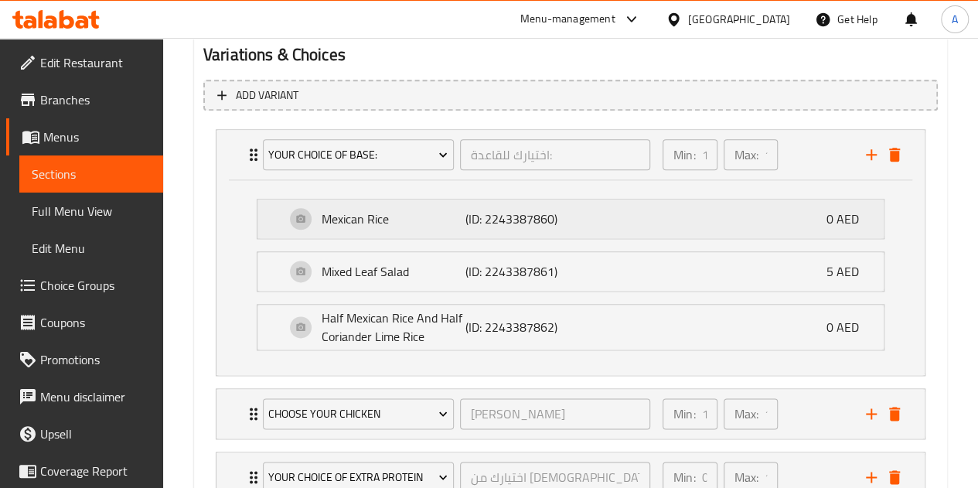
click at [400, 233] on div "Mexican Rice (ID: 2243387860) 0 AED" at bounding box center [575, 218] width 580 height 39
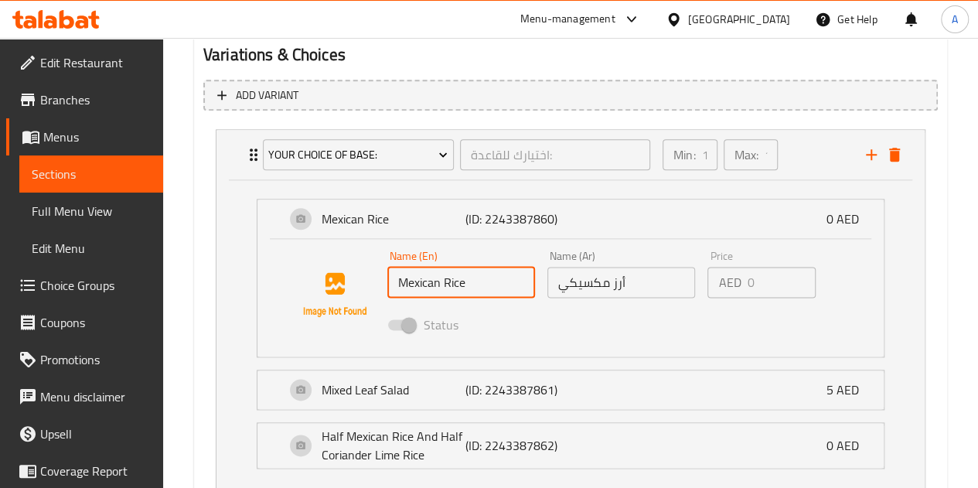
click at [469, 289] on input "Mexican Rice" at bounding box center [461, 282] width 148 height 31
click at [477, 282] on input "Mexican Rice" at bounding box center [461, 282] width 148 height 31
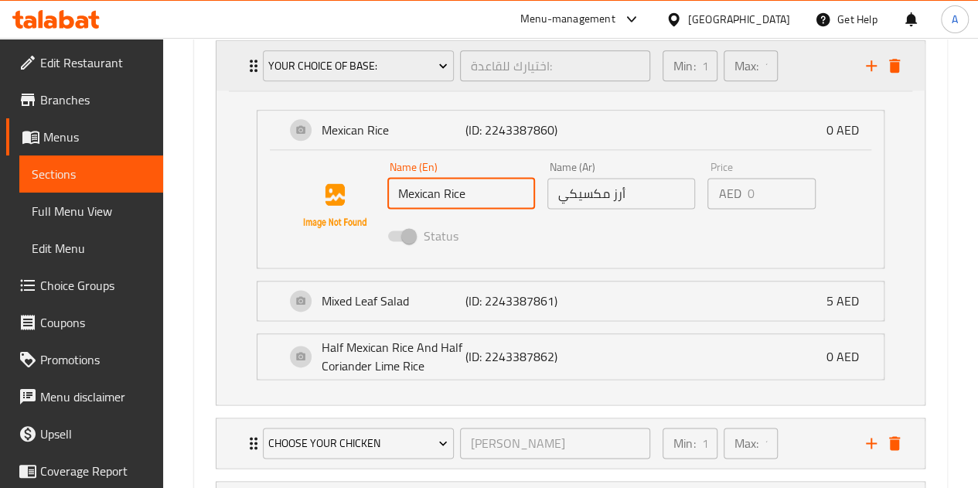
scroll to position [930, 0]
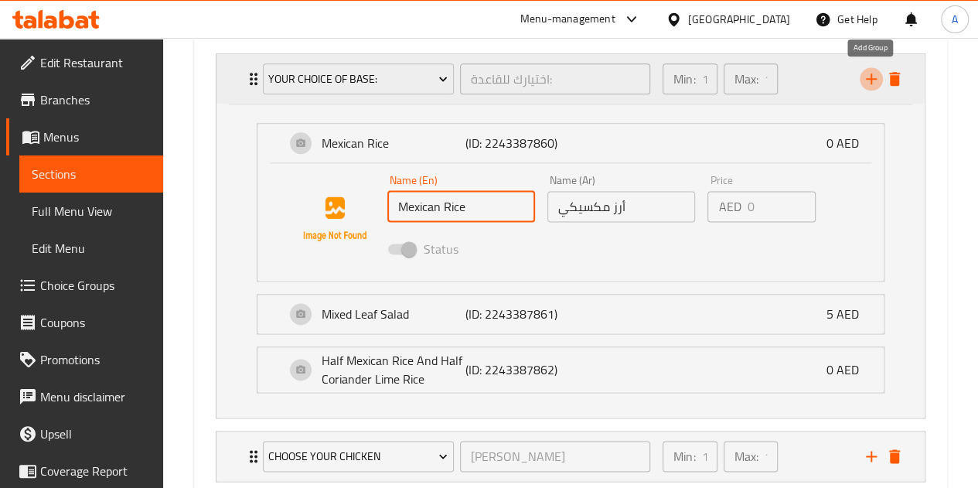
click at [866, 77] on icon "add" at bounding box center [871, 79] width 19 height 19
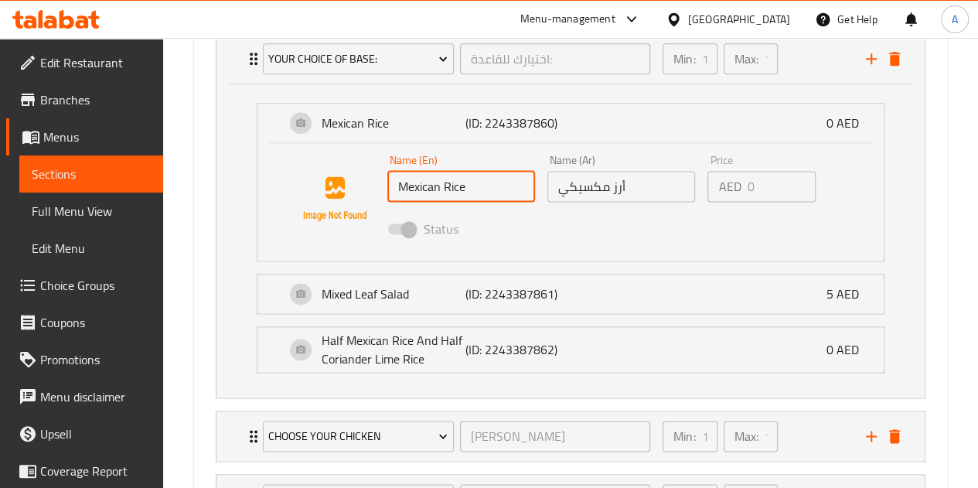
scroll to position [935, 0]
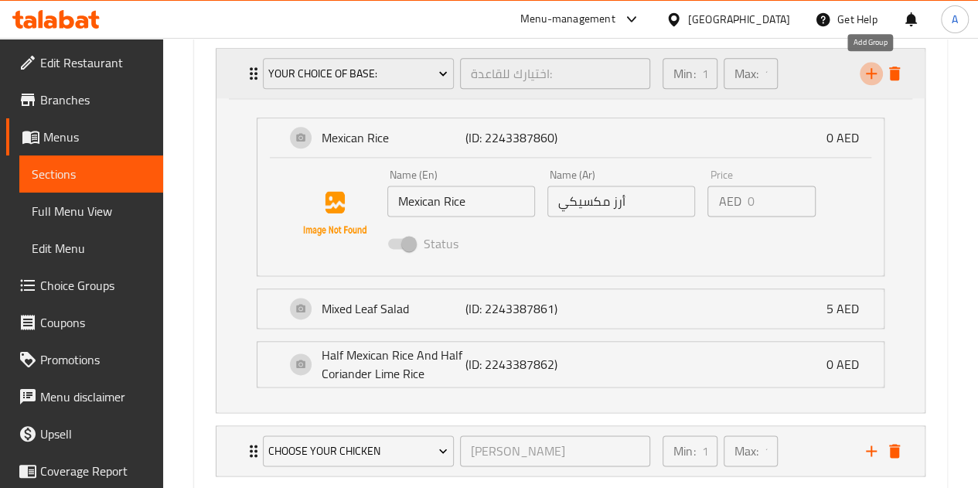
click at [875, 76] on icon "add" at bounding box center [871, 73] width 19 height 19
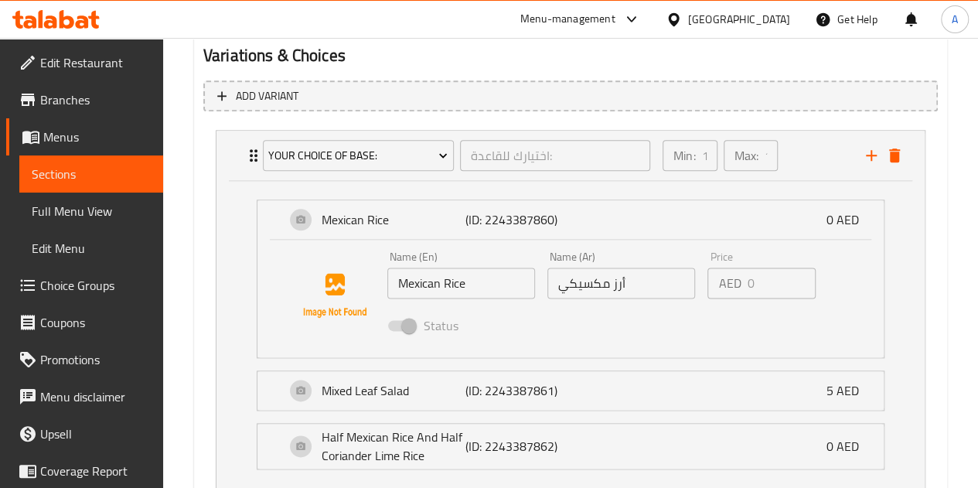
scroll to position [849, 0]
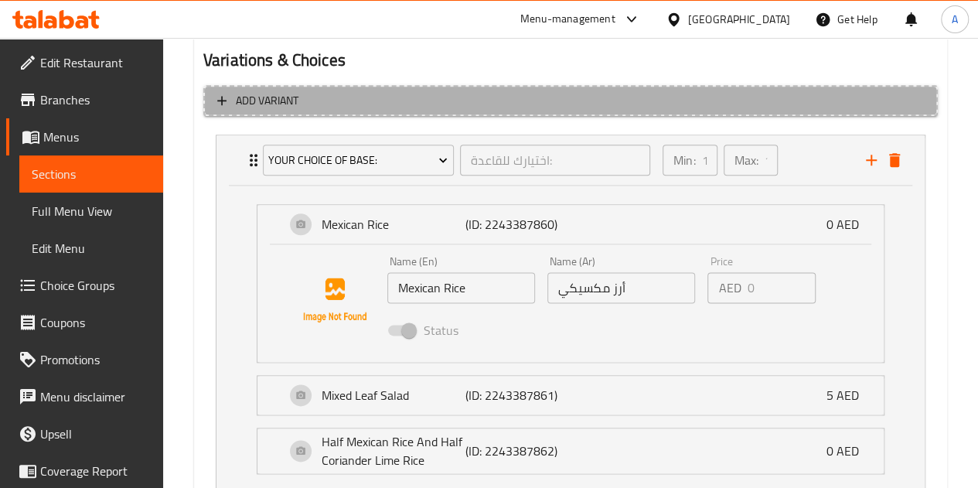
click at [533, 94] on span "Add variant" at bounding box center [570, 100] width 707 height 19
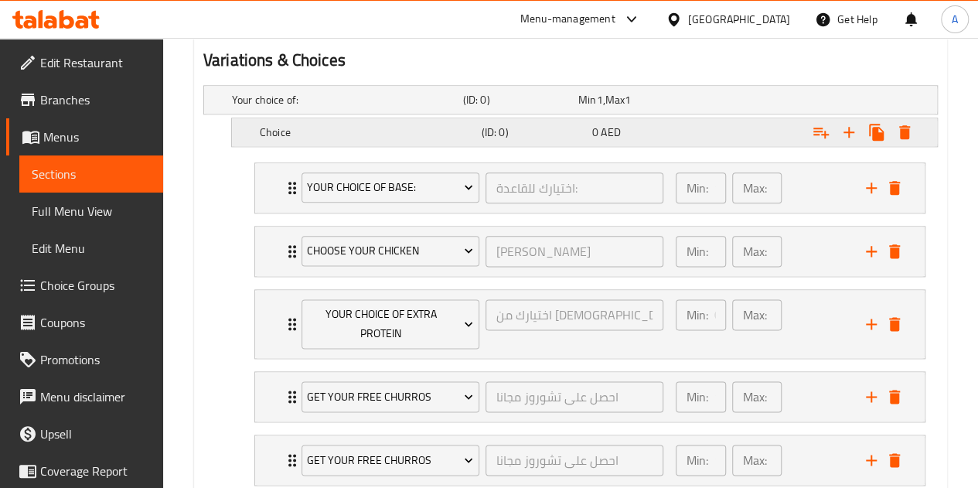
click at [387, 111] on div "Choice" at bounding box center [344, 100] width 231 height 22
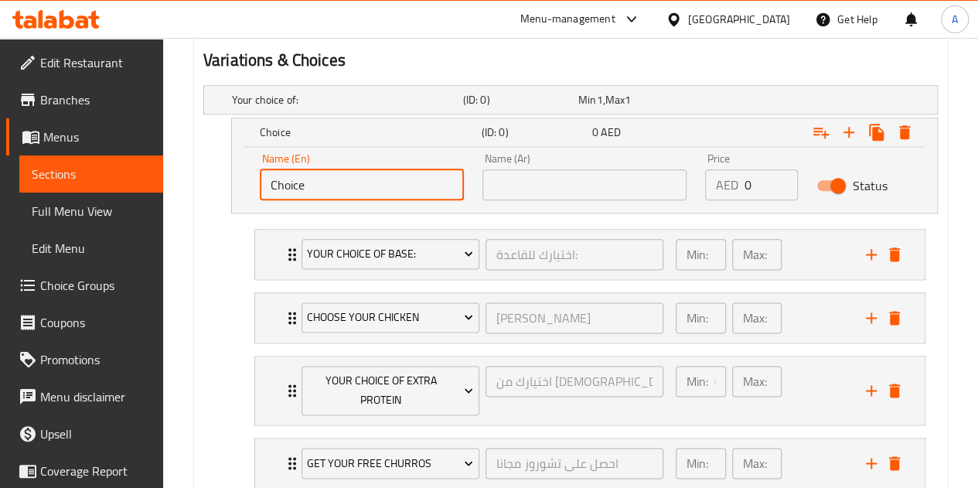
click at [353, 174] on input "Choice" at bounding box center [362, 184] width 204 height 31
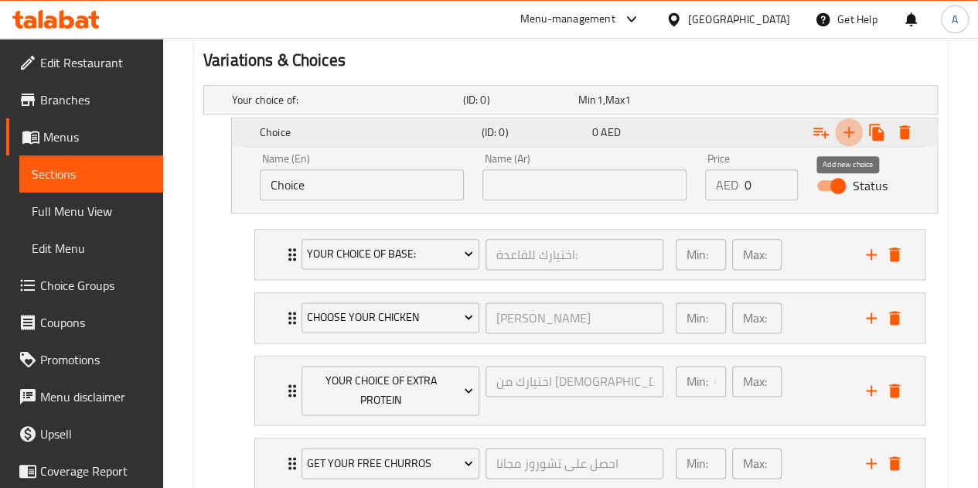
click at [852, 141] on button "Expand" at bounding box center [849, 132] width 28 height 28
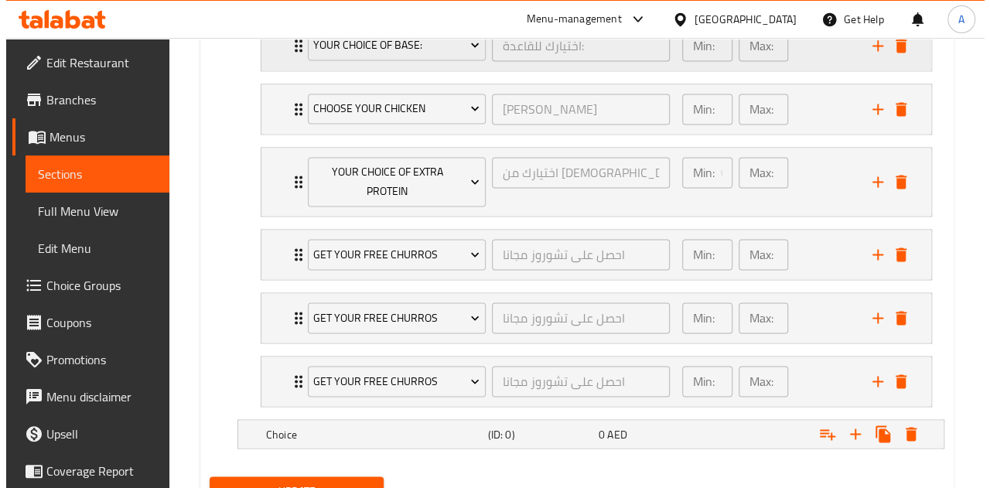
scroll to position [1122, 0]
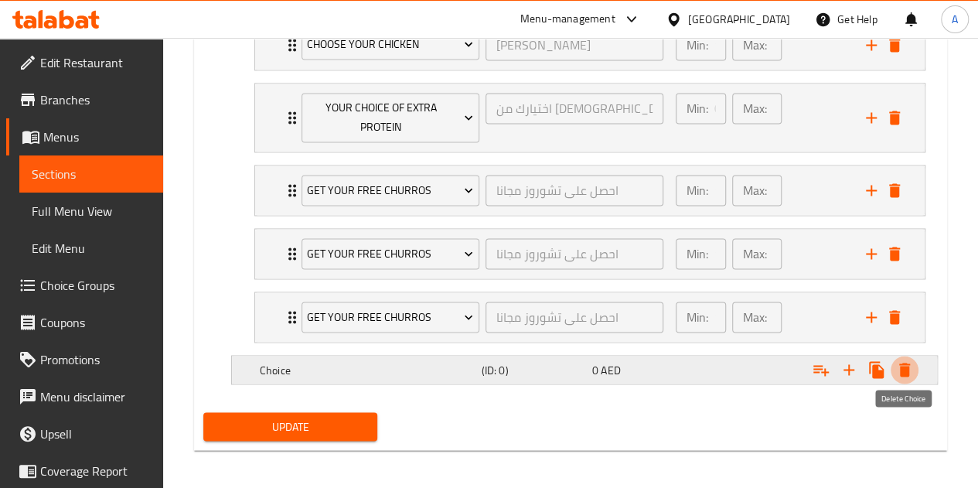
click at [912, 360] on icon "Expand" at bounding box center [904, 369] width 19 height 19
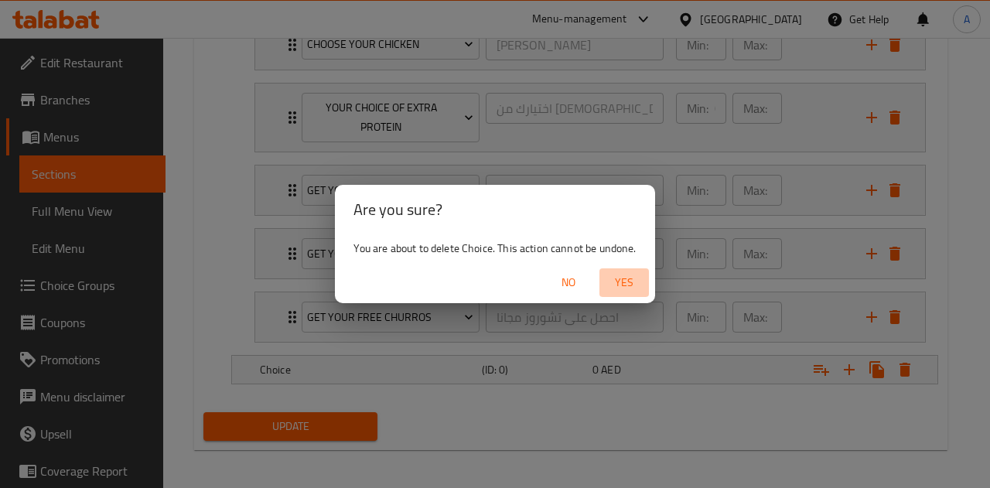
click at [629, 283] on span "Yes" at bounding box center [623, 282] width 37 height 19
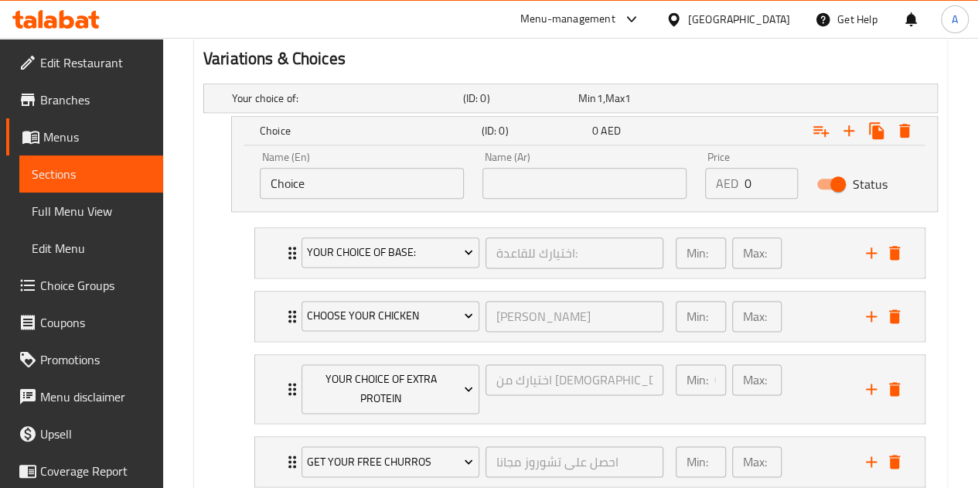
scroll to position [850, 0]
click at [904, 129] on icon "Expand" at bounding box center [904, 131] width 11 height 14
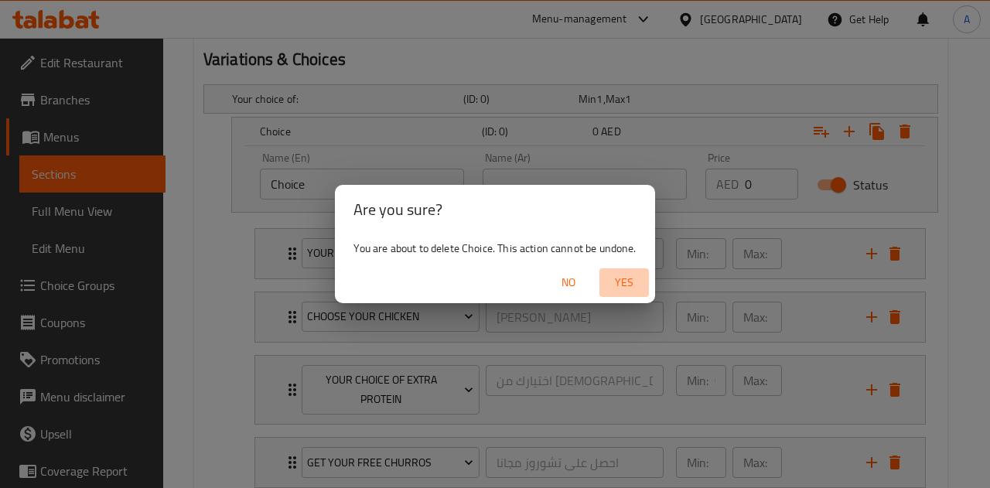
click at [616, 282] on span "Yes" at bounding box center [623, 282] width 37 height 19
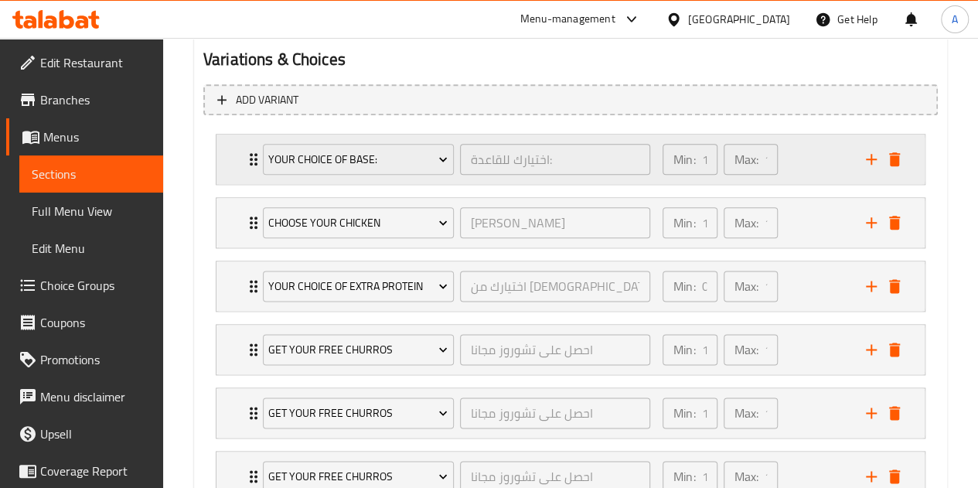
click at [237, 163] on div "Your Choice Of Base: اختيارك للقاعدة: ​ Min: 1 ​ Max: 1 ​" at bounding box center [570, 159] width 708 height 49
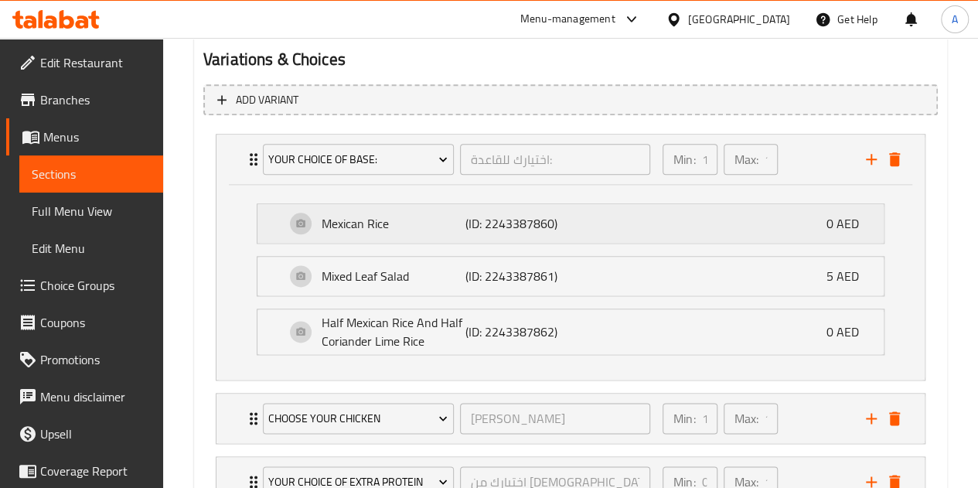
click at [428, 230] on p "Mexican Rice" at bounding box center [394, 223] width 144 height 19
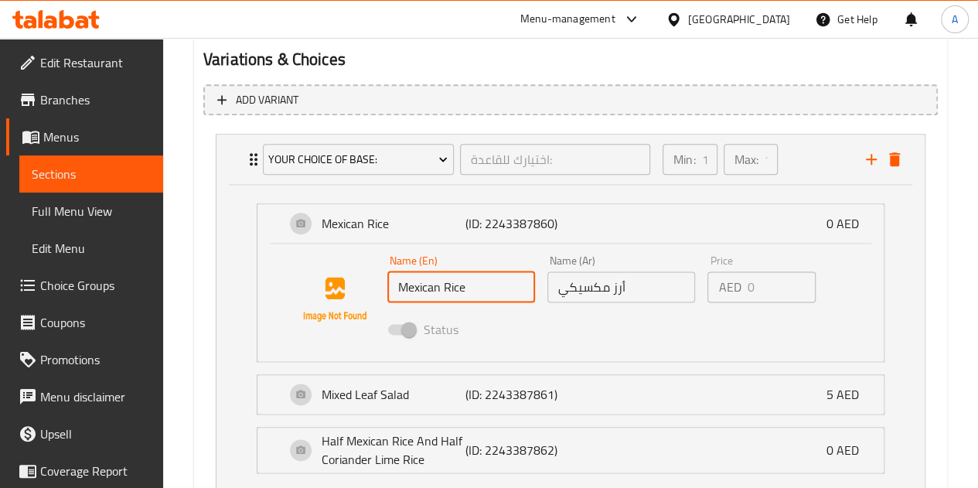
click at [461, 283] on input "Mexican Rice" at bounding box center [461, 286] width 148 height 31
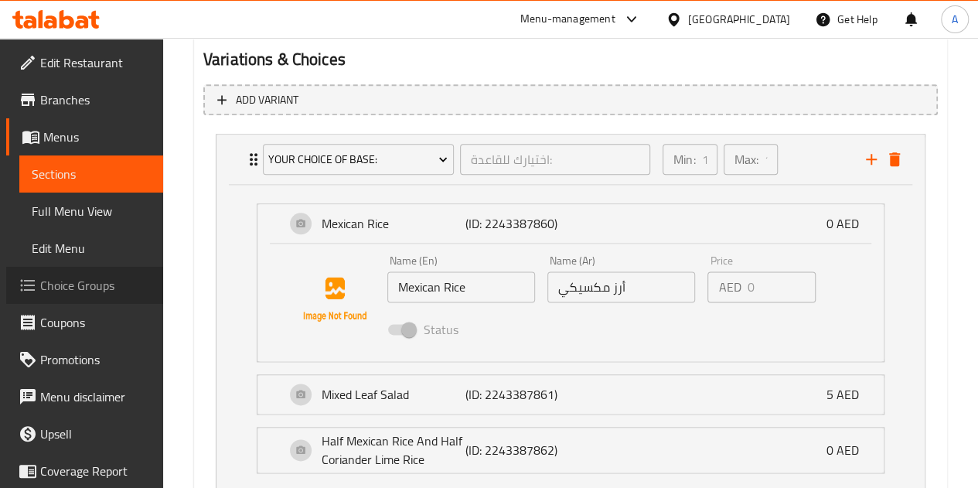
click at [98, 295] on span "Choice Groups" at bounding box center [95, 285] width 111 height 19
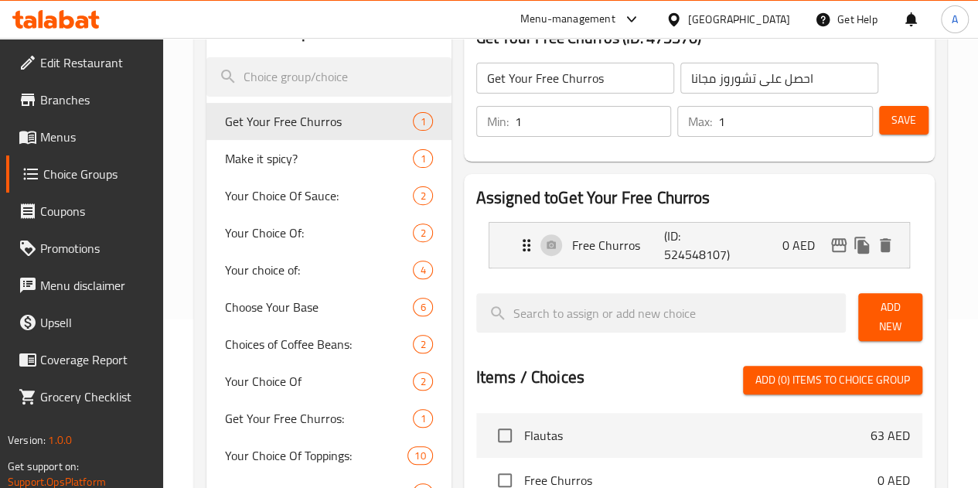
scroll to position [219, 0]
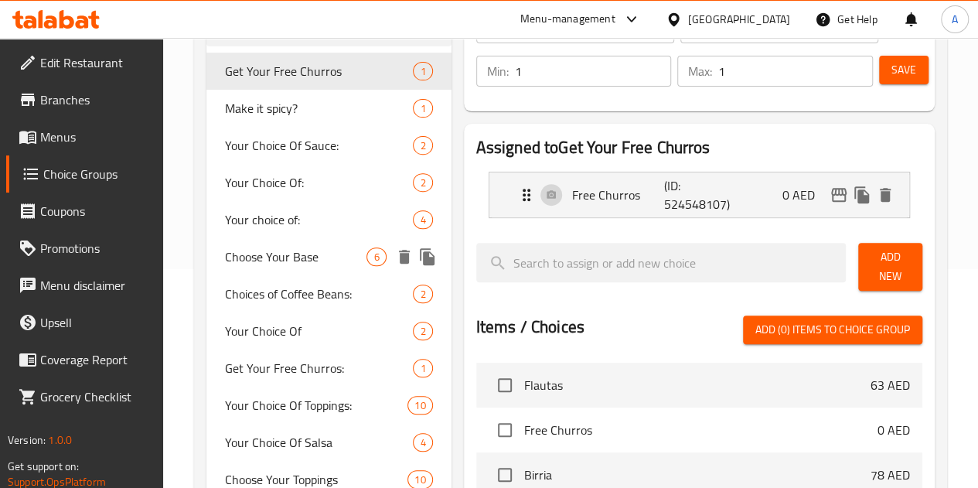
click at [277, 255] on span "Choose Your Base" at bounding box center [296, 256] width 142 height 19
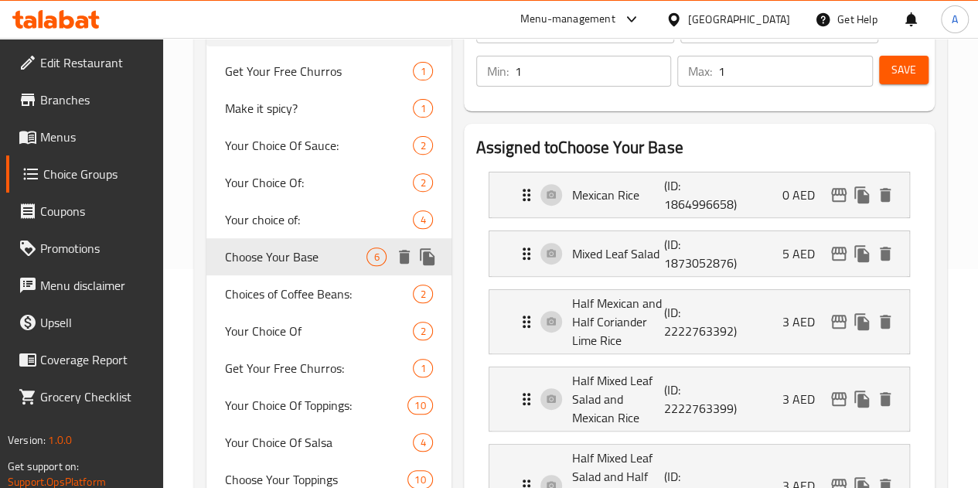
type input "Choose Your Base"
type input "اختر القاعدة الخاصة بك"
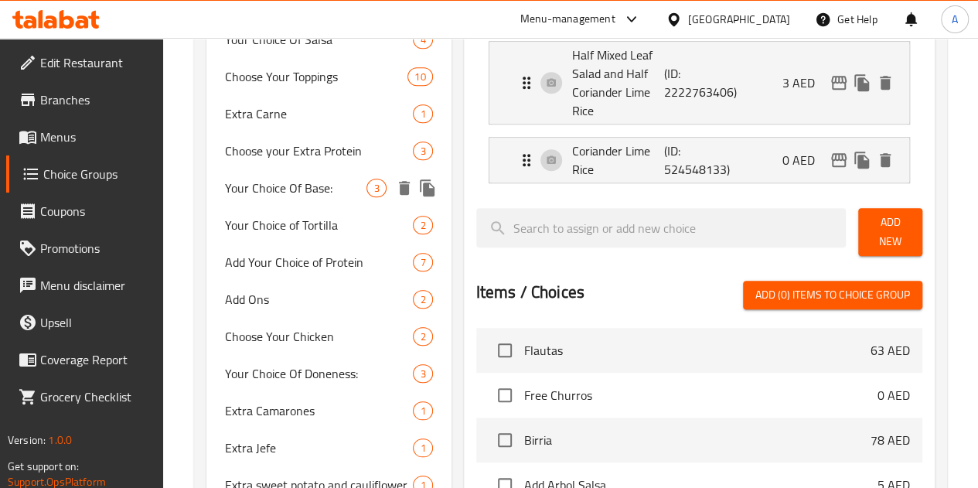
scroll to position [623, 0]
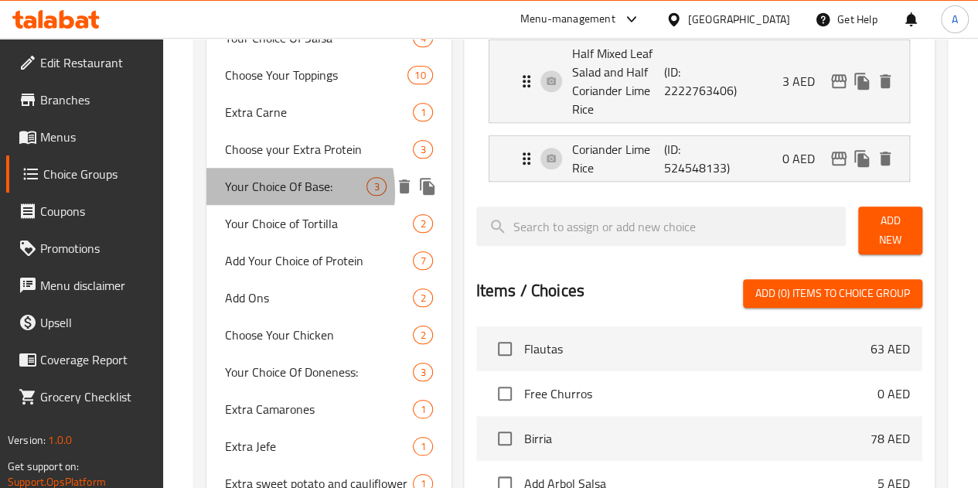
click at [267, 196] on span "Your Choice Of Base:" at bounding box center [296, 186] width 142 height 19
type input "Your Choice Of Base:"
type input "اختيارك للقاعدة:"
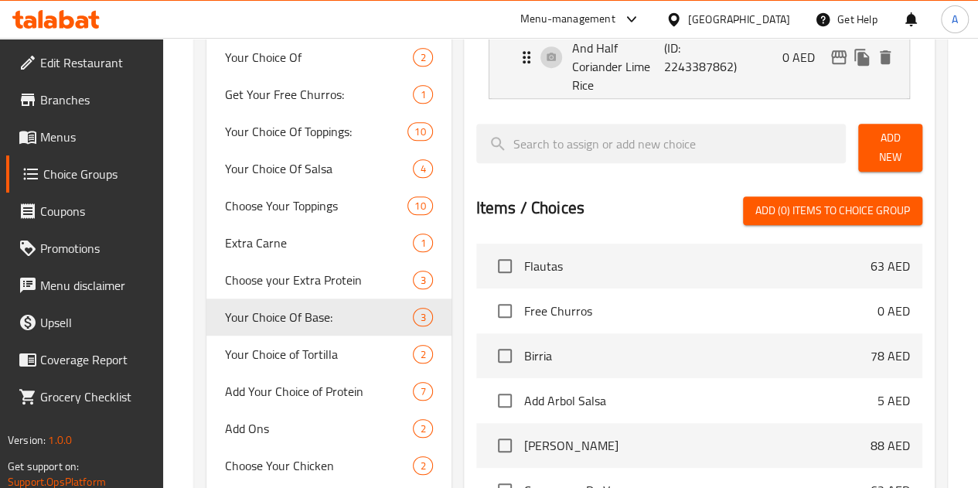
scroll to position [248, 0]
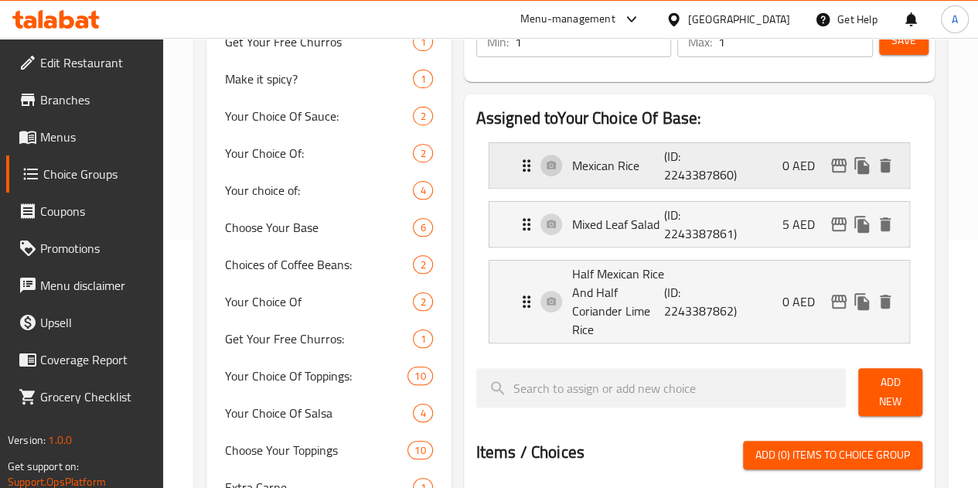
click at [601, 179] on div "Mexican Rice (ID: 2243387860) 0 AED" at bounding box center [703, 165] width 373 height 45
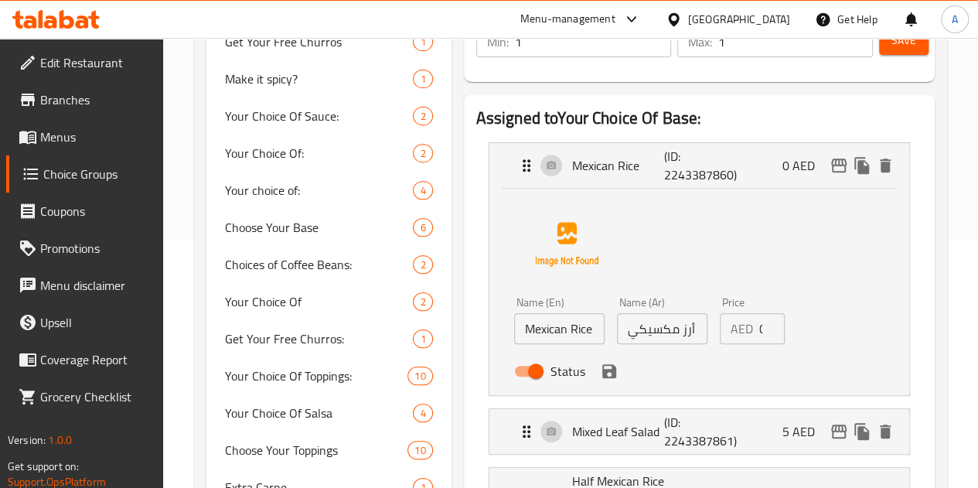
click at [537, 329] on input "Mexican Rice" at bounding box center [559, 328] width 90 height 31
click at [602, 373] on icon "save" at bounding box center [609, 371] width 14 height 14
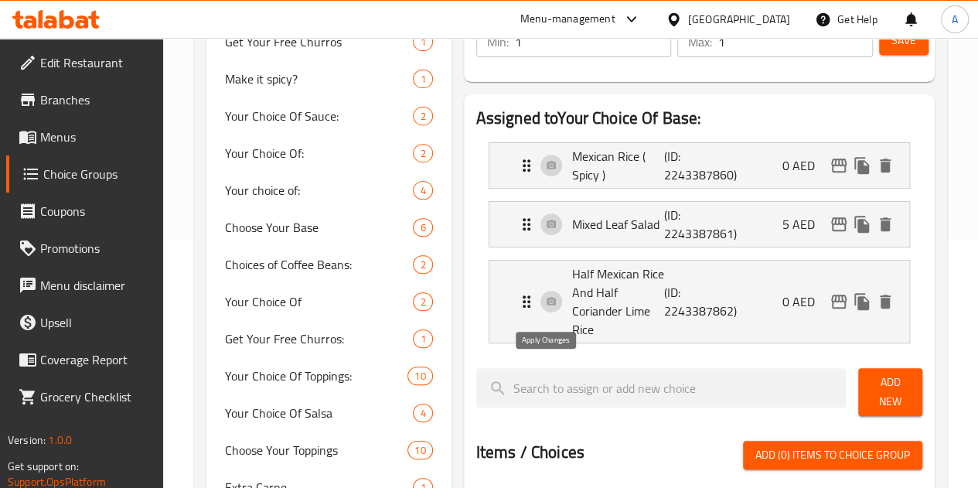
type input "Mexican Rice ( Spicy )"
click at [592, 274] on p "Half Mexican Rice And Half Coriander Lime Rice" at bounding box center [618, 301] width 93 height 74
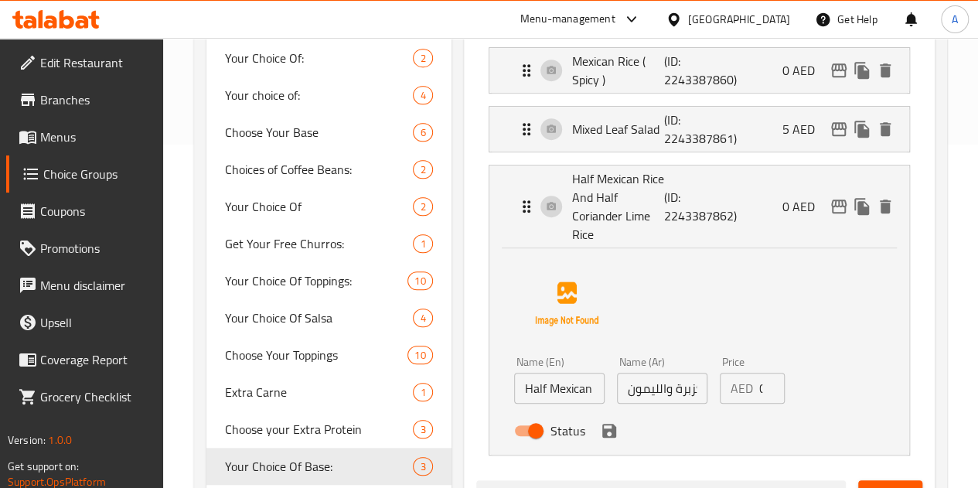
scroll to position [346, 0]
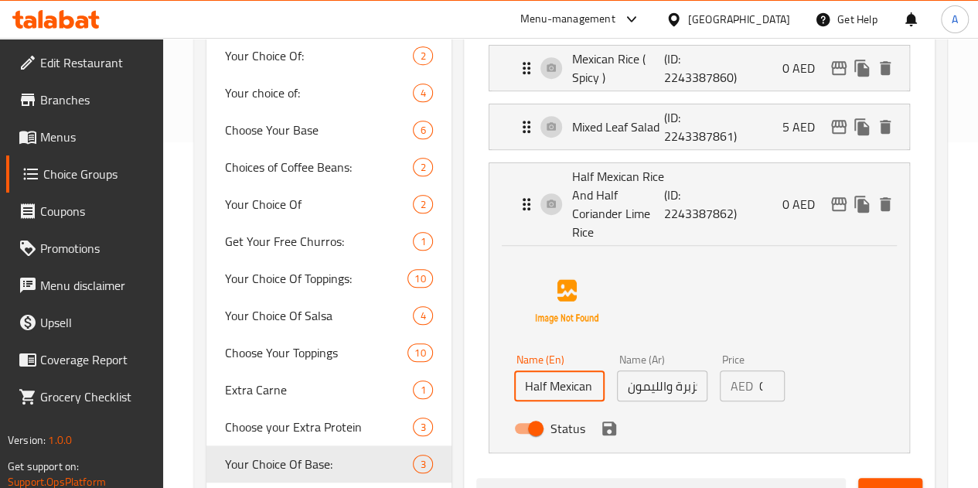
click at [514, 373] on input "Half Mexican Rice And Half Coriander Lime Rice" at bounding box center [559, 385] width 90 height 31
click at [514, 370] on input "Half Mexican Rice And Half Coriander Lime Rice" at bounding box center [559, 385] width 90 height 31
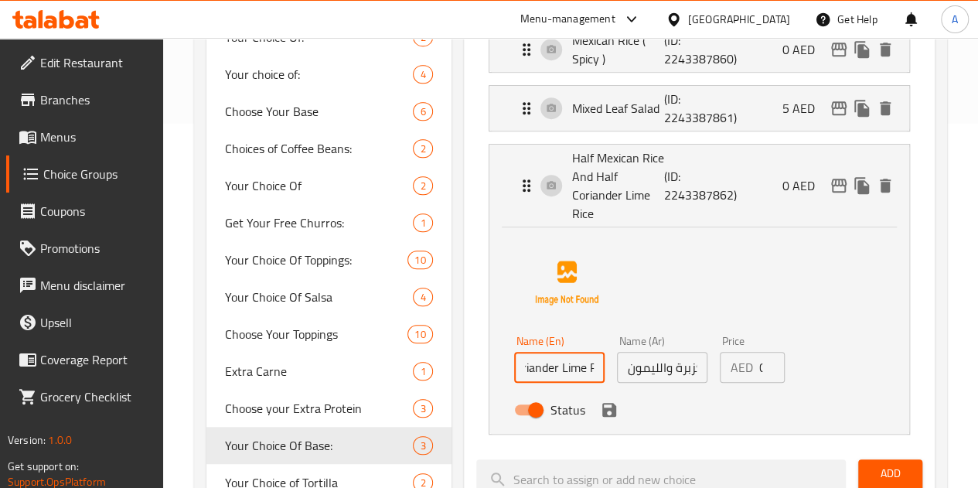
scroll to position [0, 0]
click at [602, 403] on icon "save" at bounding box center [609, 410] width 14 height 14
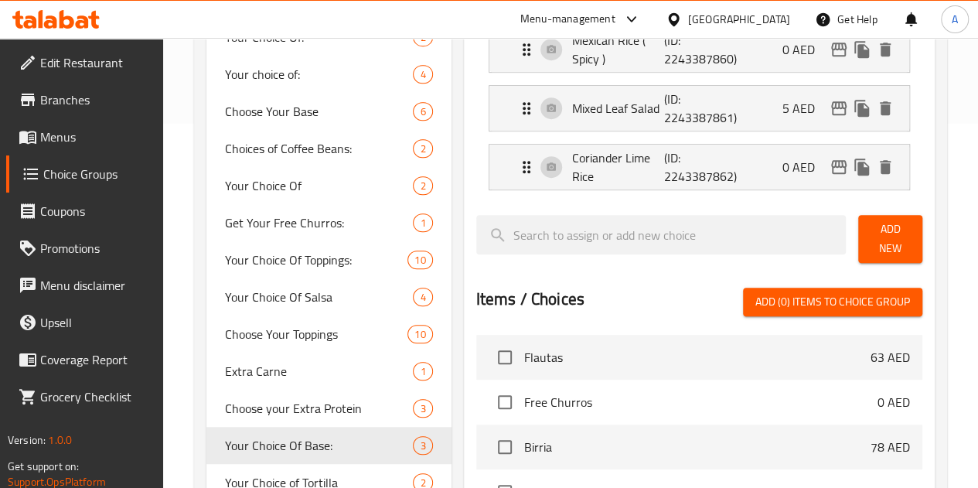
type input "Coriander Lime Rice"
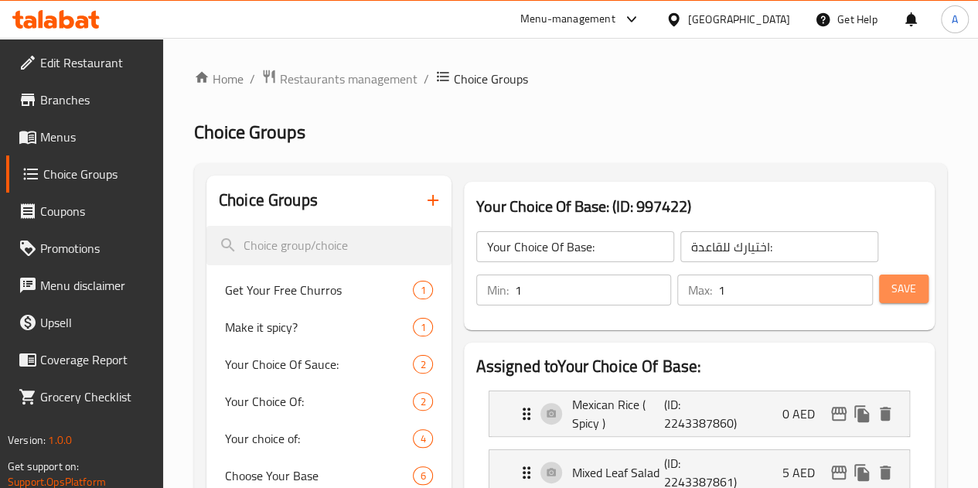
click at [908, 284] on span "Save" at bounding box center [903, 288] width 25 height 19
click at [84, 138] on span "Menus" at bounding box center [95, 137] width 111 height 19
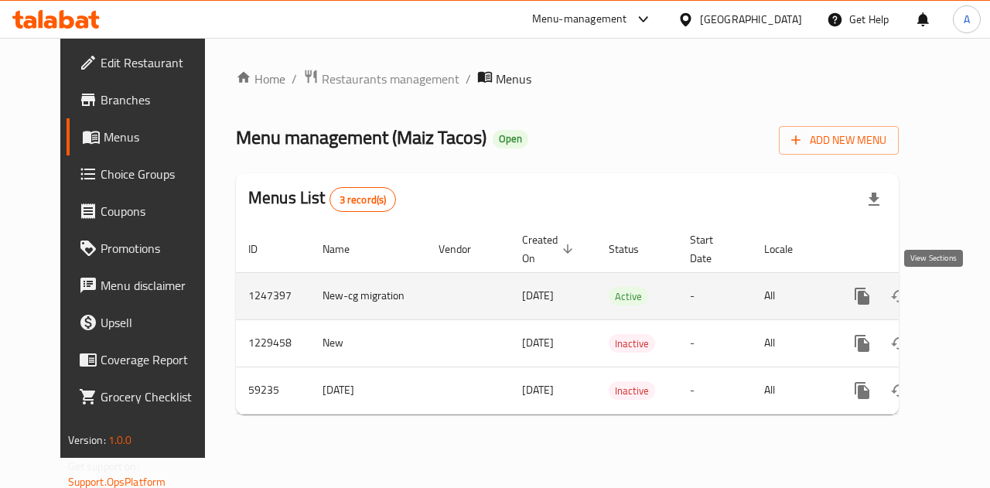
click at [955, 306] on link "enhanced table" at bounding box center [973, 296] width 37 height 37
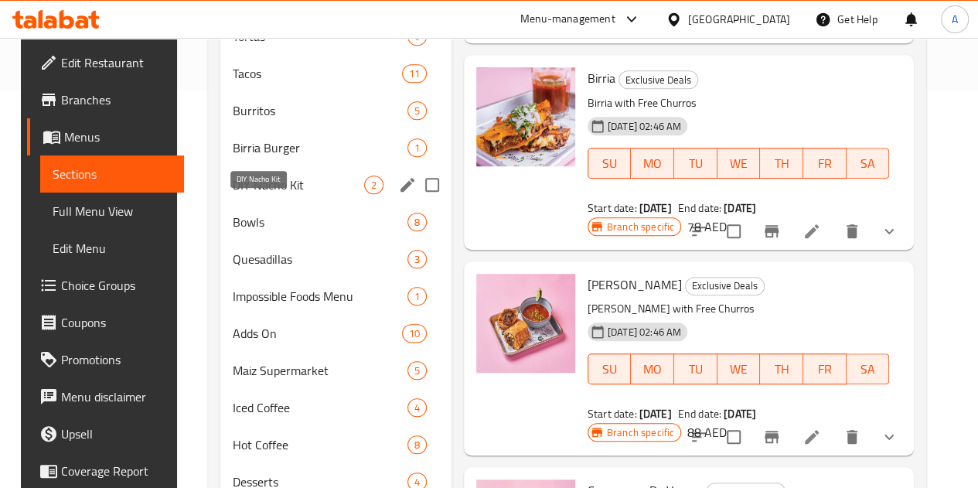
scroll to position [398, 0]
click at [244, 240] on div "Bowls 8" at bounding box center [335, 221] width 231 height 37
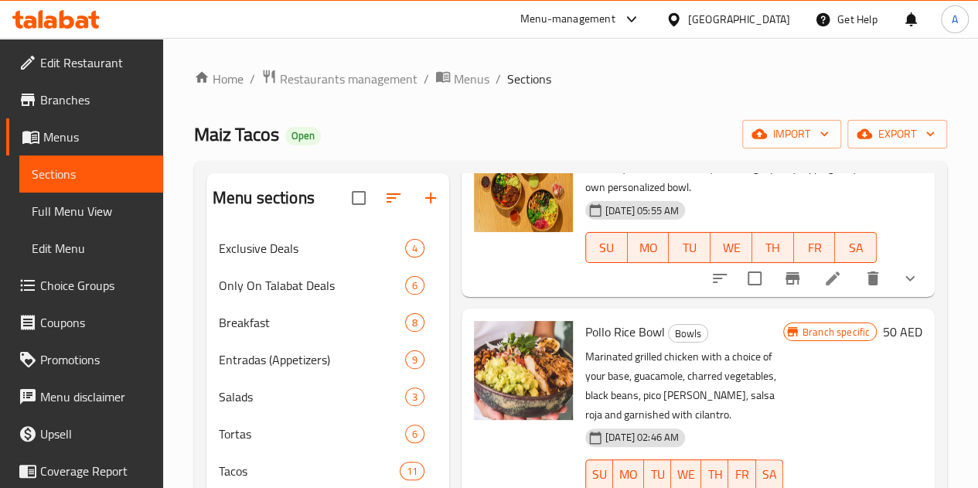
scroll to position [606, 0]
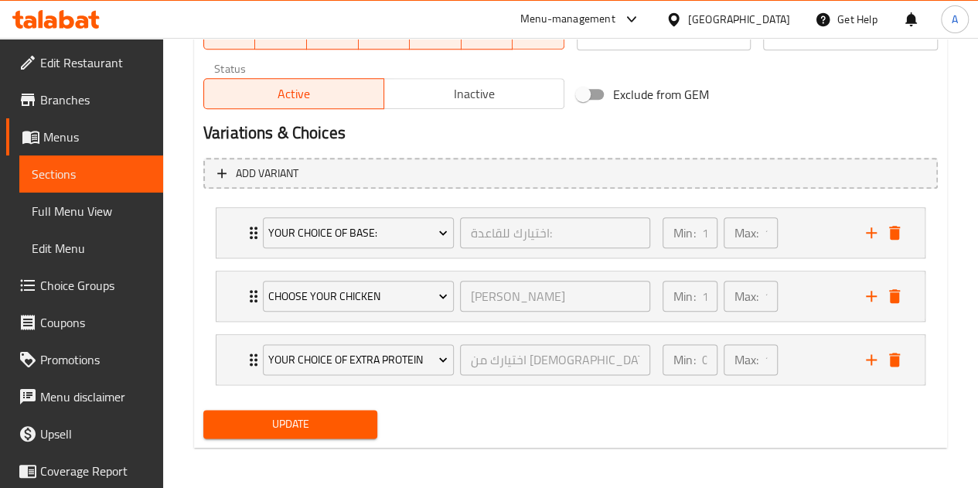
scroll to position [775, 0]
click at [255, 234] on div "Your Choice Of Base: اختيارك للقاعدة: ​" at bounding box center [457, 233] width 406 height 49
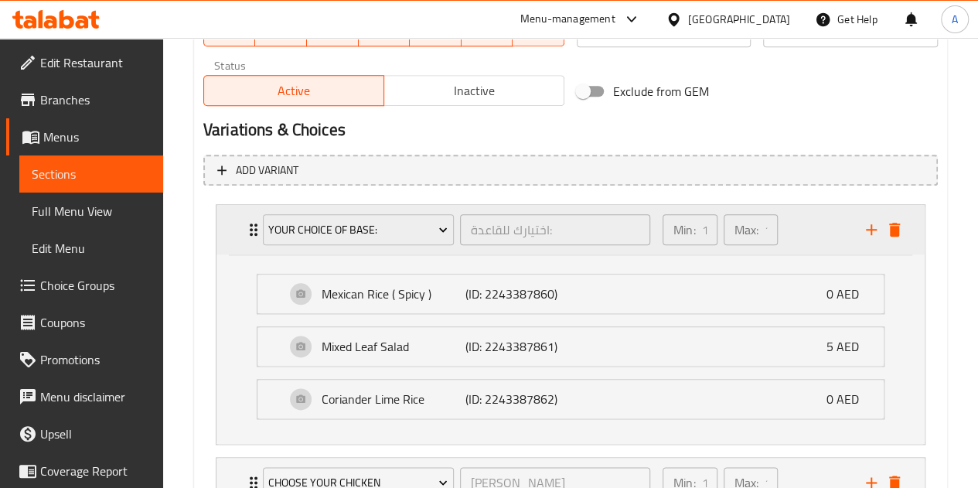
scroll to position [778, 0]
click at [254, 233] on div "Your Choice Of Base: اختيارك للقاعدة: ​" at bounding box center [457, 230] width 406 height 49
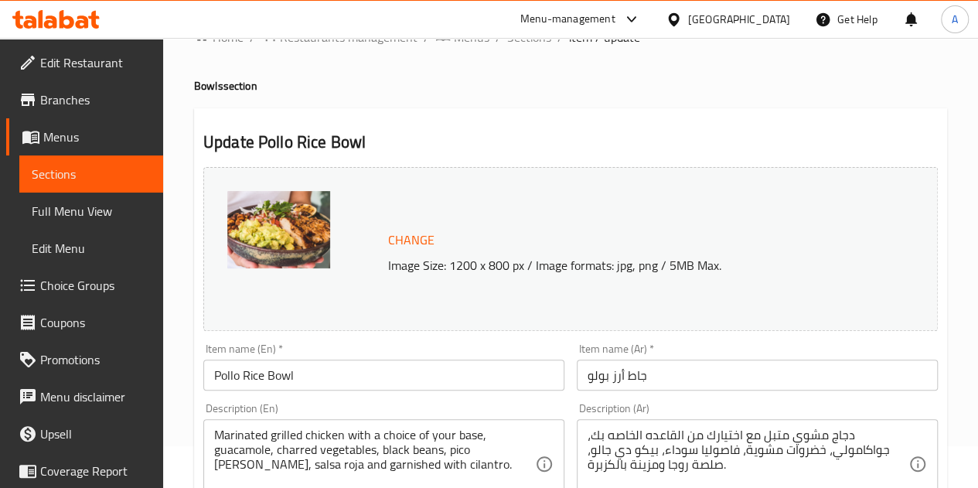
scroll to position [0, 0]
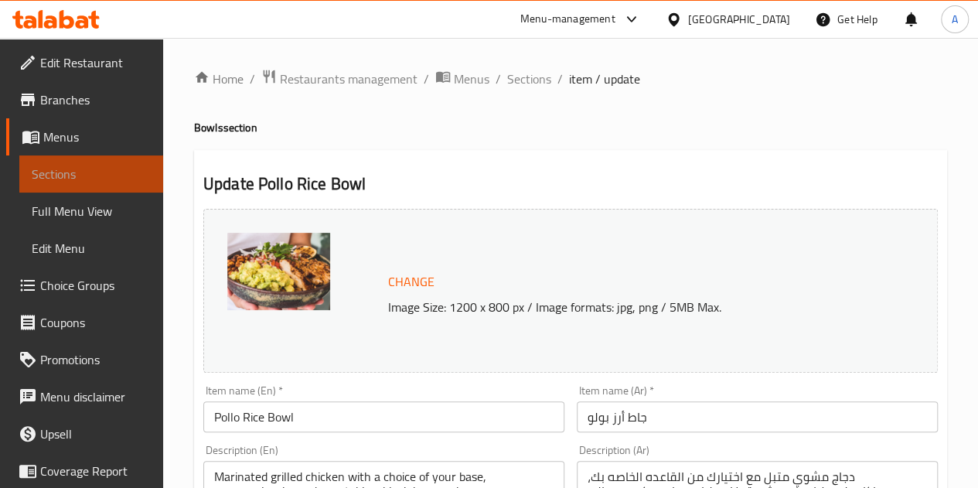
click at [97, 179] on span "Sections" at bounding box center [91, 174] width 119 height 19
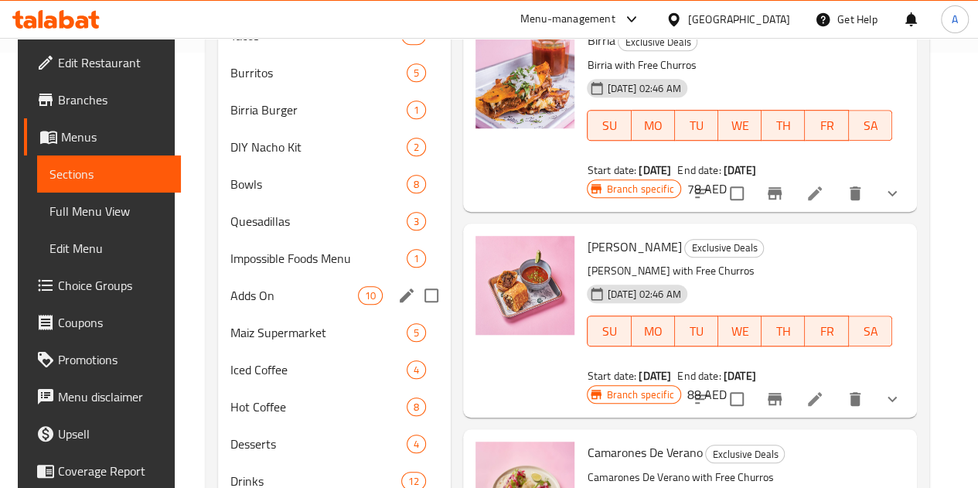
scroll to position [436, 0]
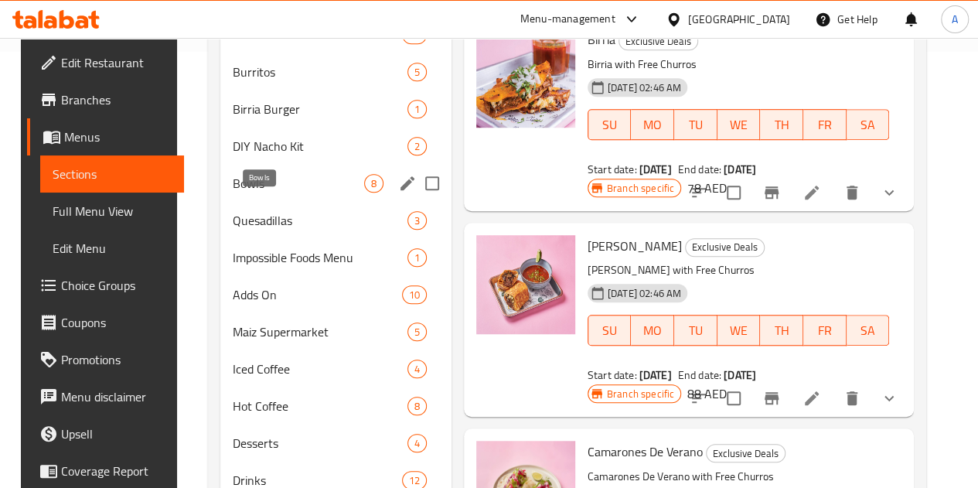
click at [233, 192] on span "Bowls" at bounding box center [298, 183] width 131 height 19
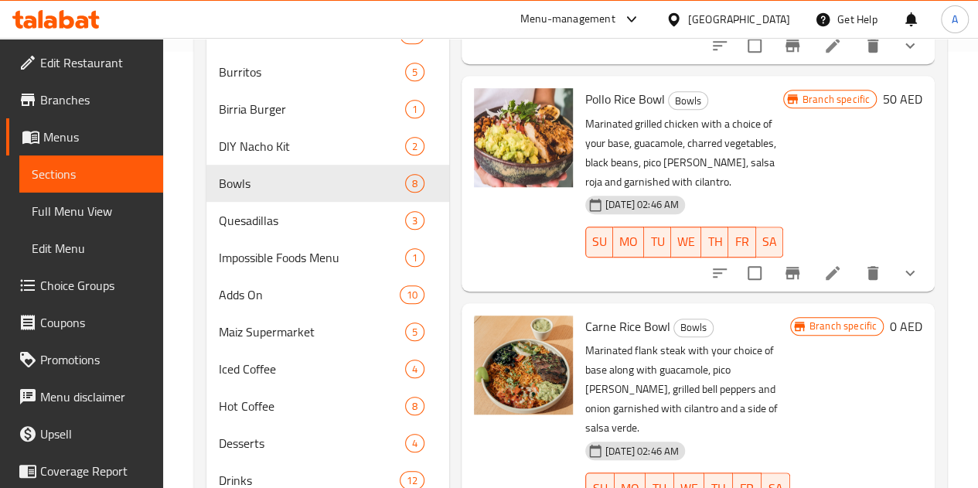
scroll to position [397, 0]
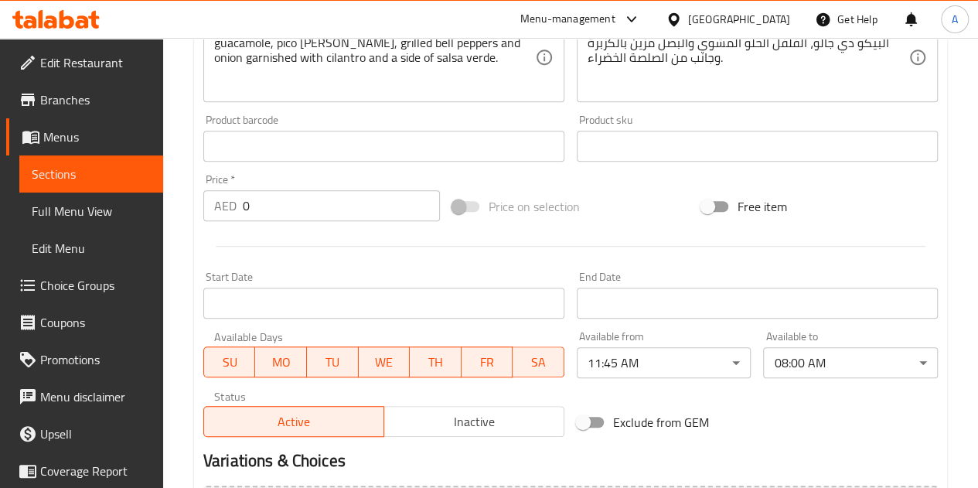
scroll to position [652, 0]
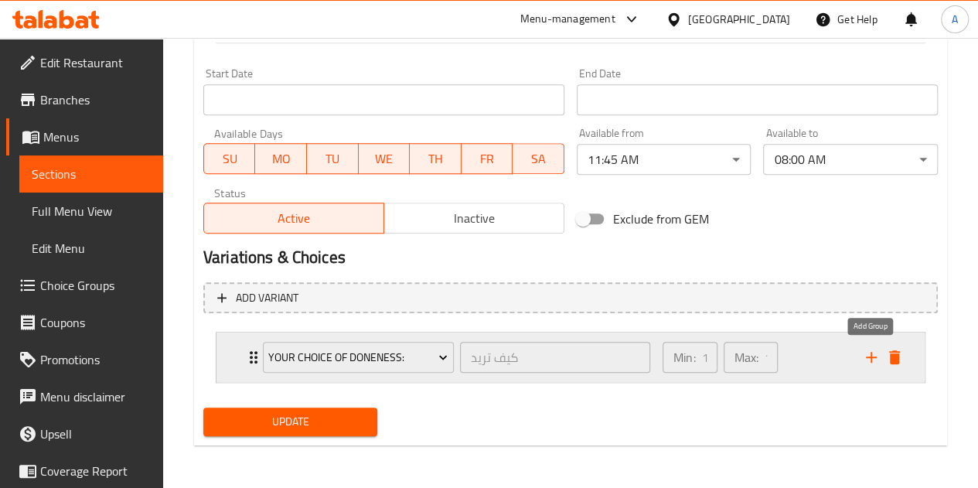
click at [869, 358] on icon "add" at bounding box center [871, 357] width 19 height 19
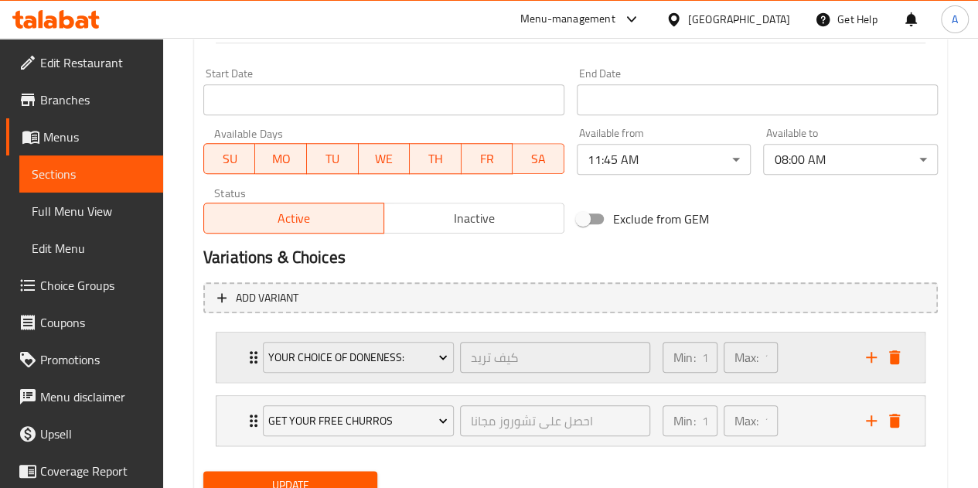
scroll to position [714, 0]
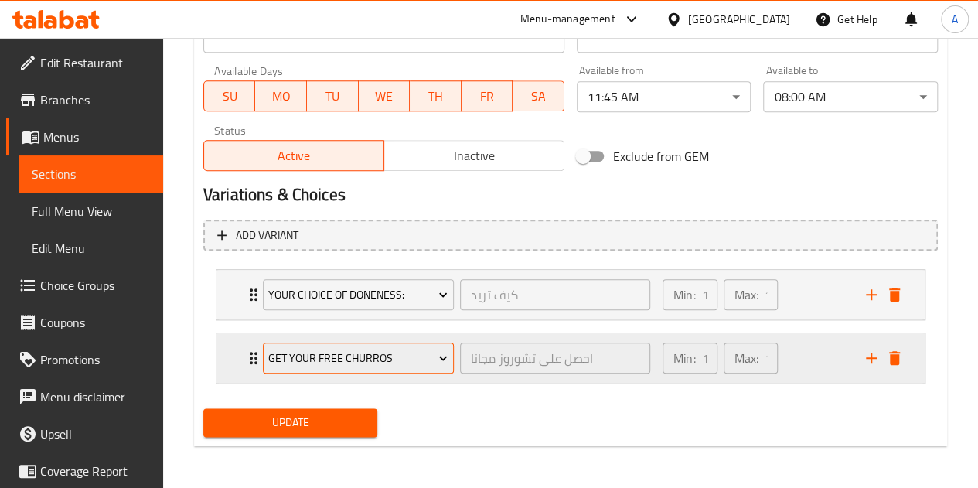
click at [376, 359] on span "Get Your Free Churros" at bounding box center [357, 358] width 179 height 19
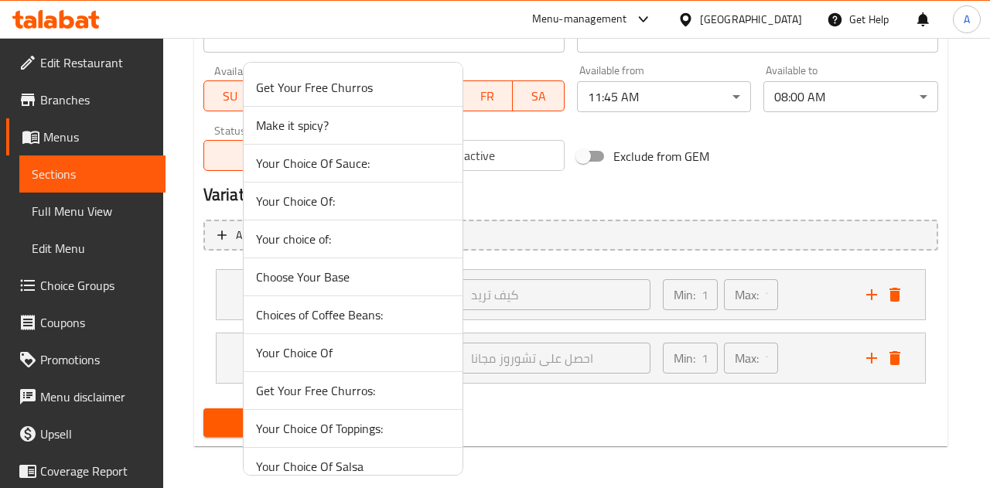
click at [342, 281] on span "Choose Your Base" at bounding box center [353, 276] width 194 height 19
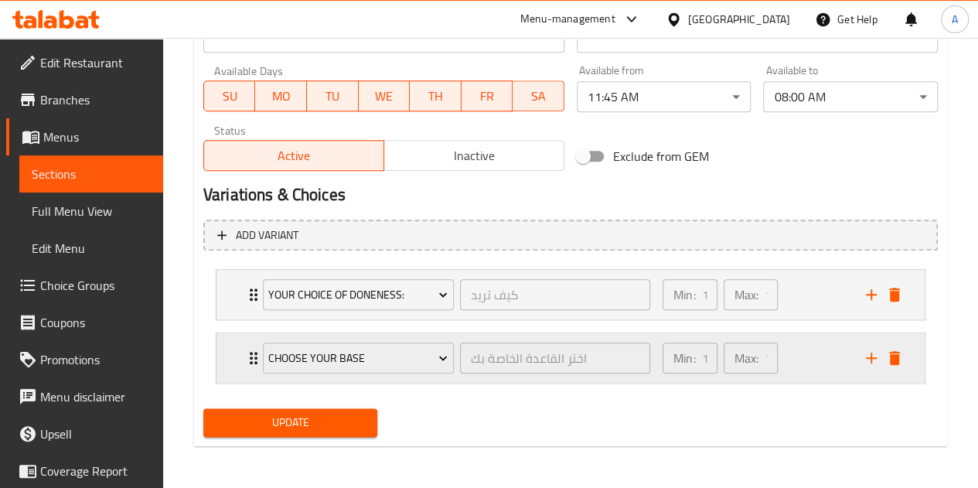
click at [257, 355] on div "Choose Your Base اختر القاعدة الخاصة بك ​" at bounding box center [457, 357] width 406 height 49
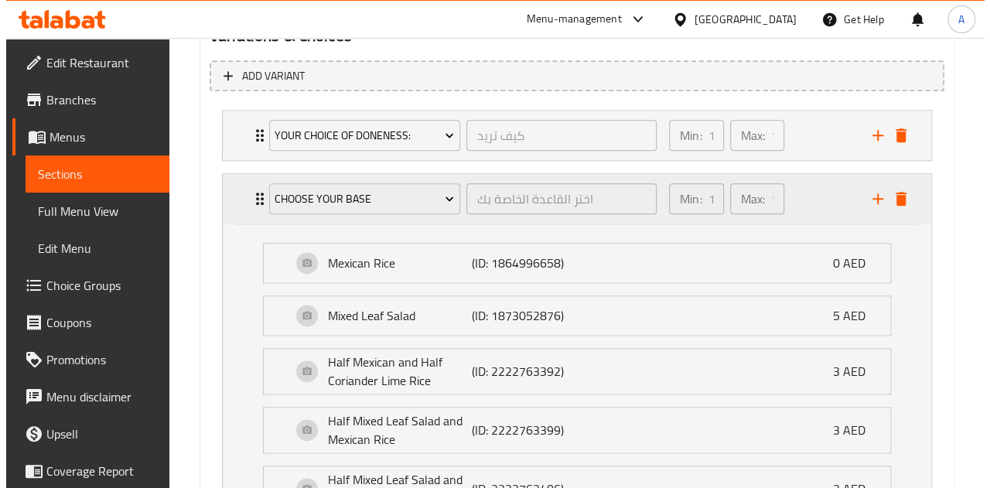
scroll to position [874, 0]
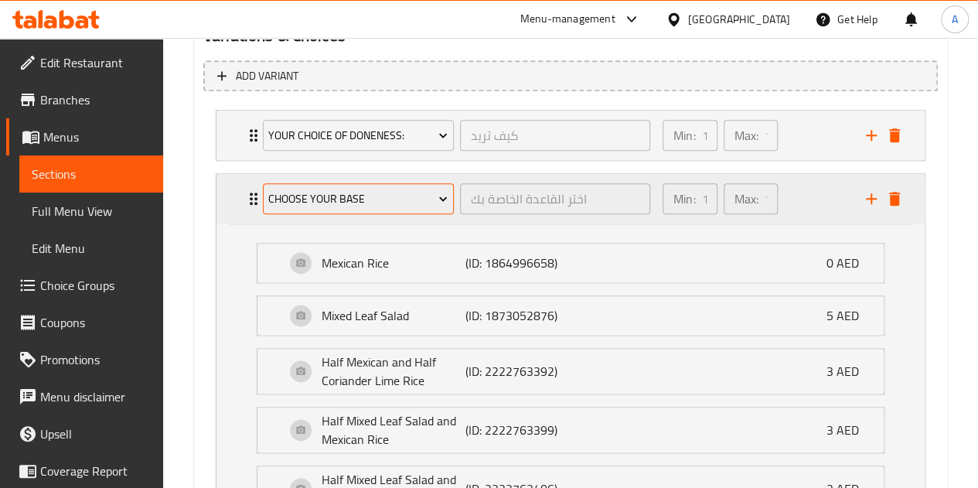
click at [343, 198] on span "Choose Your Base" at bounding box center [357, 198] width 179 height 19
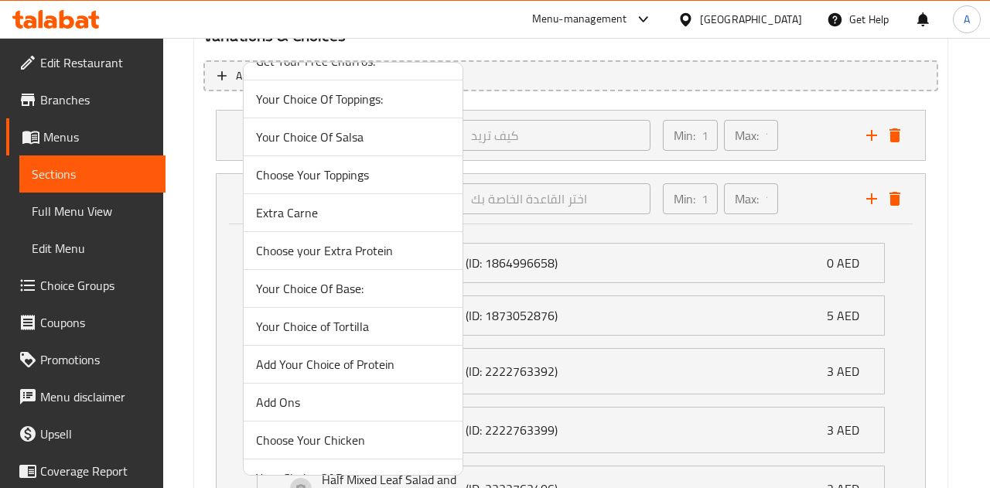
scroll to position [326, 0]
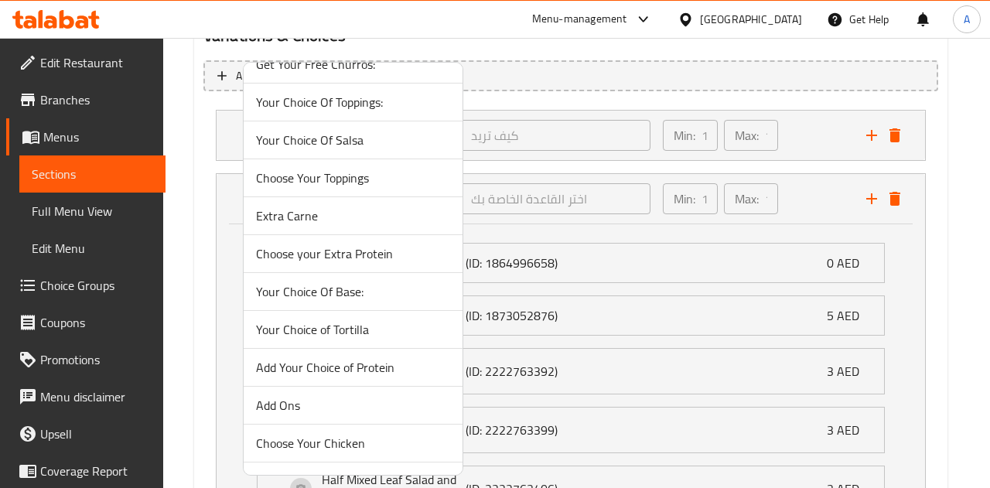
click at [325, 284] on span "Your Choice Of Base:" at bounding box center [353, 291] width 194 height 19
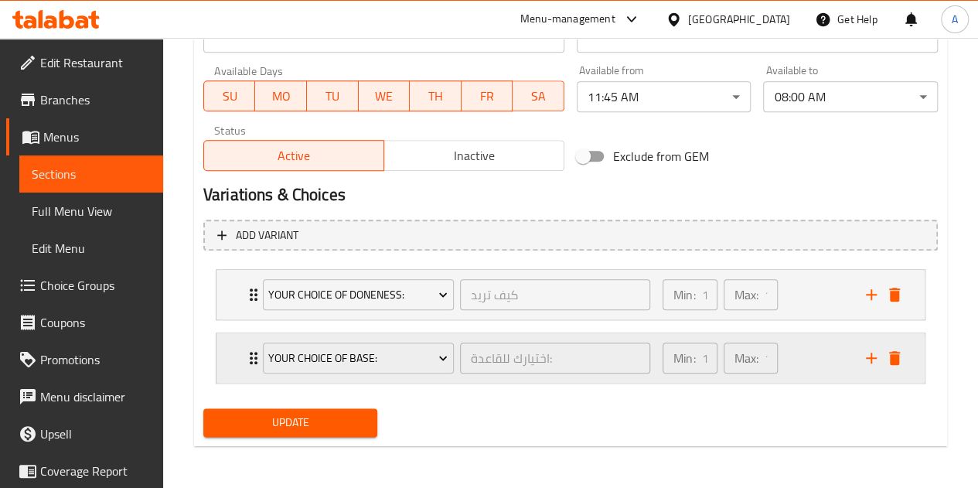
click at [249, 359] on icon "Expand" at bounding box center [253, 358] width 19 height 19
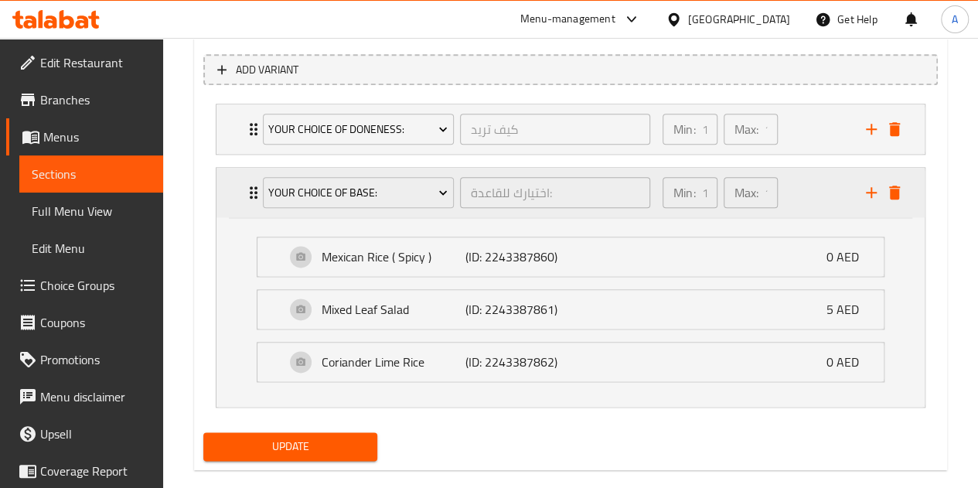
scroll to position [880, 0]
click at [349, 441] on span "Update" at bounding box center [291, 446] width 150 height 19
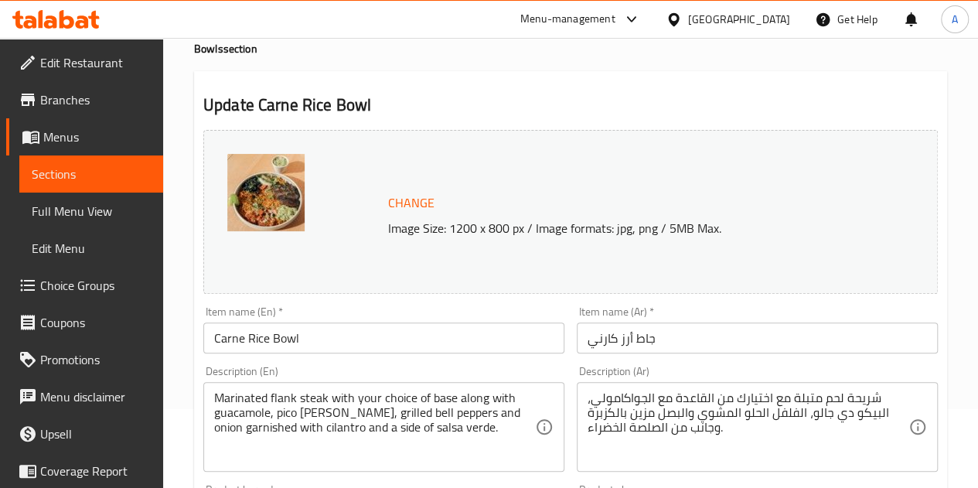
scroll to position [73, 0]
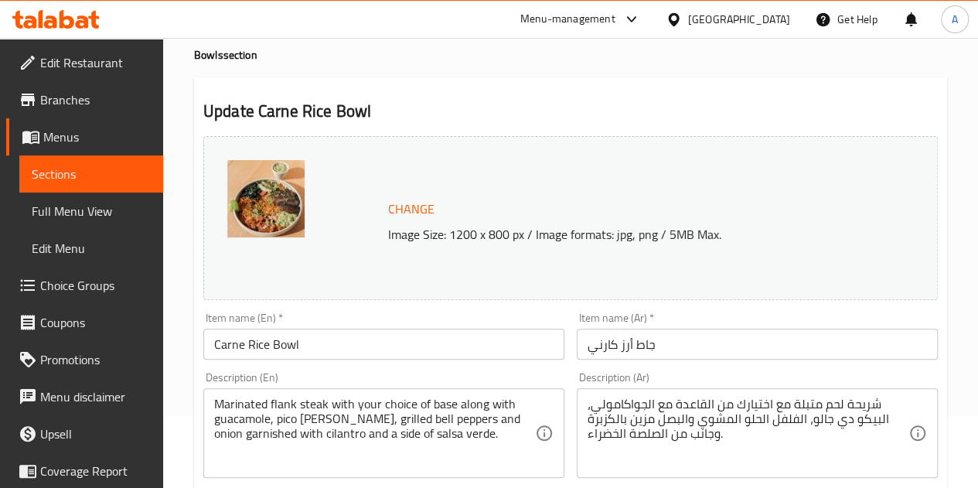
click at [100, 168] on span "Sections" at bounding box center [91, 174] width 119 height 19
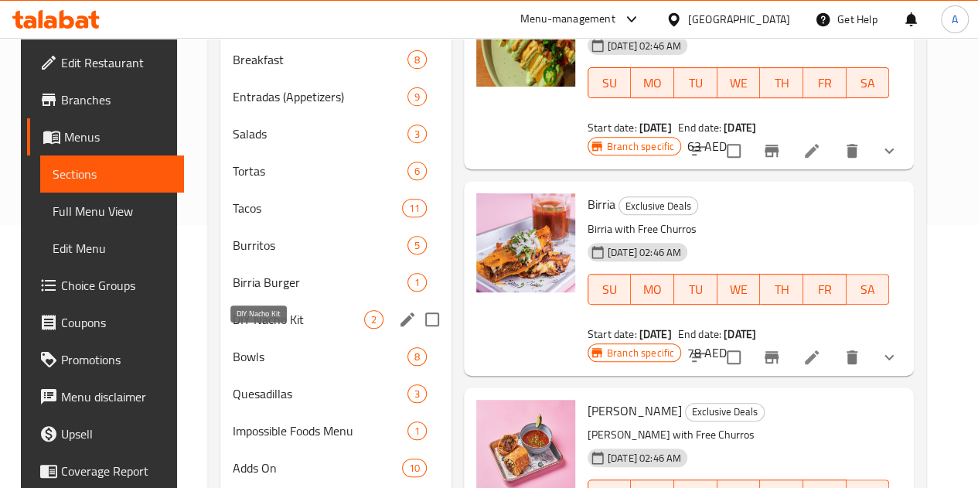
scroll to position [294, 0]
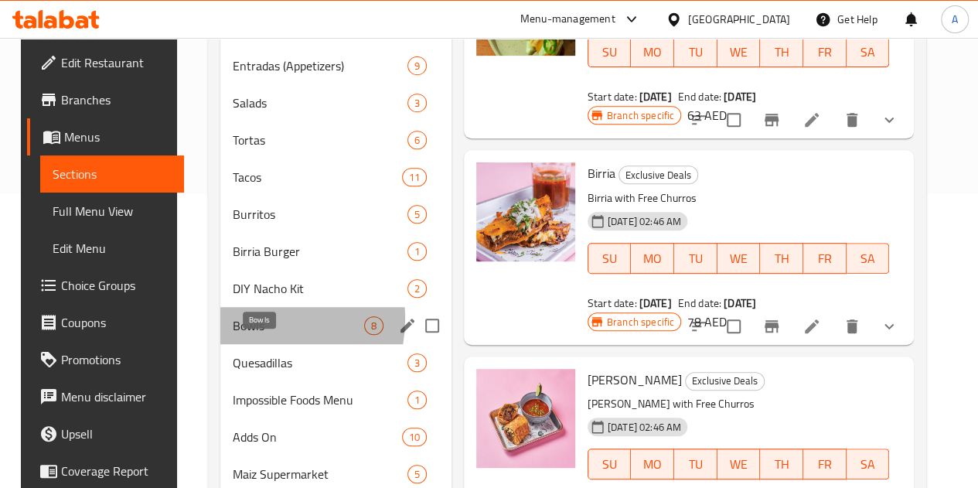
click at [238, 335] on span "Bowls" at bounding box center [298, 325] width 131 height 19
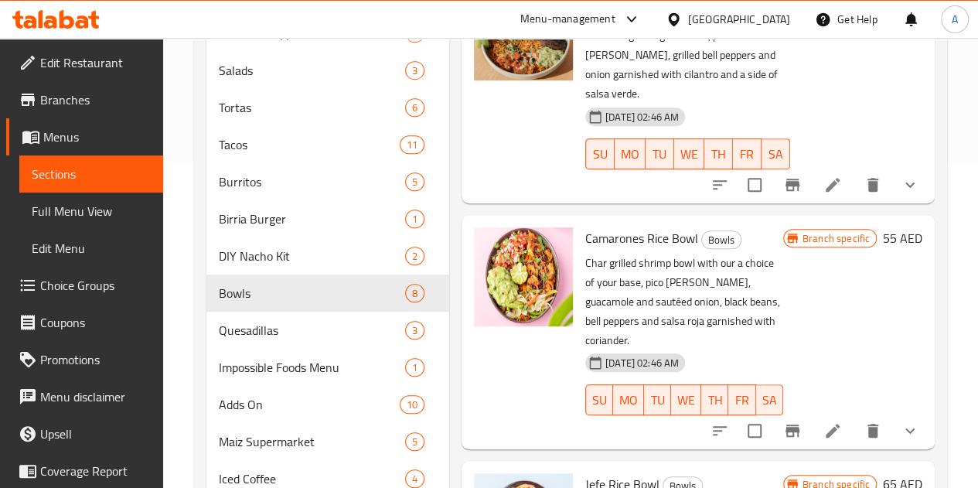
scroll to position [838, 0]
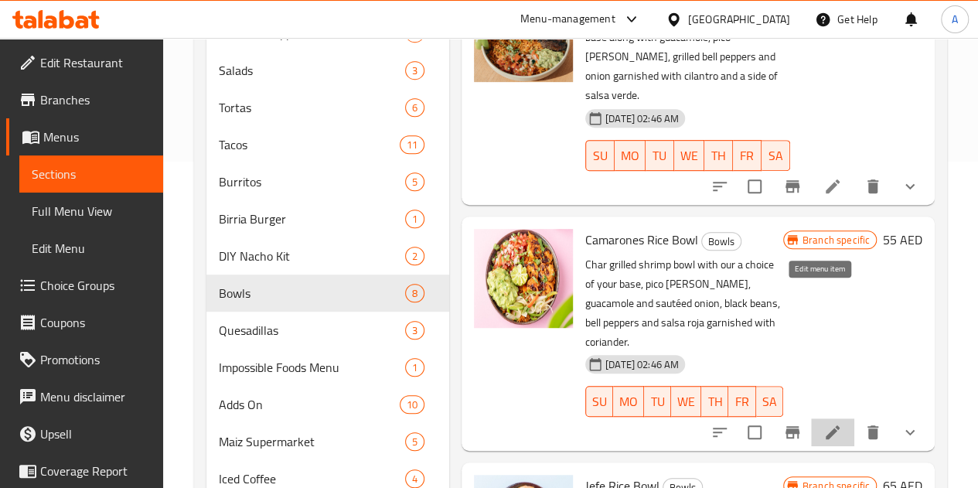
click at [823, 423] on icon at bounding box center [832, 432] width 19 height 19
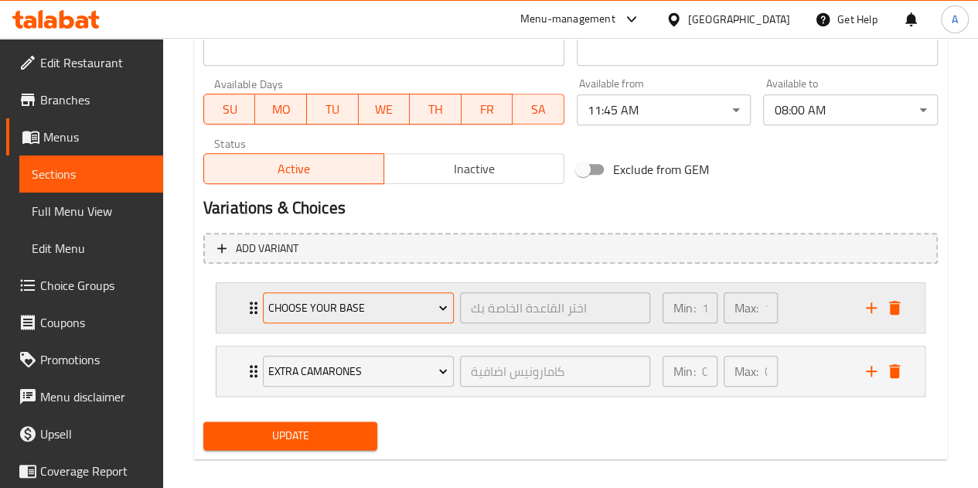
scroll to position [704, 0]
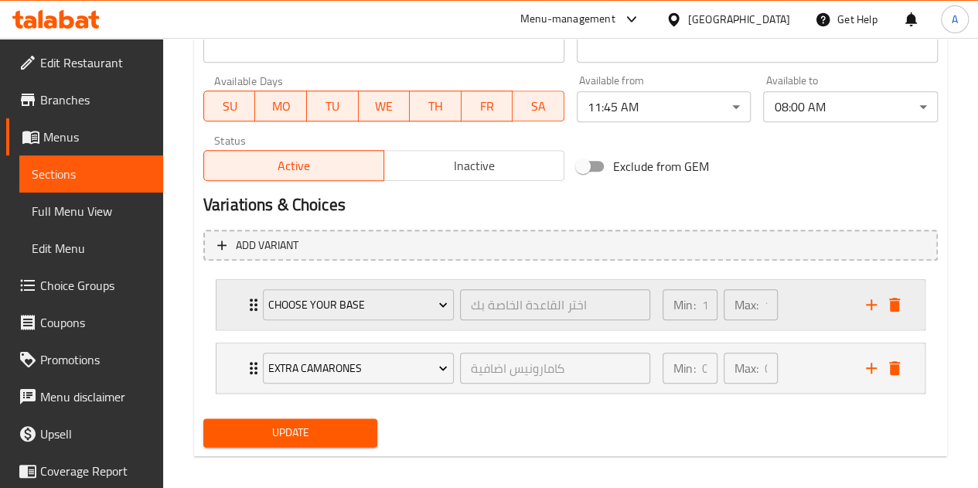
click at [250, 305] on icon "Expand" at bounding box center [254, 304] width 8 height 12
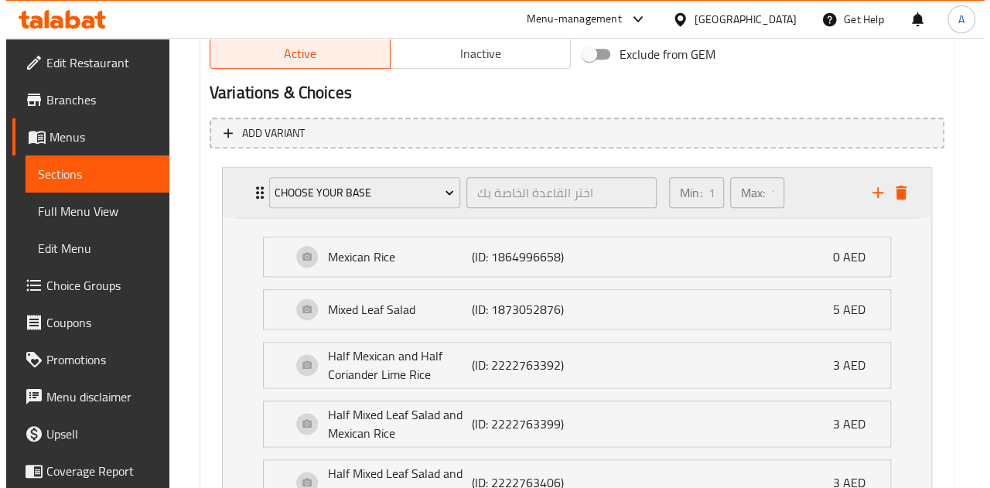
scroll to position [800, 0]
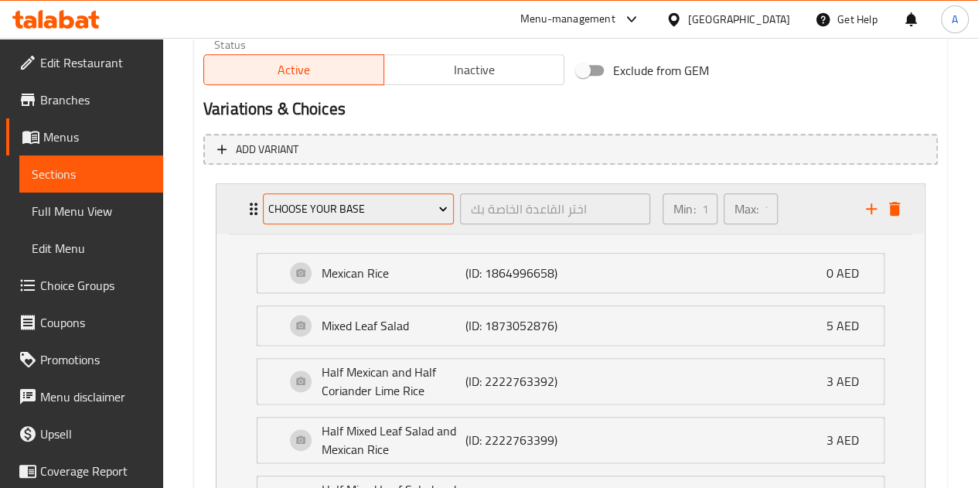
click at [322, 210] on span "Choose Your Base" at bounding box center [357, 208] width 179 height 19
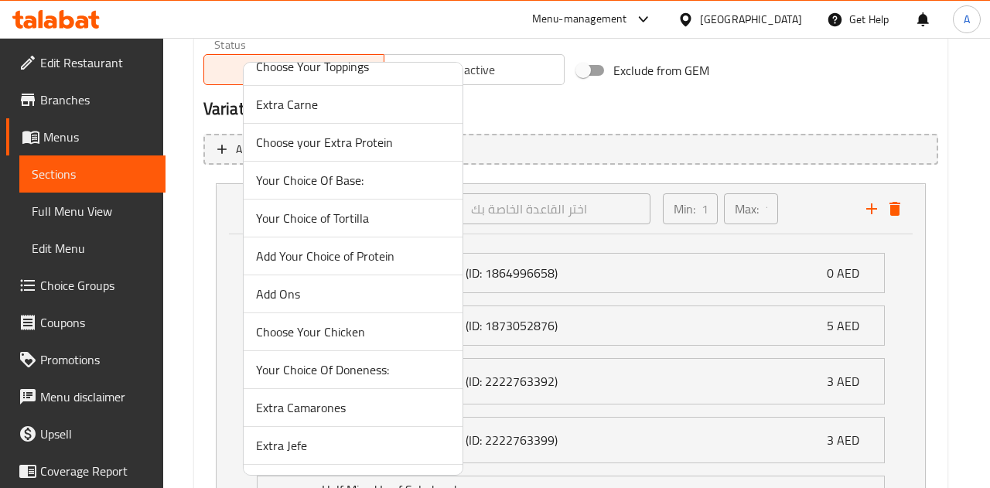
scroll to position [396, 0]
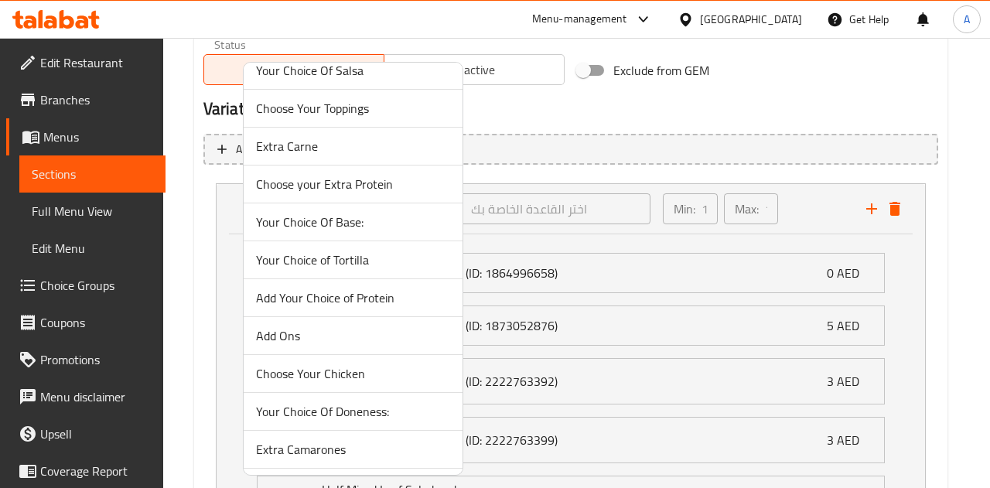
click at [300, 213] on span "Your Choice Of Base:" at bounding box center [353, 222] width 194 height 19
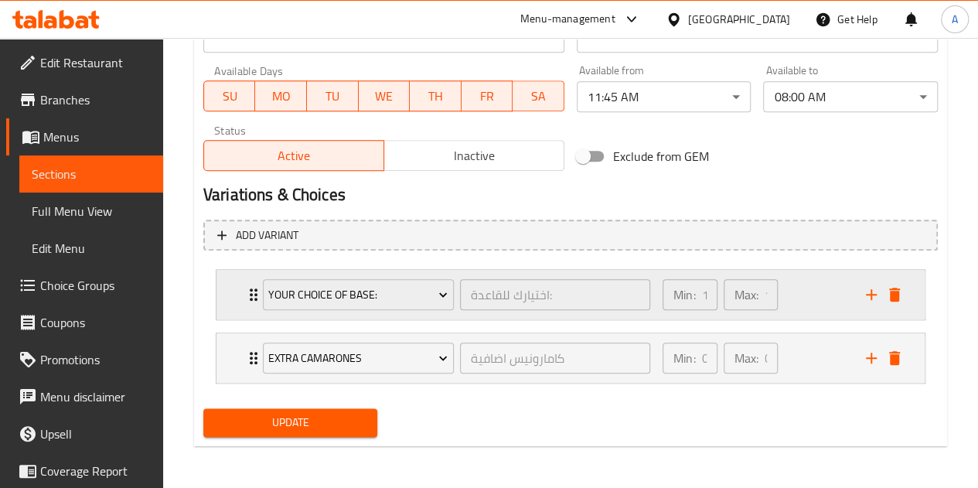
click at [254, 284] on div "Your Choice Of Base: اختيارك للقاعدة: ​" at bounding box center [457, 294] width 406 height 49
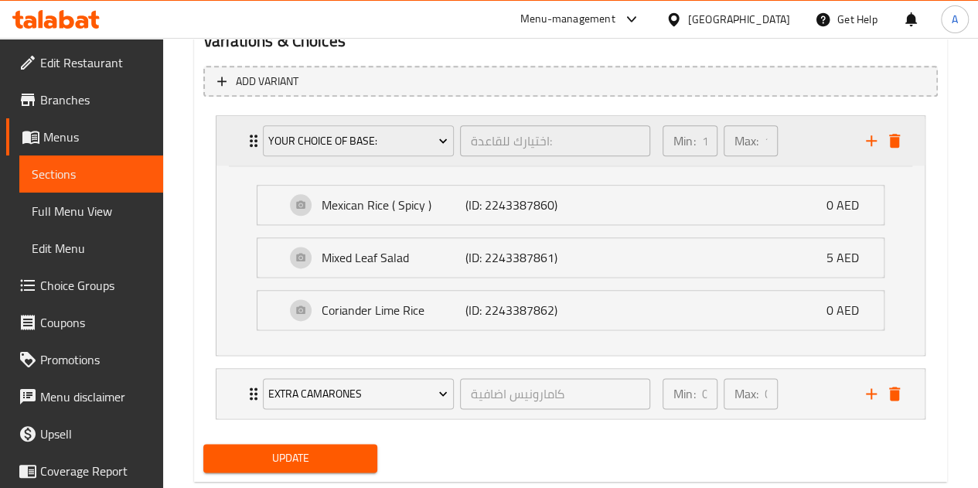
scroll to position [903, 0]
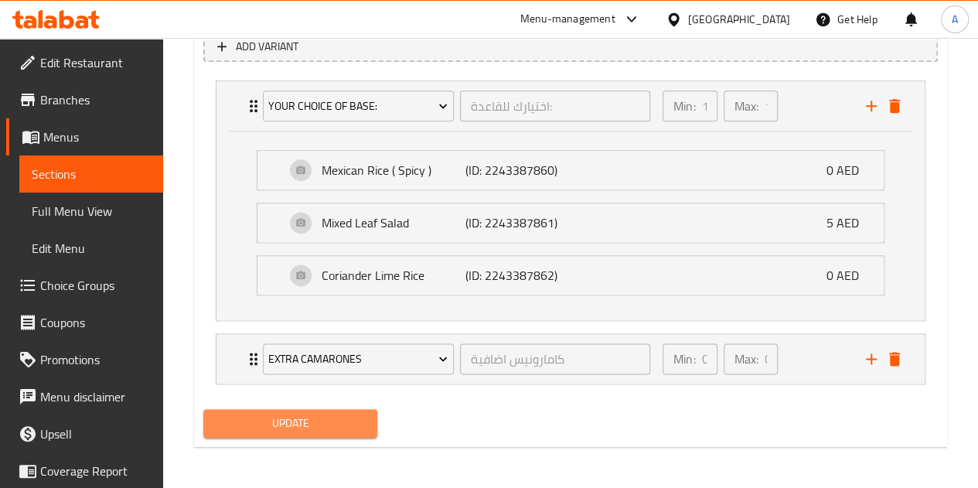
click at [284, 415] on span "Update" at bounding box center [291, 423] width 150 height 19
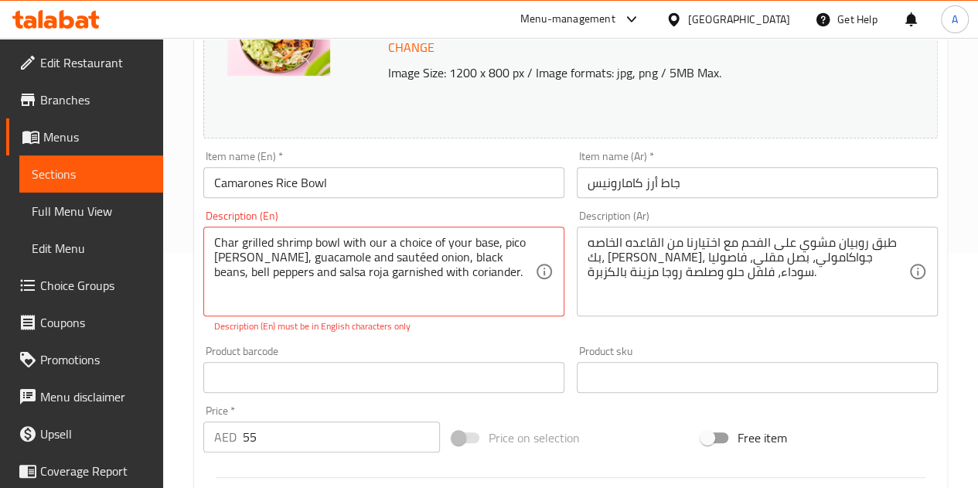
click at [394, 347] on div "Product barcode Product barcode" at bounding box center [383, 369] width 361 height 47
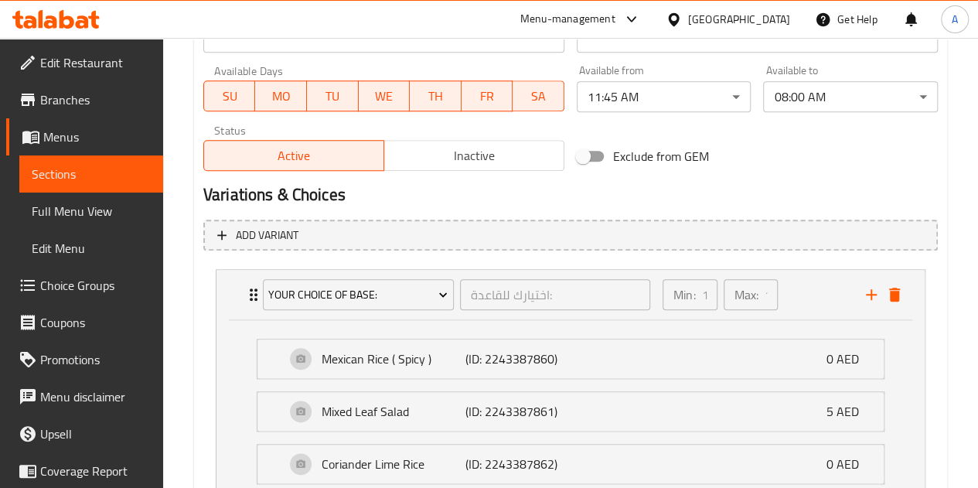
scroll to position [866, 0]
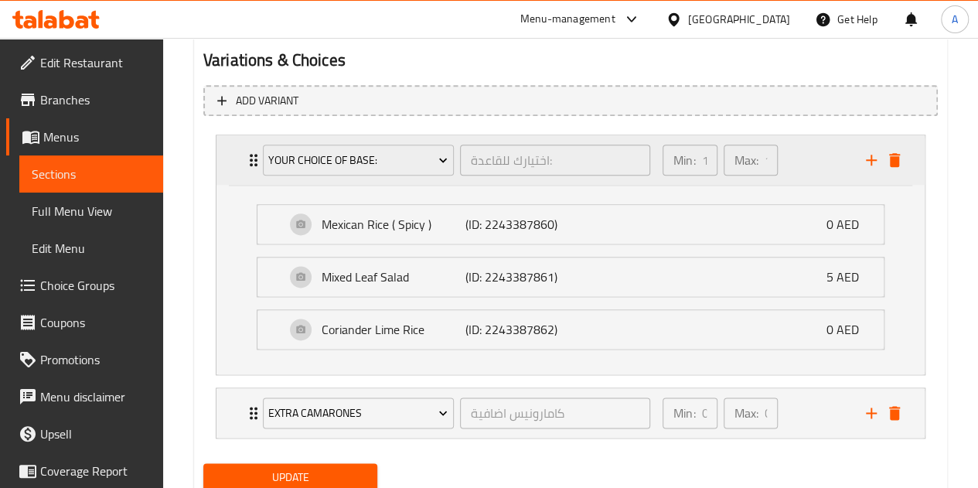
click at [252, 169] on div "Your Choice Of Base: اختيارك للقاعدة: ​ Min: 1 ​ Max: 1 ​" at bounding box center [575, 159] width 662 height 49
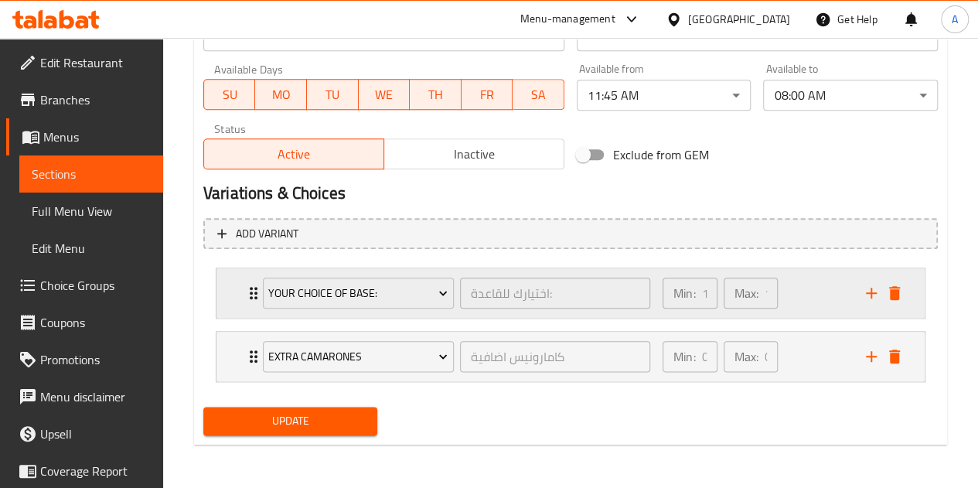
scroll to position [731, 0]
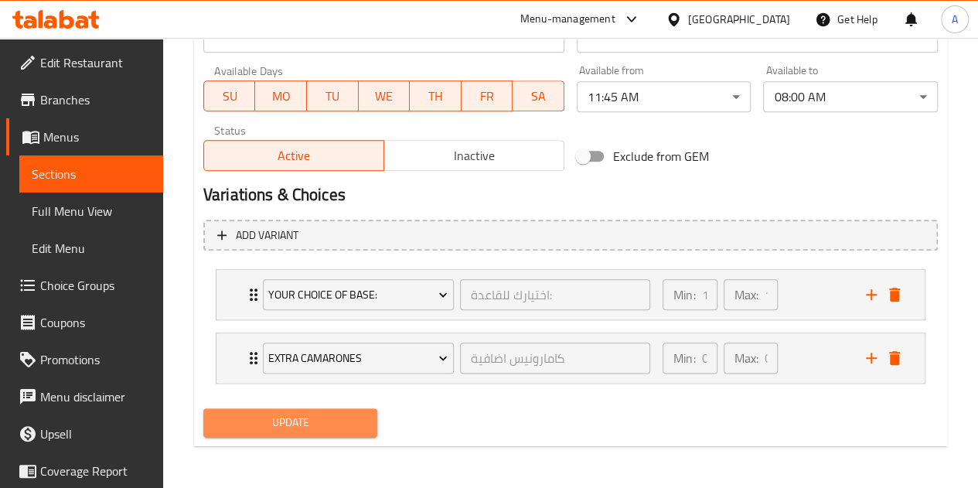
click at [240, 421] on span "Update" at bounding box center [291, 422] width 150 height 19
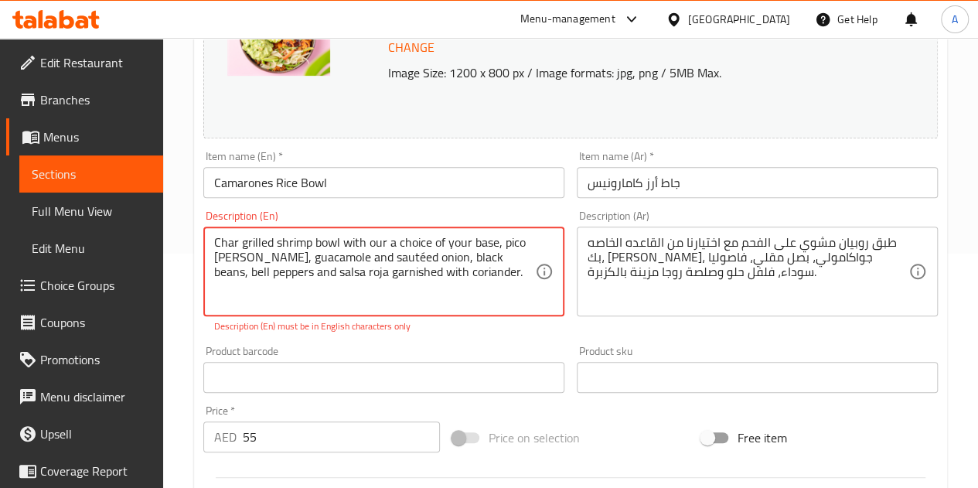
click at [389, 293] on textarea "Char grilled shrimp bowl with our a choice of your base, pico [PERSON_NAME], gu…" at bounding box center [374, 271] width 321 height 73
click at [487, 342] on div "Product barcode Product barcode" at bounding box center [383, 369] width 373 height 60
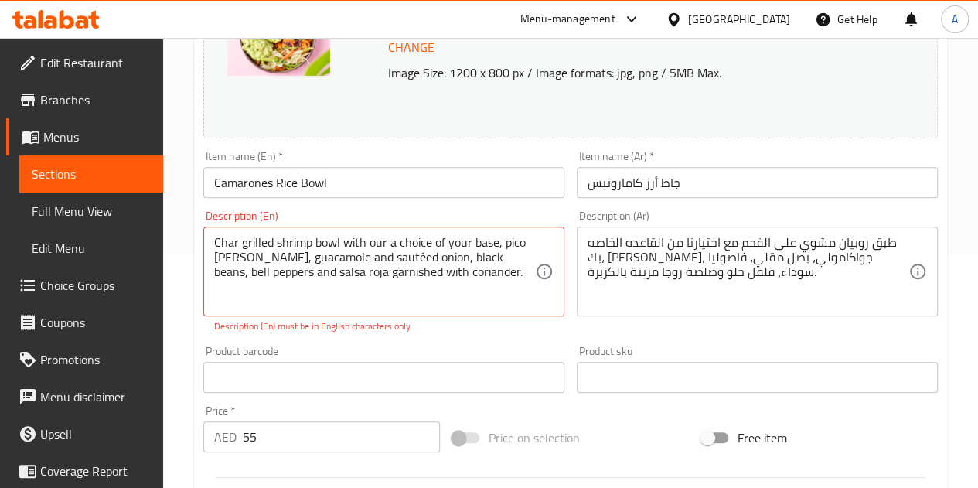
click at [462, 336] on div "Description (En) Char grilled shrimp bowl with our a choice of your base, pico …" at bounding box center [383, 271] width 373 height 135
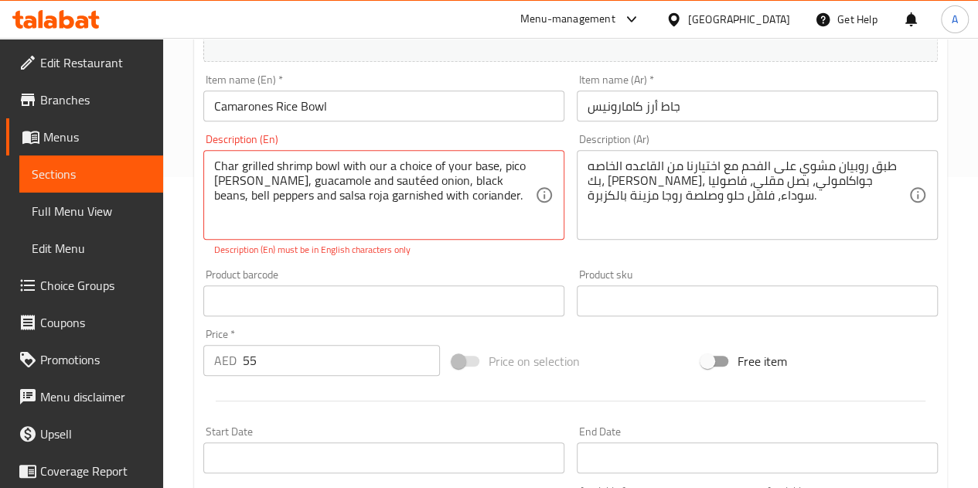
scroll to position [300, 0]
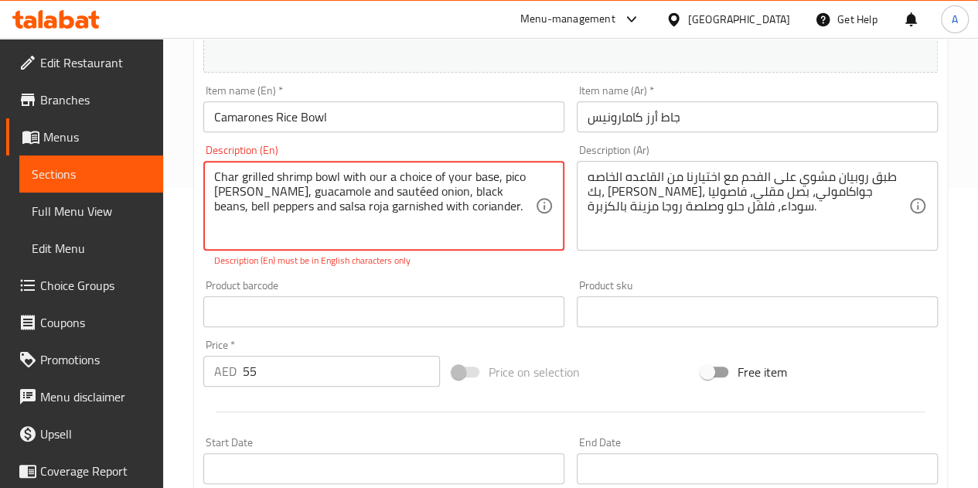
drag, startPoint x: 315, startPoint y: 207, endPoint x: 283, endPoint y: 217, distance: 34.0
click at [283, 217] on textarea "Char grilled shrimp bowl with our a choice of your base, pico [PERSON_NAME], gu…" at bounding box center [374, 205] width 321 height 73
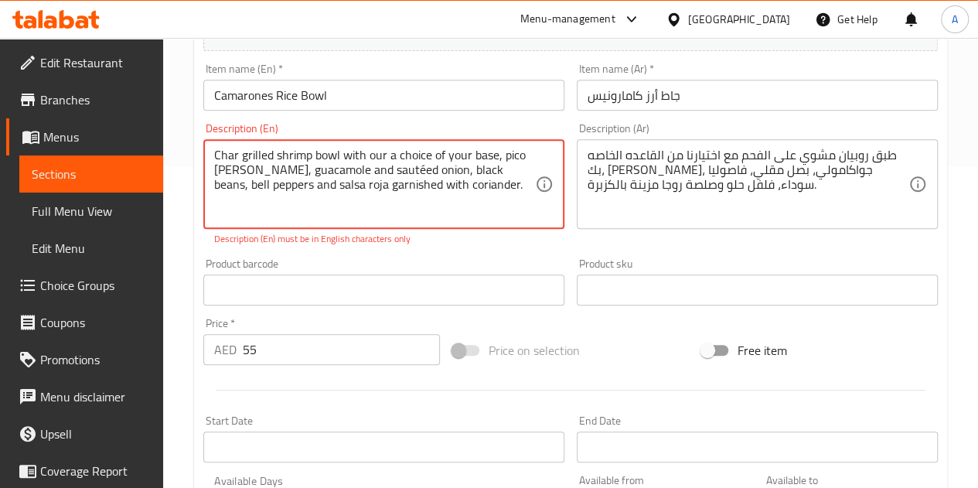
scroll to position [731, 0]
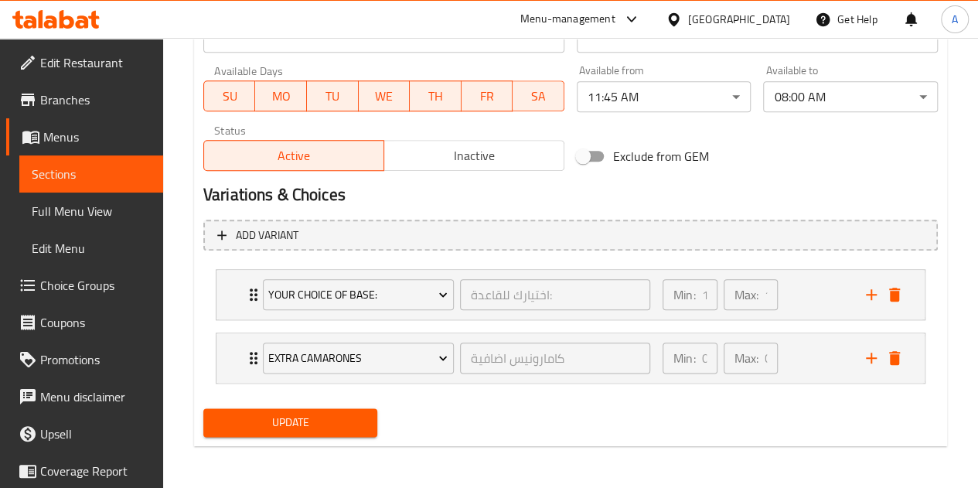
click at [319, 417] on span "Update" at bounding box center [291, 422] width 150 height 19
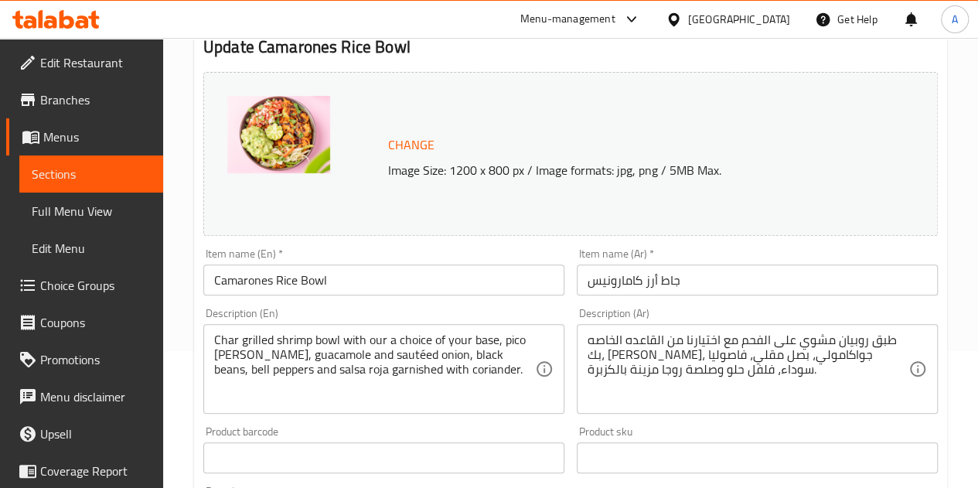
scroll to position [141, 0]
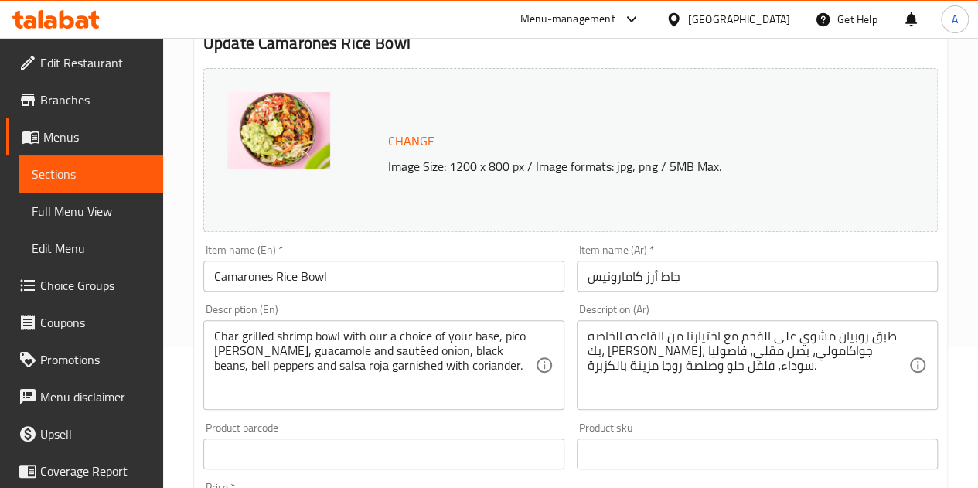
click at [97, 175] on span "Sections" at bounding box center [91, 174] width 119 height 19
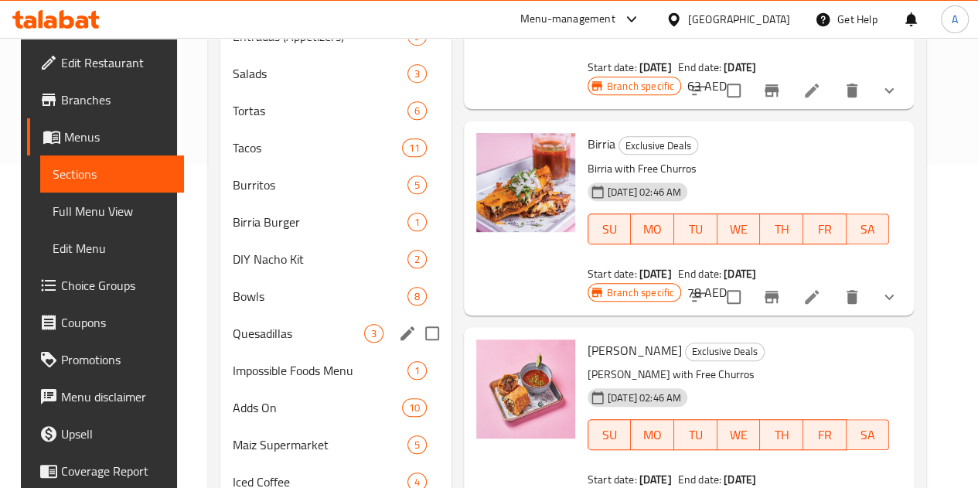
scroll to position [312, 0]
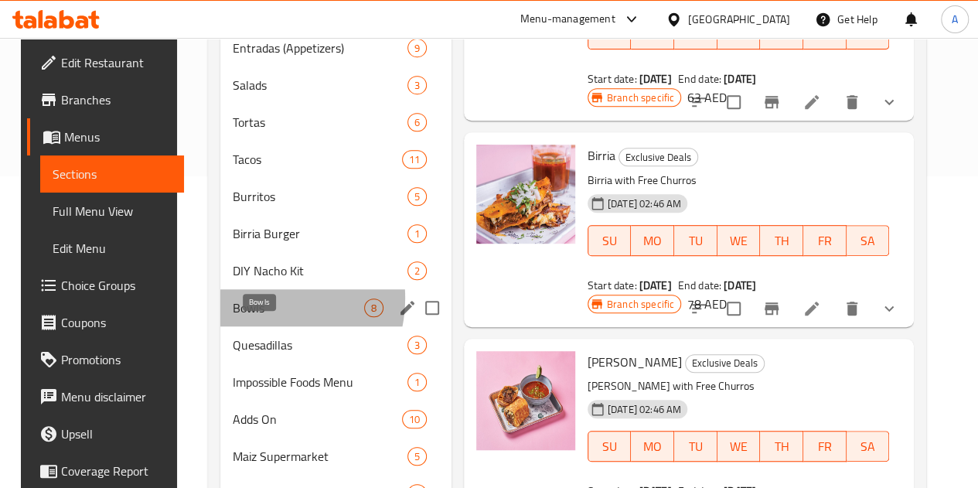
click at [246, 317] on span "Bowls" at bounding box center [298, 307] width 131 height 19
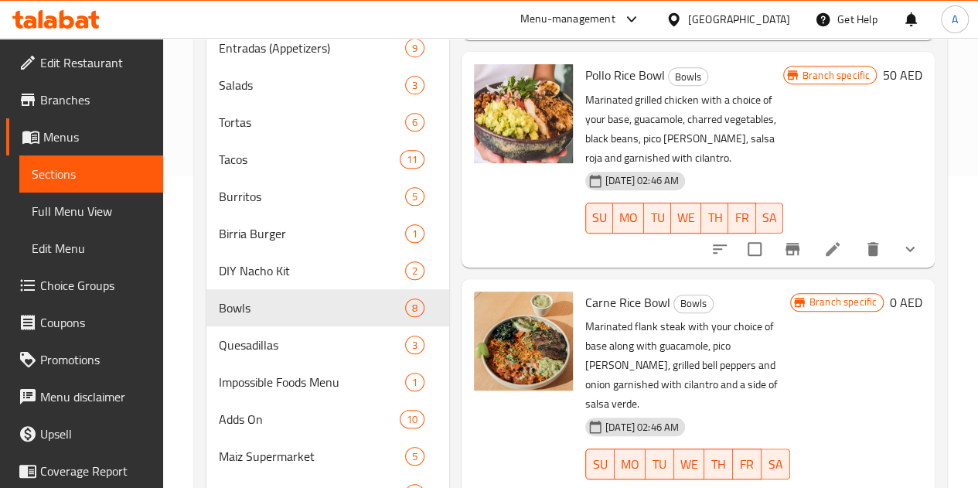
scroll to position [545, 0]
click at [823, 485] on icon at bounding box center [832, 494] width 19 height 19
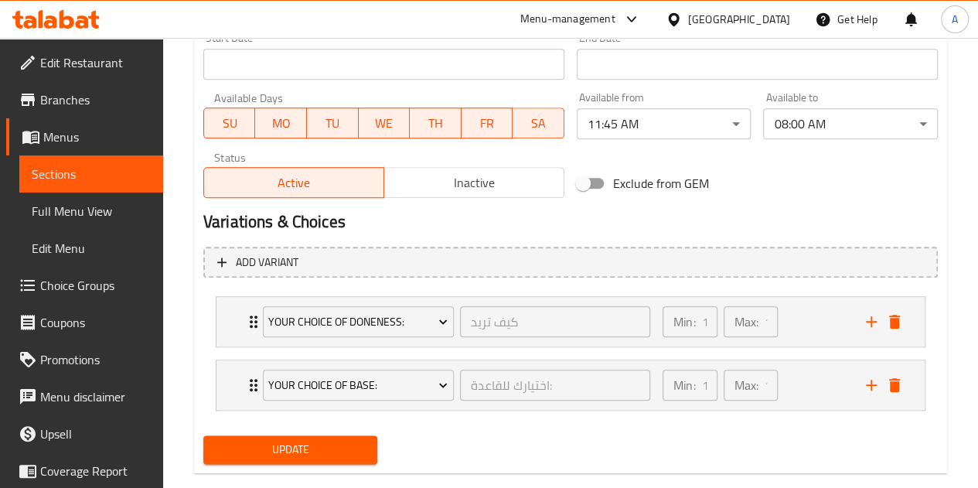
scroll to position [714, 0]
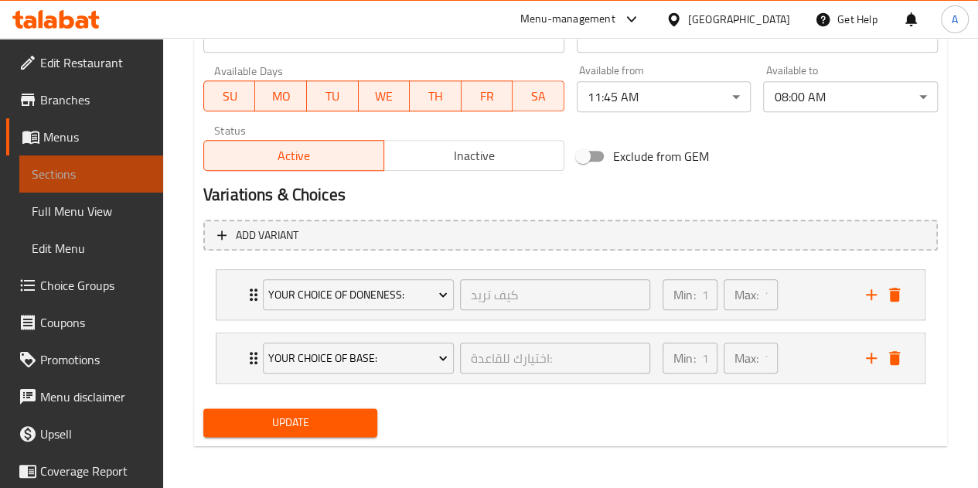
click at [116, 182] on span "Sections" at bounding box center [91, 174] width 119 height 19
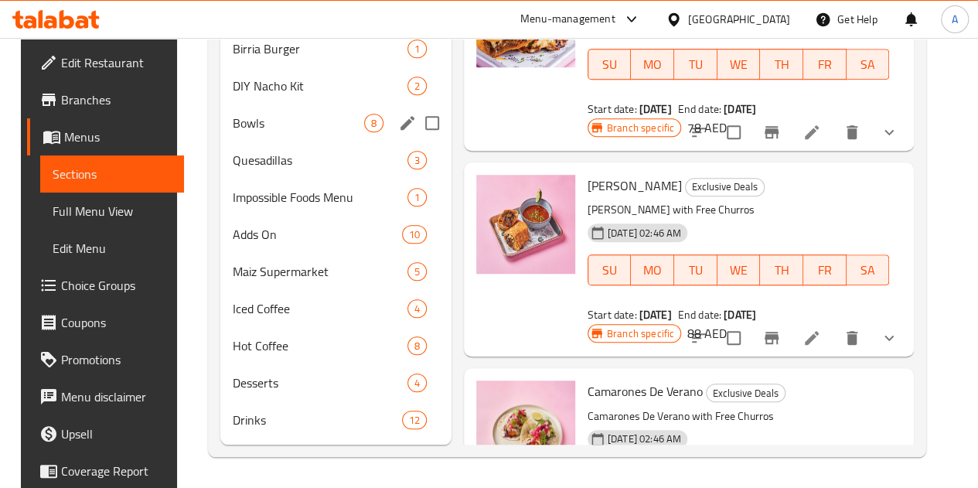
scroll to position [453, 0]
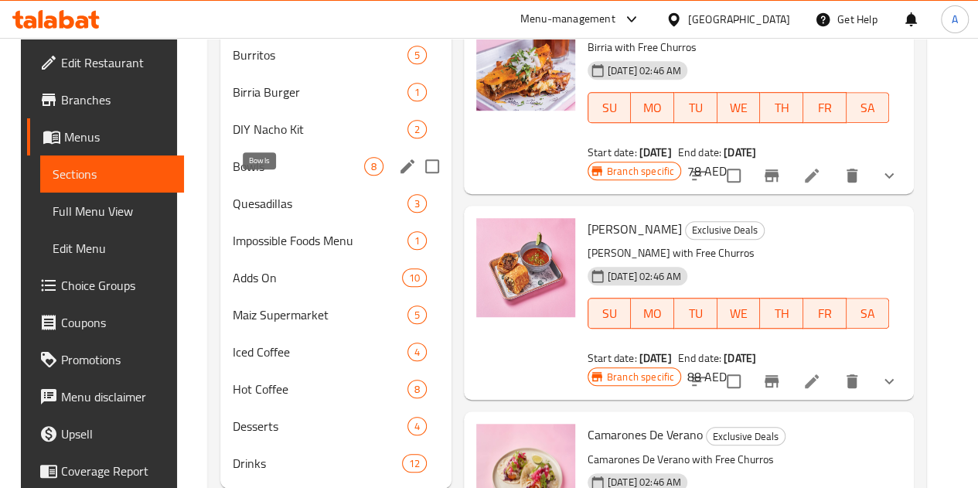
click at [255, 175] on span "Bowls" at bounding box center [298, 166] width 131 height 19
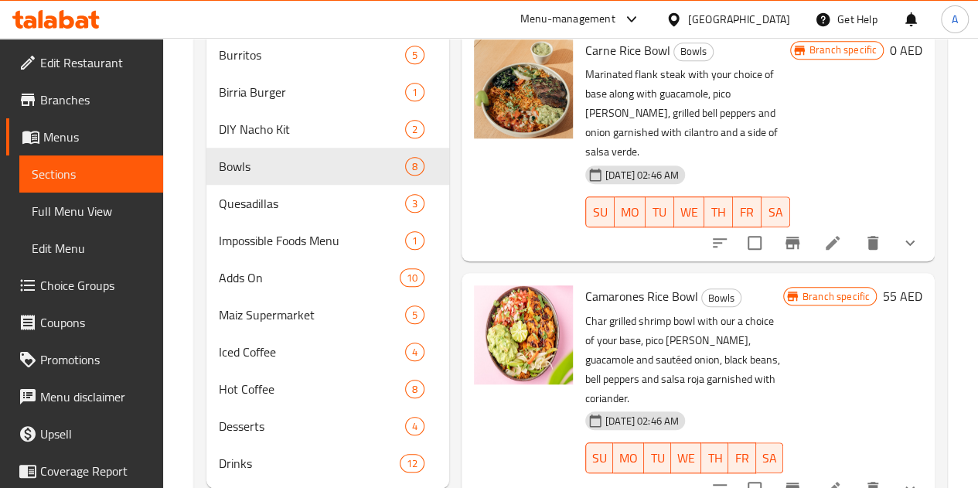
scroll to position [656, 0]
click at [823, 479] on icon at bounding box center [832, 488] width 19 height 19
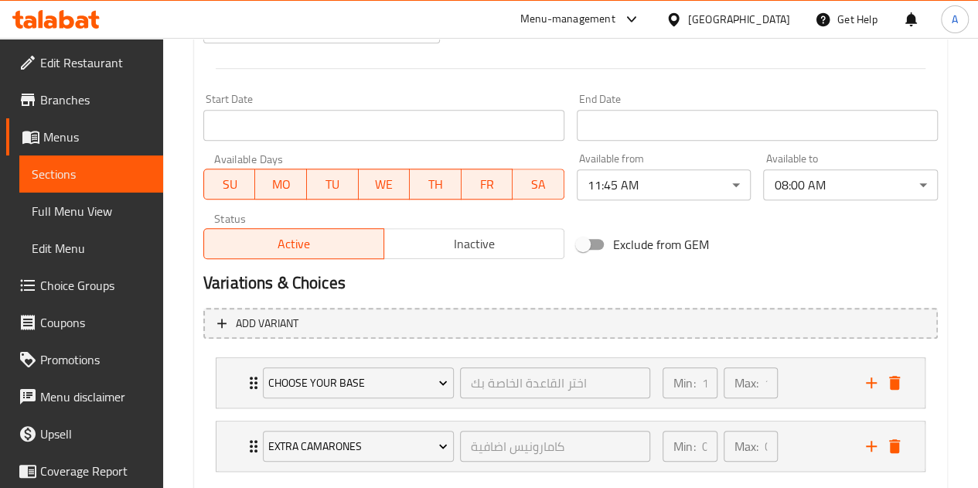
scroll to position [714, 0]
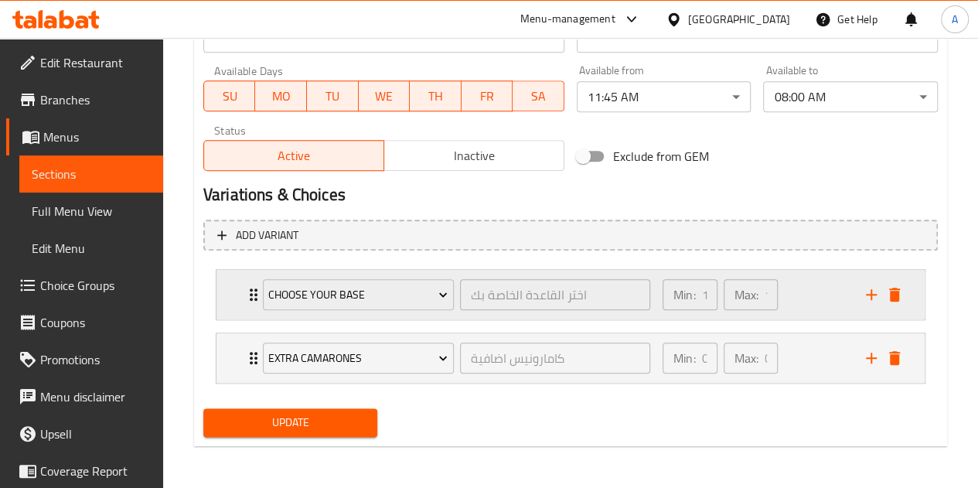
click at [238, 293] on div "Choose Your Base اختر القاعدة الخاصة بك ​ Min: 1 ​ Max: 1 ​" at bounding box center [570, 294] width 708 height 49
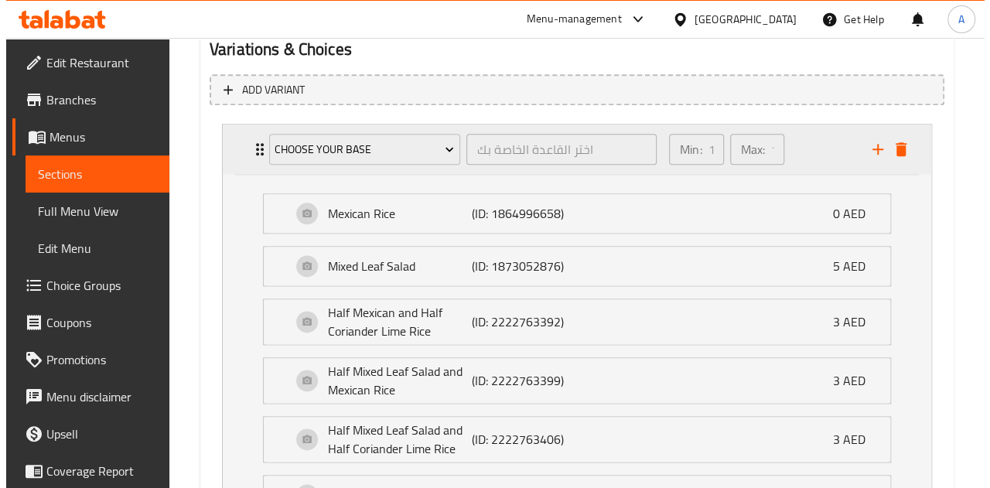
scroll to position [830, 0]
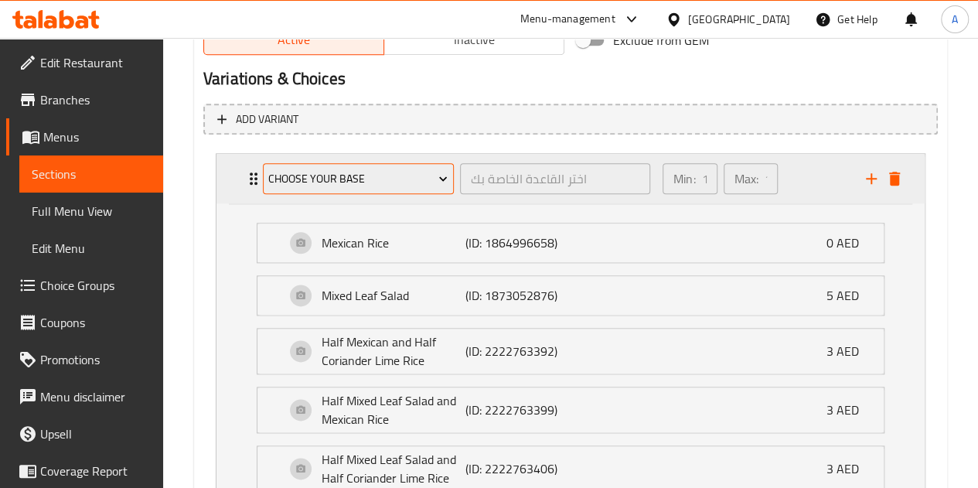
click at [405, 180] on span "Choose Your Base" at bounding box center [357, 178] width 179 height 19
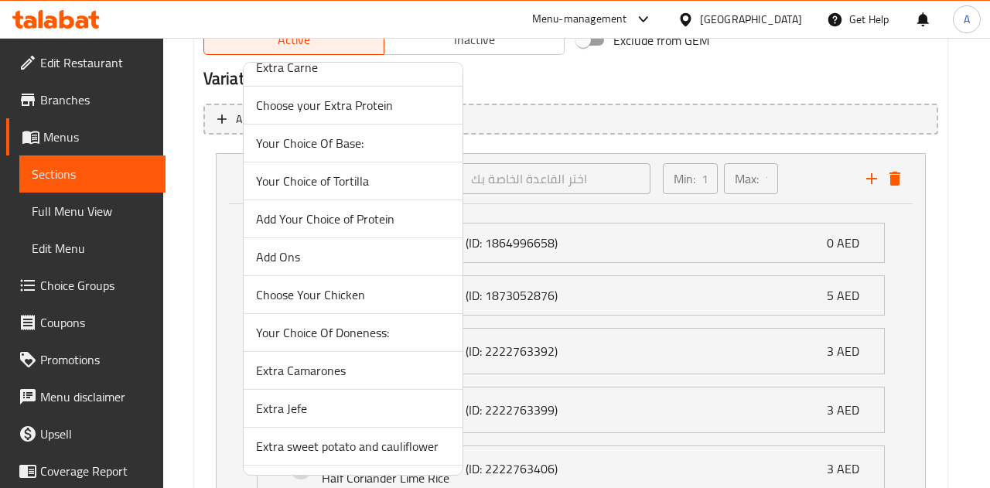
scroll to position [414, 0]
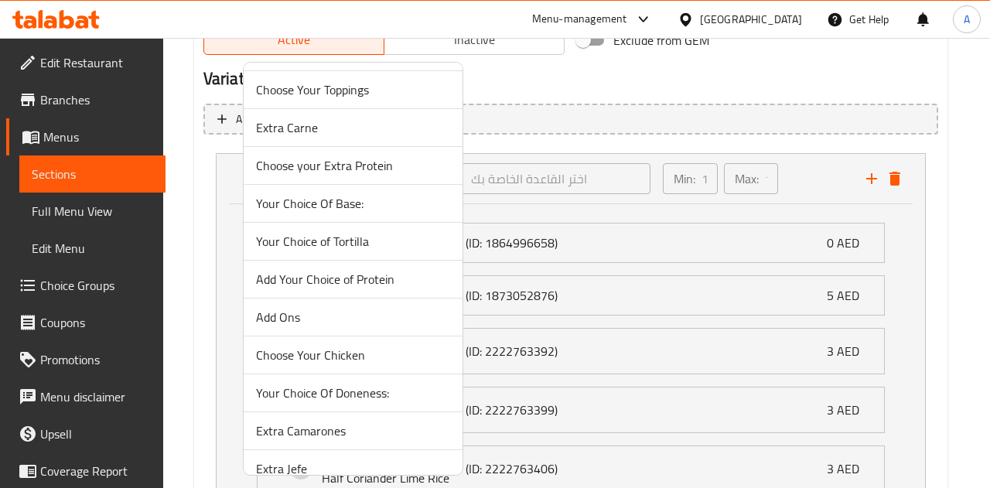
click at [301, 198] on span "Your Choice Of Base:" at bounding box center [353, 203] width 194 height 19
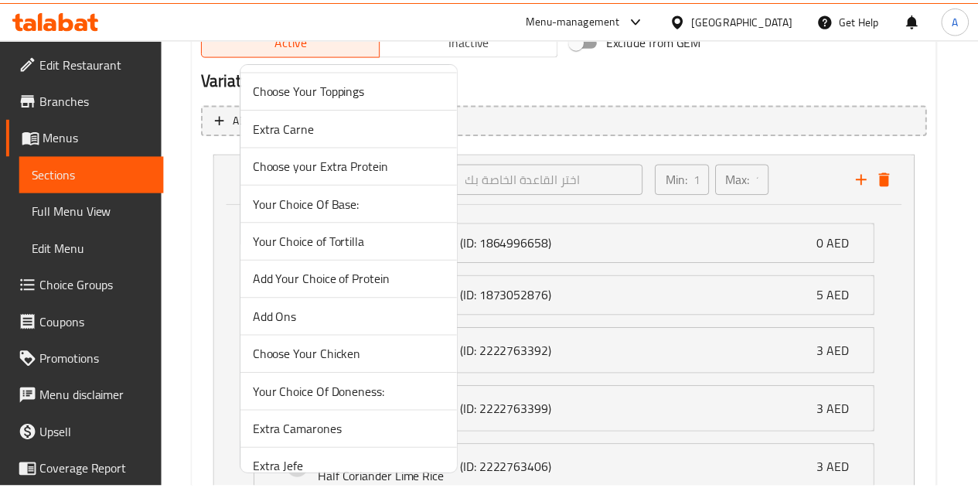
scroll to position [714, 0]
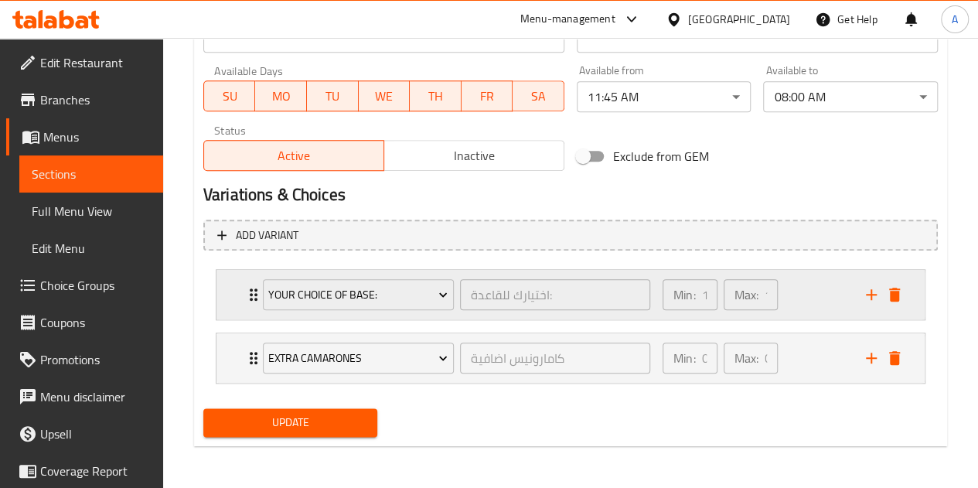
click at [250, 280] on div "Your Choice Of Base: اختيارك للقاعدة: ​ Min: 1 ​ Max: 1 ​" at bounding box center [575, 294] width 662 height 49
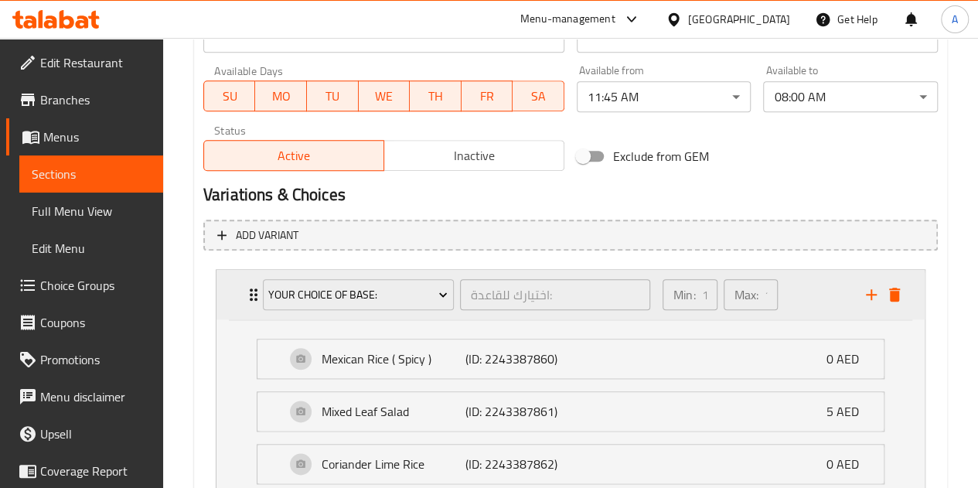
scroll to position [830, 0]
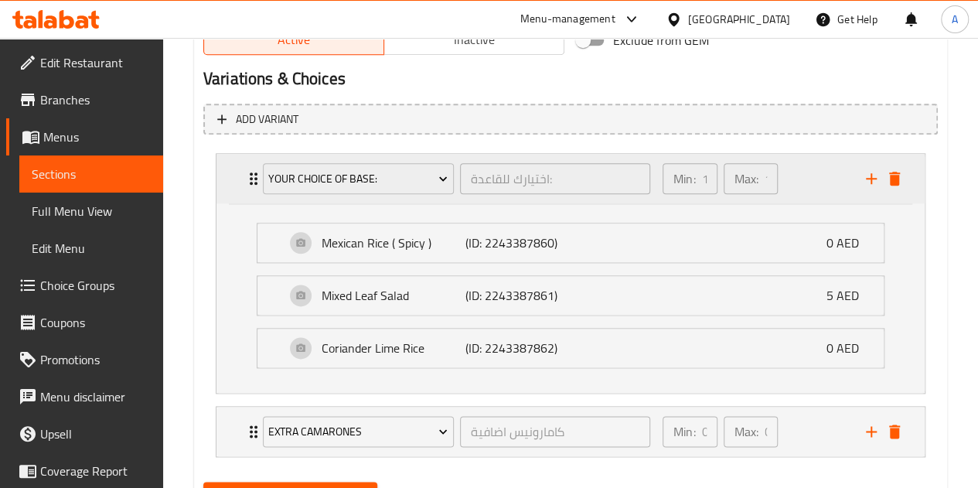
click at [251, 178] on icon "Expand" at bounding box center [254, 178] width 8 height 12
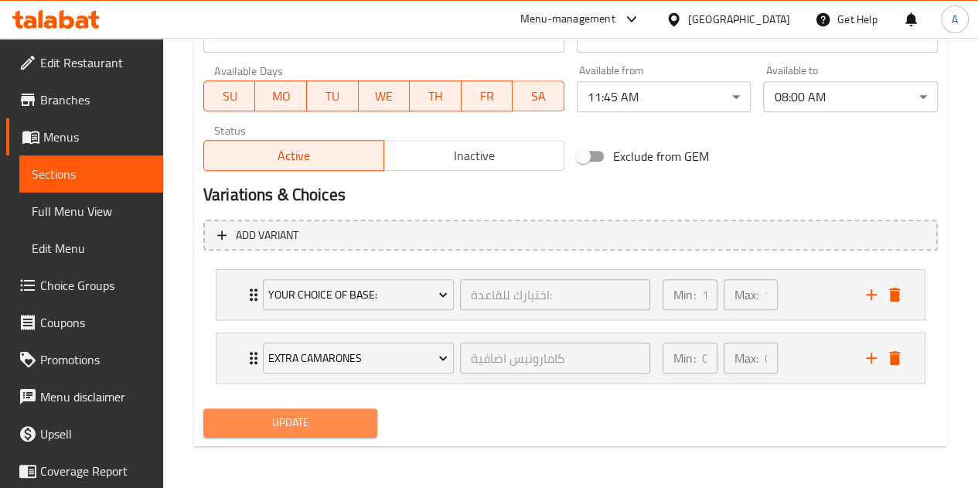
click at [366, 414] on button "Update" at bounding box center [290, 422] width 175 height 29
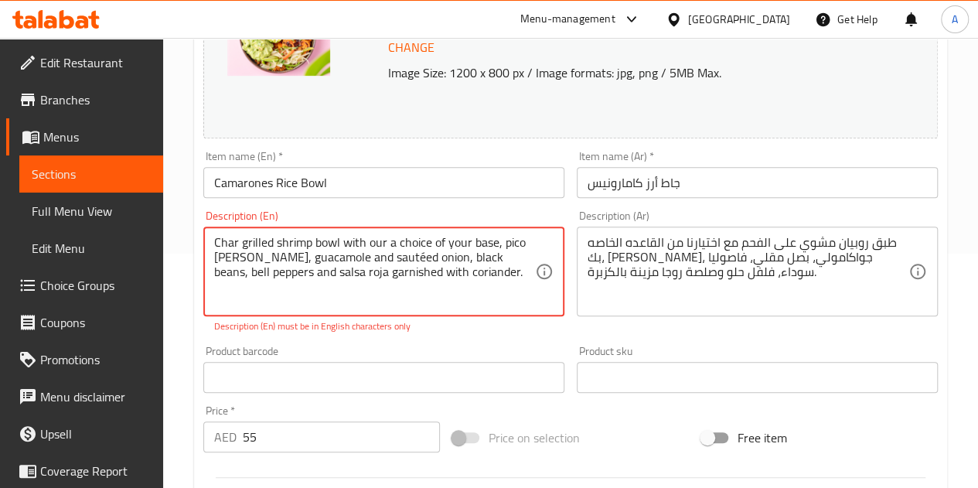
click at [384, 290] on textarea "Char grilled shrimp bowl with our a choice of your base, pico [PERSON_NAME], gu…" at bounding box center [374, 271] width 321 height 73
click at [499, 245] on textarea "Char grilled shrimp bowl with our a choice of your base, pico [PERSON_NAME], gu…" at bounding box center [374, 271] width 321 height 73
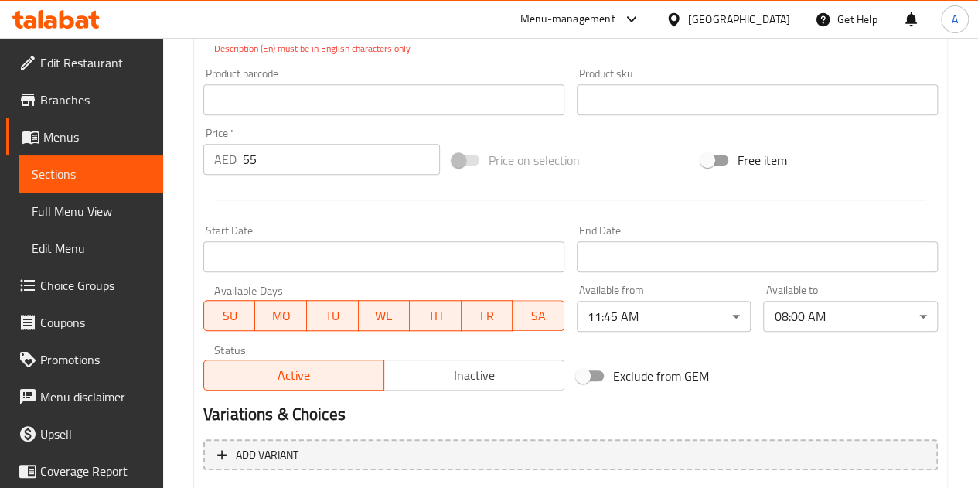
scroll to position [731, 0]
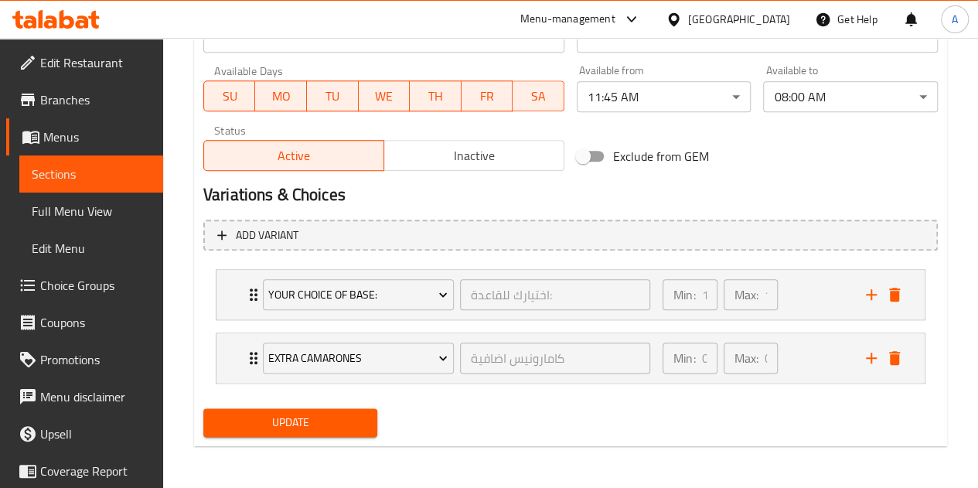
click at [360, 424] on span "Update" at bounding box center [291, 422] width 150 height 19
click at [300, 426] on span "Update" at bounding box center [291, 422] width 150 height 19
click at [361, 414] on span "Update" at bounding box center [291, 422] width 150 height 19
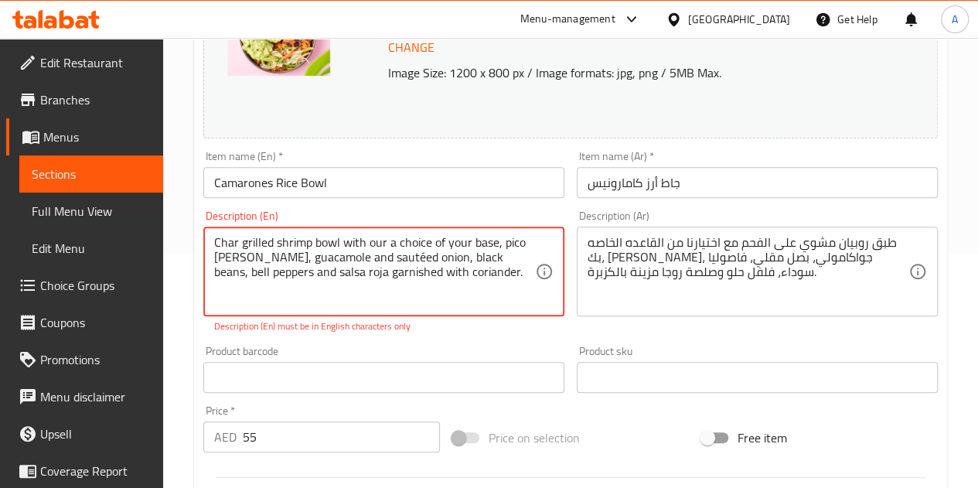
click at [258, 260] on textarea "Char grilled shrimp bowl with our a choice of your base, pico [PERSON_NAME], gu…" at bounding box center [374, 271] width 321 height 73
click at [484, 264] on textarea "Char grilled shrimp bowl with our a choice of your base, pico [PERSON_NAME], gu…" at bounding box center [374, 271] width 321 height 73
click at [419, 261] on textarea "Char grilled shrimp bowl with our a choice of your base, pico [PERSON_NAME], gu…" at bounding box center [374, 271] width 321 height 73
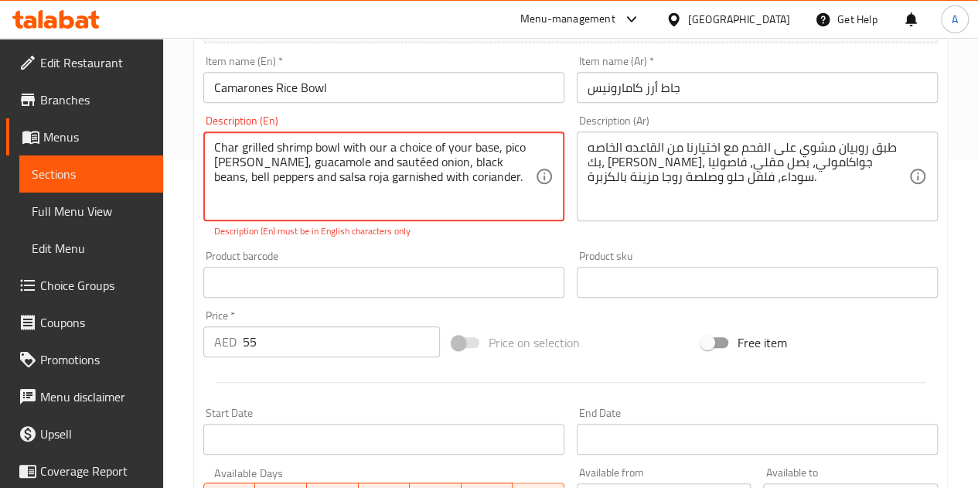
scroll to position [320, 0]
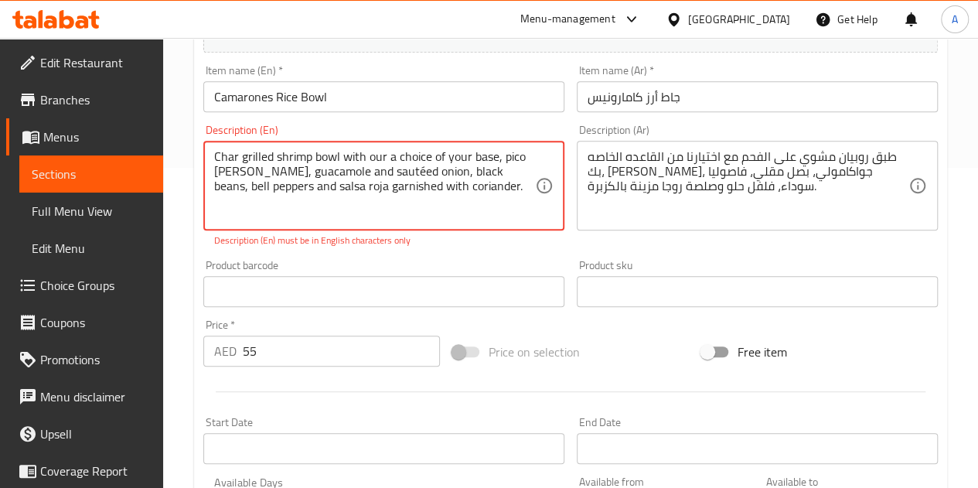
click at [314, 179] on textarea "Char grilled shrimp bowl with our a choice of your base, pico [PERSON_NAME], gu…" at bounding box center [374, 185] width 321 height 73
click at [320, 189] on textarea "Char grilled shrimp bowl with our a choice of your base, pico [PERSON_NAME], gu…" at bounding box center [374, 185] width 321 height 73
click at [250, 202] on textarea "Char grilled shrimp bowl with our a choice of your base, pico [PERSON_NAME], gu…" at bounding box center [374, 185] width 321 height 73
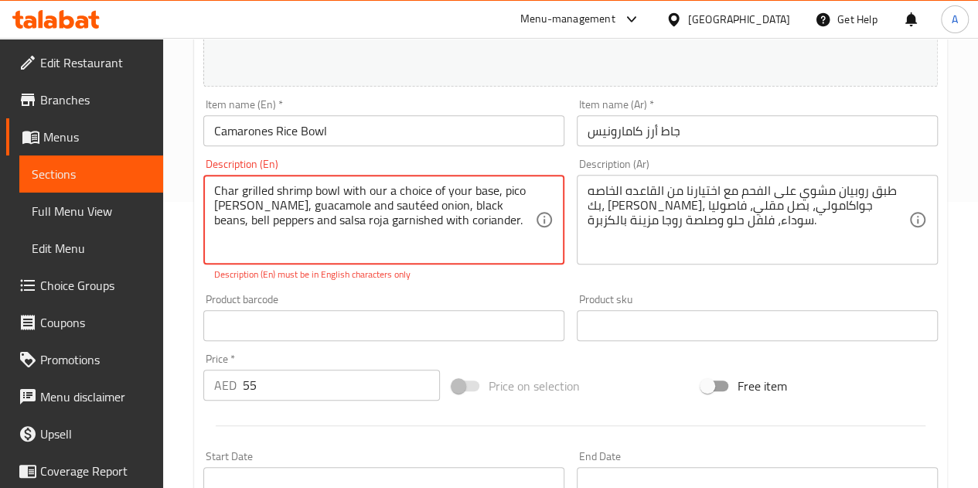
scroll to position [284, 0]
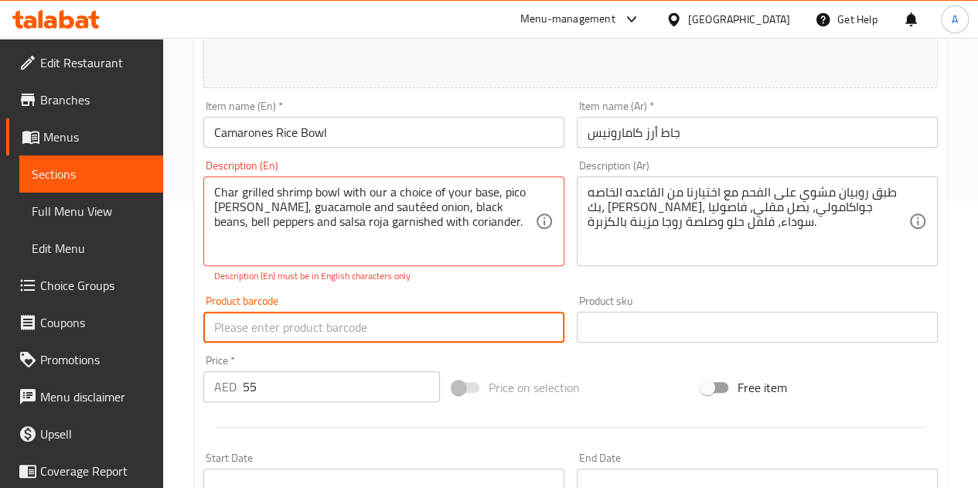
click at [261, 324] on input "text" at bounding box center [383, 327] width 361 height 31
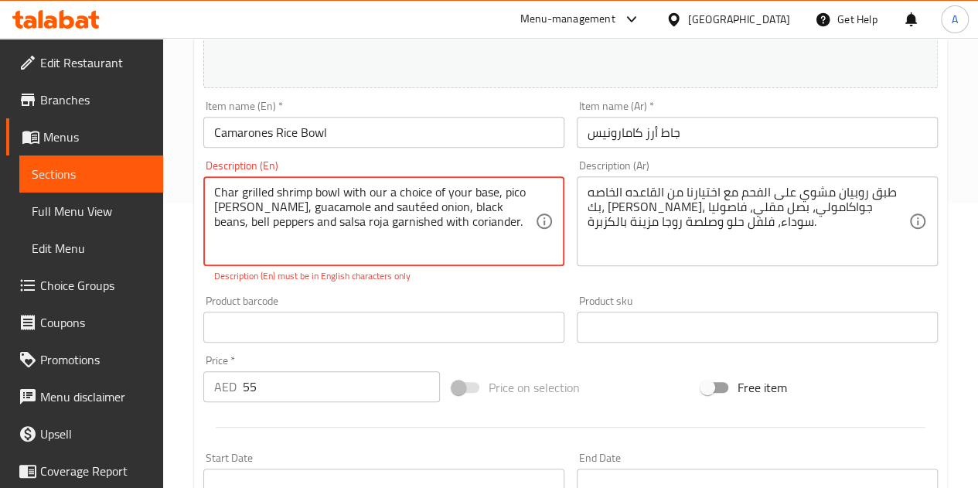
click at [327, 224] on textarea "Char grilled shrimp bowl with our a choice of your base, pico [PERSON_NAME], gu…" at bounding box center [374, 221] width 321 height 73
drag, startPoint x: 327, startPoint y: 224, endPoint x: 311, endPoint y: 224, distance: 16.2
click at [311, 224] on textarea "Char grilled shrimp bowl with our a choice of your base, pico [PERSON_NAME], gu…" at bounding box center [374, 221] width 321 height 73
drag, startPoint x: 526, startPoint y: 197, endPoint x: 504, endPoint y: 192, distance: 22.1
click at [504, 192] on textarea "Char grilled shrimp bowl with our a choice of your base, pico [PERSON_NAME], gu…" at bounding box center [374, 221] width 321 height 73
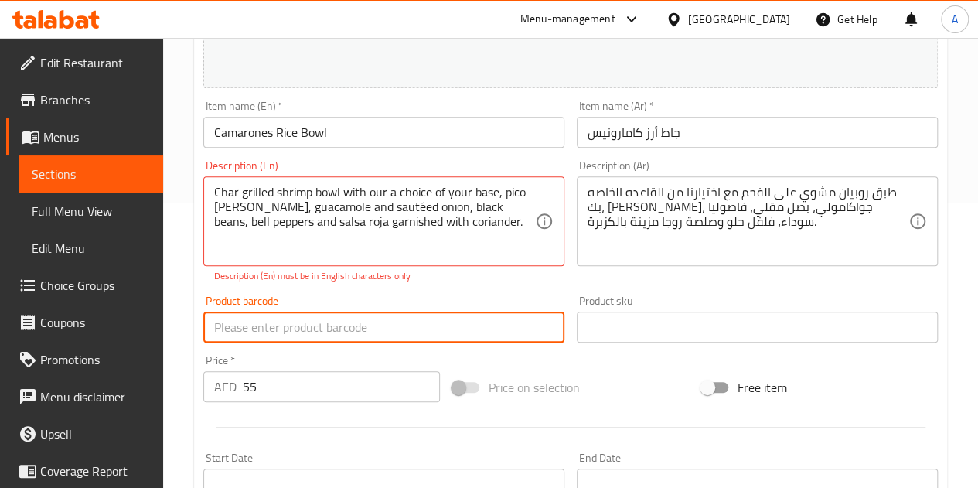
click at [444, 330] on input "text" at bounding box center [383, 327] width 361 height 31
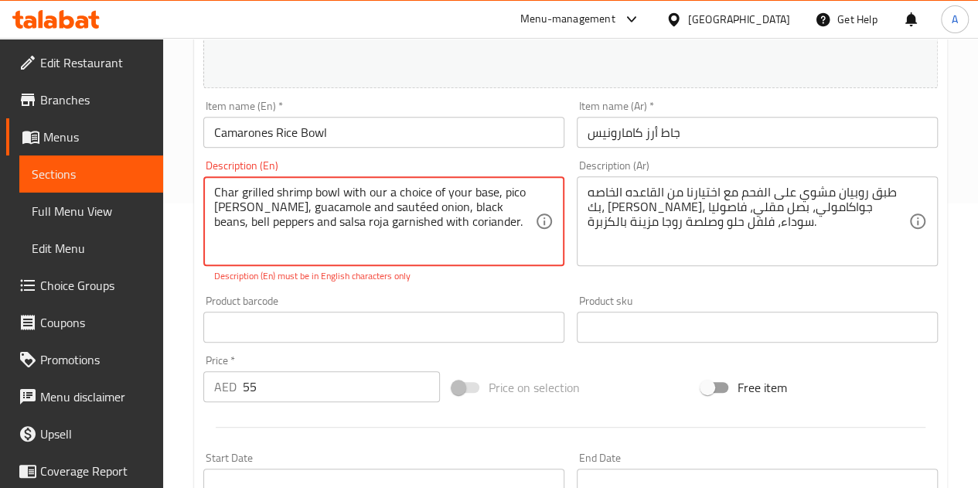
click at [499, 194] on textarea "Char grilled shrimp bowl with our a choice of your base, pico [PERSON_NAME], gu…" at bounding box center [374, 221] width 321 height 73
click at [340, 251] on textarea "Char grilled shrimp bowl with our a choice of your base, pico [PERSON_NAME], gu…" at bounding box center [374, 221] width 321 height 73
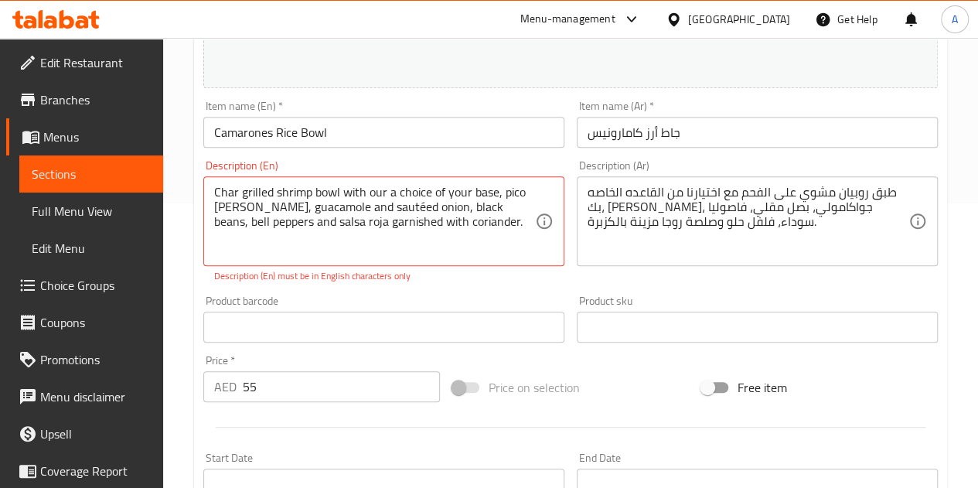
click at [592, 282] on div "Description (Ar) طبق روبيان مشوي على الفحم مع اختيارنا من القاعده الخاصه بك، بي…" at bounding box center [757, 221] width 373 height 135
click at [485, 289] on div "Product barcode Product barcode" at bounding box center [383, 319] width 373 height 60
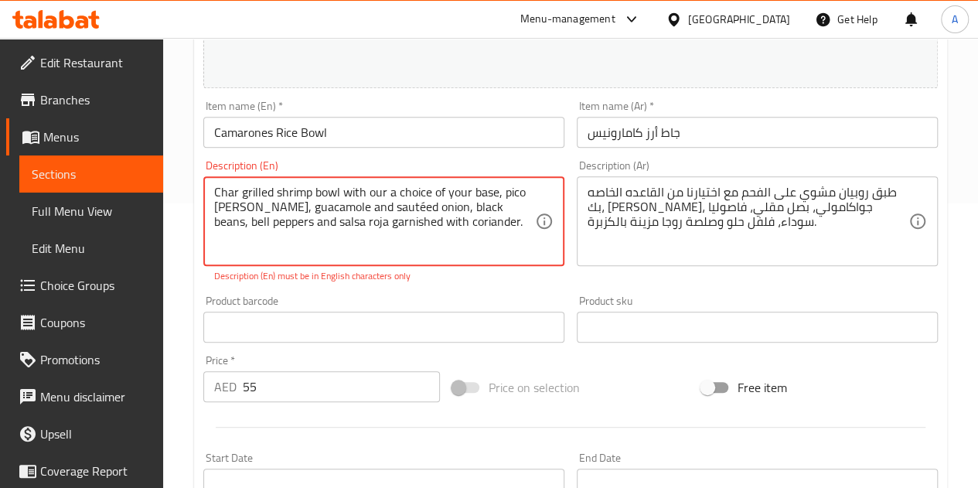
click at [262, 208] on textarea "Char grilled shrimp bowl with our a choice of your base, pico [PERSON_NAME], gu…" at bounding box center [374, 221] width 321 height 73
click at [370, 205] on textarea "Char grilled shrimp bowl with our a choice of your base, pico [PERSON_NAME], gu…" at bounding box center [374, 221] width 321 height 73
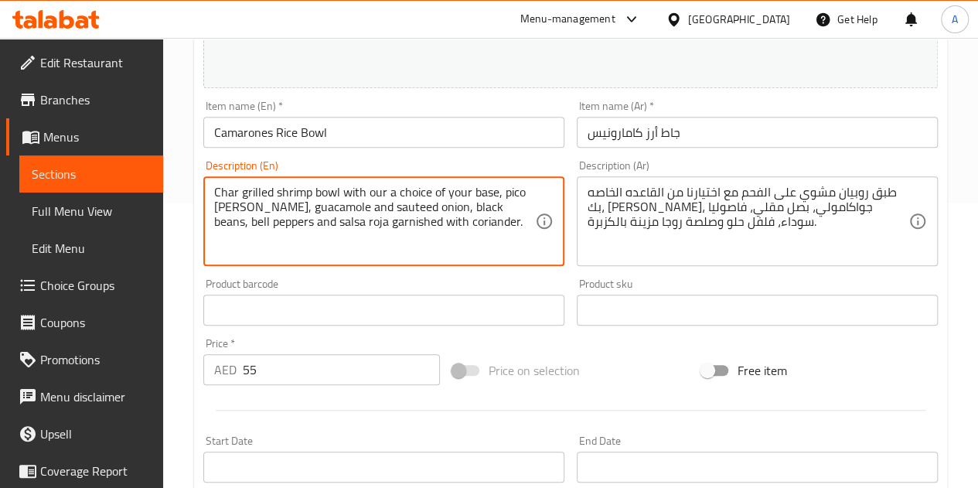
type textarea "Char grilled shrimp bowl with our a choice of your base, pico de Gallo, guacamo…"
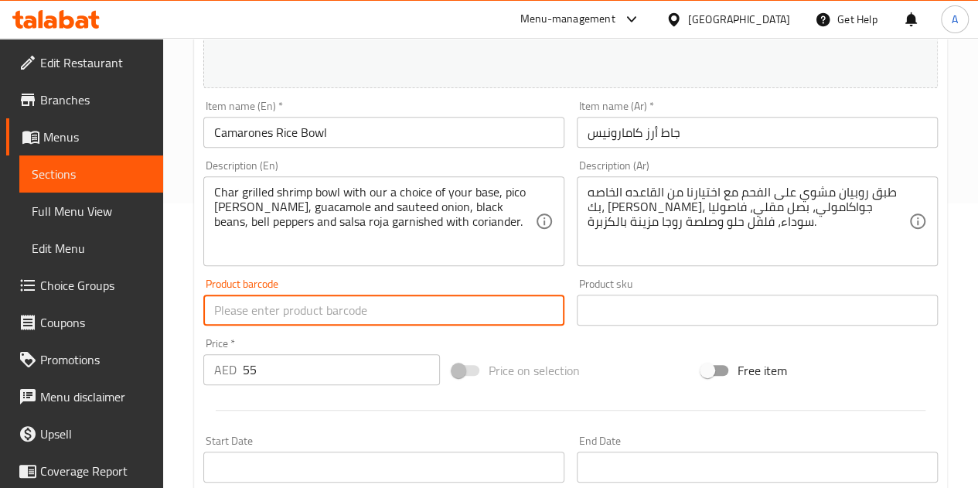
click at [433, 308] on input "text" at bounding box center [383, 310] width 361 height 31
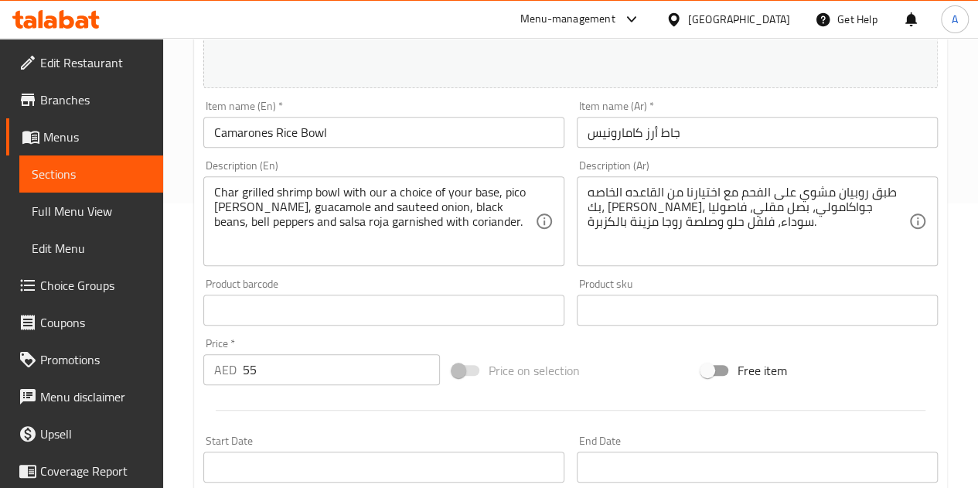
click at [393, 262] on div "Char grilled shrimp bowl with our a choice of your base, pico de Gallo, guacamo…" at bounding box center [383, 221] width 361 height 90
click at [393, 291] on div "Product barcode Product barcode" at bounding box center [383, 301] width 361 height 47
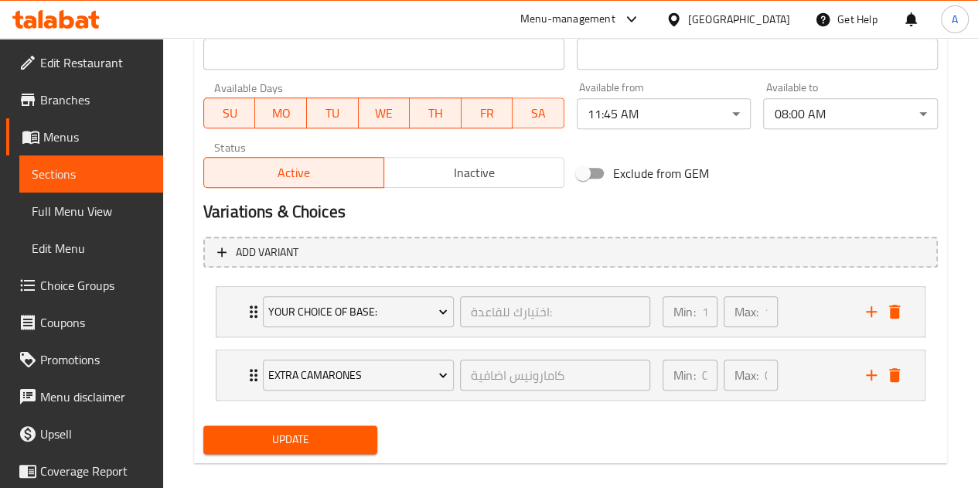
scroll to position [714, 0]
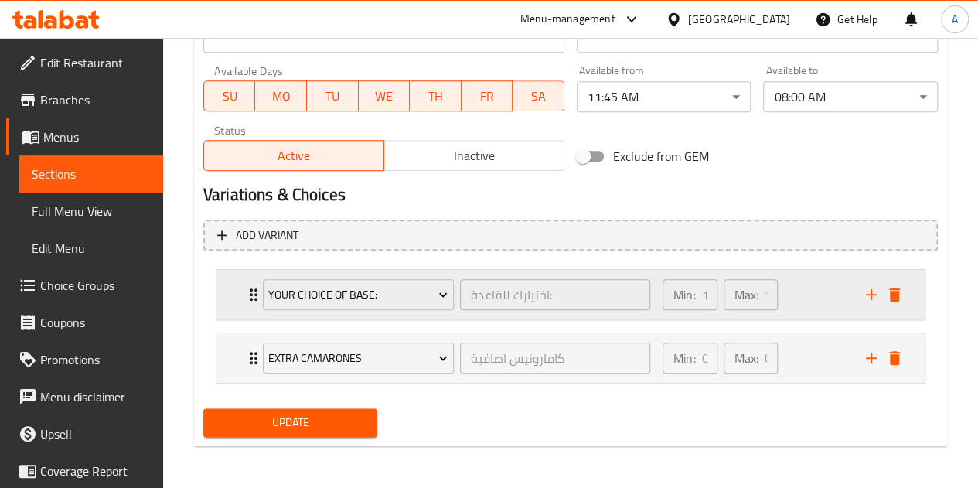
click at [247, 295] on icon "Expand" at bounding box center [253, 294] width 19 height 19
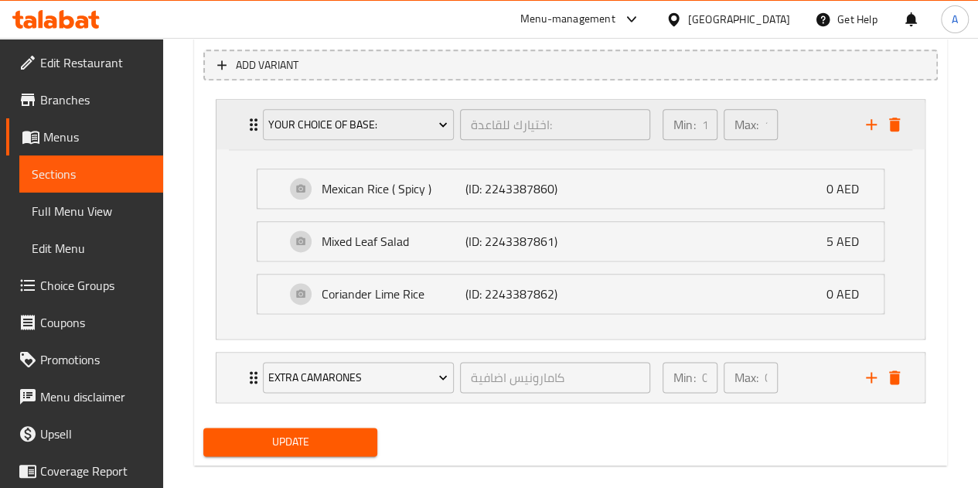
scroll to position [884, 0]
click at [310, 440] on span "Update" at bounding box center [291, 441] width 150 height 19
click at [100, 183] on link "Sections" at bounding box center [91, 173] width 144 height 37
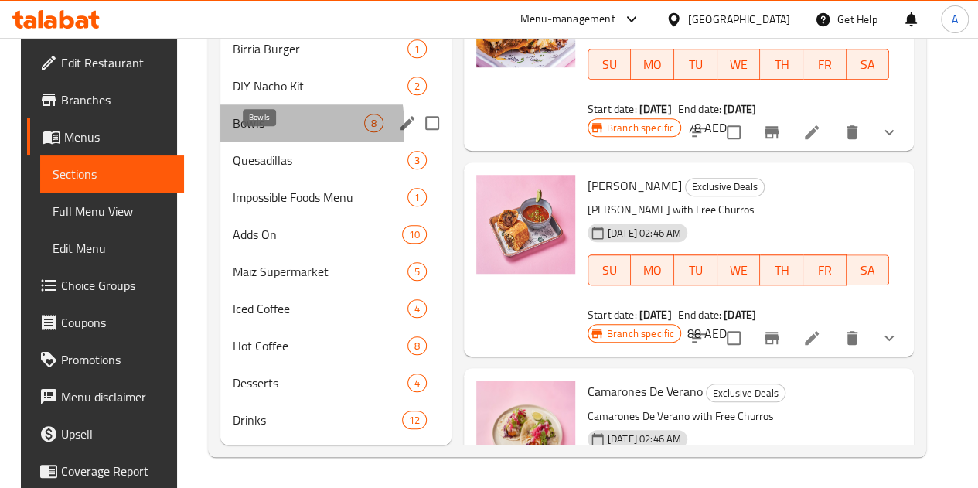
click at [244, 128] on span "Bowls" at bounding box center [298, 123] width 131 height 19
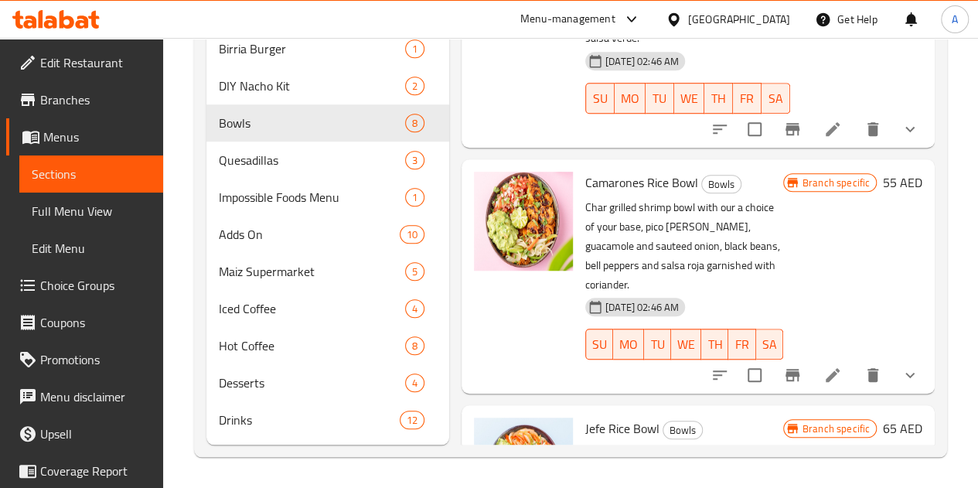
scroll to position [884, 0]
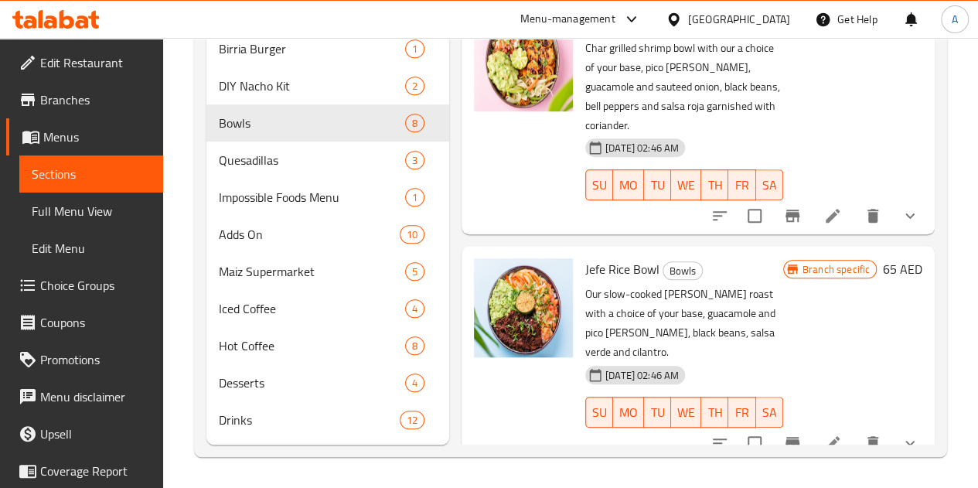
click at [823, 434] on icon at bounding box center [832, 443] width 19 height 19
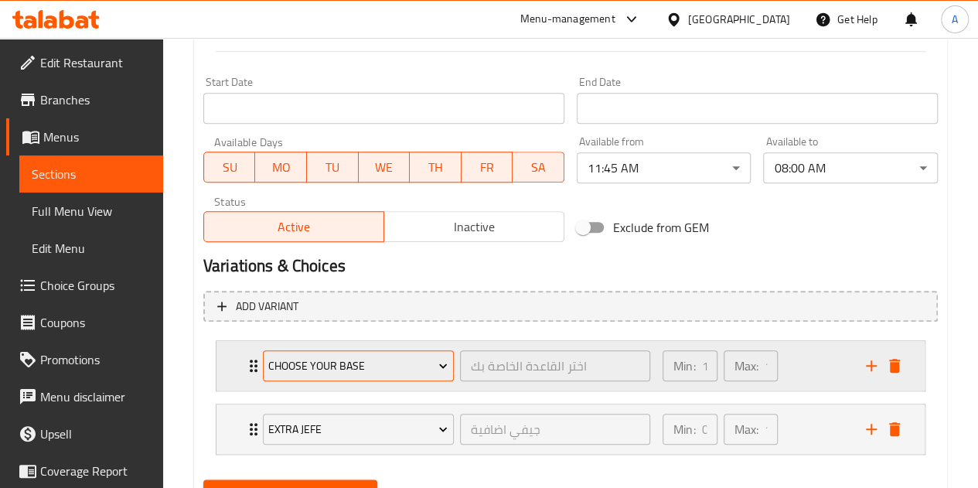
scroll to position [683, 0]
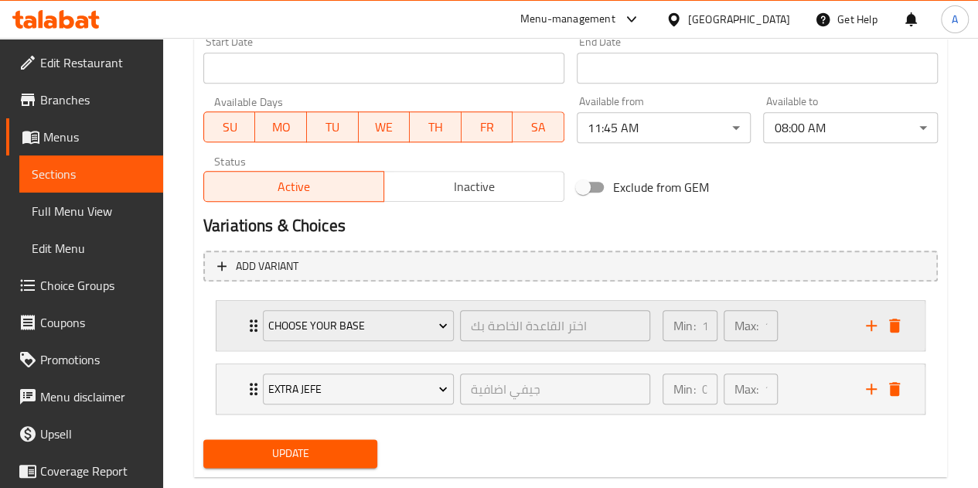
click at [254, 333] on div "Choose Your Base اختر القاعدة الخاصة بك ​" at bounding box center [457, 325] width 406 height 49
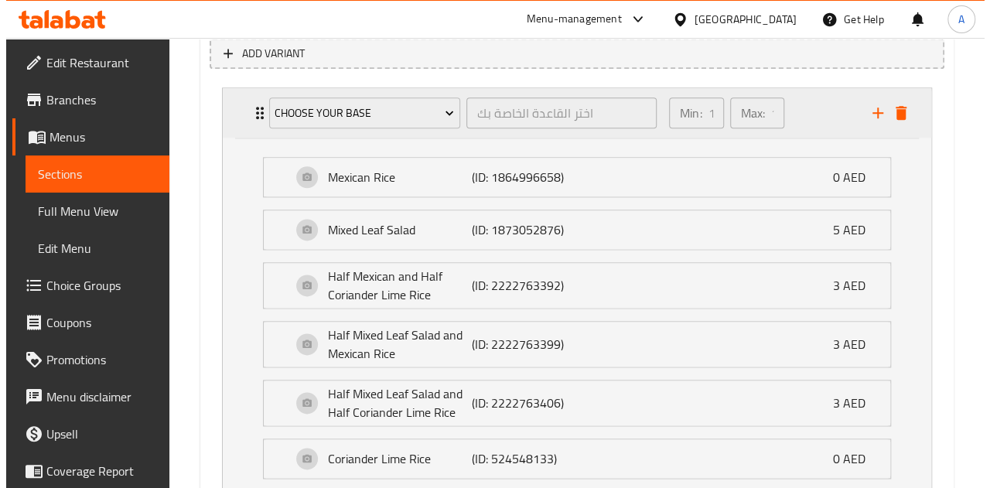
scroll to position [897, 0]
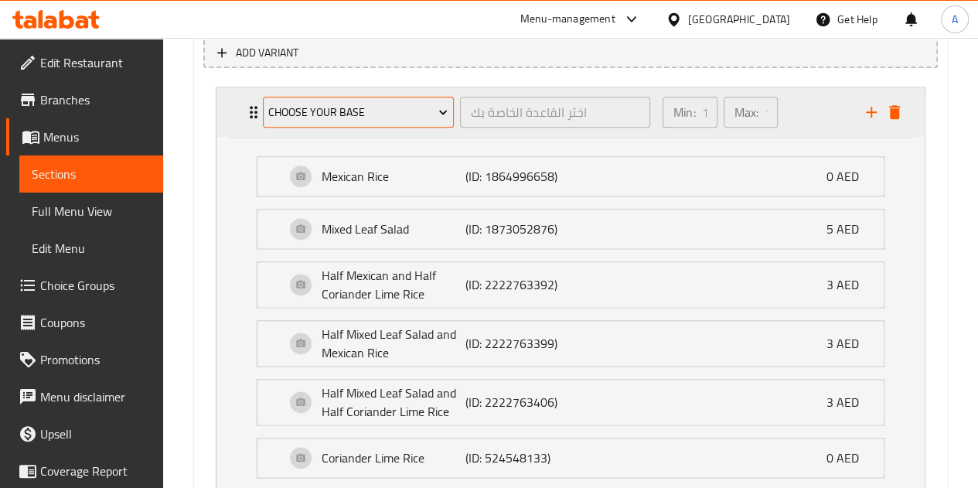
click at [423, 115] on span "Choose Your Base" at bounding box center [357, 112] width 179 height 19
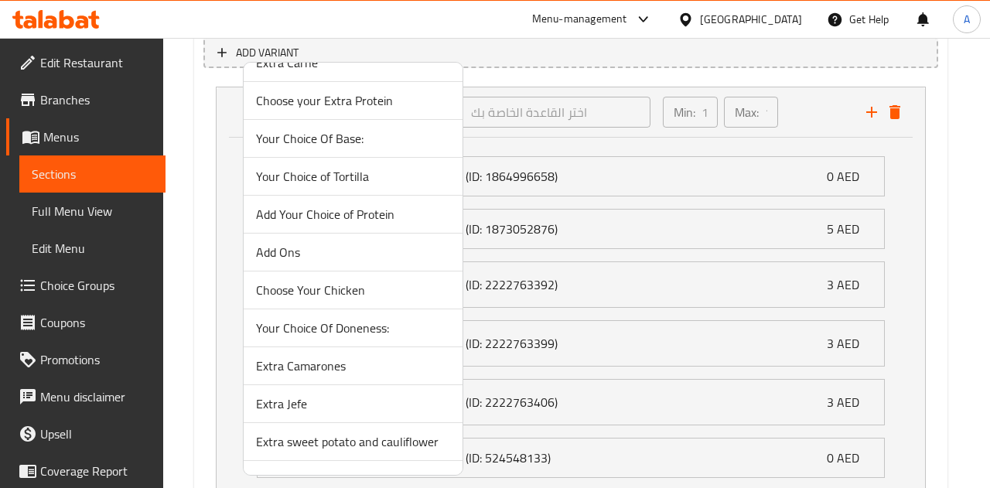
scroll to position [470, 0]
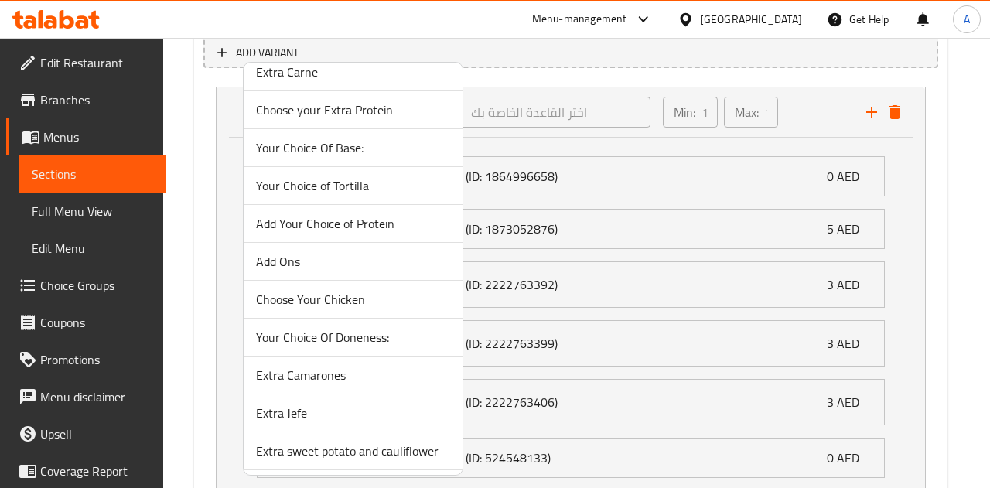
click at [285, 145] on span "Your Choice Of Base:" at bounding box center [353, 147] width 194 height 19
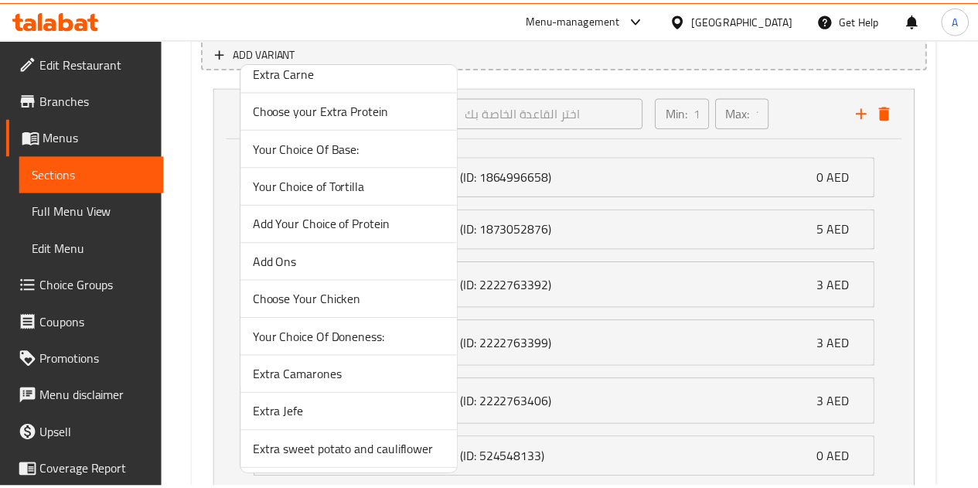
scroll to position [714, 0]
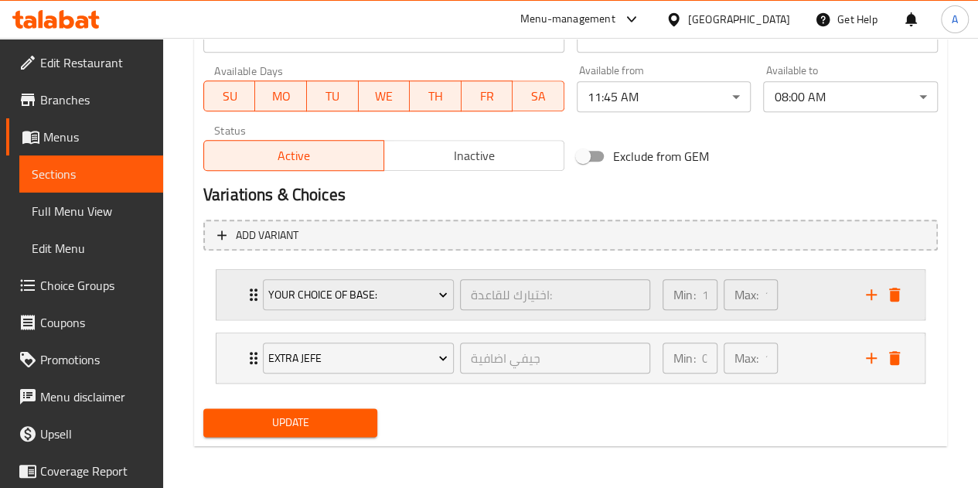
click at [254, 281] on div "Your Choice Of Base: اختيارك للقاعدة: ​" at bounding box center [457, 294] width 406 height 49
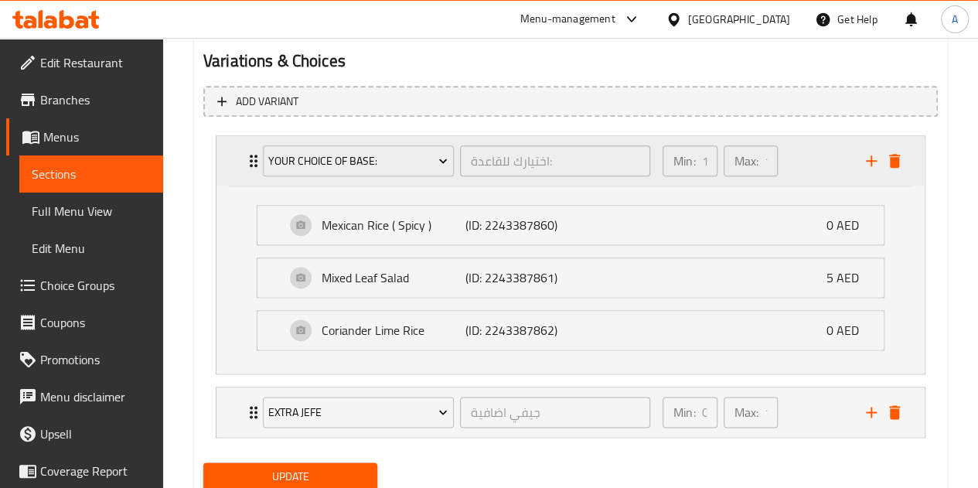
scroll to position [897, 0]
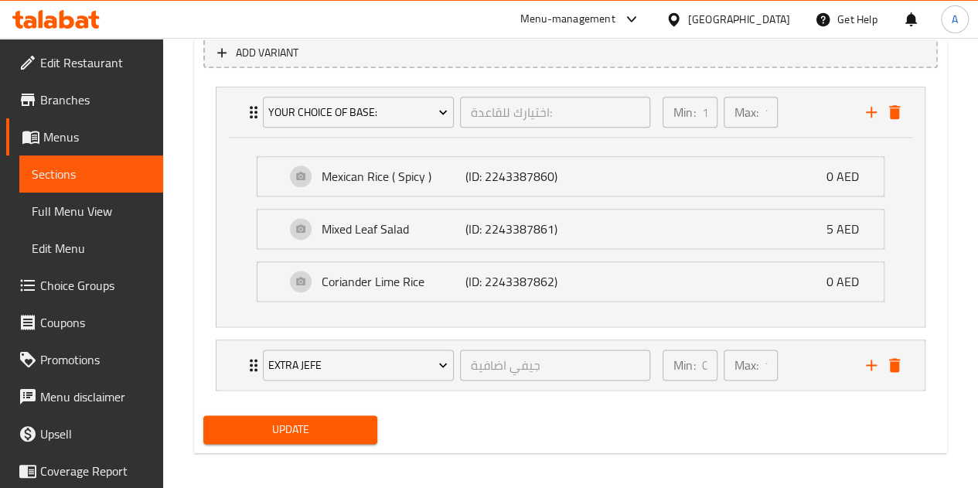
click at [301, 430] on span "Update" at bounding box center [291, 429] width 150 height 19
click at [99, 180] on span "Sections" at bounding box center [91, 174] width 119 height 19
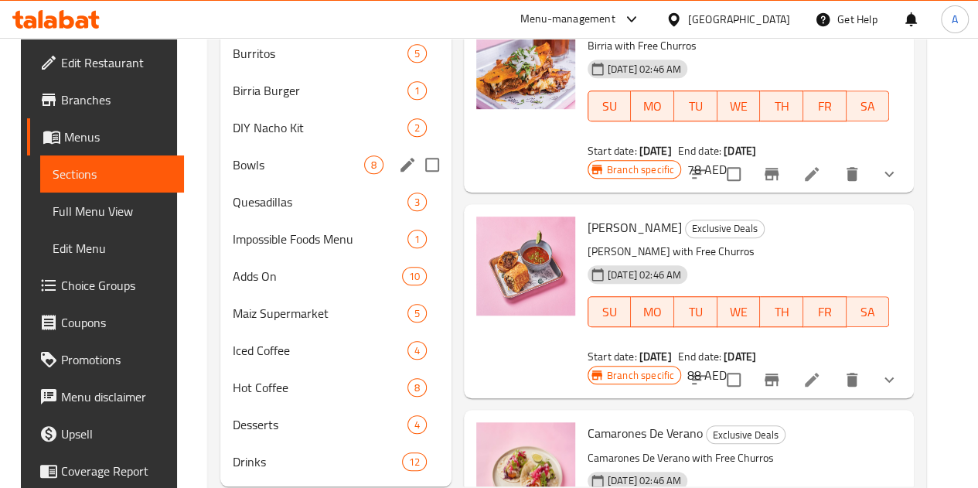
scroll to position [454, 0]
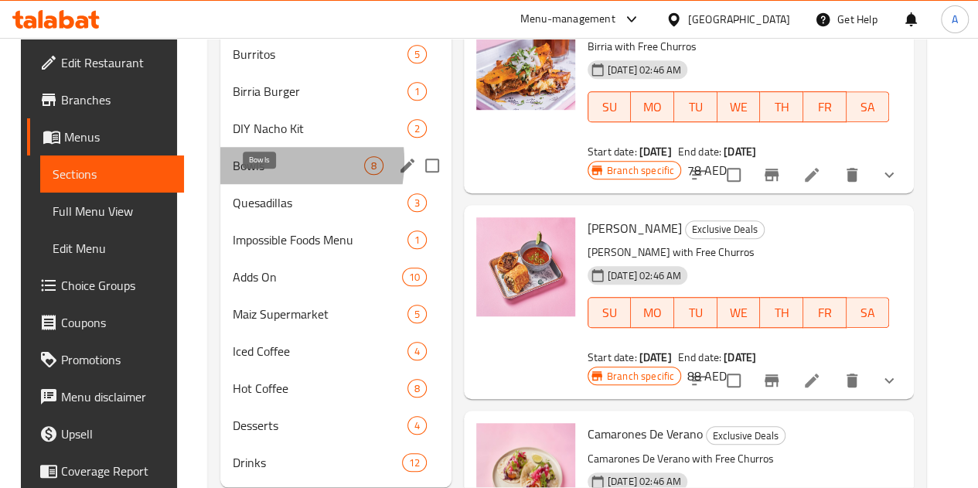
click at [249, 175] on span "Bowls" at bounding box center [298, 165] width 131 height 19
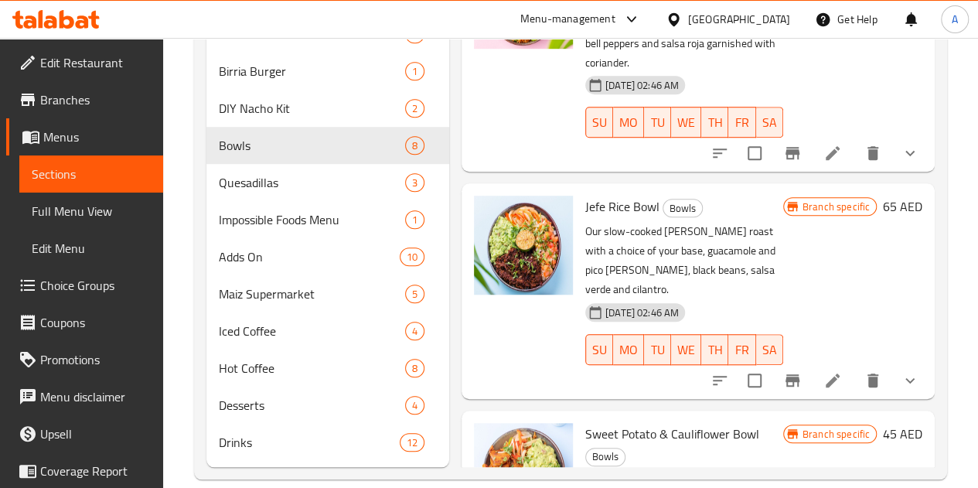
scroll to position [519, 0]
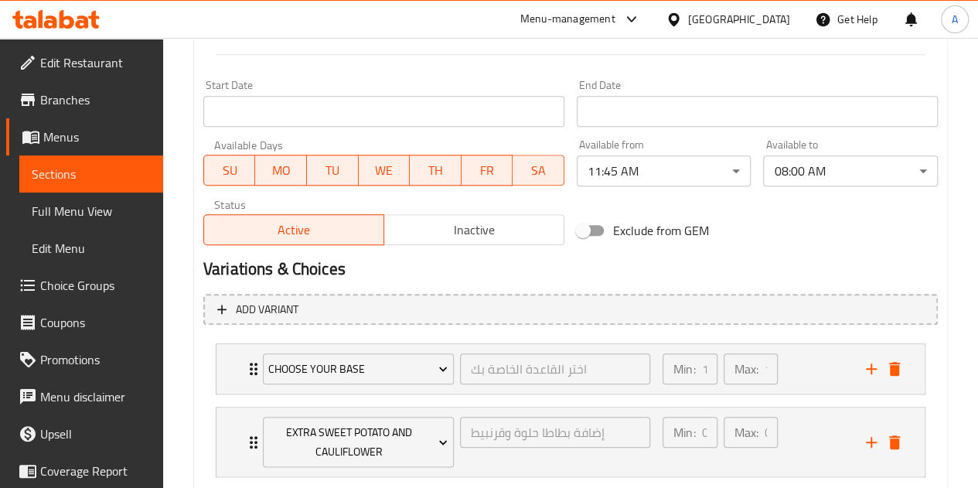
scroll to position [680, 0]
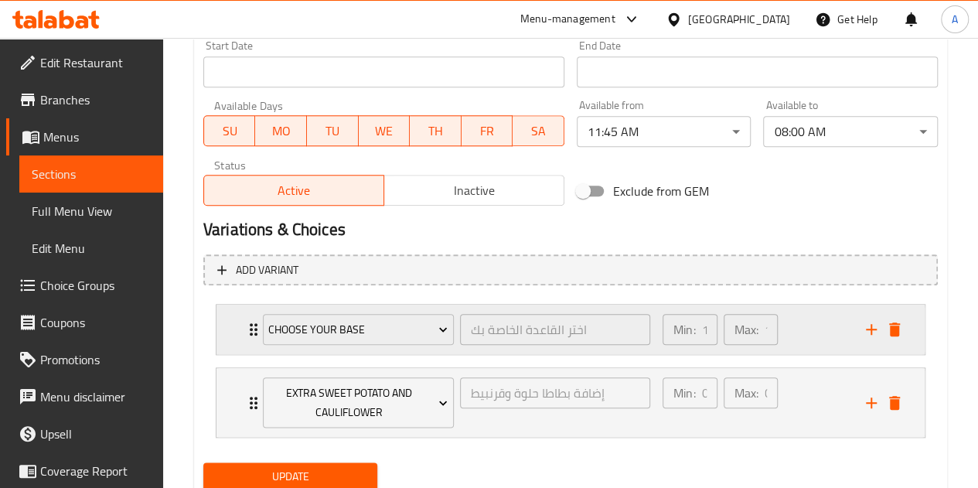
click at [251, 338] on icon "Expand" at bounding box center [253, 329] width 19 height 19
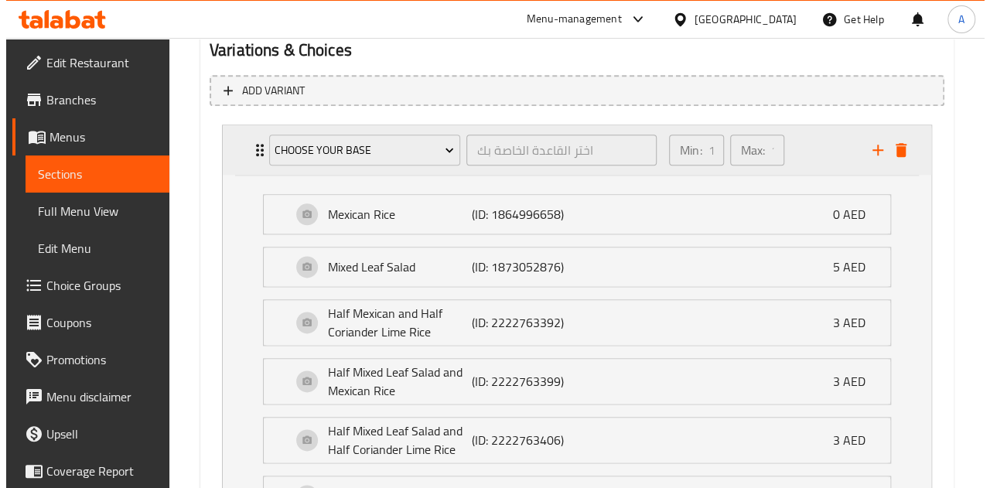
scroll to position [881, 0]
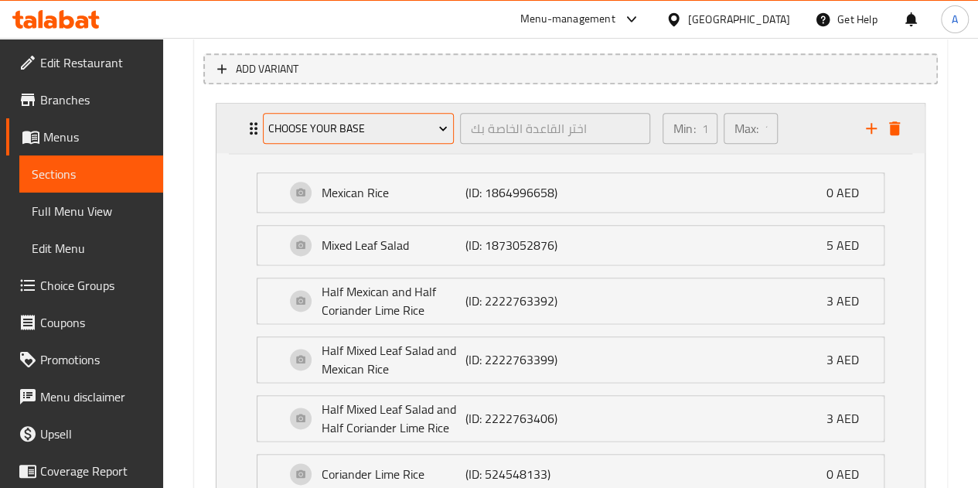
click at [368, 132] on span "Choose Your Base" at bounding box center [357, 128] width 179 height 19
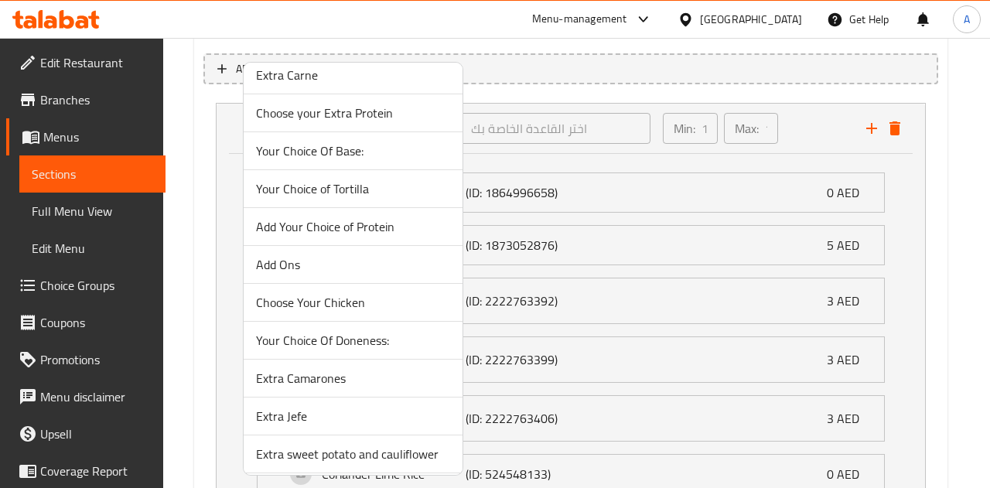
scroll to position [467, 0]
click at [312, 153] on span "Your Choice Of Base:" at bounding box center [353, 150] width 194 height 19
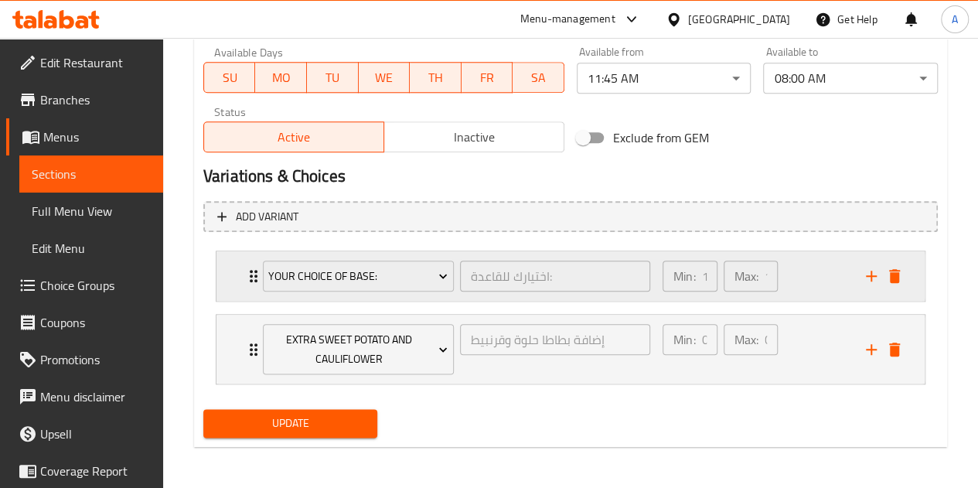
click at [255, 271] on div "Your Choice Of Base: اختيارك للقاعدة: ​" at bounding box center [457, 275] width 406 height 49
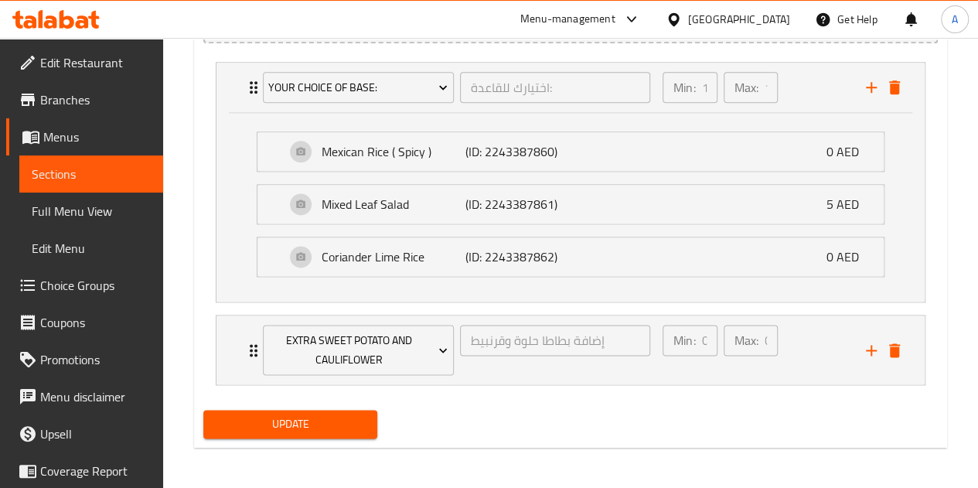
click at [300, 417] on span "Update" at bounding box center [291, 423] width 150 height 19
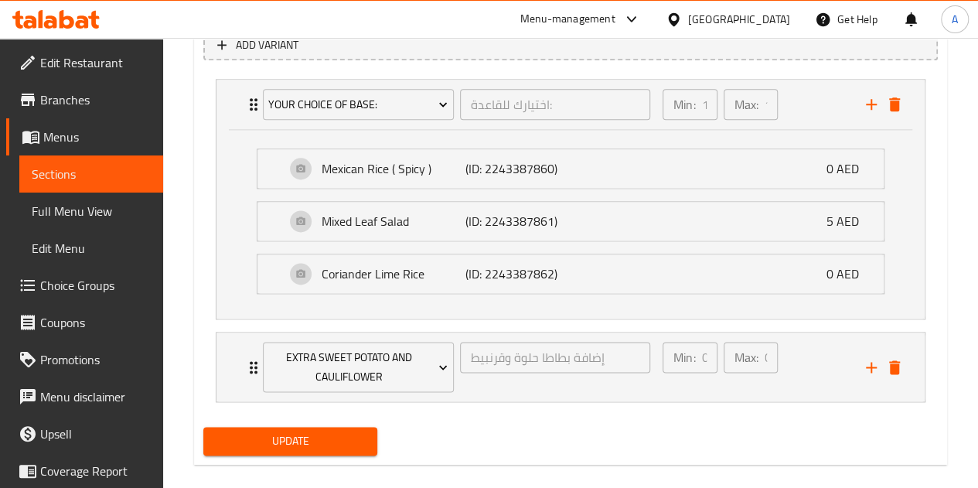
scroll to position [234, 0]
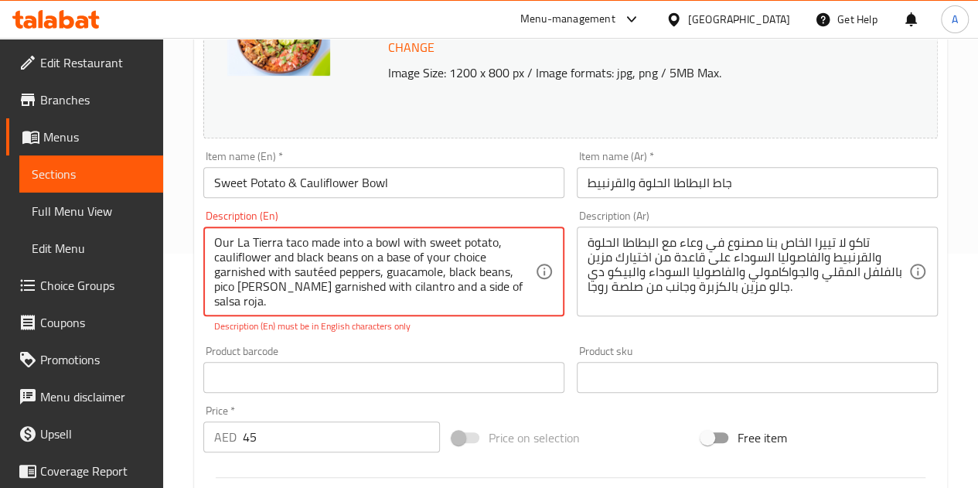
click at [322, 274] on textarea "Our La Tierra taco made into a bowl with sweet potato, cauliflower and black be…" at bounding box center [374, 271] width 321 height 73
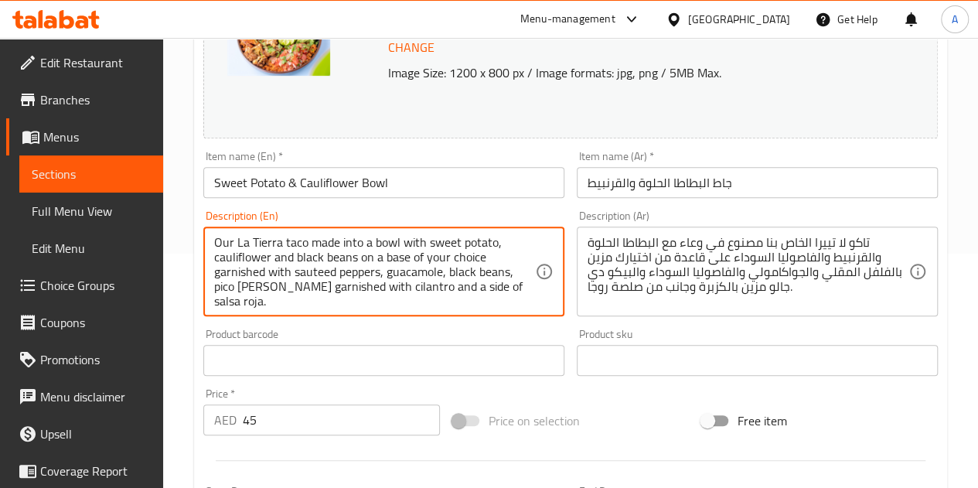
type textarea "Our La Tierra taco made into a bowl with sweet potato, cauliflower and black be…"
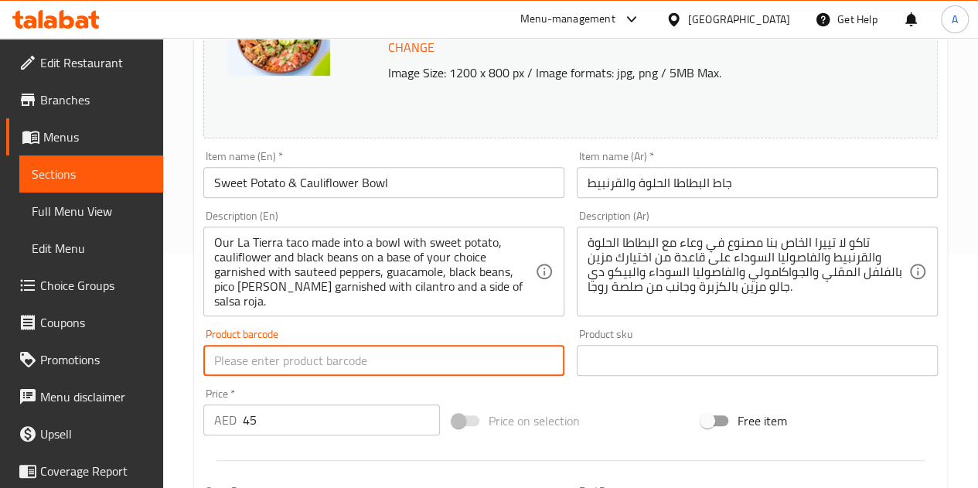
click at [349, 346] on input "text" at bounding box center [383, 360] width 361 height 31
click at [349, 338] on div "Product barcode Product barcode" at bounding box center [383, 352] width 361 height 47
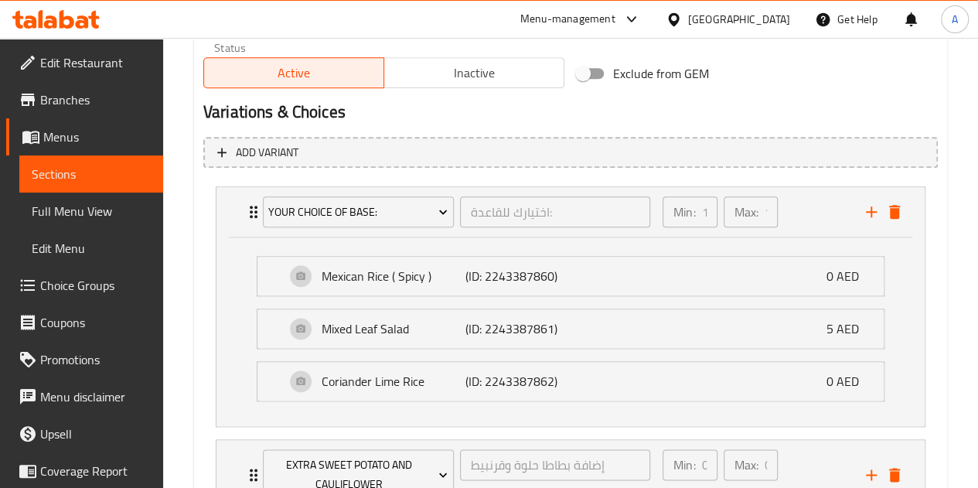
scroll to position [921, 0]
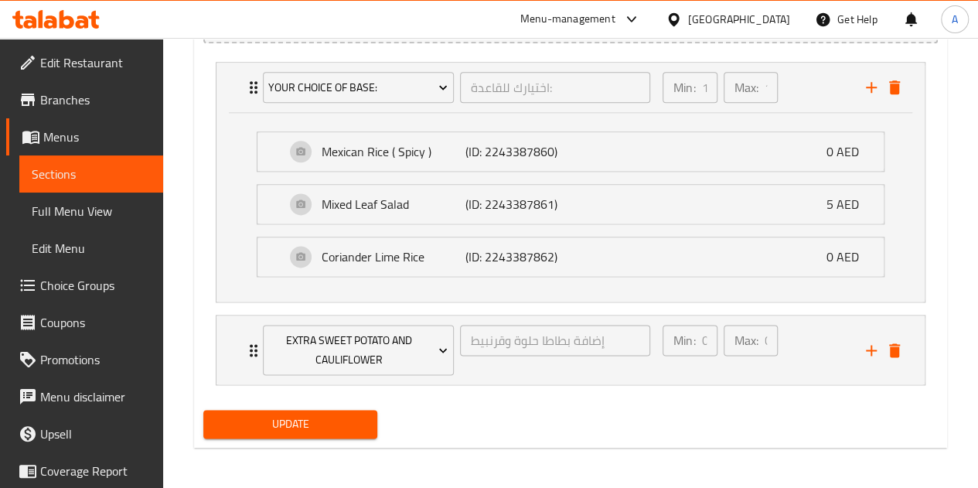
click at [354, 416] on span "Update" at bounding box center [291, 423] width 150 height 19
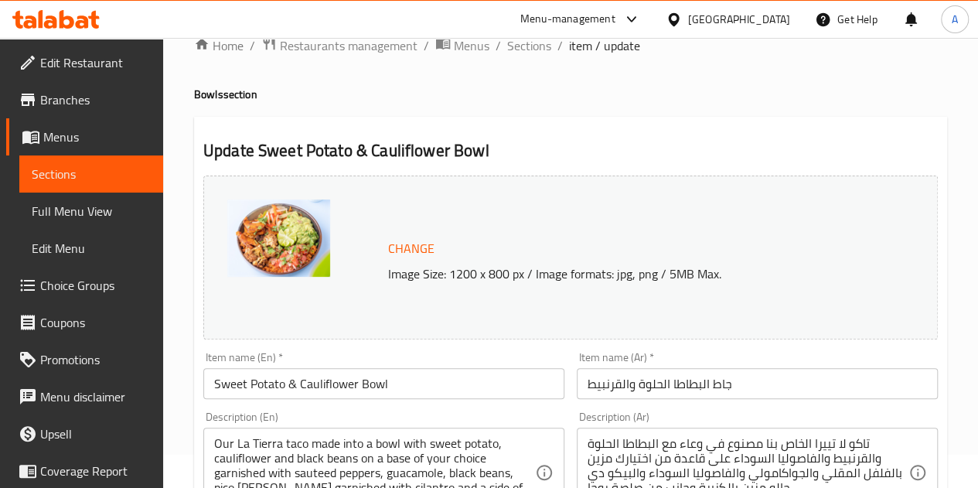
scroll to position [0, 0]
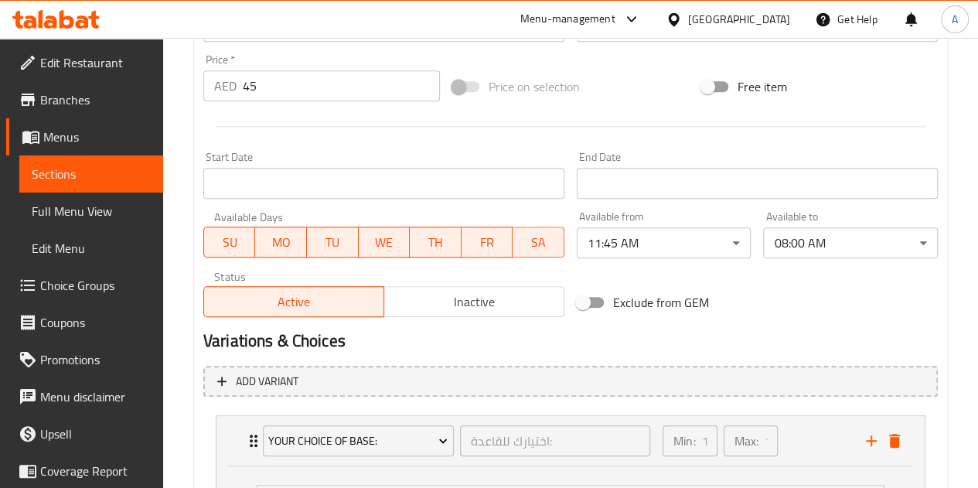
drag, startPoint x: 121, startPoint y: 175, endPoint x: 152, endPoint y: 175, distance: 30.9
click at [121, 175] on span "Sections" at bounding box center [91, 174] width 119 height 19
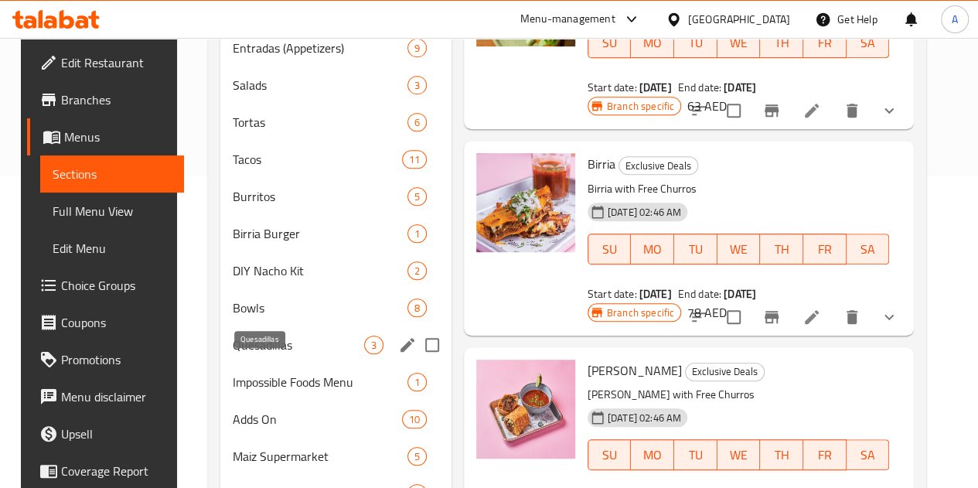
scroll to position [356, 0]
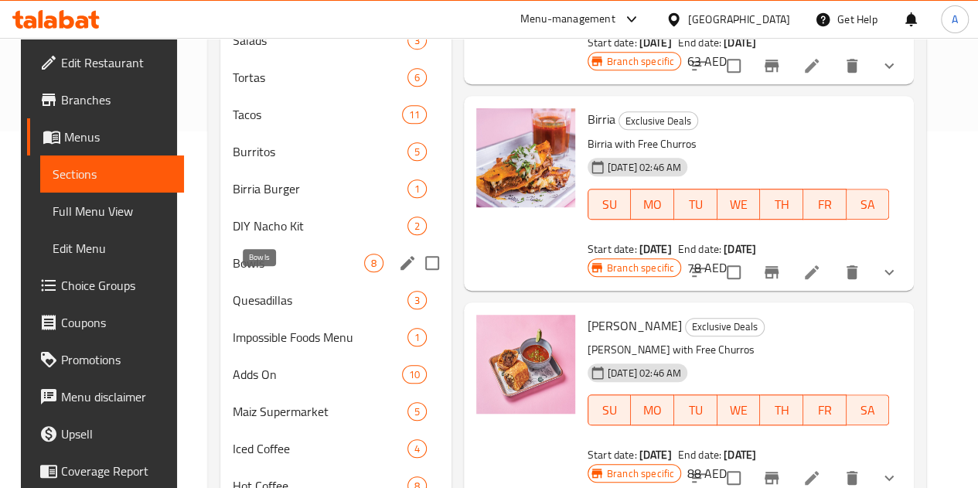
click at [241, 272] on span "Bowls" at bounding box center [298, 263] width 131 height 19
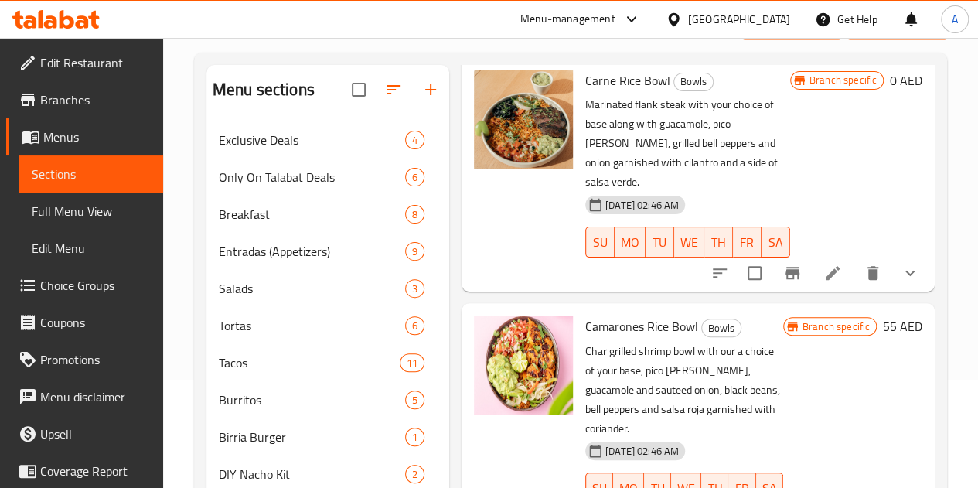
scroll to position [109, 0]
